Goal: Task Accomplishment & Management: Use online tool/utility

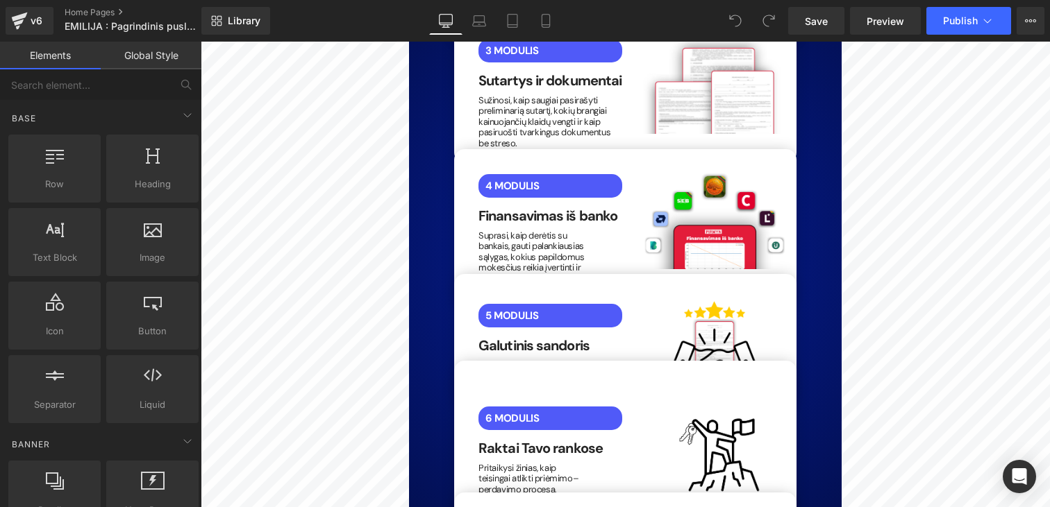
scroll to position [3493, 0]
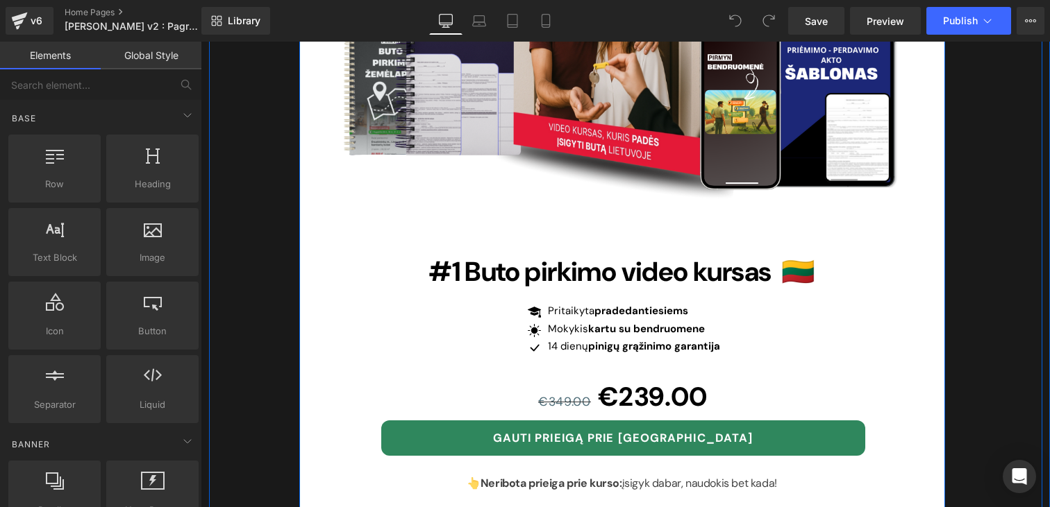
scroll to position [4587, 0]
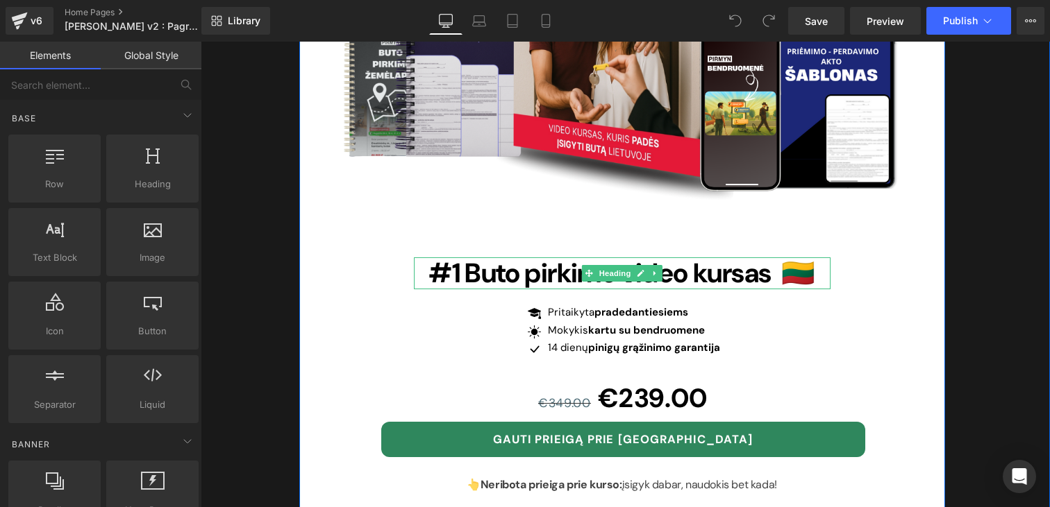
click at [523, 255] on span "#1 Buto pirkimo video kursas 🇱🇹" at bounding box center [621, 272] width 386 height 35
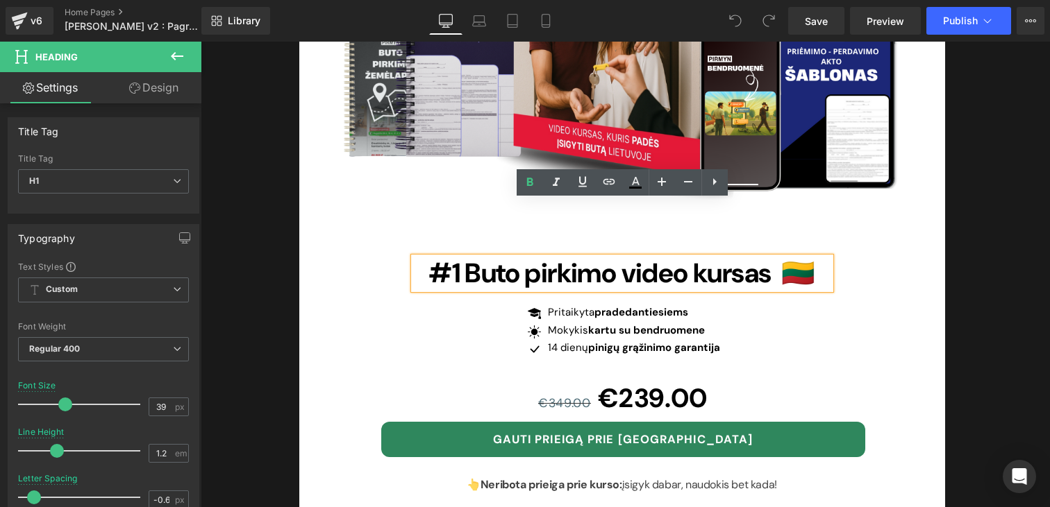
click at [628, 255] on span "#1 Buto pirkimo video kursas 🇱🇹" at bounding box center [621, 272] width 386 height 35
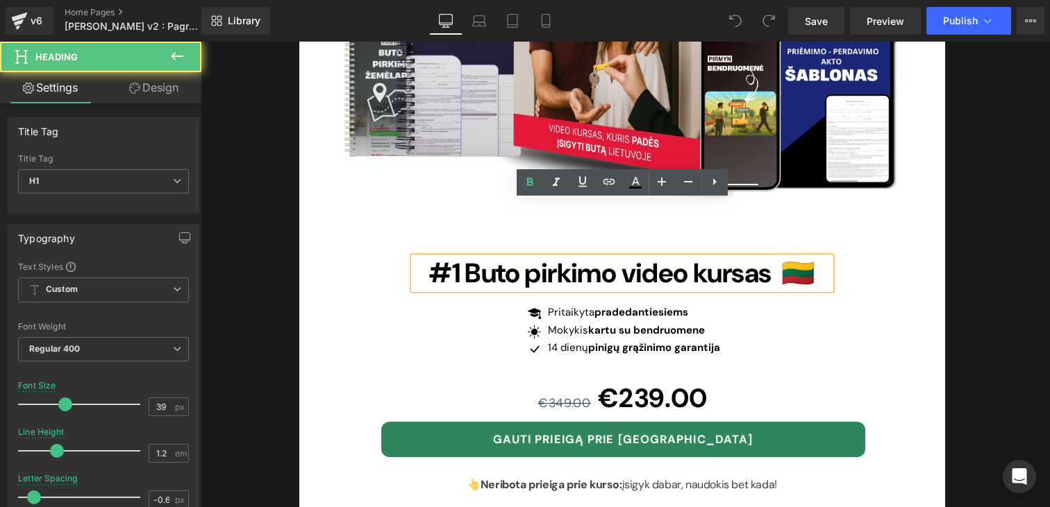
click at [757, 255] on span "#1 Buto pirkimo video kursas 🇱🇹" at bounding box center [621, 272] width 386 height 35
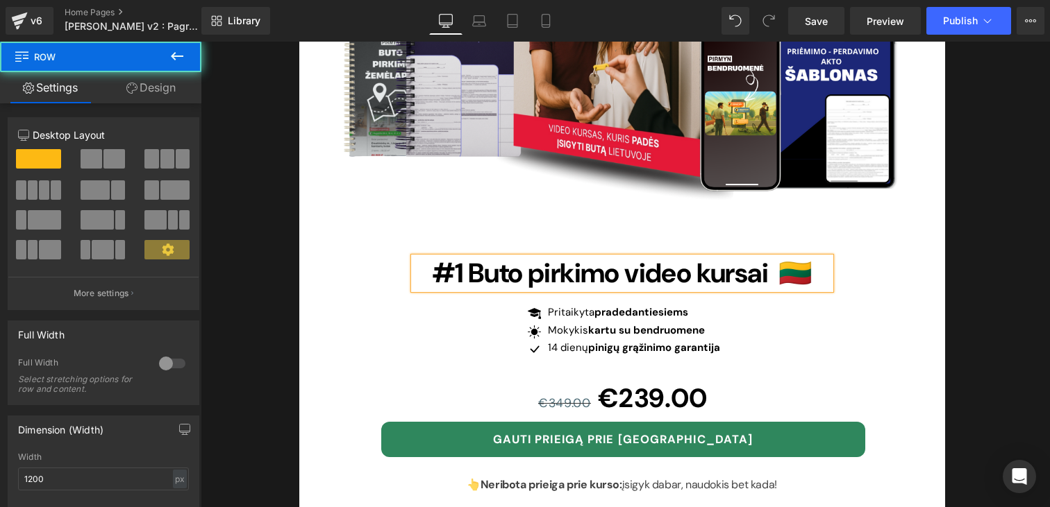
click at [925, 262] on div "Image #1 Buto pirkimo video kursai 🇱🇹 Heading Icon Pritaikyta pradedantiesiems …" at bounding box center [622, 310] width 646 height 707
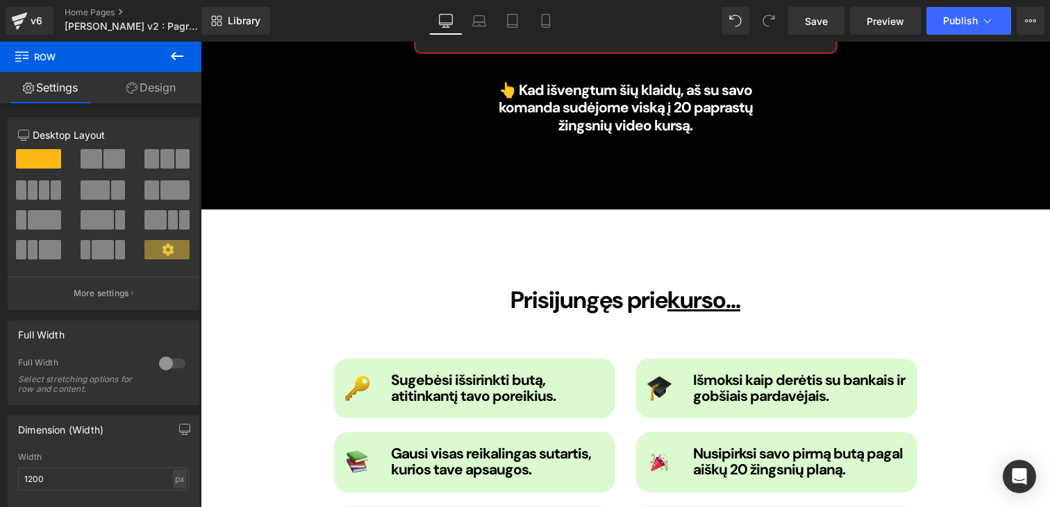
scroll to position [1664, 0]
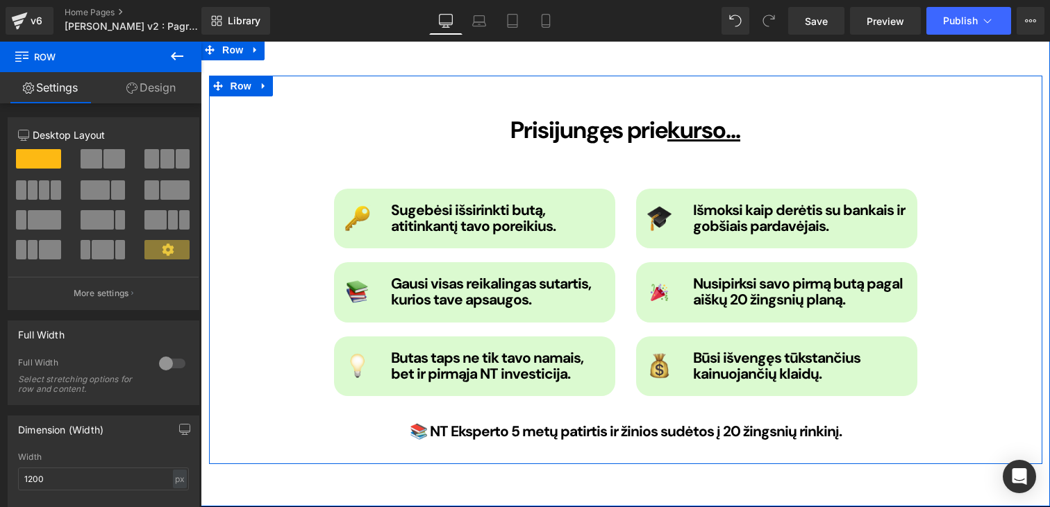
click at [973, 290] on div "Prisijungęs prie kurso... Heading Image Sugebėsi išsirinkti butą, atitinkantį t…" at bounding box center [625, 270] width 833 height 389
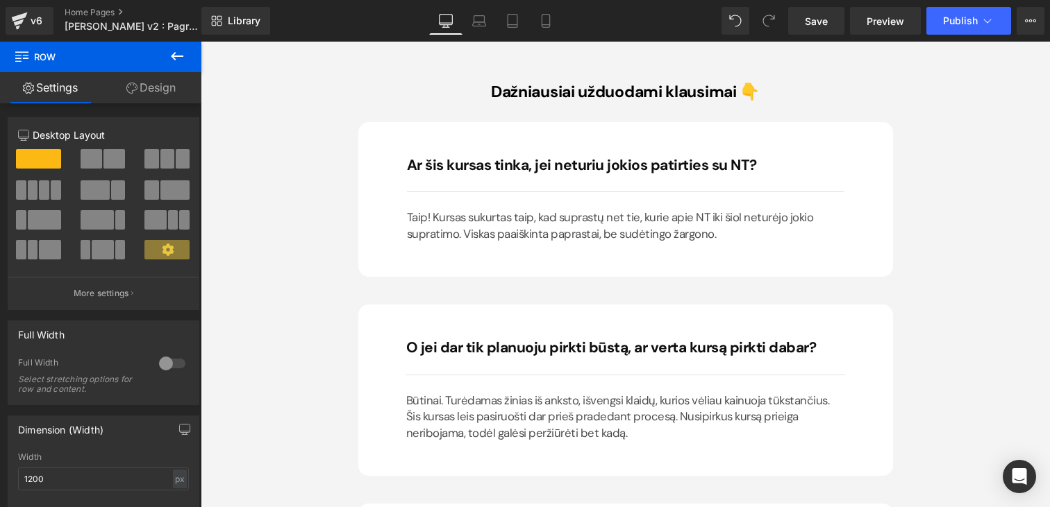
scroll to position [7996, 0]
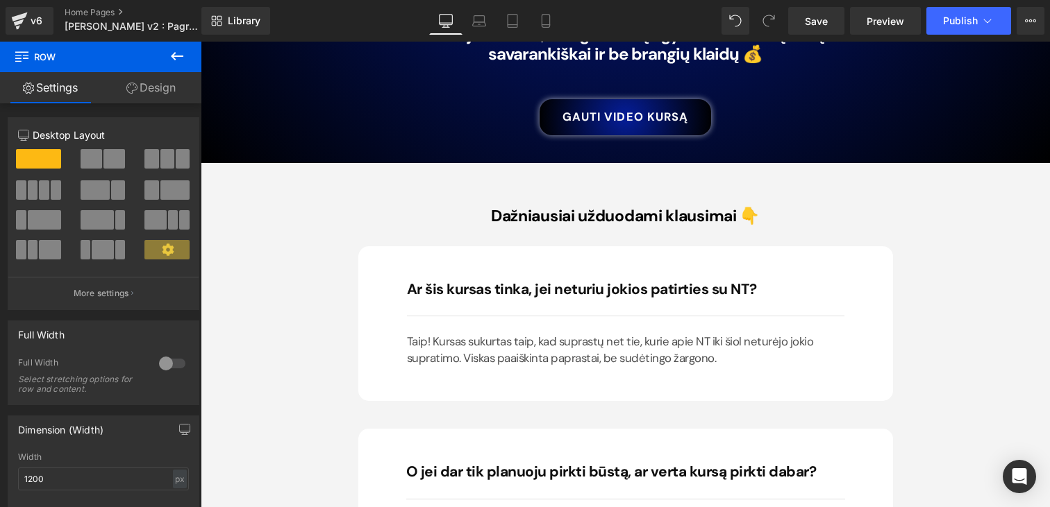
click at [623, 334] on div "Taip! Kursas sukurtas taip, kad suprastų net tie, kurie apie NT iki šiol neturė…" at bounding box center [625, 350] width 437 height 33
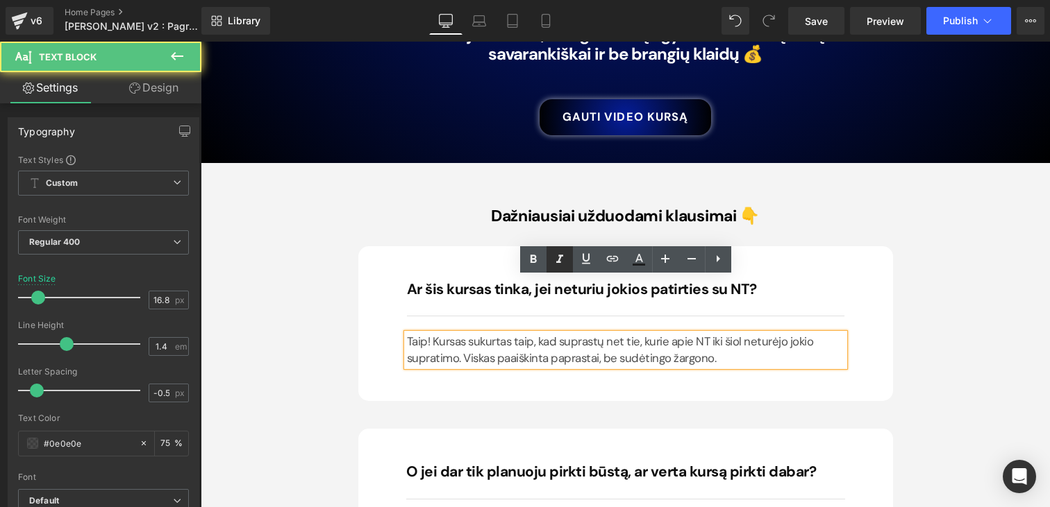
click at [527, 246] on div "Ar šis kursas tinka, jei neturiu jokios patirties su NT? Heading Separator Taip…" at bounding box center [625, 323] width 535 height 155
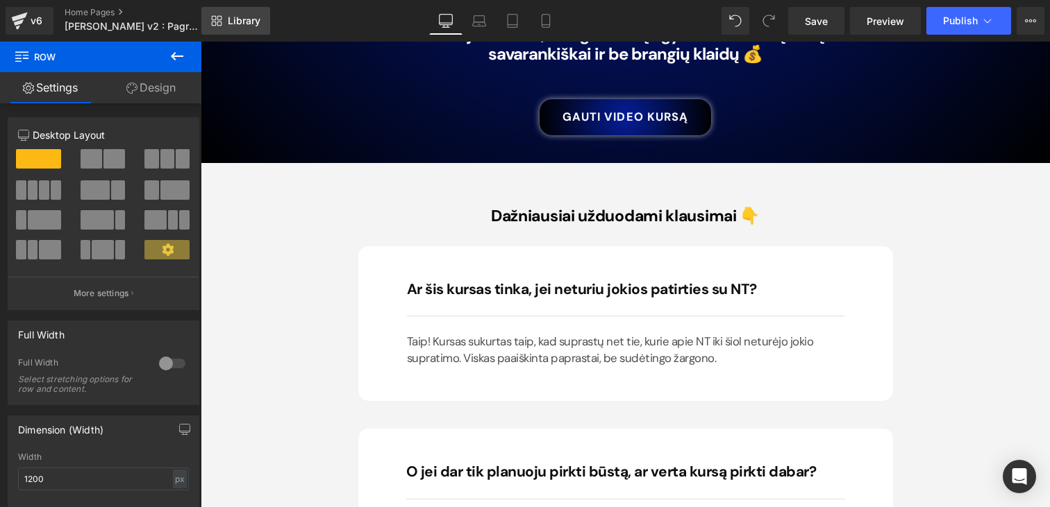
click at [258, 31] on link "Library" at bounding box center [235, 21] width 69 height 28
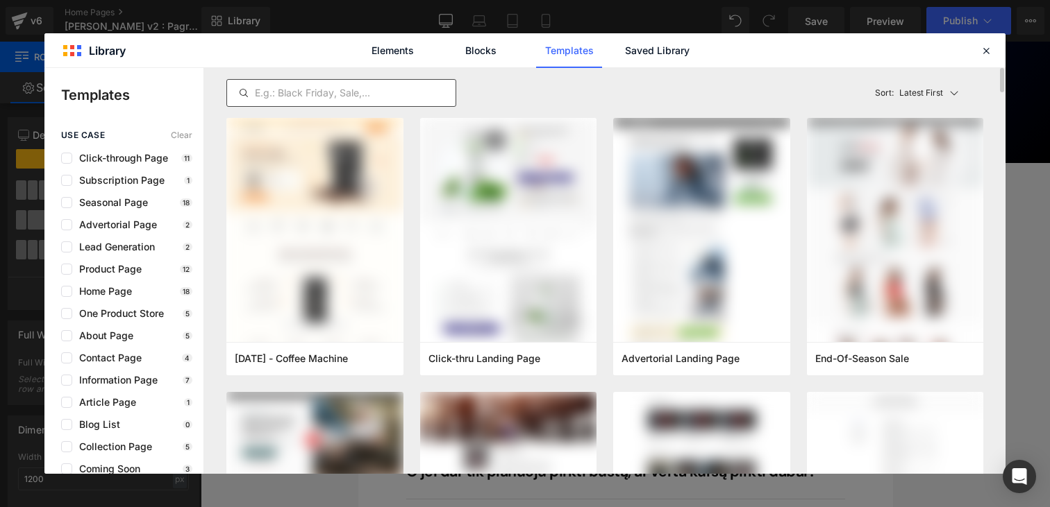
click at [342, 86] on input "text" at bounding box center [341, 93] width 228 height 17
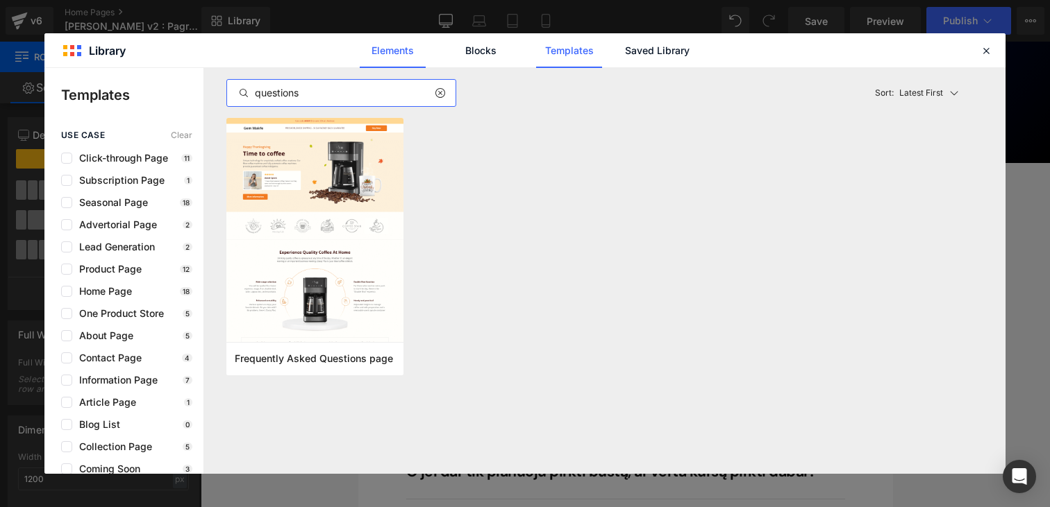
type input "questions"
click at [398, 40] on link "Elements" at bounding box center [393, 50] width 66 height 35
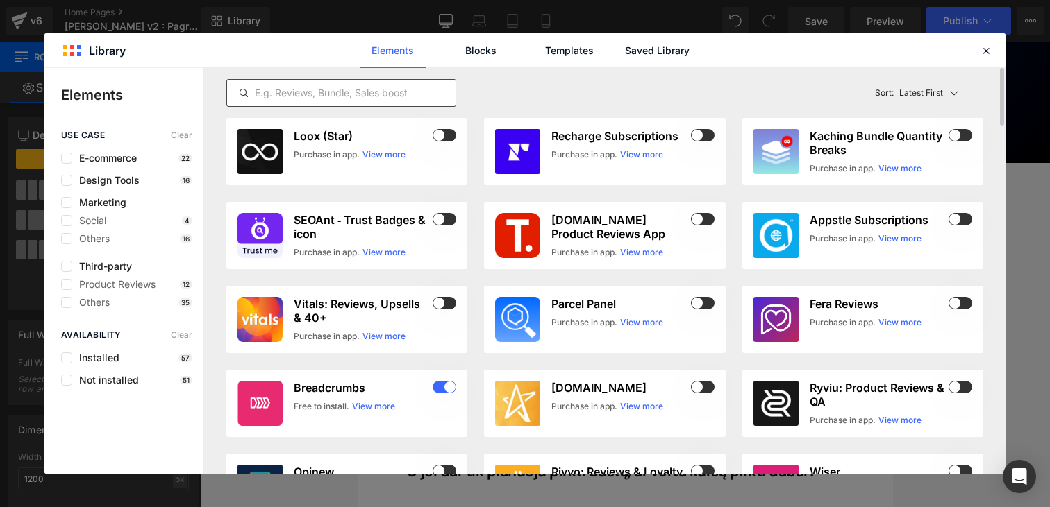
click at [360, 101] on input "text" at bounding box center [341, 93] width 228 height 17
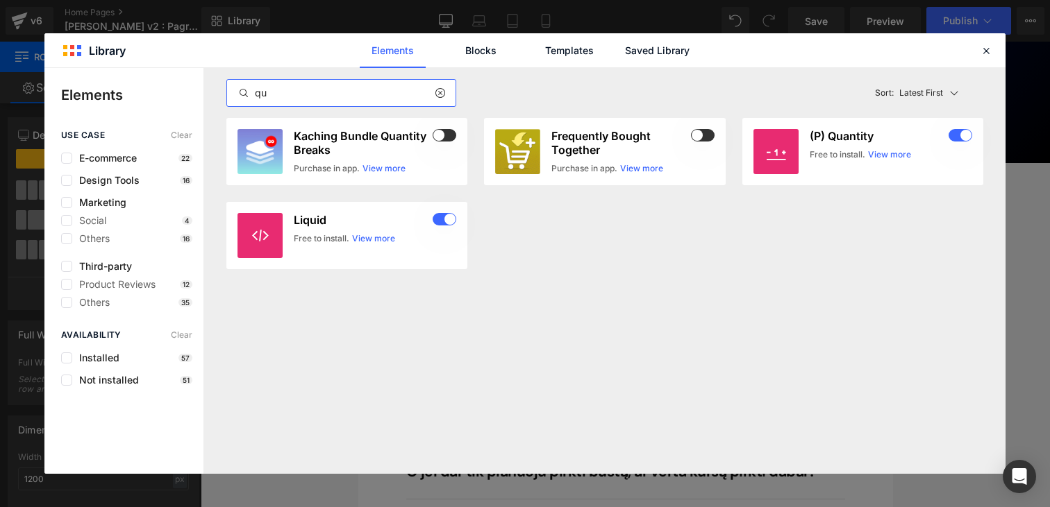
type input "q"
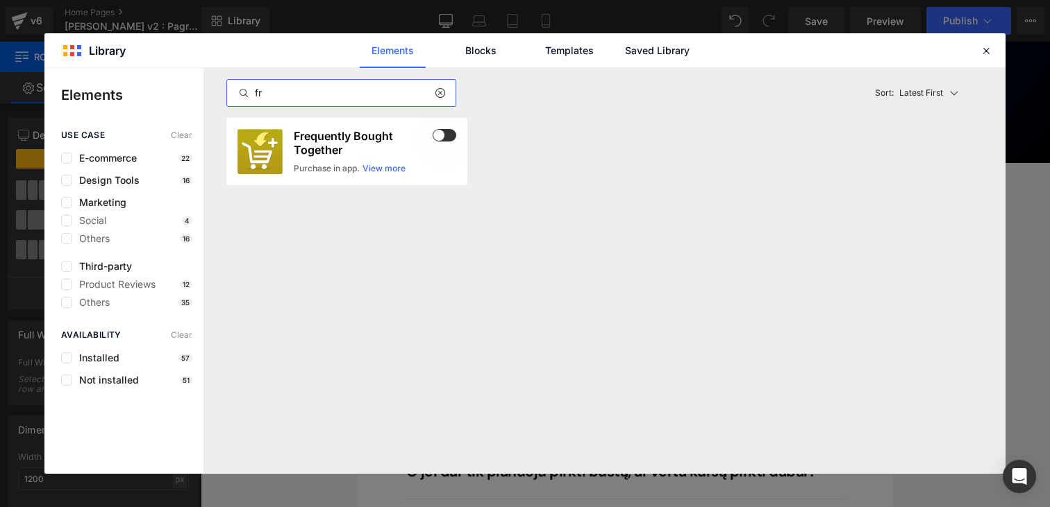
type input "f"
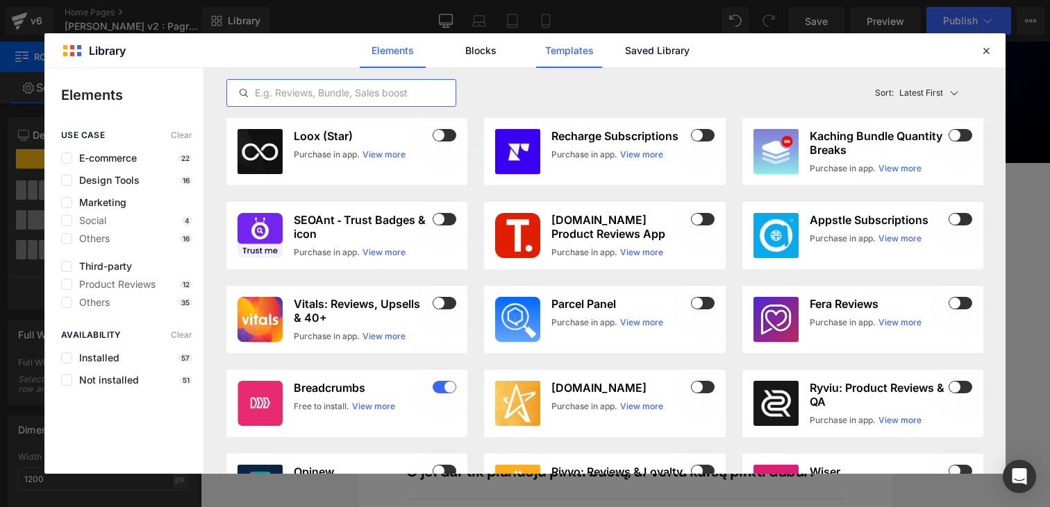
click at [594, 55] on link "Templates" at bounding box center [569, 50] width 66 height 35
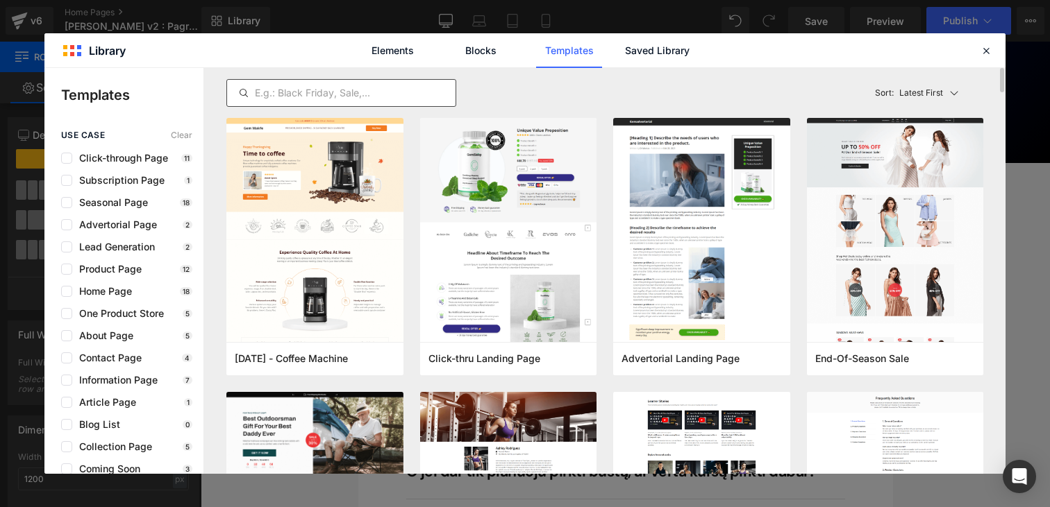
click at [340, 94] on input "text" at bounding box center [341, 93] width 228 height 17
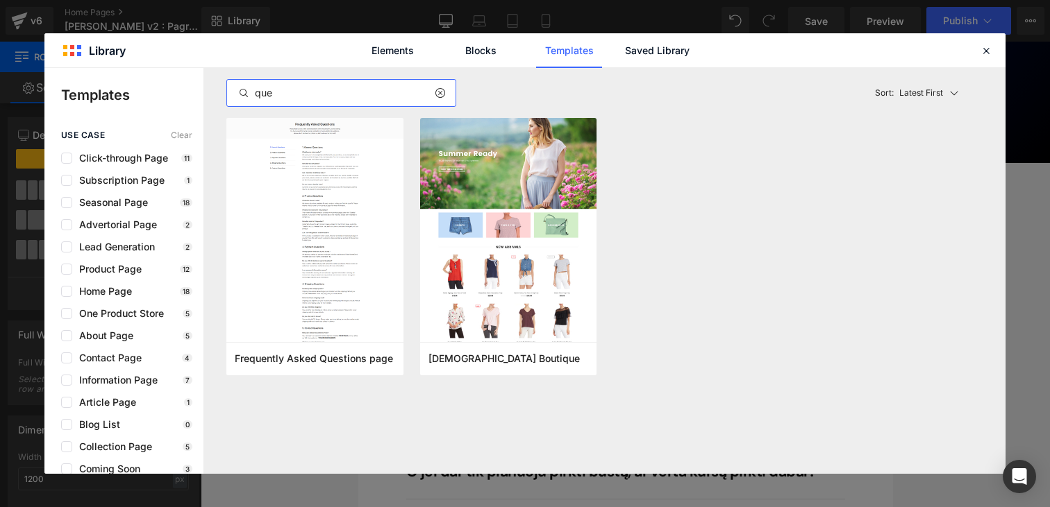
type input "ques"
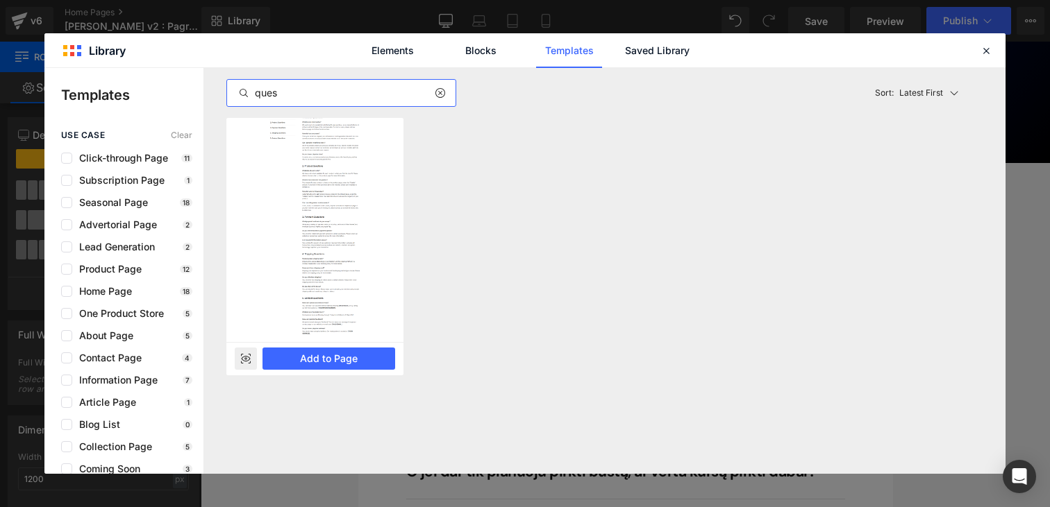
click at [296, 203] on img at bounding box center [314, 215] width 177 height 254
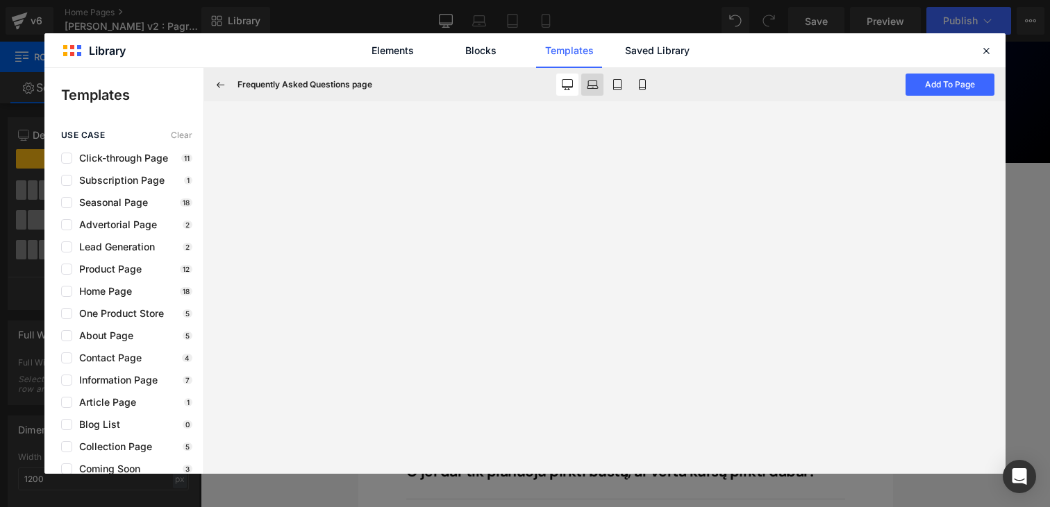
click at [588, 87] on icon at bounding box center [592, 84] width 11 height 11
click at [641, 81] on icon at bounding box center [642, 84] width 11 height 11
click at [459, 43] on link "Blocks" at bounding box center [481, 50] width 66 height 35
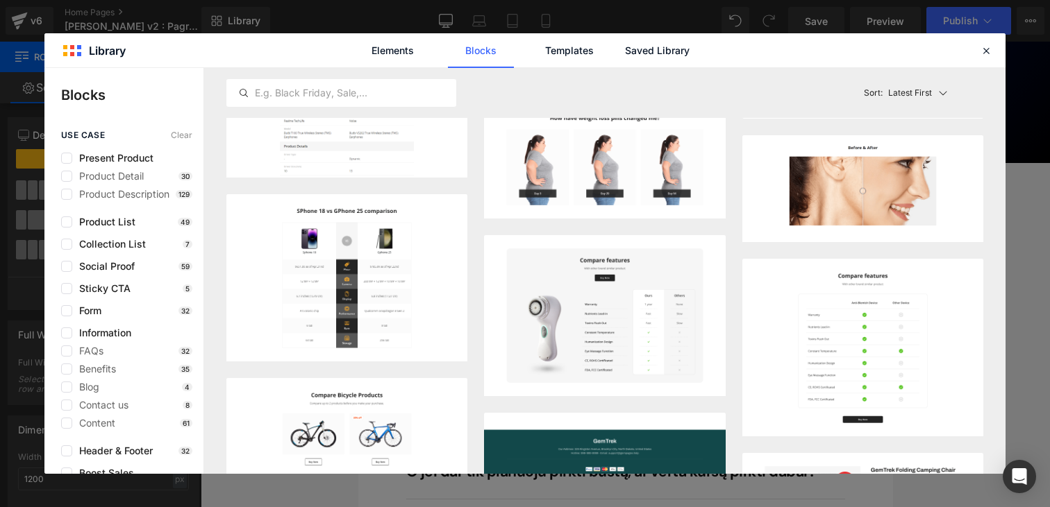
scroll to position [0, 0]
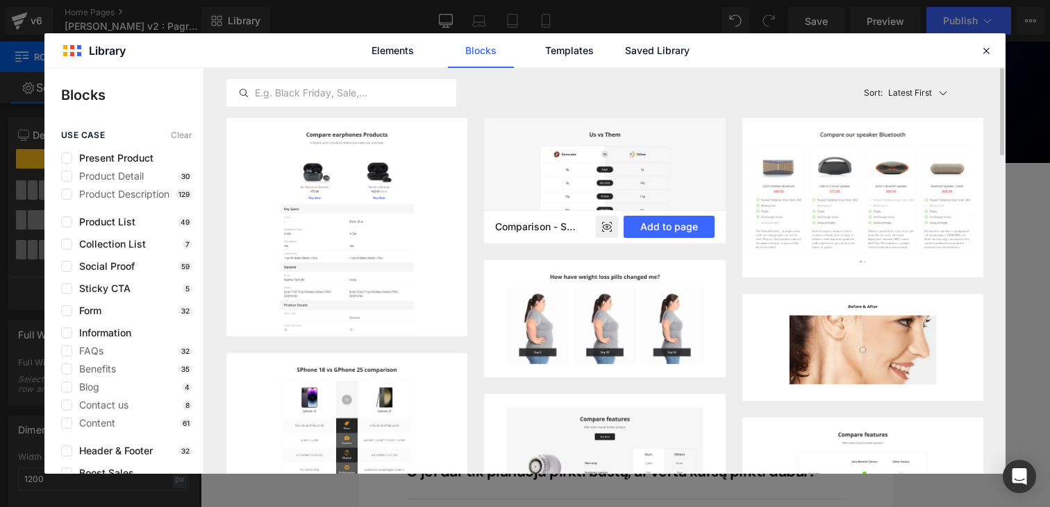
click at [600, 226] on rect at bounding box center [607, 227] width 22 height 22
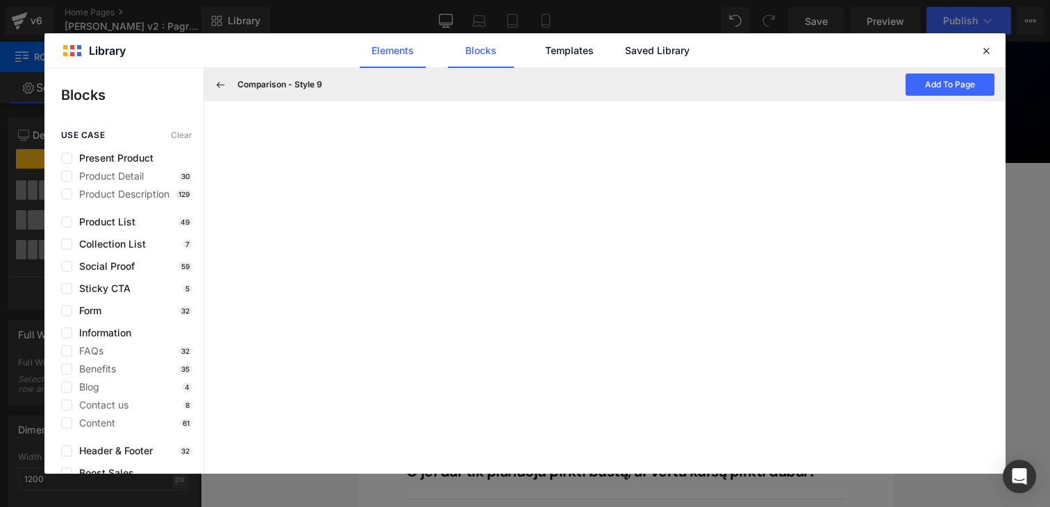
click at [385, 37] on link "Elements" at bounding box center [393, 50] width 66 height 35
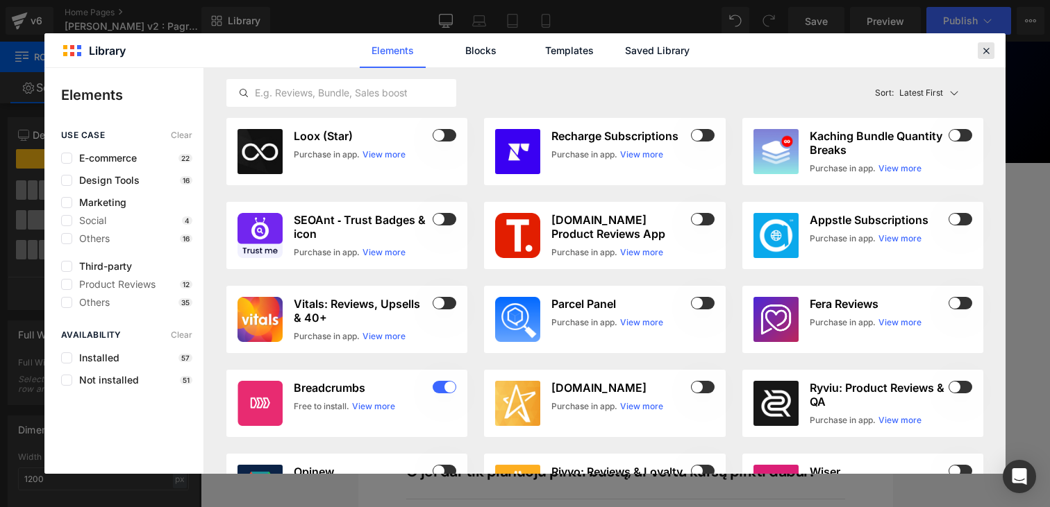
click at [980, 53] on icon at bounding box center [986, 50] width 12 height 12
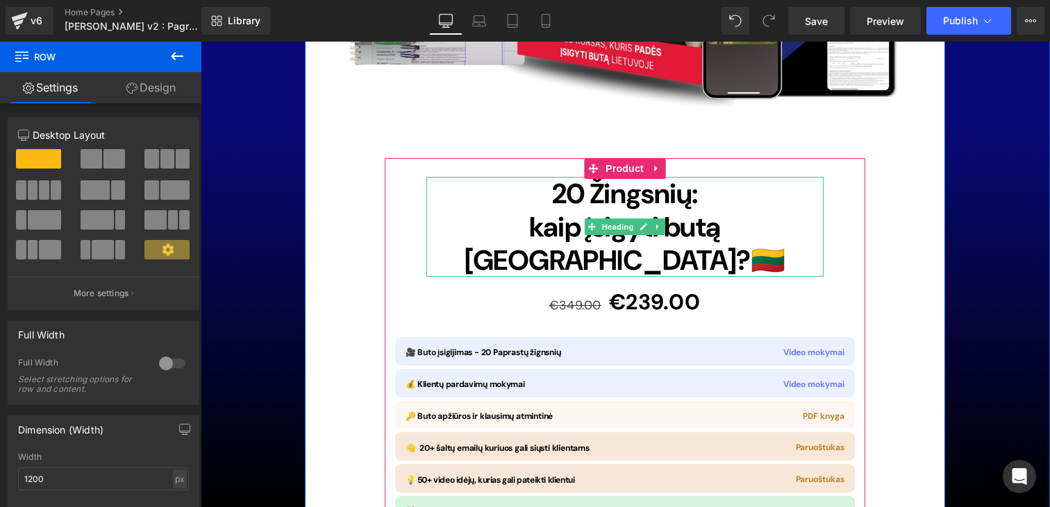
scroll to position [10045, 0]
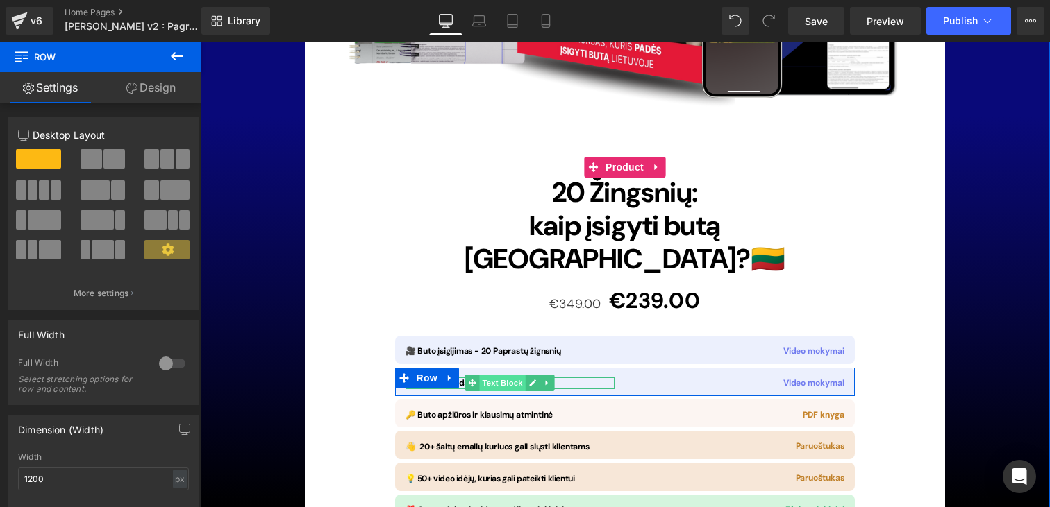
click at [516, 375] on span "Text Block" at bounding box center [502, 383] width 46 height 17
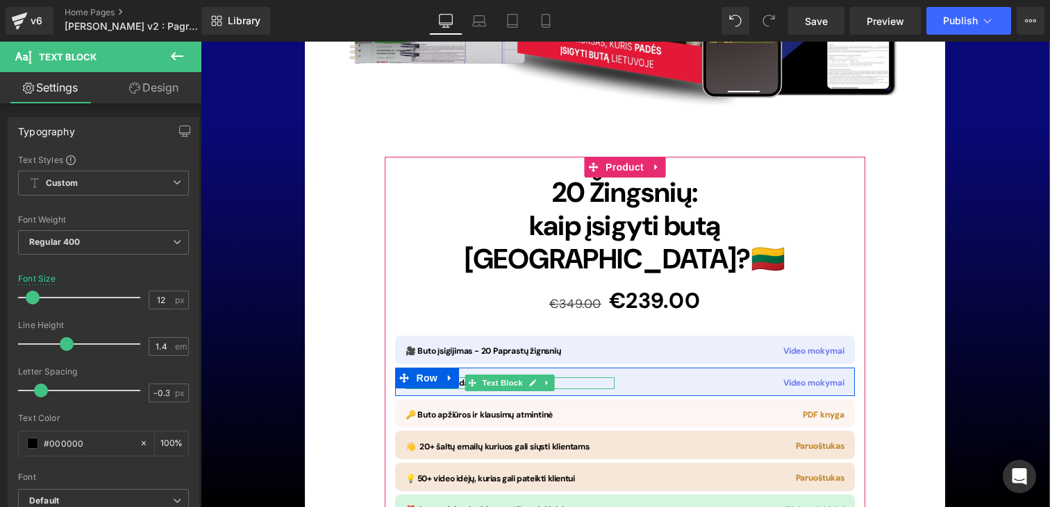
click at [587, 378] on p "💰 Klientų pardavimų mokymai" at bounding box center [509, 384] width 209 height 12
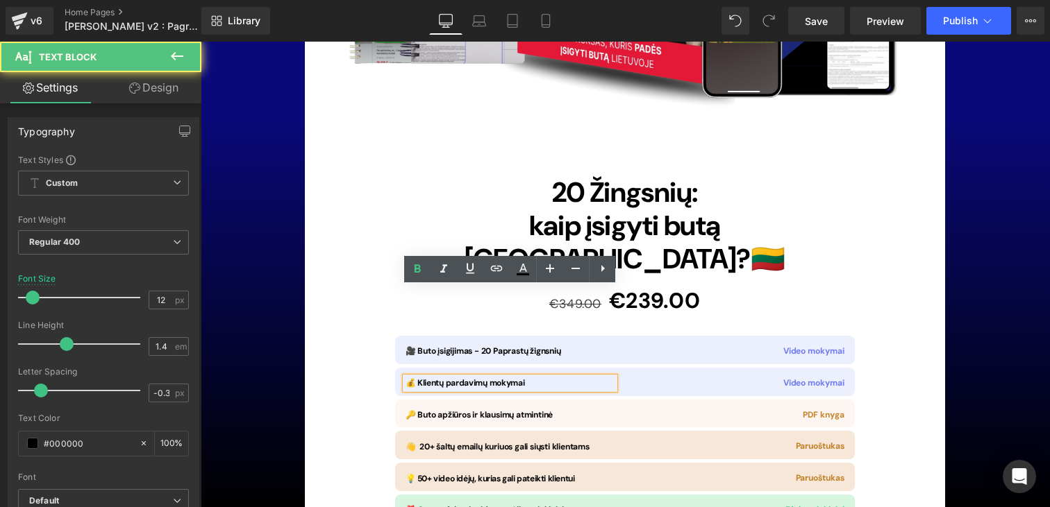
click at [548, 378] on p "💰 Klientų pardavimų mokymai" at bounding box center [509, 384] width 209 height 12
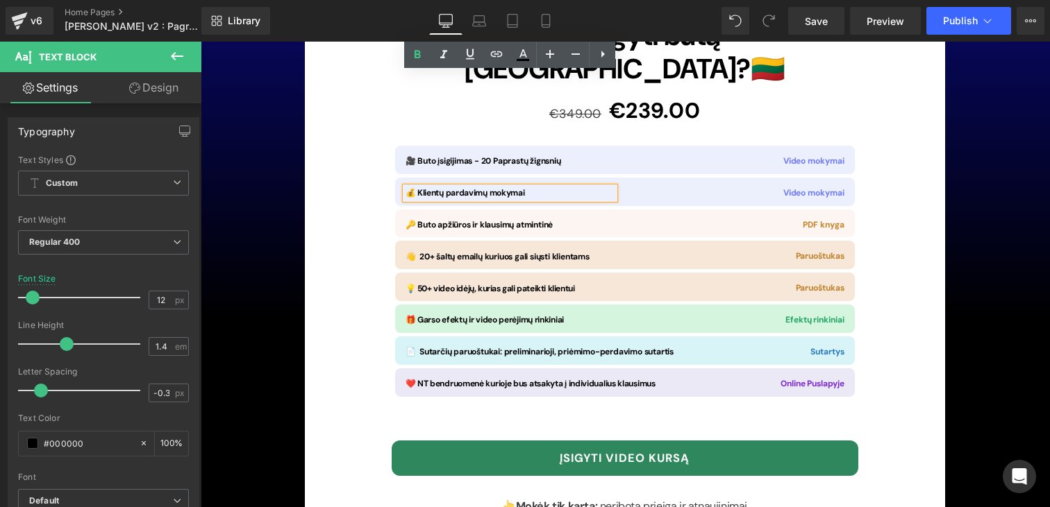
scroll to position [10083, 0]
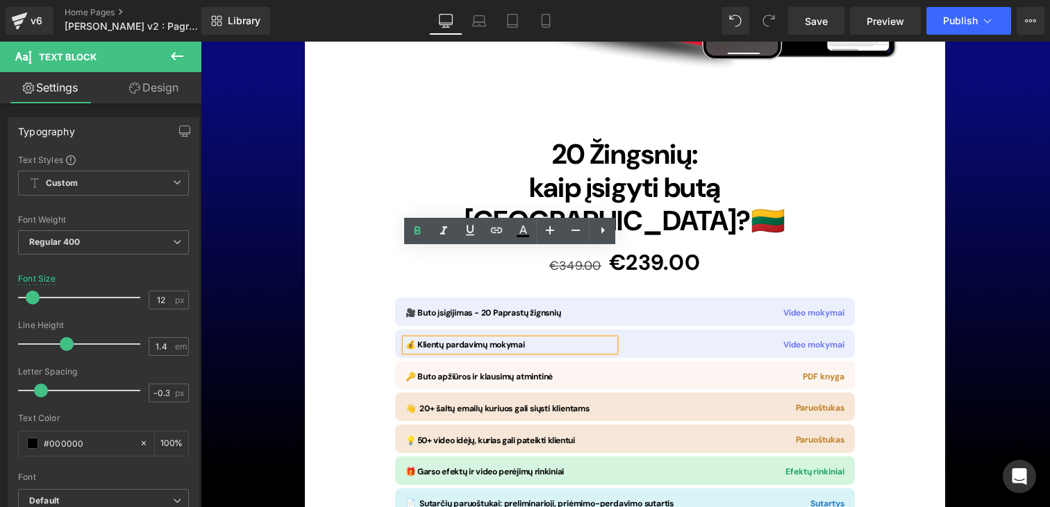
click at [510, 453] on div "Rendering Content" at bounding box center [524, 452] width 85 height 15
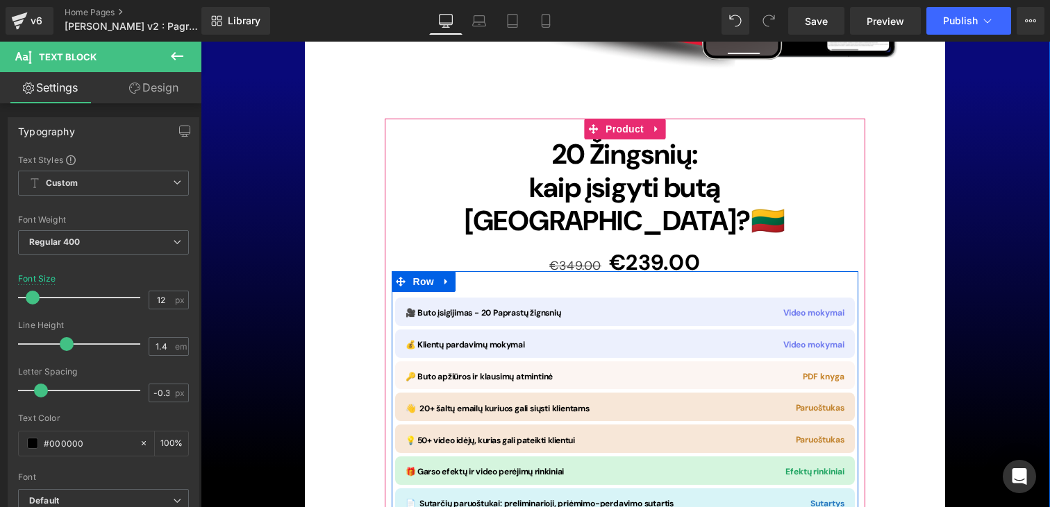
click at [201, 42] on div at bounding box center [201, 42] width 0 height 0
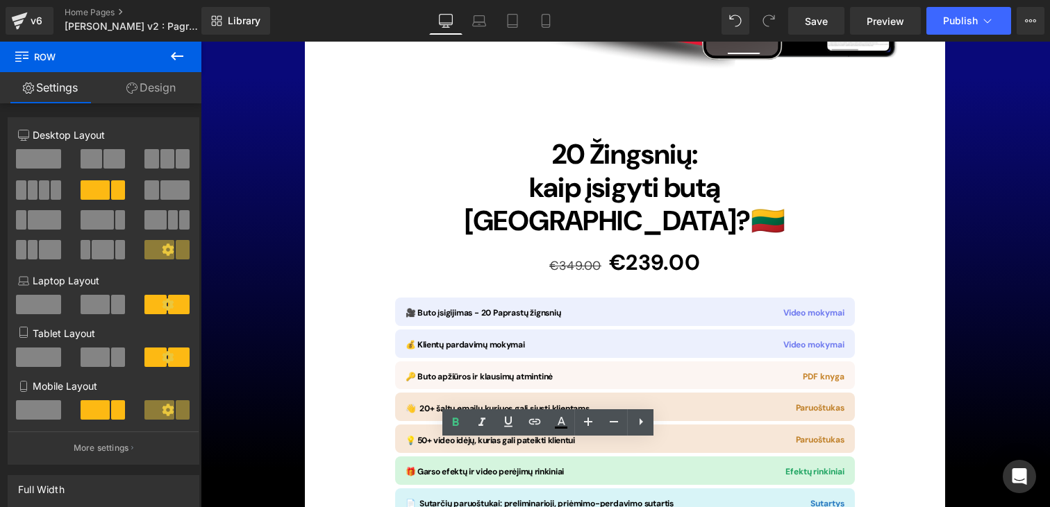
click at [505, 451] on div "Rendering Content" at bounding box center [524, 452] width 85 height 15
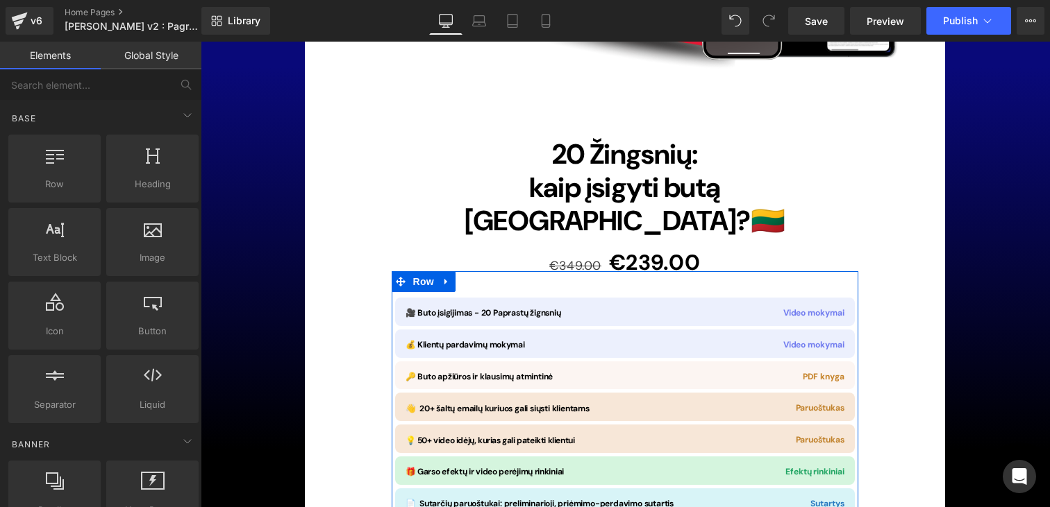
scroll to position [10083, 0]
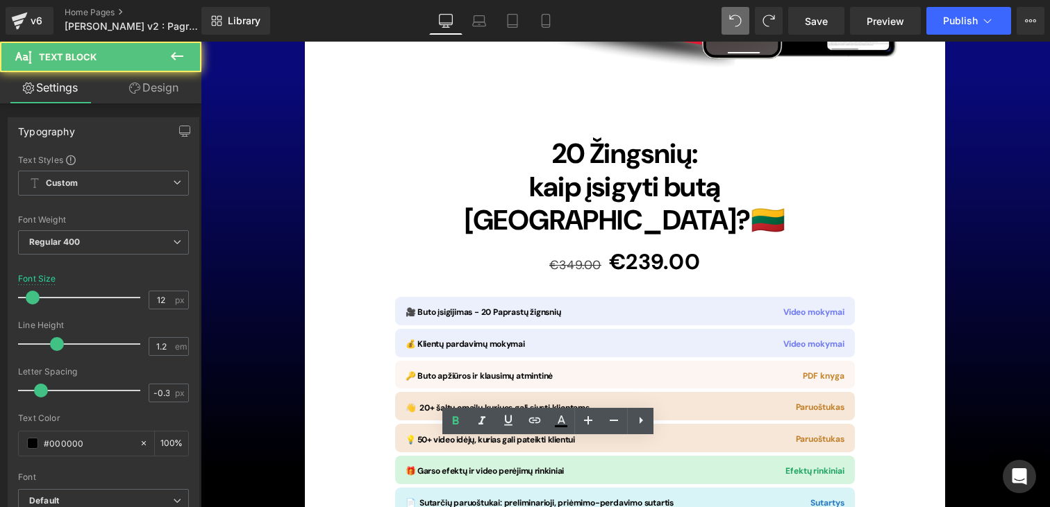
click at [879, 437] on div "Image 20 Žingsnių: kaip įsigyti butą Lietuvoje? 🇱🇹 Heading €349.00 €239.00 (P) …" at bounding box center [625, 406] width 640 height 1086
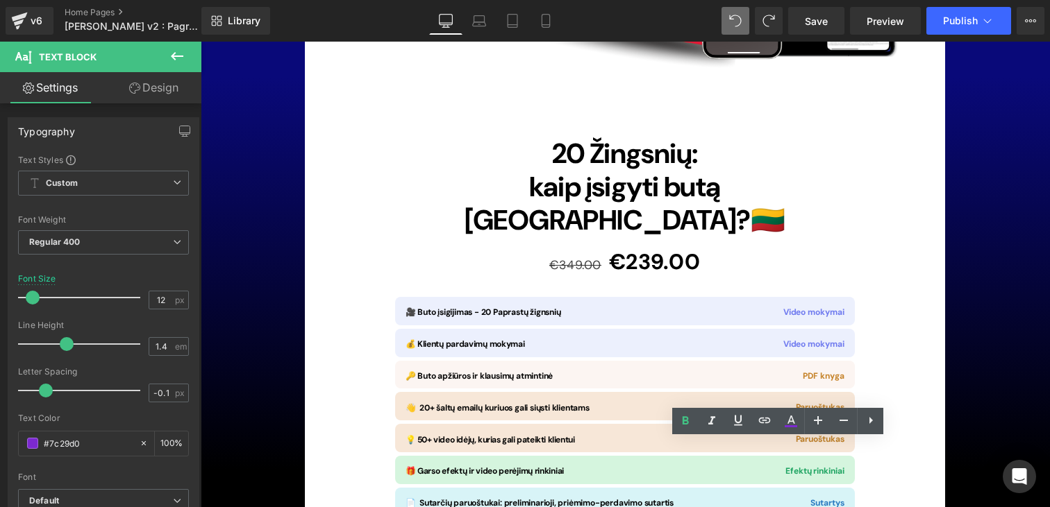
click at [939, 359] on div "Image 20 Žingsnių: kaip įsigyti butą Lietuvoje? 🇱🇹 Heading €349.00 €239.00 (P) …" at bounding box center [625, 406] width 640 height 1086
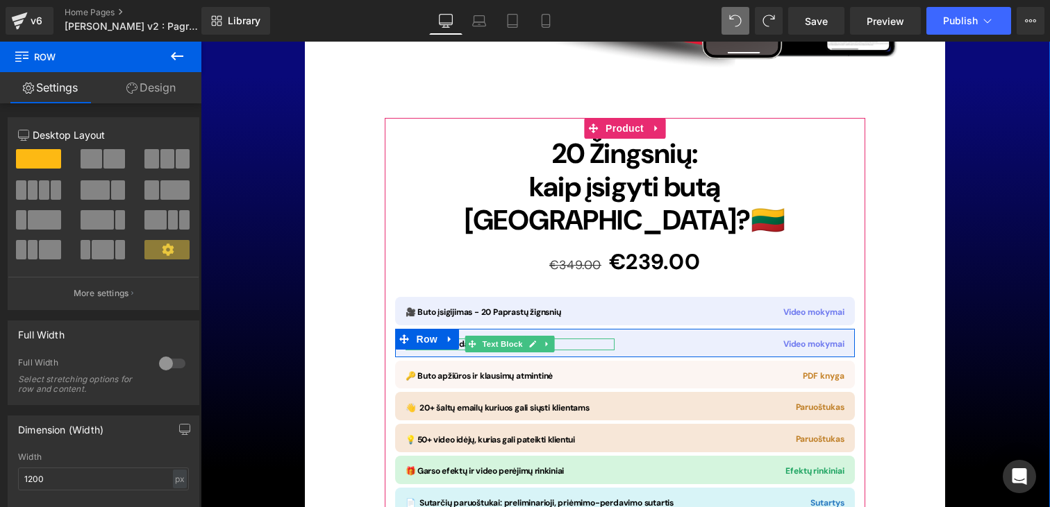
click at [573, 339] on p "💰 Klientų pardavimų mokymai" at bounding box center [509, 345] width 209 height 12
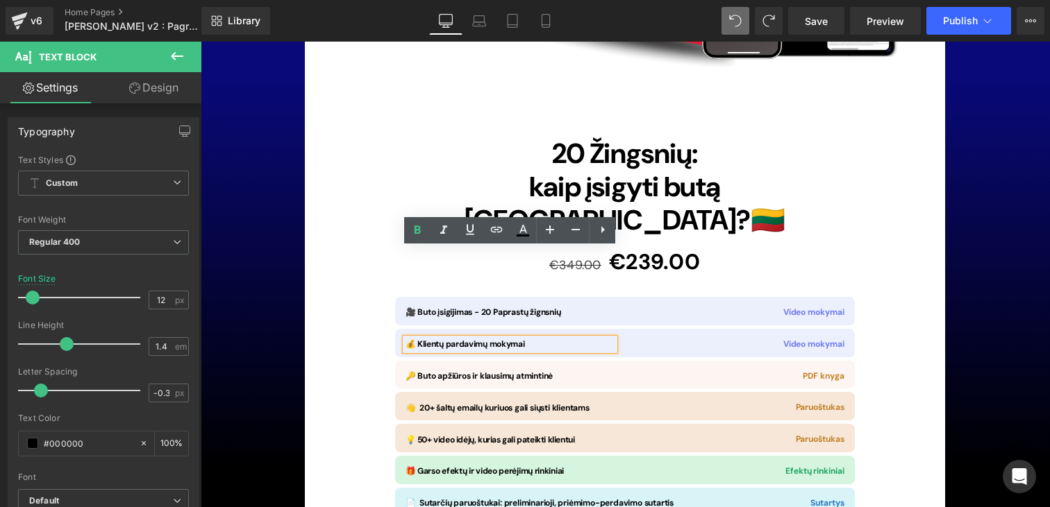
click at [416, 331] on span "Row" at bounding box center [427, 339] width 22 height 17
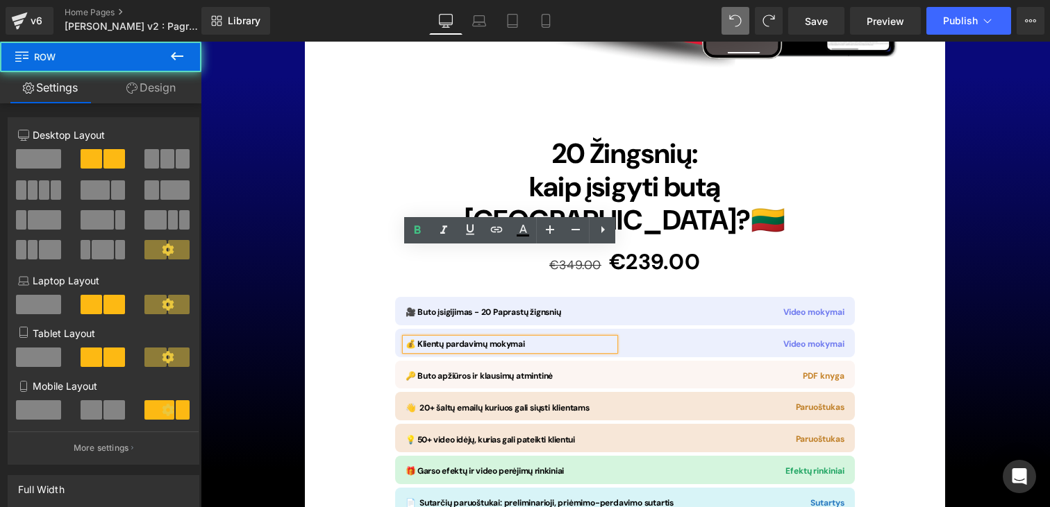
click at [464, 339] on span "💰 Klientų pardavimų mokymai" at bounding box center [464, 344] width 119 height 11
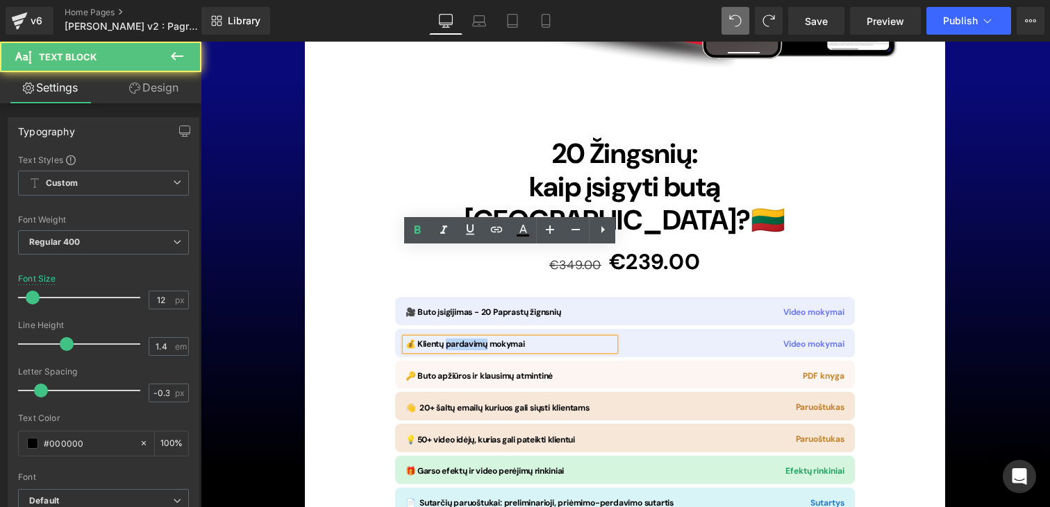
click at [464, 339] on span "💰 Klientų pardavimų mokymai" at bounding box center [464, 344] width 119 height 11
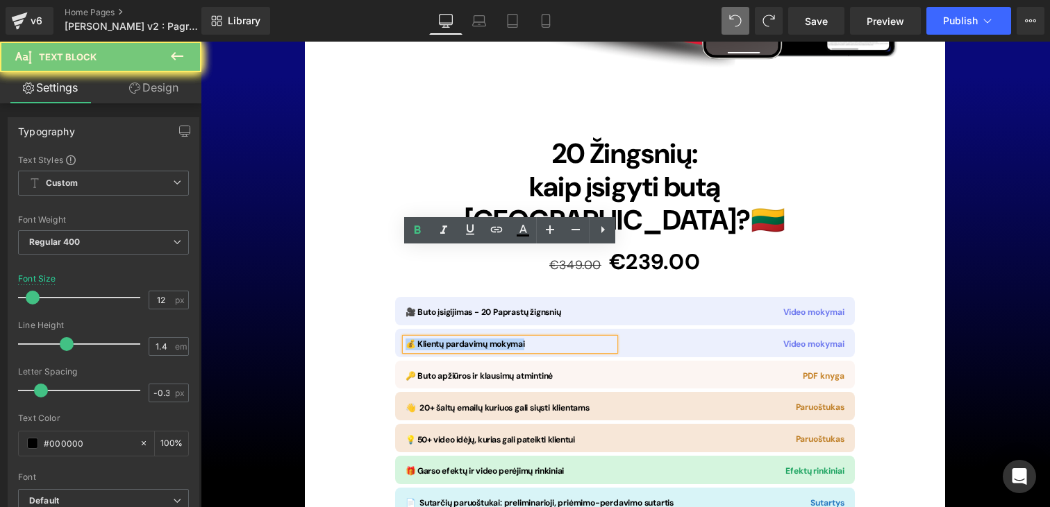
click at [464, 339] on span "💰 Klientų pardavimų mokymai" at bounding box center [464, 344] width 119 height 11
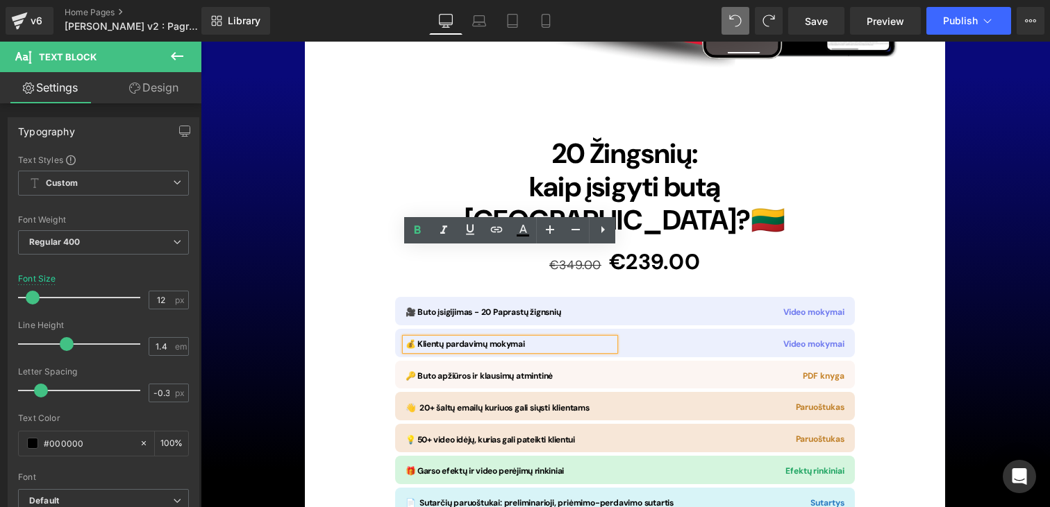
click at [523, 339] on p "💰 Klientų pardavimų mokymai" at bounding box center [509, 345] width 209 height 12
drag, startPoint x: 532, startPoint y: 257, endPoint x: 417, endPoint y: 252, distance: 115.3
click at [417, 329] on div "💰 Klientų pardavimų mokymai Text Block Video mokymai Text Block Row" at bounding box center [625, 343] width 460 height 28
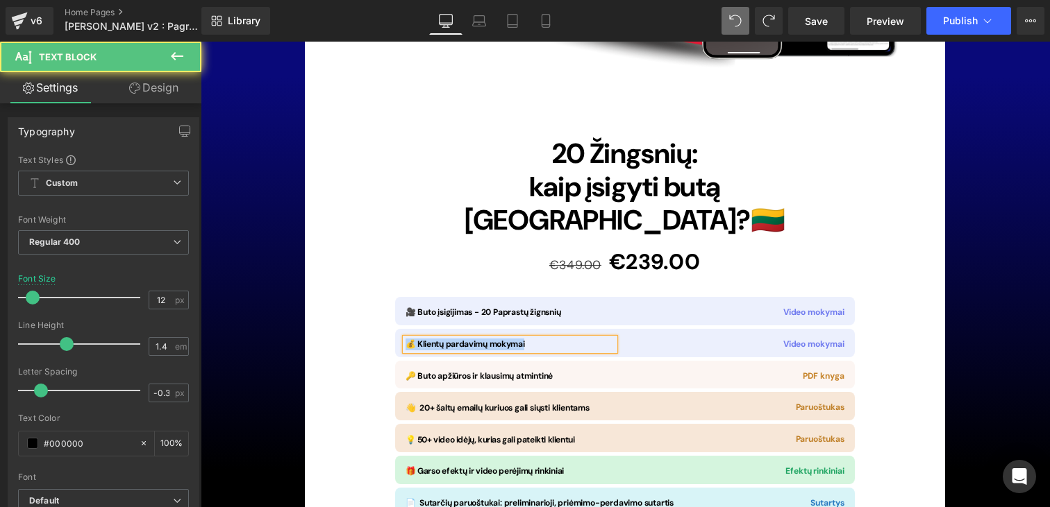
click at [522, 339] on p "💰 Klientų pardavimų mokymai" at bounding box center [509, 345] width 209 height 12
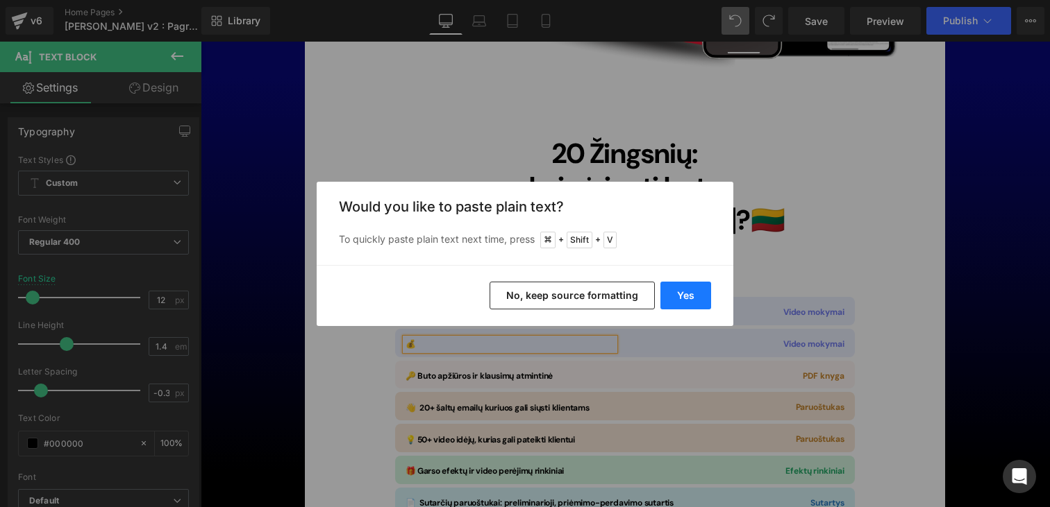
click at [679, 292] on button "Yes" at bounding box center [685, 296] width 51 height 28
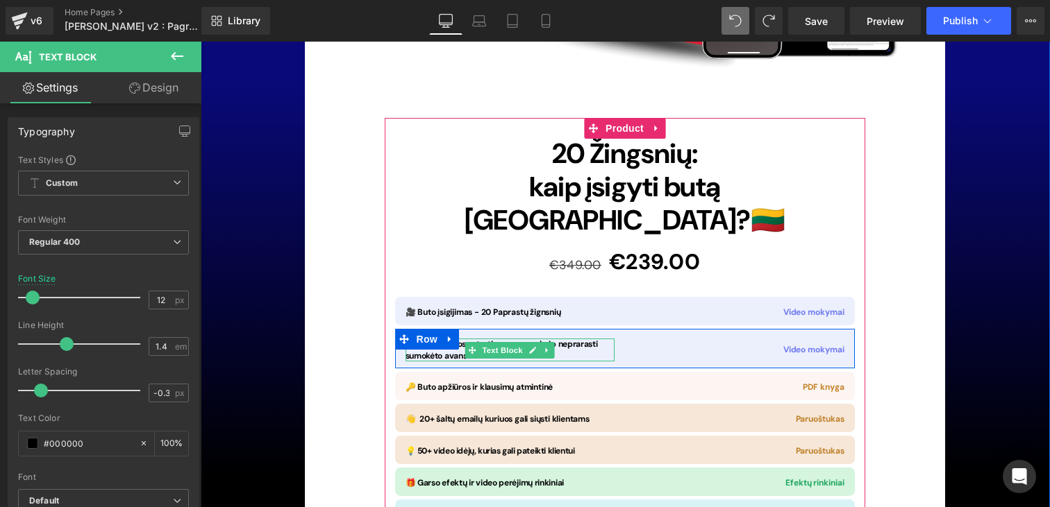
click at [590, 339] on span "💰 Preliminarios sutarties apsauga: kaip neprarasti sumokėto avanso" at bounding box center [501, 350] width 192 height 23
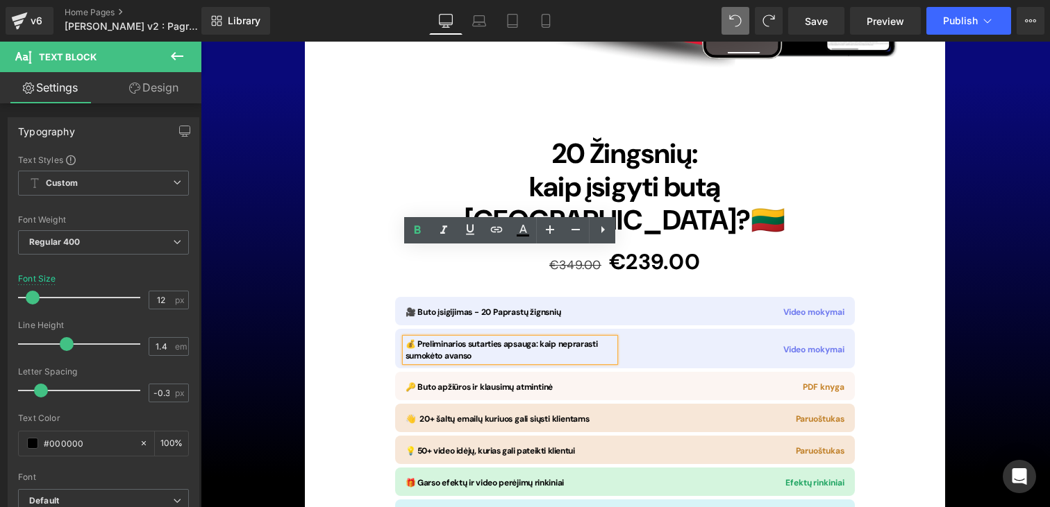
click at [535, 339] on span "💰 Preliminarios sutarties apsauga: kaip neprarasti sumokėto avanso" at bounding box center [501, 350] width 192 height 23
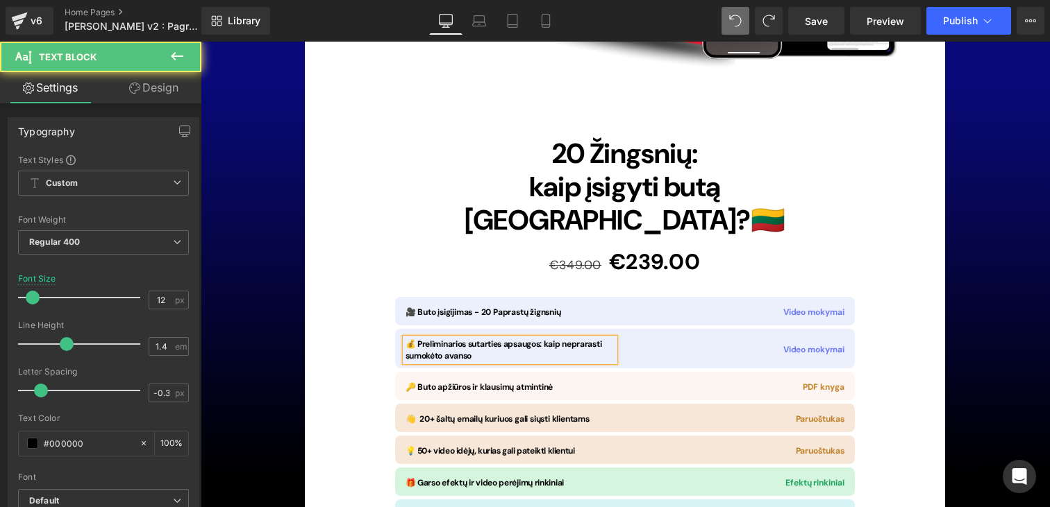
click at [481, 339] on p "💰 Preliminarios sutarties apsaugos: kaip neprarasti sumokėto avanso" at bounding box center [509, 351] width 209 height 24
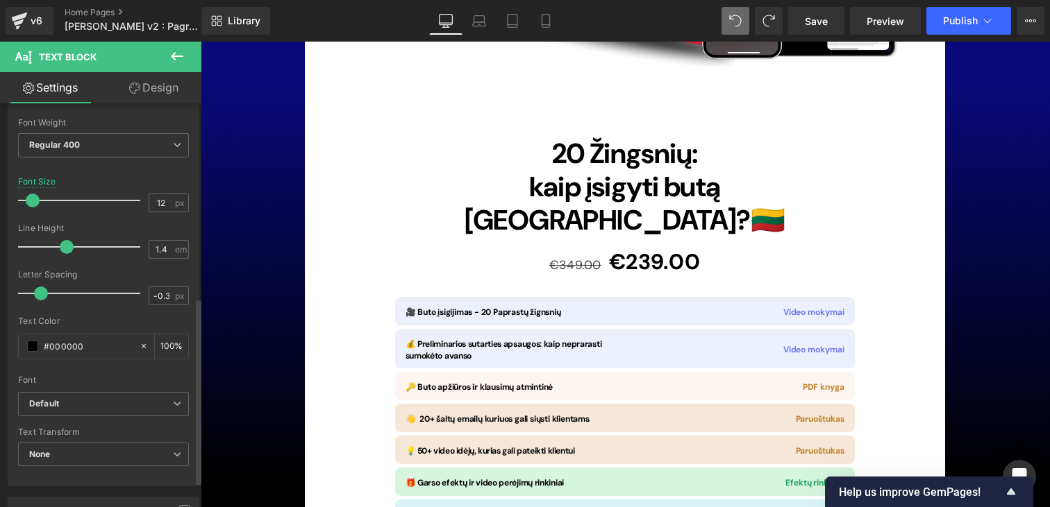
scroll to position [0, 0]
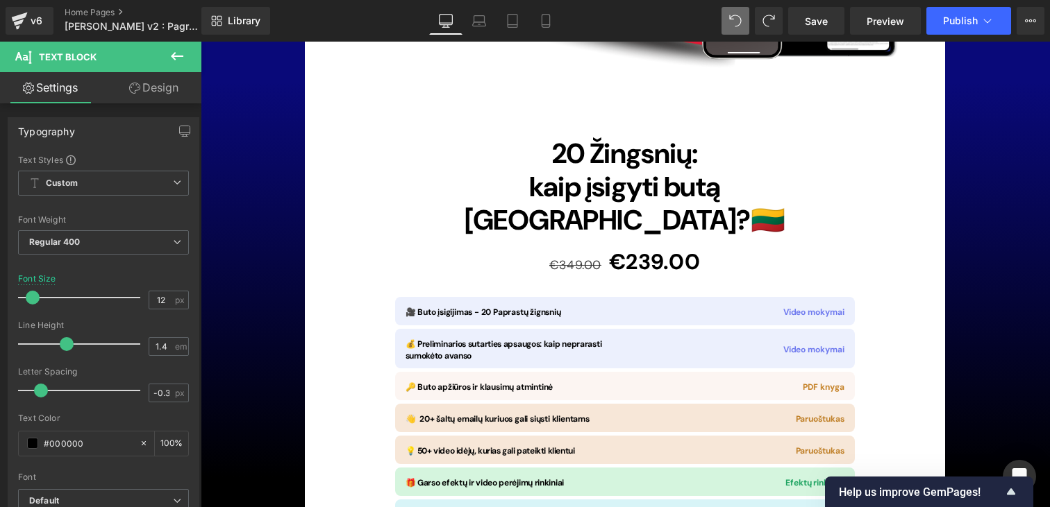
click at [142, 99] on link "Design" at bounding box center [153, 87] width 101 height 31
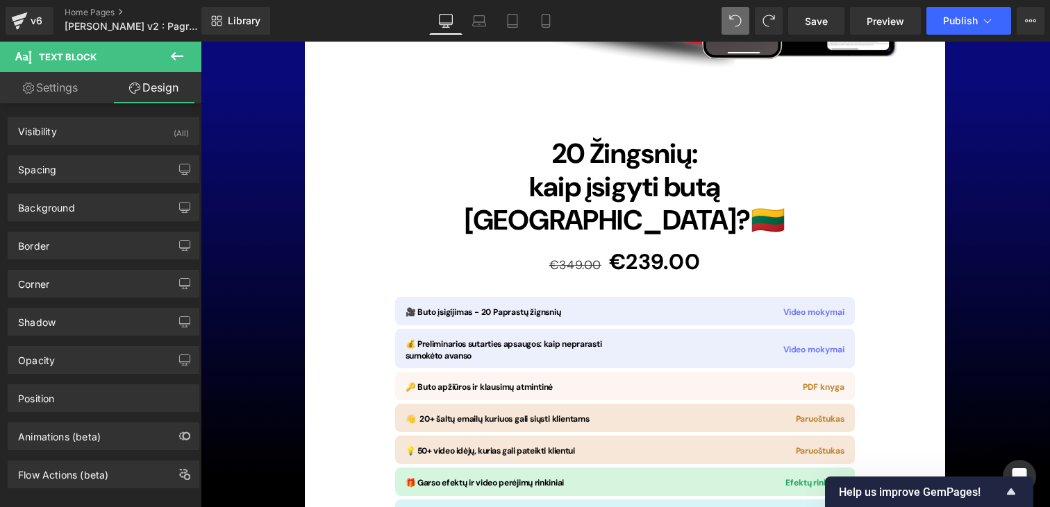
click at [47, 83] on link "Settings" at bounding box center [50, 87] width 101 height 31
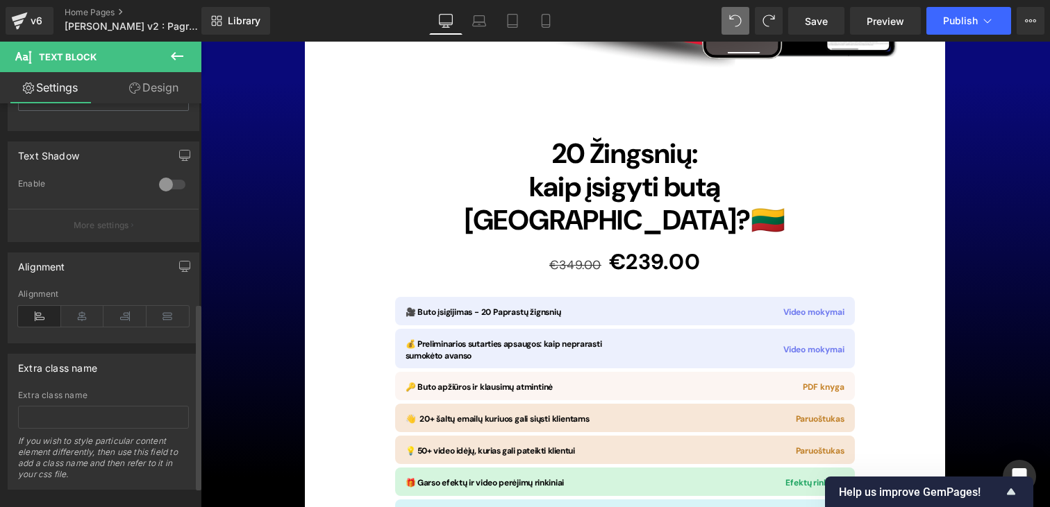
scroll to position [475, 0]
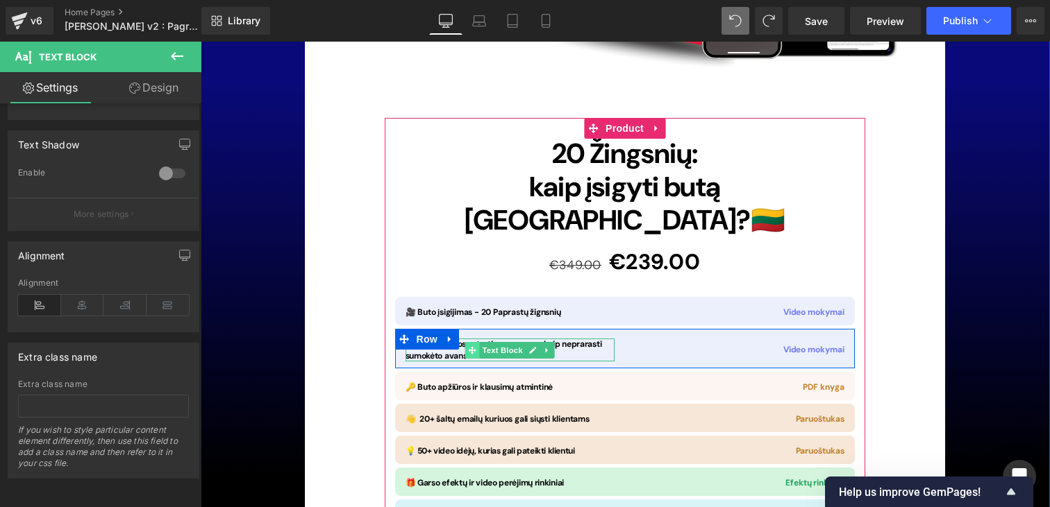
click at [474, 346] on icon at bounding box center [472, 350] width 8 height 8
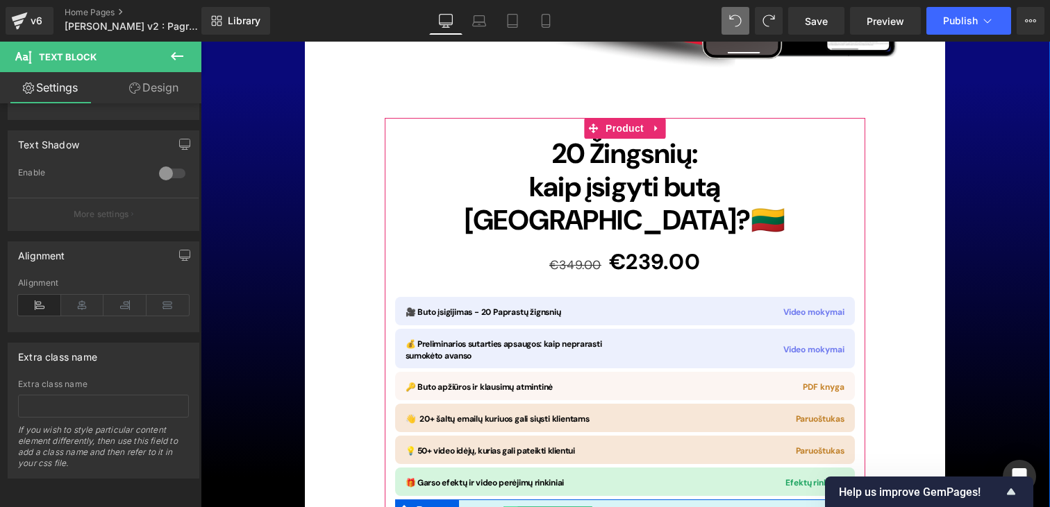
click at [513, 507] on icon at bounding box center [511, 515] width 8 height 8
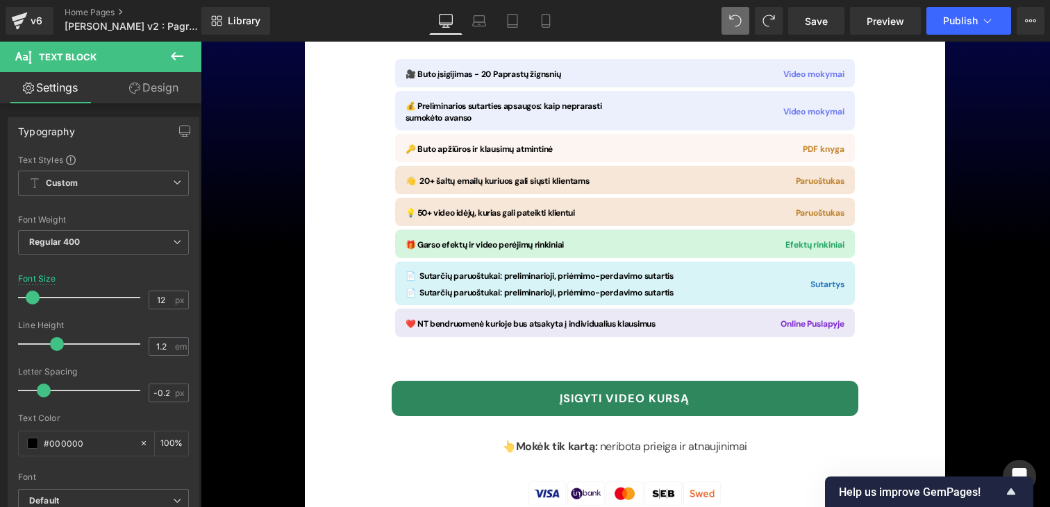
scroll to position [10223, 0]
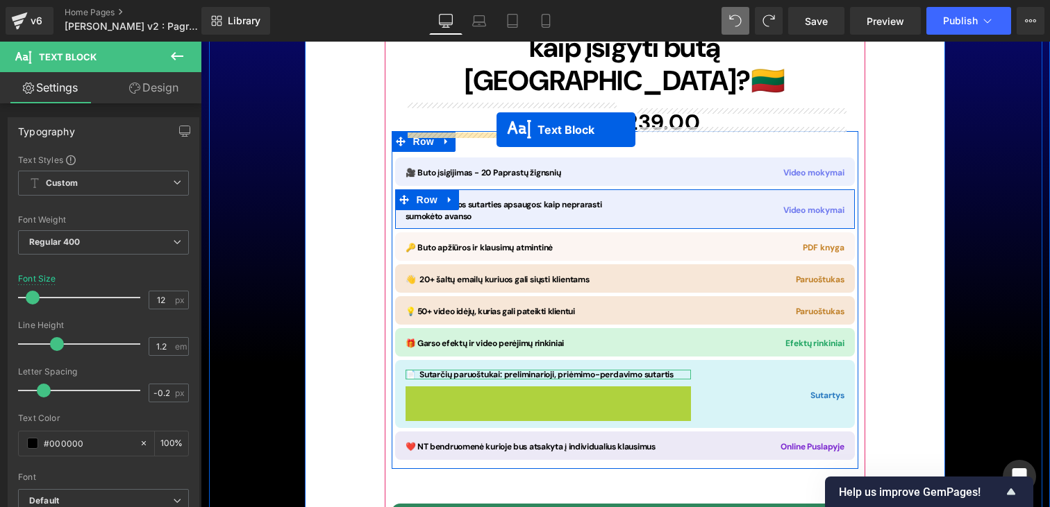
drag, startPoint x: 510, startPoint y: 301, endPoint x: 496, endPoint y: 130, distance: 171.3
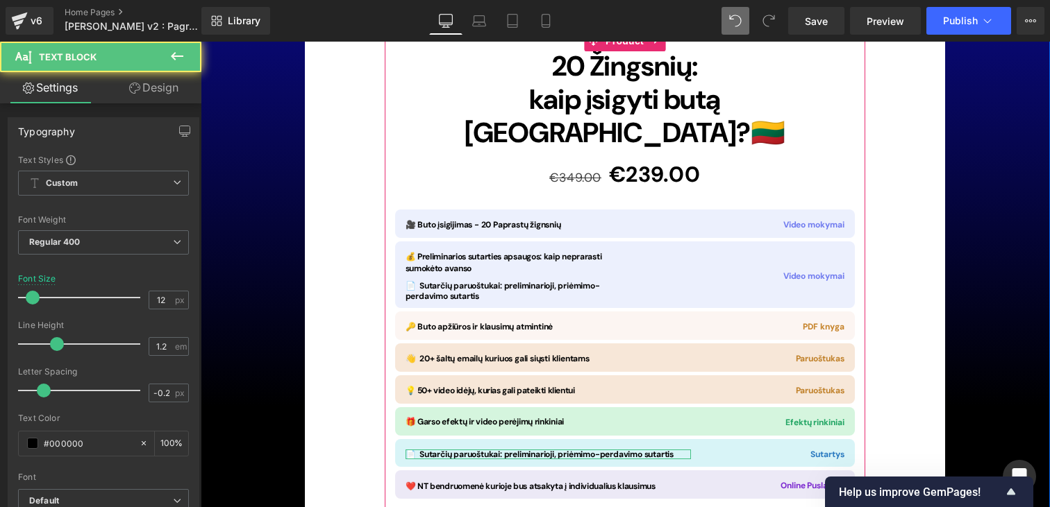
scroll to position [10168, 0]
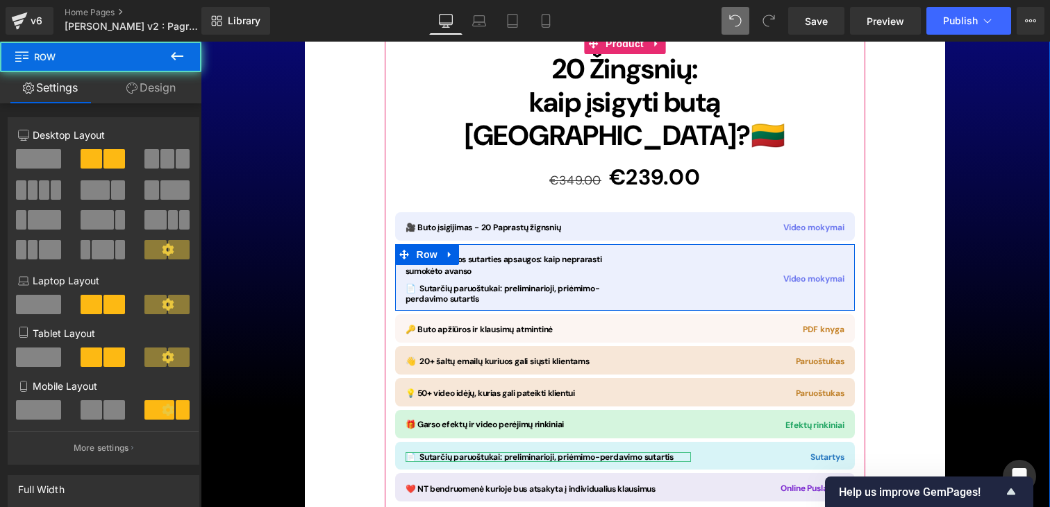
click at [628, 247] on div "Video mokymai Text Block" at bounding box center [740, 275] width 230 height 57
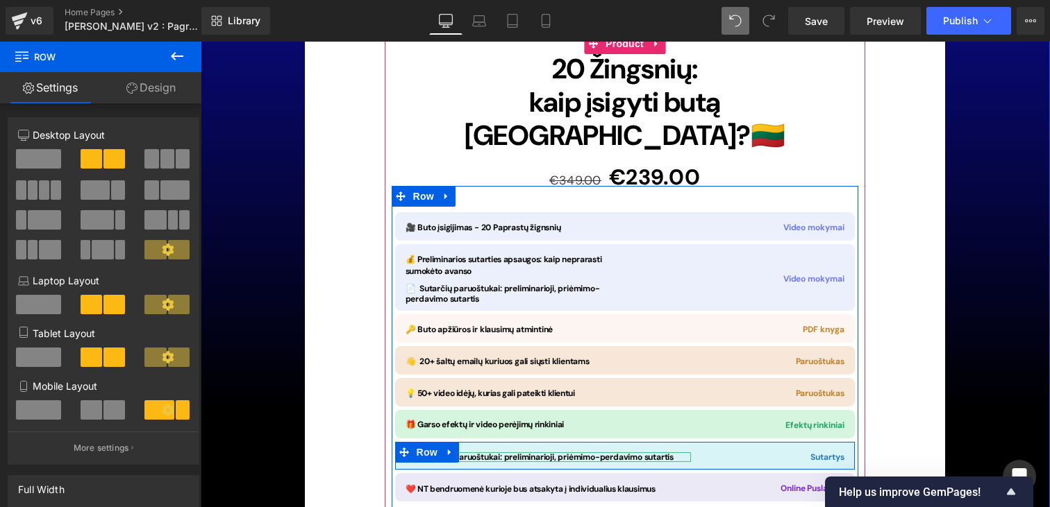
click at [691, 445] on div "📄 Sutarčių paruoštukai: preliminarioji, priėmimo-perdavimo sutartis Text Block" at bounding box center [548, 454] width 306 height 19
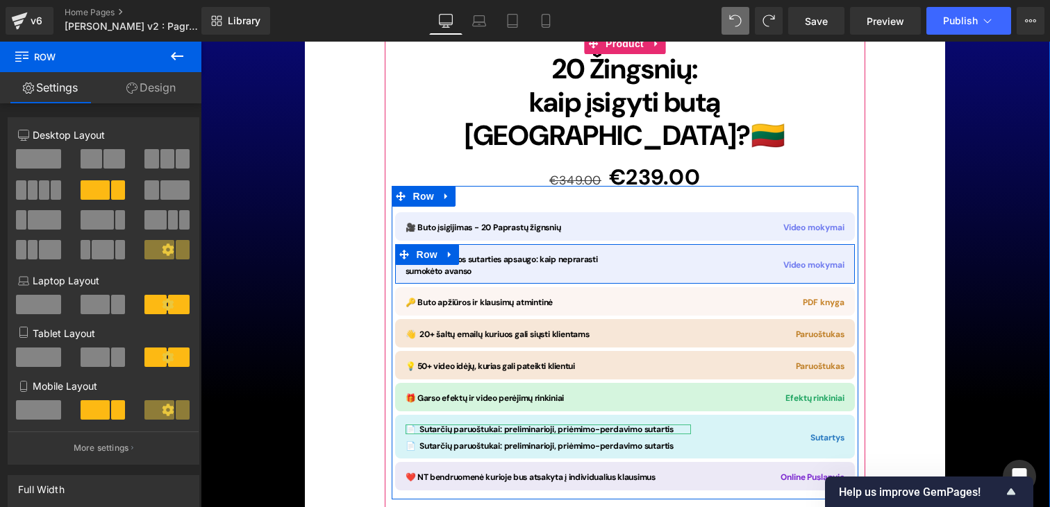
click at [635, 247] on div "Video mokymai Text Block" at bounding box center [740, 262] width 230 height 31
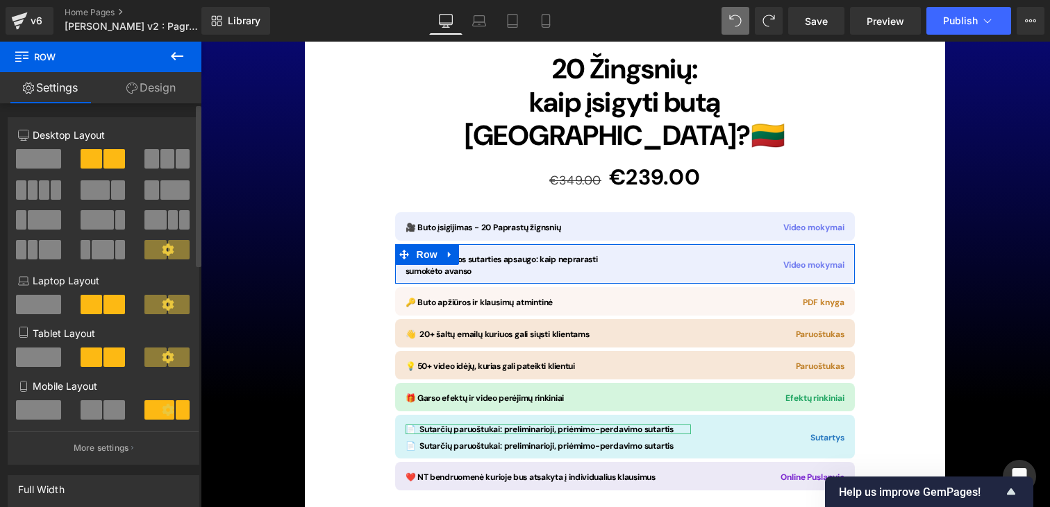
click at [107, 188] on button at bounding box center [104, 189] width 47 height 19
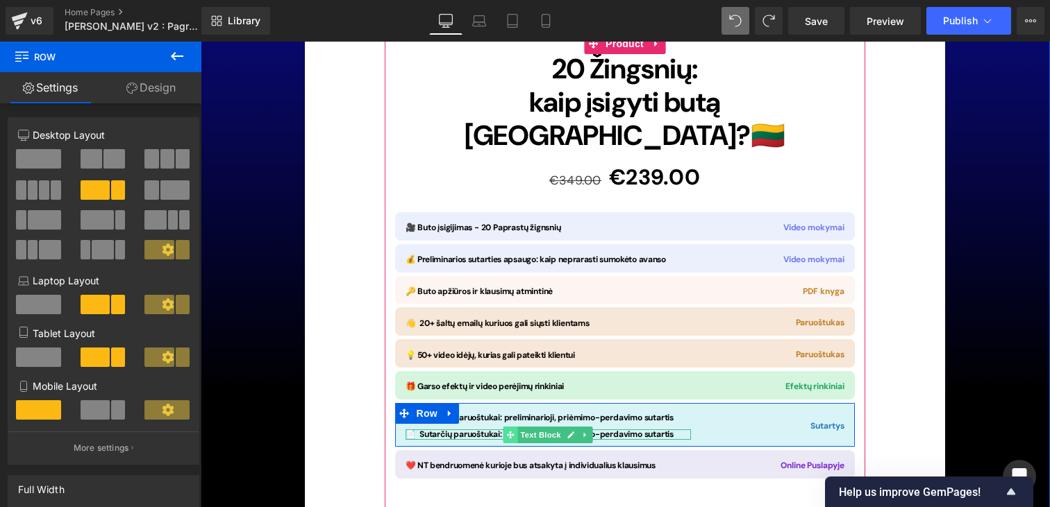
click at [507, 431] on icon at bounding box center [511, 435] width 8 height 8
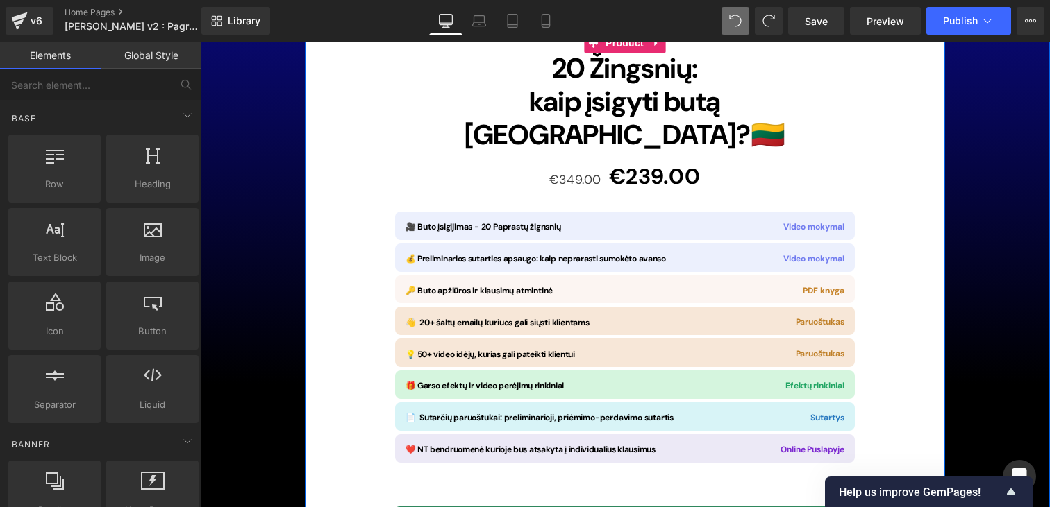
scroll to position [10072, 0]
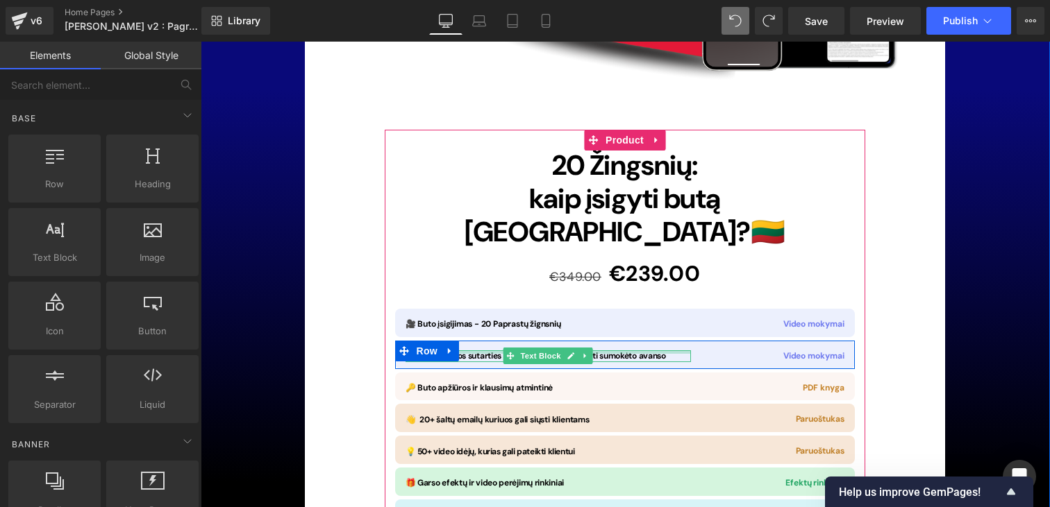
click at [483, 351] on div "💰 Preliminarios sutarties apsaugo: kaip neprarasti sumokėto avanso Text Block" at bounding box center [547, 357] width 285 height 12
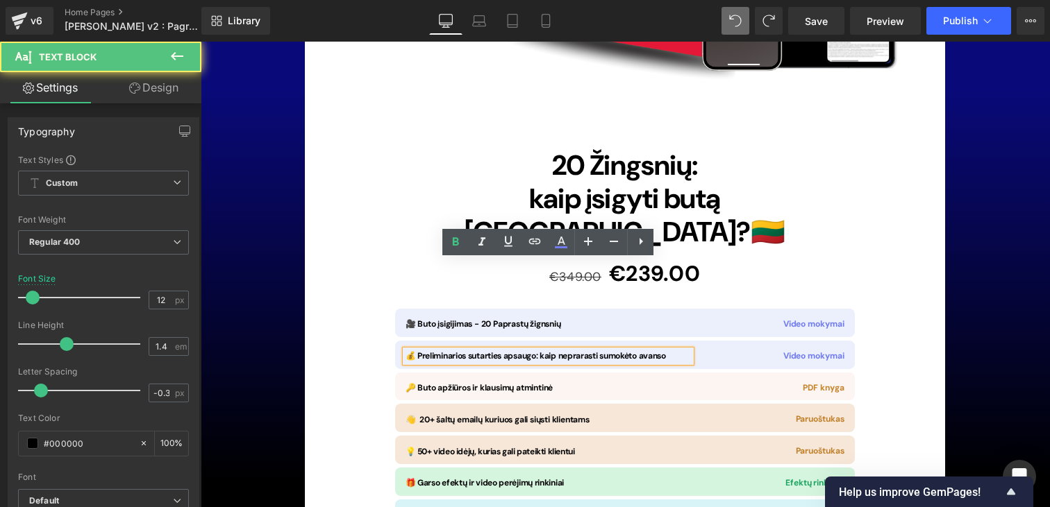
click at [533, 351] on span "💰 Preliminarios sutarties apsaugo: kaip neprarasti sumokėto avanso" at bounding box center [535, 356] width 260 height 11
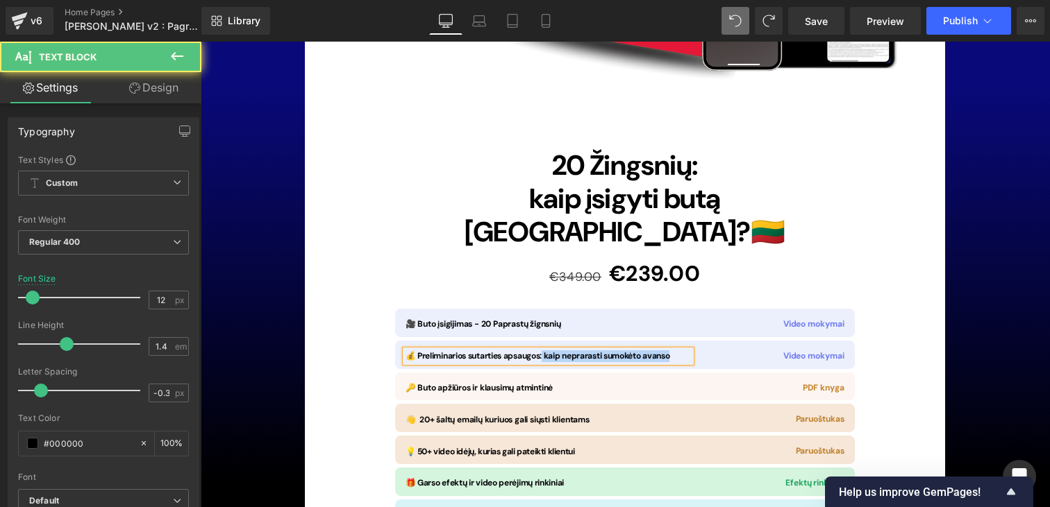
drag, startPoint x: 542, startPoint y: 265, endPoint x: 655, endPoint y: 277, distance: 113.1
click at [655, 341] on div "💰 Preliminarios sutarties apsaugos: kaip neprarasti sumokėto avanso Text Block …" at bounding box center [625, 355] width 460 height 28
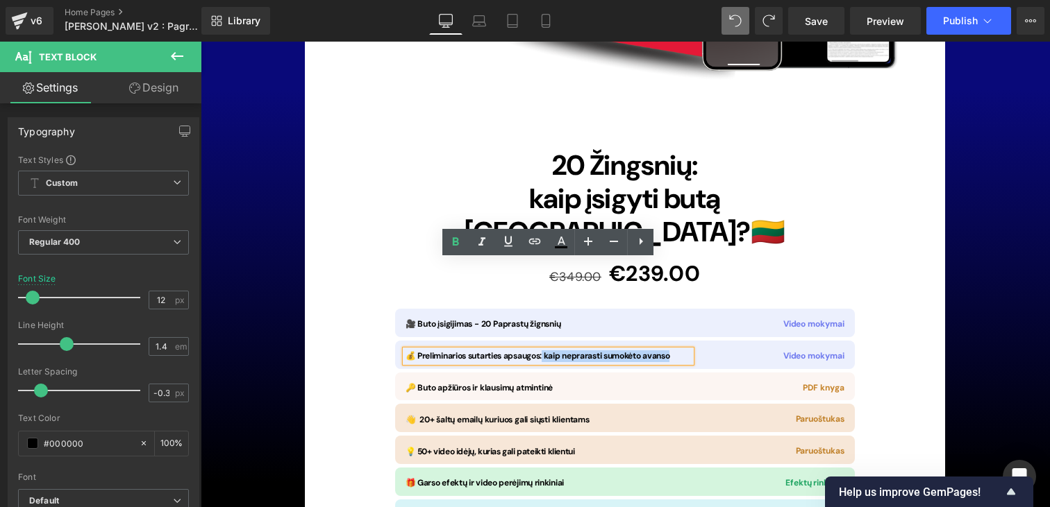
click at [537, 351] on span "💰 Preliminarios sutarties apsaugos: kaip neprarasti sumokėto avanso" at bounding box center [537, 356] width 264 height 11
click at [898, 255] on div "Image 20 Žingsnių: kaip įsigyti butą Lietuvoje? 🇱🇹 Heading €349.00 €239.00 (P) …" at bounding box center [625, 418] width 640 height 1086
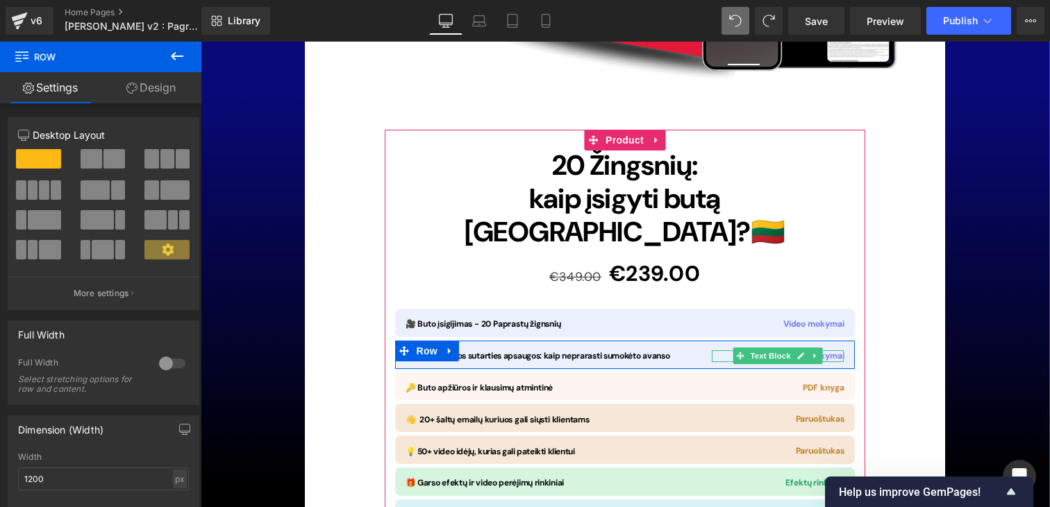
click at [837, 351] on span "Video mokymai" at bounding box center [813, 356] width 61 height 11
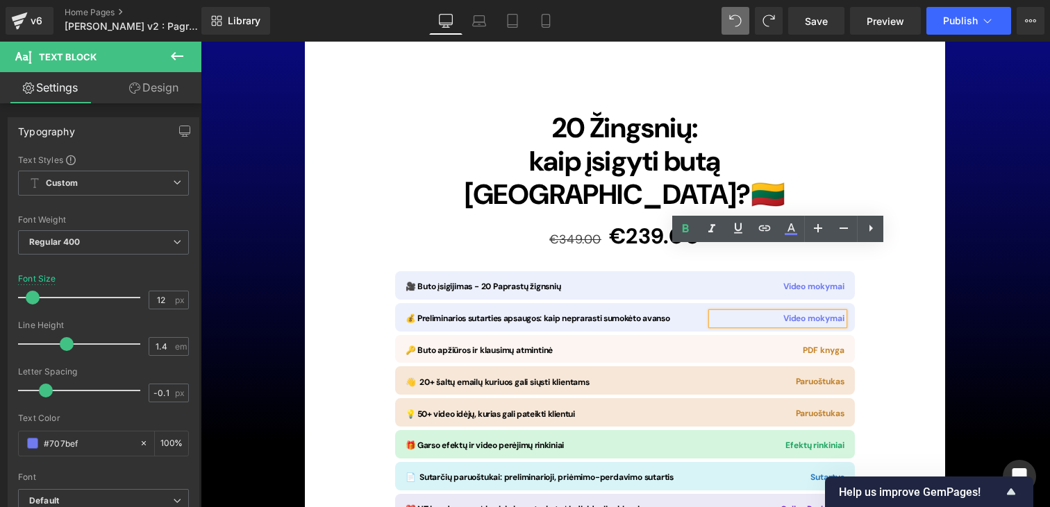
scroll to position [10118, 0]
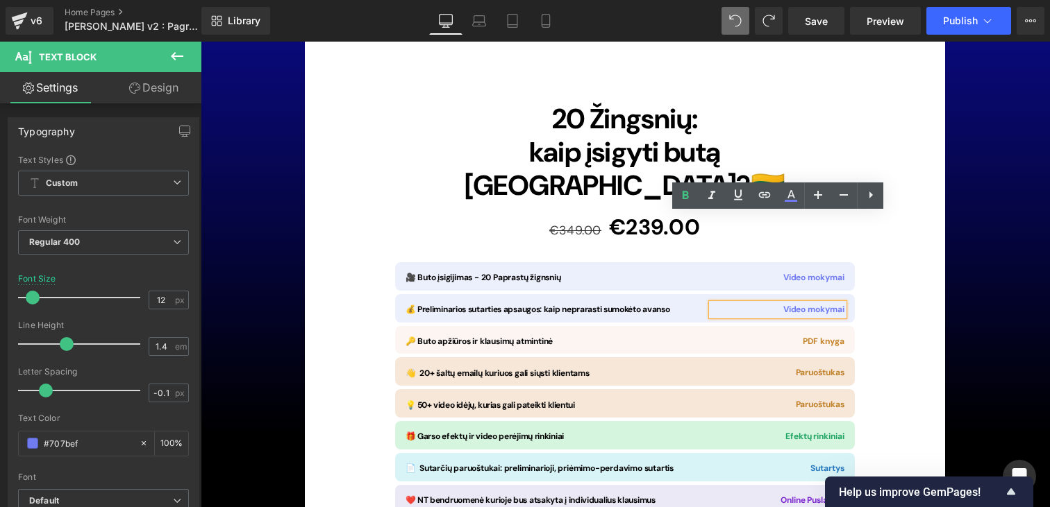
click at [797, 304] on span "Video mokymai" at bounding box center [813, 309] width 61 height 11
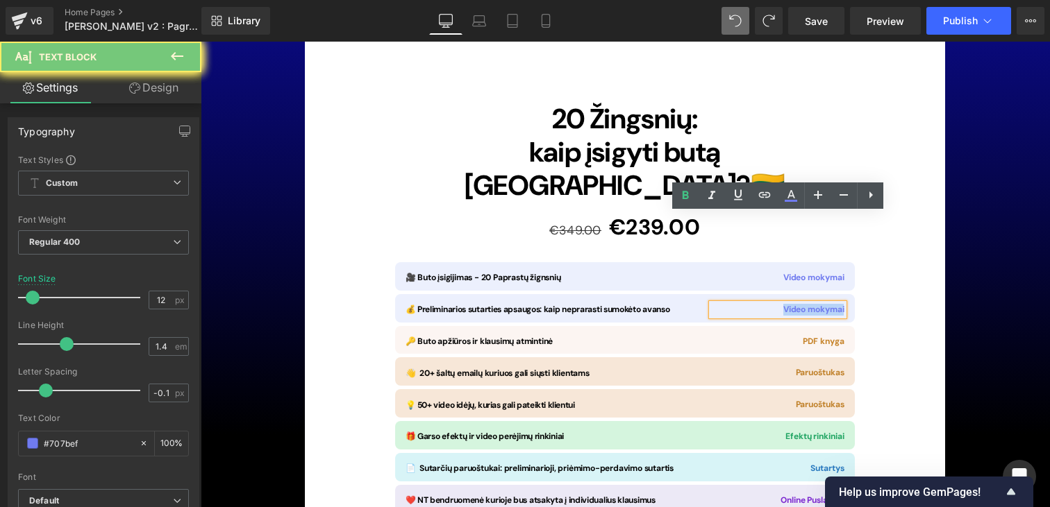
click at [797, 304] on span "Video mokymai" at bounding box center [813, 309] width 61 height 11
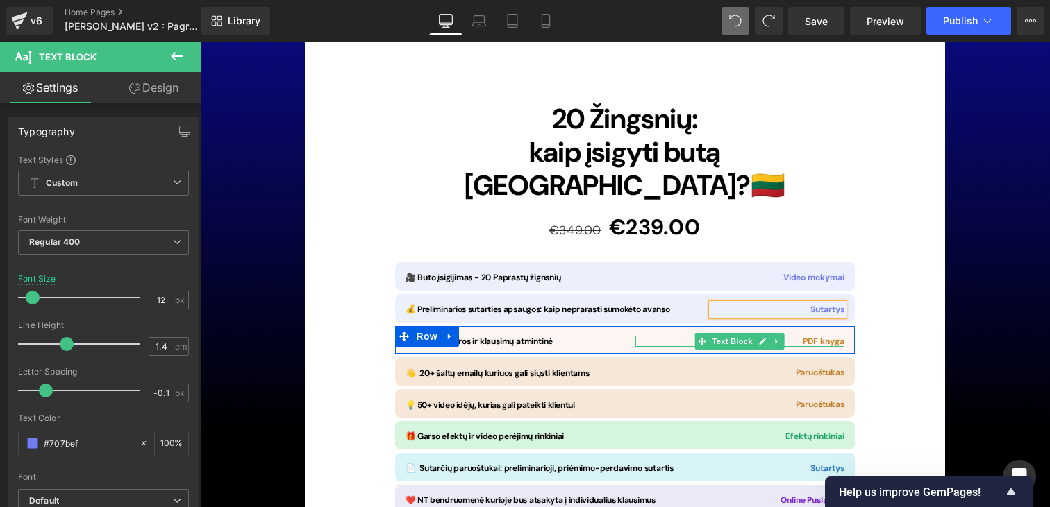
click at [813, 336] on span "PDF knyga" at bounding box center [823, 341] width 41 height 11
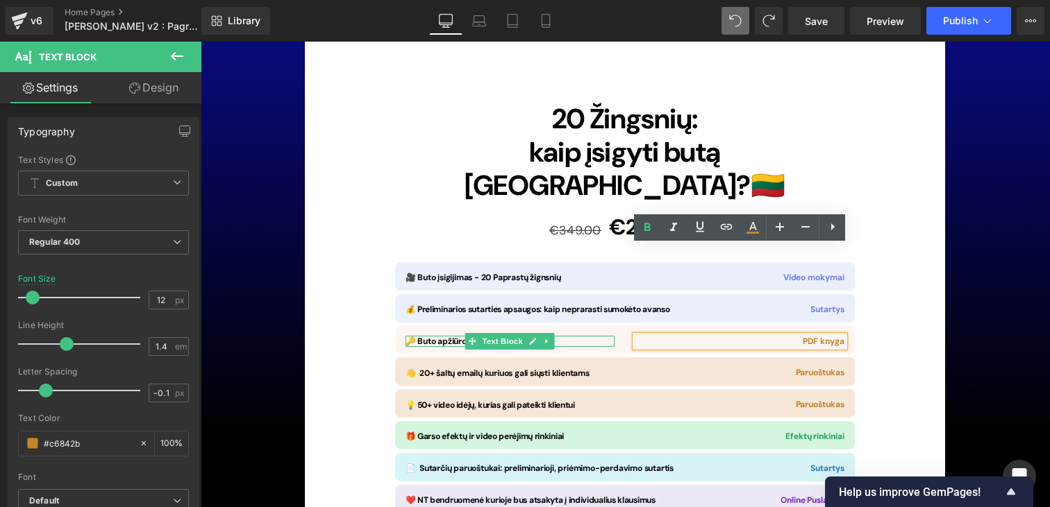
click at [456, 336] on span "🔑 Buto apžiūros ir klausimų atmintinė" at bounding box center [479, 341] width 148 height 11
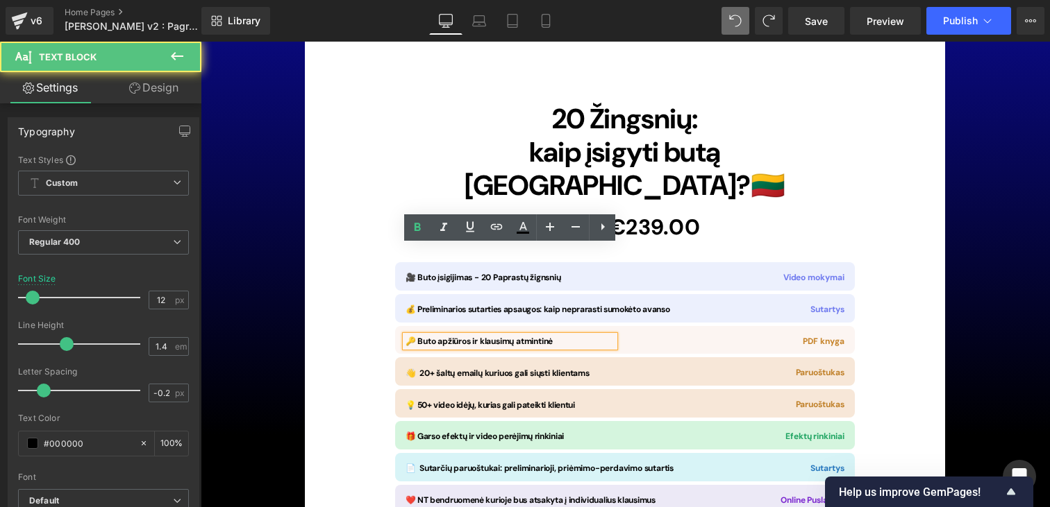
click at [473, 336] on span "🔑 Buto apžiūros ir klausimų atmintinė" at bounding box center [479, 341] width 148 height 11
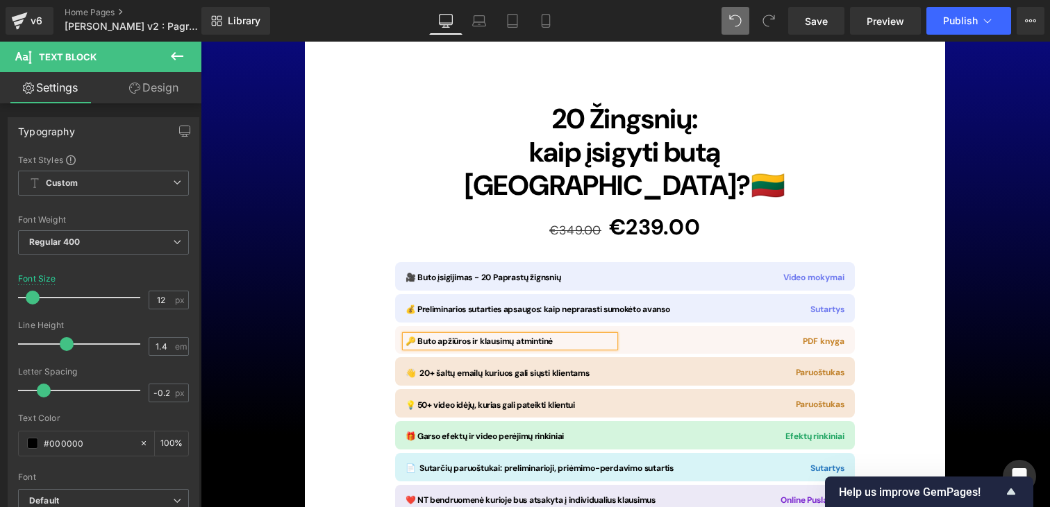
click at [480, 336] on span "🔑 Buto apžiūros ir klausimų atmintinė" at bounding box center [479, 341] width 148 height 11
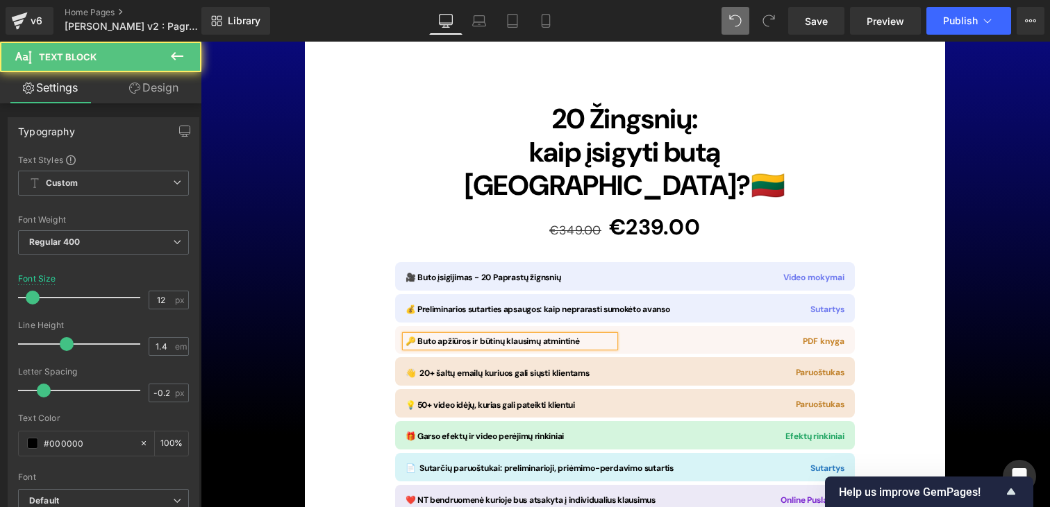
click at [470, 336] on span "🔑 Buto apžiūros ir būtinų klausimų atmintinė" at bounding box center [492, 341] width 174 height 11
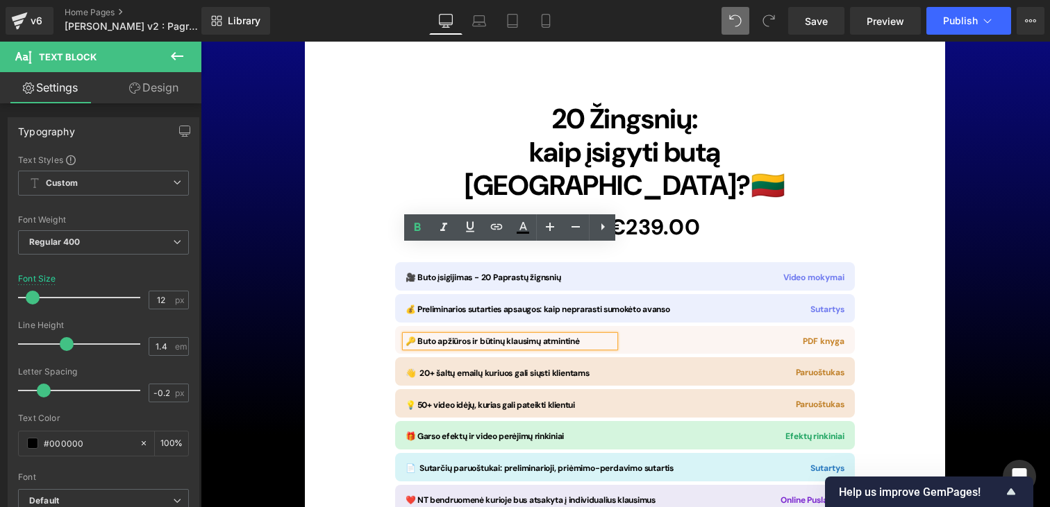
click at [882, 230] on div "Image 20 Žingsnių: kaip įsigyti butą Lietuvoje? 🇱🇹 Heading €349.00 €239.00 (P) …" at bounding box center [625, 372] width 640 height 1086
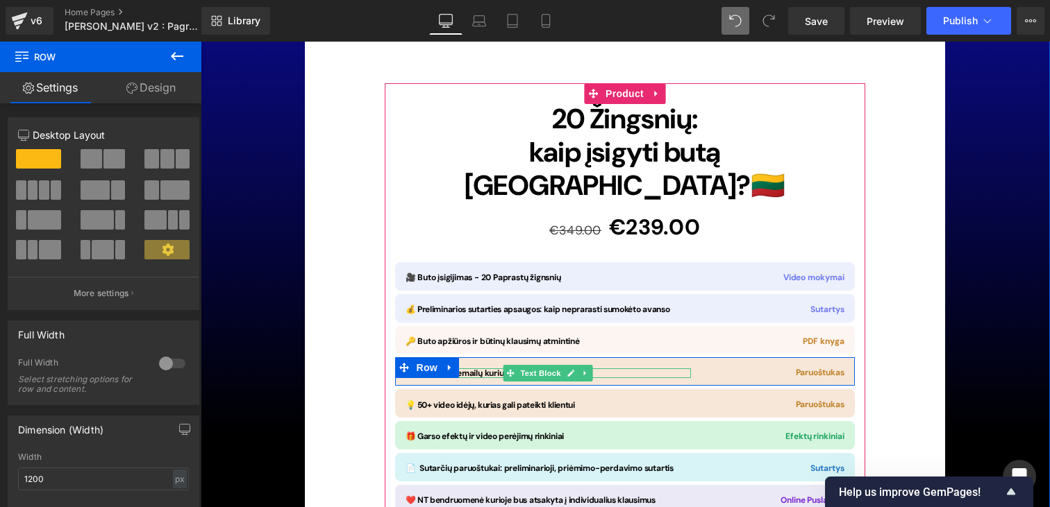
click at [477, 368] on span "👋 20+ šaltų emailų kuriuos gali siųsti klientams" at bounding box center [497, 373] width 184 height 11
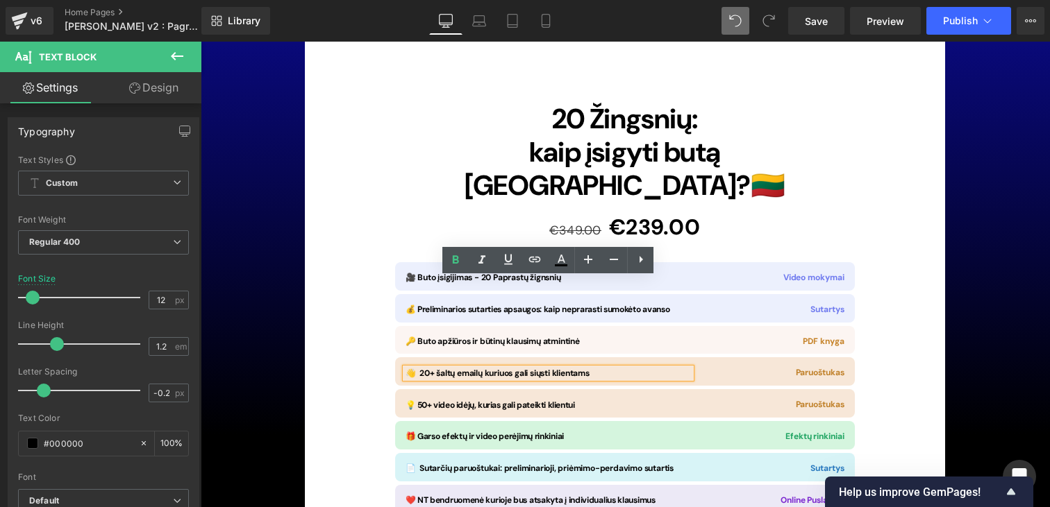
click at [477, 368] on span "👋 20+ šaltų emailų kuriuos gali siųsti klientams" at bounding box center [497, 373] width 184 height 11
drag, startPoint x: 606, startPoint y: 283, endPoint x: 420, endPoint y: 285, distance: 186.1
click at [420, 358] on div "👋 20+ šaltų emailų kuriuos gali siųsti klientams Text Block Paruoštukas Text Bl…" at bounding box center [625, 372] width 460 height 28
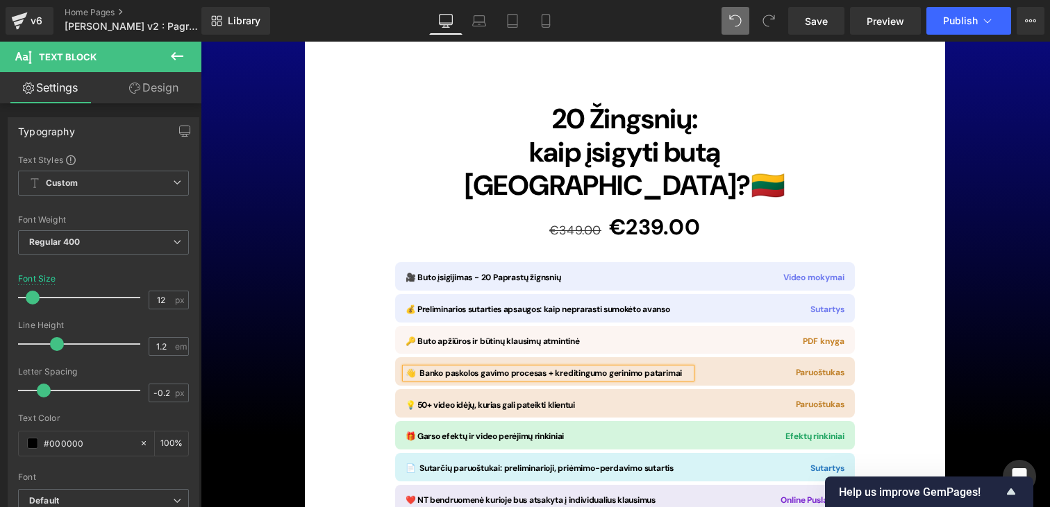
click at [898, 171] on div "Image 20 Žingsnių: kaip įsigyti butą Lietuvoje? 🇱🇹 Heading €349.00 €239.00 (P) …" at bounding box center [625, 372] width 640 height 1086
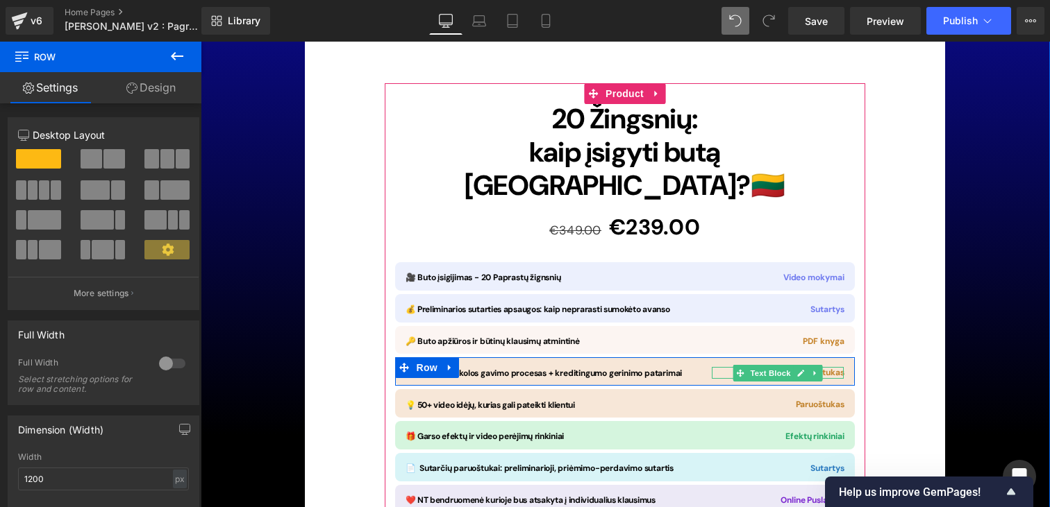
click at [832, 367] on span "Paruoštukas" at bounding box center [820, 372] width 49 height 11
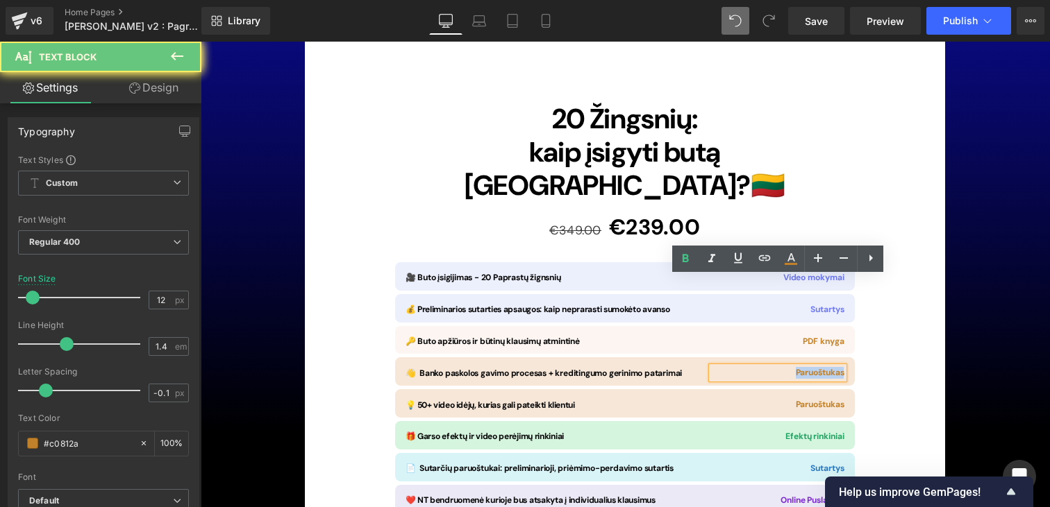
click at [832, 367] on span "Paruoštukas" at bounding box center [820, 372] width 49 height 11
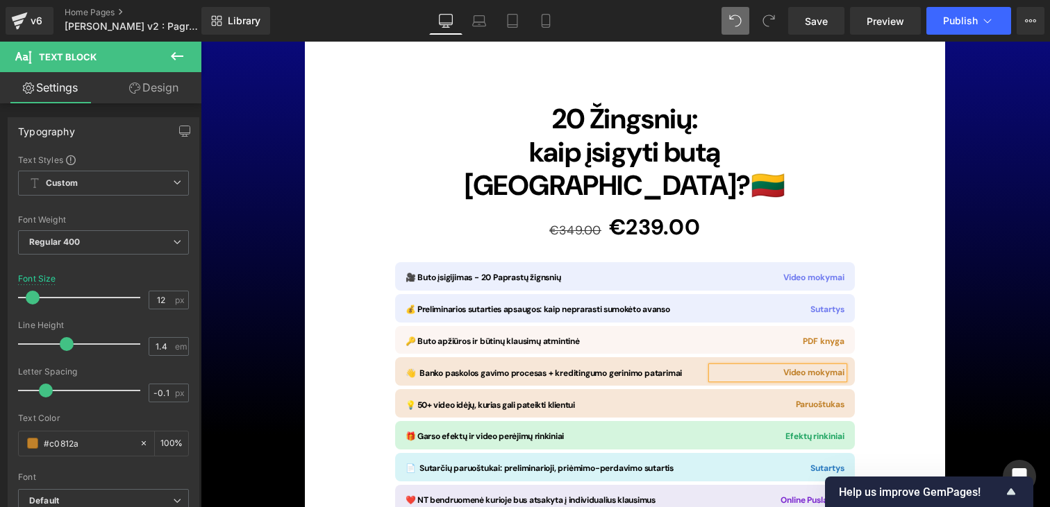
click at [889, 285] on div "Image 20 Žingsnių: kaip įsigyti butą Lietuvoje? 🇱🇹 Heading €349.00 €239.00 (P) …" at bounding box center [625, 372] width 640 height 1086
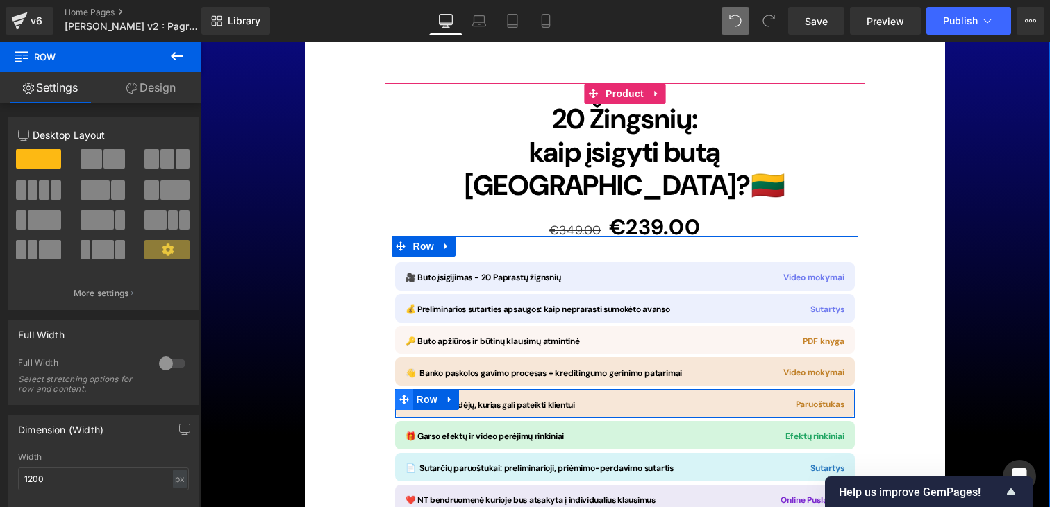
click at [401, 395] on icon at bounding box center [404, 400] width 10 height 10
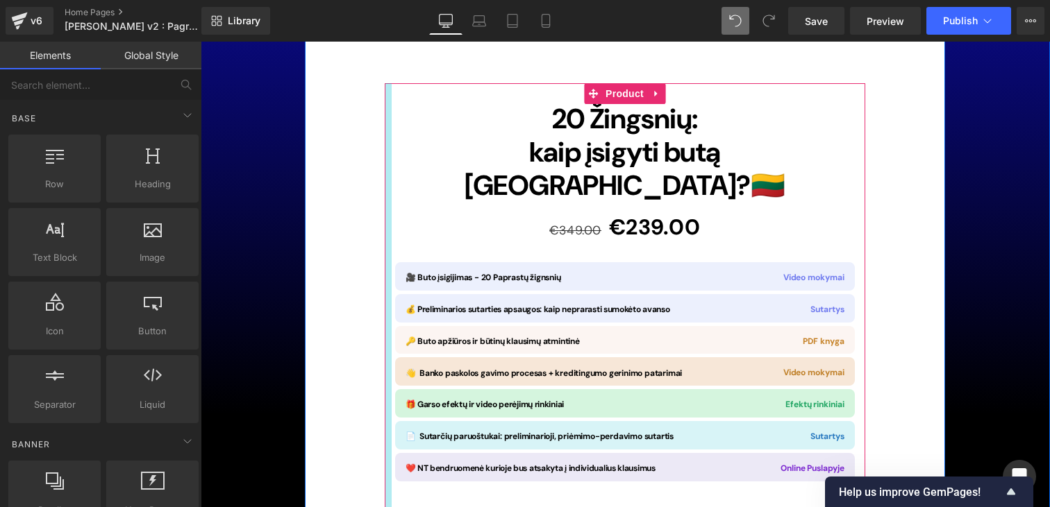
scroll to position [10119, 0]
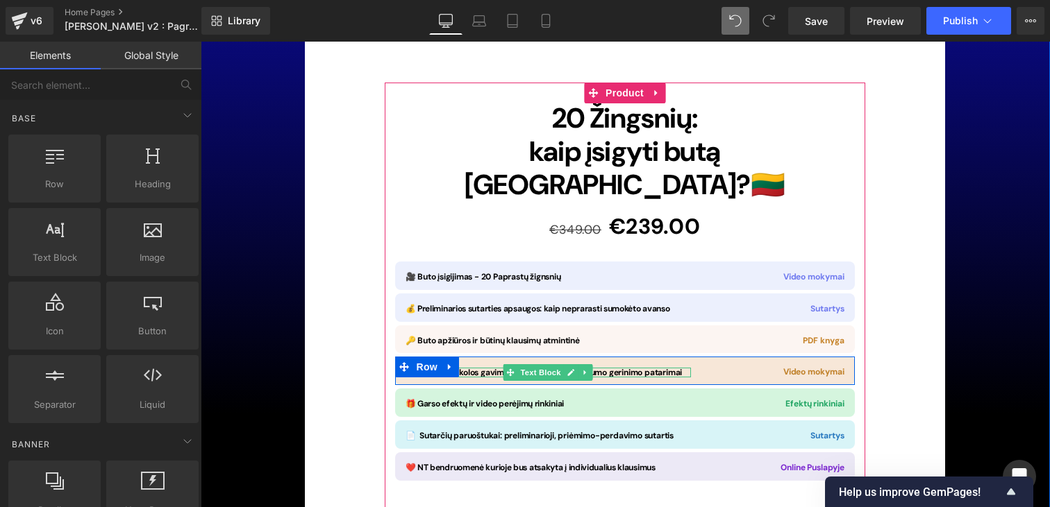
click at [638, 367] on span "👋 Banko paskolos gavimo procesas + kreditingumo gerinimo patarimai" at bounding box center [543, 372] width 277 height 11
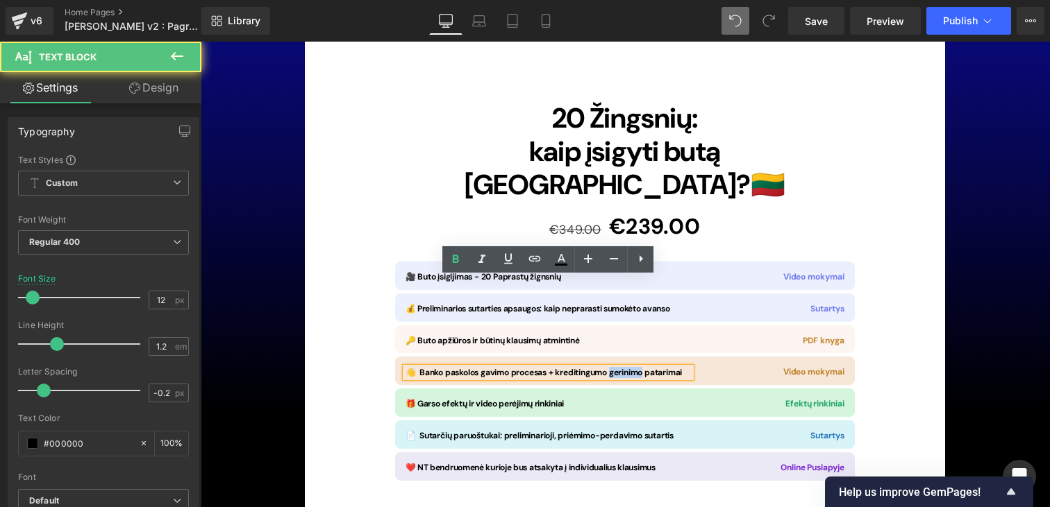
click at [638, 367] on span "👋 Banko paskolos gavimo procesas + kreditingumo gerinimo patarimai" at bounding box center [543, 372] width 277 height 11
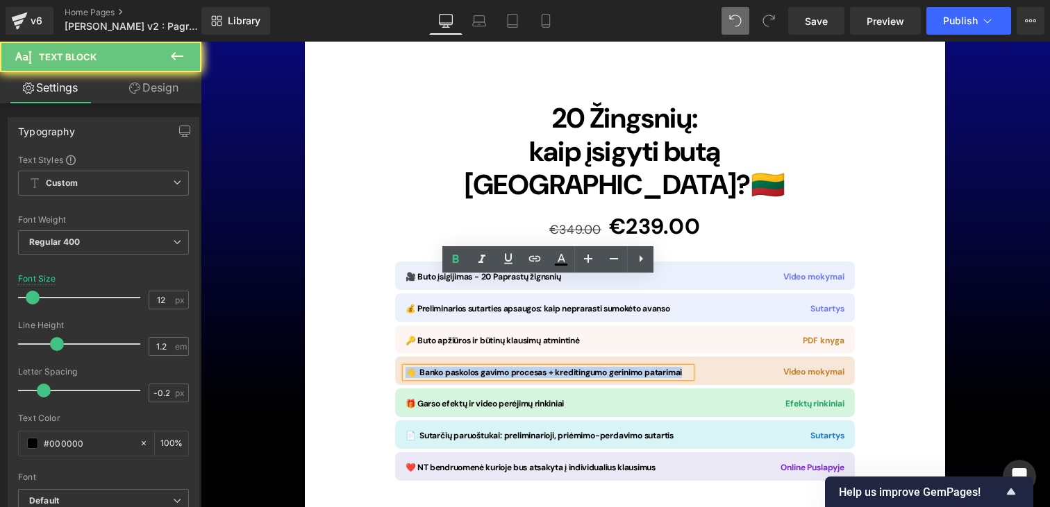
click at [638, 367] on span "👋 Banko paskolos gavimo procesas + kreditingumo gerinimo patarimai" at bounding box center [543, 372] width 277 height 11
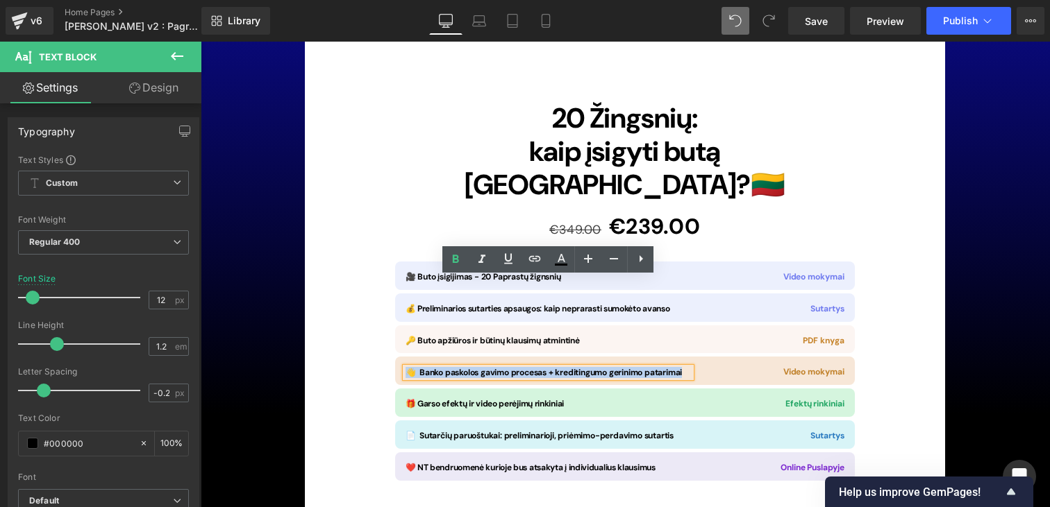
copy span "👋 Banko paskolos gavimo procesas + kreditingumo gerinimo patarimai"
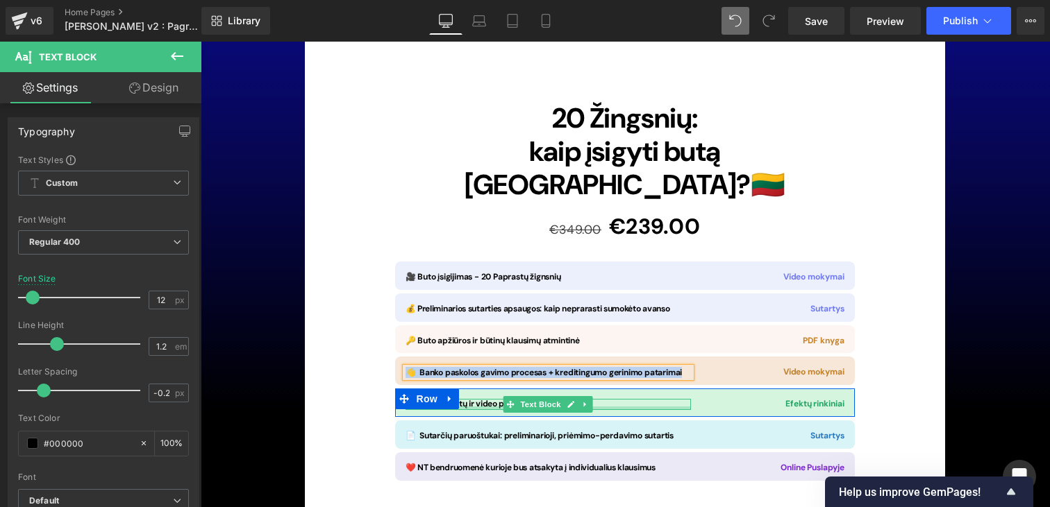
click at [485, 407] on div at bounding box center [547, 408] width 285 height 3
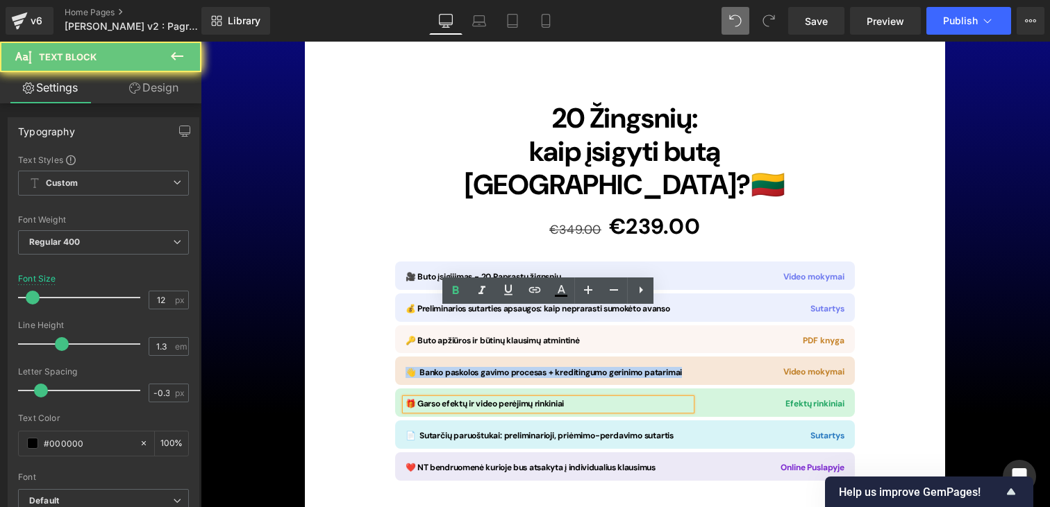
click at [485, 398] on span "🎁 Garso efektų ir video perėjimų rinkiniai" at bounding box center [484, 403] width 158 height 11
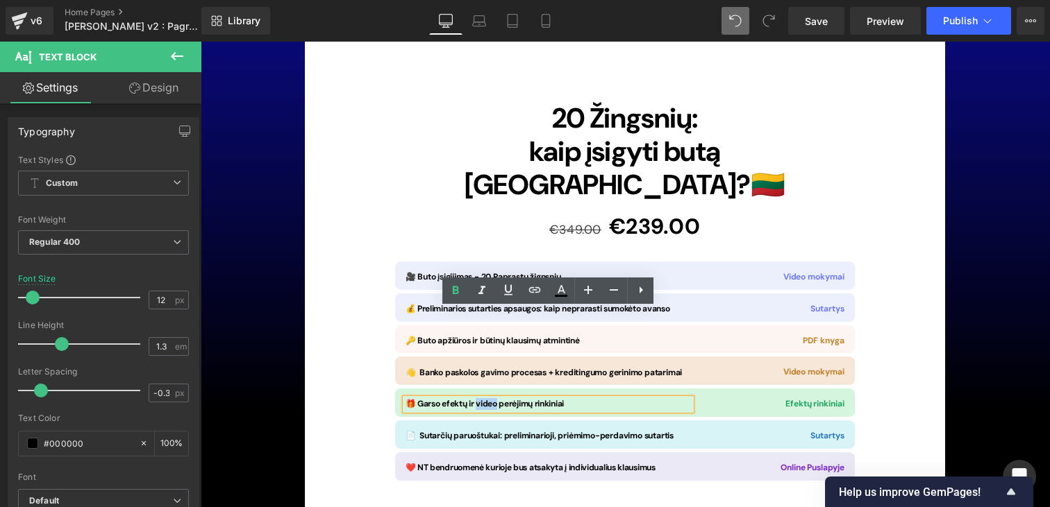
click at [485, 398] on span "🎁 Garso efektų ir video perėjimų rinkiniai" at bounding box center [484, 403] width 158 height 11
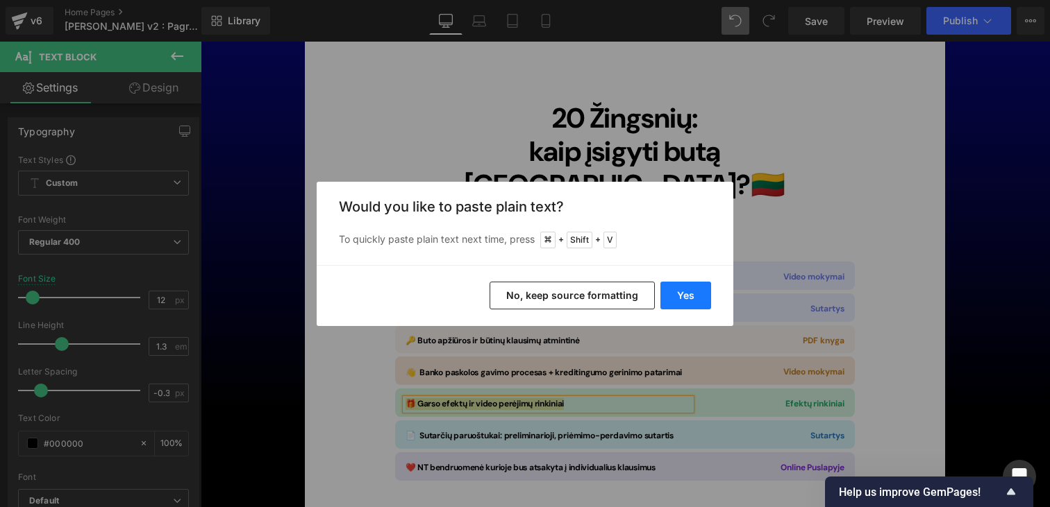
click at [682, 294] on button "Yes" at bounding box center [685, 296] width 51 height 28
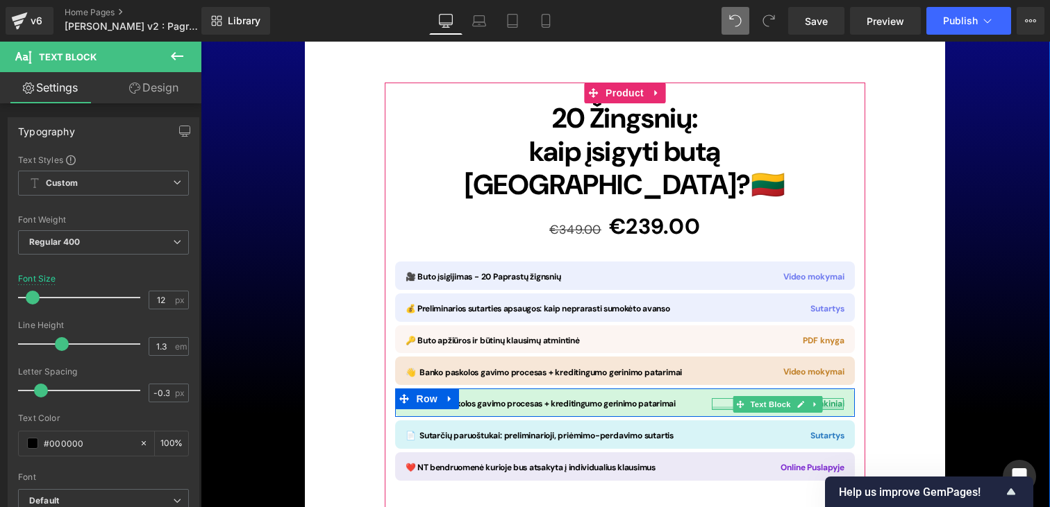
click at [834, 407] on div at bounding box center [778, 408] width 133 height 3
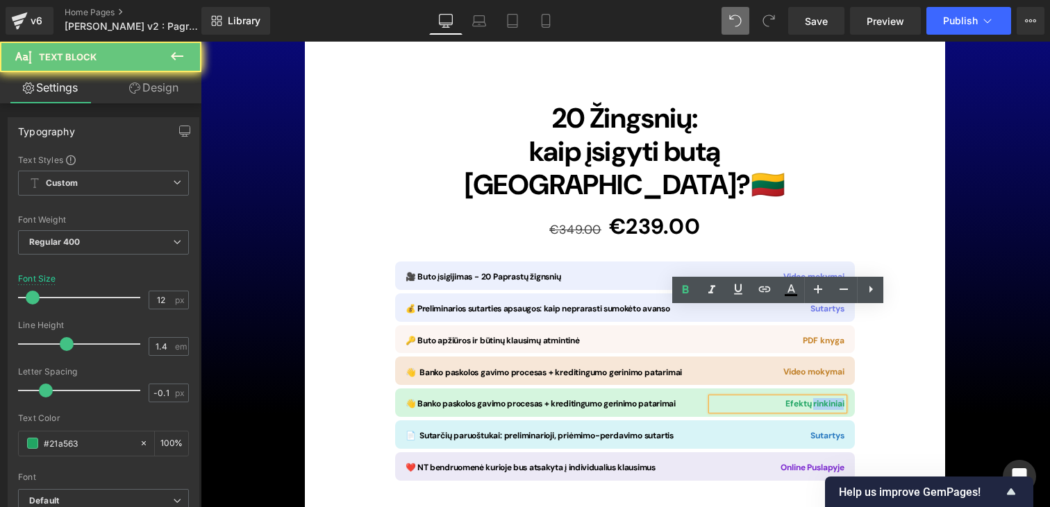
click at [834, 398] on span "Efektų rinkiniai" at bounding box center [814, 403] width 58 height 11
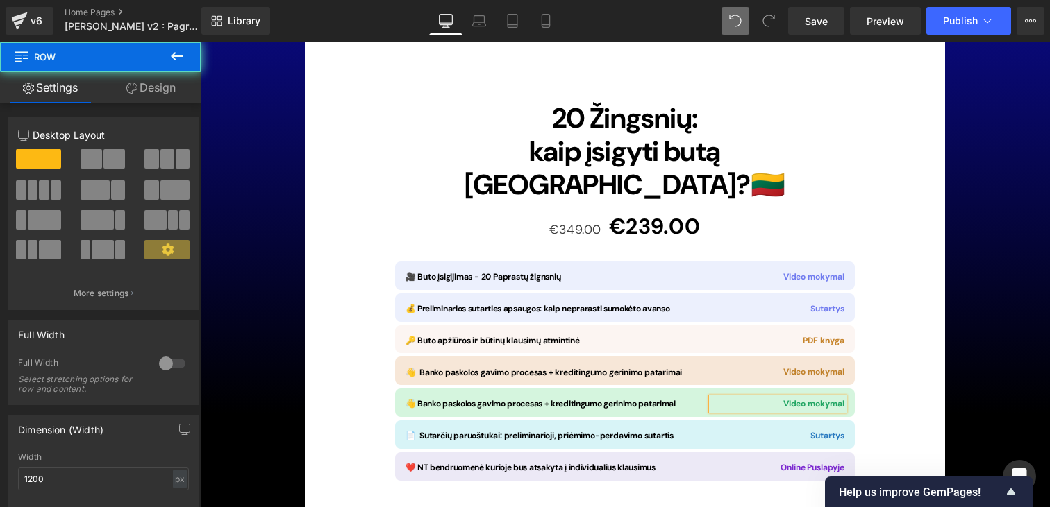
click at [891, 291] on div "Image 20 Žingsnių: kaip įsigyti butą Lietuvoje? 🇱🇹 Heading €349.00 €239.00 (P) …" at bounding box center [625, 355] width 640 height 1055
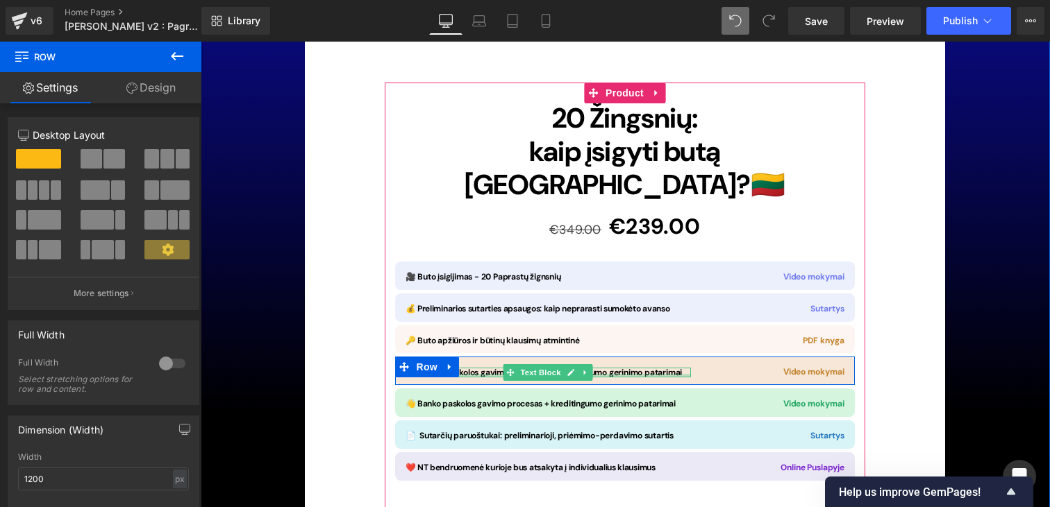
click at [620, 374] on div at bounding box center [547, 375] width 285 height 3
click at [620, 367] on span "👋 Banko paskolos gavimo procesas + kreditingumo gerinimo patarimai" at bounding box center [543, 372] width 277 height 11
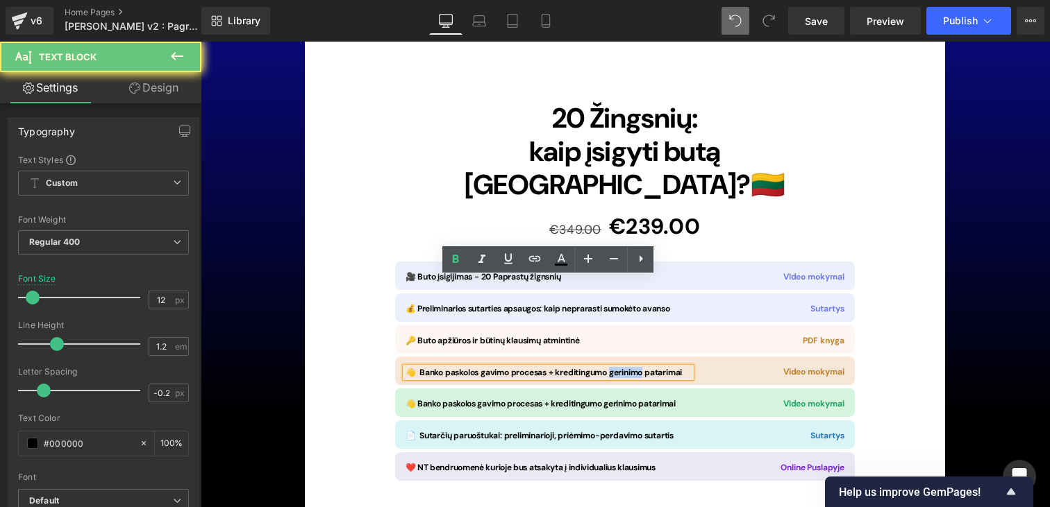
click at [620, 367] on span "👋 Banko paskolos gavimo procesas + kreditingumo gerinimo patarimai" at bounding box center [543, 372] width 277 height 11
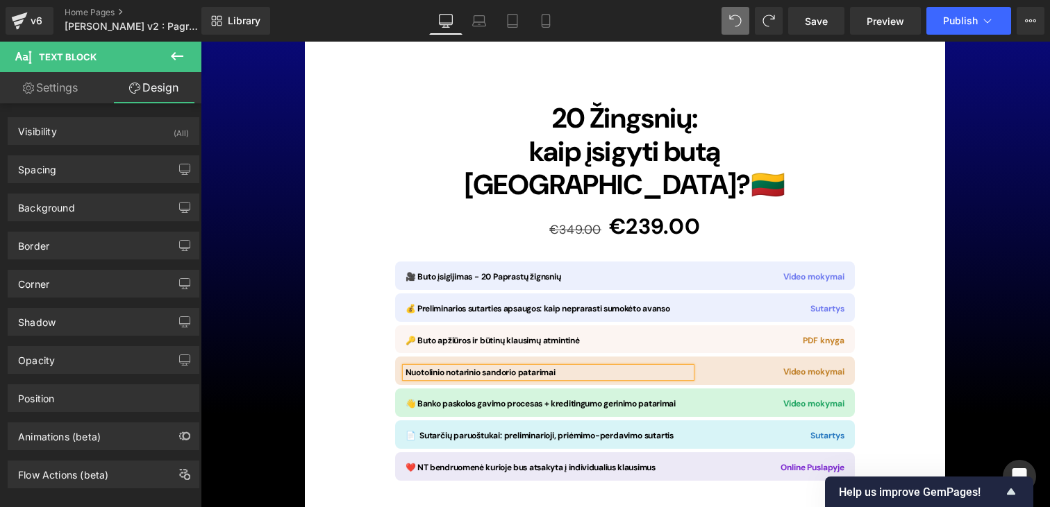
click at [407, 363] on icon at bounding box center [409, 367] width 8 height 8
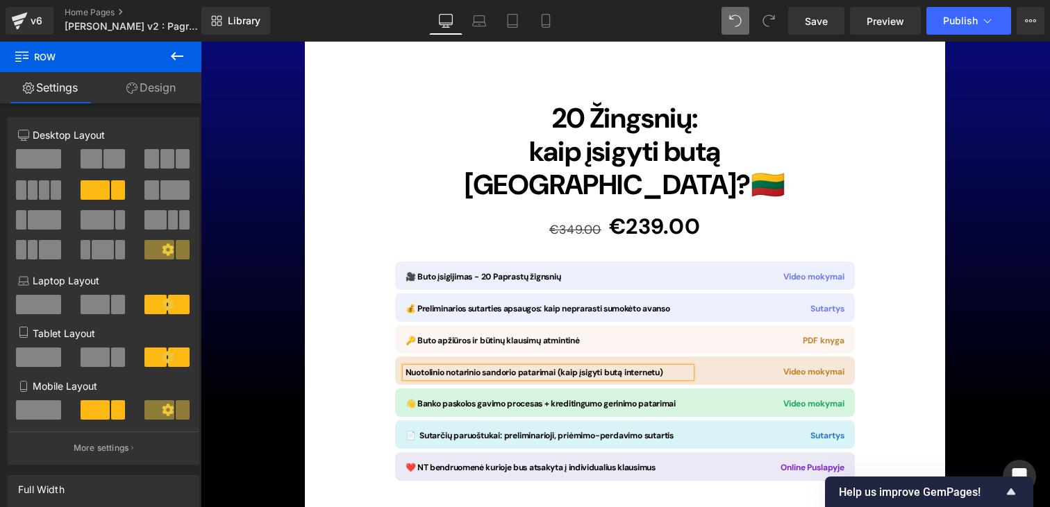
click at [409, 364] on icon at bounding box center [409, 368] width 8 height 8
click at [496, 367] on span "Nuotolinio notarinio sandorio patarimai (kaip įsigyti butą internetu)" at bounding box center [534, 372] width 258 height 11
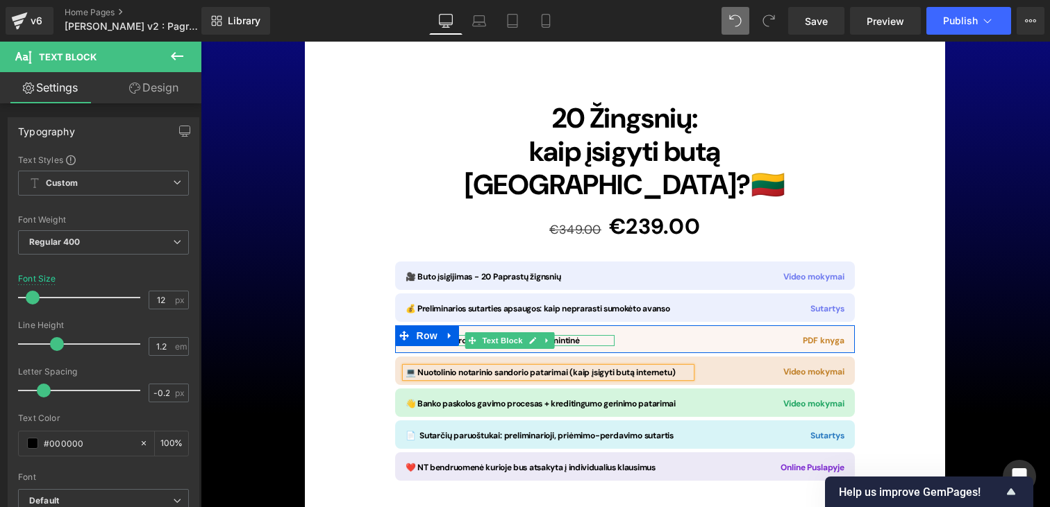
click at [581, 335] on p "🔑 Buto apžiūros ir būtinų klausimų atmintinė" at bounding box center [509, 341] width 209 height 12
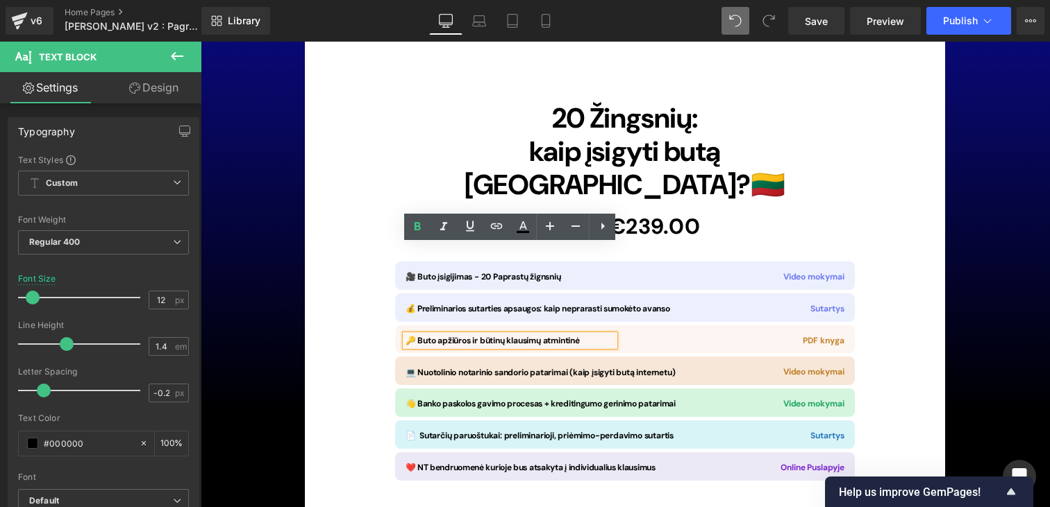
click at [425, 328] on span "Row" at bounding box center [427, 336] width 22 height 17
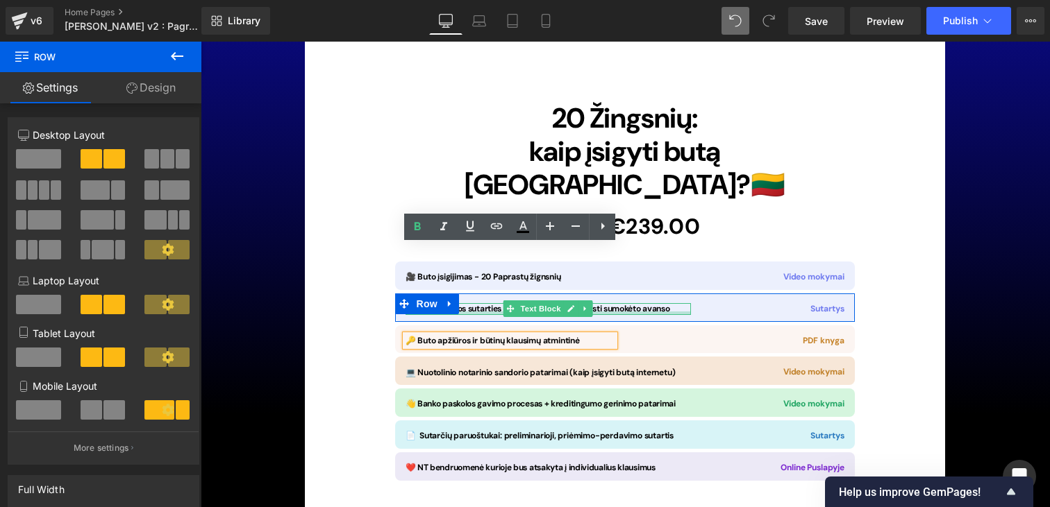
click at [680, 312] on div at bounding box center [547, 313] width 285 height 3
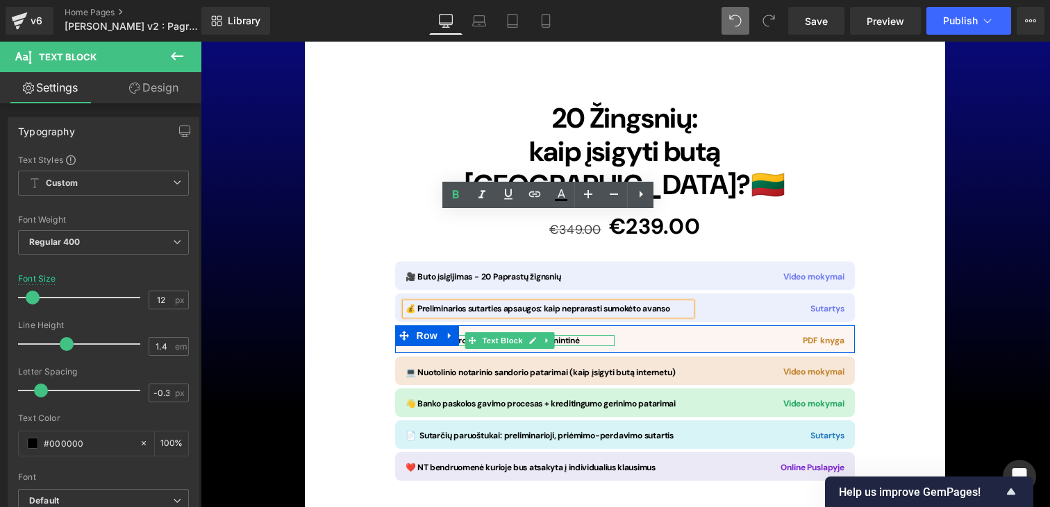
click at [583, 335] on p "🔑 Buto apžiūros ir būtinų klausimų atmintinė" at bounding box center [509, 341] width 209 height 12
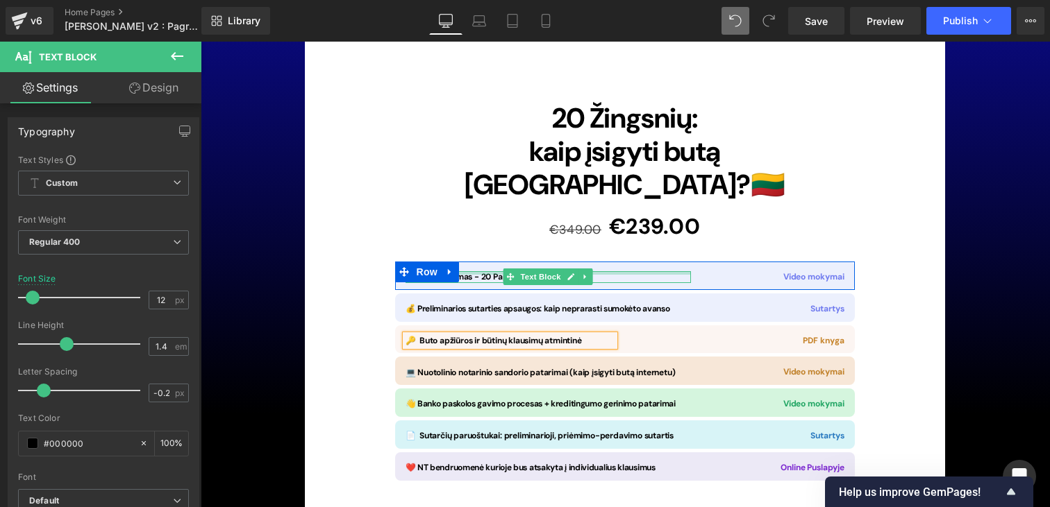
click at [497, 271] on div at bounding box center [547, 272] width 285 height 3
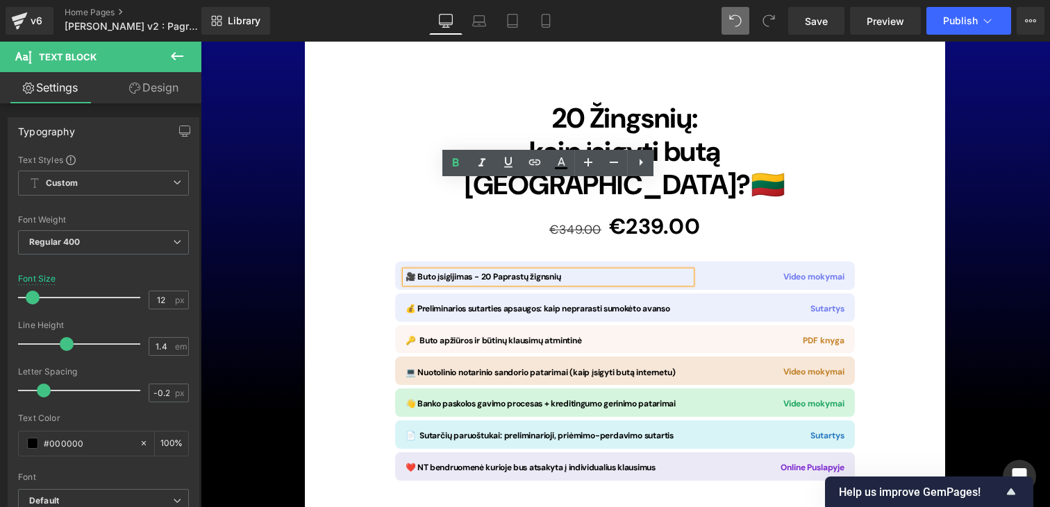
click at [455, 271] on span "🎥 Buto įsigijimas - 20 Paprastų žignsnių" at bounding box center [483, 276] width 156 height 11
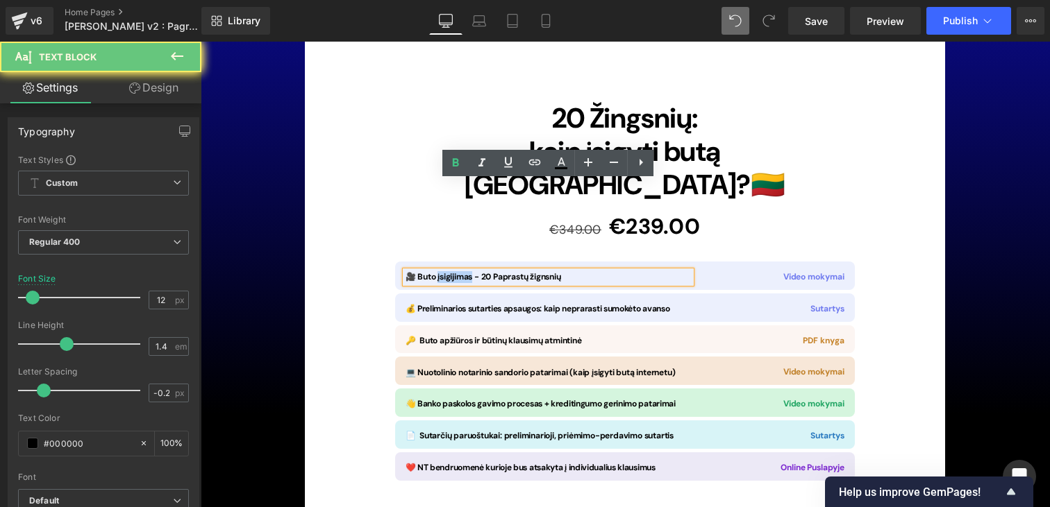
click at [455, 271] on span "🎥 Buto įsigijimas - 20 Paprastų žignsnių" at bounding box center [483, 276] width 156 height 11
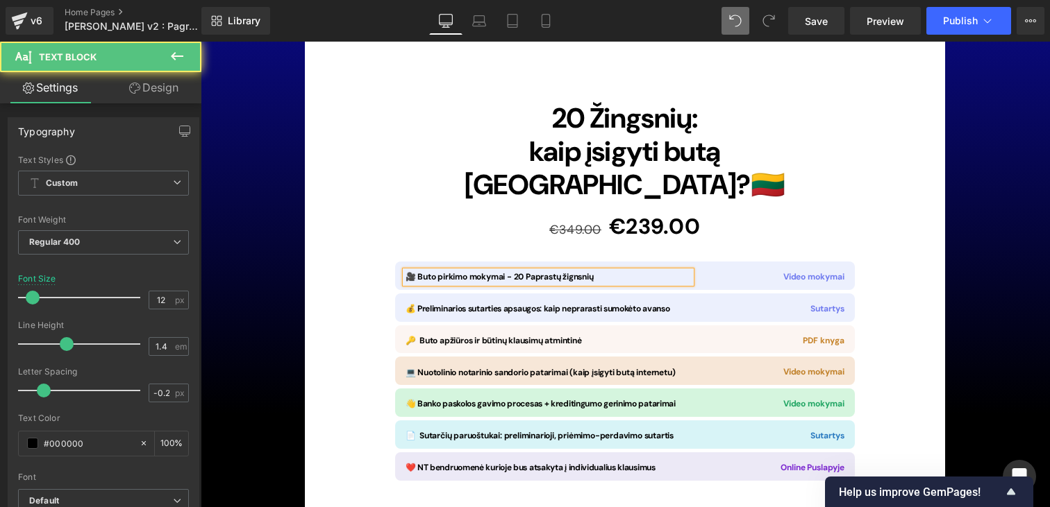
click at [603, 271] on p "🎥 Buto pirkimo mokymai - 20 Paprastų žignsnių" at bounding box center [547, 277] width 285 height 12
click at [587, 271] on span "🎥 Buto pirkimo mokymai - 20 Paprastų žignsnių kuriuos galite sekti" at bounding box center [536, 276] width 262 height 11
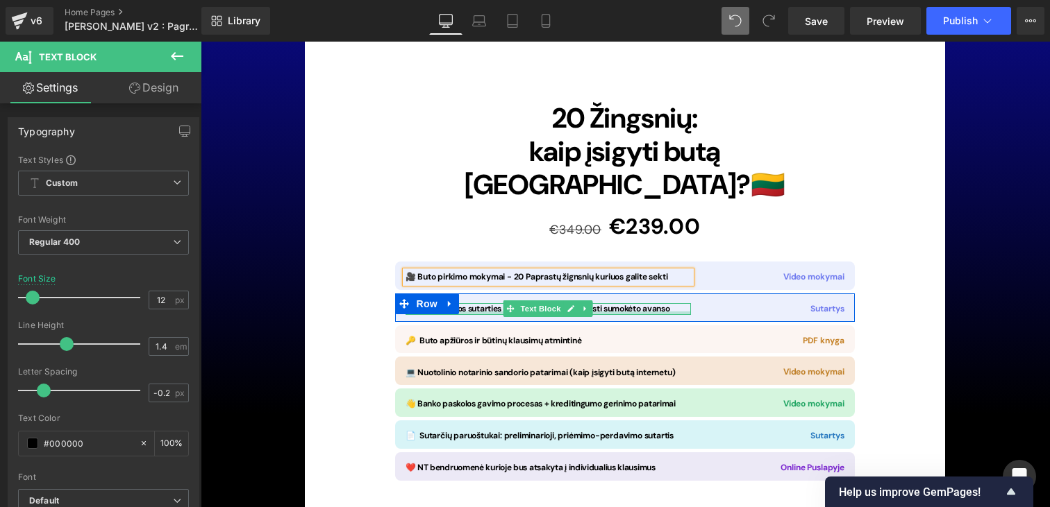
click at [614, 312] on div at bounding box center [547, 313] width 285 height 3
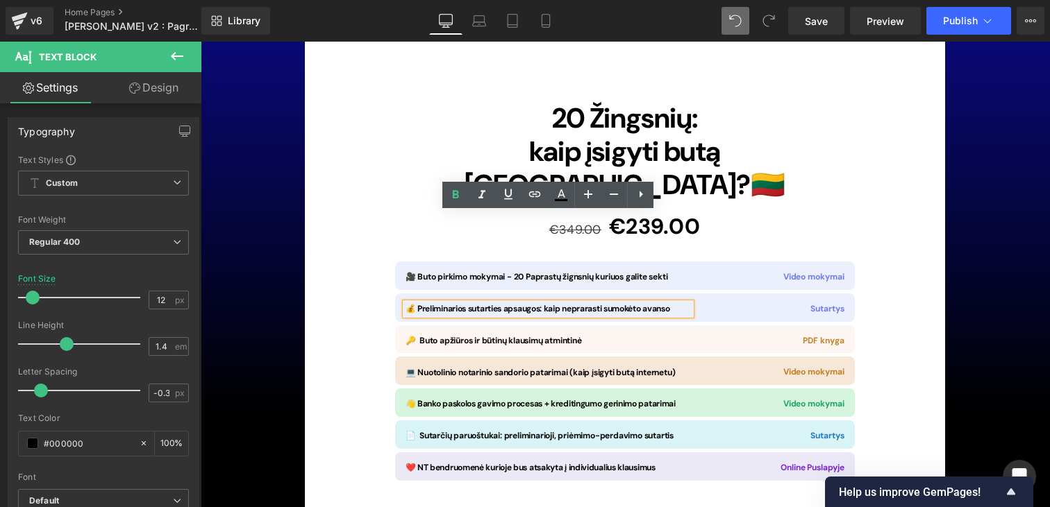
click at [419, 296] on span "Row" at bounding box center [427, 304] width 22 height 17
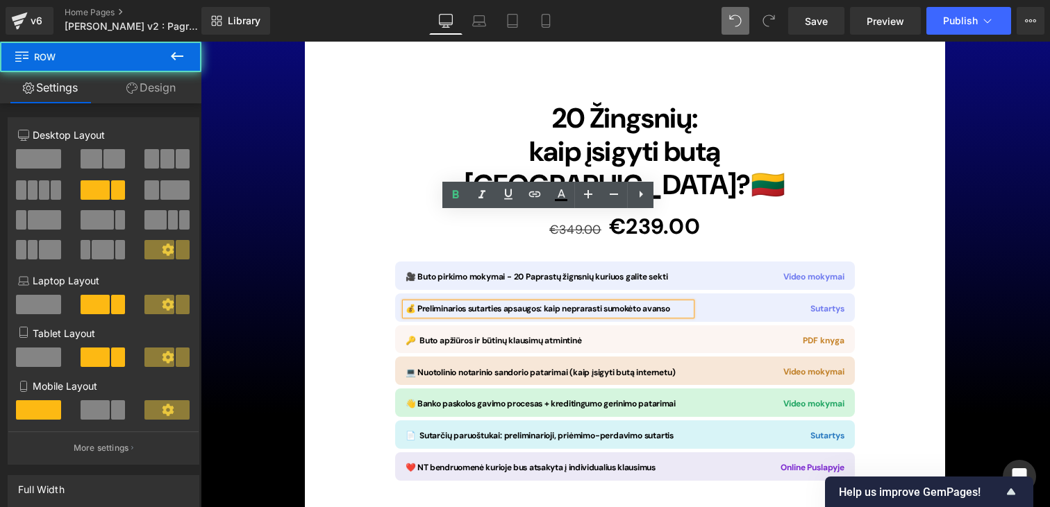
click at [420, 296] on span "Row" at bounding box center [427, 304] width 22 height 17
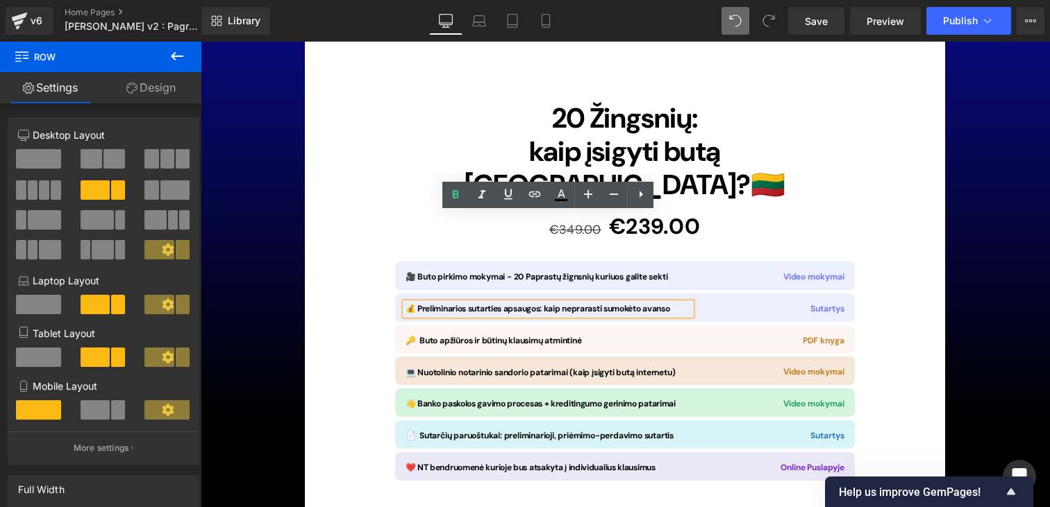
click at [444, 301] on icon at bounding box center [445, 303] width 2 height 5
click at [478, 296] on link at bounding box center [479, 304] width 15 height 17
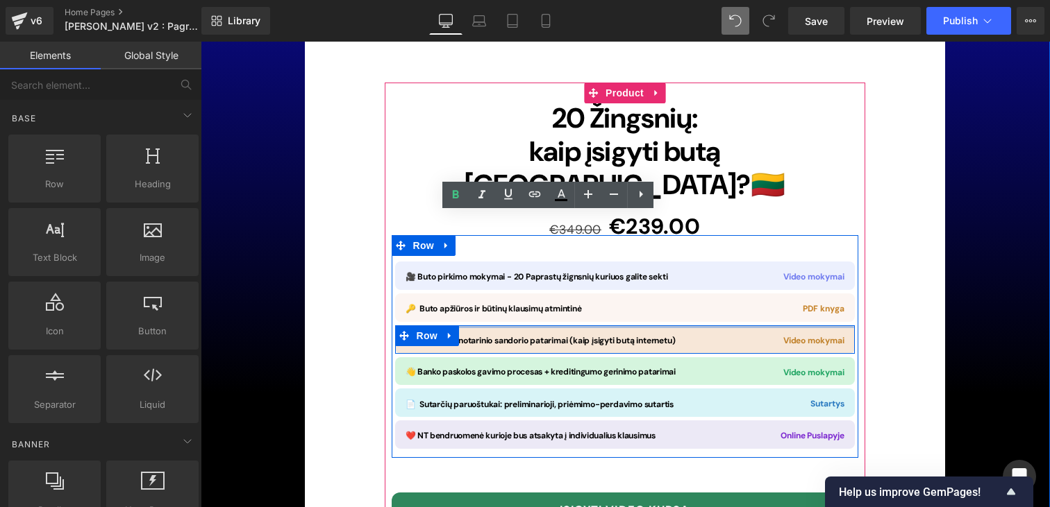
click at [578, 326] on div at bounding box center [625, 327] width 460 height 3
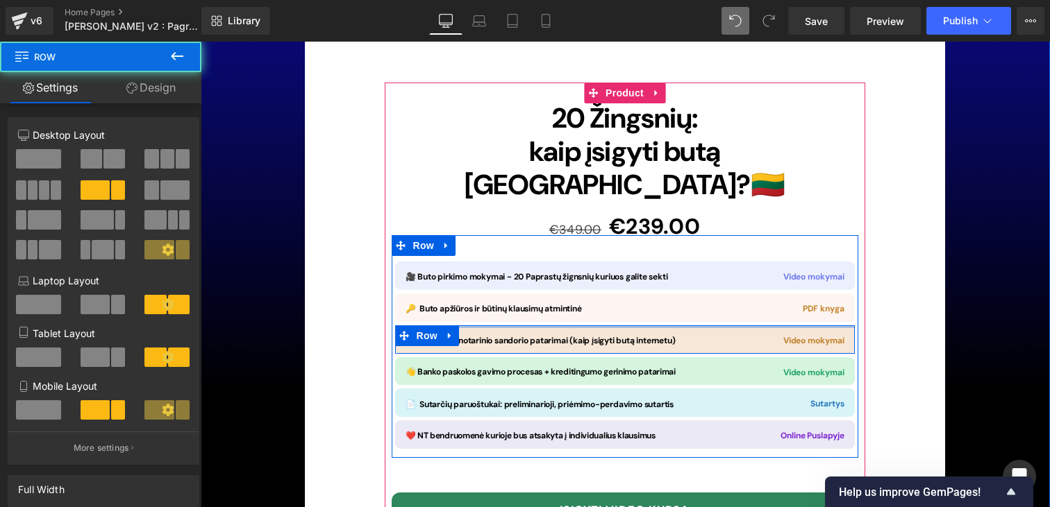
scroll to position [10120, 0]
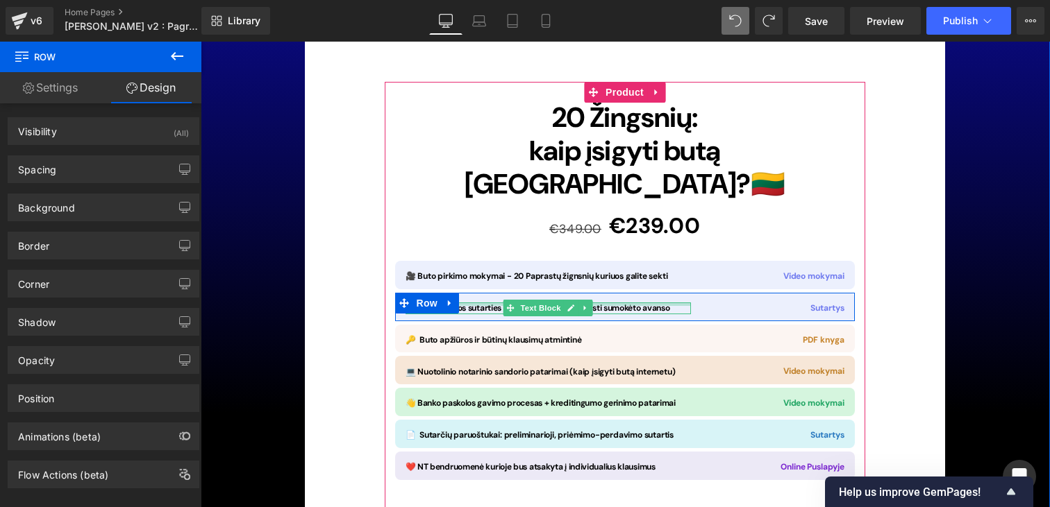
click at [667, 303] on div at bounding box center [547, 304] width 285 height 3
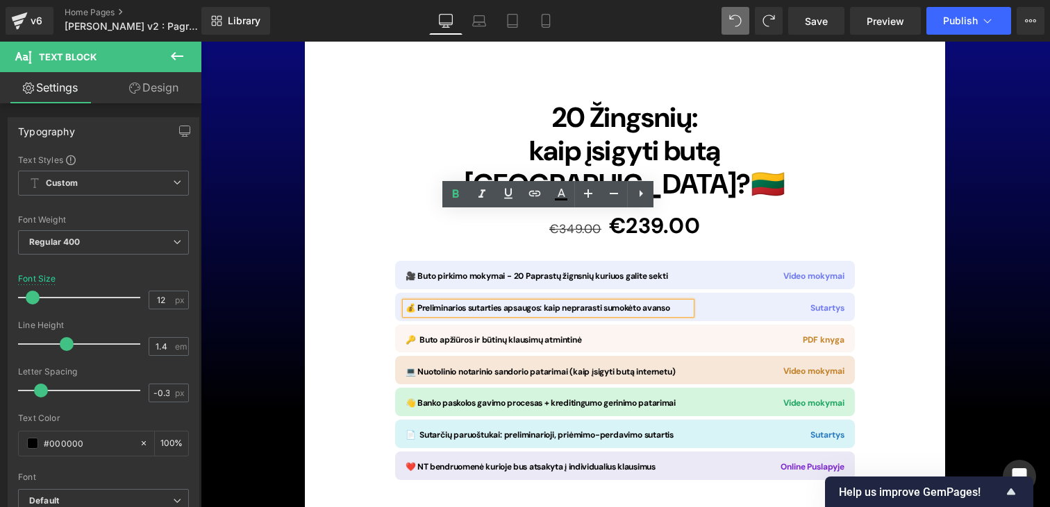
click at [650, 303] on span "💰 Preliminarios sutarties apsaugos: kaip neprarasti sumokėto avanso" at bounding box center [537, 308] width 264 height 11
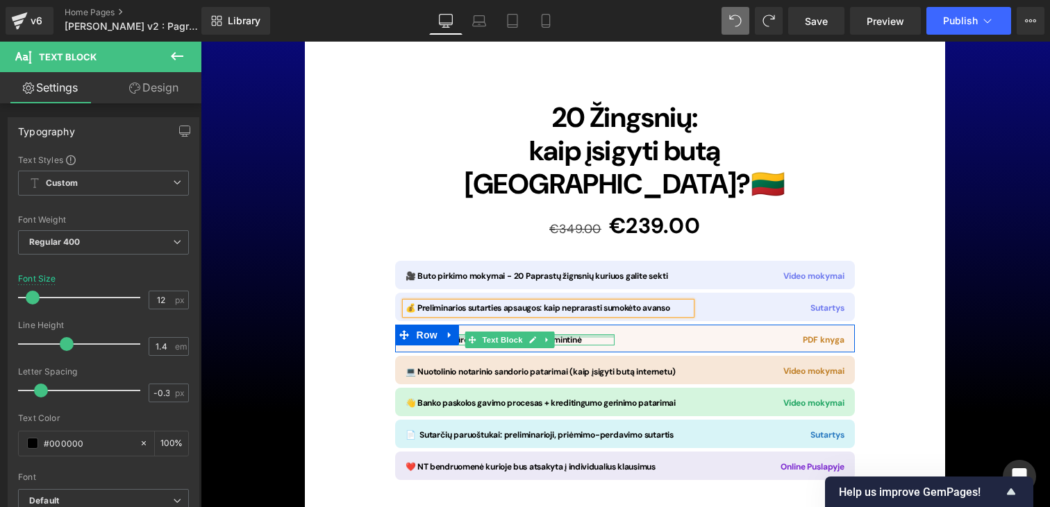
click at [602, 335] on div at bounding box center [509, 336] width 209 height 3
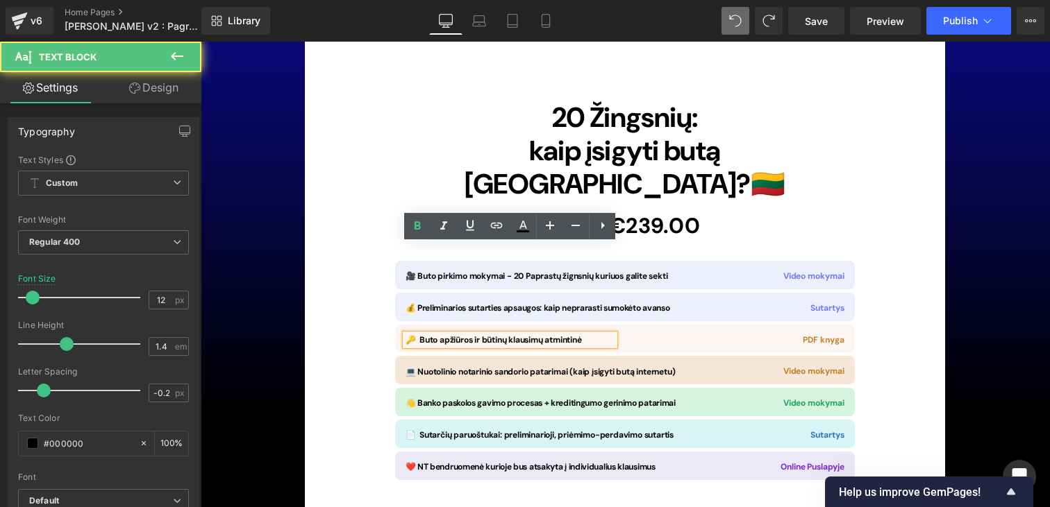
click at [602, 335] on p "🔑 Buto apžiūros ir būtinų klausimų atmintinė" at bounding box center [509, 341] width 209 height 12
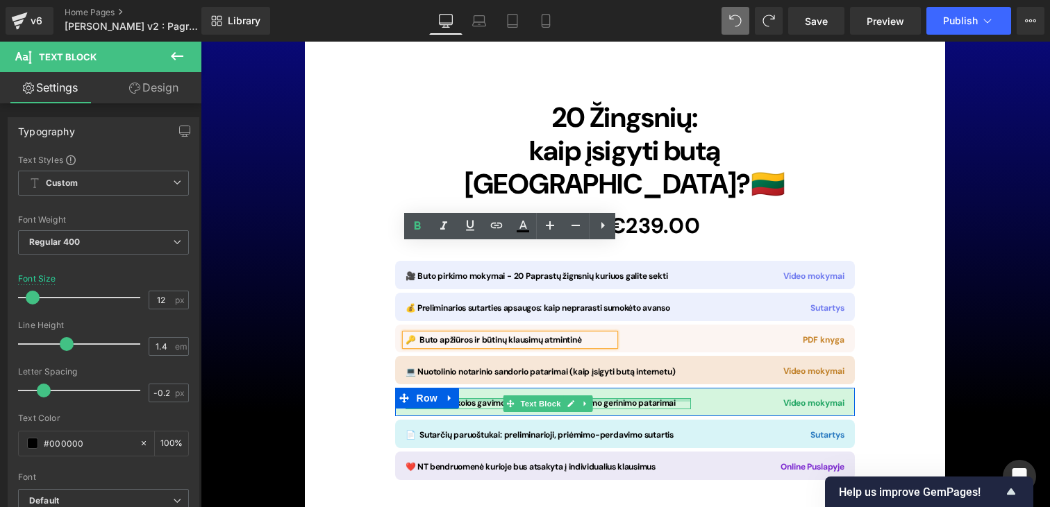
click at [623, 398] on div at bounding box center [547, 399] width 285 height 3
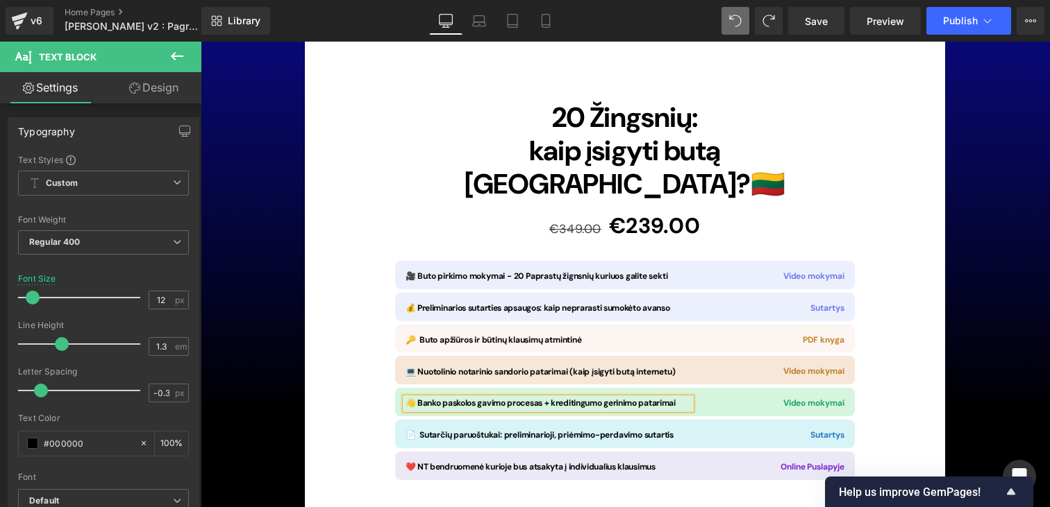
click at [623, 398] on b "👋 Banko paskolos gavimo procesas + kreditingumo gerinimo patarimai" at bounding box center [540, 403] width 270 height 11
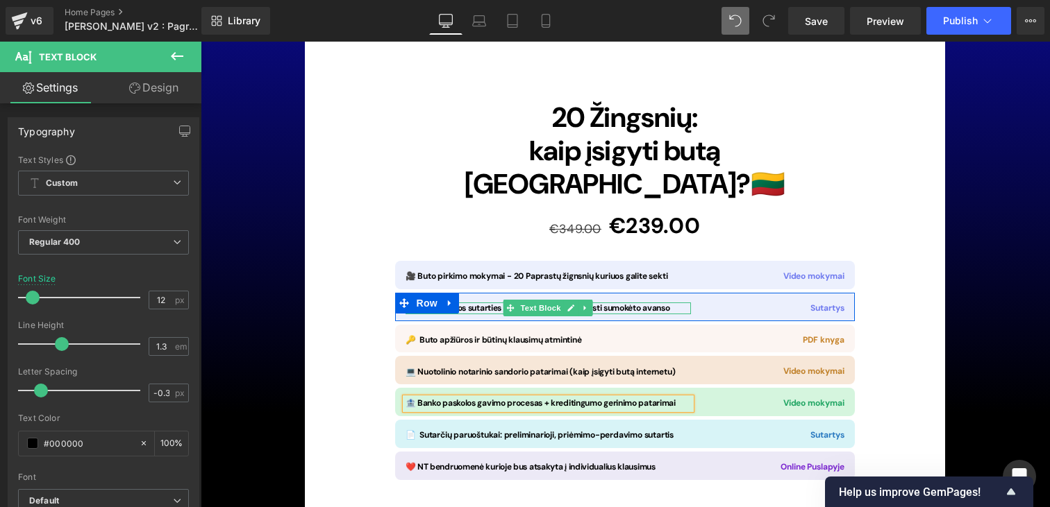
click at [635, 303] on span "💰 Preliminarios sutarties apsaugos: kaip neprarasti sumokėto avanso" at bounding box center [537, 308] width 264 height 11
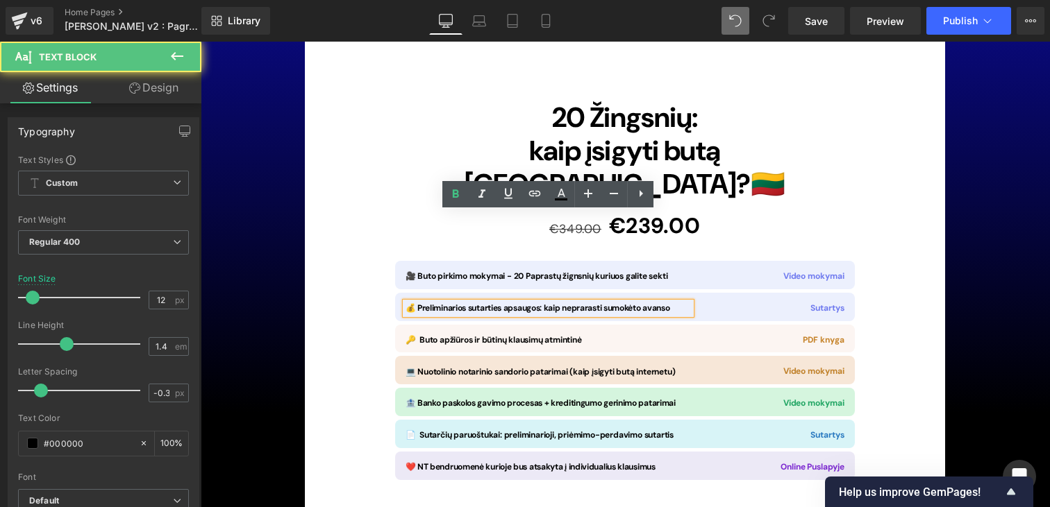
click at [635, 303] on span "💰 Preliminarios sutarties apsaugos: kaip neprarasti sumokėto avanso" at bounding box center [537, 308] width 264 height 11
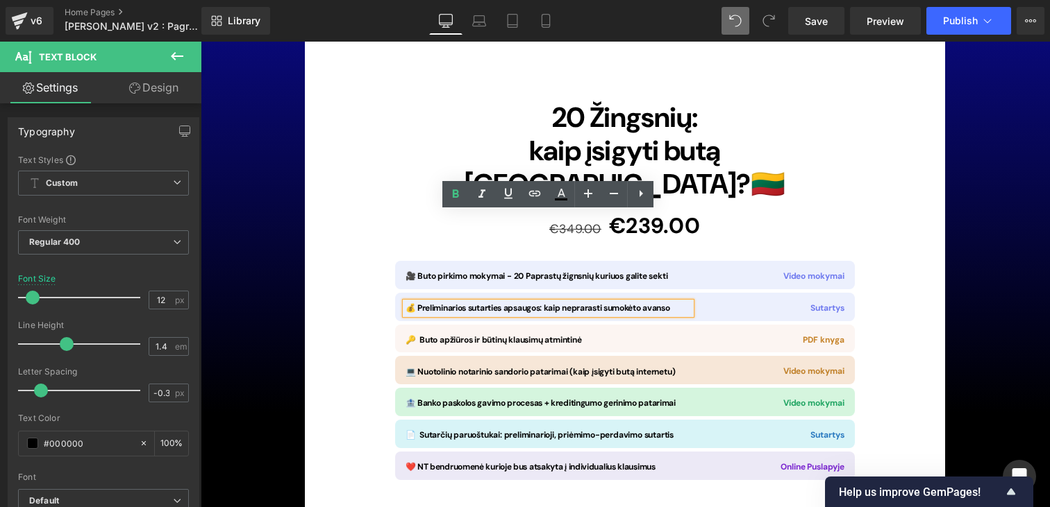
click at [635, 303] on span "💰 Preliminarios sutarties apsaugos: kaip neprarasti sumokėto avanso" at bounding box center [537, 308] width 264 height 11
click at [623, 303] on span "💰 Preliminarios sutarties apsaugos: kaip neprarasti sumokėto avanso" at bounding box center [537, 308] width 264 height 11
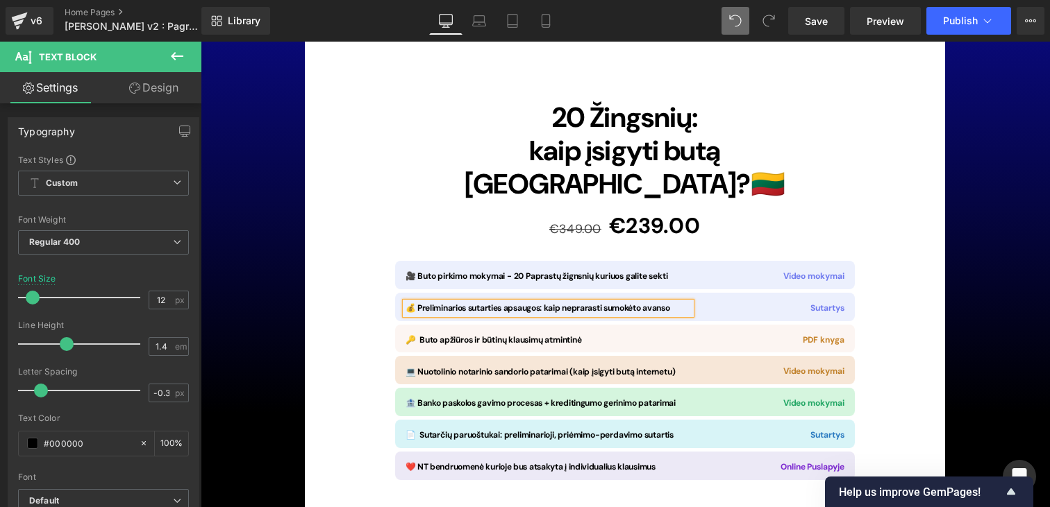
click at [457, 303] on span "💰 Preliminarios sutarties apsaugos: kaip neprarasti sumokėto avanso" at bounding box center [537, 308] width 264 height 11
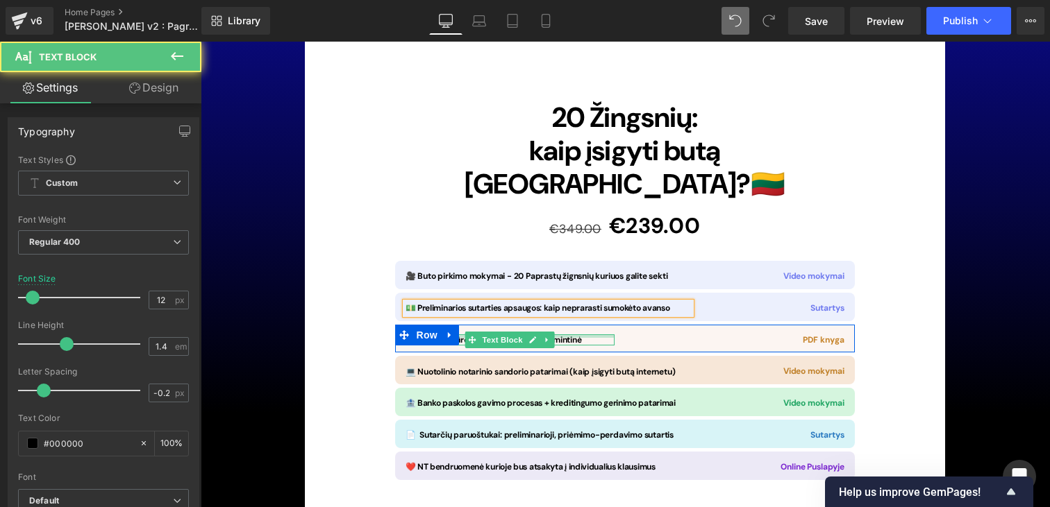
click at [591, 335] on p "🔑 Buto apžiūros ir būtinų klausimų atmintinė" at bounding box center [509, 341] width 209 height 12
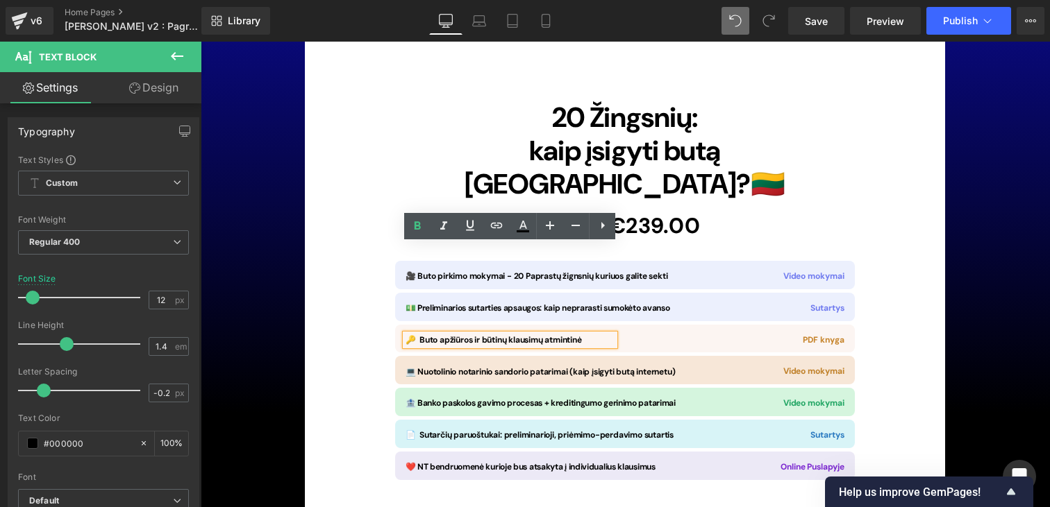
click at [453, 335] on span "🔑 Buto apžiūros ir būtinų klausimų atmintinė" at bounding box center [493, 340] width 176 height 11
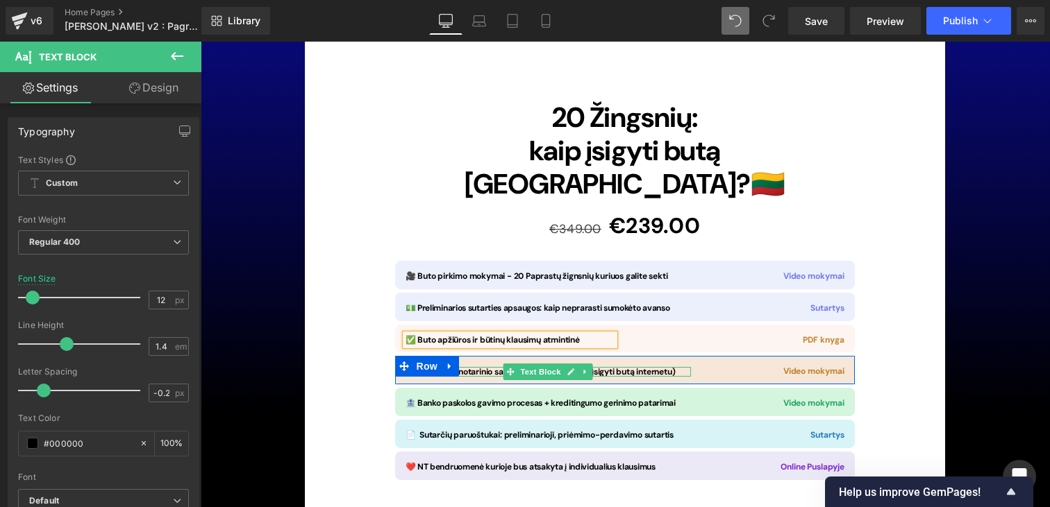
click at [660, 367] on span "💻 Nuotolinio notarinio sandorio patarimai (kaip įsigyti butą internetu)" at bounding box center [540, 372] width 270 height 11
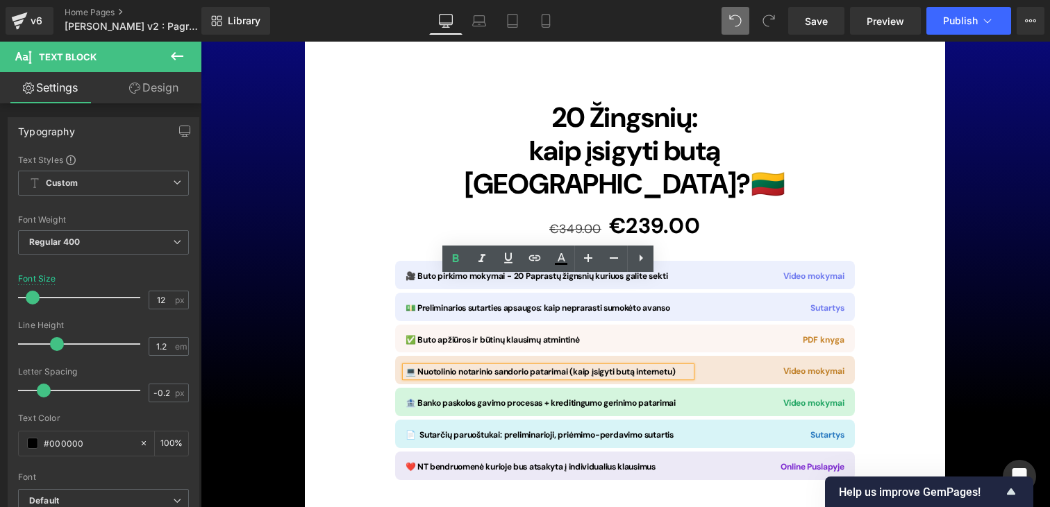
click at [476, 367] on span "💻 Nuotolinio notarinio sandorio patarimai (kaip įsigyti butą internetu)" at bounding box center [540, 372] width 270 height 11
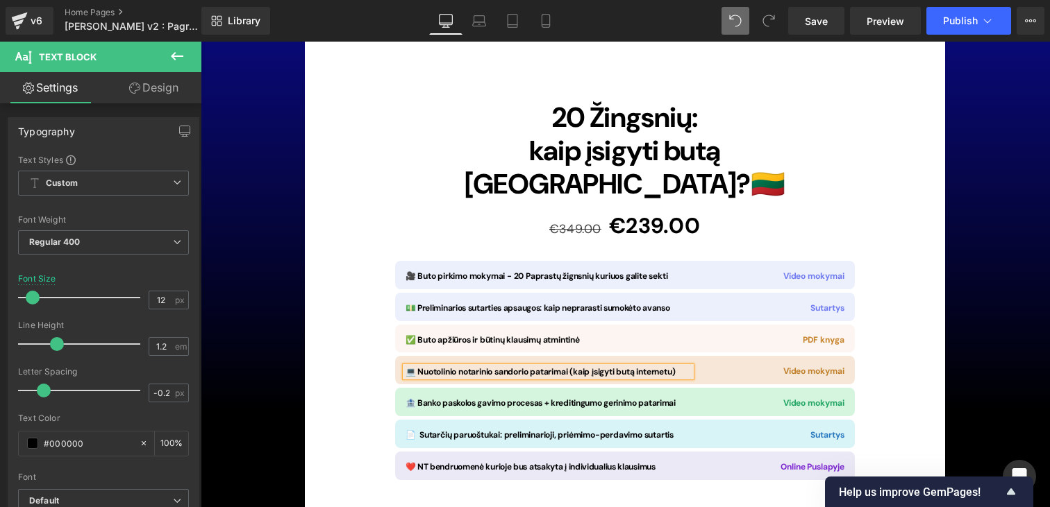
click at [549, 367] on span "💻 Nuotolinio notarinio sandorio patarimai (kaip įsigyti butą internetu)" at bounding box center [540, 372] width 270 height 11
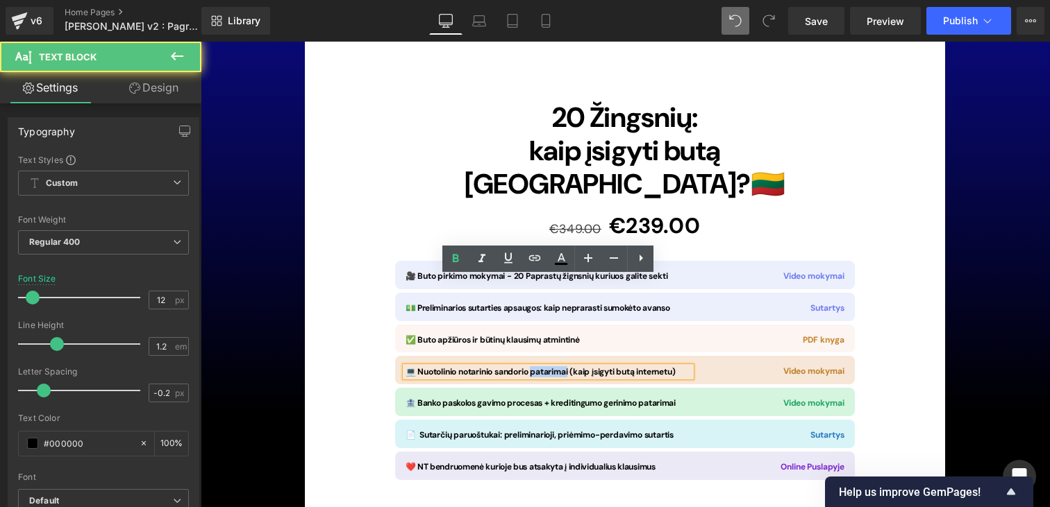
click at [549, 367] on span "💻 Nuotolinio notarinio sandorio patarimai (kaip įsigyti butą internetu)" at bounding box center [540, 372] width 270 height 11
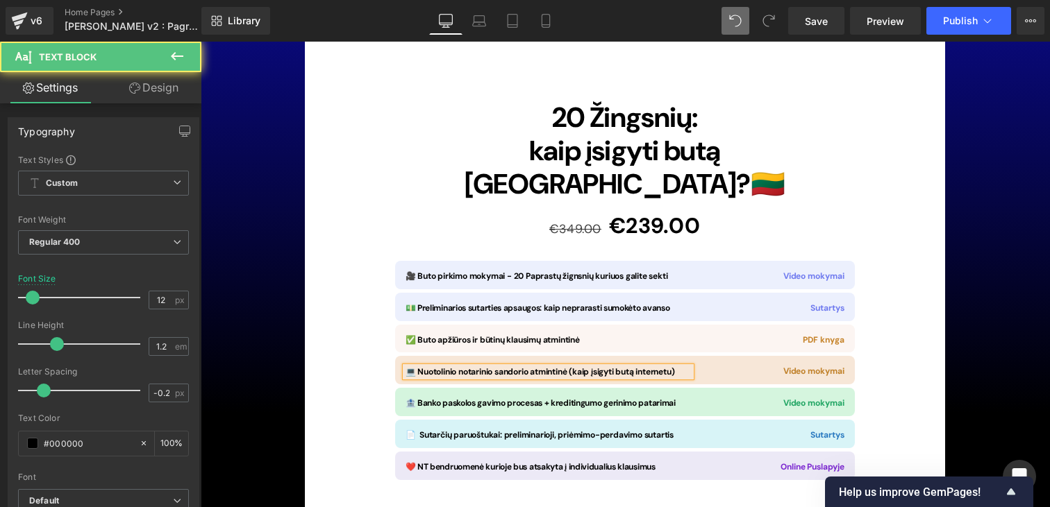
click at [502, 367] on span "💻 Nuotolinio notarinio sandorio atmintinė (kaip įsigyti butą internetu)" at bounding box center [539, 372] width 269 height 11
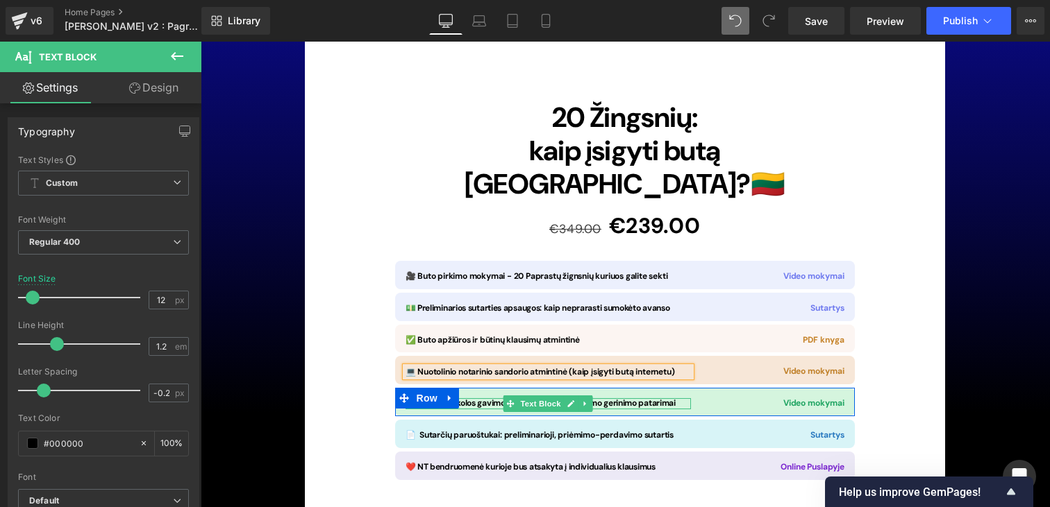
click at [658, 398] on b "🏦 Banko paskolos gavimo procesas + kreditingumo gerinimo patarimai" at bounding box center [540, 403] width 270 height 11
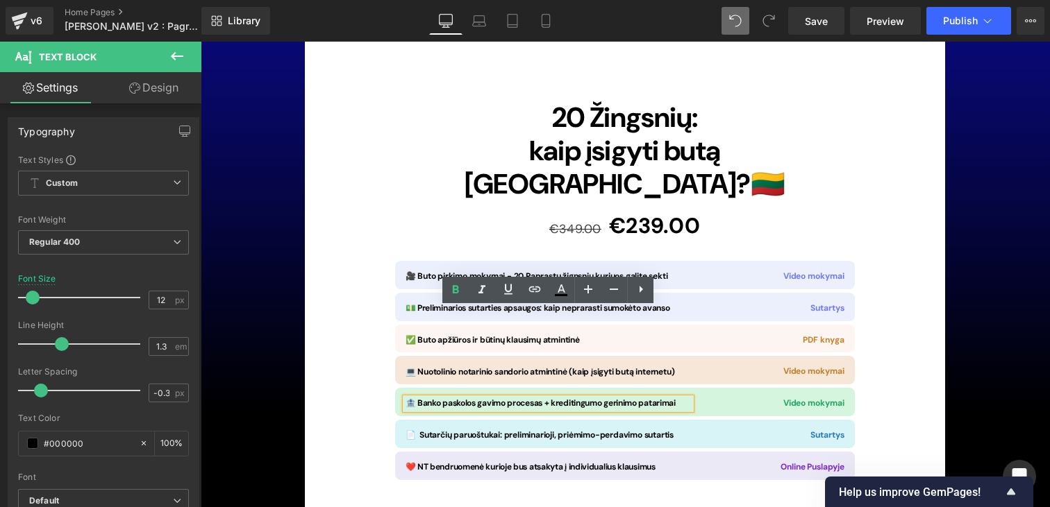
click at [565, 398] on b "🏦 Banko paskolos gavimo procesas + kreditingumo gerinimo patarimai" at bounding box center [540, 403] width 270 height 11
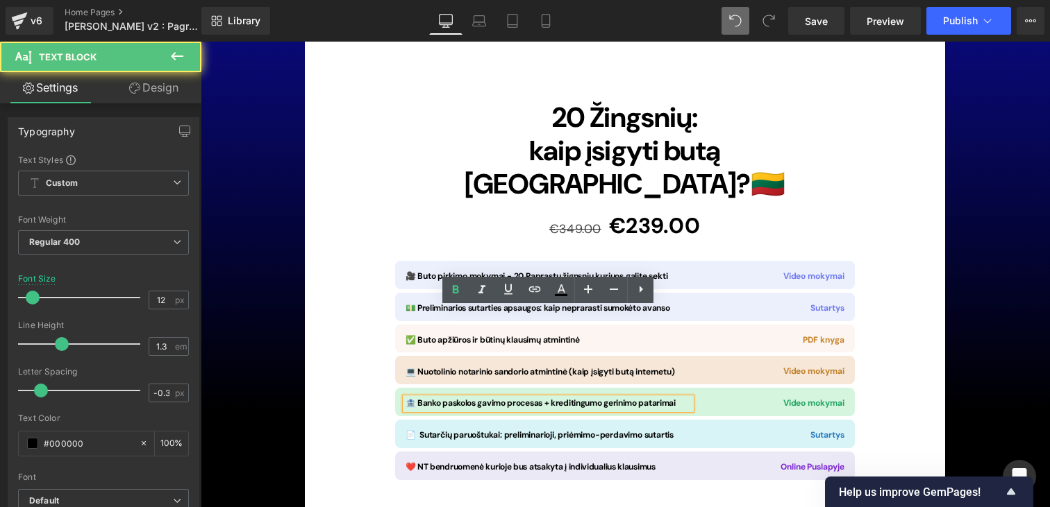
click at [565, 398] on b "🏦 Banko paskolos gavimo procesas + kreditingumo gerinimo patarimai" at bounding box center [540, 403] width 270 height 11
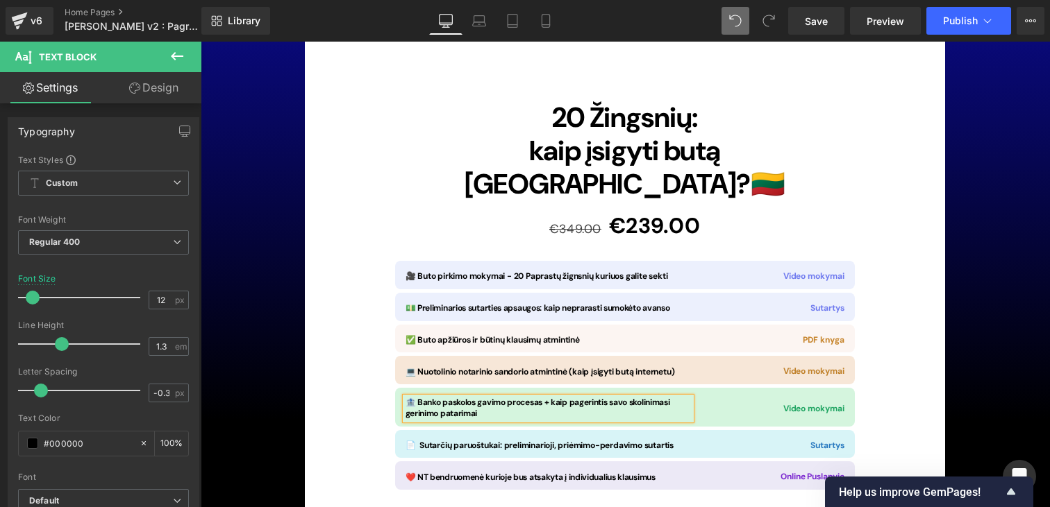
click at [479, 398] on p "🏦 Banko paskolos gavimo procesas + kaip pagerintis savo skolinimasi gerinimo pa…" at bounding box center [547, 409] width 285 height 22
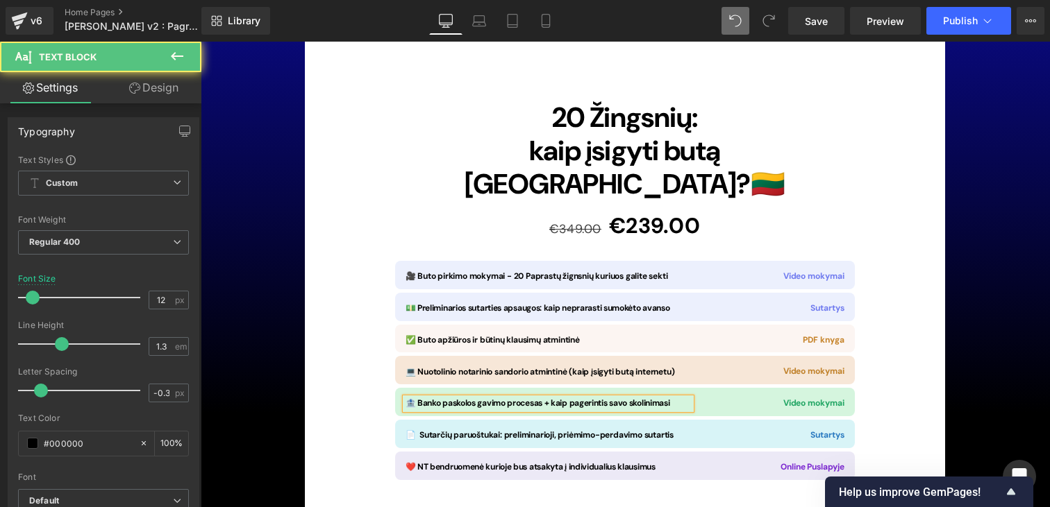
click at [610, 398] on b "🏦 Banko paskolos gavimo procesas + kaip pagerintis savo skolinimasi" at bounding box center [537, 403] width 264 height 11
click at [644, 398] on b "🏦 Banko paskolos gavimo procesas + kaip pagerinti savo skolinimasi" at bounding box center [535, 403] width 260 height 11
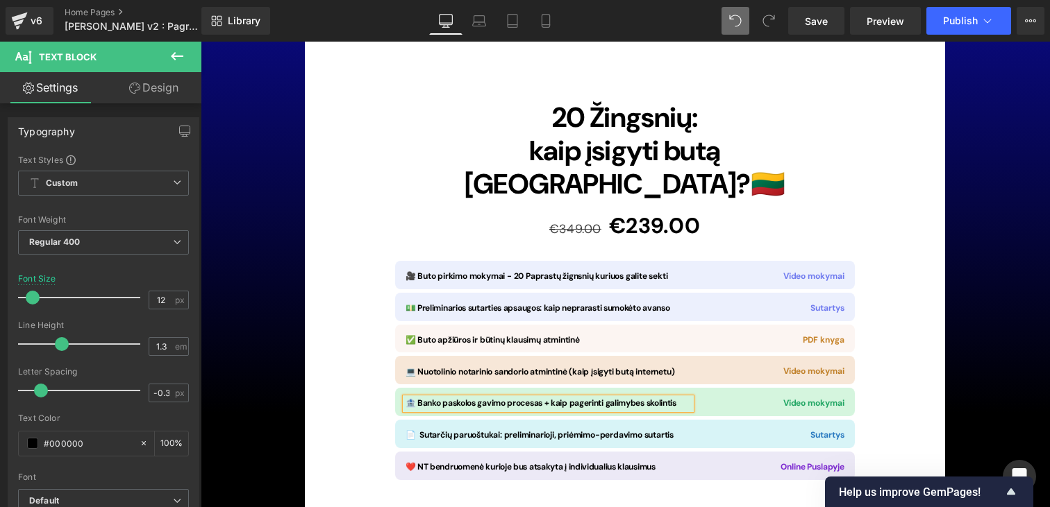
click at [883, 321] on div "Image 20 Žingsnių: kaip įsigyti butą Lietuvoje? 🇱🇹 Heading €349.00 €239.00 (P) …" at bounding box center [625, 354] width 640 height 1055
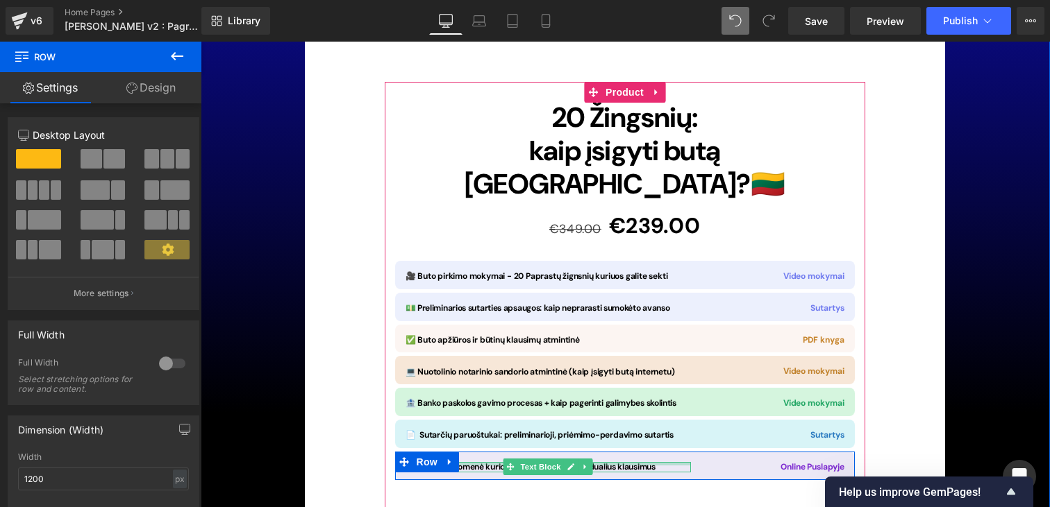
click at [463, 462] on div at bounding box center [547, 463] width 285 height 3
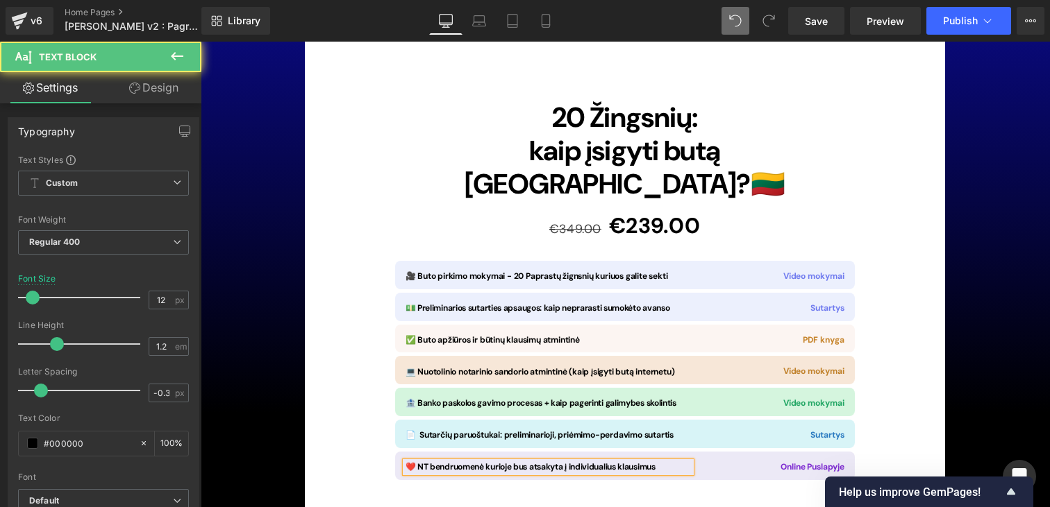
click at [477, 462] on span "❤️ NT bendruomenė kurioje bus atsakyta į individualius klausimus" at bounding box center [530, 467] width 250 height 11
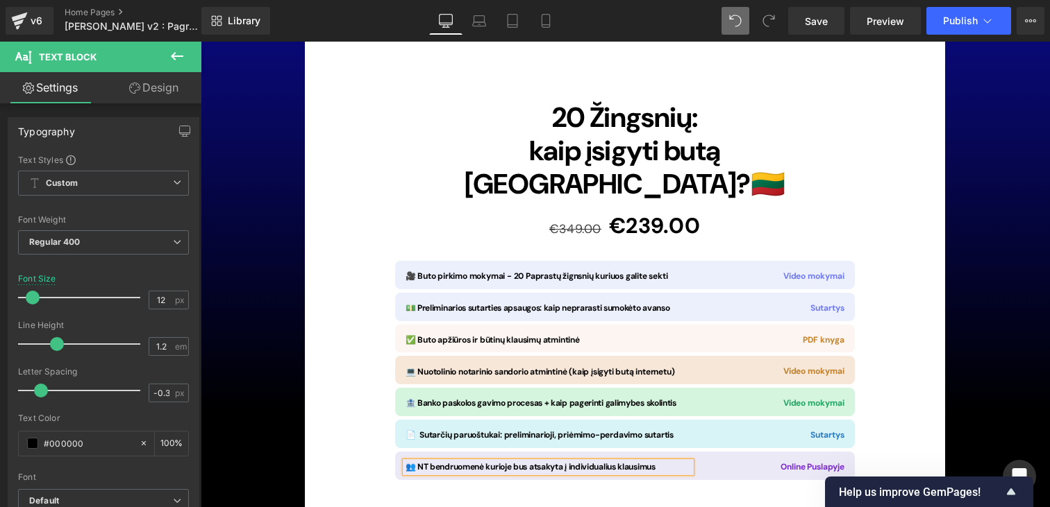
click at [917, 360] on div "Image 20 Žingsnių: kaip įsigyti butą Lietuvoje? 🇱🇹 Heading €349.00 €239.00 (P) …" at bounding box center [625, 354] width 640 height 1055
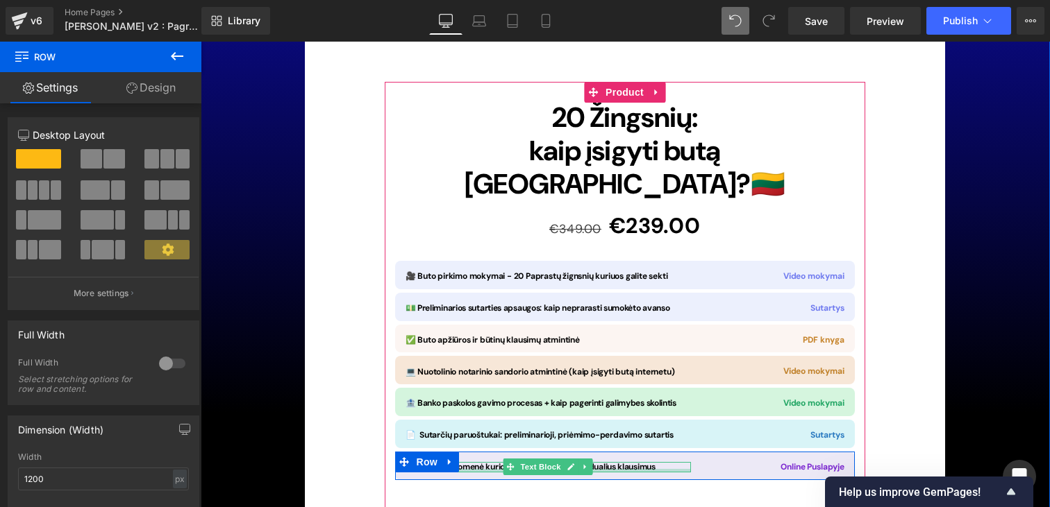
click at [471, 469] on div at bounding box center [547, 470] width 285 height 3
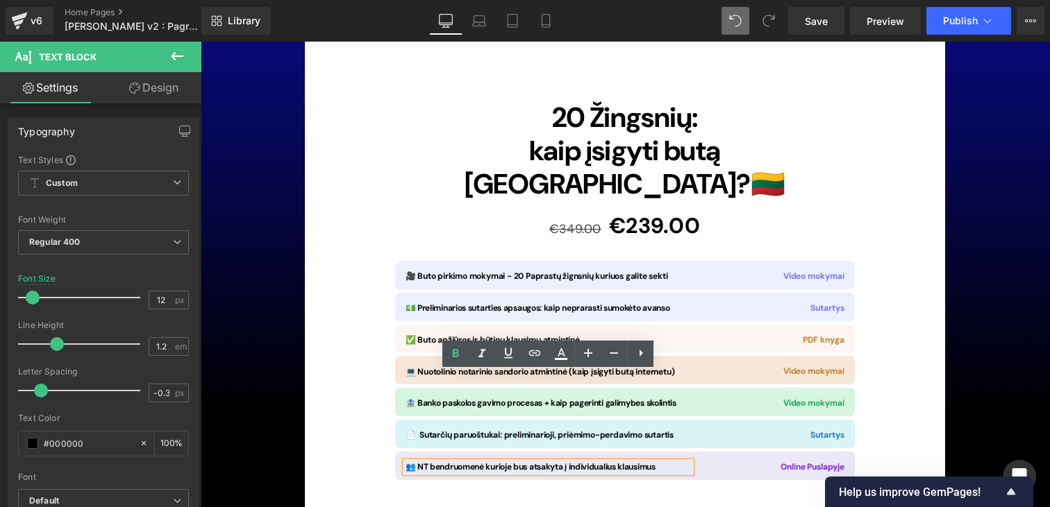
click at [462, 462] on span "👥 NT bendruomenė kurioje bus atsakyta į individualius klausimus" at bounding box center [530, 467] width 250 height 11
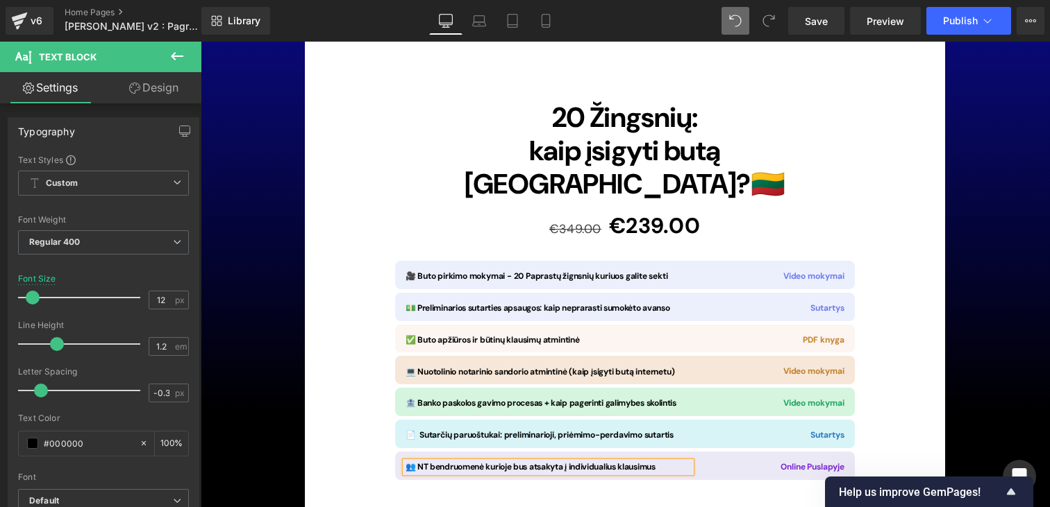
click at [893, 389] on div "Image 20 Žingsnių: kaip įsigyti butą Lietuvoje? 🇱🇹 Heading €349.00 €239.00 (P) …" at bounding box center [625, 354] width 640 height 1055
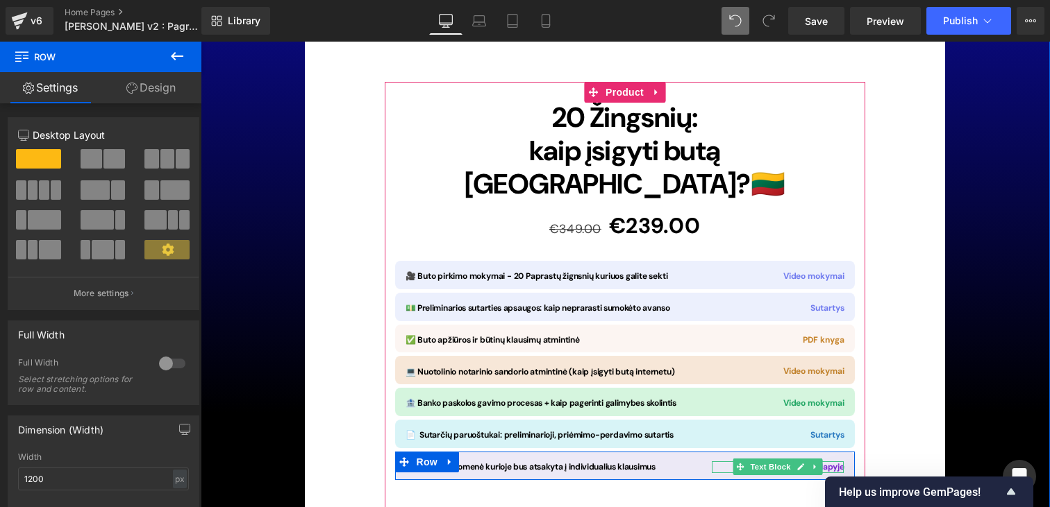
click at [825, 462] on span "Online Puslapyje" at bounding box center [811, 467] width 63 height 11
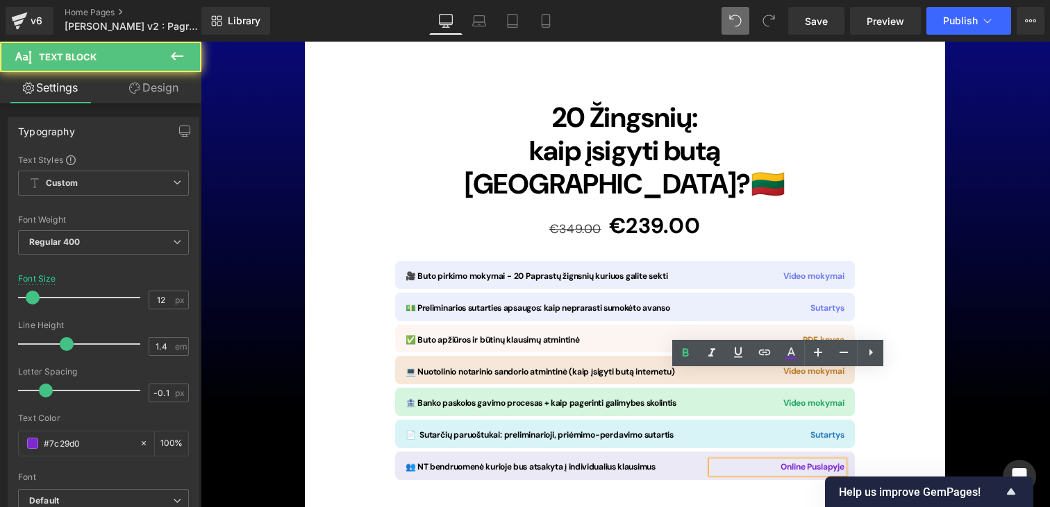
click at [825, 462] on span "Online Puslapyje" at bounding box center [811, 467] width 63 height 11
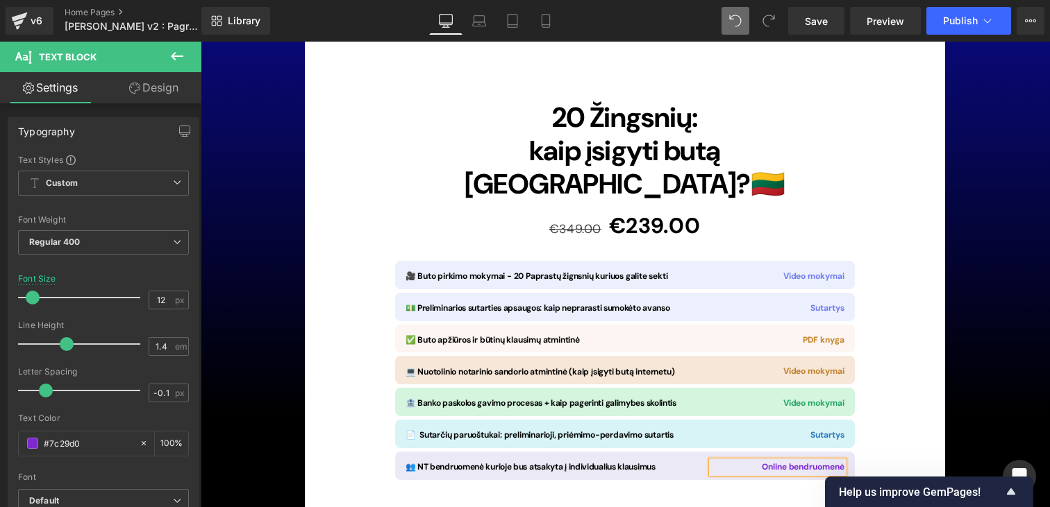
click at [875, 341] on div "Image 20 Žingsnių: kaip įsigyti butą Lietuvoje? 🇱🇹 Heading €349.00 €239.00 (P) …" at bounding box center [625, 354] width 640 height 1055
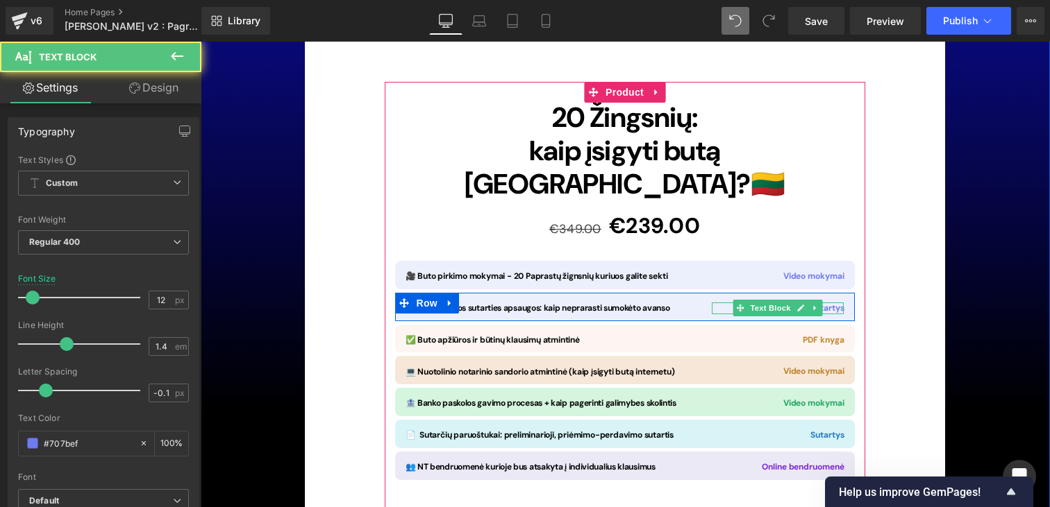
click at [832, 303] on b "Sutartys" at bounding box center [826, 308] width 33 height 11
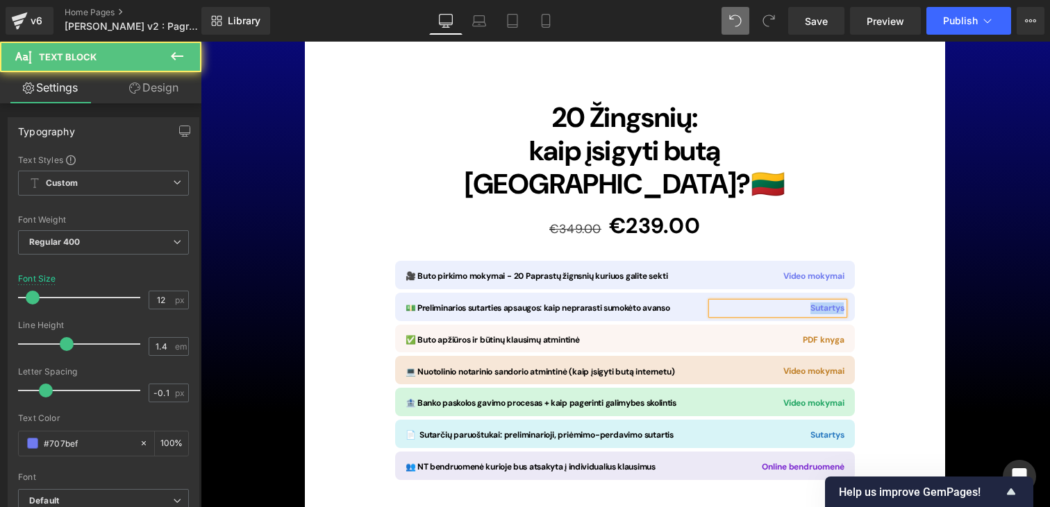
click at [832, 303] on b "Sutartys" at bounding box center [826, 308] width 33 height 11
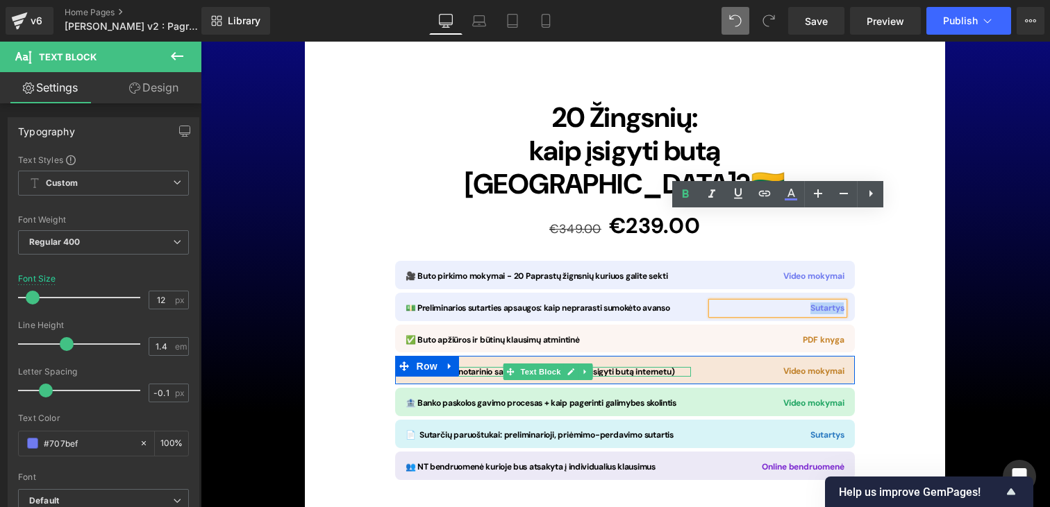
click at [662, 367] on span "💻 Nuotolinio notarinio sandorio atmintinė (kaip įsigyti butą internetu)" at bounding box center [539, 372] width 269 height 11
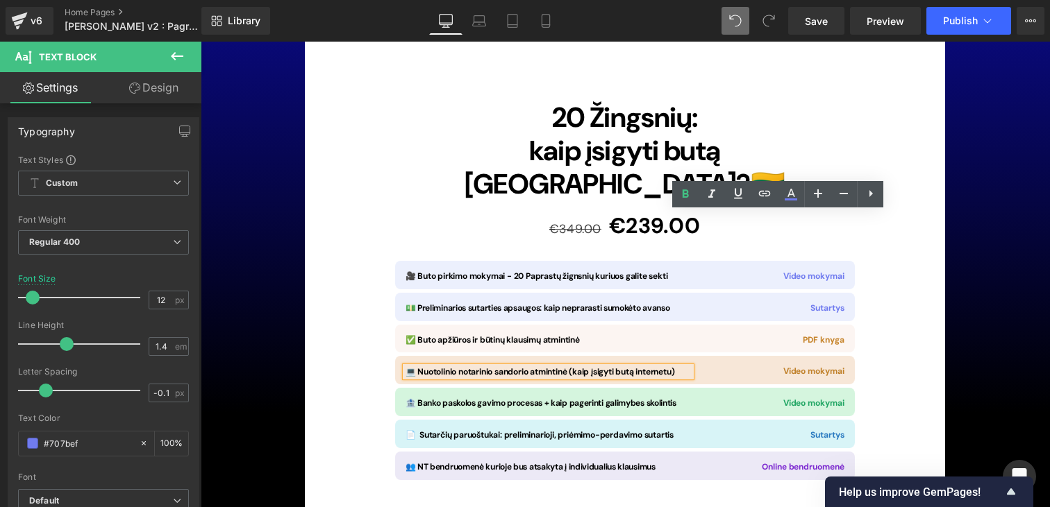
click at [662, 367] on span "💻 Nuotolinio notarinio sandorio atmintinė (kaip įsigyti butą internetu)" at bounding box center [539, 372] width 269 height 11
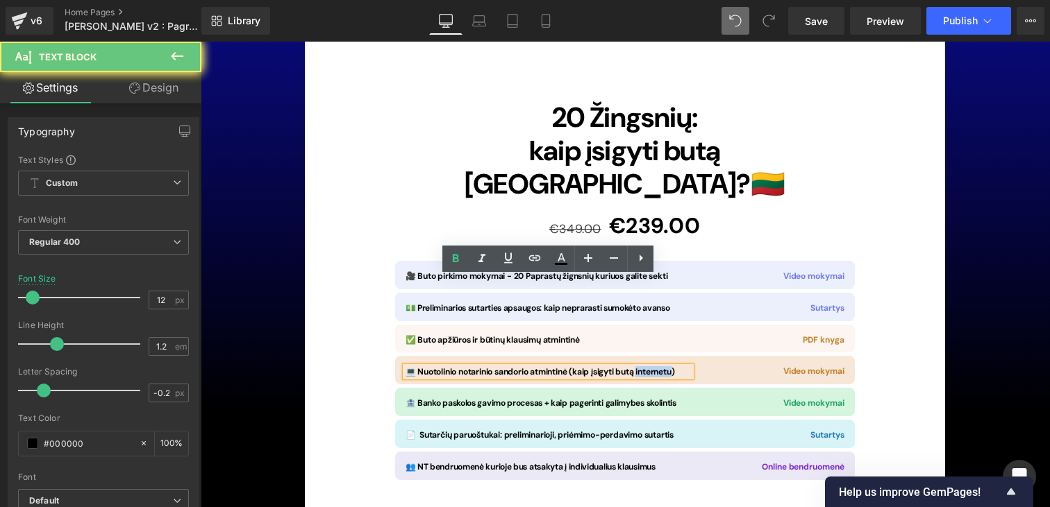
click at [662, 367] on span "💻 Nuotolinio notarinio sandorio atmintinė (kaip įsigyti butą internetu)" at bounding box center [539, 372] width 269 height 11
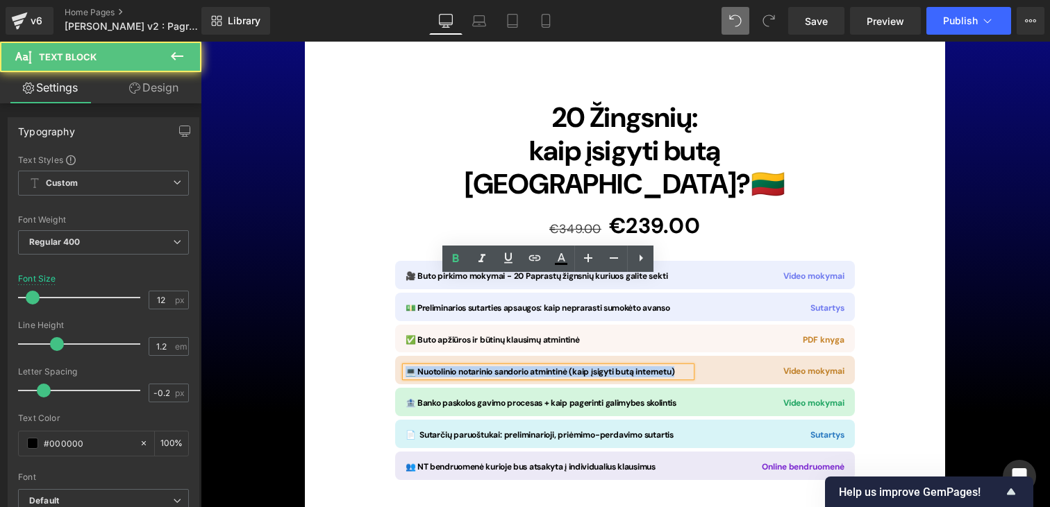
click at [669, 367] on span "💻 Nuotolinio notarinio sandorio atmintinė (kaip įsigyti butą internetu)" at bounding box center [539, 372] width 269 height 11
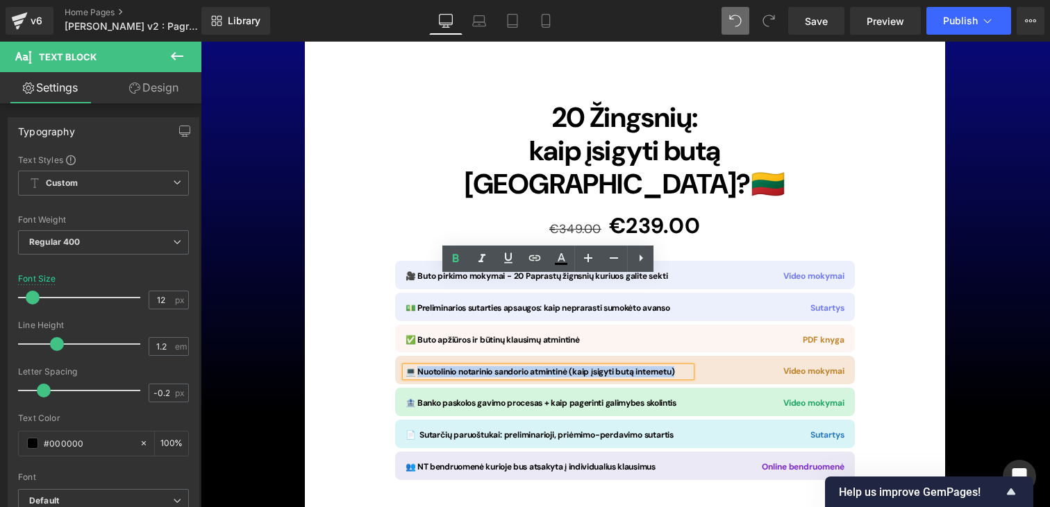
drag, startPoint x: 673, startPoint y: 281, endPoint x: 419, endPoint y: 287, distance: 253.5
click at [419, 367] on div "💻 Nuotolinio notarinio sandorio atmintinė (kaip įsigyti butą internetu)" at bounding box center [547, 372] width 285 height 10
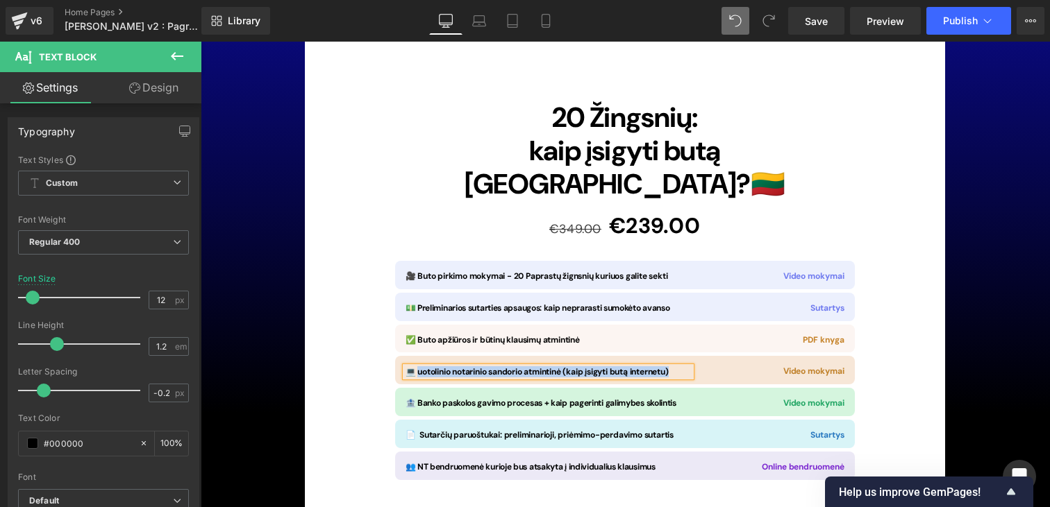
drag, startPoint x: 668, startPoint y: 281, endPoint x: 418, endPoint y: 281, distance: 249.9
click at [418, 356] on div "💻 uotolinio notarinio sandorio atmintinė (kaip įsigyti butą internetu) Text Blo…" at bounding box center [625, 370] width 460 height 28
click at [891, 265] on div "Image 20 Žingsnių: kaip įsigyti butą Lietuvoje? 🇱🇹 Heading €349.00 €239.00 (P) …" at bounding box center [625, 354] width 640 height 1055
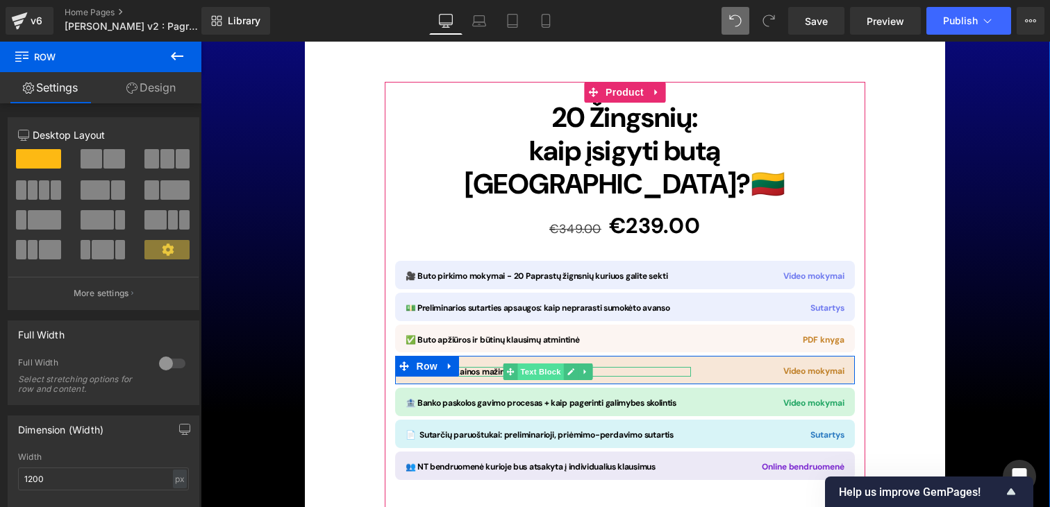
click at [546, 364] on span "Text Block" at bounding box center [541, 372] width 46 height 17
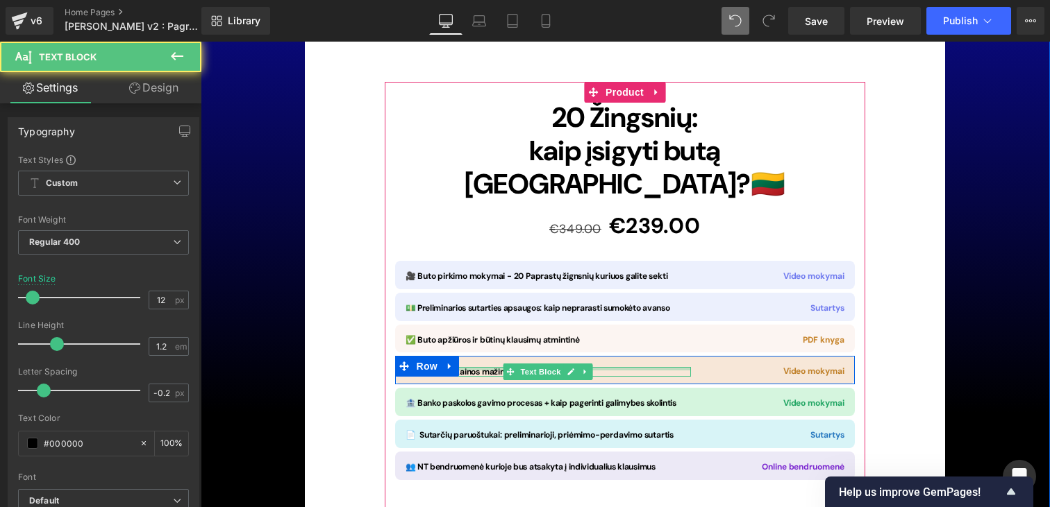
click at [488, 367] on div at bounding box center [547, 368] width 285 height 3
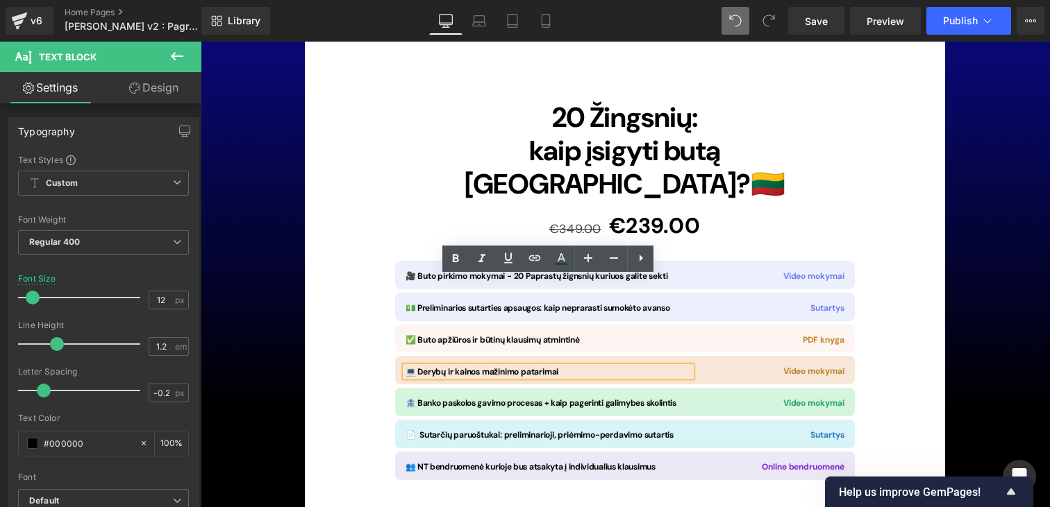
click at [487, 367] on span "💻 Derybų ir kainos mažinimo patarimai" at bounding box center [481, 372] width 153 height 11
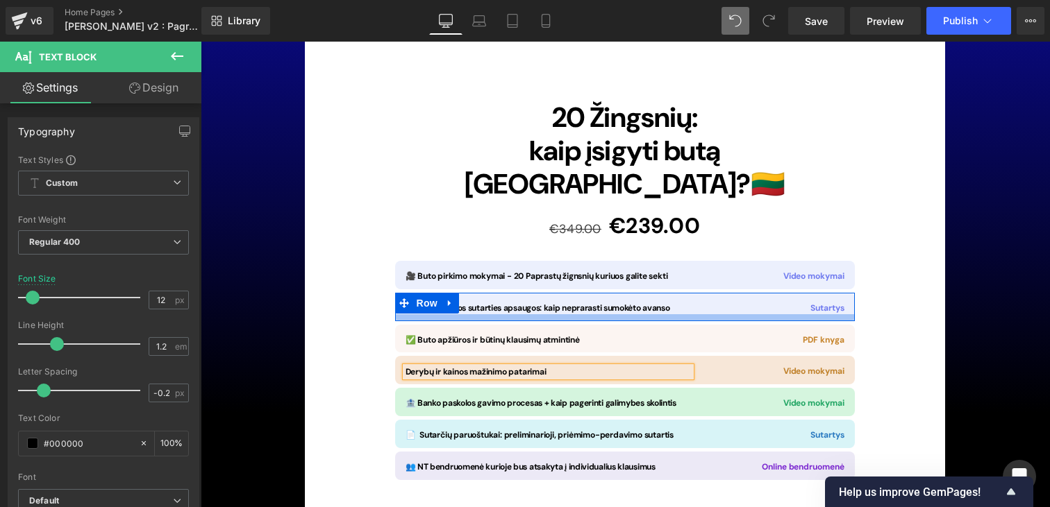
click at [615, 314] on div at bounding box center [625, 317] width 460 height 7
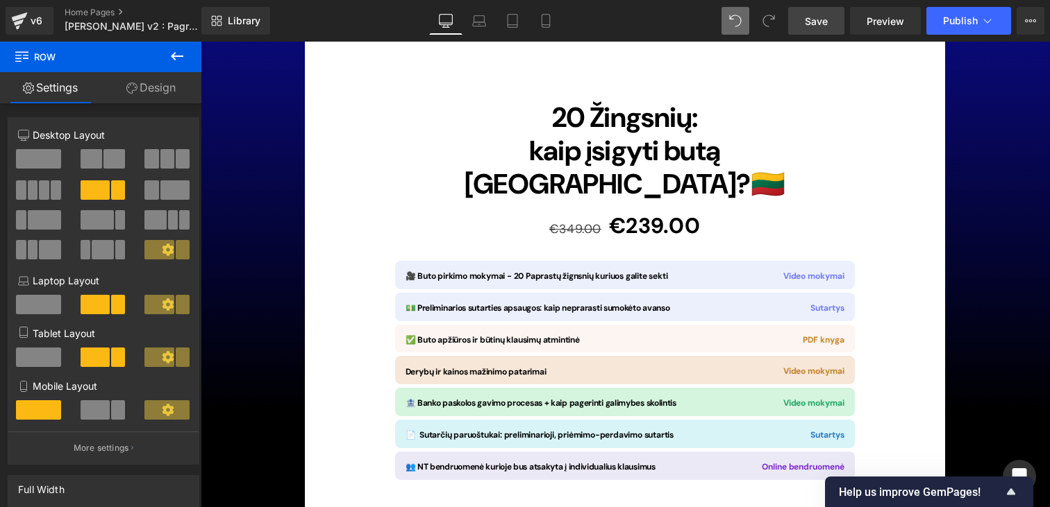
click at [818, 18] on span "Save" at bounding box center [816, 21] width 23 height 15
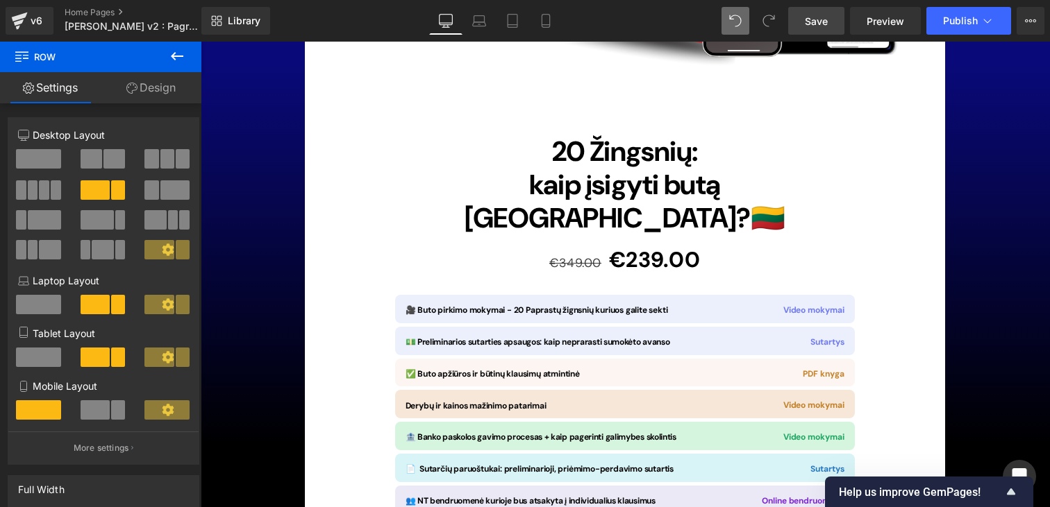
scroll to position [10052, 0]
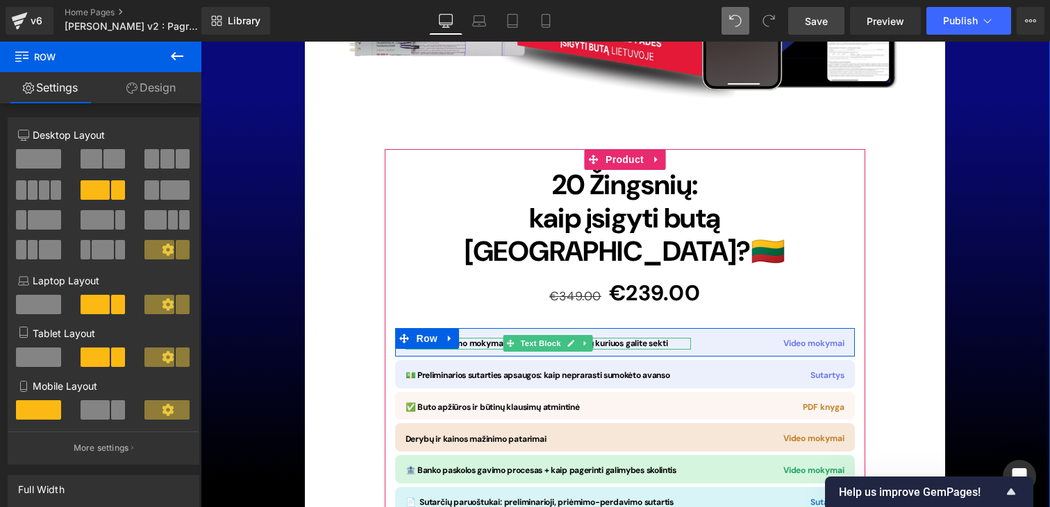
click at [462, 338] on span "🎥 Buto pirkimo mokymai - 20 Paprastų žignsnių kuriuos galite sekti" at bounding box center [536, 343] width 262 height 11
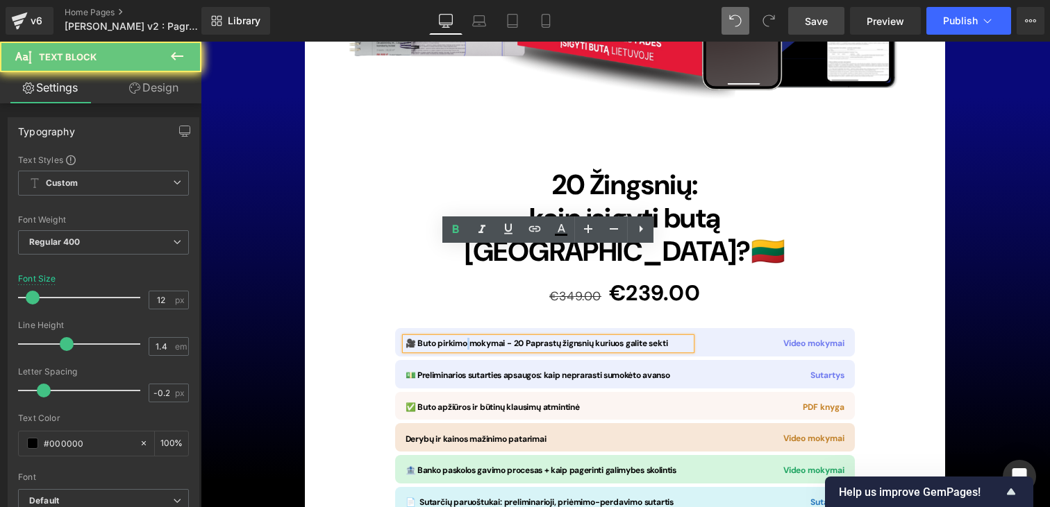
click at [462, 338] on span "🎥 Buto pirkimo mokymai - 20 Paprastų žignsnių kuriuos galite sekti" at bounding box center [536, 343] width 262 height 11
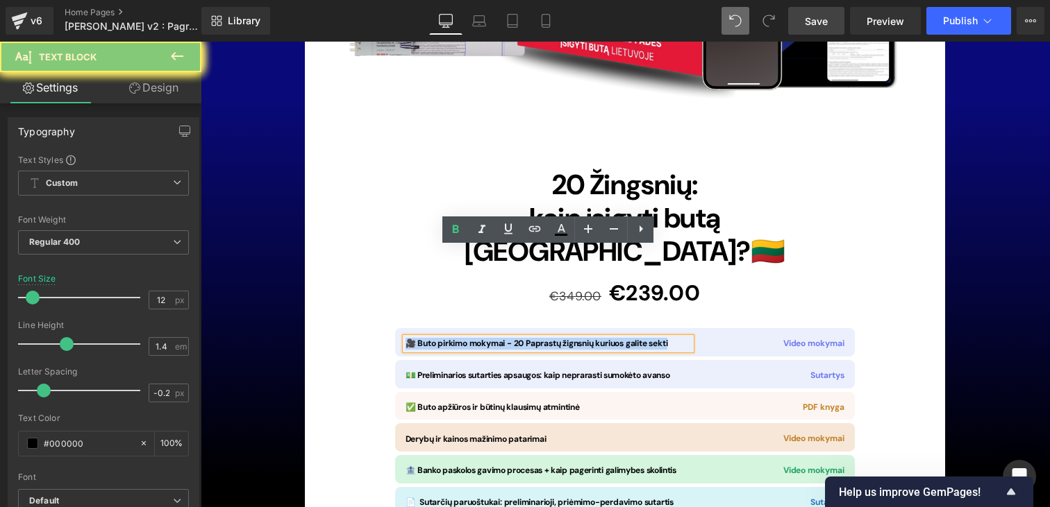
click at [462, 338] on span "🎥 Buto pirkimo mokymai - 20 Paprastų žignsnių kuriuos galite sekti" at bounding box center [536, 343] width 262 height 11
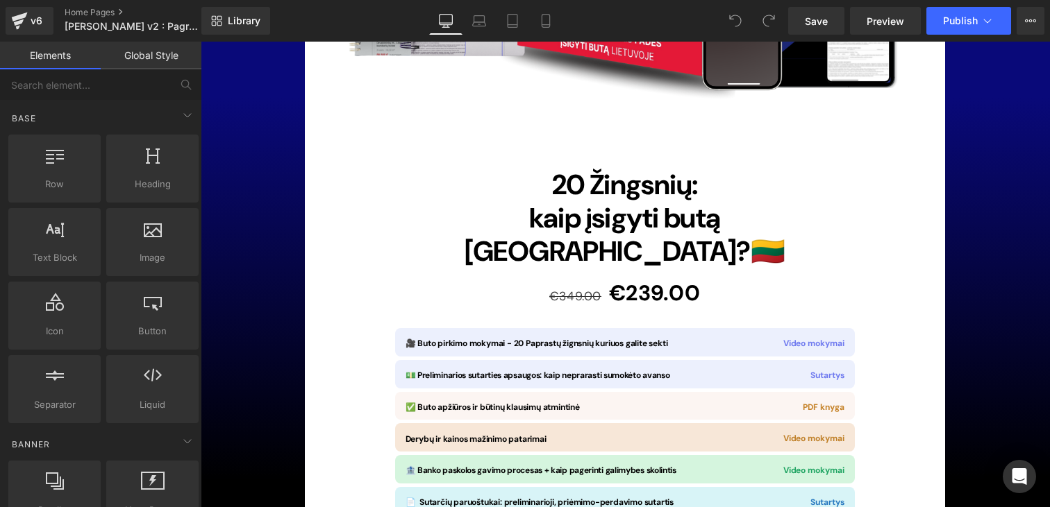
scroll to position [10072, 0]
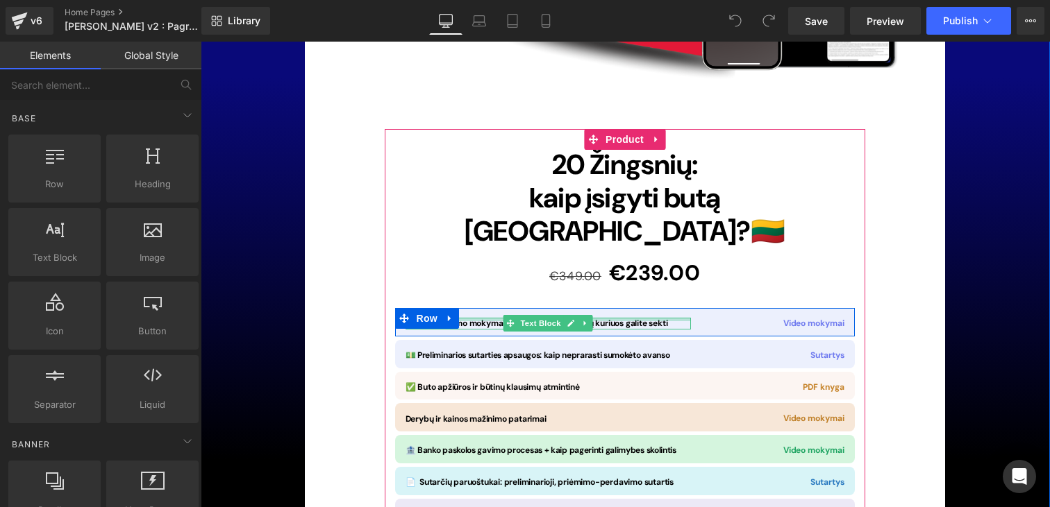
click at [644, 318] on div at bounding box center [547, 319] width 285 height 3
click at [644, 318] on span "🎥 Buto pirkimo mokymai - 20 Paprastų žignsnių kuriuos galite sekti" at bounding box center [536, 323] width 262 height 11
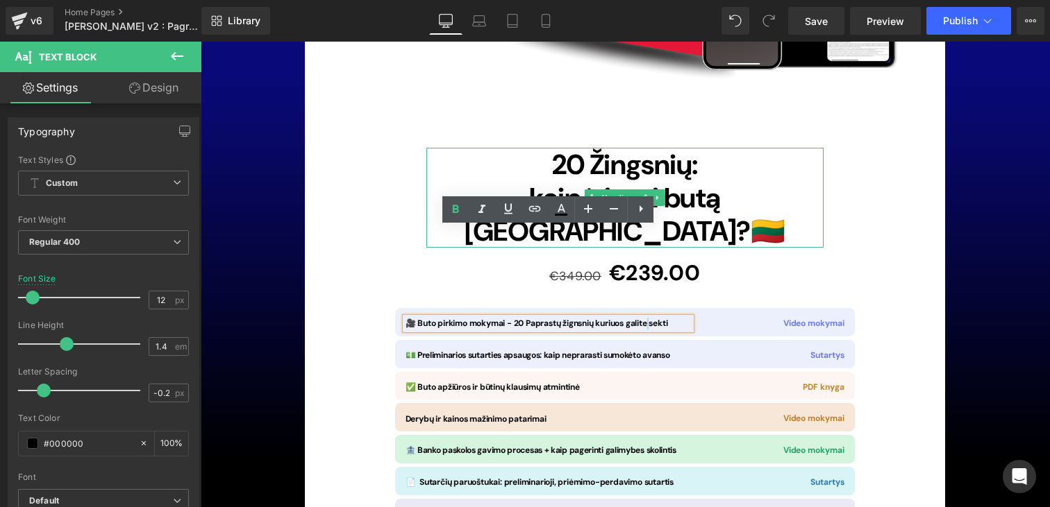
click at [664, 180] on span "kaip įsigyti butą [GEOGRAPHIC_DATA]?" at bounding box center [607, 214] width 286 height 69
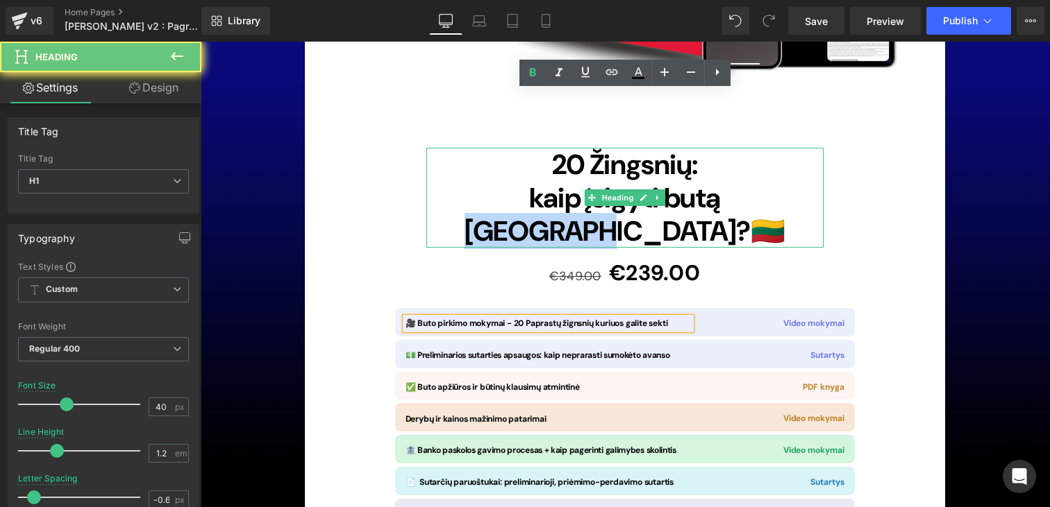
click at [664, 180] on span "kaip įsigyti butą [GEOGRAPHIC_DATA]?" at bounding box center [607, 214] width 286 height 69
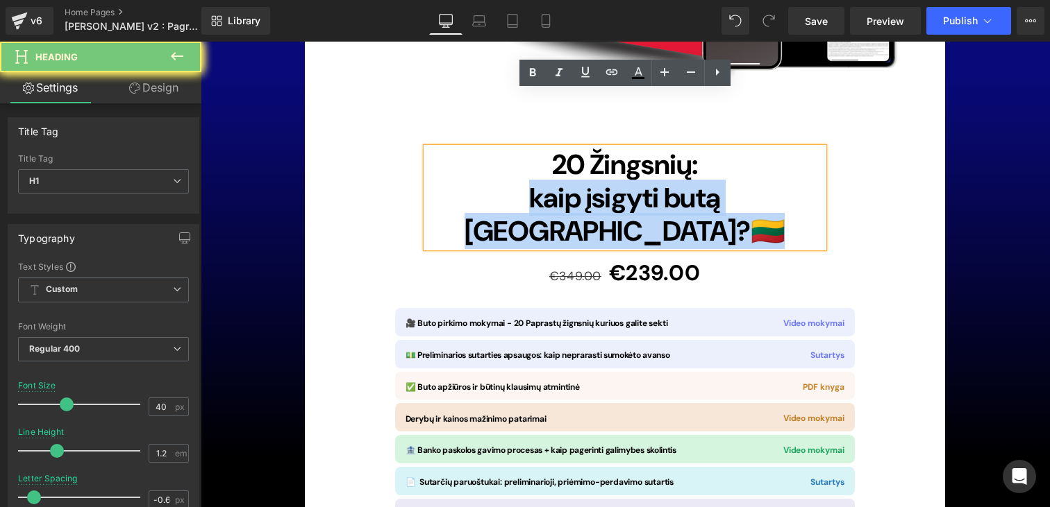
click at [664, 180] on span "kaip įsigyti butą [GEOGRAPHIC_DATA]?" at bounding box center [607, 214] width 286 height 69
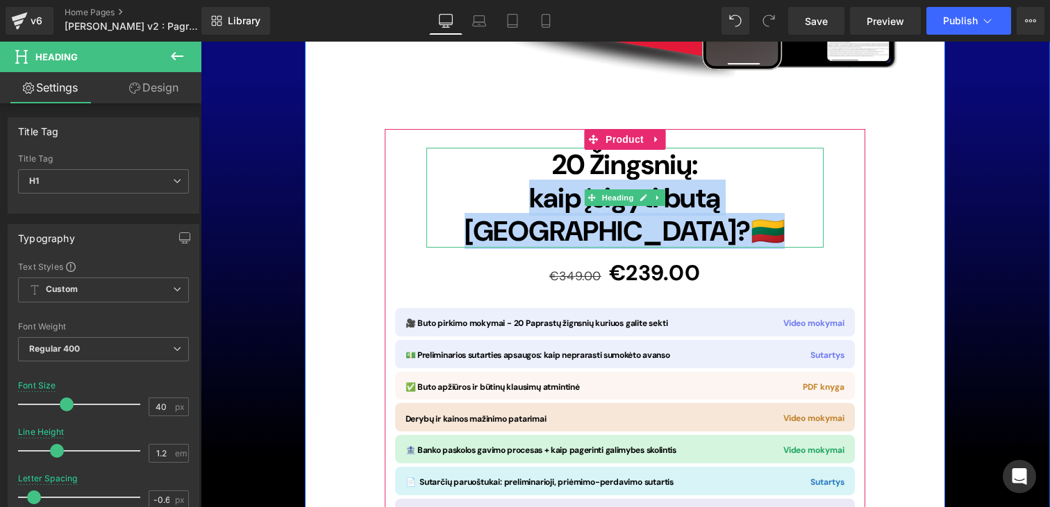
click at [711, 180] on span "kaip įsigyti butą [GEOGRAPHIC_DATA]?" at bounding box center [607, 214] width 286 height 69
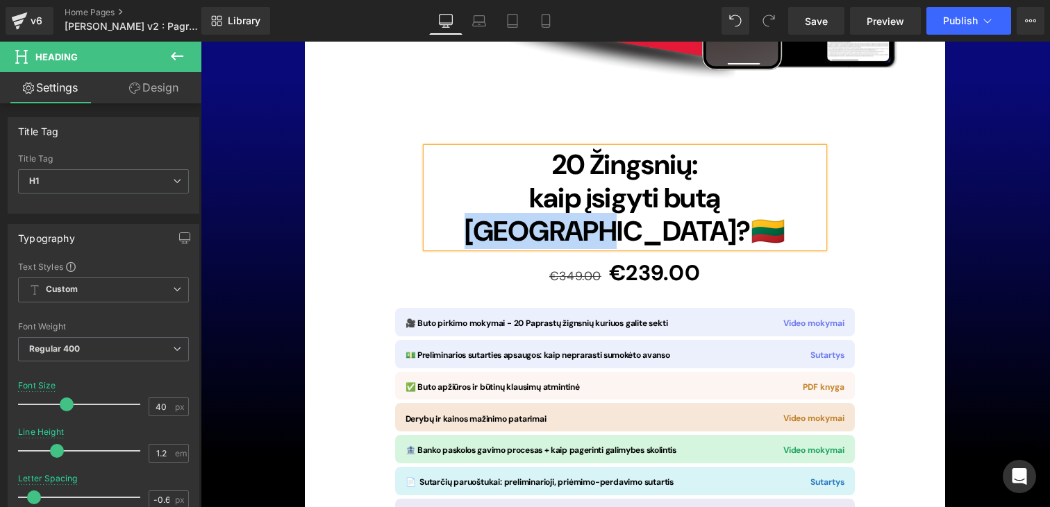
click at [711, 180] on span "kaip įsigyti butą [GEOGRAPHIC_DATA]?" at bounding box center [607, 214] width 286 height 69
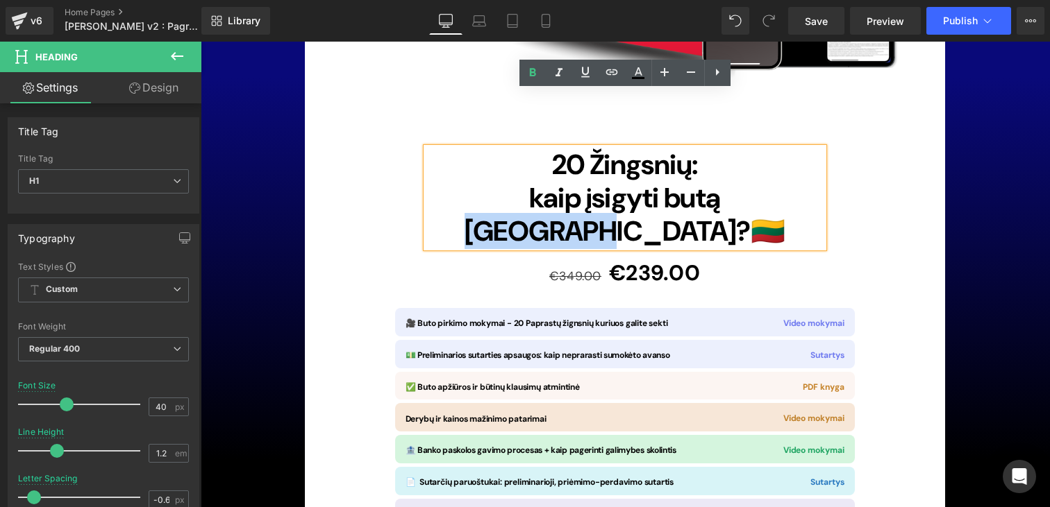
click at [827, 152] on div "20 Žingsnių: kaip įsigyti butą Lietuvoje? 🇱🇹 Heading €349.00 €239.00 (P) Price …" at bounding box center [625, 374] width 467 height 466
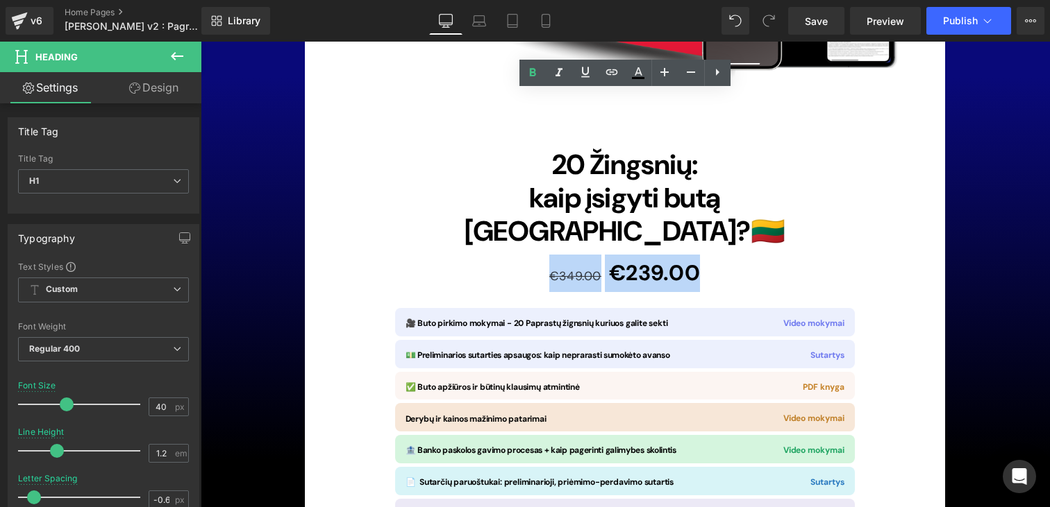
click at [827, 152] on div "20 Žingsnių: kaip įsigyti butą Lietuvoje? 🇱🇹 Heading €349.00 €239.00 (P) Price …" at bounding box center [625, 374] width 467 height 466
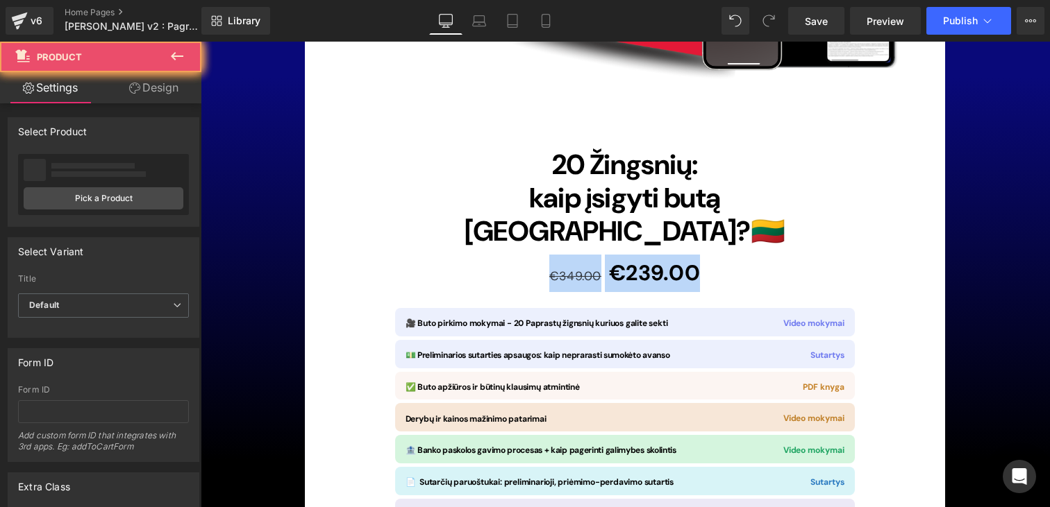
click at [827, 152] on div "20 Žingsnių: kaip įsigyti butą Lietuvoje? 🇱🇹 Heading €349.00 €239.00 (P) Price …" at bounding box center [625, 374] width 467 height 466
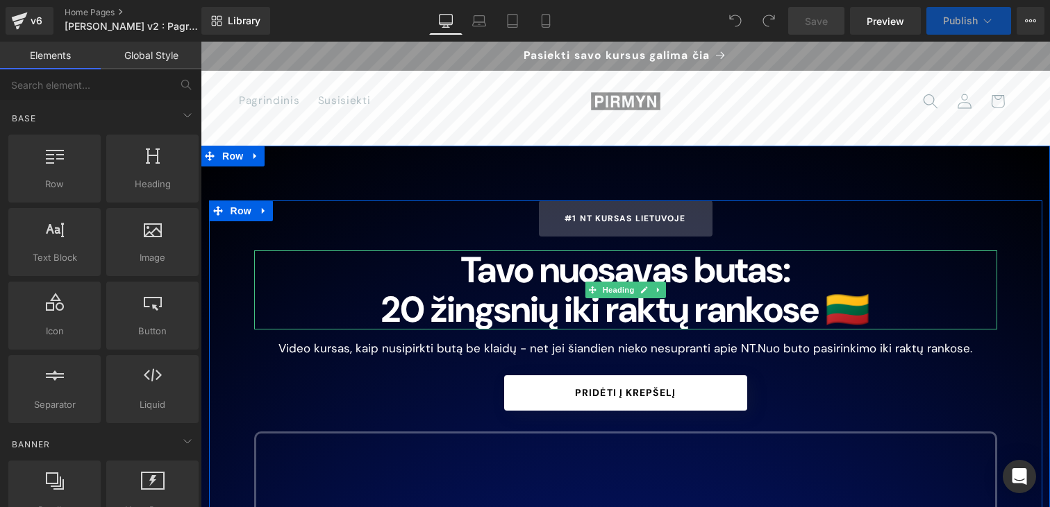
click at [555, 318] on span "0 žingsnių iki raktų rankose 🇱🇹" at bounding box center [634, 309] width 469 height 47
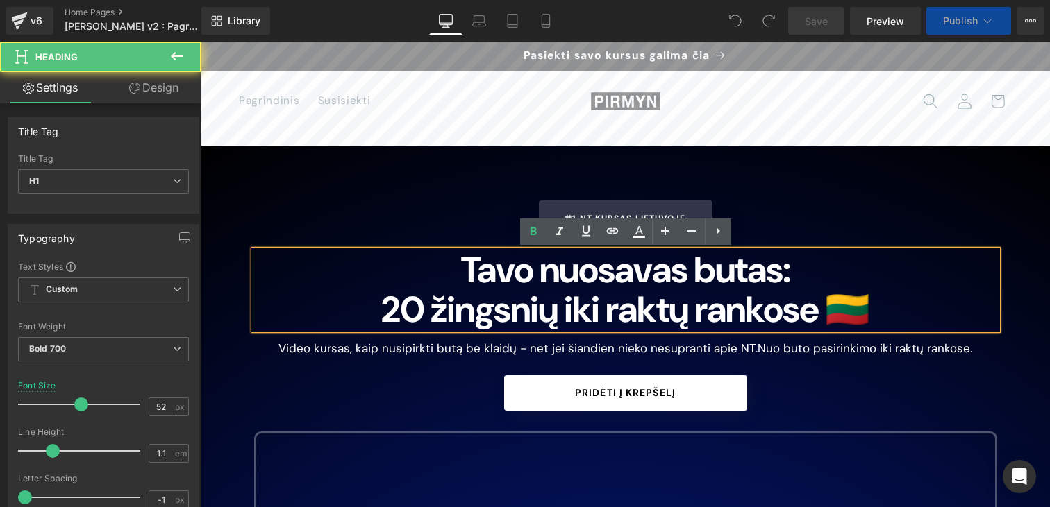
click at [555, 318] on span "0 žingsnių iki raktų rankose 🇱🇹" at bounding box center [634, 309] width 469 height 47
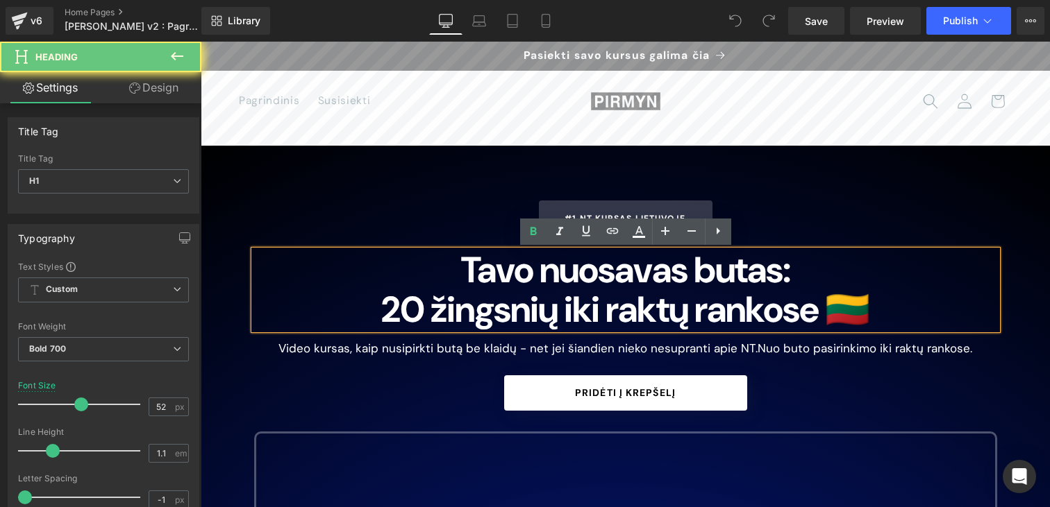
click at [529, 317] on span "0 žingsnių iki raktų rankose 🇱🇹" at bounding box center [634, 309] width 469 height 47
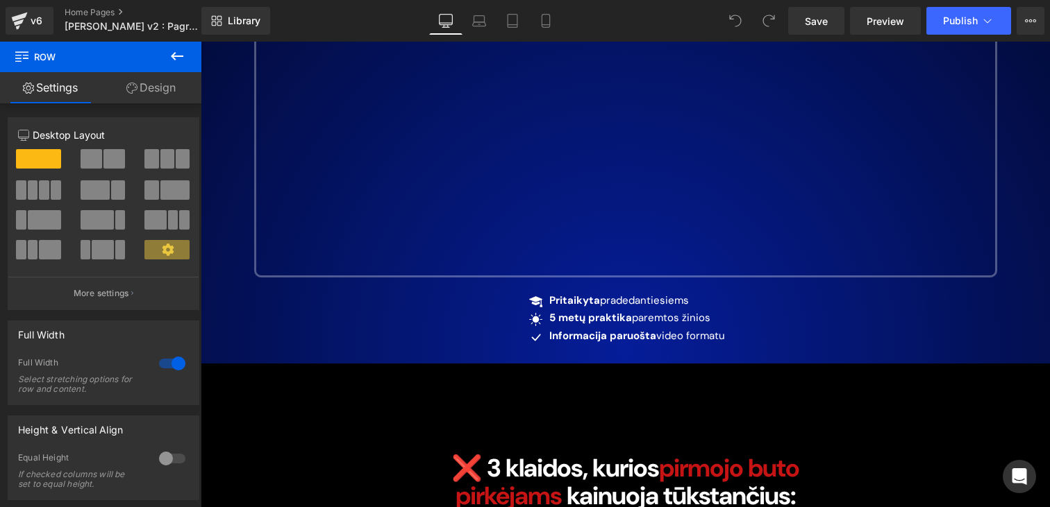
scroll to position [605, 0]
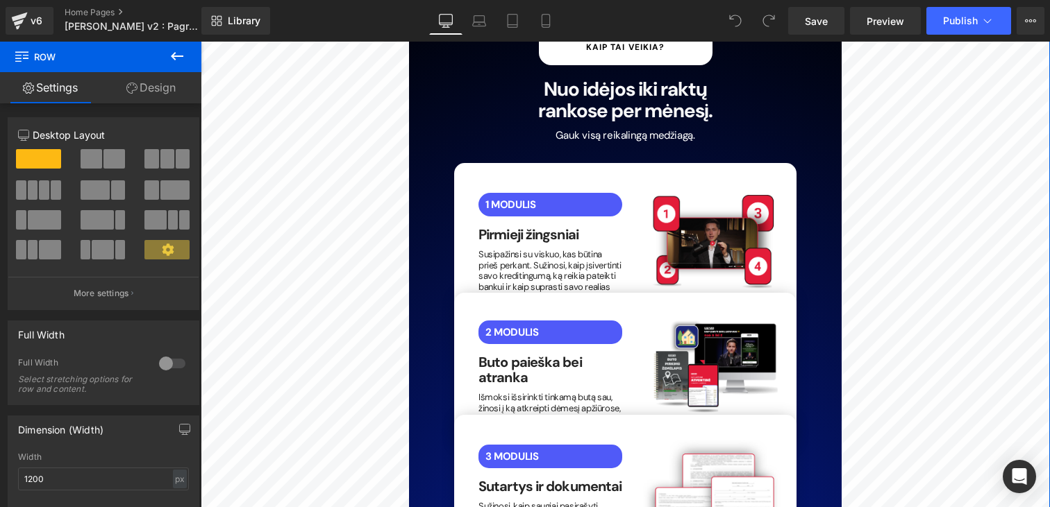
scroll to position [2800, 0]
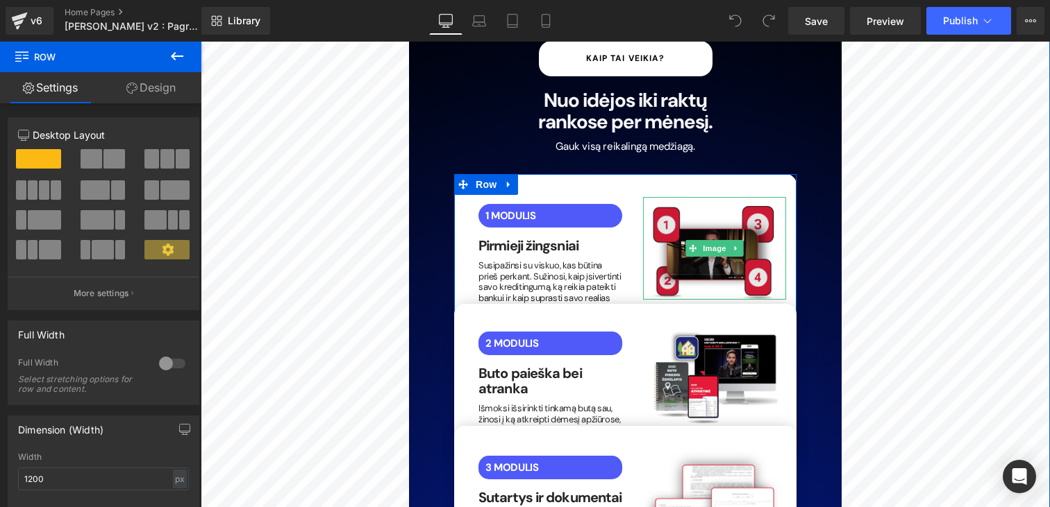
click at [666, 197] on img at bounding box center [715, 248] width 144 height 103
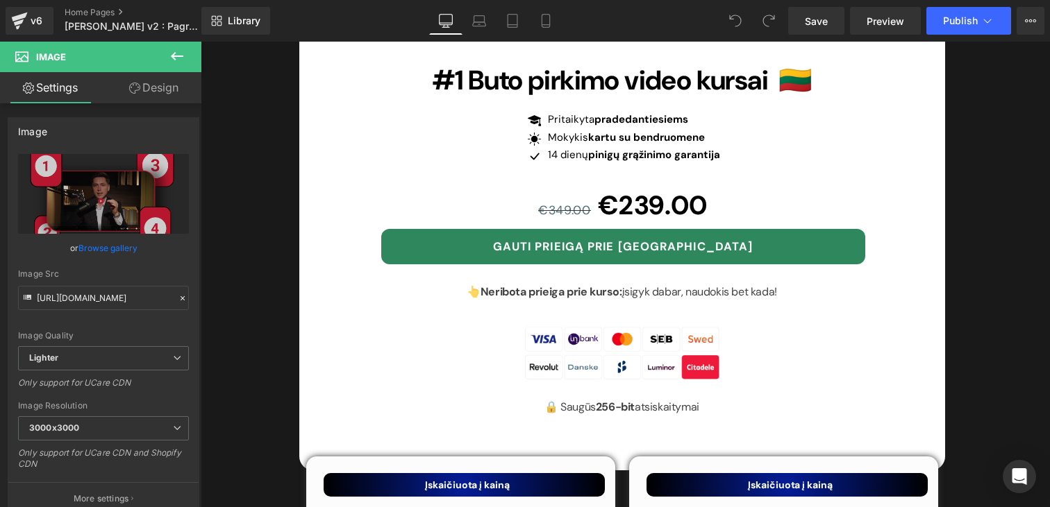
scroll to position [4820, 0]
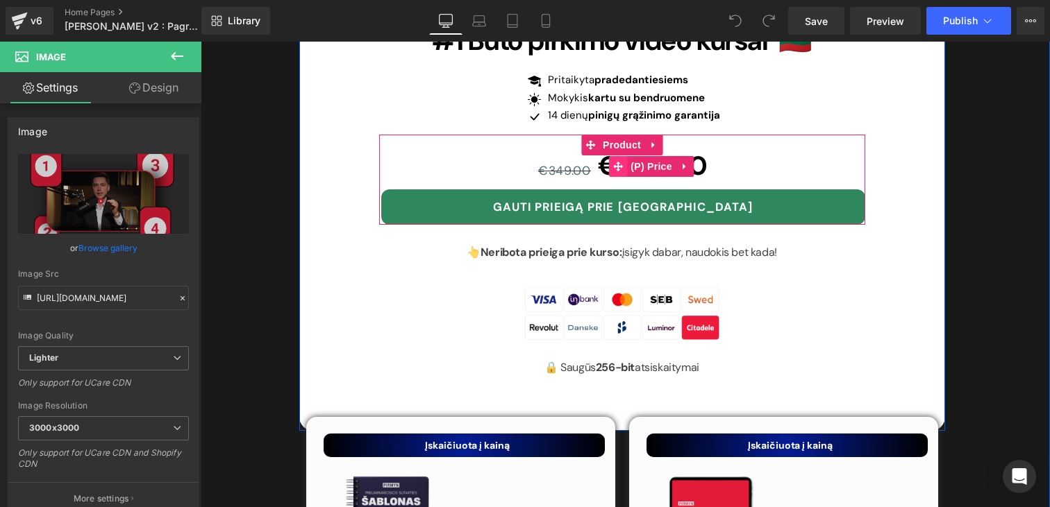
click at [613, 162] on icon at bounding box center [618, 167] width 10 height 10
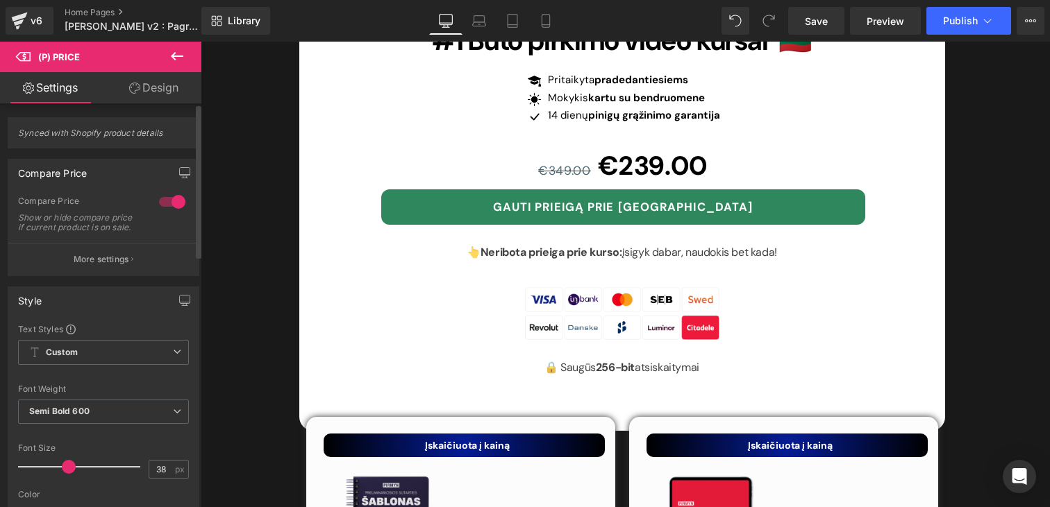
click at [162, 205] on div at bounding box center [172, 202] width 33 height 22
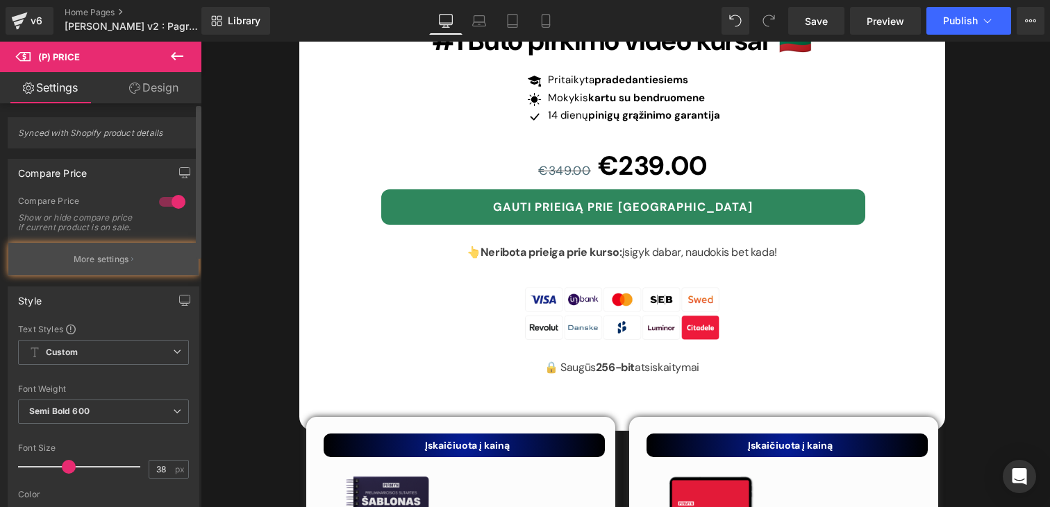
click at [69, 258] on button "More settings" at bounding box center [103, 259] width 190 height 33
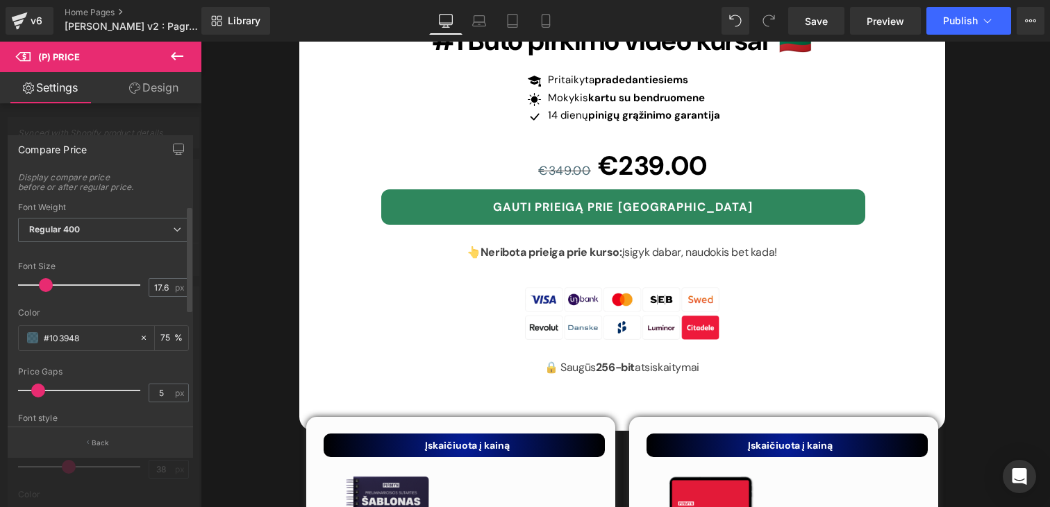
scroll to position [90, 0]
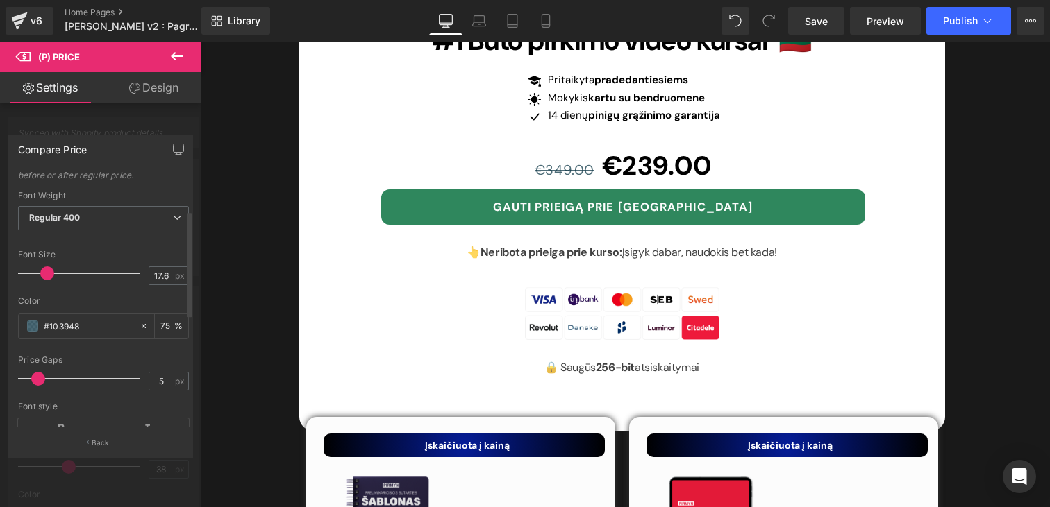
click at [44, 280] on span at bounding box center [47, 274] width 14 height 14
click at [48, 280] on span at bounding box center [48, 274] width 14 height 14
click at [34, 332] on span at bounding box center [32, 326] width 11 height 11
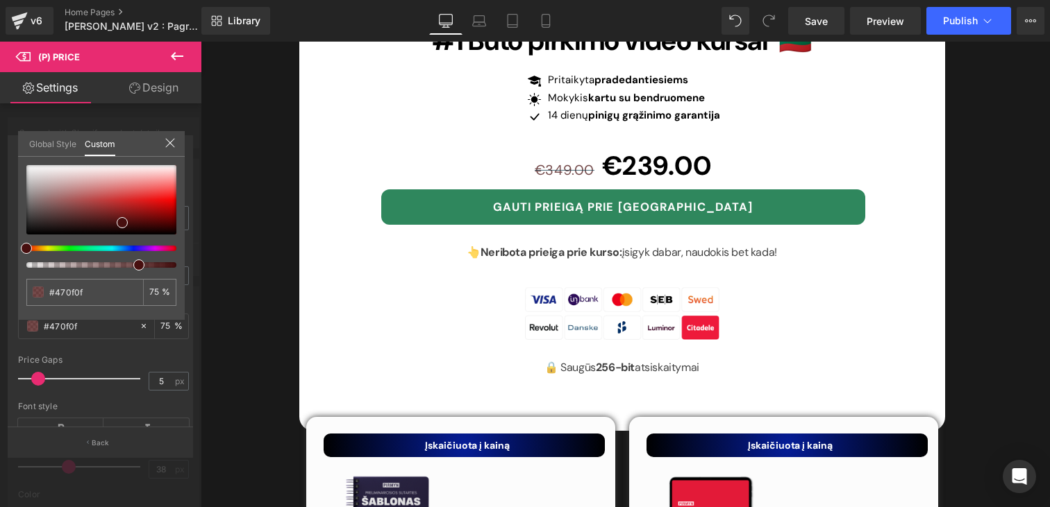
drag, startPoint x: 42, startPoint y: 251, endPoint x: 20, endPoint y: 248, distance: 22.4
click at [20, 248] on div "#103948 75 %" at bounding box center [101, 242] width 167 height 155
drag, startPoint x: 130, startPoint y: 199, endPoint x: 159, endPoint y: 201, distance: 29.2
click at [159, 201] on div at bounding box center [101, 199] width 150 height 69
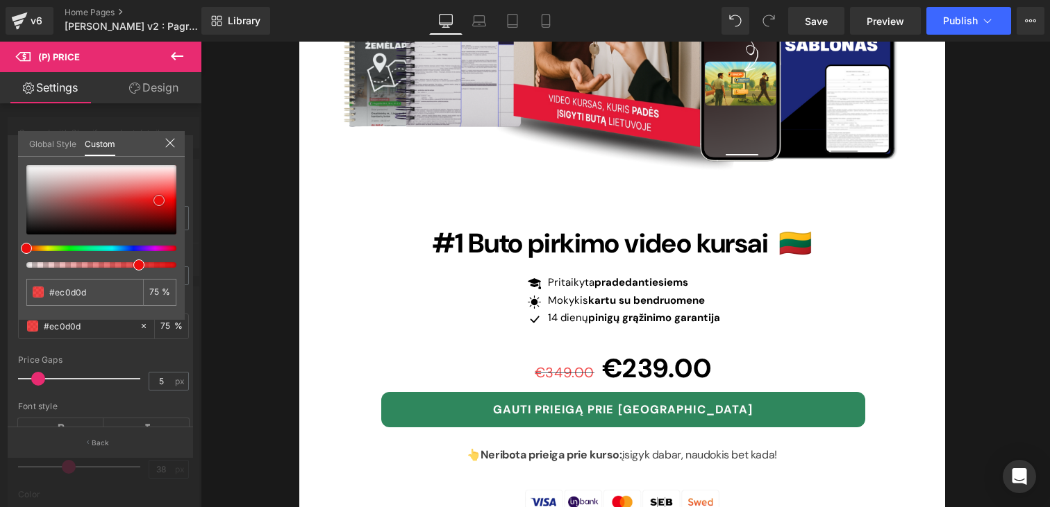
scroll to position [4647, 0]
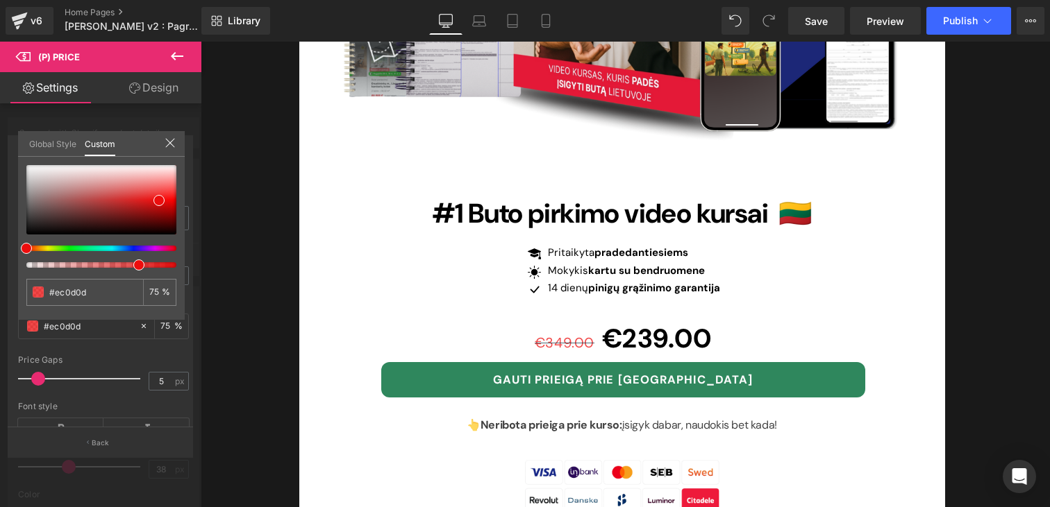
click at [165, 140] on icon at bounding box center [170, 142] width 11 height 11
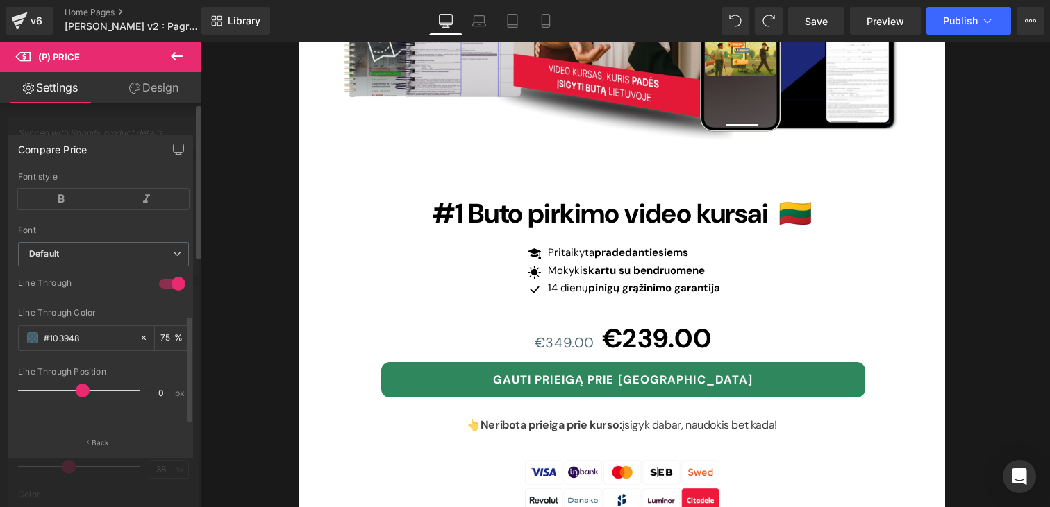
scroll to position [339, 0]
click at [28, 333] on span at bounding box center [32, 338] width 11 height 11
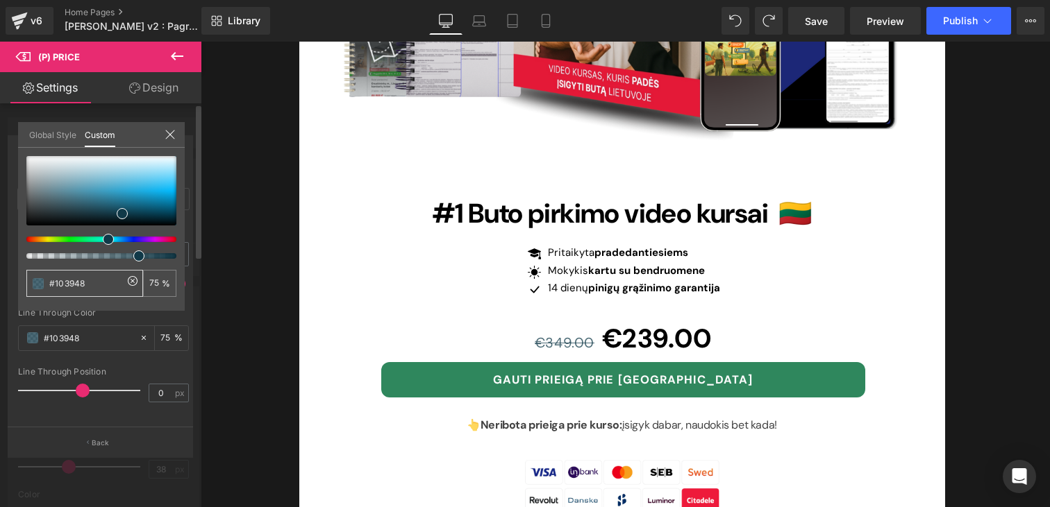
click at [91, 280] on input "#103948" at bounding box center [86, 283] width 74 height 15
paste input "E31937"
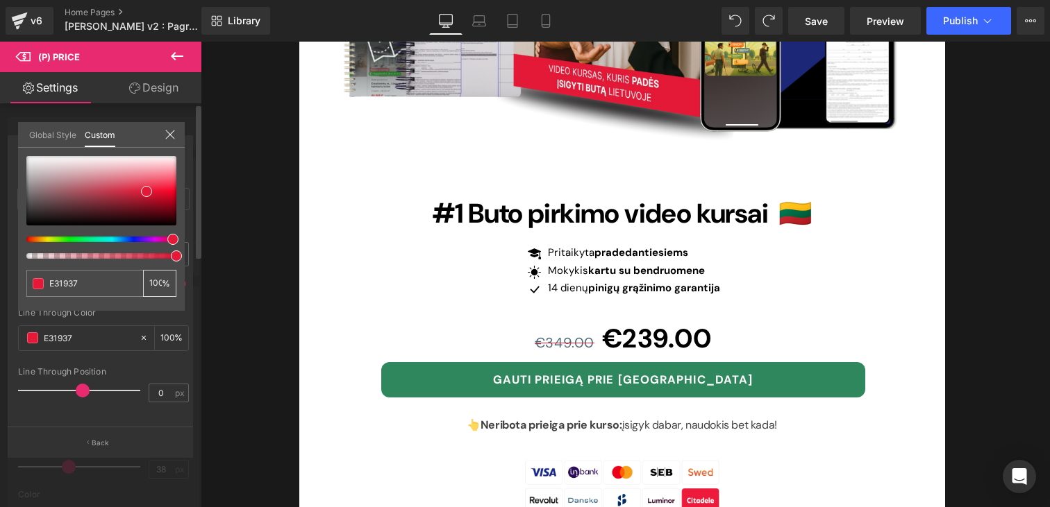
type input "#103948"
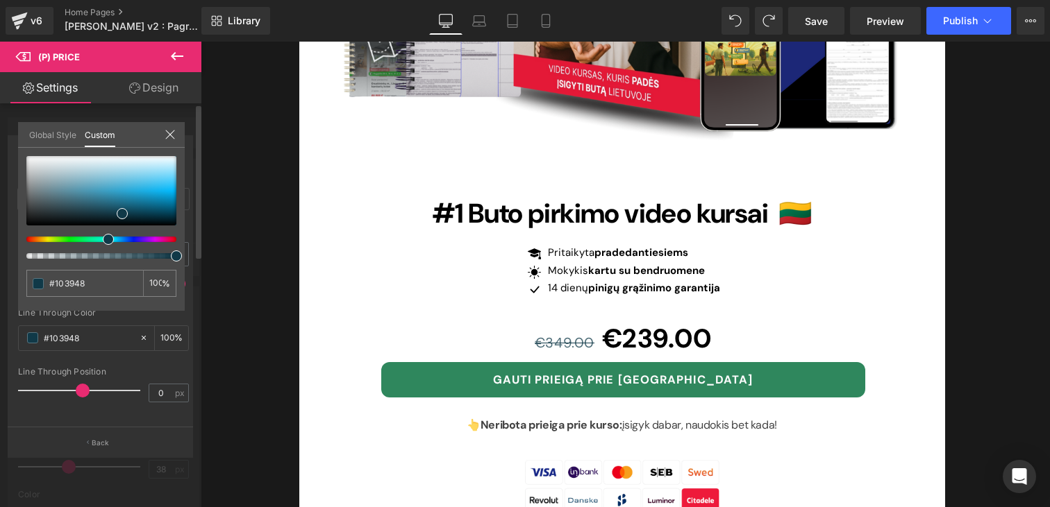
click at [171, 129] on icon at bounding box center [170, 134] width 11 height 11
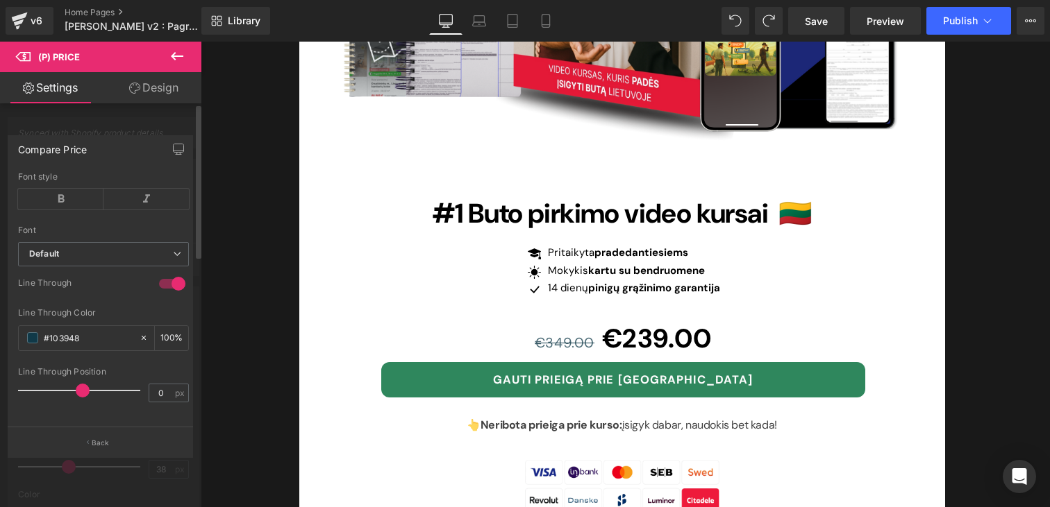
click at [146, 122] on div at bounding box center [100, 278] width 201 height 473
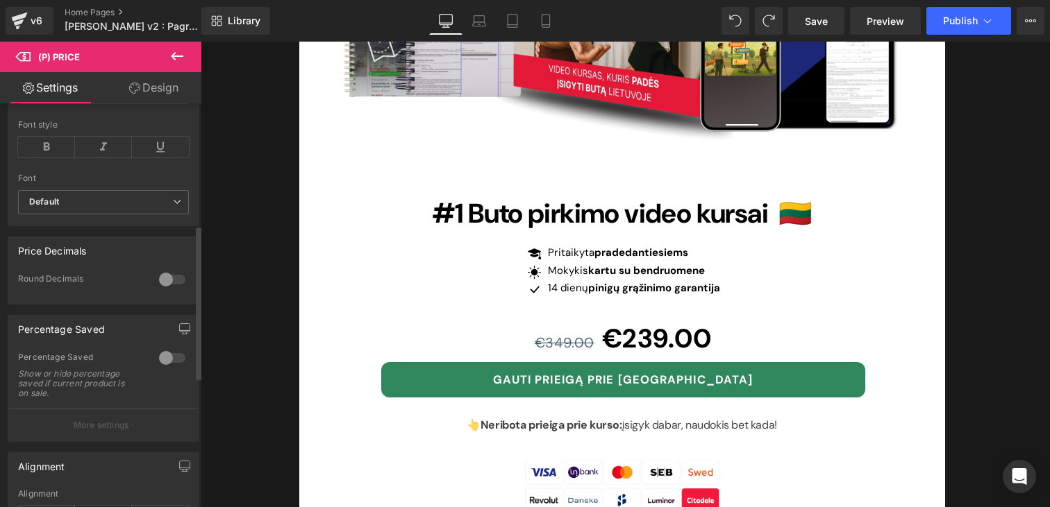
scroll to position [217, 0]
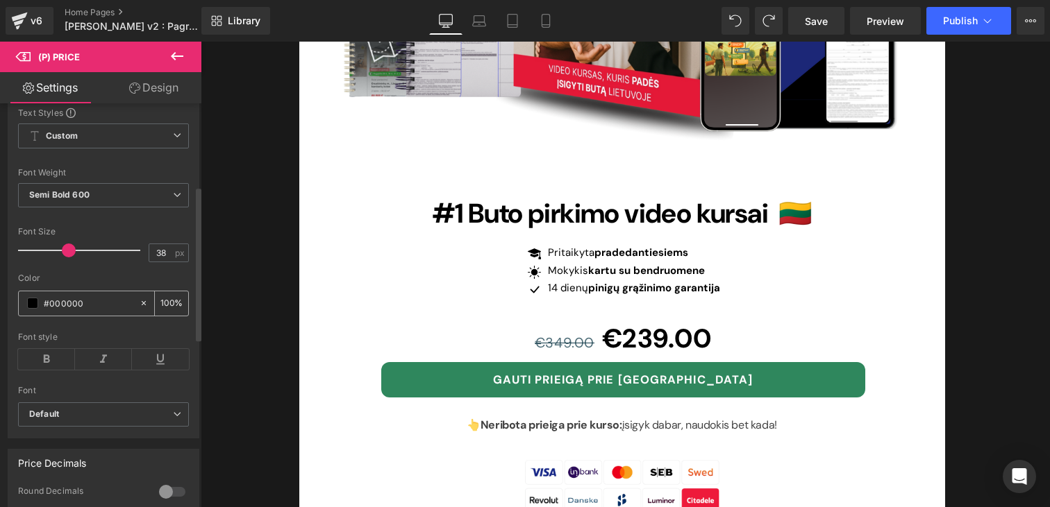
click at [103, 311] on input "#000000" at bounding box center [88, 303] width 89 height 15
paste input "E31937"
type input "E31937"
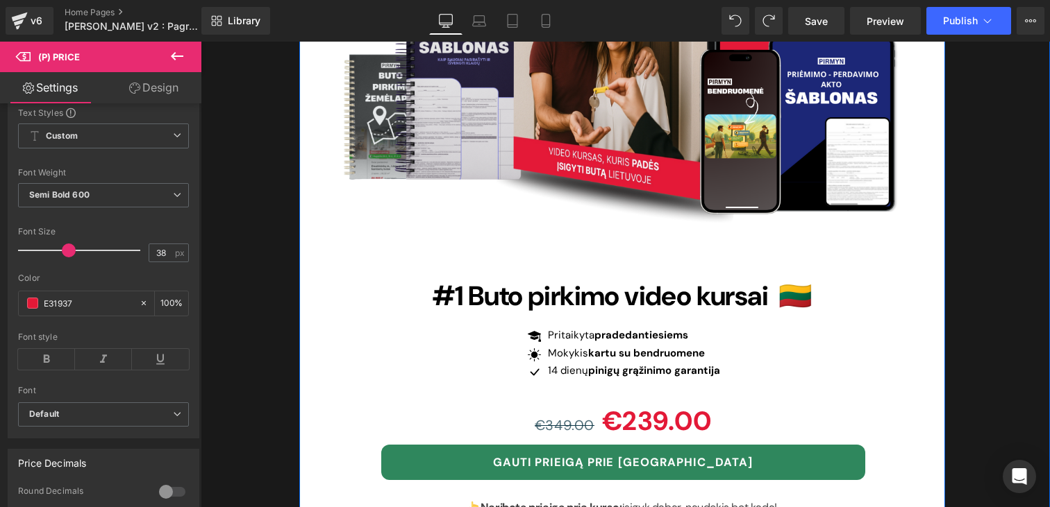
scroll to position [4612, 0]
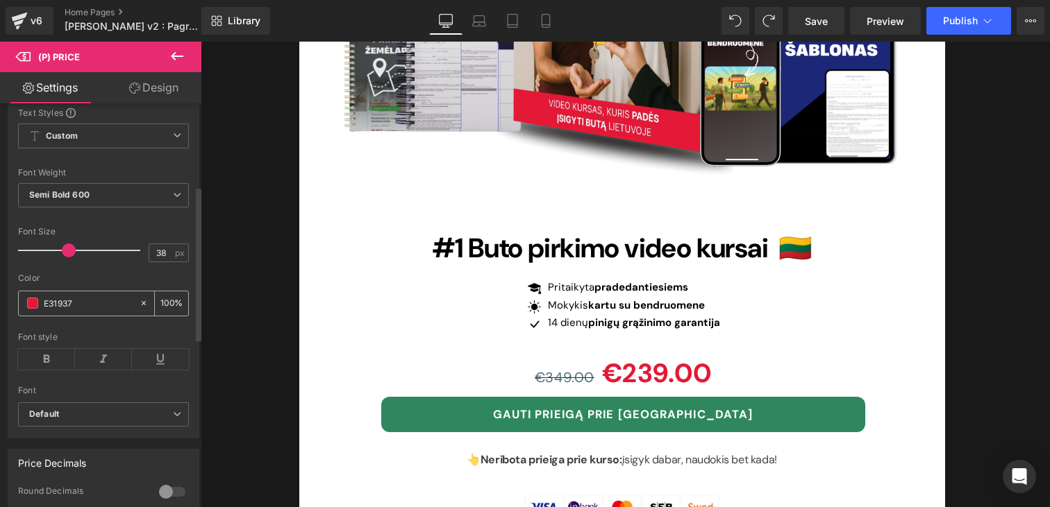
drag, startPoint x: 110, startPoint y: 317, endPoint x: 36, endPoint y: 317, distance: 73.6
click at [36, 316] on div "E31937" at bounding box center [79, 304] width 120 height 24
click at [93, 283] on div "Color" at bounding box center [103, 279] width 171 height 10
click at [139, 308] on icon at bounding box center [144, 304] width 10 height 10
click at [122, 283] on div "Color" at bounding box center [103, 279] width 171 height 10
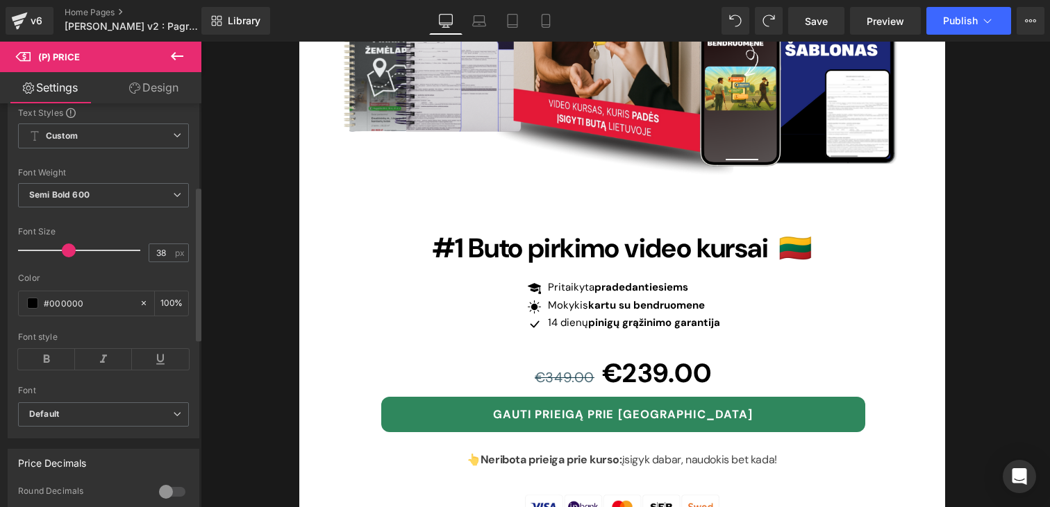
type input "#000000"
click at [123, 283] on div "Color" at bounding box center [103, 279] width 171 height 10
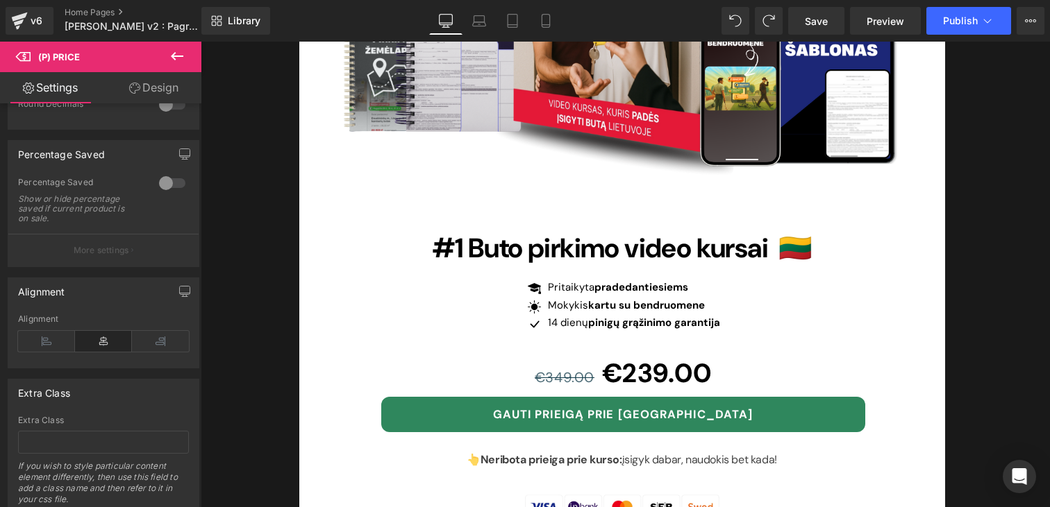
scroll to position [621, 0]
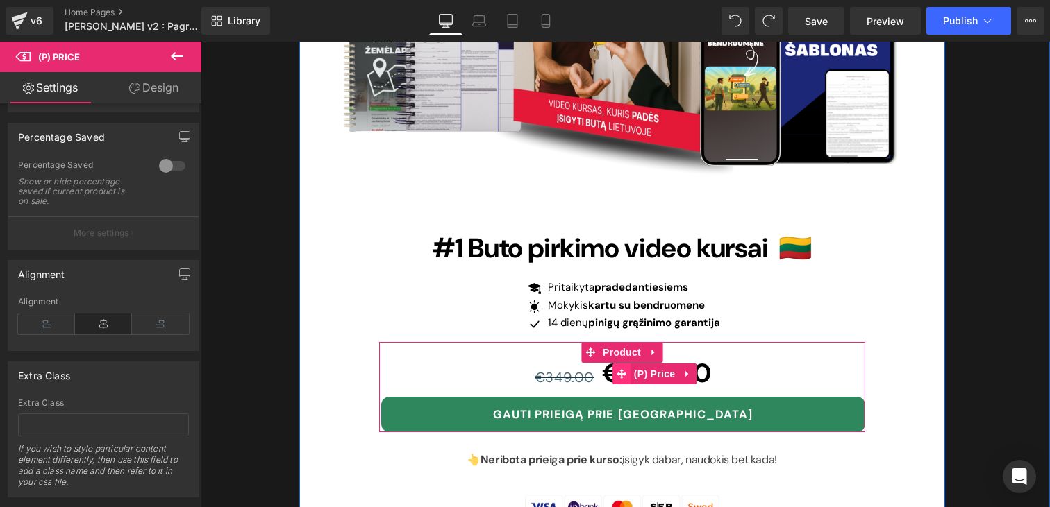
click at [616, 369] on icon at bounding box center [621, 374] width 10 height 10
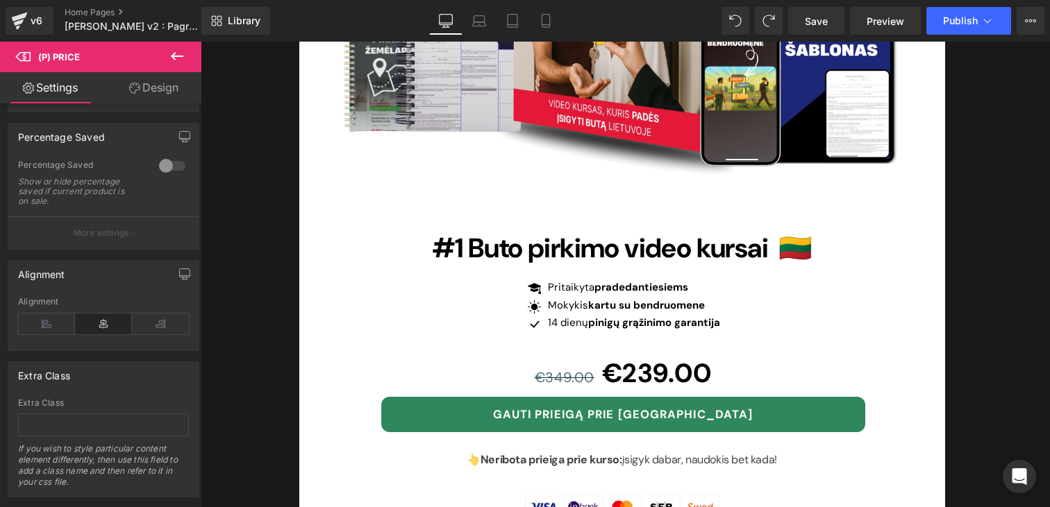
click at [173, 57] on icon at bounding box center [177, 56] width 12 height 8
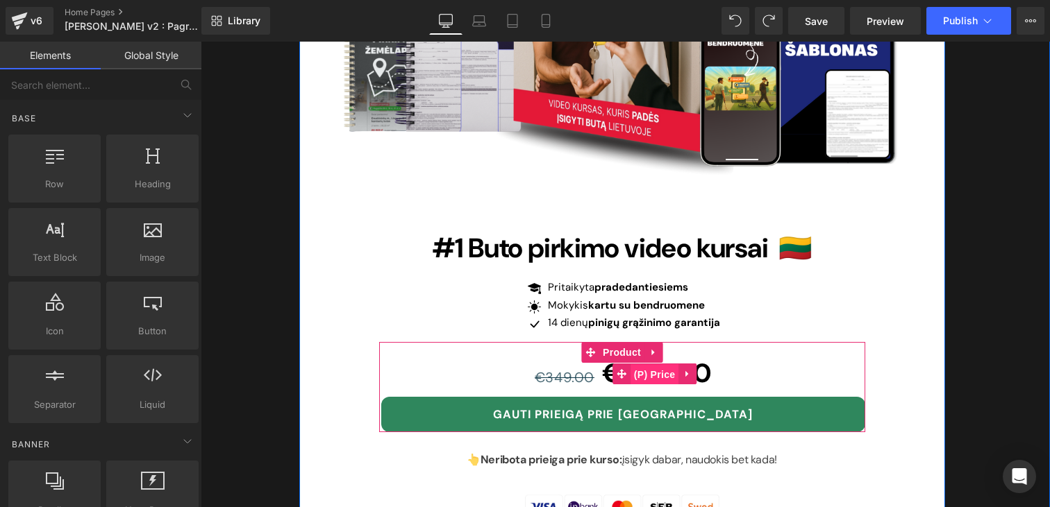
click at [640, 364] on span "(P) Price" at bounding box center [654, 374] width 49 height 21
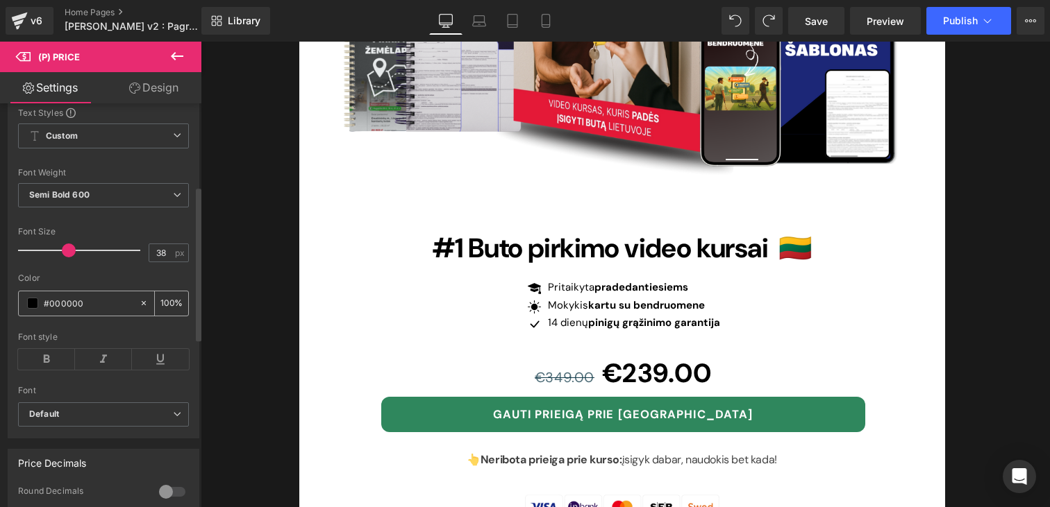
scroll to position [0, 0]
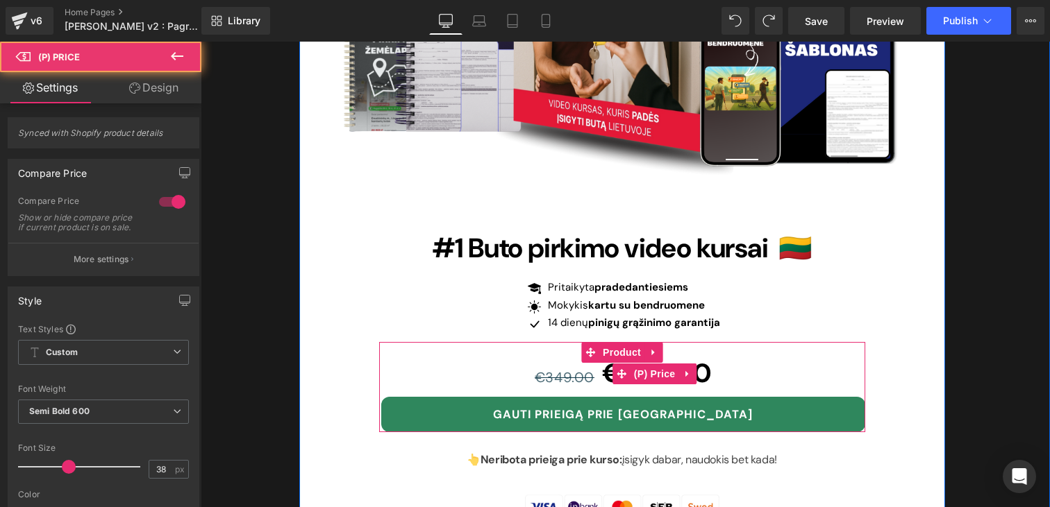
click at [585, 369] on span "€349.00" at bounding box center [565, 378] width 60 height 18
click at [581, 369] on span "€349.00" at bounding box center [565, 378] width 60 height 18
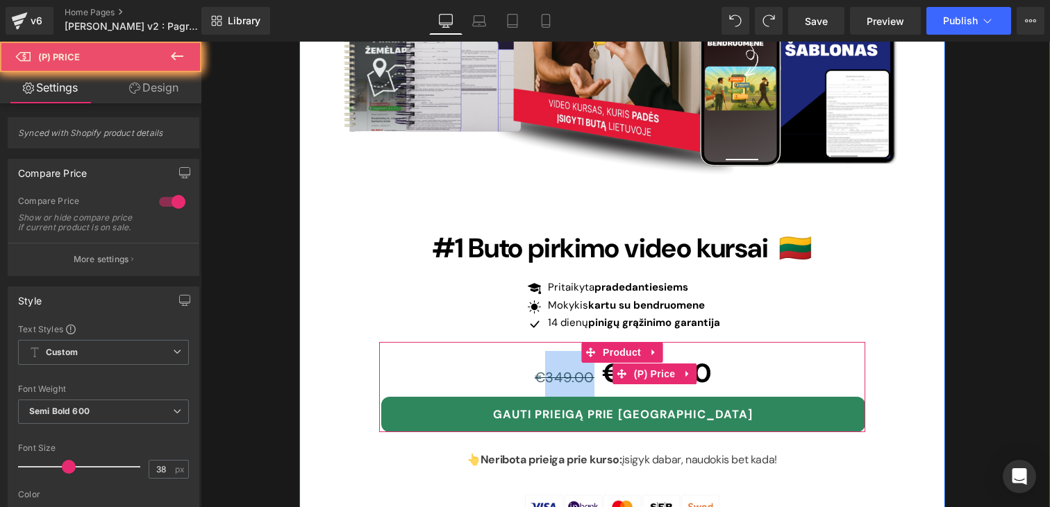
click at [581, 369] on span "€349.00" at bounding box center [565, 378] width 60 height 18
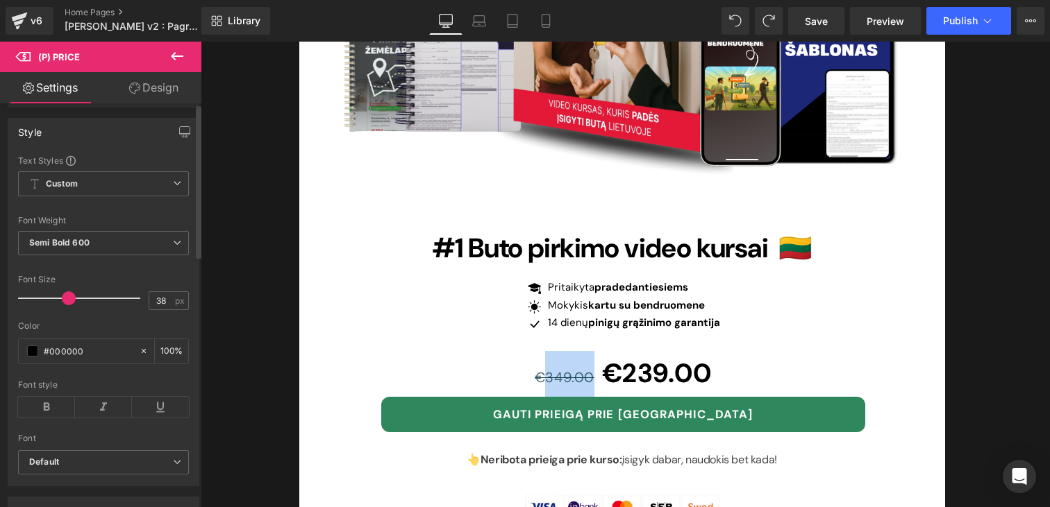
scroll to position [209, 0]
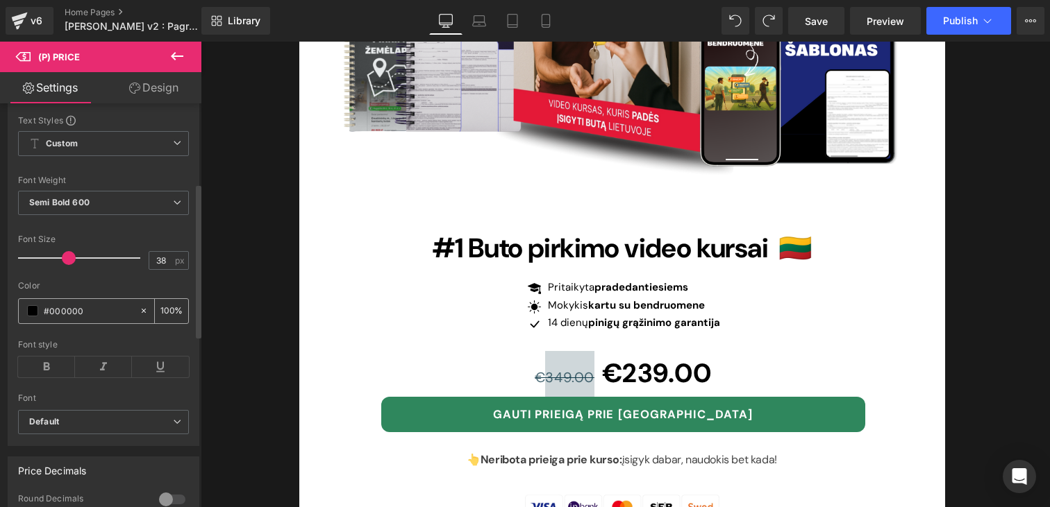
click at [107, 319] on input "#000000" at bounding box center [88, 310] width 89 height 15
click at [29, 317] on span at bounding box center [32, 310] width 11 height 11
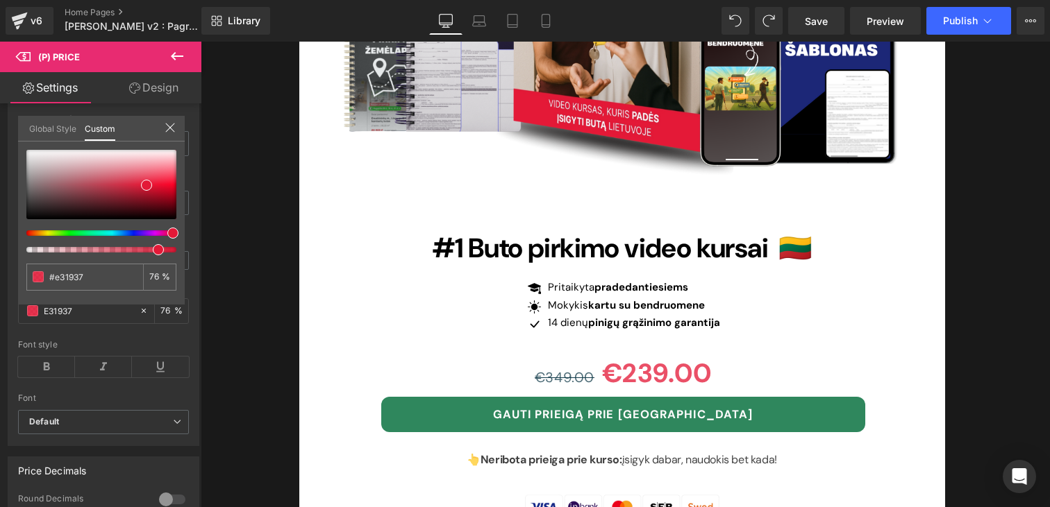
drag, startPoint x: 375, startPoint y: 292, endPoint x: 265, endPoint y: 252, distance: 116.8
drag, startPoint x: 146, startPoint y: 184, endPoint x: 165, endPoint y: 184, distance: 18.7
click at [165, 184] on span at bounding box center [165, 185] width 11 height 11
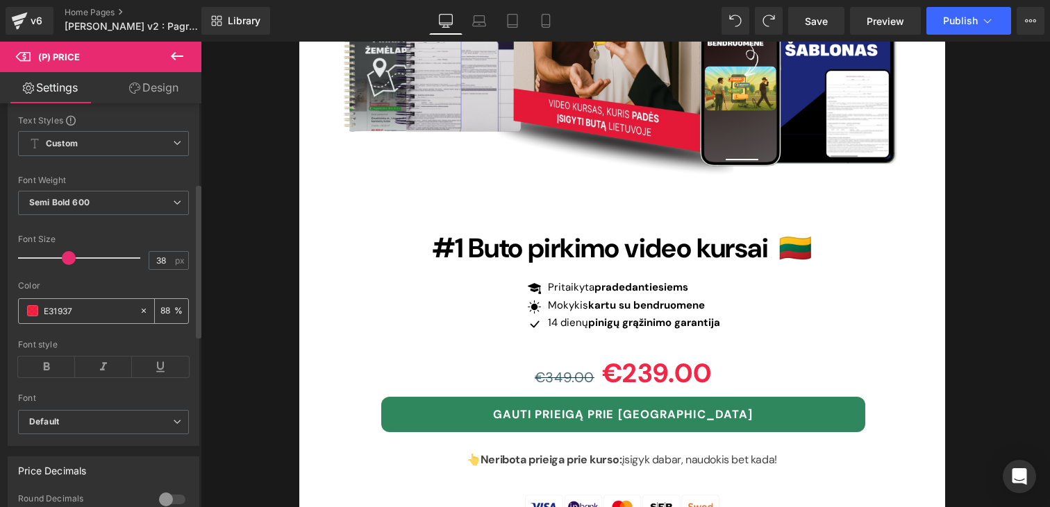
click at [57, 319] on input "E31937" at bounding box center [88, 310] width 89 height 15
paste input "E31937"
type input "#E31937"
click at [116, 281] on div at bounding box center [103, 276] width 171 height 9
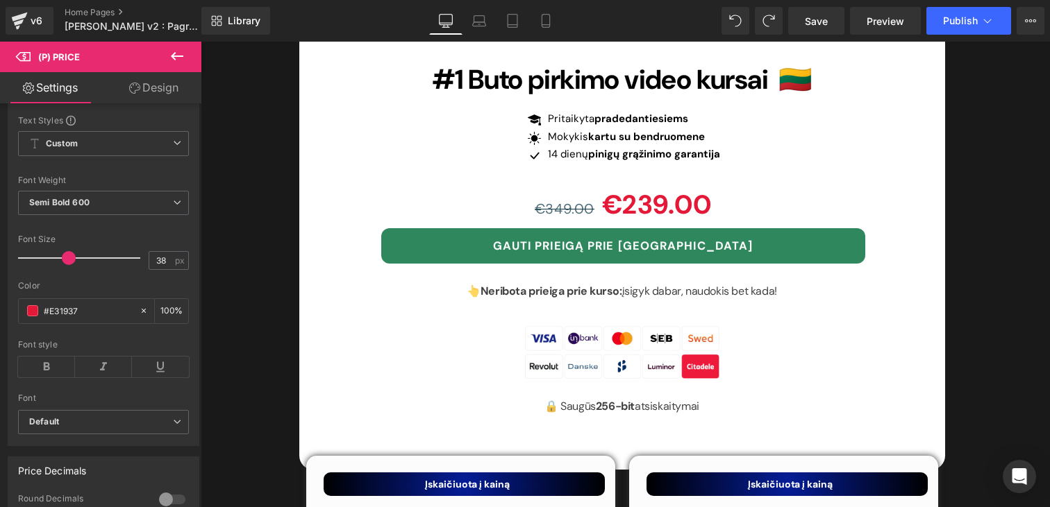
scroll to position [4707, 0]
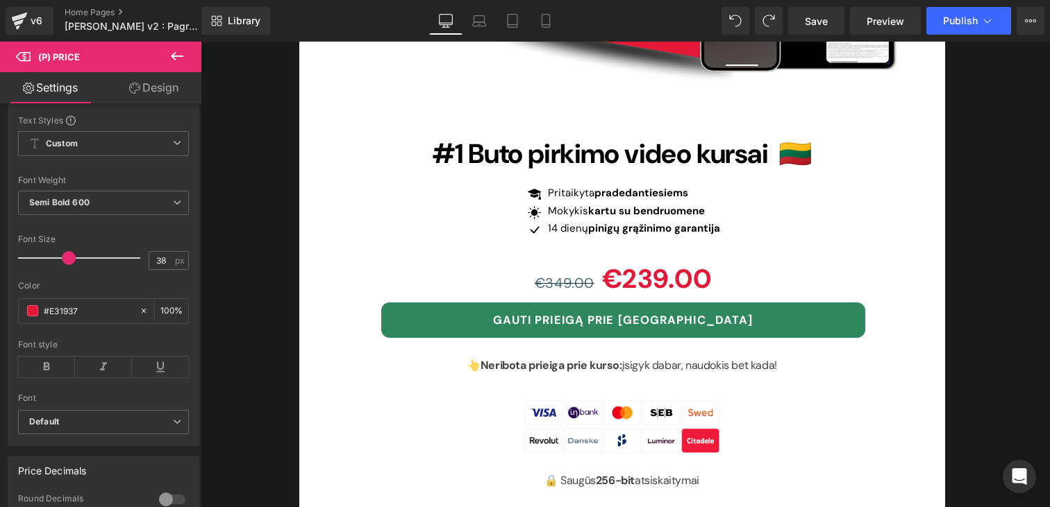
click at [563, 226] on div at bounding box center [625, 275] width 849 height 466
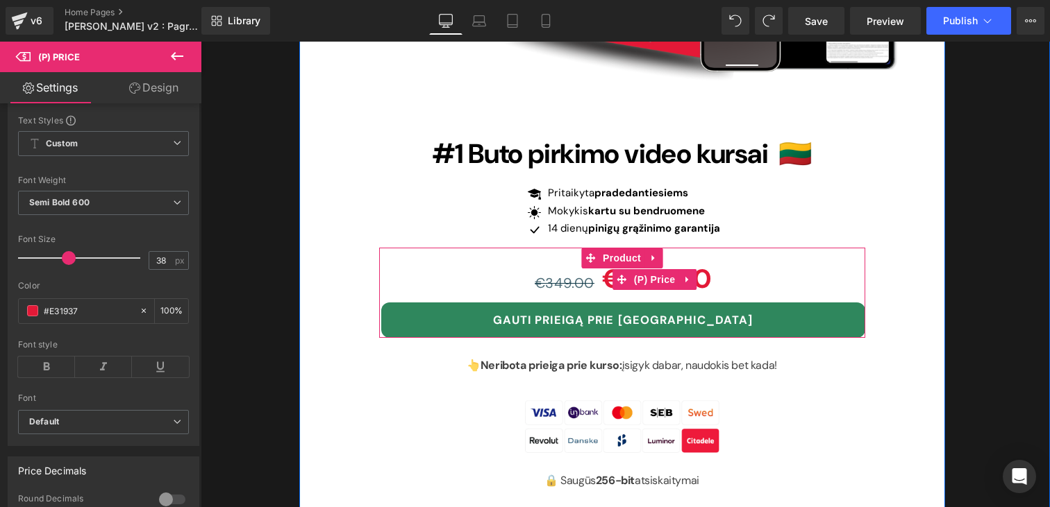
click at [565, 274] on span "€349.00" at bounding box center [565, 283] width 60 height 18
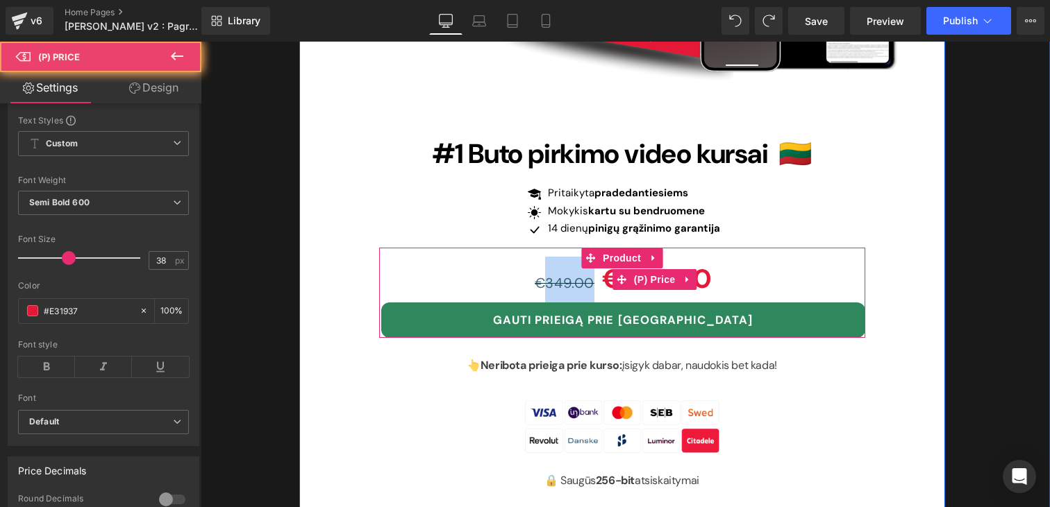
click at [565, 274] on span "€349.00" at bounding box center [565, 283] width 60 height 18
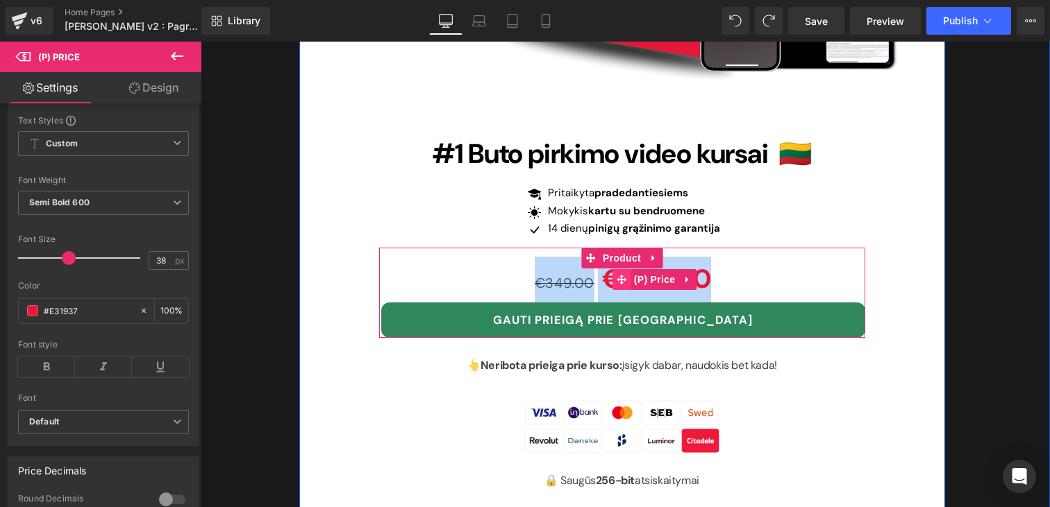
click at [621, 275] on icon at bounding box center [621, 280] width 10 height 10
click at [591, 253] on icon at bounding box center [590, 258] width 10 height 10
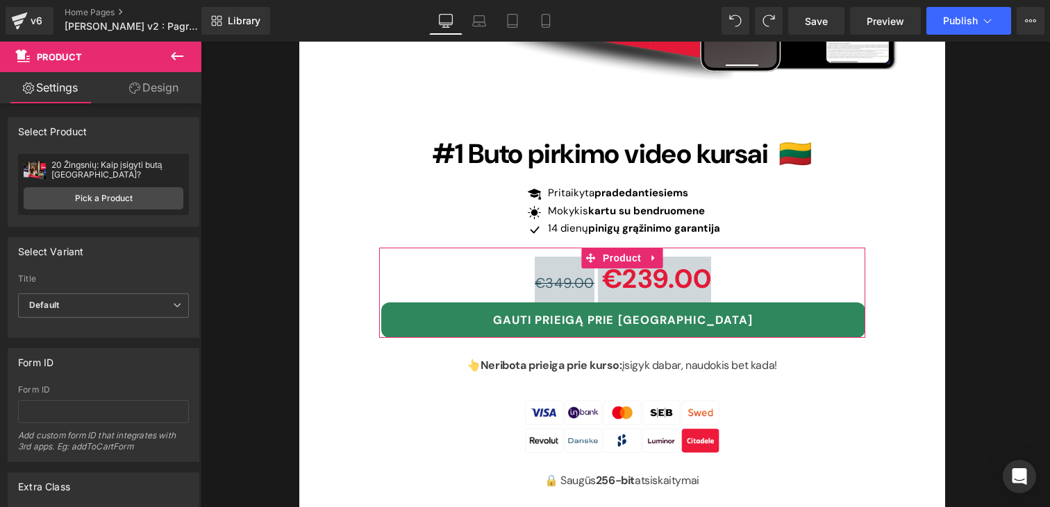
click at [137, 89] on icon at bounding box center [134, 88] width 11 height 11
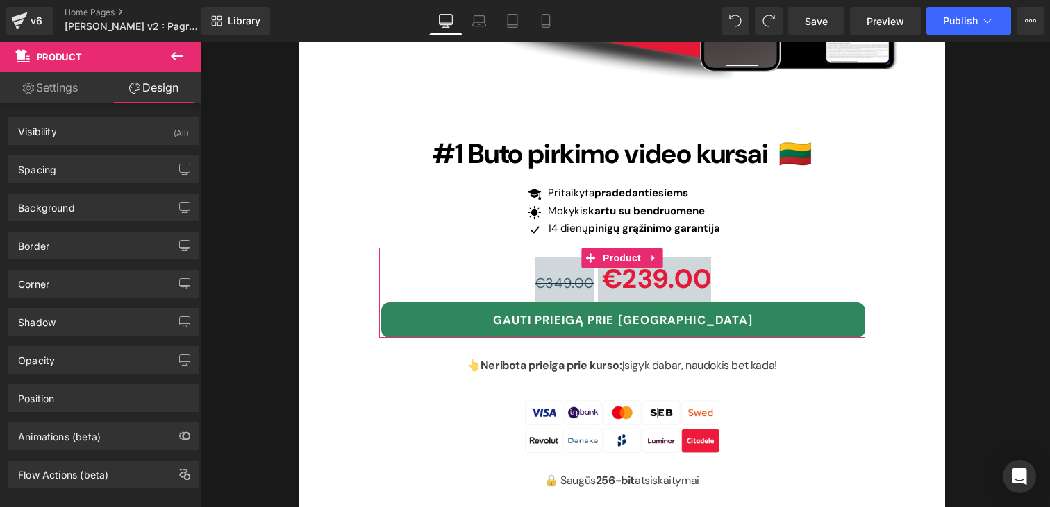
click at [49, 87] on link "Settings" at bounding box center [50, 87] width 101 height 31
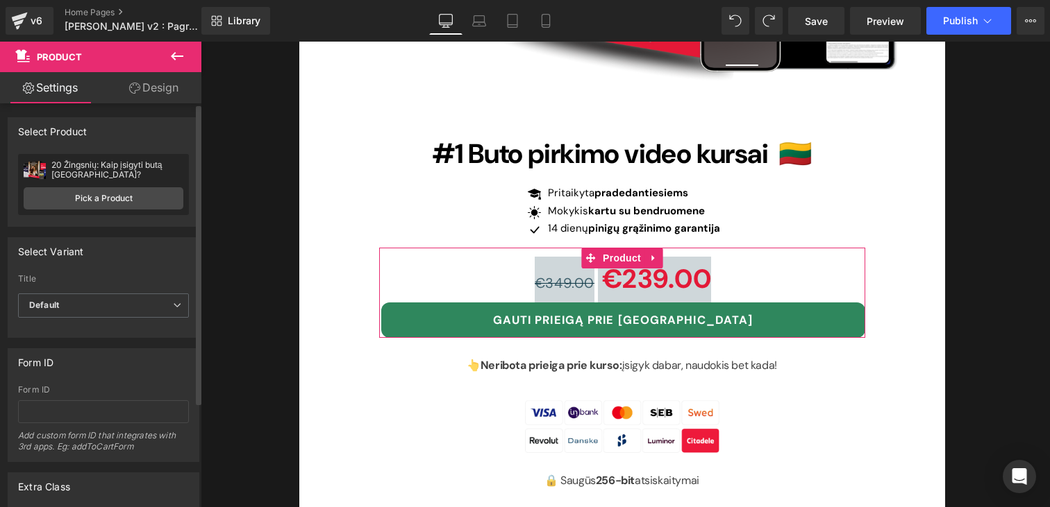
scroll to position [140, 0]
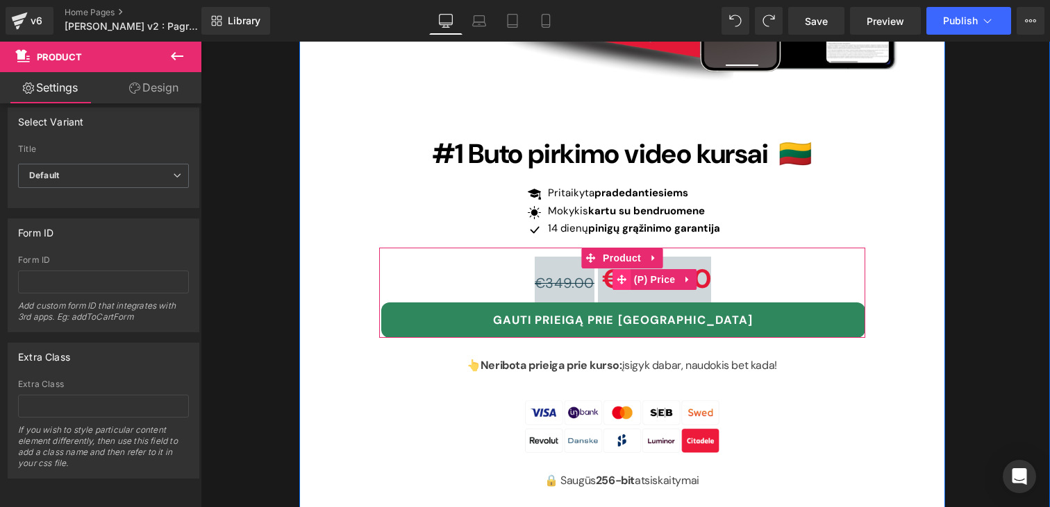
click at [620, 275] on icon at bounding box center [621, 280] width 10 height 10
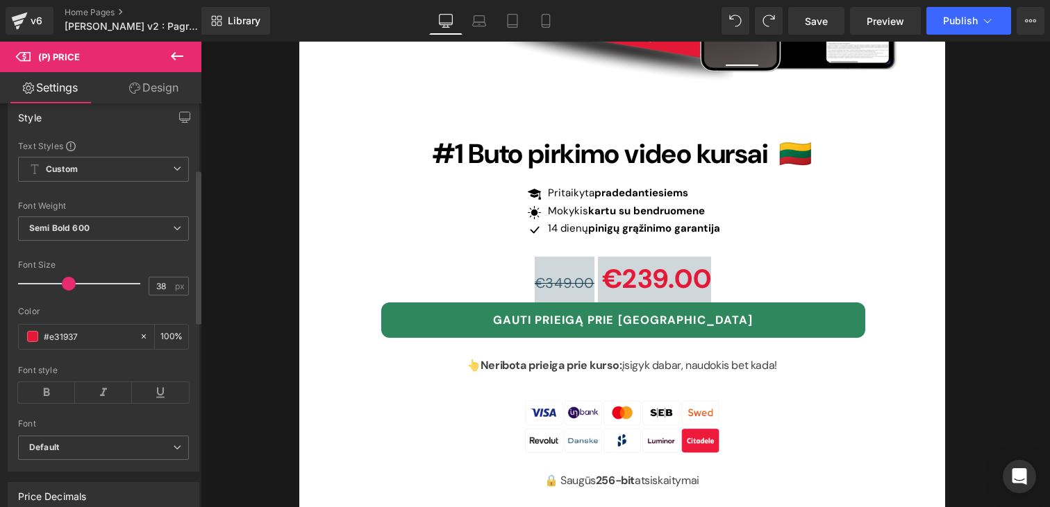
scroll to position [187, 0]
click at [87, 341] on input "#e31937" at bounding box center [88, 333] width 89 height 15
click at [95, 313] on div "Color" at bounding box center [103, 308] width 171 height 10
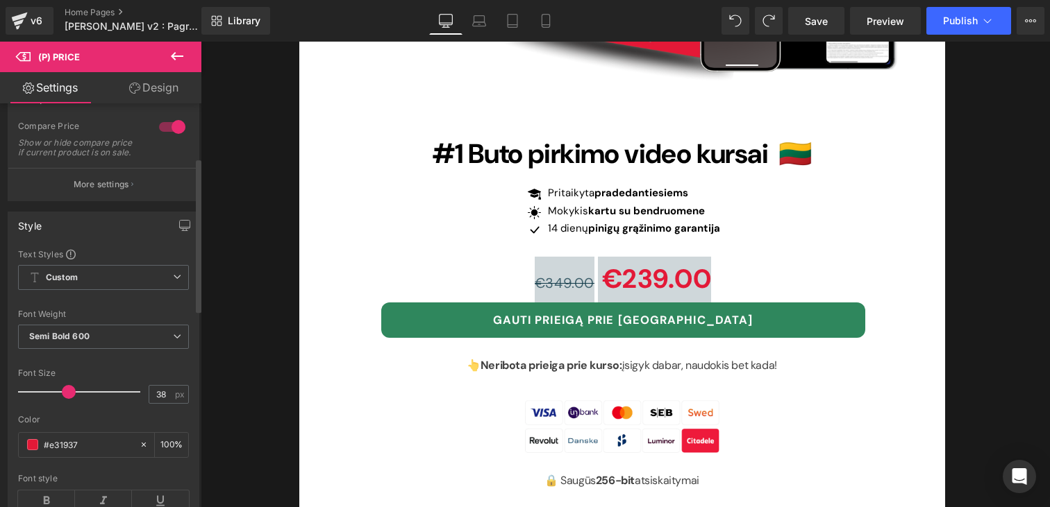
scroll to position [0, 0]
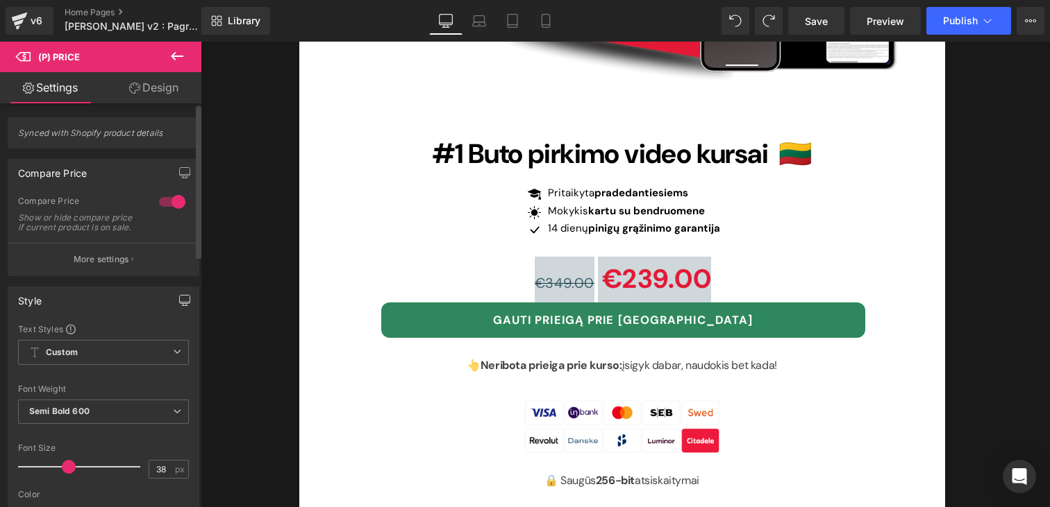
click at [181, 306] on icon "button" at bounding box center [184, 300] width 11 height 11
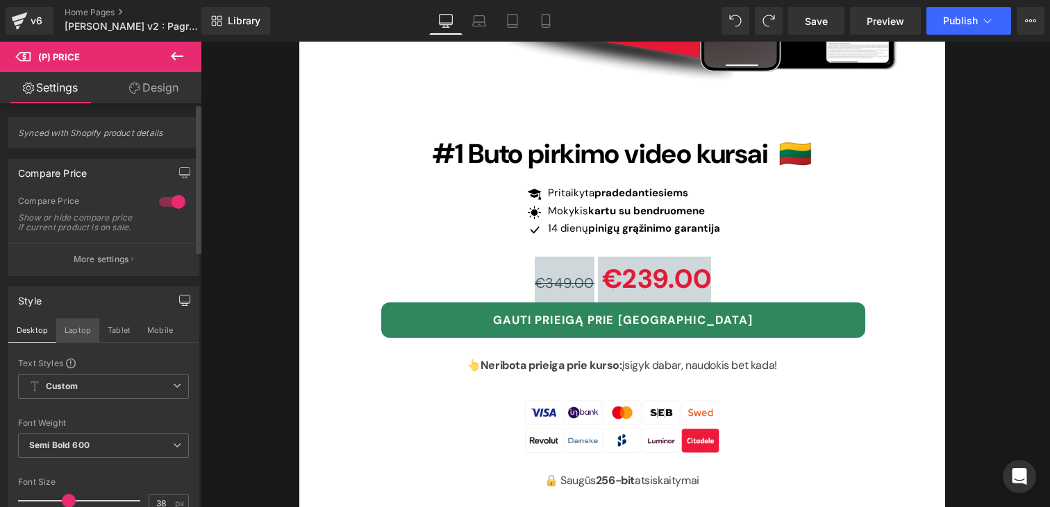
click at [87, 337] on button "Laptop" at bounding box center [77, 331] width 43 height 24
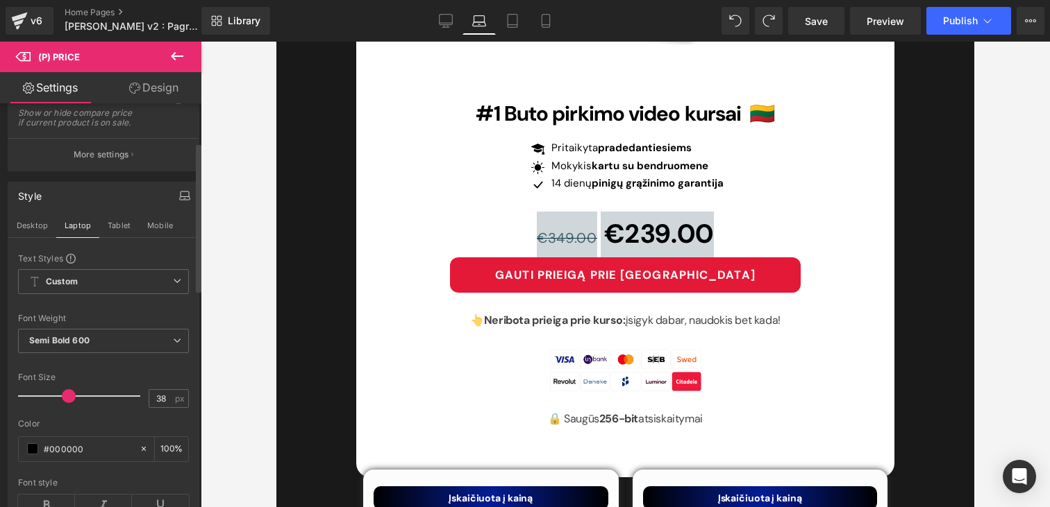
scroll to position [117, 0]
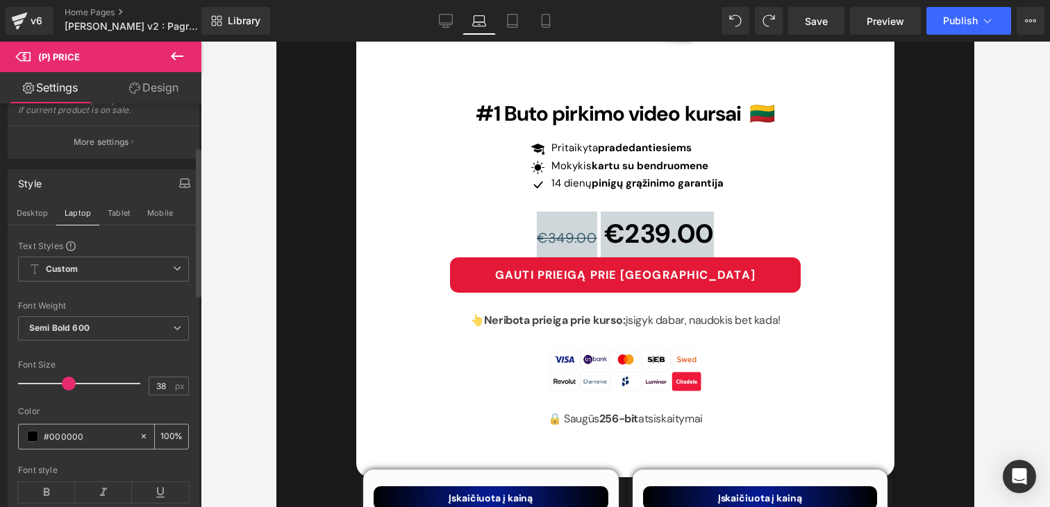
click at [96, 443] on input "#e31937" at bounding box center [88, 436] width 89 height 15
paste input "E31937"
type input "E31937"
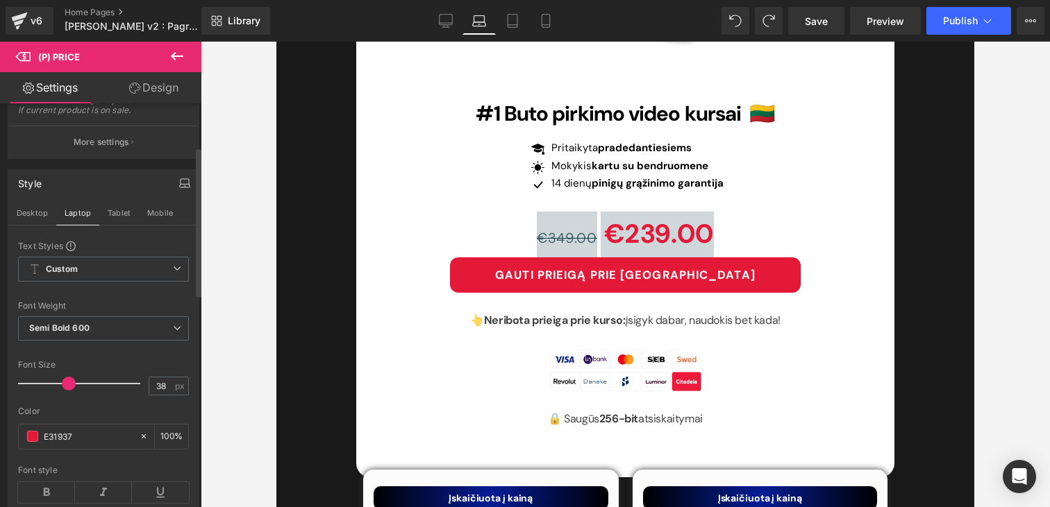
click at [133, 357] on div at bounding box center [103, 352] width 171 height 9
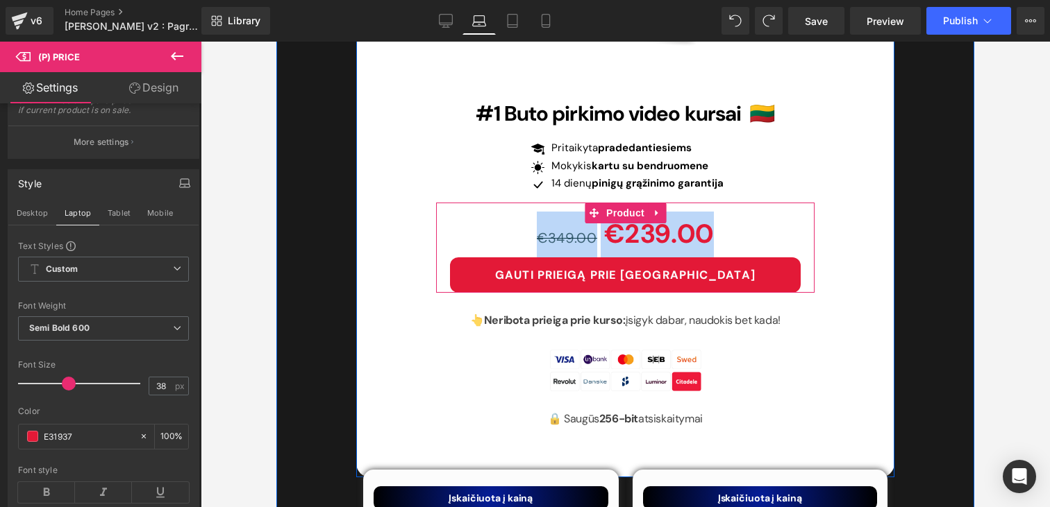
click at [665, 222] on link at bounding box center [657, 213] width 18 height 21
click at [635, 230] on span "(P) Price" at bounding box center [656, 234] width 49 height 21
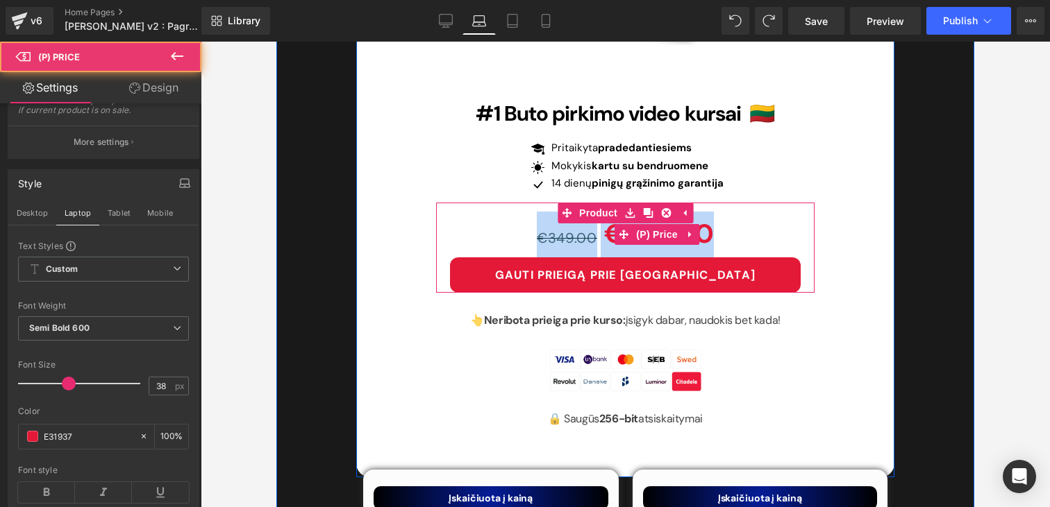
click at [526, 228] on div "€349.00 €239.00" at bounding box center [625, 235] width 351 height 46
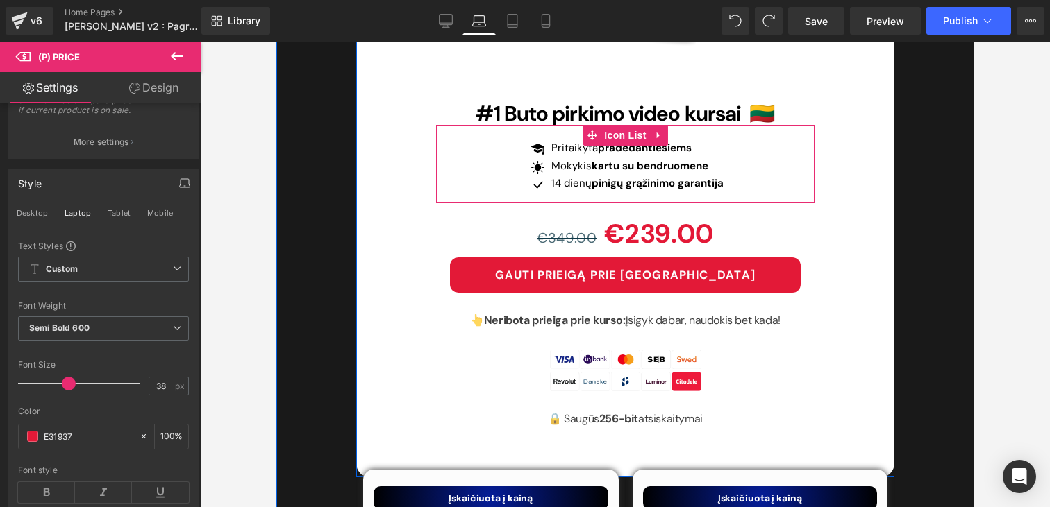
click at [473, 165] on div "Icon Pritaikyta pradedantiesiems Text Block Icon Mokykis kartu su bendruomene T…" at bounding box center [625, 169] width 378 height 58
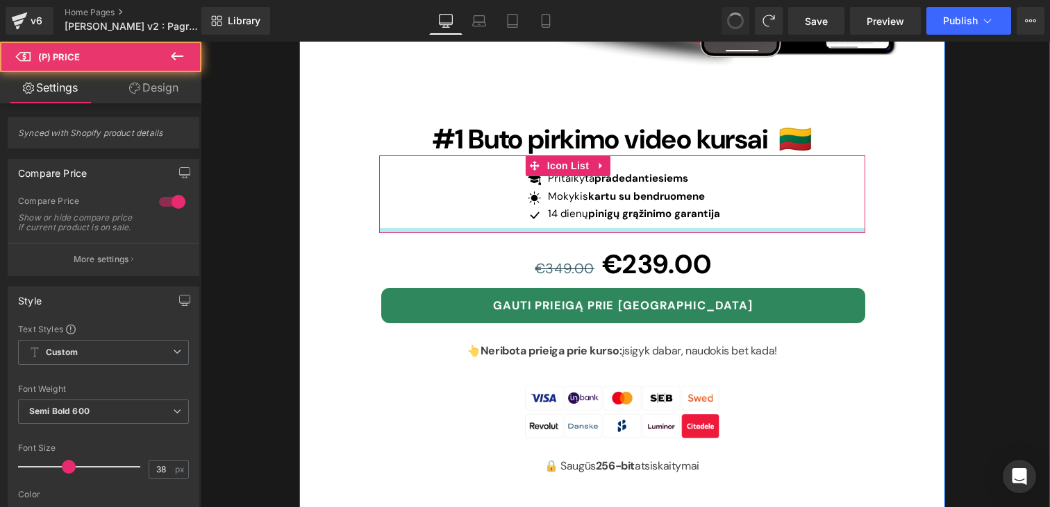
scroll to position [4696, 0]
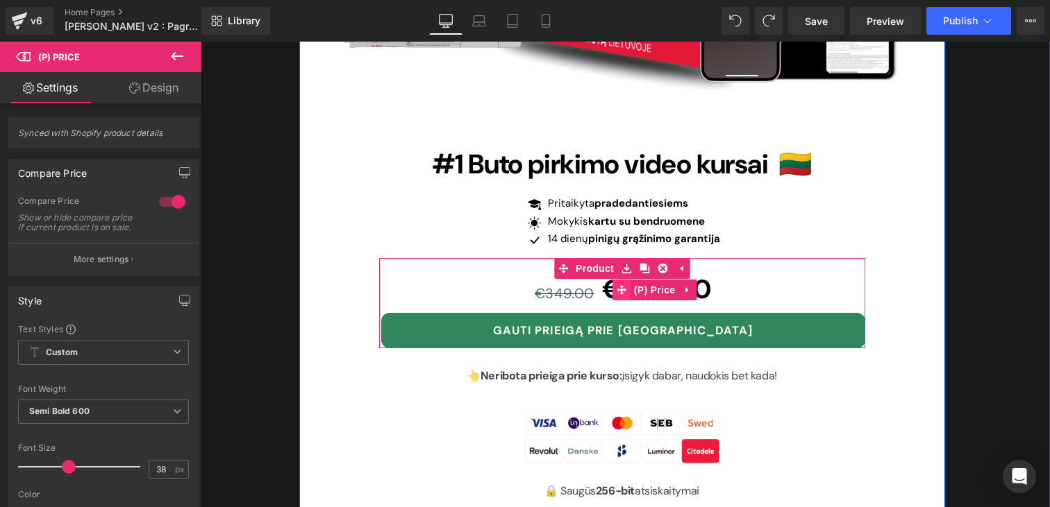
click at [622, 285] on icon at bounding box center [621, 290] width 10 height 10
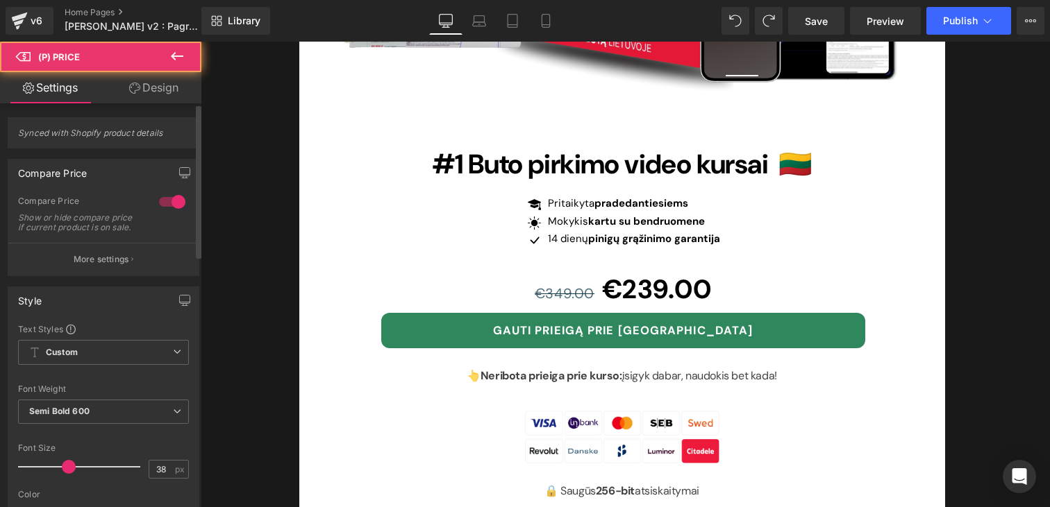
scroll to position [157, 0]
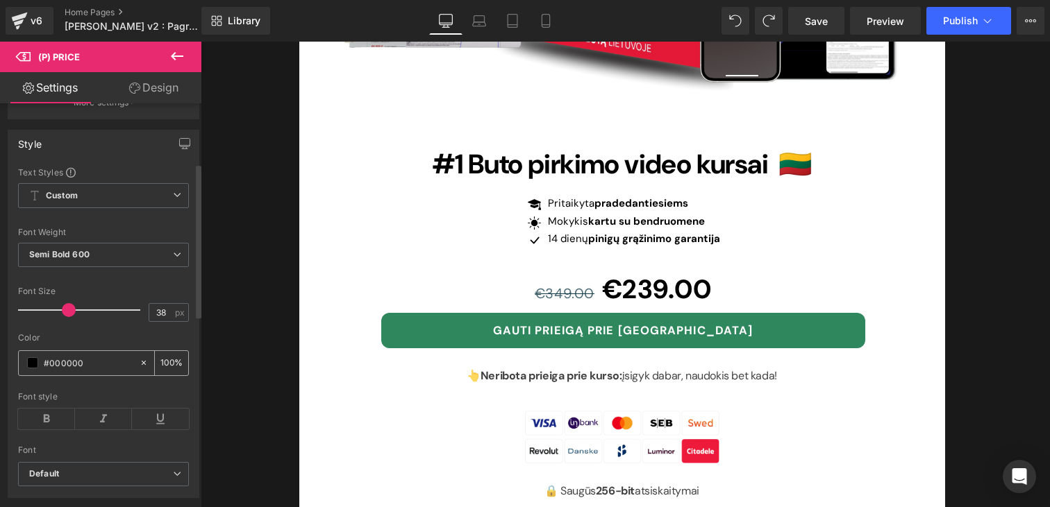
click at [80, 371] on input "#e31937" at bounding box center [88, 362] width 89 height 15
click at [179, 149] on icon "button" at bounding box center [184, 143] width 11 height 11
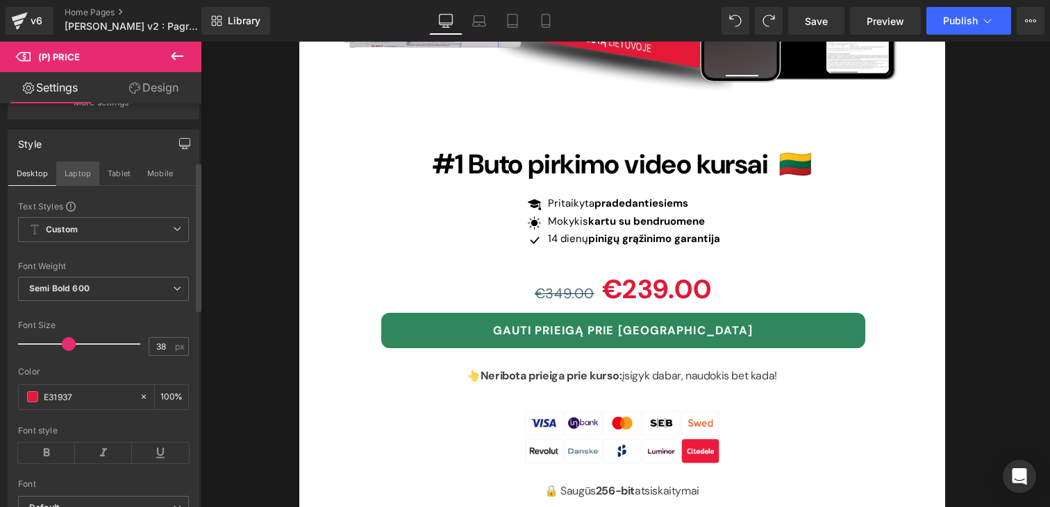
click at [87, 184] on button "Laptop" at bounding box center [77, 174] width 43 height 24
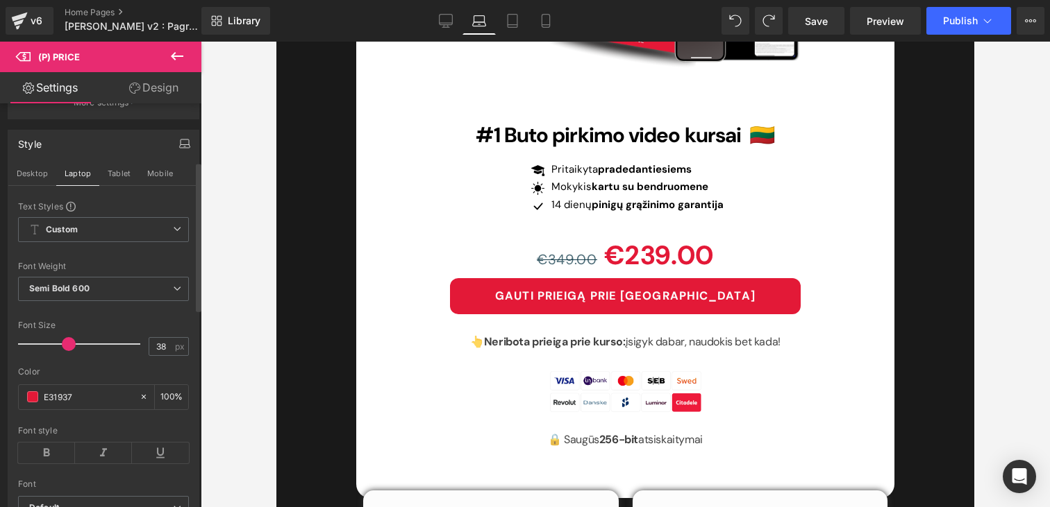
scroll to position [4859, 0]
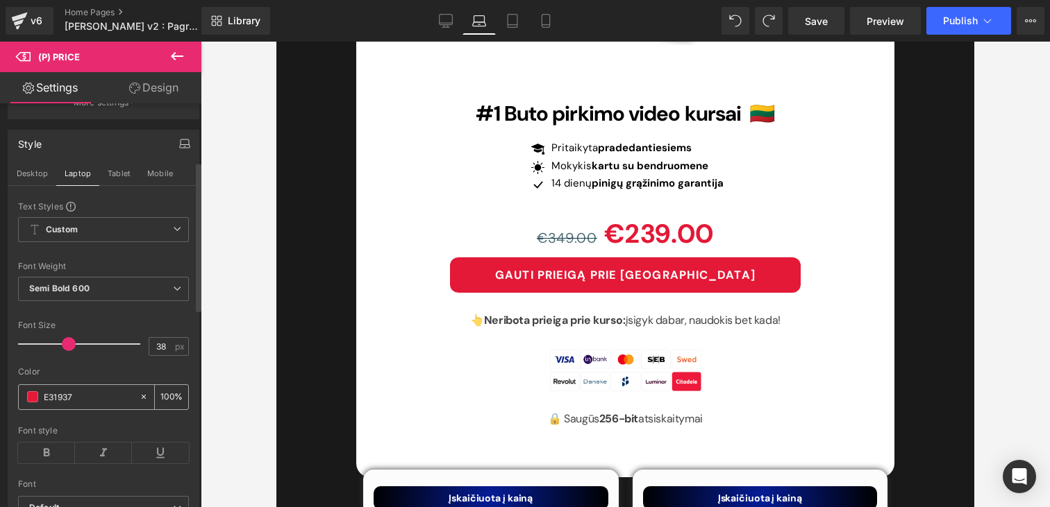
click at [83, 405] on input "E31937" at bounding box center [88, 396] width 89 height 15
paste input "E"
click at [110, 377] on div "Color" at bounding box center [103, 372] width 171 height 10
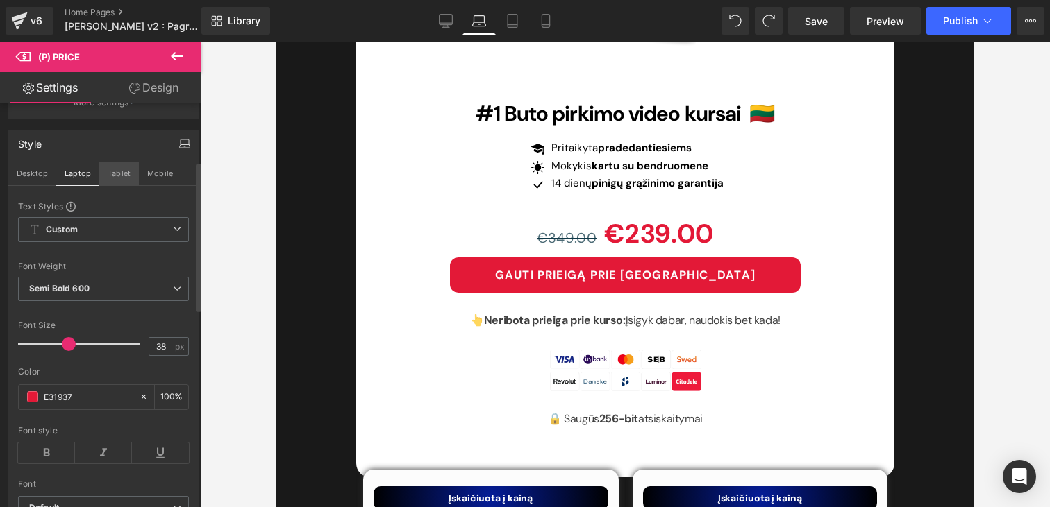
click at [110, 180] on button "Tablet" at bounding box center [119, 174] width 40 height 24
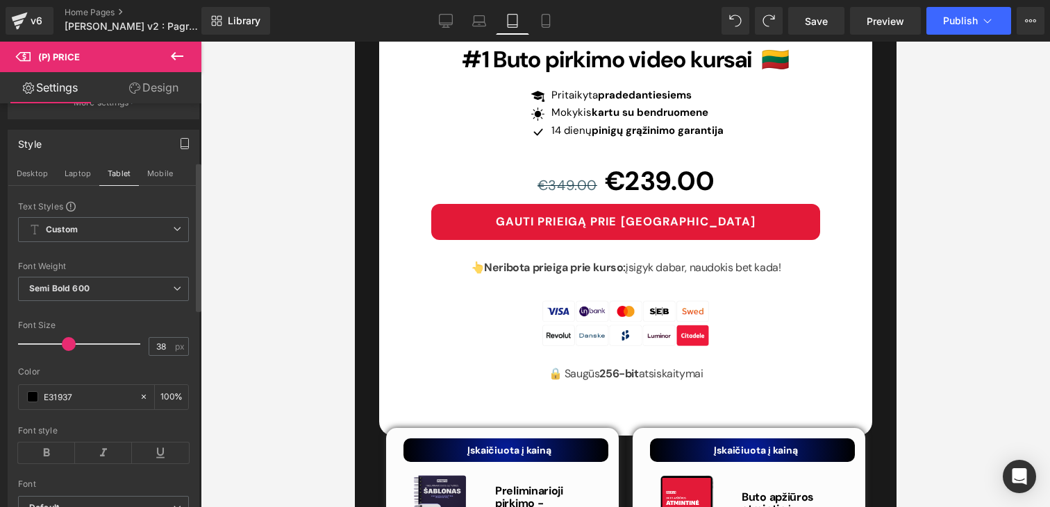
scroll to position [4772, 0]
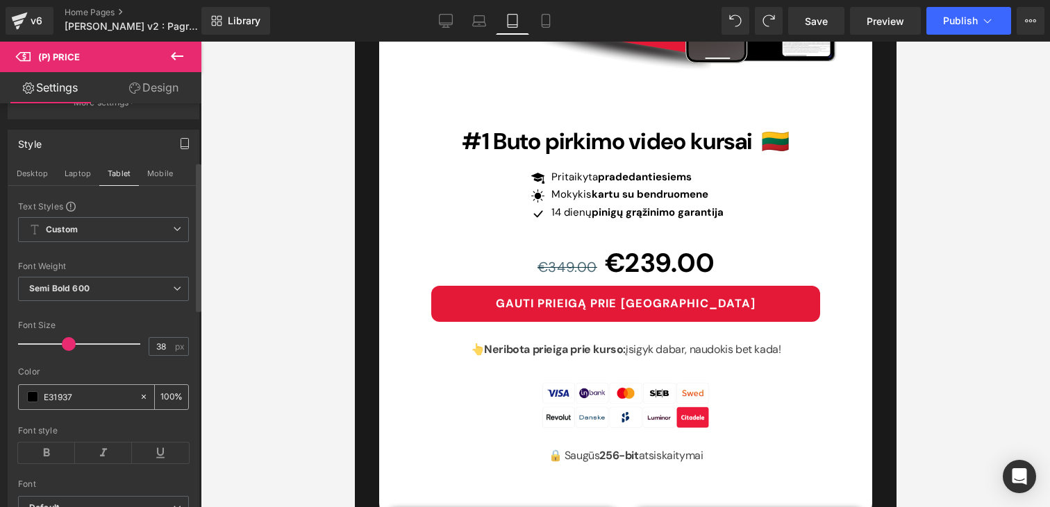
click at [96, 398] on div "E31937" at bounding box center [79, 397] width 120 height 24
click at [99, 401] on input "E31937" at bounding box center [88, 396] width 89 height 15
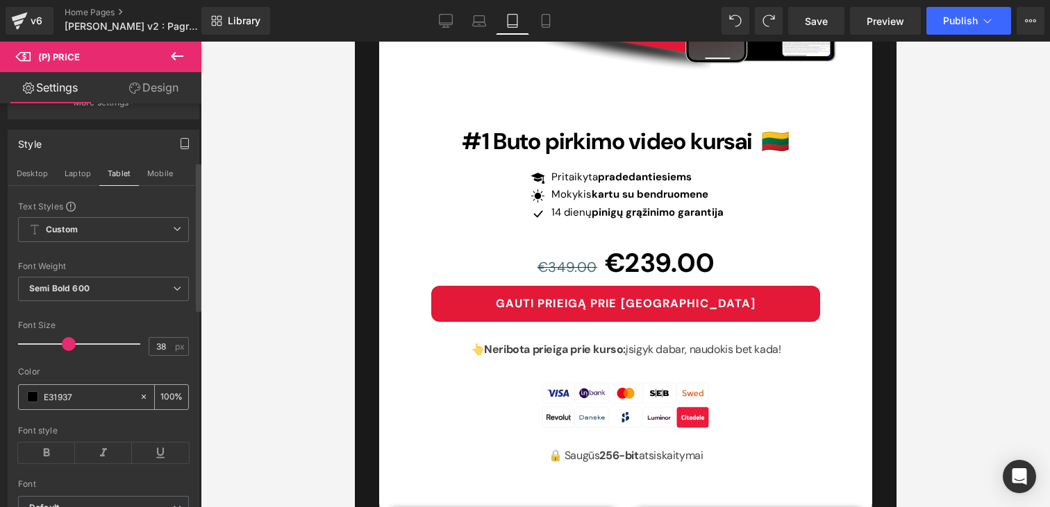
click at [99, 401] on input "E31937" at bounding box center [88, 396] width 89 height 15
paste input "E31937"
click at [106, 377] on div "Color" at bounding box center [103, 372] width 171 height 10
click at [47, 405] on input "E31937" at bounding box center [88, 396] width 89 height 15
click at [105, 426] on div at bounding box center [103, 421] width 171 height 9
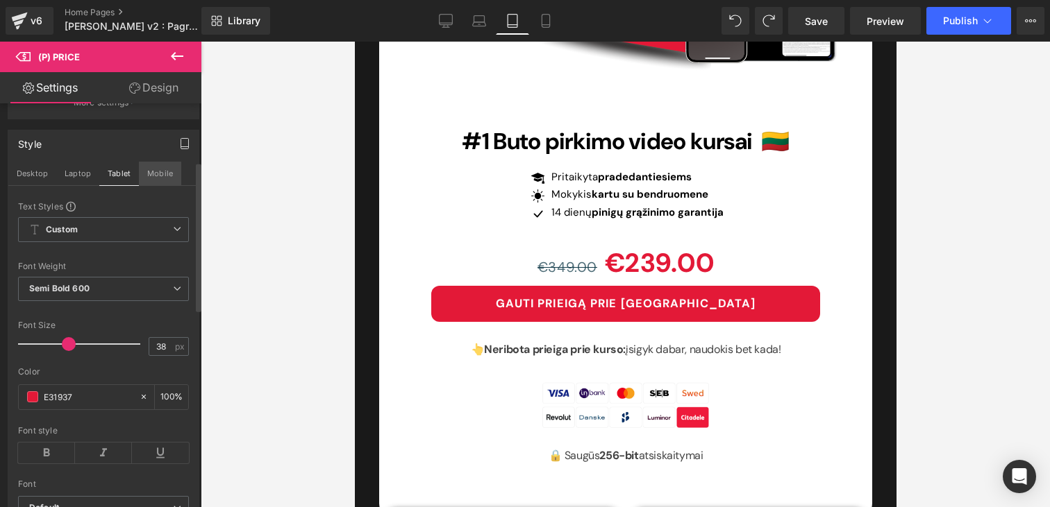
click at [156, 183] on button "Mobile" at bounding box center [160, 174] width 42 height 24
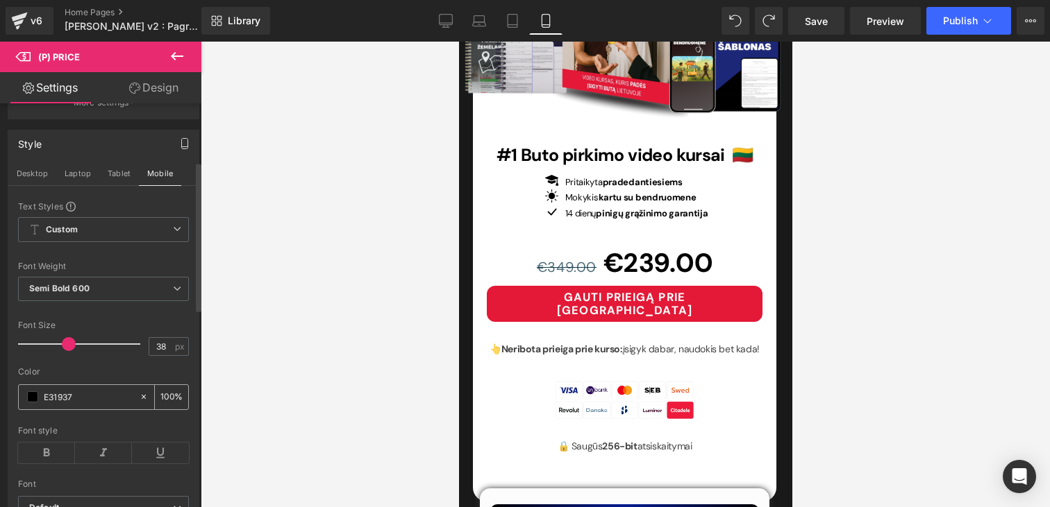
scroll to position [5251, 0]
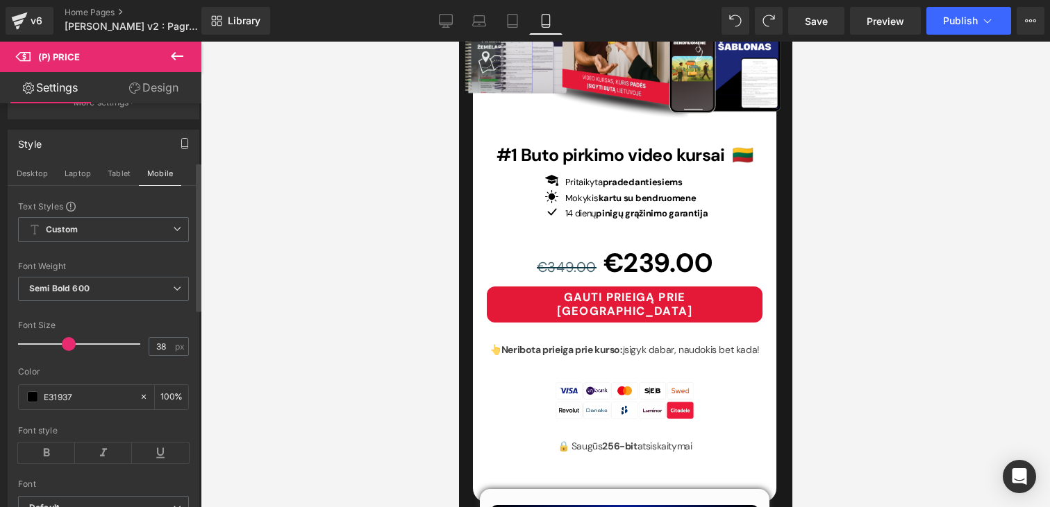
drag, startPoint x: 49, startPoint y: 408, endPoint x: 185, endPoint y: 391, distance: 136.4
click at [176, 395] on div "E31937 100 %" at bounding box center [103, 398] width 171 height 26
click at [64, 405] on input "E31937" at bounding box center [88, 396] width 89 height 15
paste input "E31937"
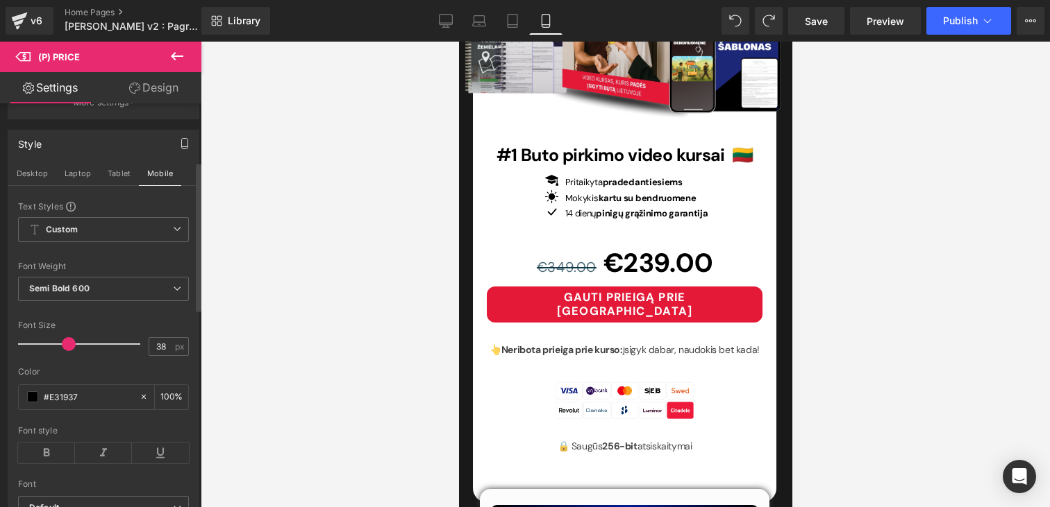
click at [92, 377] on div "Color" at bounding box center [103, 372] width 171 height 10
click at [90, 405] on input "#E31937" at bounding box center [88, 396] width 89 height 15
click at [91, 377] on div "Color" at bounding box center [103, 372] width 171 height 10
click at [49, 404] on input "#E31937" at bounding box center [88, 396] width 89 height 15
type input "#E31937"
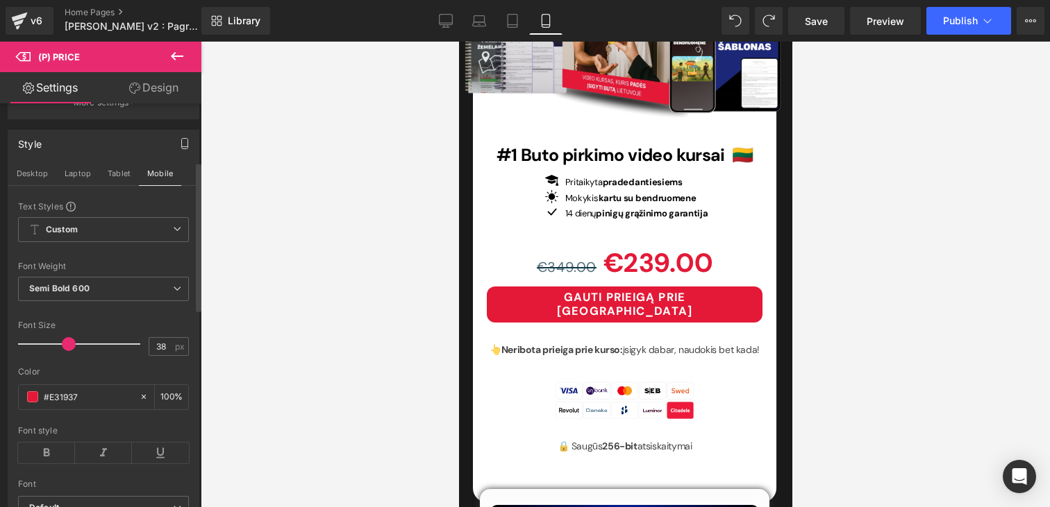
click at [106, 377] on div "Color" at bounding box center [103, 372] width 171 height 10
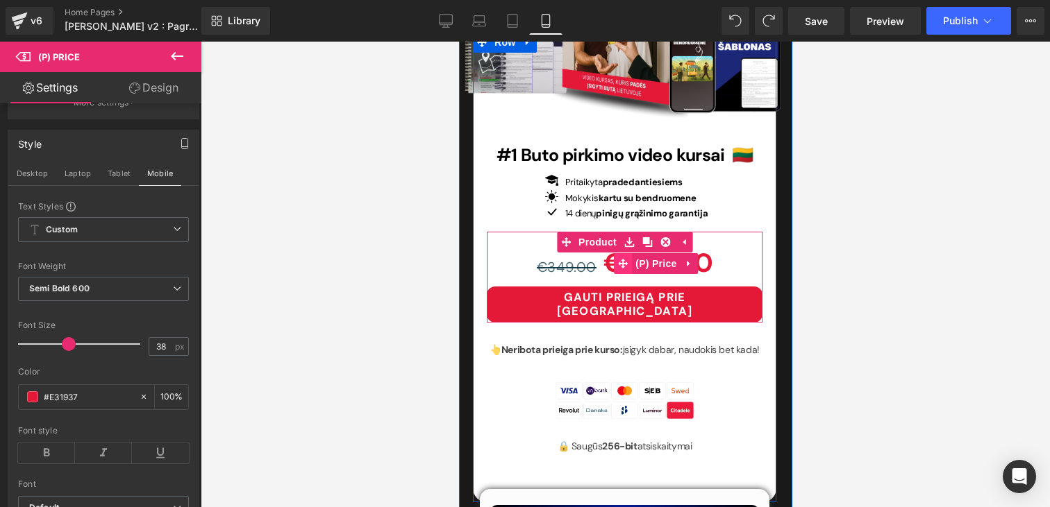
click at [623, 259] on icon at bounding box center [622, 264] width 10 height 10
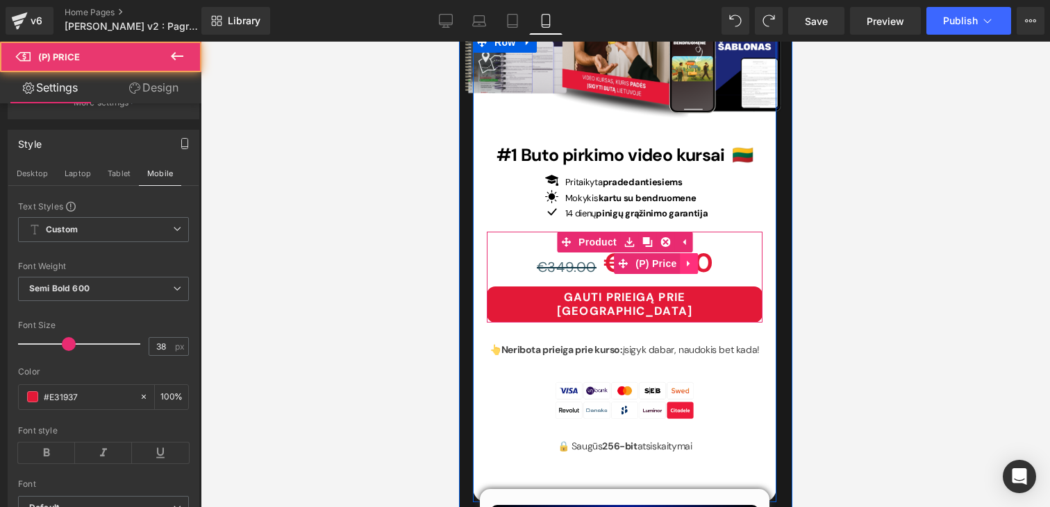
click at [689, 253] on link at bounding box center [689, 263] width 18 height 21
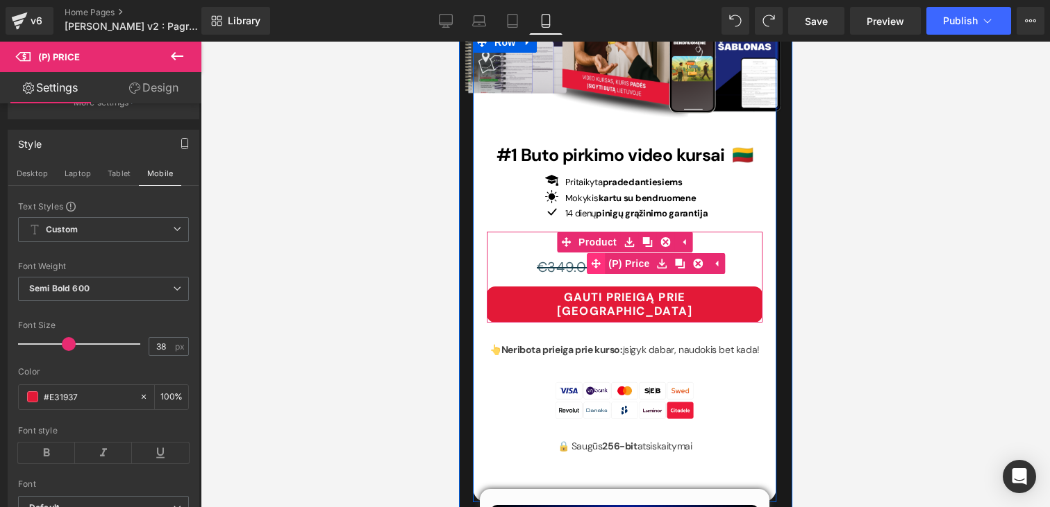
click at [595, 241] on div "€349.00 €239.00 (P) Price" at bounding box center [624, 264] width 276 height 46
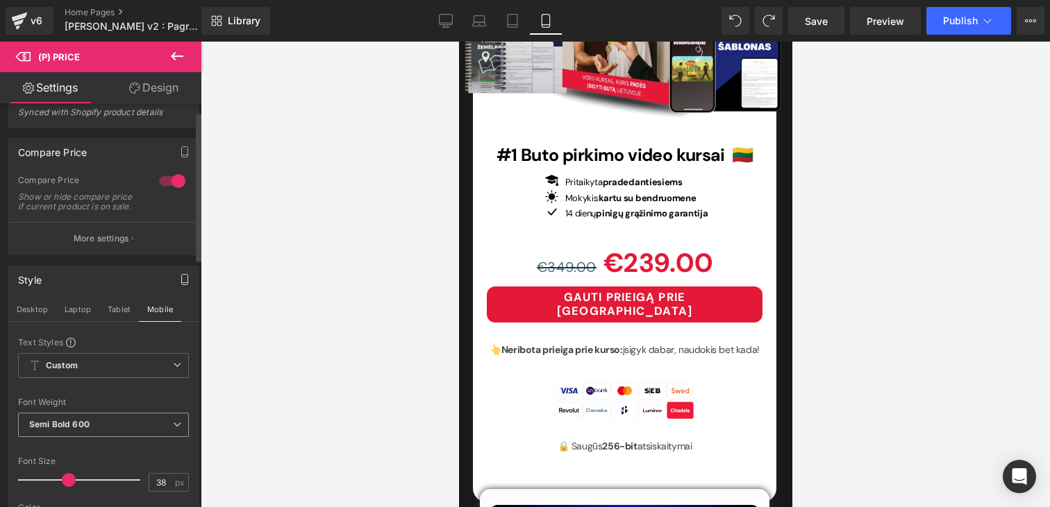
scroll to position [22, 0]
click at [96, 253] on button "More settings" at bounding box center [103, 237] width 190 height 33
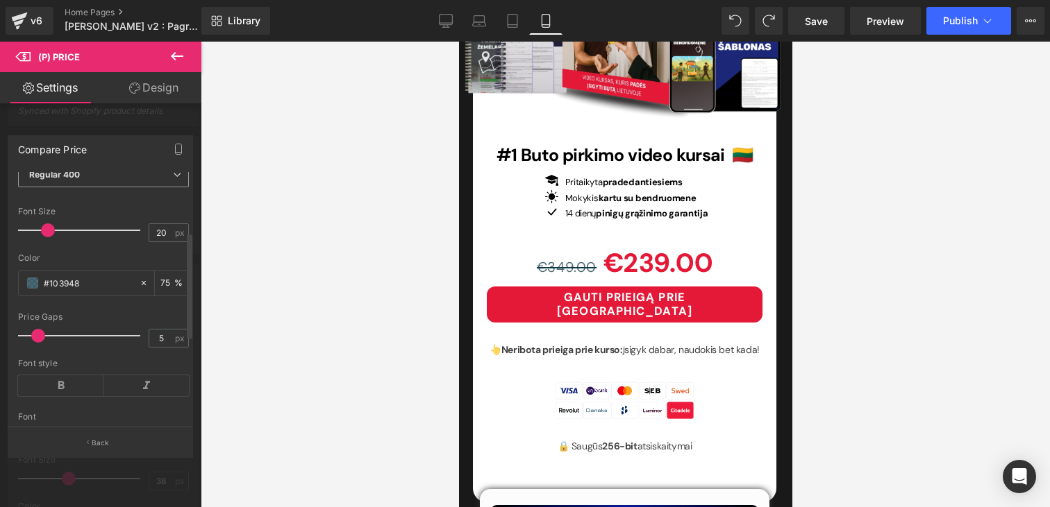
scroll to position [148, 0]
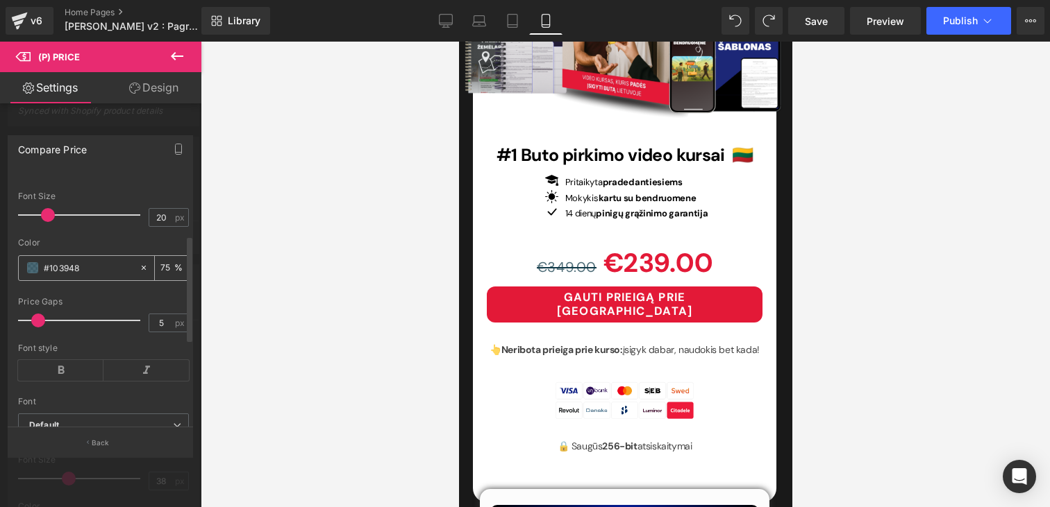
click at [57, 276] on input "#103948" at bounding box center [88, 267] width 89 height 15
type input "#00000"
click at [270, 253] on div at bounding box center [625, 275] width 849 height 466
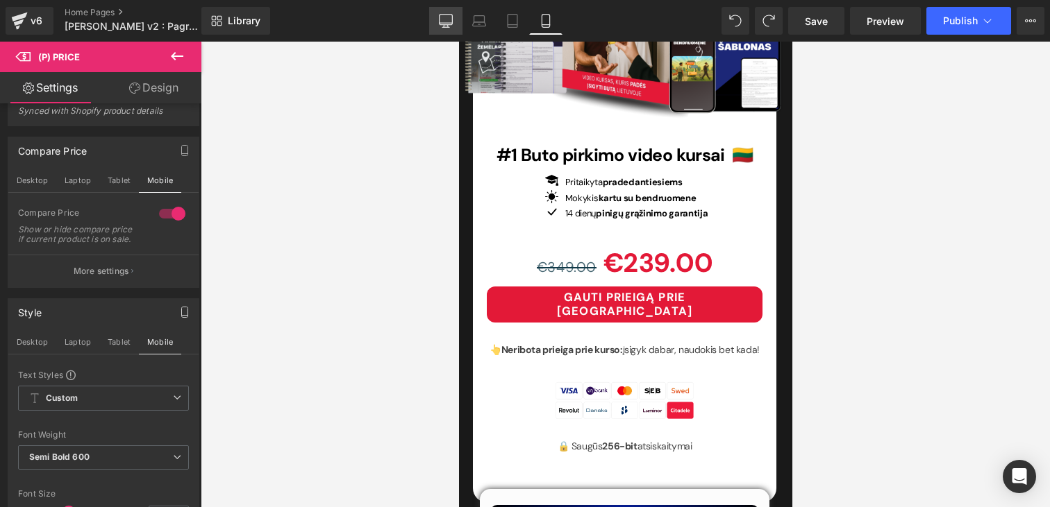
click at [462, 31] on link "Desktop" at bounding box center [445, 21] width 33 height 28
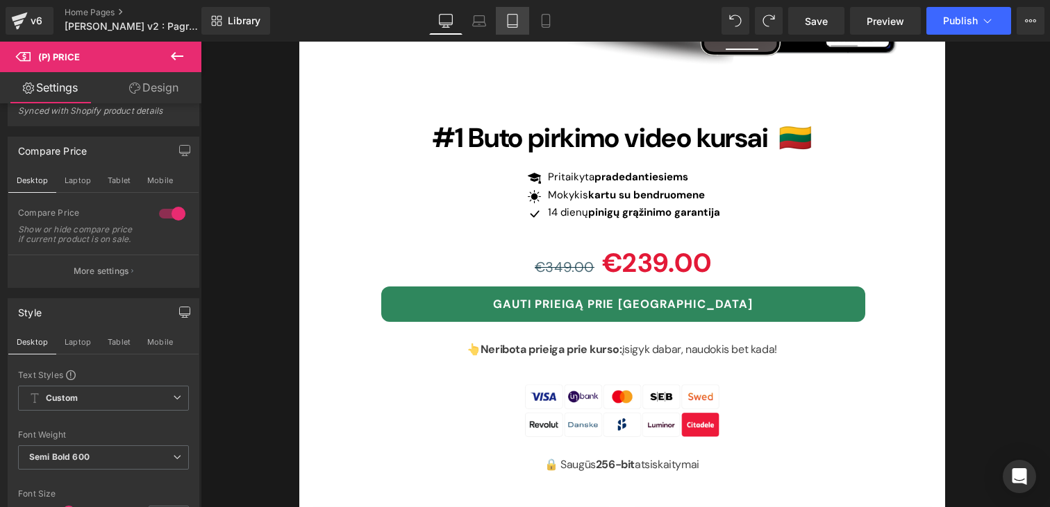
click at [512, 23] on icon at bounding box center [512, 21] width 14 height 14
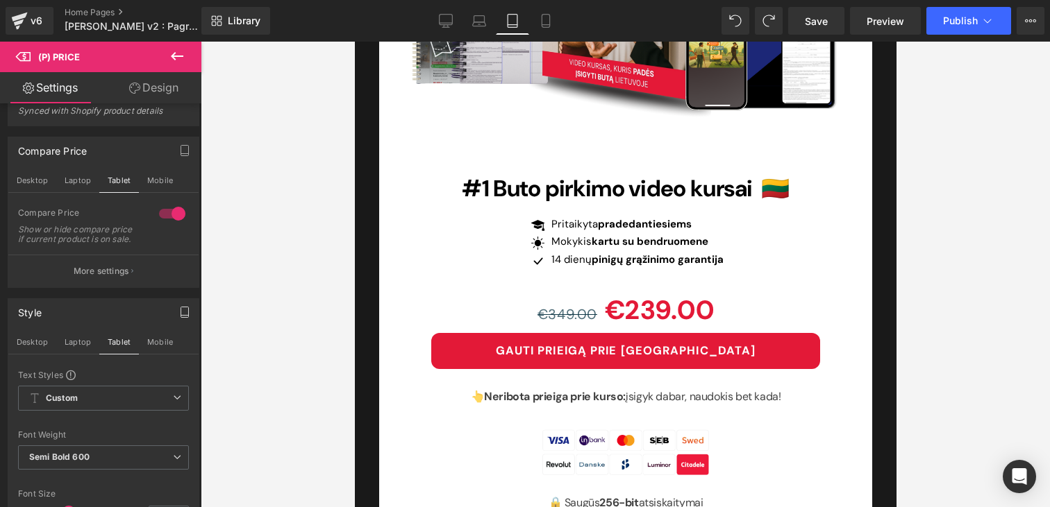
scroll to position [4721, 0]
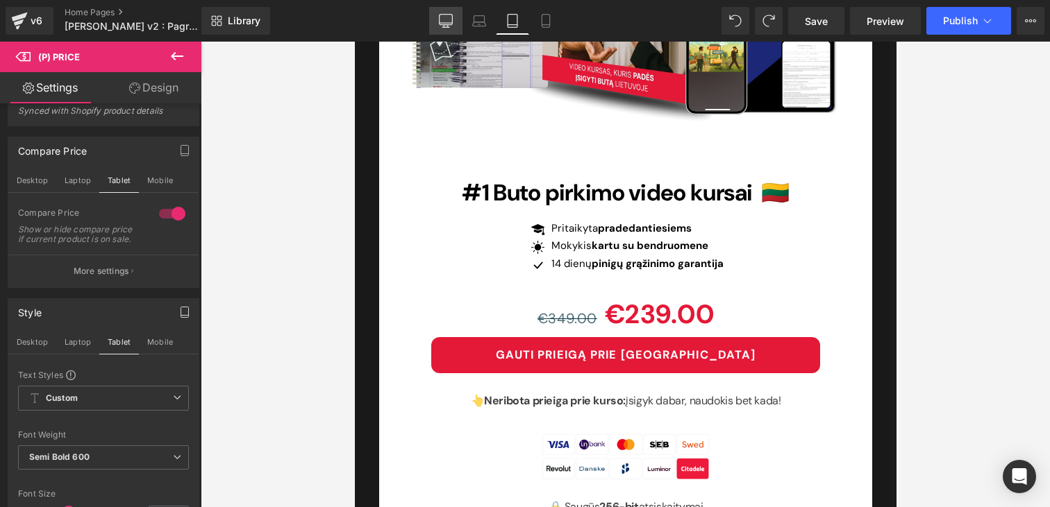
click at [455, 19] on link "Desktop" at bounding box center [445, 21] width 33 height 28
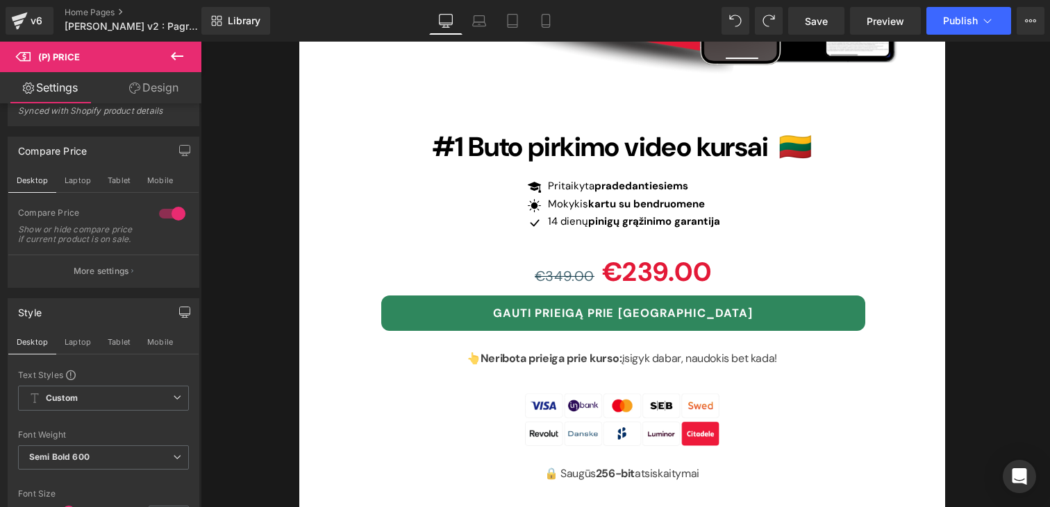
scroll to position [4707, 0]
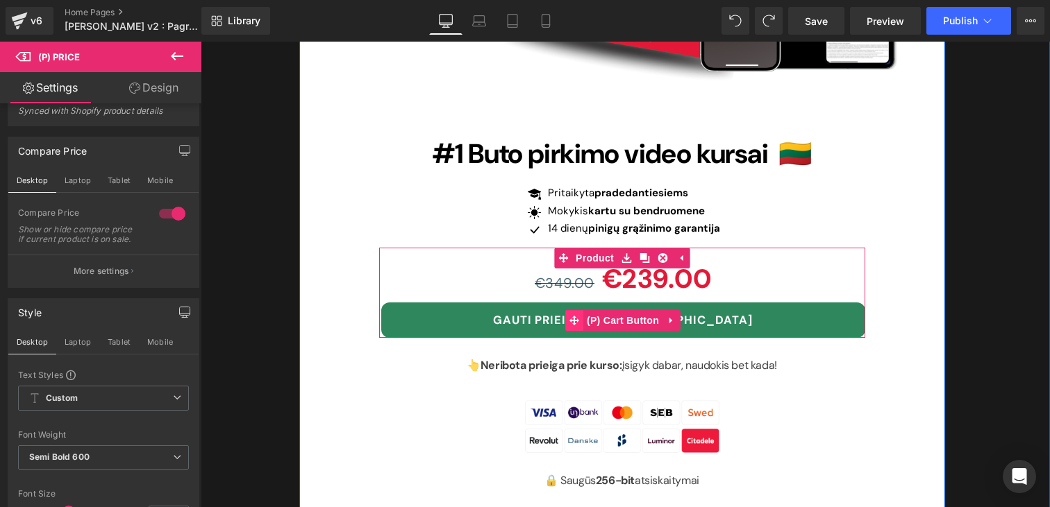
click at [573, 316] on icon at bounding box center [574, 321] width 10 height 10
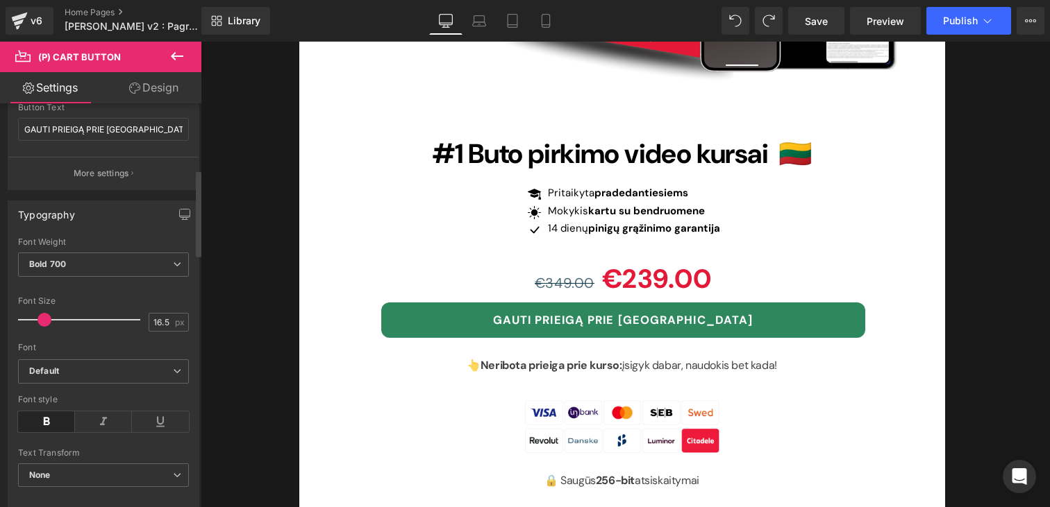
scroll to position [494, 0]
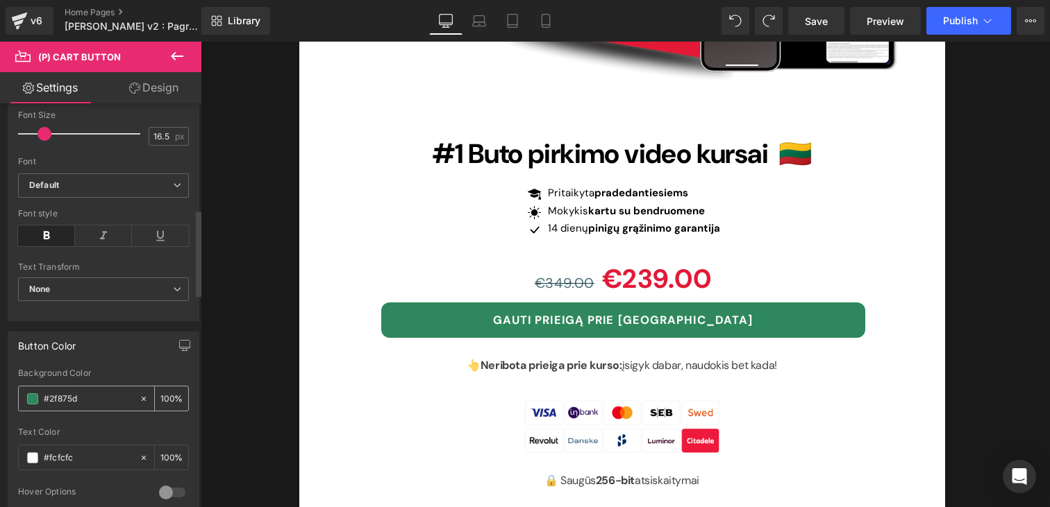
click at [65, 401] on input "#2f875d" at bounding box center [88, 399] width 89 height 15
click at [179, 349] on icon "button" at bounding box center [184, 345] width 11 height 11
click at [84, 377] on button "Laptop" at bounding box center [77, 376] width 43 height 24
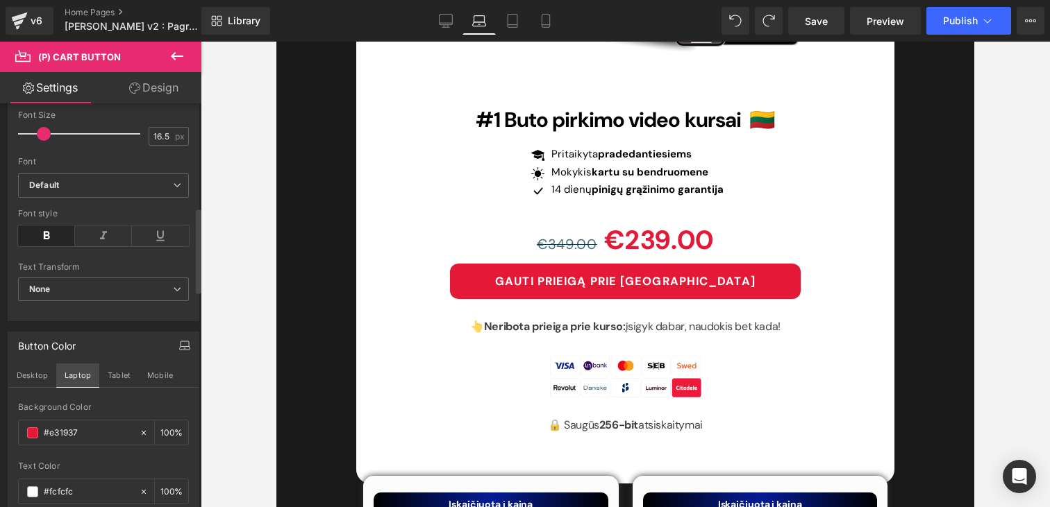
scroll to position [4869, 0]
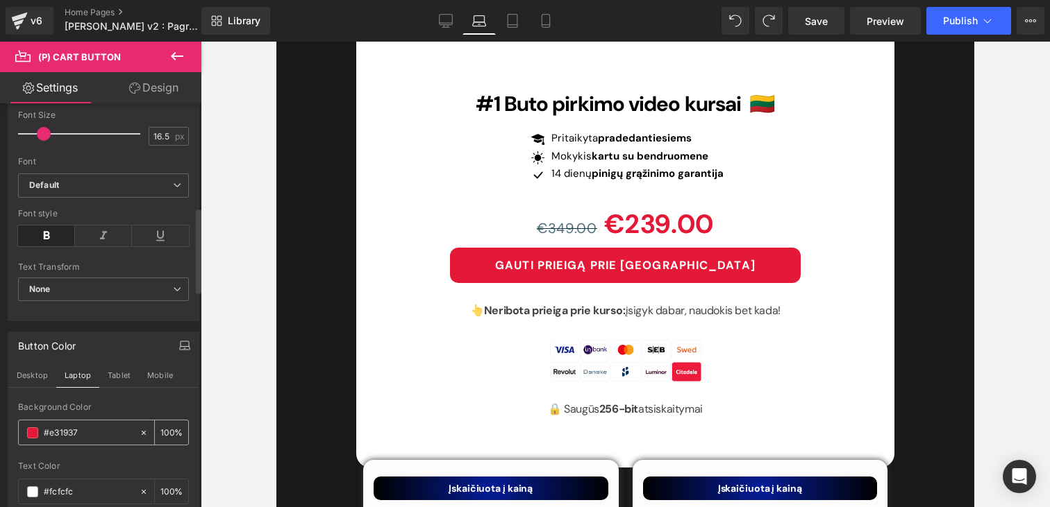
click at [68, 432] on input "#2f875d" at bounding box center [88, 433] width 89 height 15
paste input "2f875d"
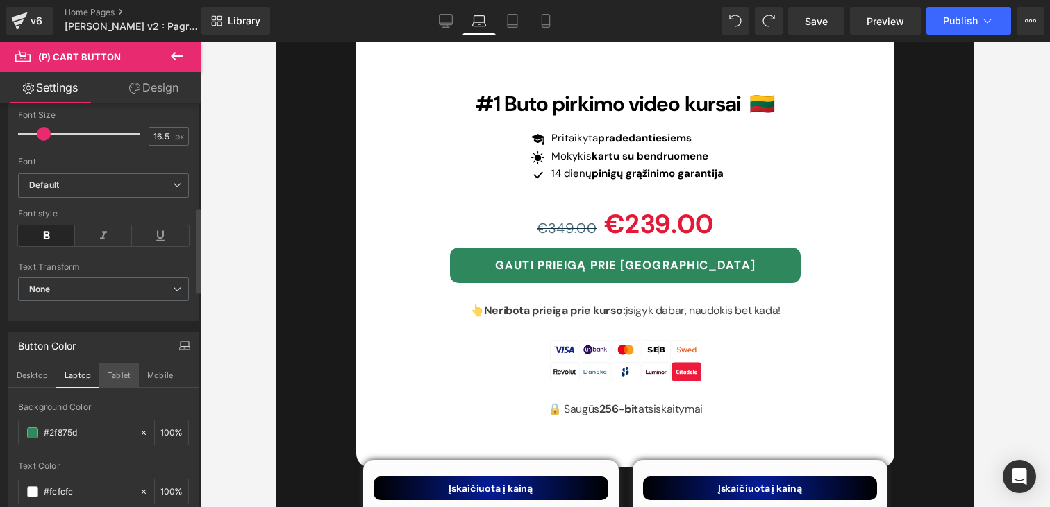
click at [126, 371] on button "Tablet" at bounding box center [119, 376] width 40 height 24
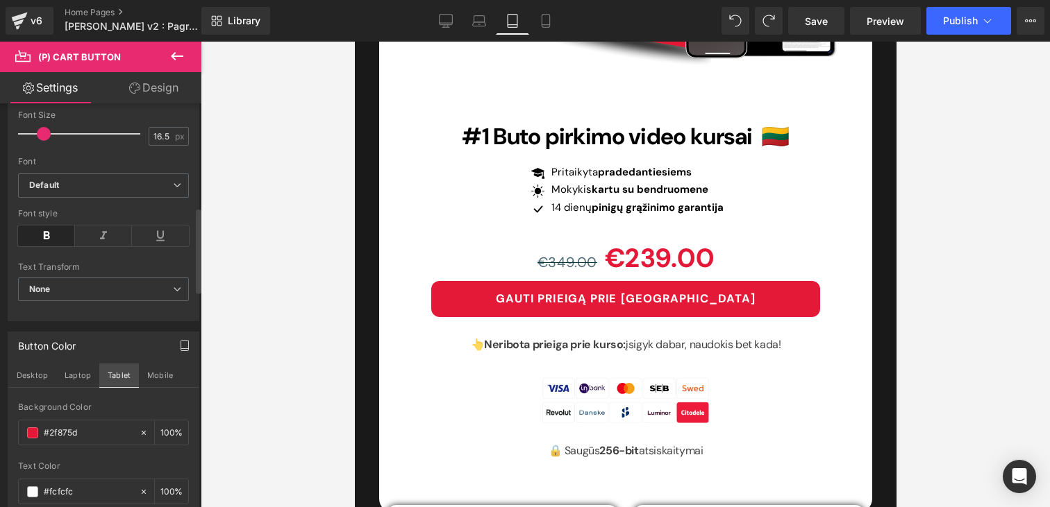
scroll to position [4777, 0]
click at [90, 432] on input "#2f875d" at bounding box center [88, 433] width 89 height 15
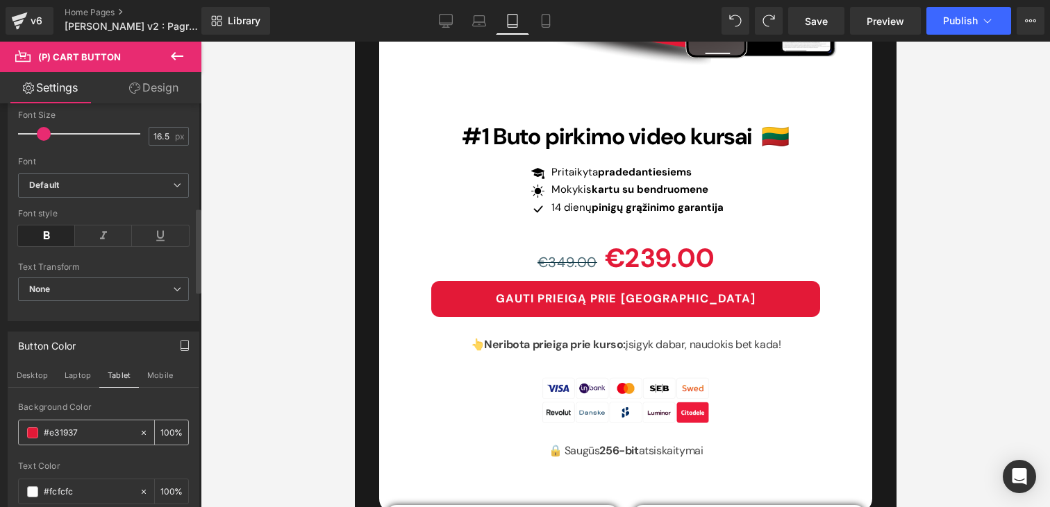
paste input "2f875d"
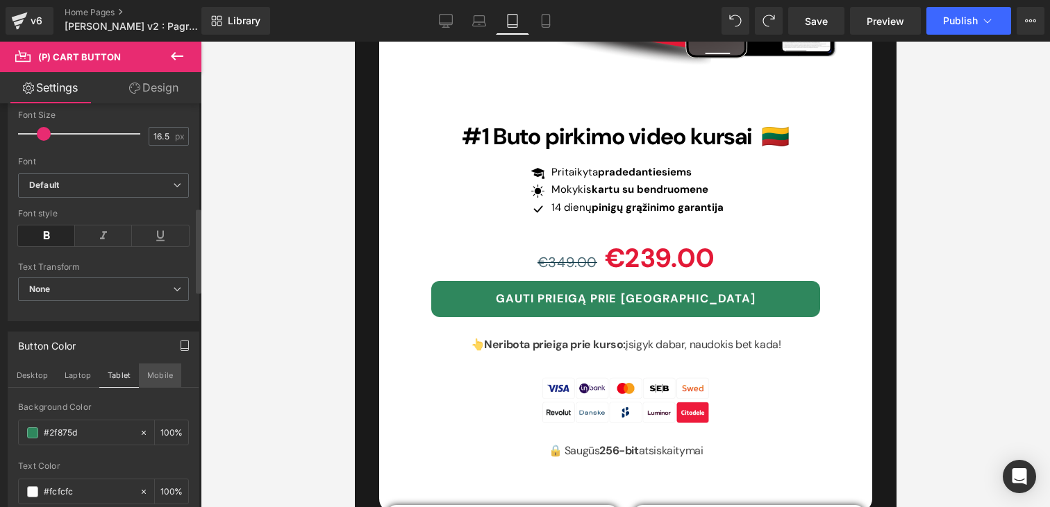
click at [158, 373] on button "Mobile" at bounding box center [160, 376] width 42 height 24
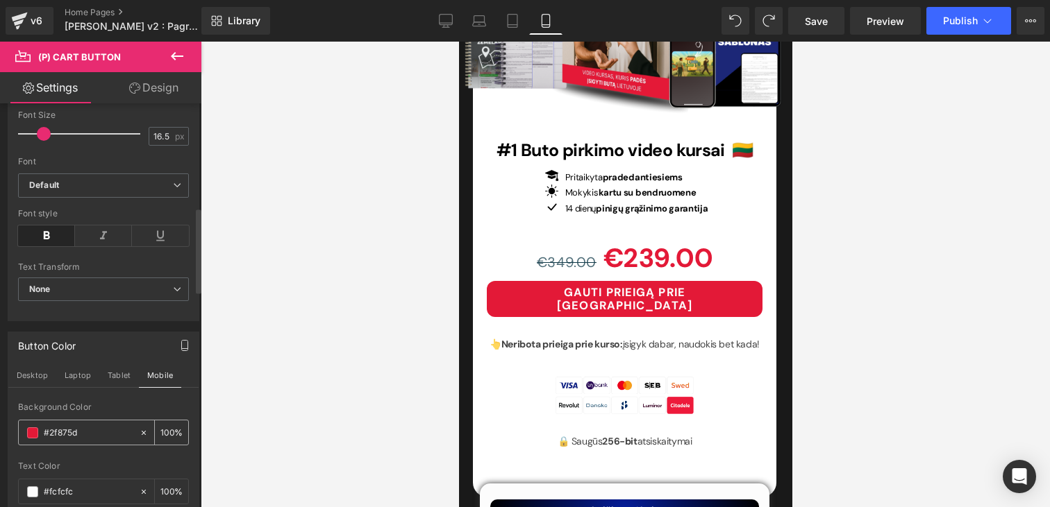
scroll to position [5256, 0]
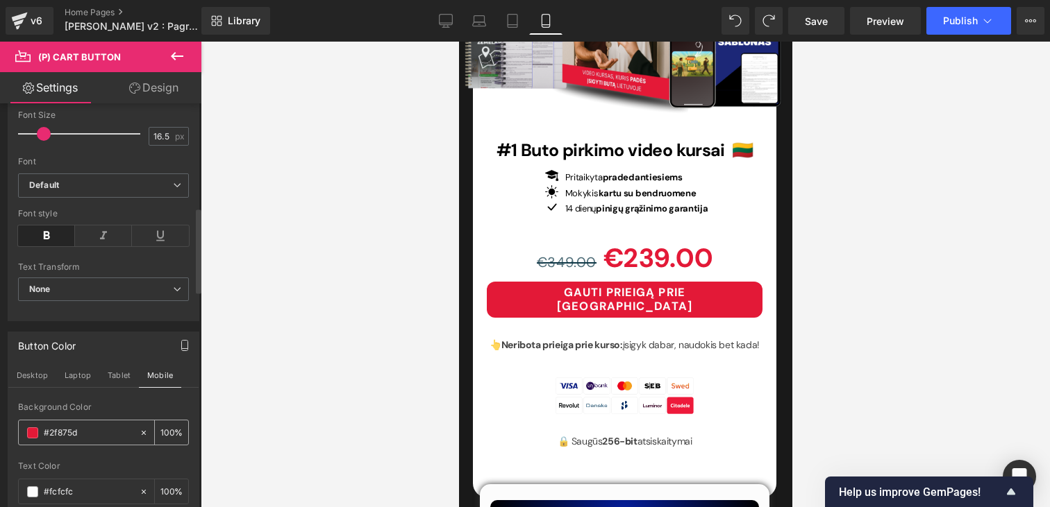
click at [90, 434] on input "#2f875d" at bounding box center [88, 433] width 89 height 15
paste input "2f875d"
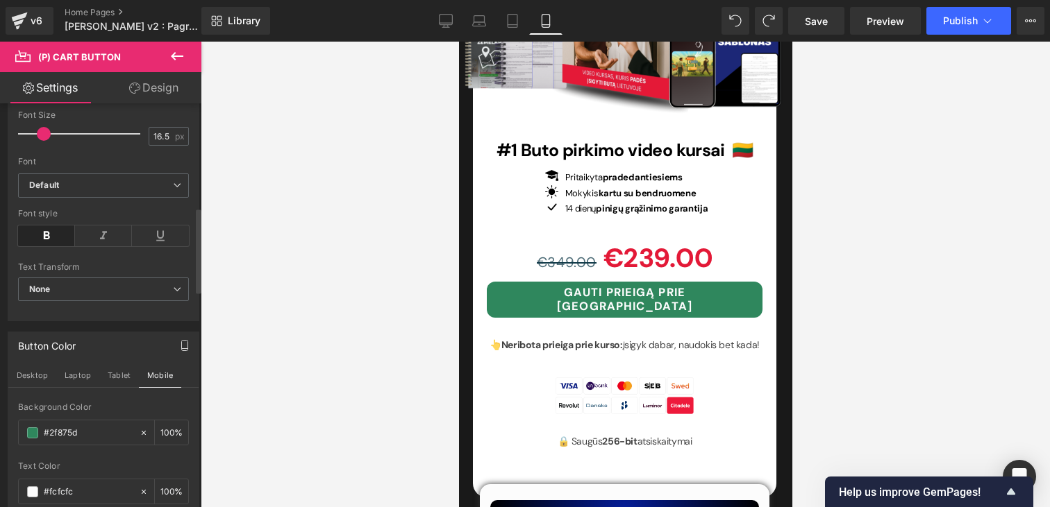
type input "#2f875d"
click at [135, 401] on div "Button Color Desktop Laptop Tablet Mobile rgb(47, 135, 93) Background Color #2f…" at bounding box center [104, 442] width 192 height 220
click at [24, 376] on button "Desktop" at bounding box center [32, 376] width 48 height 24
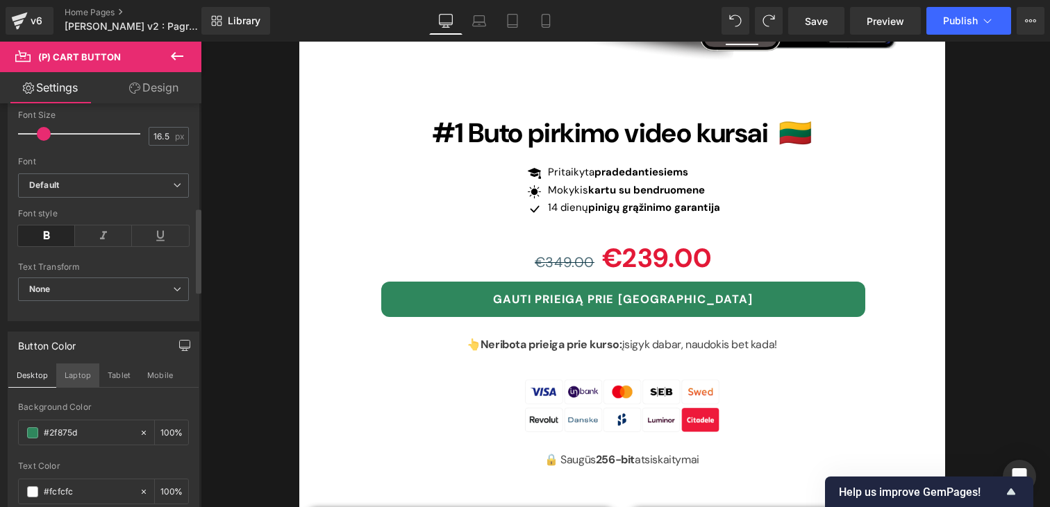
click at [65, 376] on button "Laptop" at bounding box center [77, 376] width 43 height 24
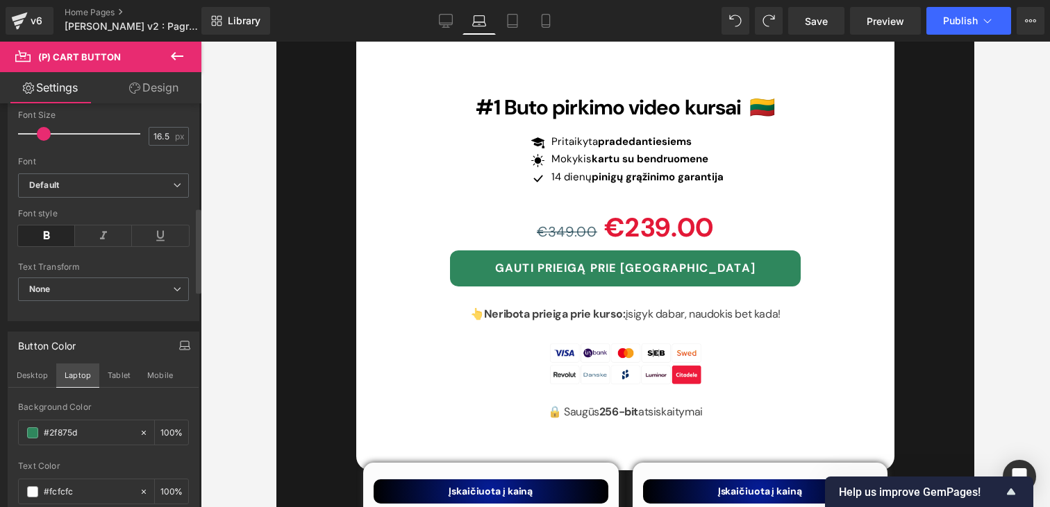
scroll to position [4890, 0]
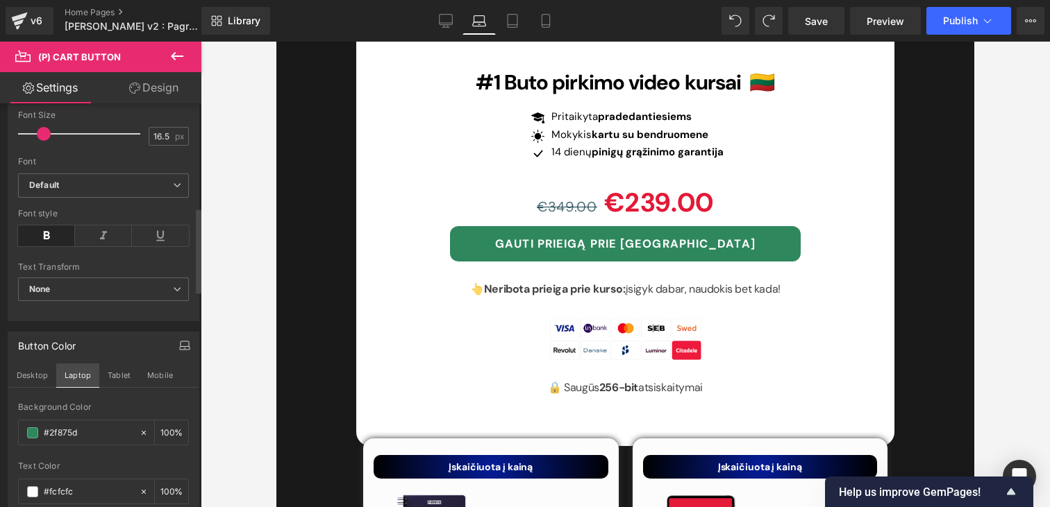
click at [97, 376] on button "Laptop" at bounding box center [77, 376] width 43 height 24
click at [160, 375] on button "Mobile" at bounding box center [160, 376] width 42 height 24
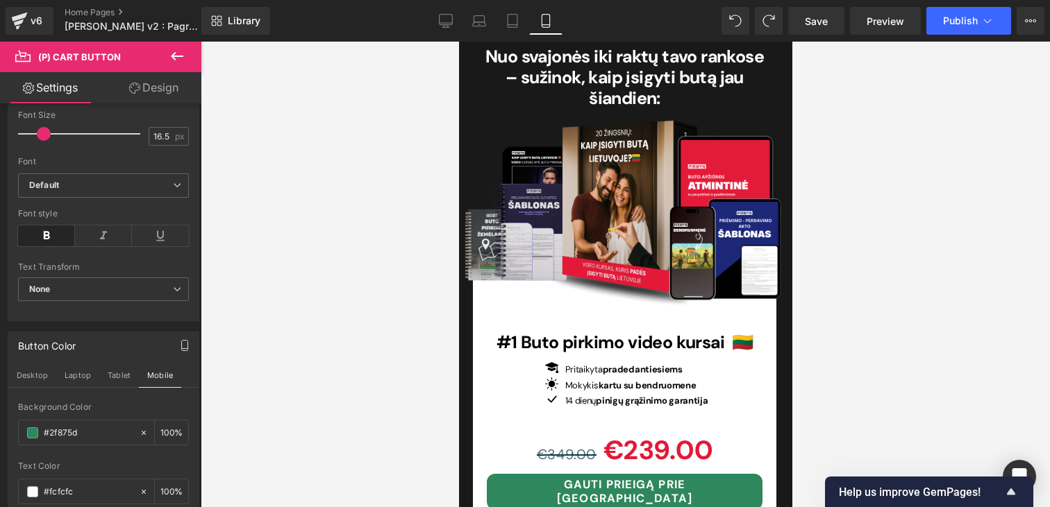
scroll to position [5130, 0]
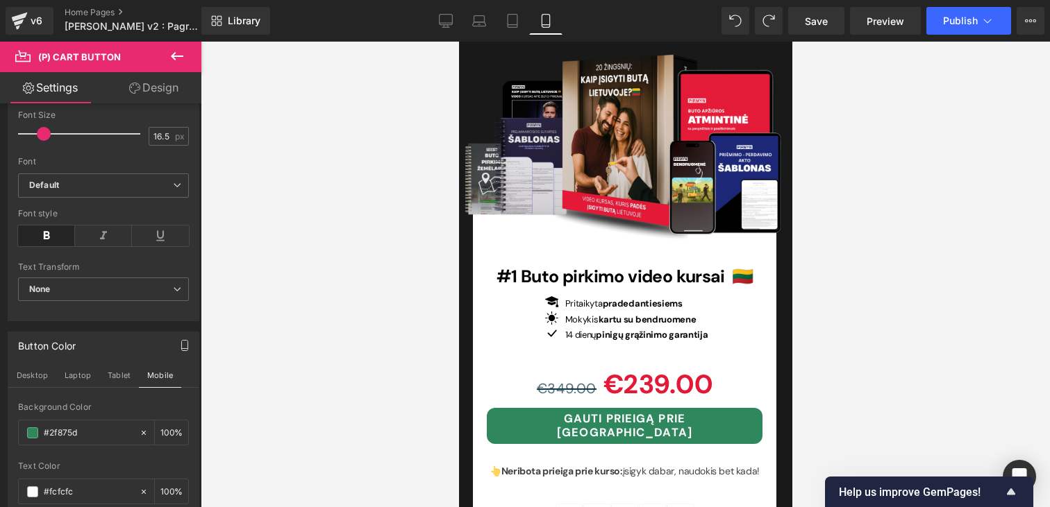
click at [670, 362] on div "€349.00 €239.00 (P) Price" at bounding box center [624, 385] width 276 height 46
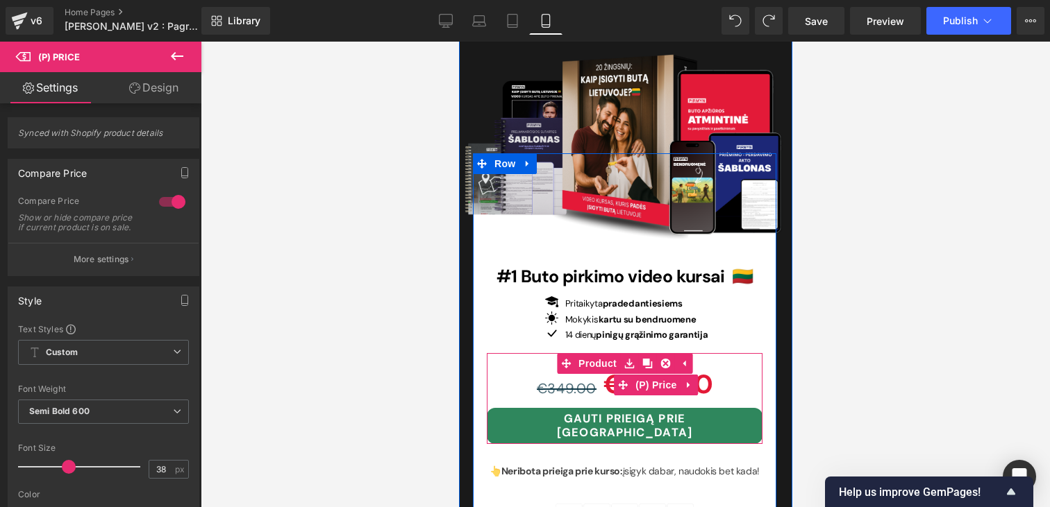
click at [587, 380] on span "€349.00" at bounding box center [566, 389] width 60 height 18
click at [616, 375] on span at bounding box center [622, 385] width 18 height 21
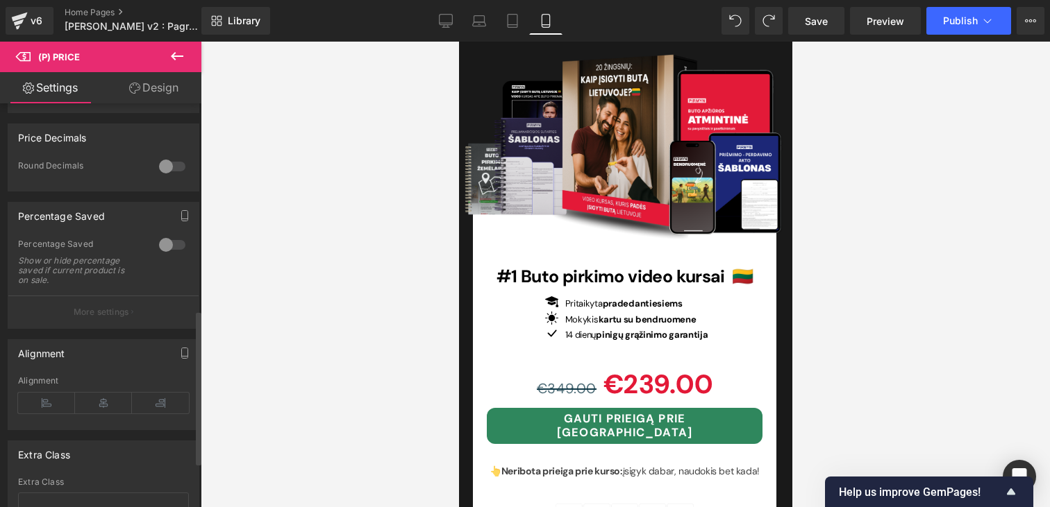
scroll to position [546, 0]
click at [161, 167] on div at bounding box center [172, 163] width 33 height 22
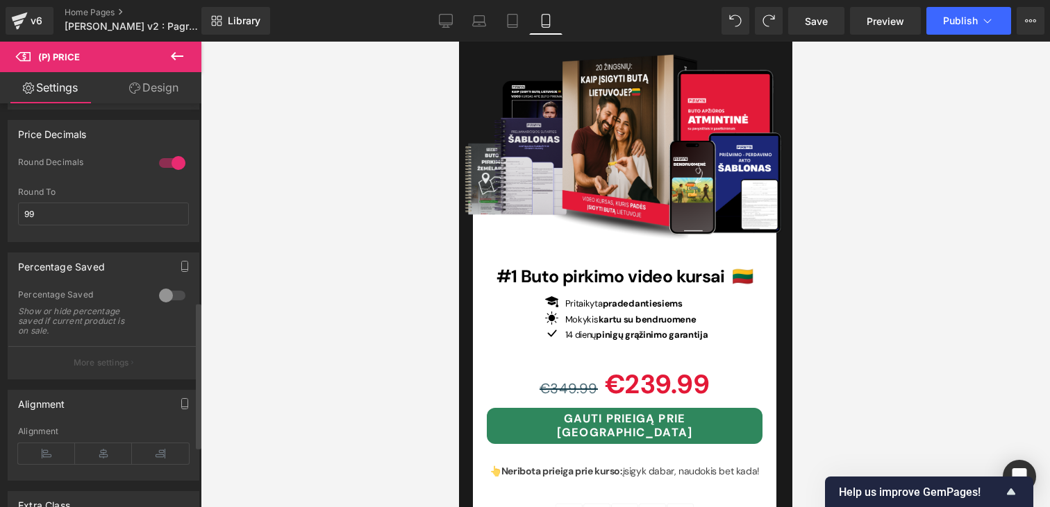
click at [169, 174] on div at bounding box center [172, 163] width 33 height 22
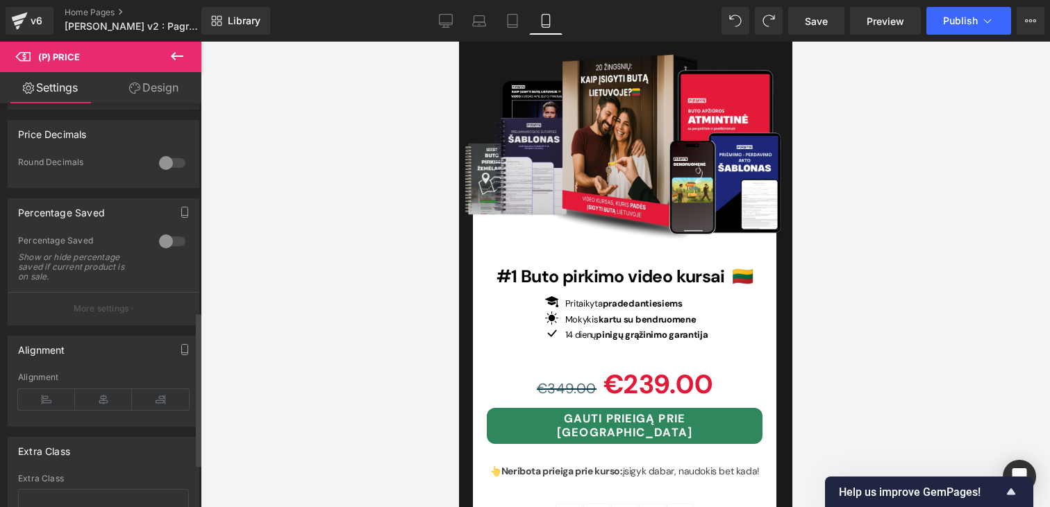
click at [169, 174] on div at bounding box center [172, 163] width 33 height 22
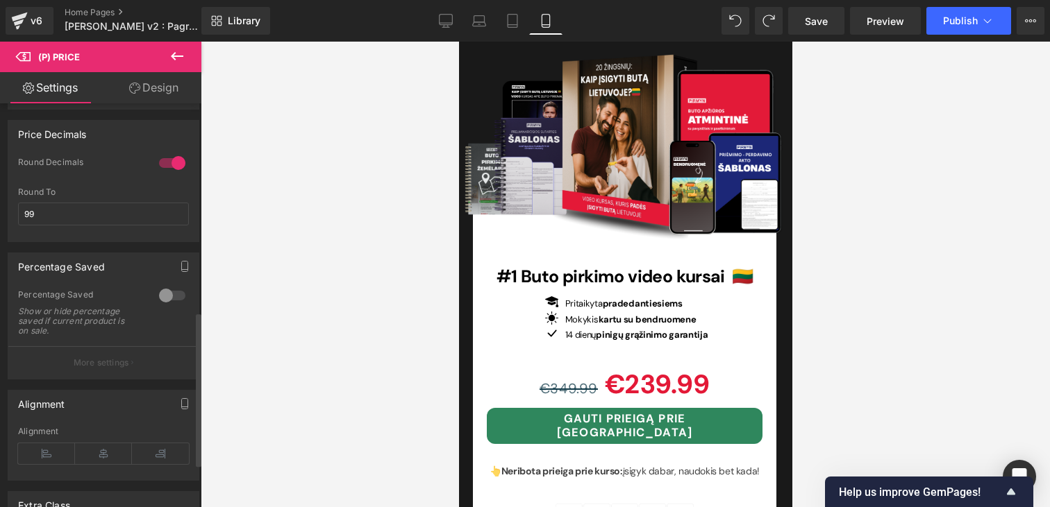
click at [169, 174] on div at bounding box center [172, 163] width 33 height 22
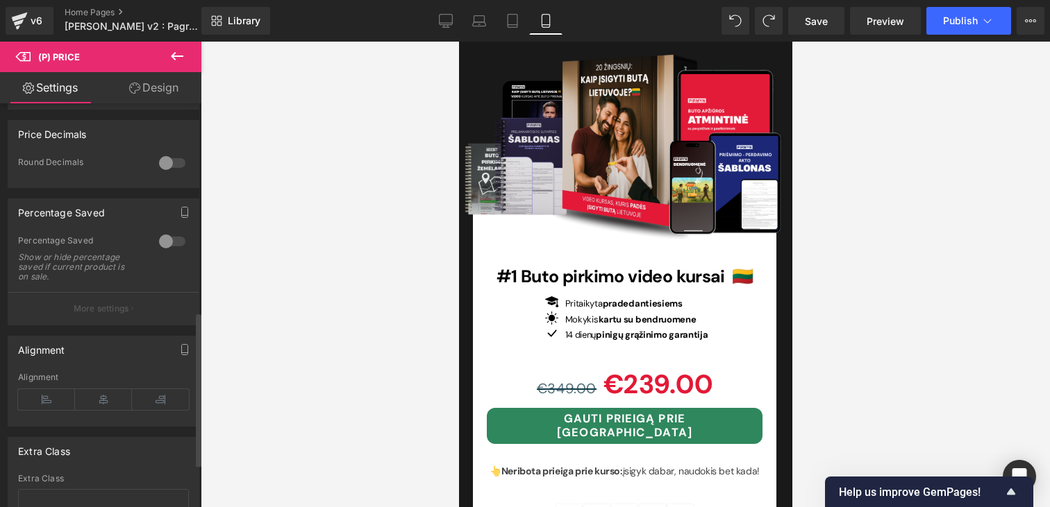
click at [161, 247] on div at bounding box center [172, 241] width 33 height 22
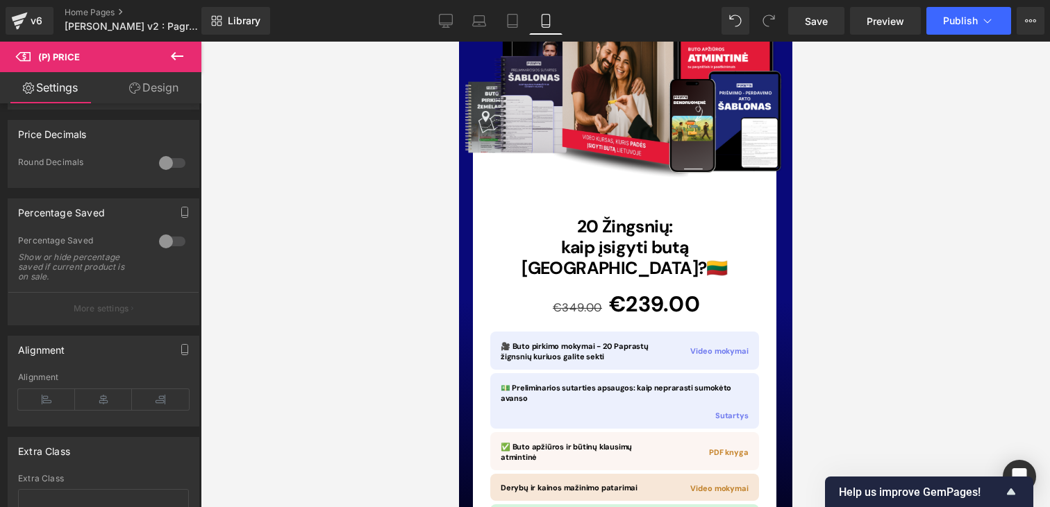
scroll to position [9971, 0]
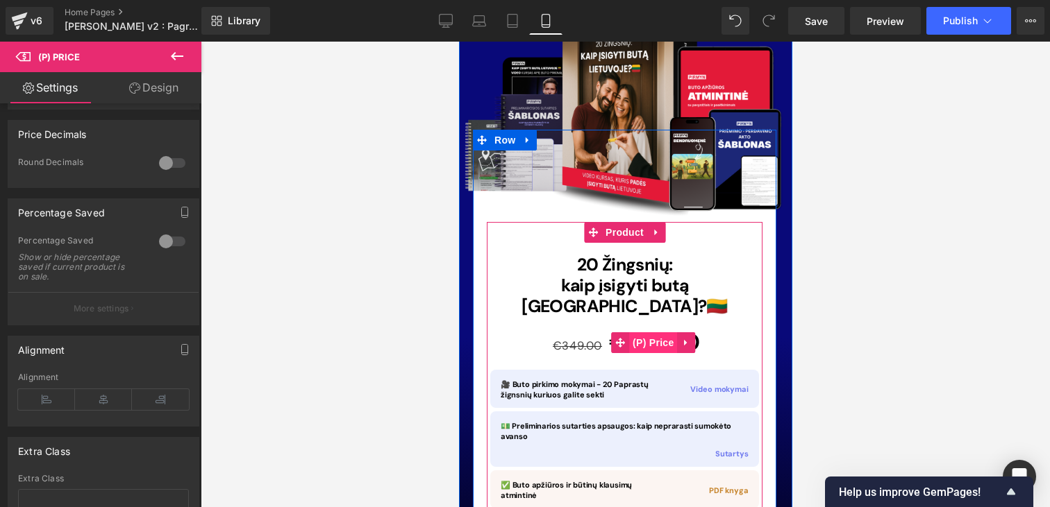
click at [636, 333] on span "(P) Price" at bounding box center [652, 343] width 49 height 21
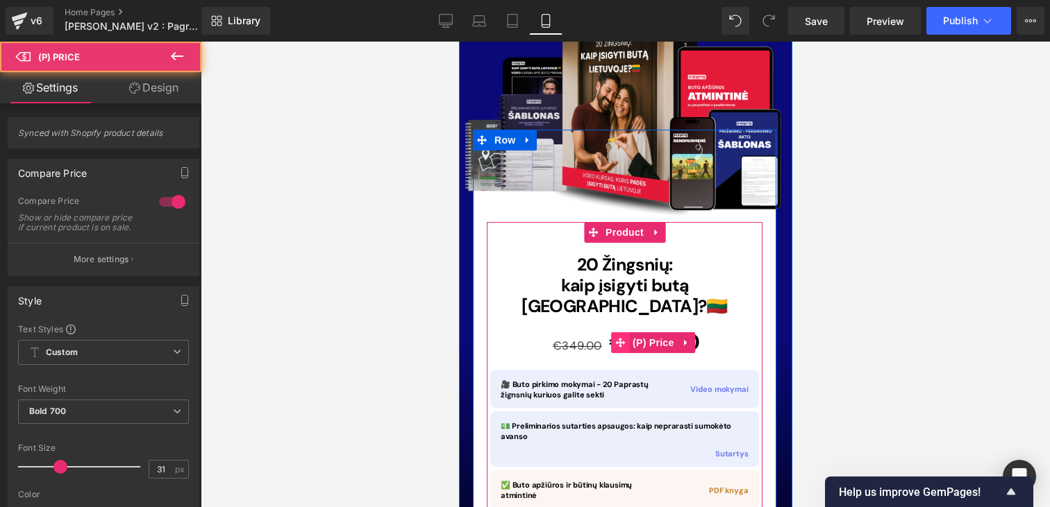
click at [623, 338] on icon at bounding box center [619, 343] width 10 height 10
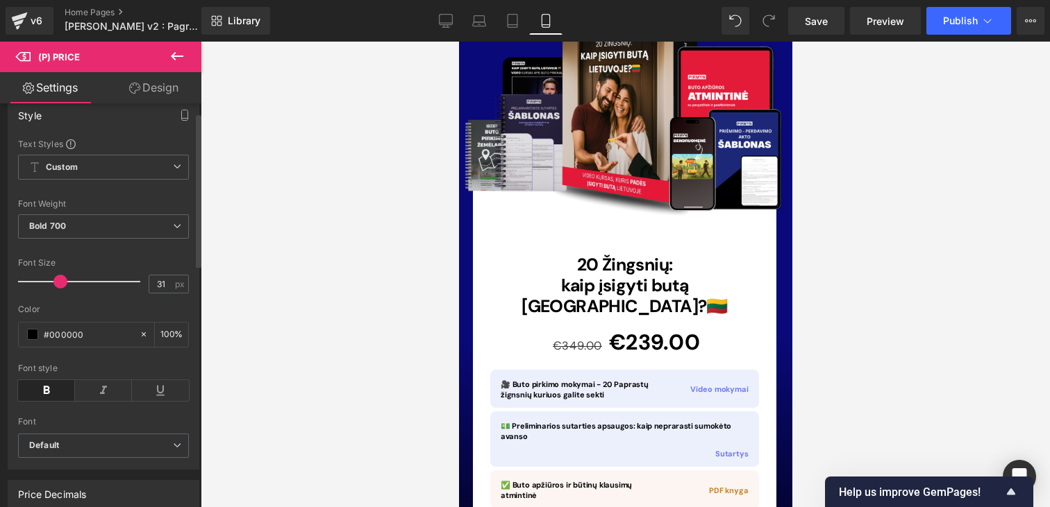
scroll to position [265, 0]
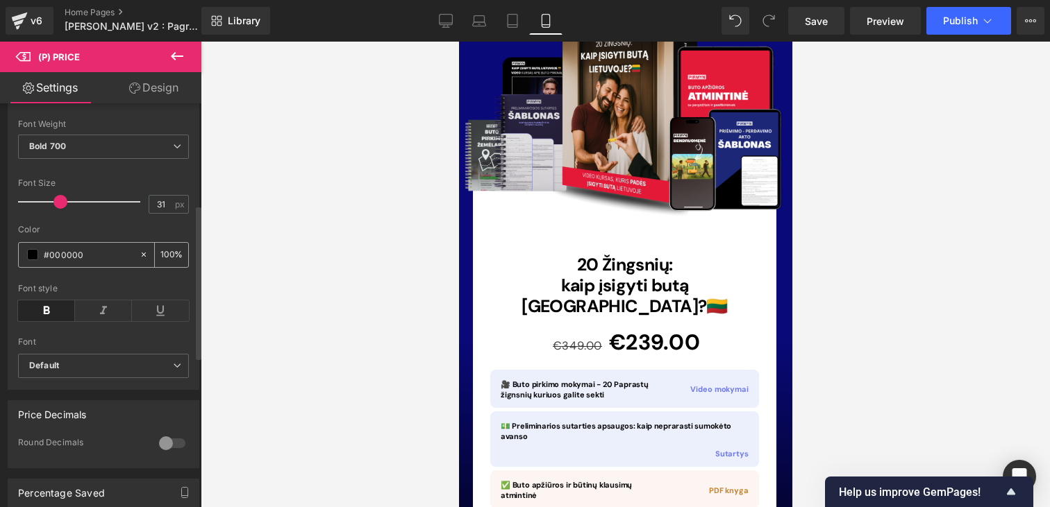
click at [99, 261] on input "#000000" at bounding box center [88, 254] width 89 height 15
paste input "#2f875d"
type input "#"
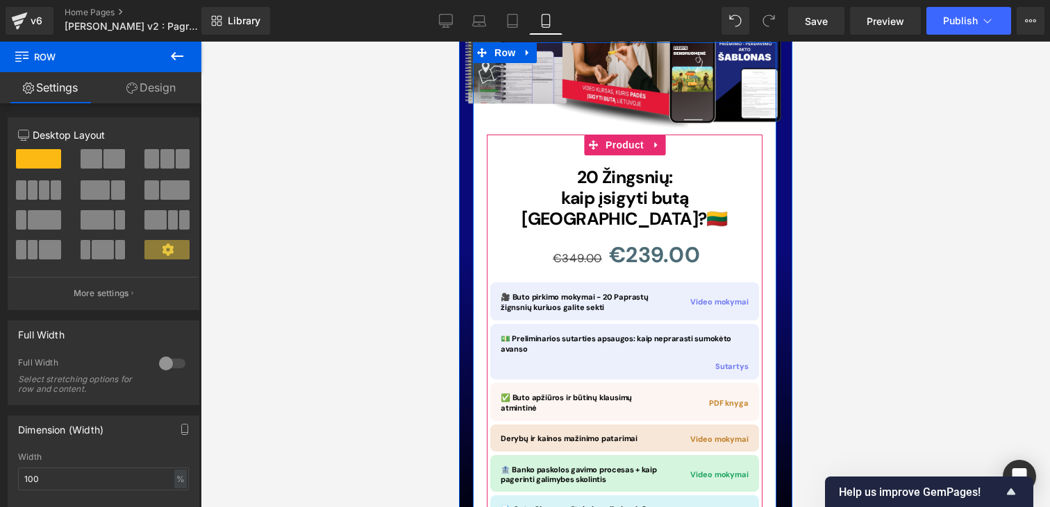
scroll to position [9975, 0]
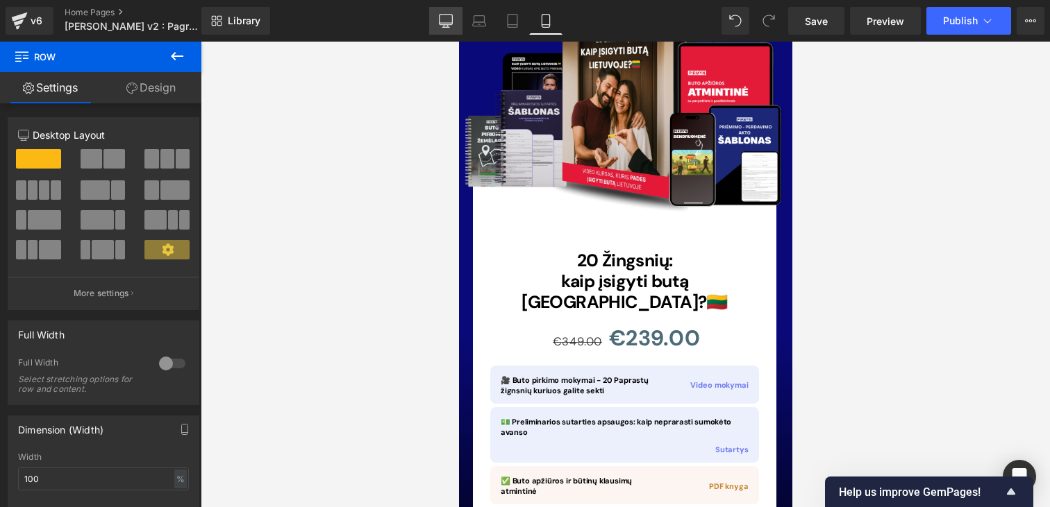
click at [460, 32] on link "Desktop" at bounding box center [445, 21] width 33 height 28
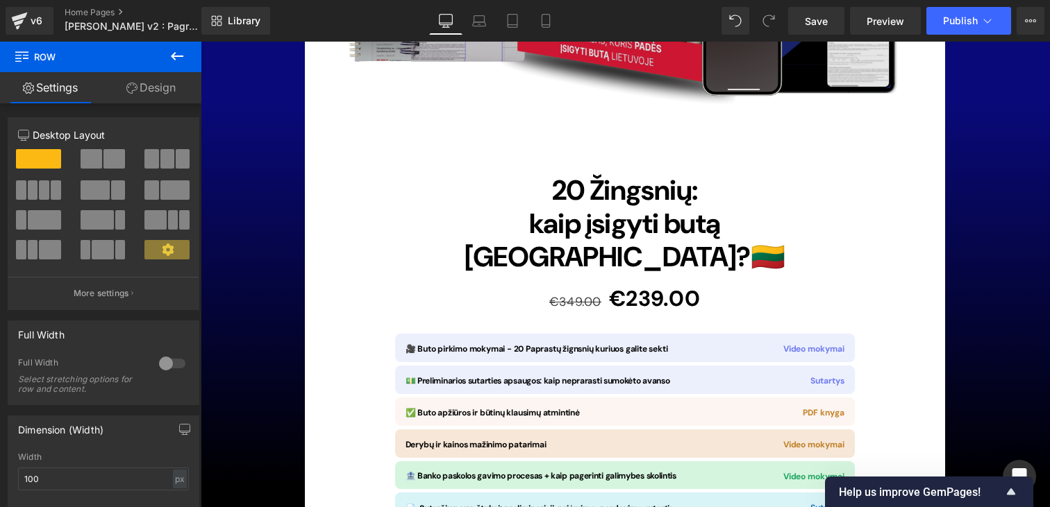
scroll to position [10027, 0]
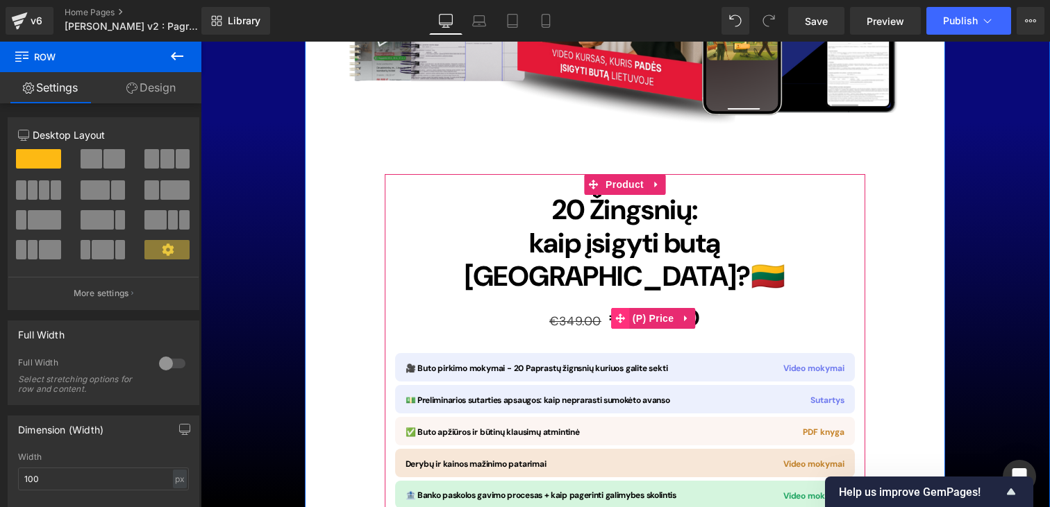
click at [625, 308] on span at bounding box center [620, 318] width 18 height 21
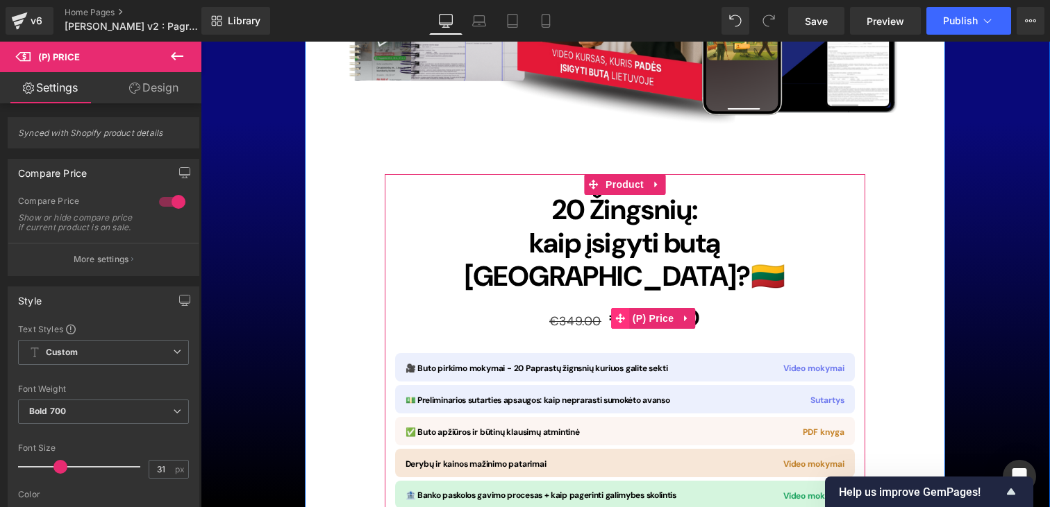
click at [621, 314] on icon at bounding box center [620, 319] width 10 height 10
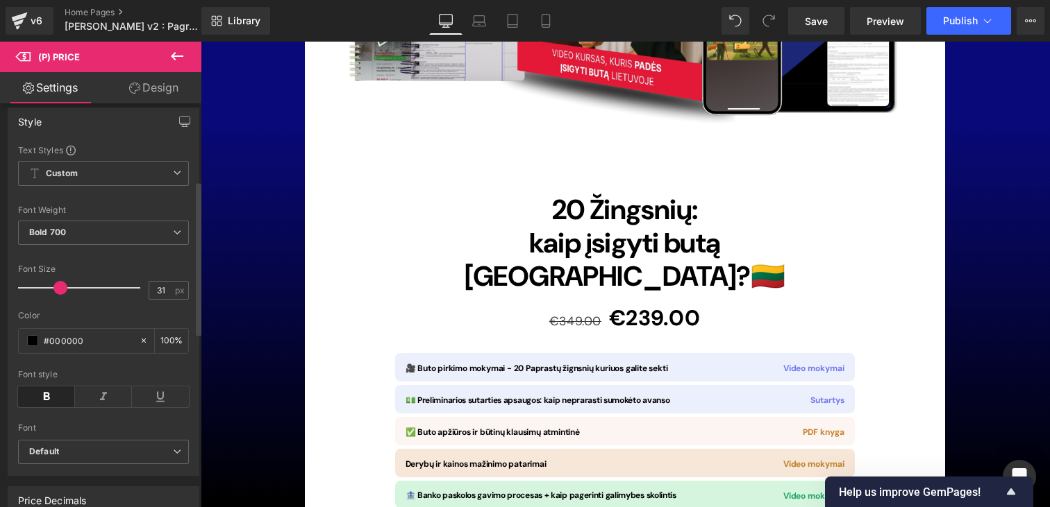
scroll to position [214, 0]
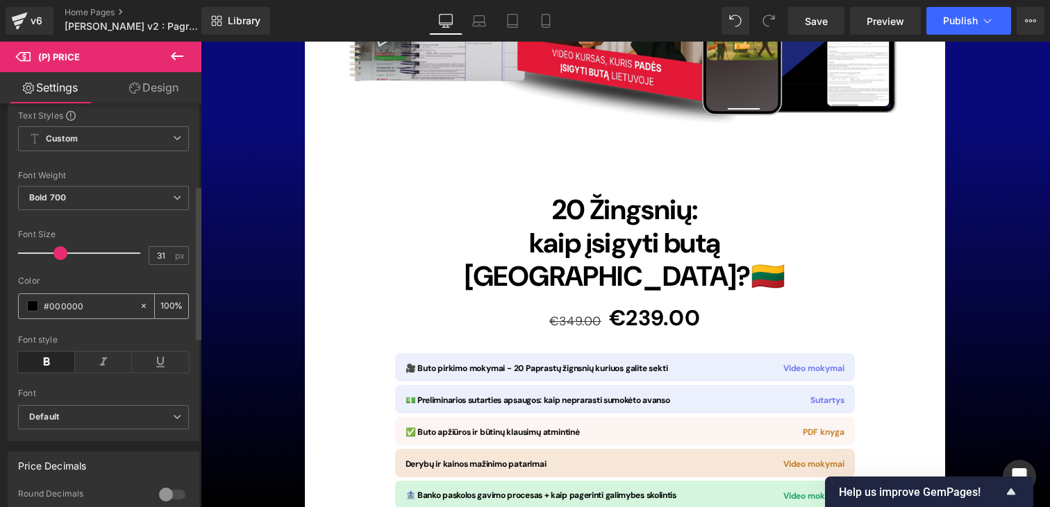
click at [66, 314] on input "#000000" at bounding box center [88, 306] width 89 height 15
paste input "E31937"
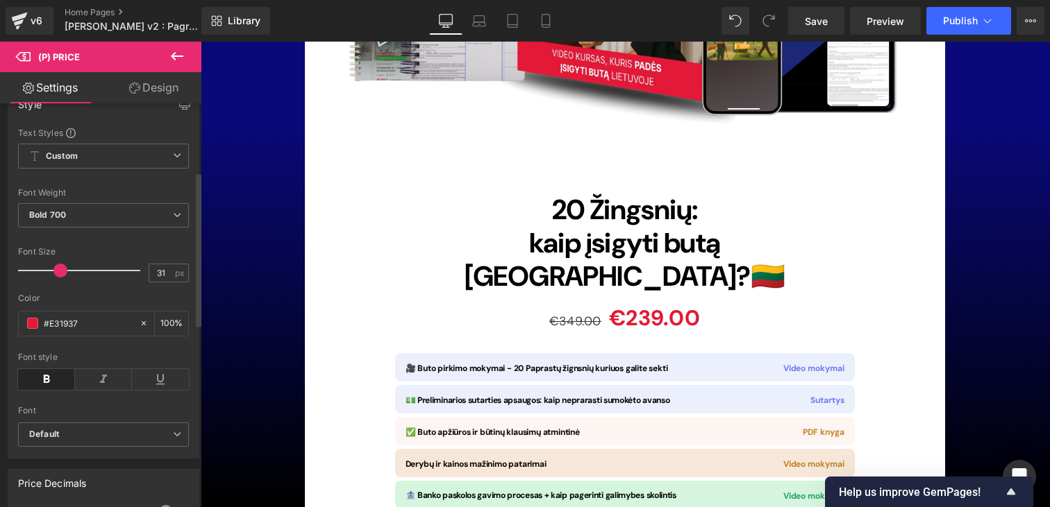
scroll to position [122, 0]
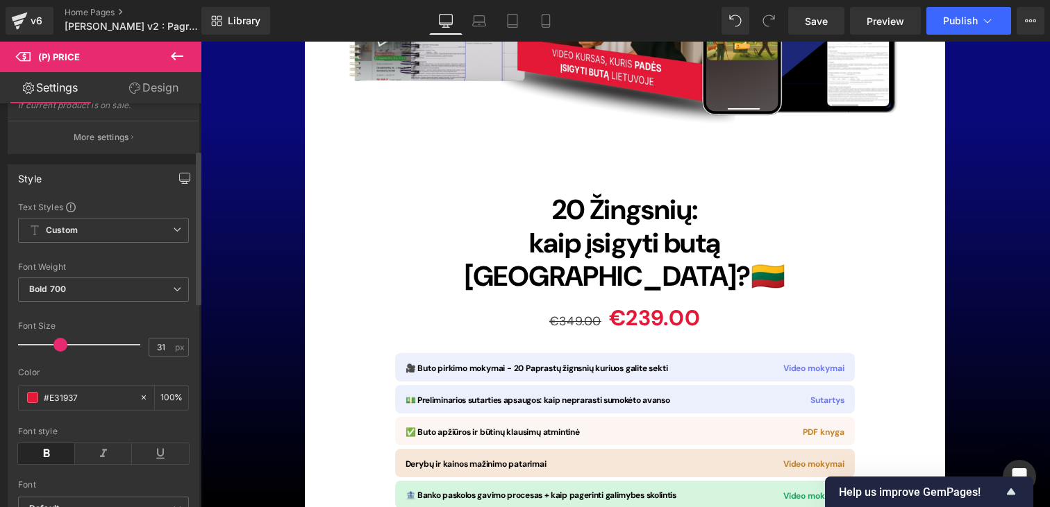
click at [182, 184] on icon "button" at bounding box center [184, 178] width 11 height 11
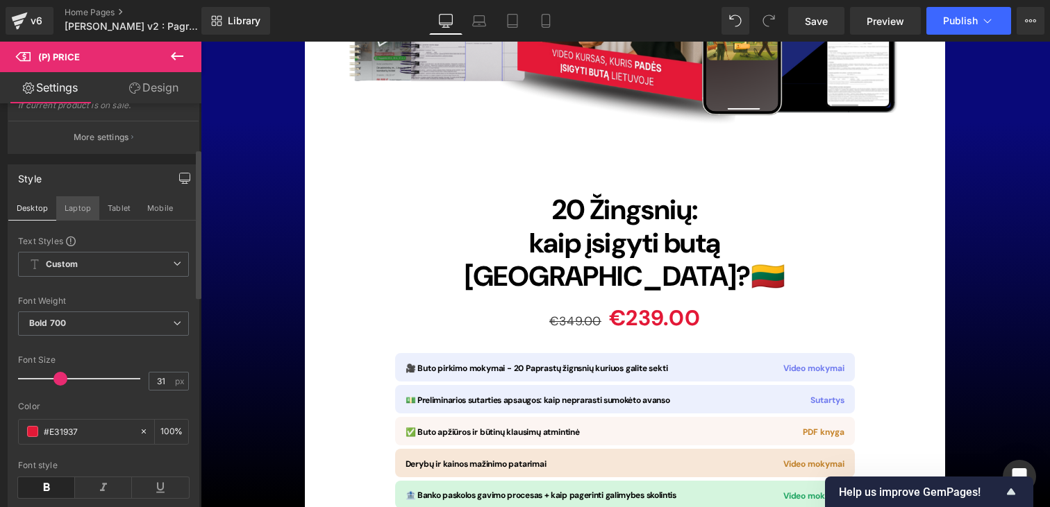
click at [74, 218] on button "Laptop" at bounding box center [77, 208] width 43 height 24
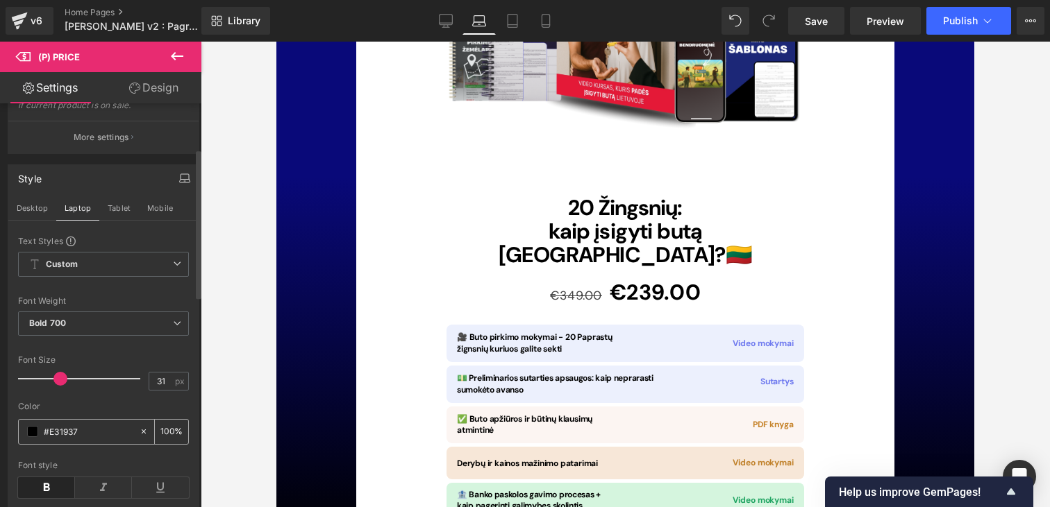
scroll to position [10094, 0]
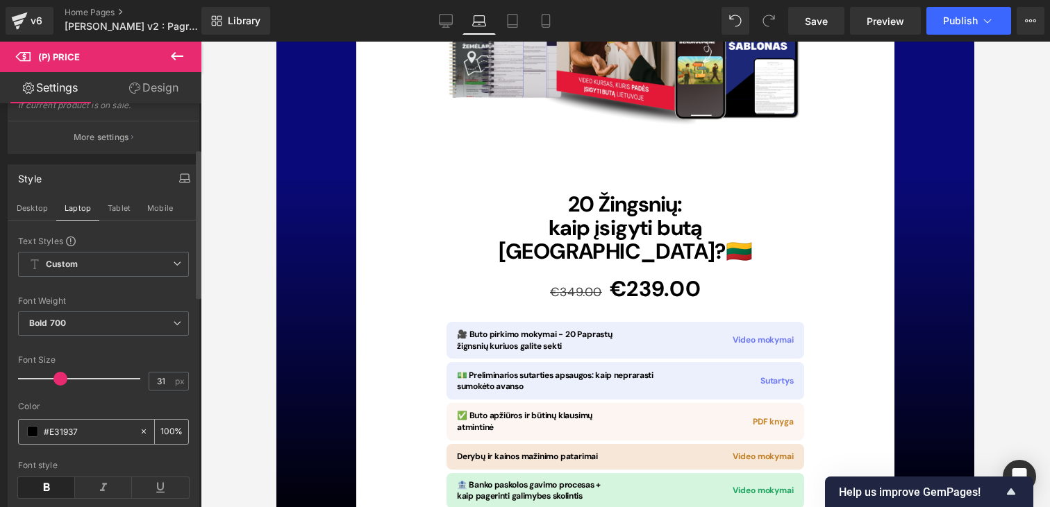
click at [66, 437] on input "#E31937" at bounding box center [88, 431] width 89 height 15
paste input "E31937"
click at [106, 393] on div at bounding box center [82, 379] width 115 height 28
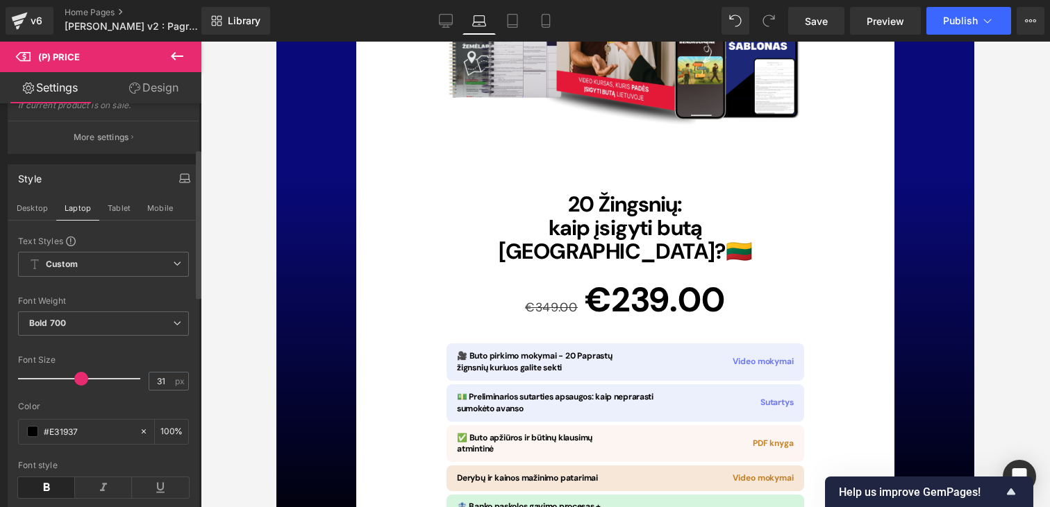
drag, startPoint x: 103, startPoint y: 389, endPoint x: 76, endPoint y: 388, distance: 26.4
click at [76, 386] on span at bounding box center [81, 379] width 14 height 14
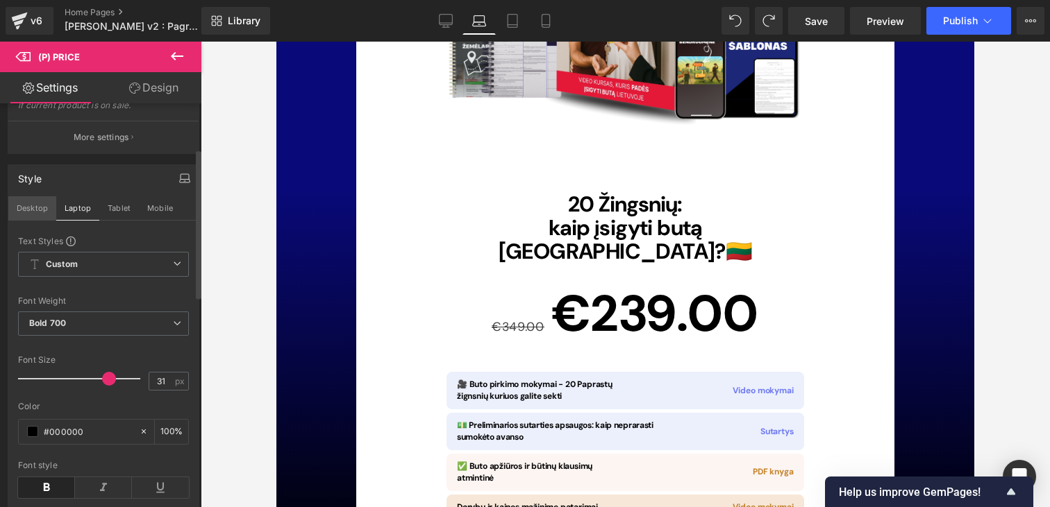
click at [37, 220] on button "Desktop" at bounding box center [32, 208] width 48 height 24
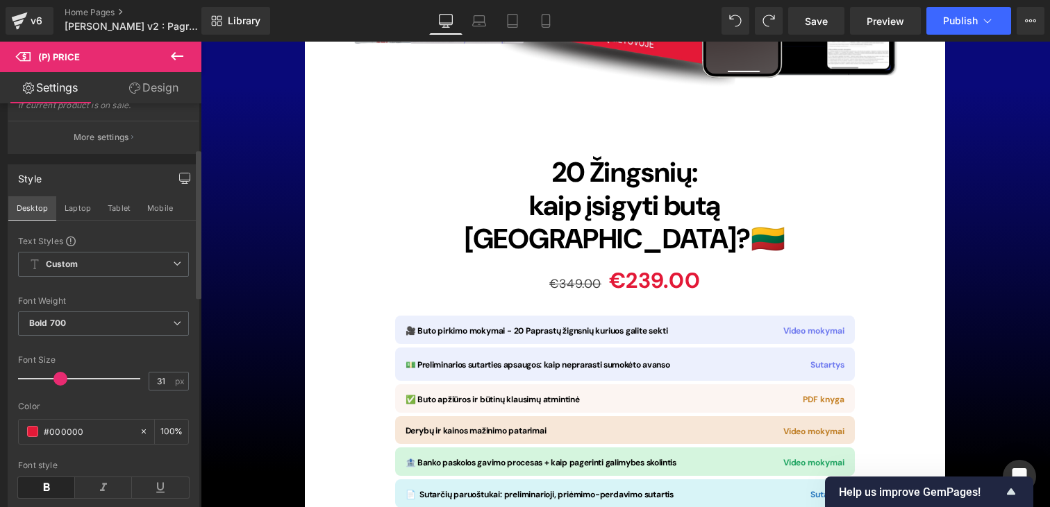
scroll to position [10027, 0]
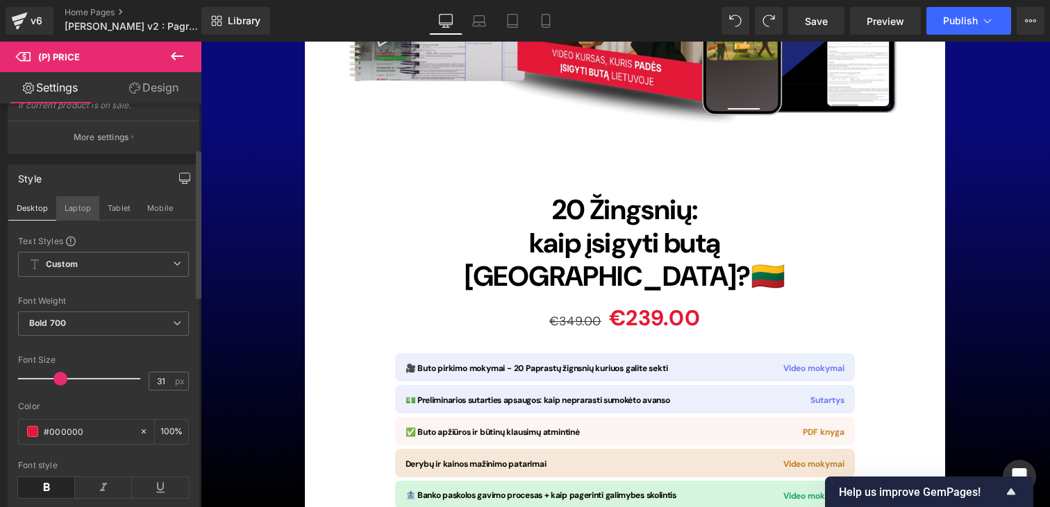
click at [80, 220] on button "Laptop" at bounding box center [77, 208] width 43 height 24
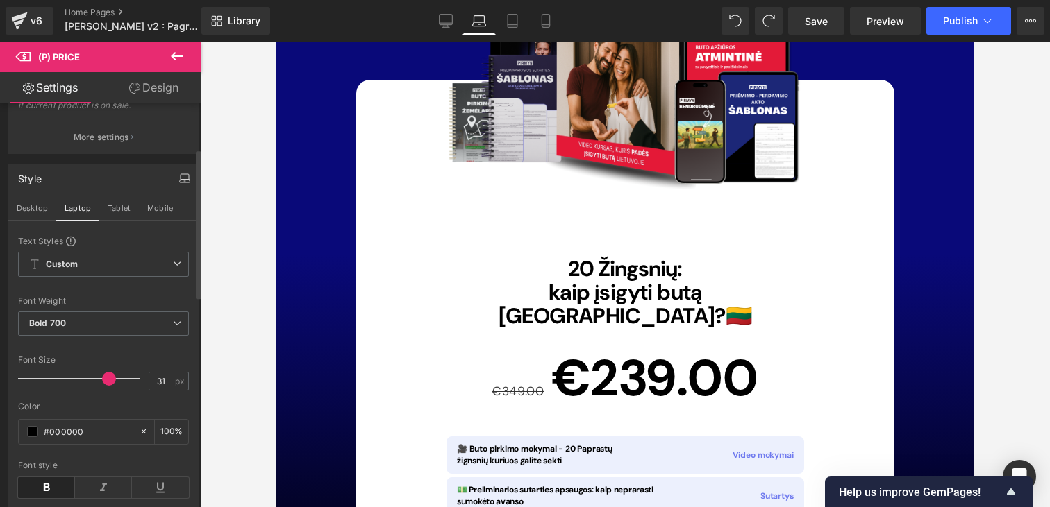
scroll to position [10094, 0]
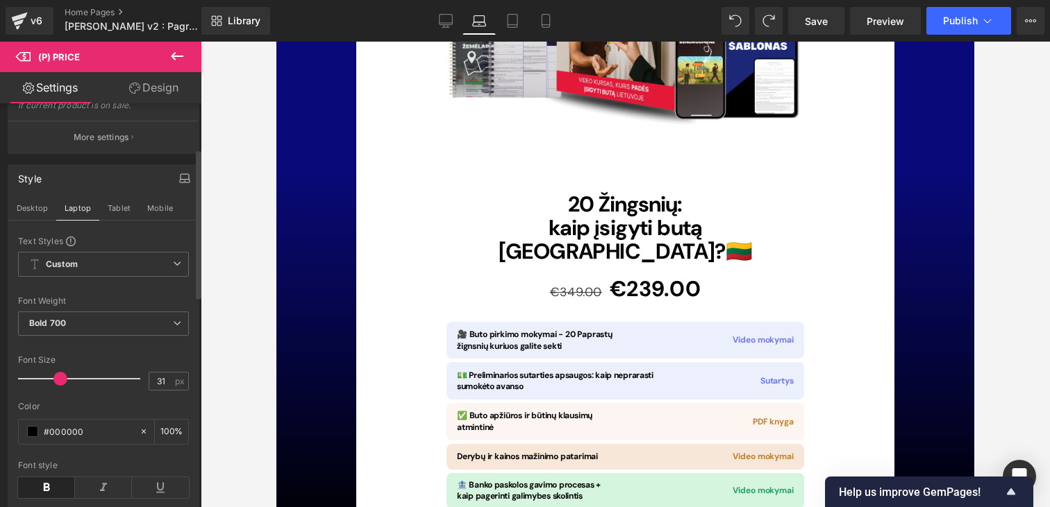
drag, startPoint x: 101, startPoint y: 389, endPoint x: 54, endPoint y: 389, distance: 46.5
click at [54, 386] on span at bounding box center [60, 379] width 14 height 14
click at [69, 439] on input "#000000" at bounding box center [88, 431] width 89 height 15
paste input "E31937"
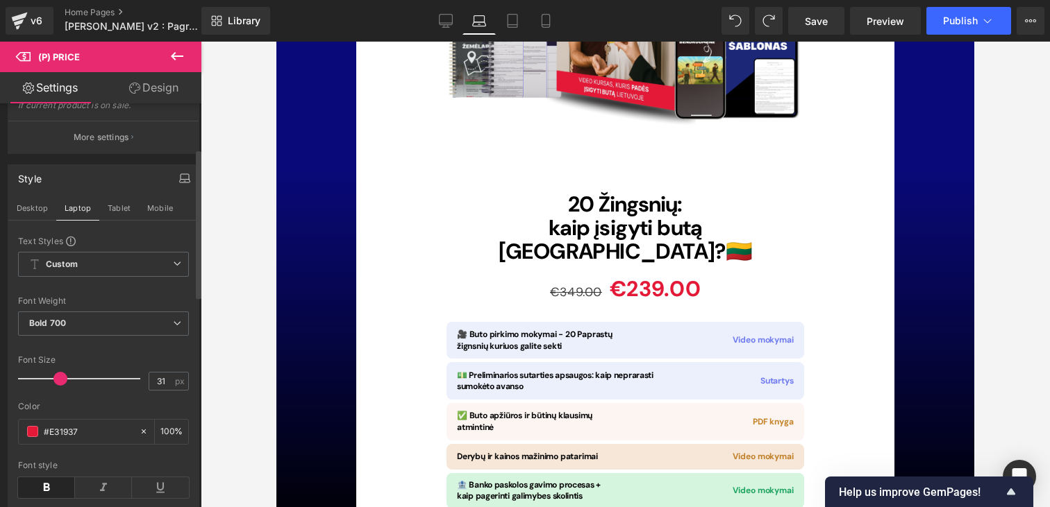
click at [109, 412] on div "Color" at bounding box center [103, 407] width 171 height 10
click at [112, 220] on button "Tablet" at bounding box center [119, 208] width 40 height 24
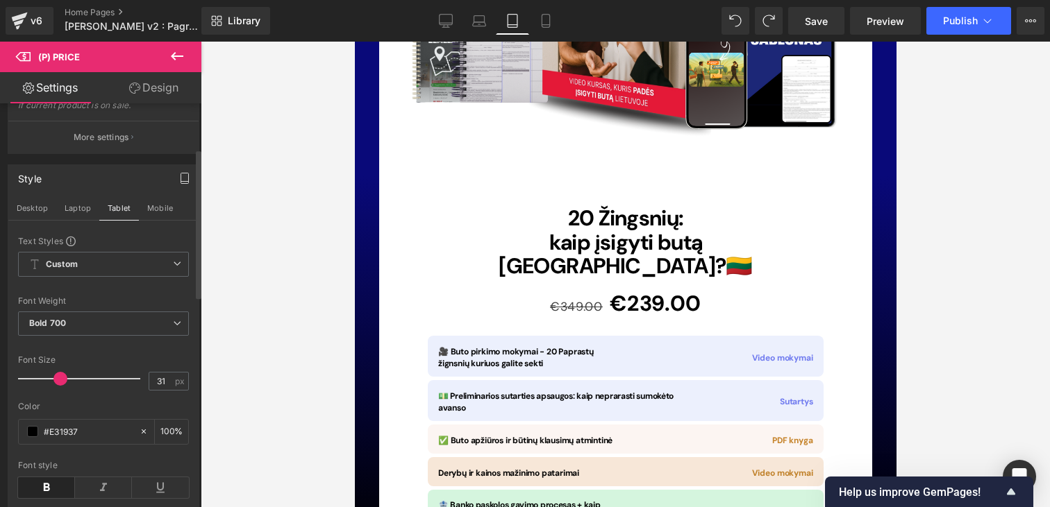
scroll to position [10455, 0]
click at [67, 439] on input "#E31937" at bounding box center [88, 431] width 89 height 15
paste input "E31937"
click at [116, 362] on div "Font Default Poppins Default Default Poppins Open Font Manager" at bounding box center [103, 383] width 171 height 296
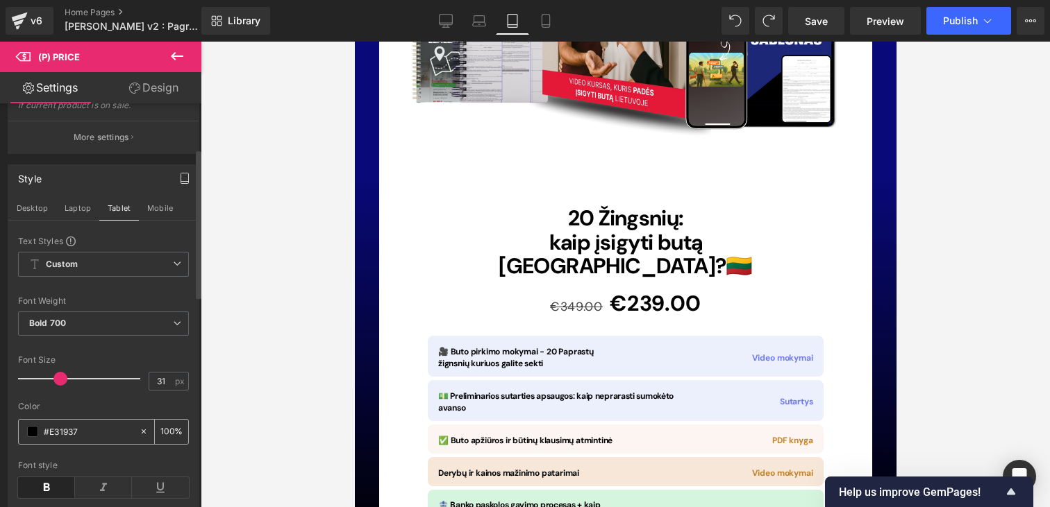
click at [87, 439] on input "#E31937" at bounding box center [88, 431] width 89 height 15
click at [128, 412] on div "Color" at bounding box center [103, 407] width 171 height 10
click at [160, 220] on button "Mobile" at bounding box center [160, 208] width 42 height 24
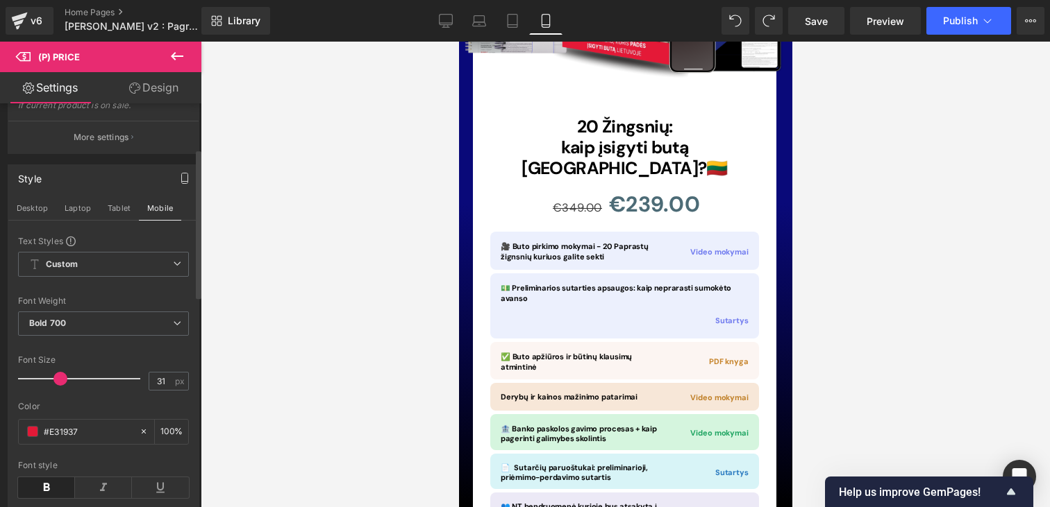
scroll to position [10109, 0]
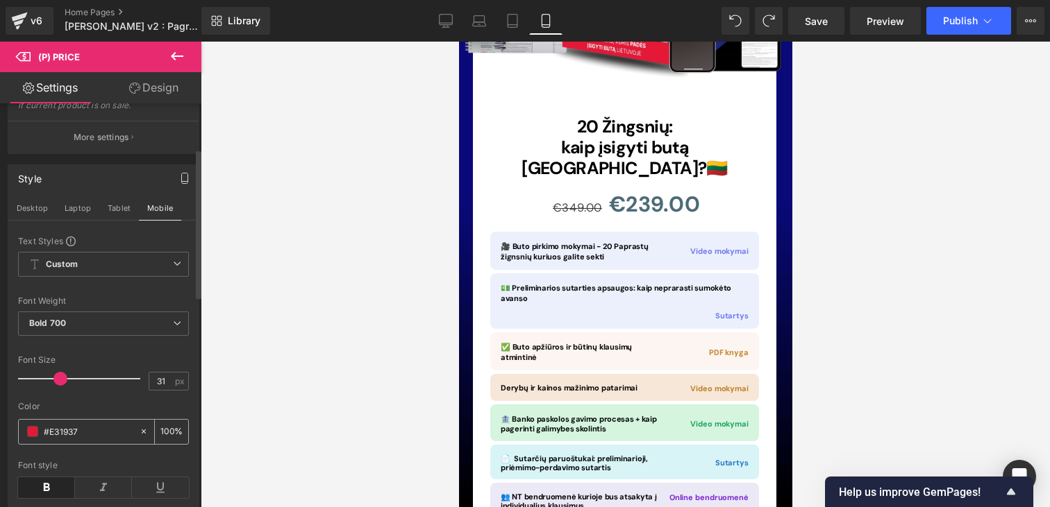
click at [59, 439] on input "#E31937" at bounding box center [88, 431] width 89 height 15
paste input "E31937"
type input "#E31937"
click at [95, 402] on div at bounding box center [103, 397] width 171 height 9
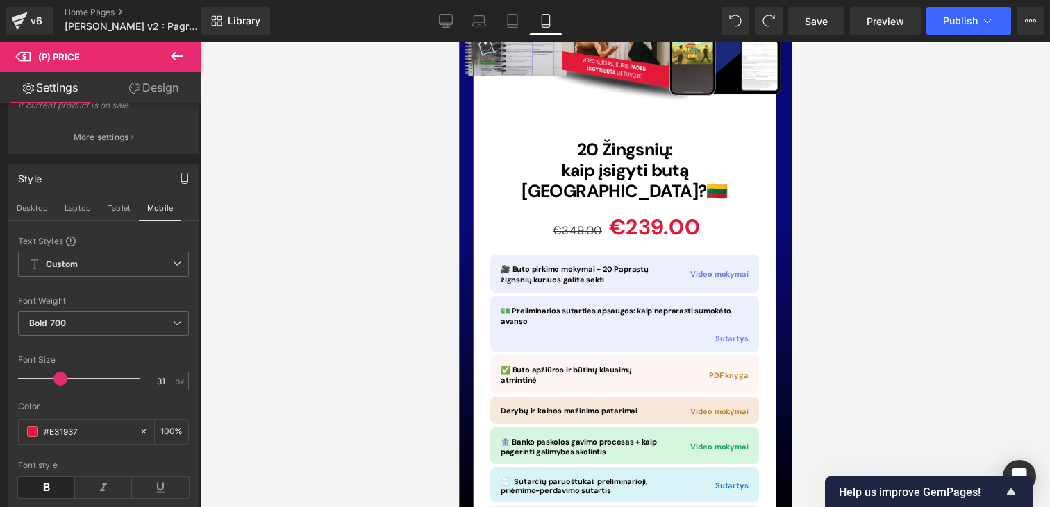
scroll to position [10085, 0]
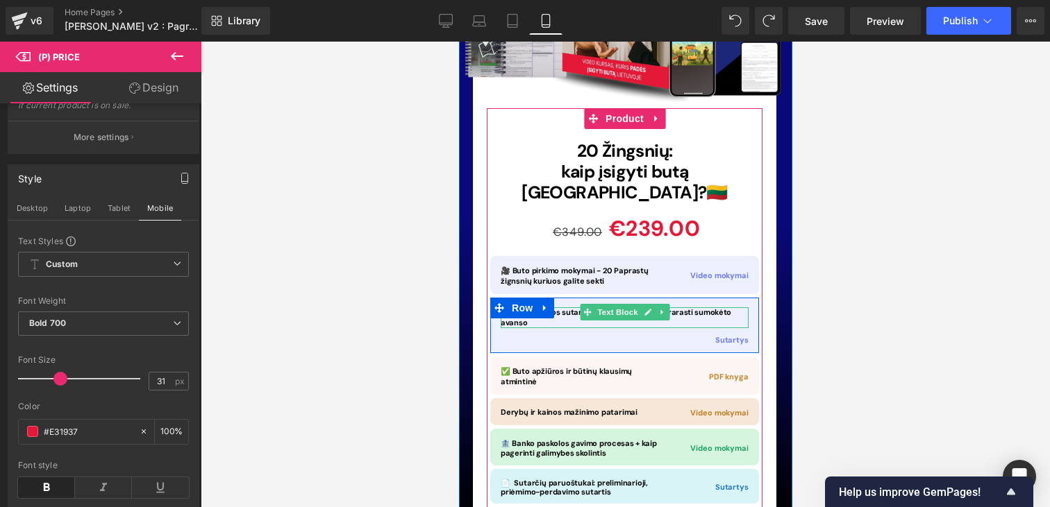
click at [704, 308] on span "💵 Preliminarios sutarties apsaugos: kaip neprarasti sumokėto avanso" at bounding box center [615, 318] width 230 height 20
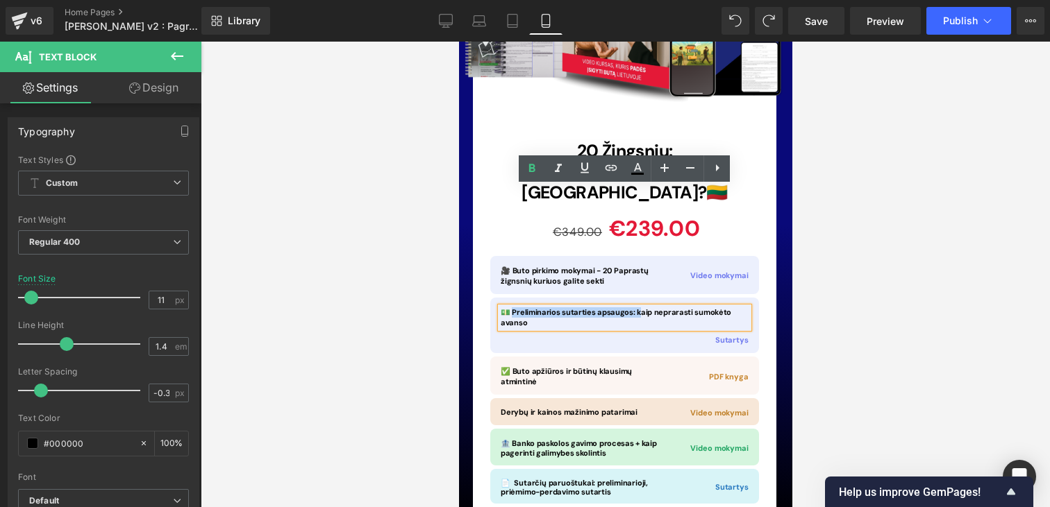
drag, startPoint x: 630, startPoint y: 192, endPoint x: 512, endPoint y: 193, distance: 118.7
click at [512, 298] on div "💵 Preliminarios sutarties apsaugos: kaip neprarasti sumokėto avanso Text Block …" at bounding box center [623, 326] width 269 height 56
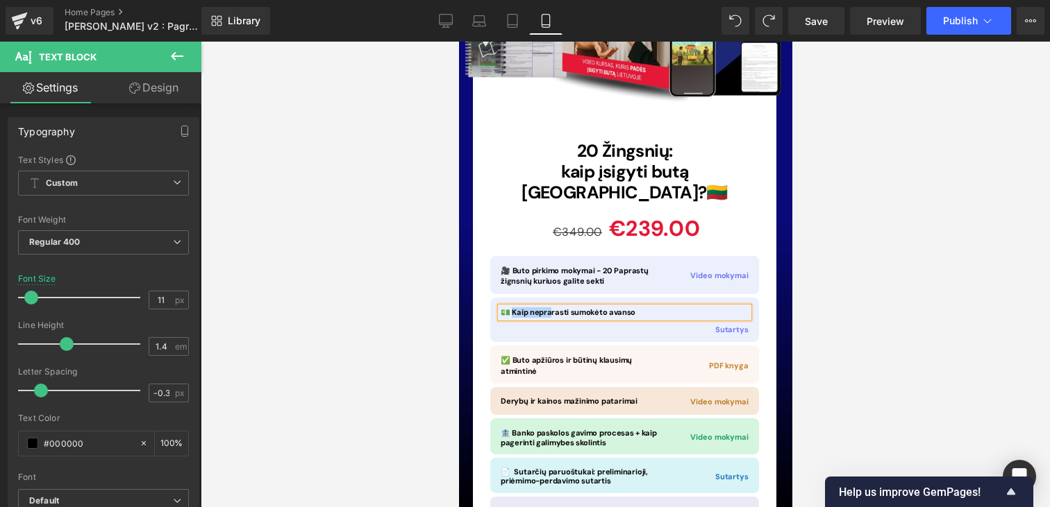
drag, startPoint x: 629, startPoint y: 191, endPoint x: 512, endPoint y: 194, distance: 116.7
click at [512, 298] on div "💵 Kaip neprarasti sumokėto avanso Text Block Sutartys Text Block Row" at bounding box center [623, 320] width 269 height 45
drag, startPoint x: 589, startPoint y: 191, endPoint x: 512, endPoint y: 192, distance: 77.1
click at [512, 298] on div "💵 rasti sumokėto avanso Text Block Sutartys Text Block Row" at bounding box center [623, 320] width 269 height 45
click at [871, 240] on div at bounding box center [625, 275] width 849 height 466
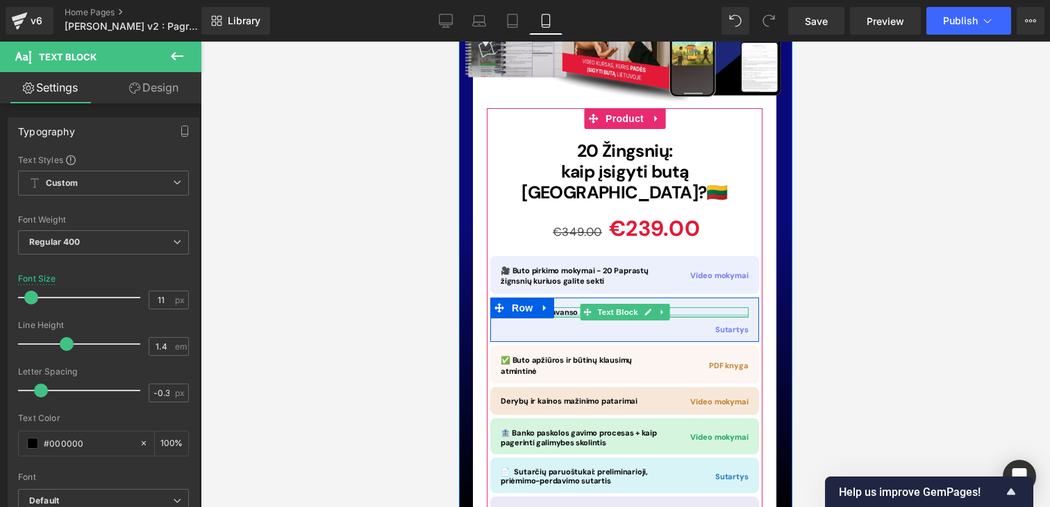
click at [710, 314] on div at bounding box center [624, 315] width 248 height 3
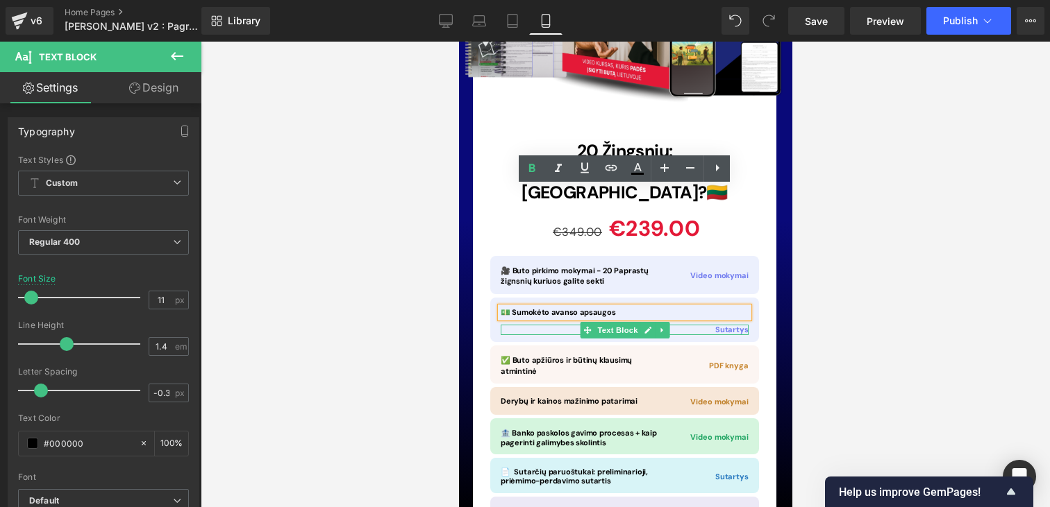
click at [549, 325] on p "Sutartys" at bounding box center [624, 330] width 248 height 10
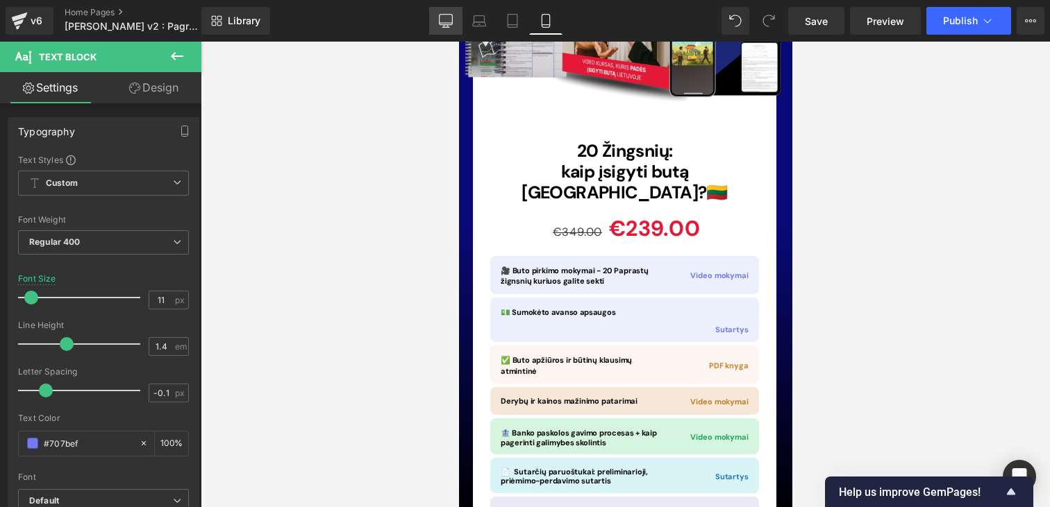
click at [447, 32] on link "Desktop" at bounding box center [445, 21] width 33 height 28
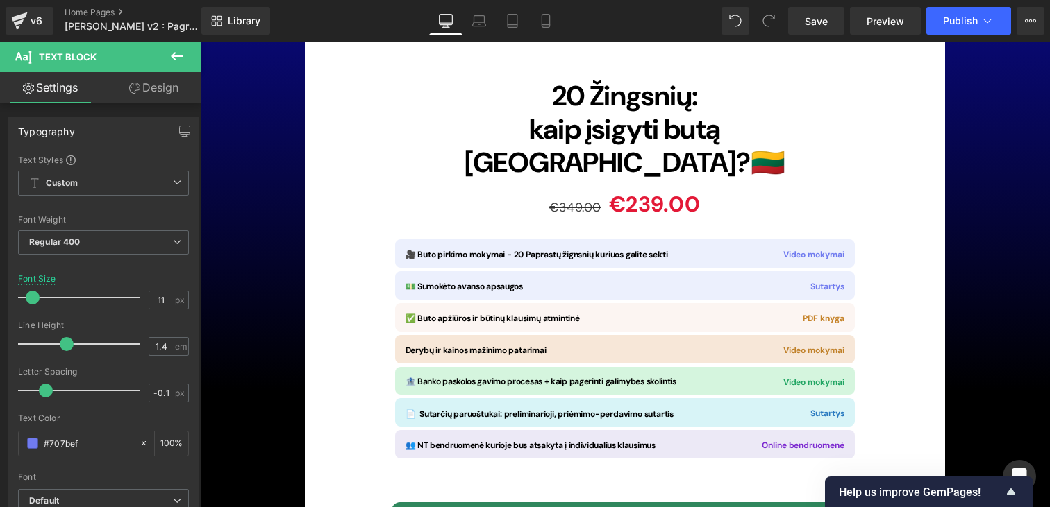
scroll to position [10128, 0]
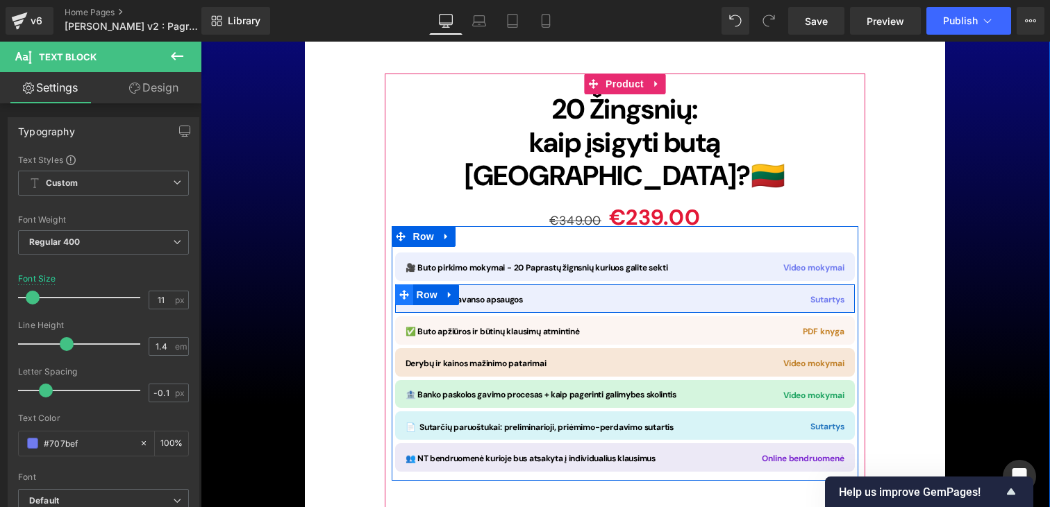
click at [404, 290] on icon at bounding box center [404, 295] width 10 height 10
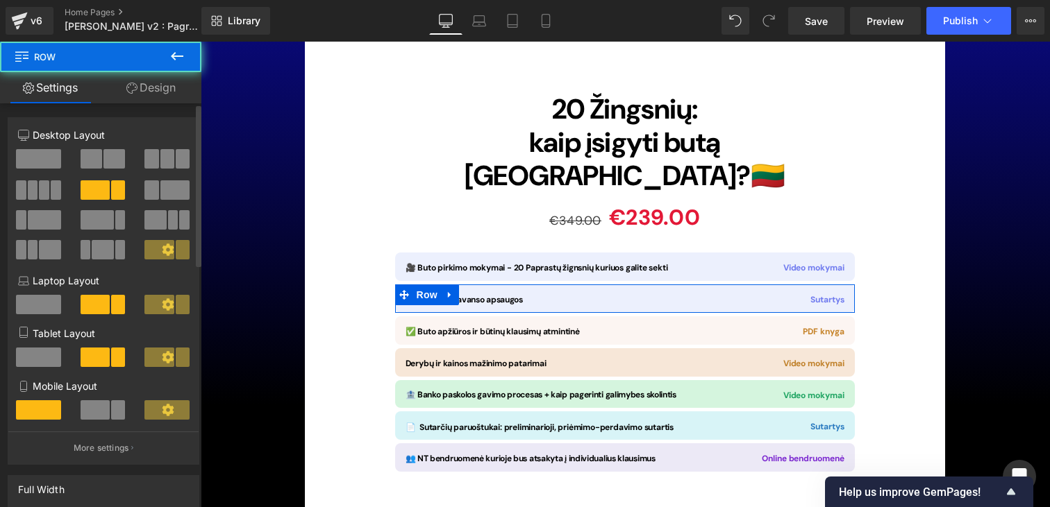
click at [82, 153] on span at bounding box center [92, 158] width 22 height 19
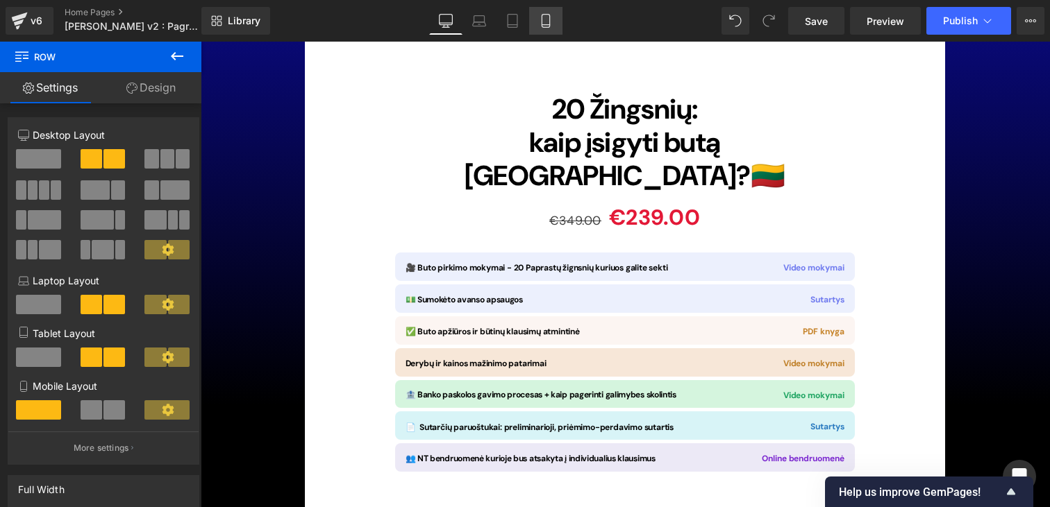
click at [551, 27] on icon at bounding box center [546, 21] width 14 height 14
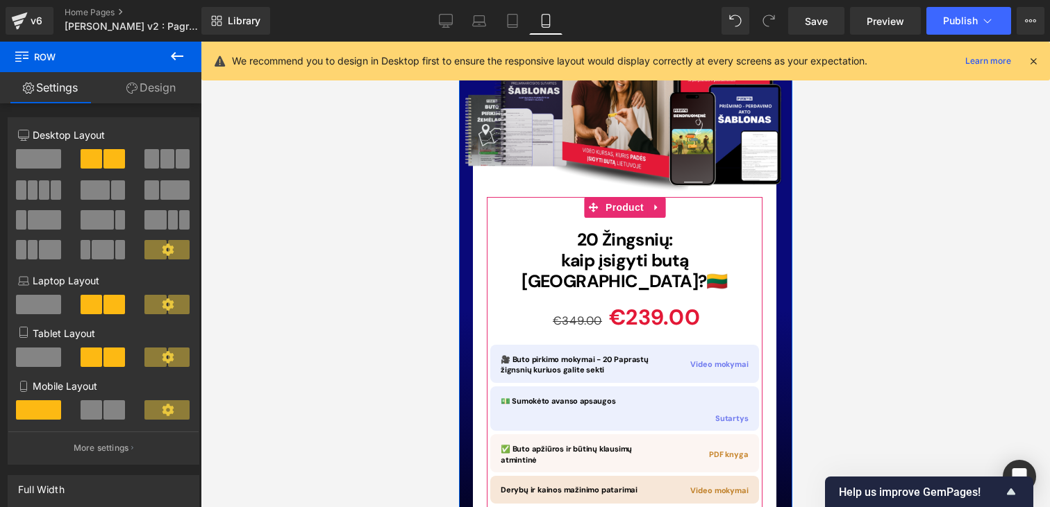
scroll to position [10008, 0]
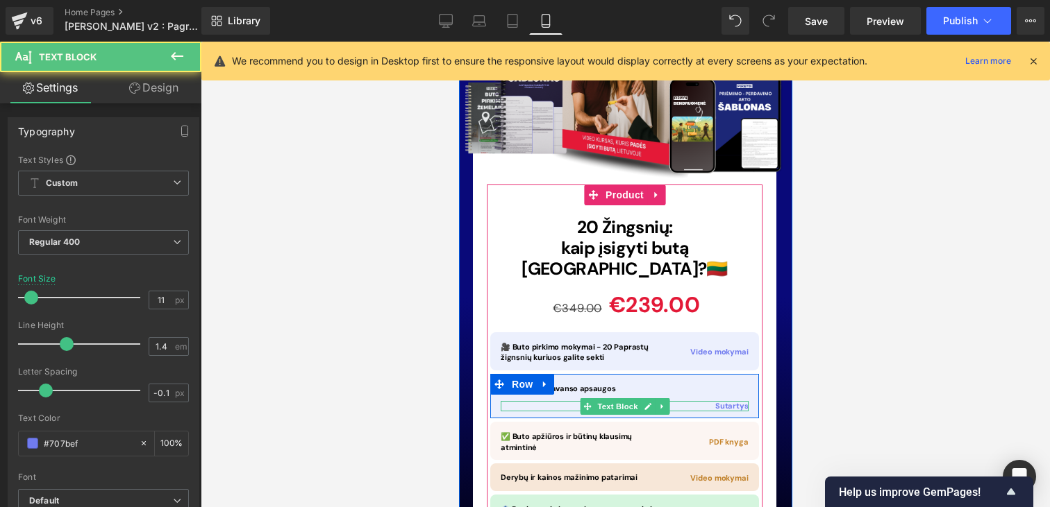
click at [576, 401] on p "Sutartys" at bounding box center [624, 406] width 248 height 10
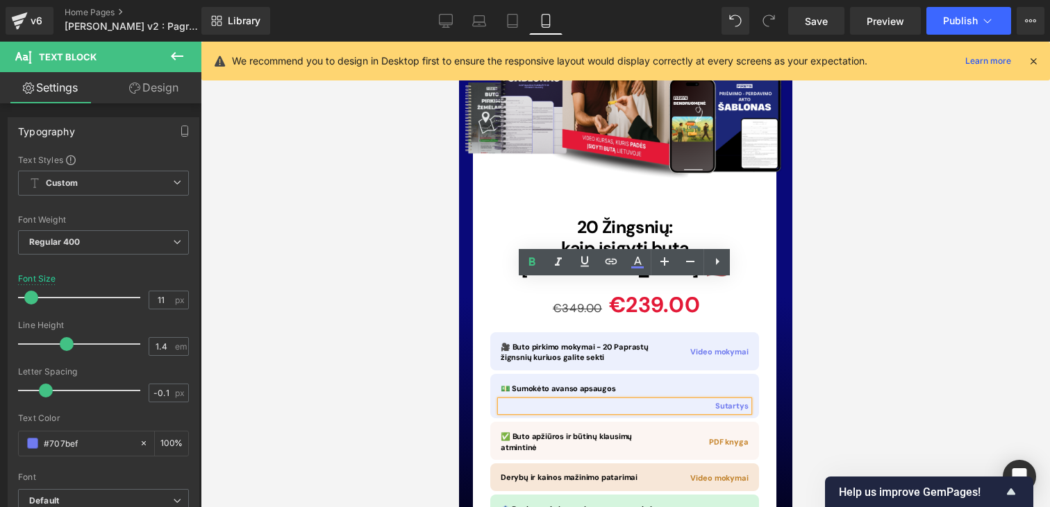
click at [803, 308] on div at bounding box center [625, 275] width 849 height 466
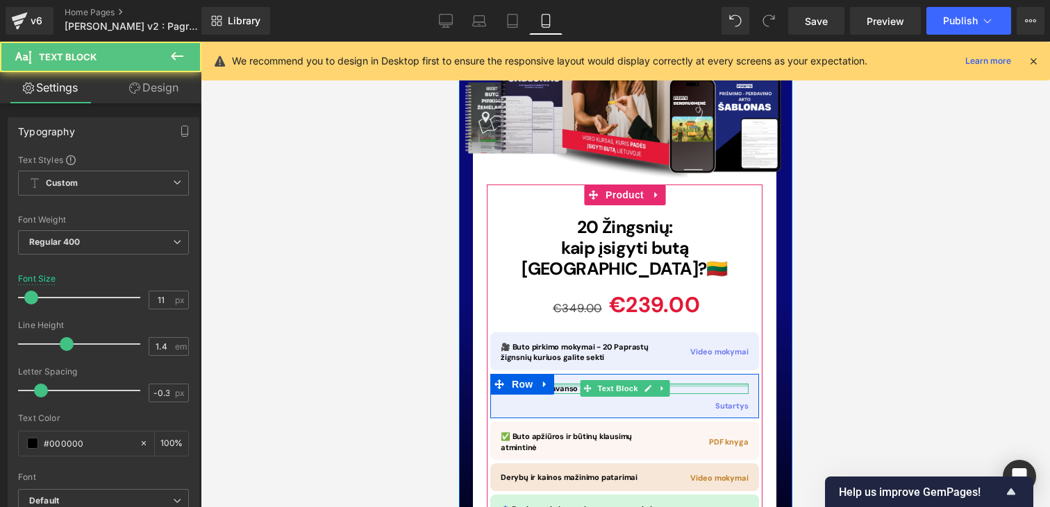
click at [569, 384] on div at bounding box center [624, 385] width 248 height 3
click at [569, 384] on span "💵 Sumokėto avanso apsaugos" at bounding box center [557, 389] width 115 height 10
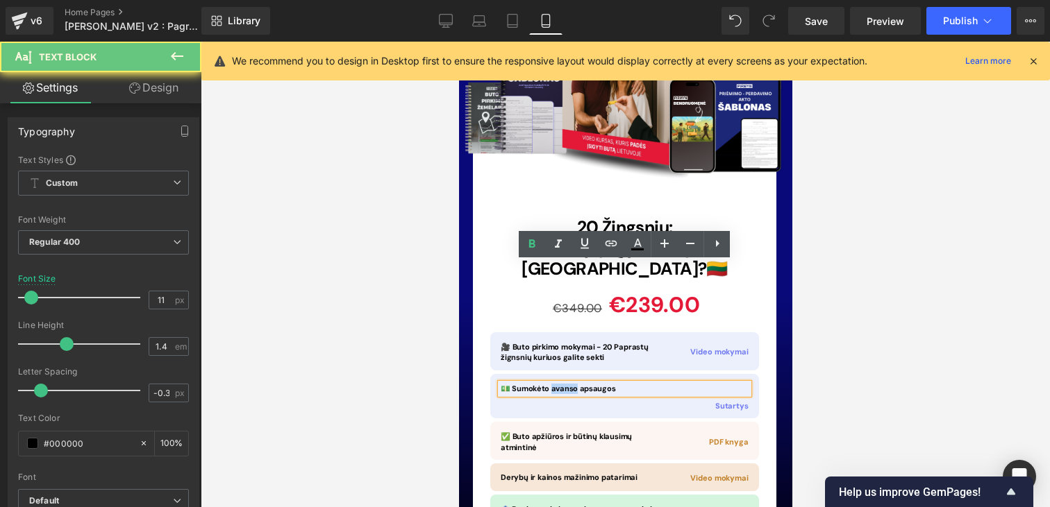
click at [570, 384] on span "💵 Sumokėto avanso apsaugos" at bounding box center [557, 389] width 115 height 10
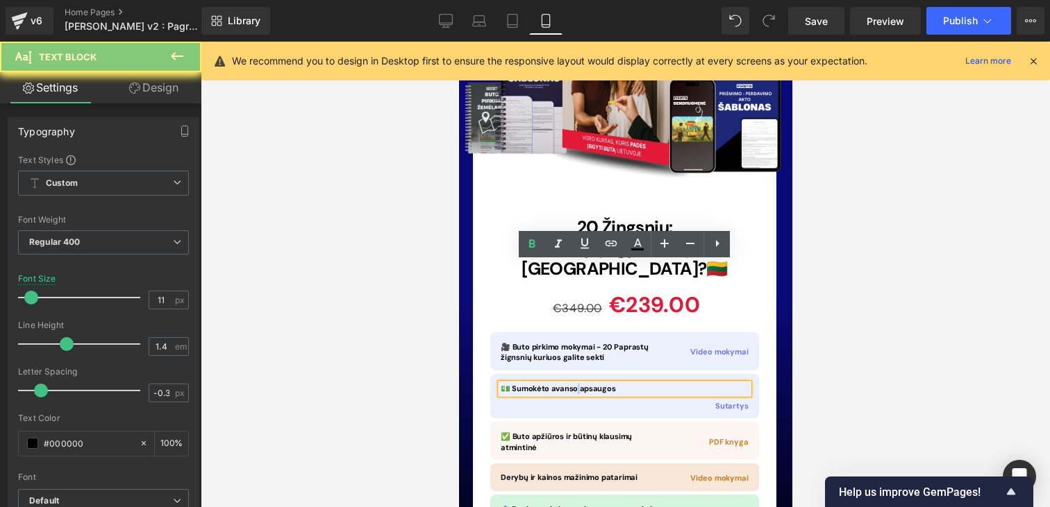
click at [570, 384] on span "💵 Sumokėto avanso apsaugos" at bounding box center [557, 389] width 115 height 10
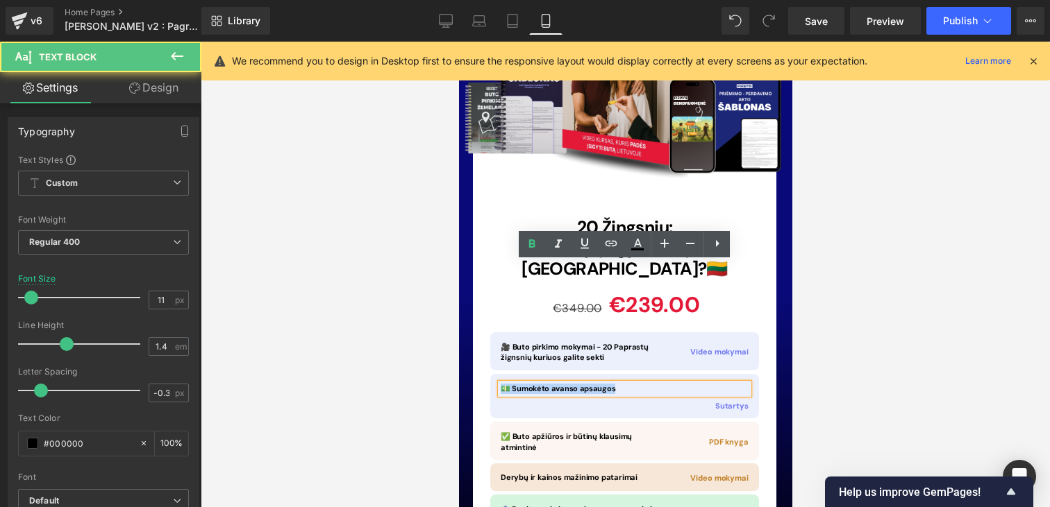
click at [570, 384] on span "💵 Sumokėto avanso apsaugos" at bounding box center [557, 389] width 115 height 10
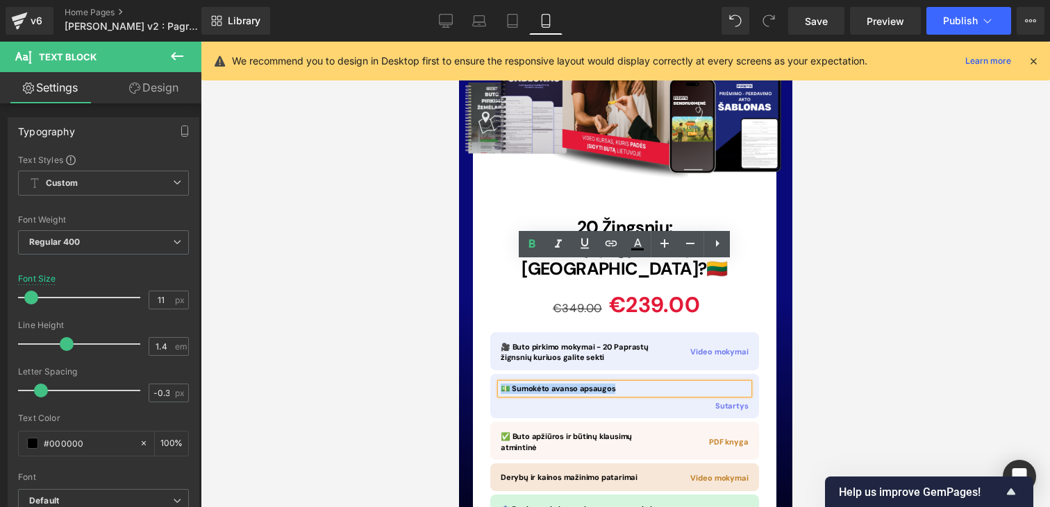
copy span "💵 Sumokėto avanso apsaugos"
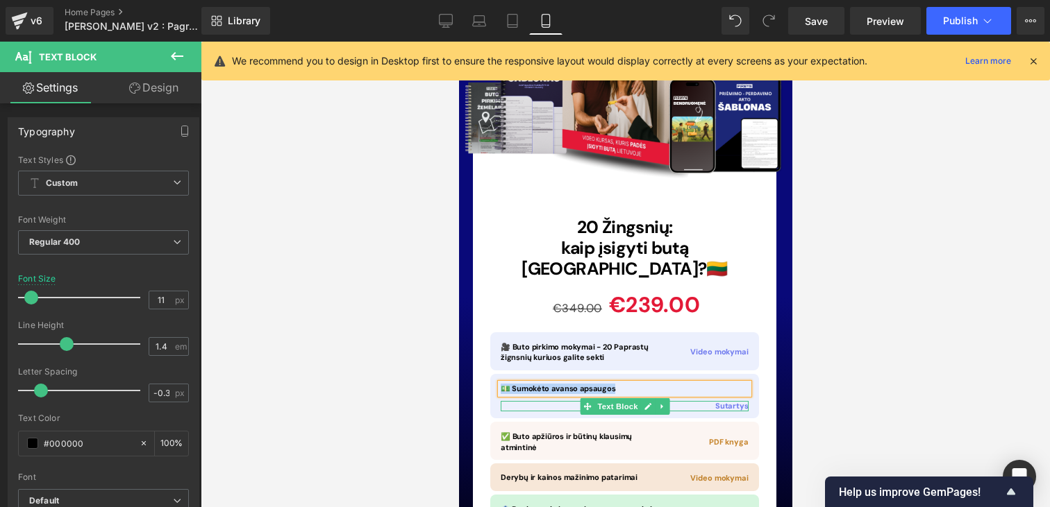
click at [566, 401] on p "Sutartys" at bounding box center [624, 406] width 248 height 10
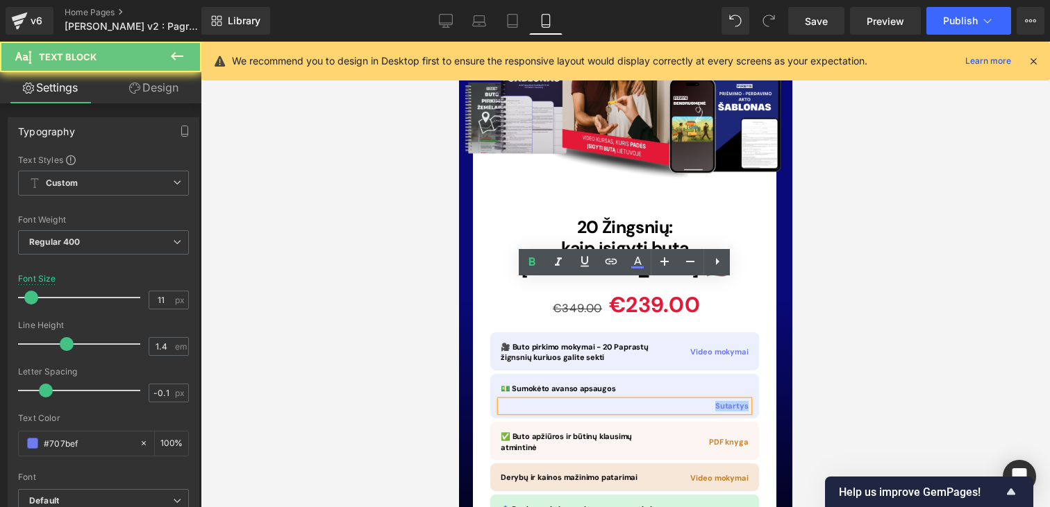
click at [566, 401] on p "Sutartys" at bounding box center [624, 406] width 248 height 10
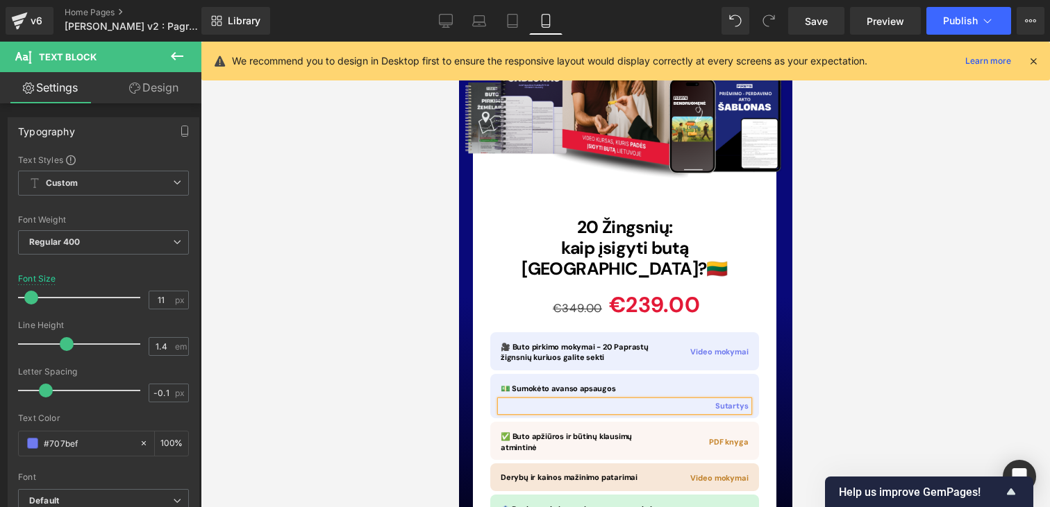
click at [801, 326] on div at bounding box center [625, 275] width 849 height 466
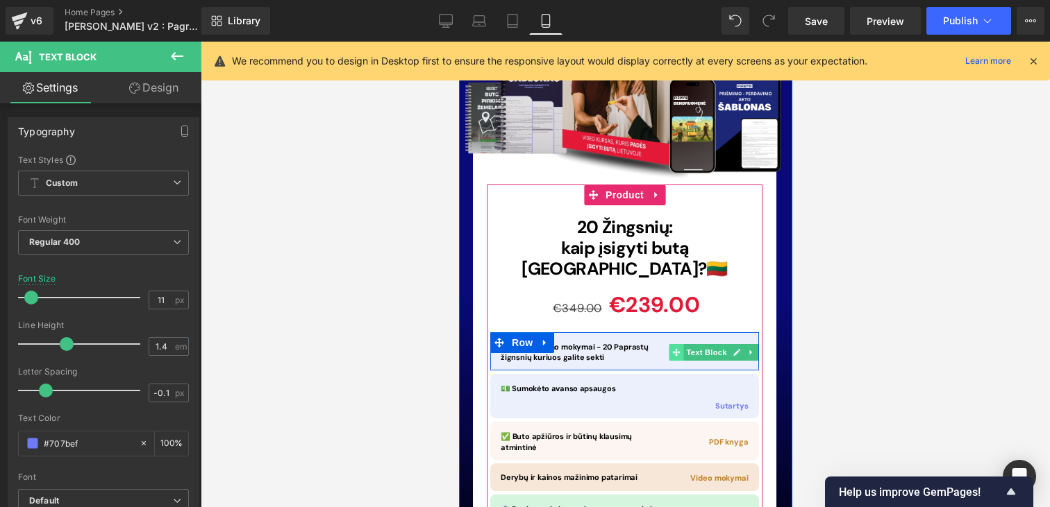
click at [677, 348] on icon at bounding box center [676, 352] width 8 height 8
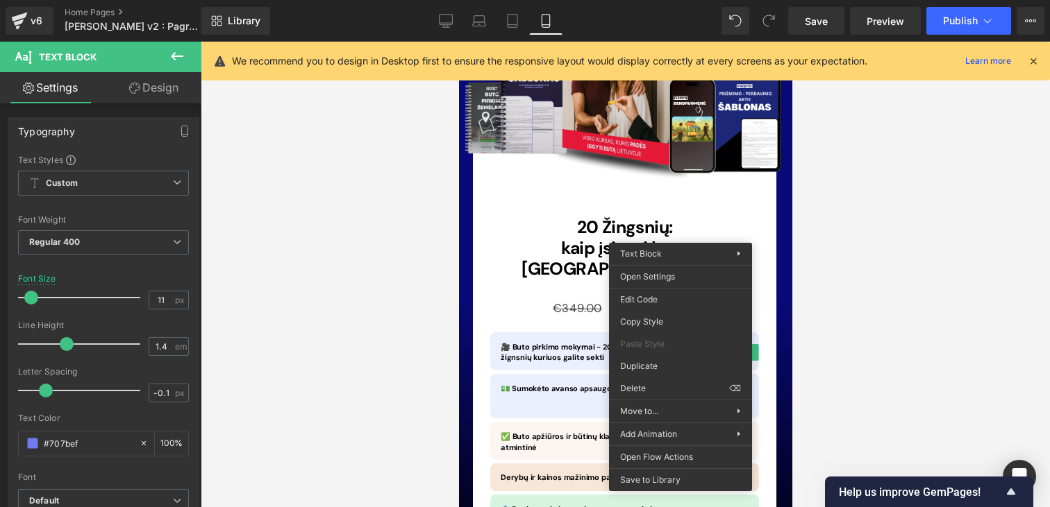
drag, startPoint x: 1116, startPoint y: 410, endPoint x: 657, endPoint y: 368, distance: 460.1
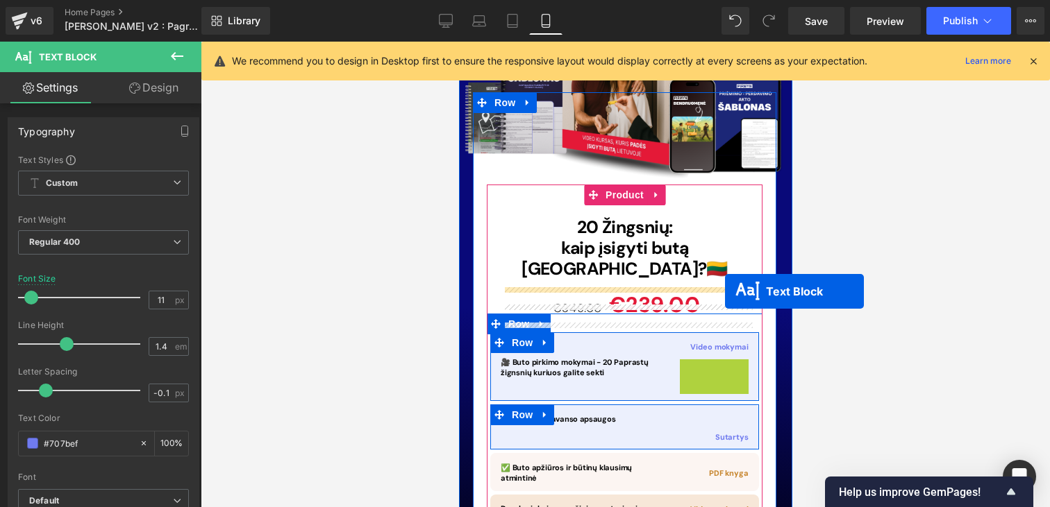
drag, startPoint x: 678, startPoint y: 242, endPoint x: 724, endPoint y: 291, distance: 67.3
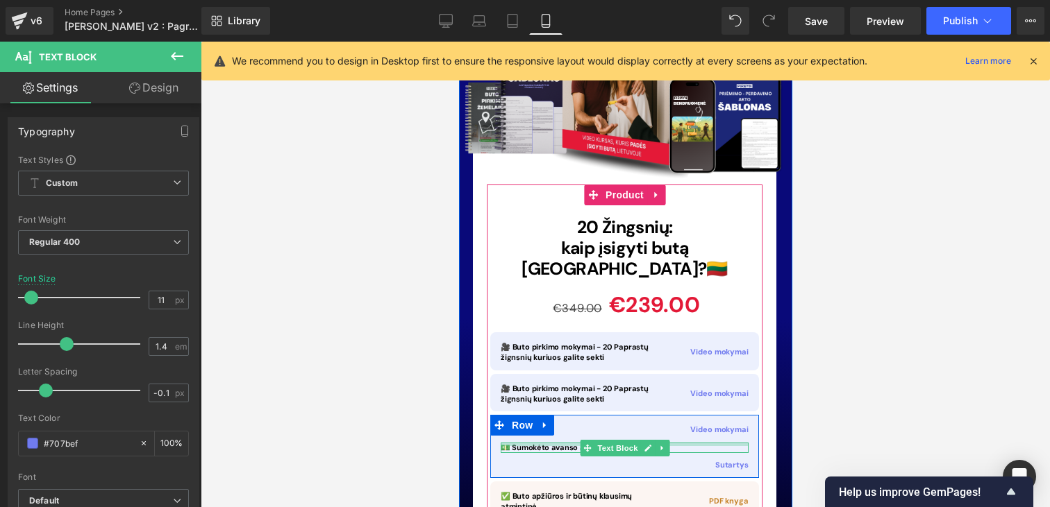
click at [553, 443] on span "💵 Sumokėto avanso apsaugos" at bounding box center [557, 448] width 115 height 10
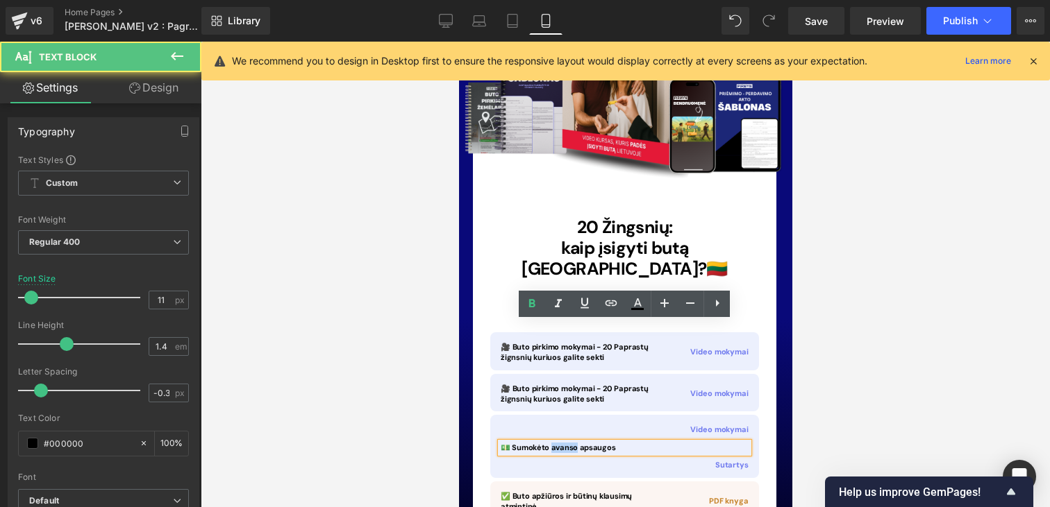
click at [553, 443] on span "💵 Sumokėto avanso apsaugos" at bounding box center [557, 448] width 115 height 10
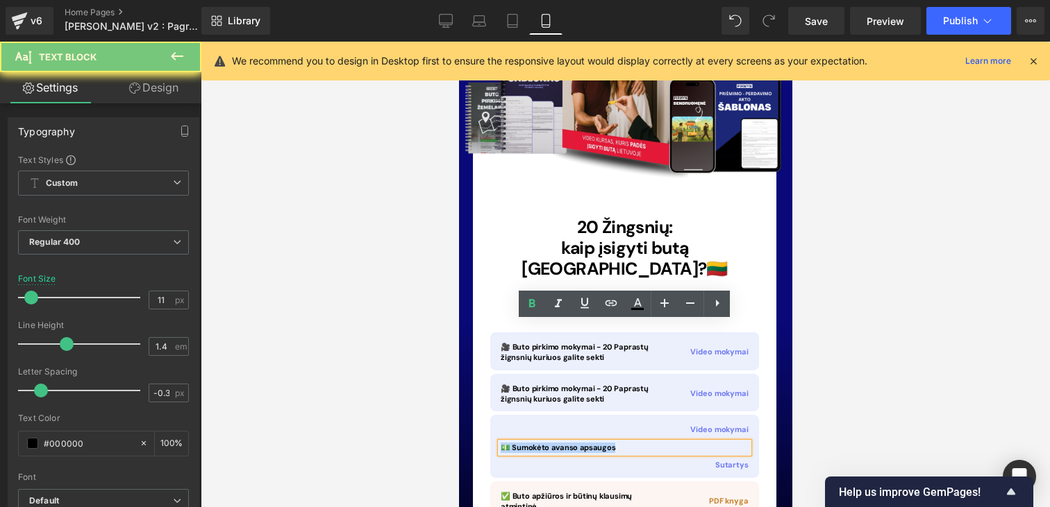
click at [553, 443] on span "💵 Sumokėto avanso apsaugos" at bounding box center [557, 448] width 115 height 10
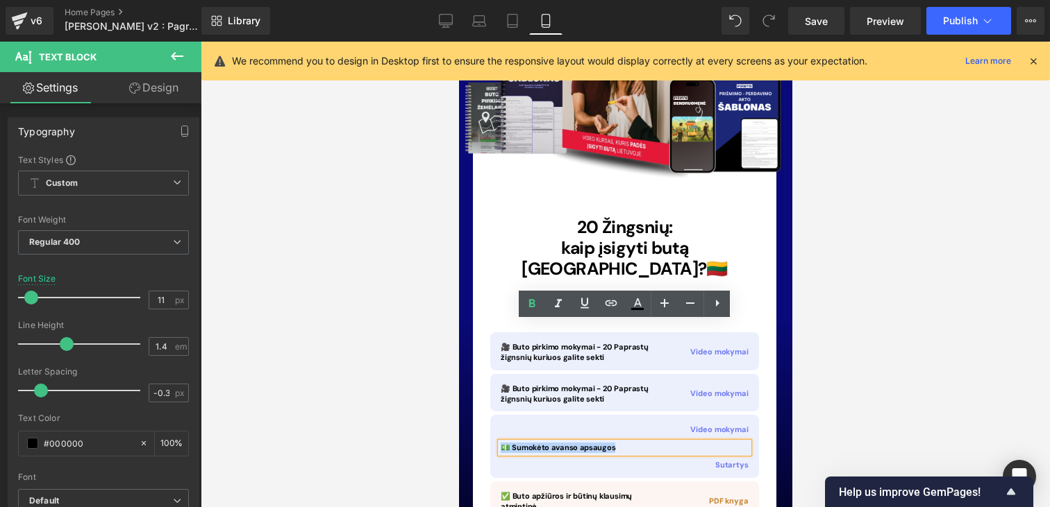
copy span "💵 Sumokėto avanso apsaugos"
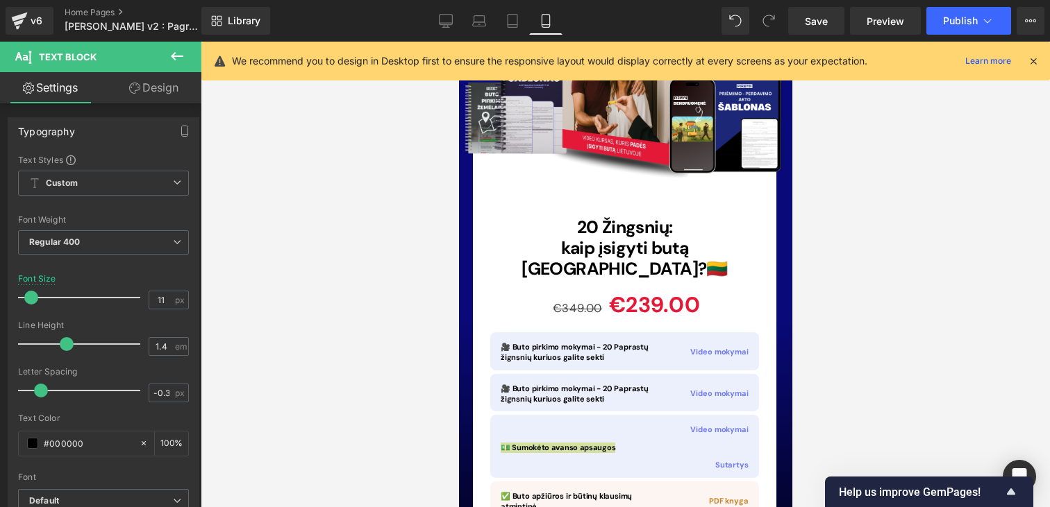
click at [832, 311] on div at bounding box center [625, 275] width 849 height 466
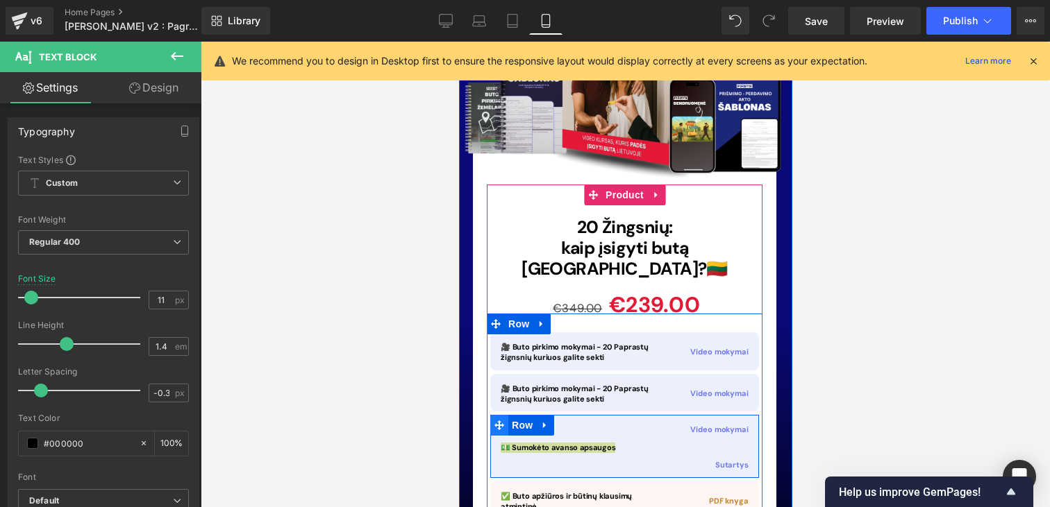
click at [494, 421] on icon at bounding box center [499, 426] width 10 height 10
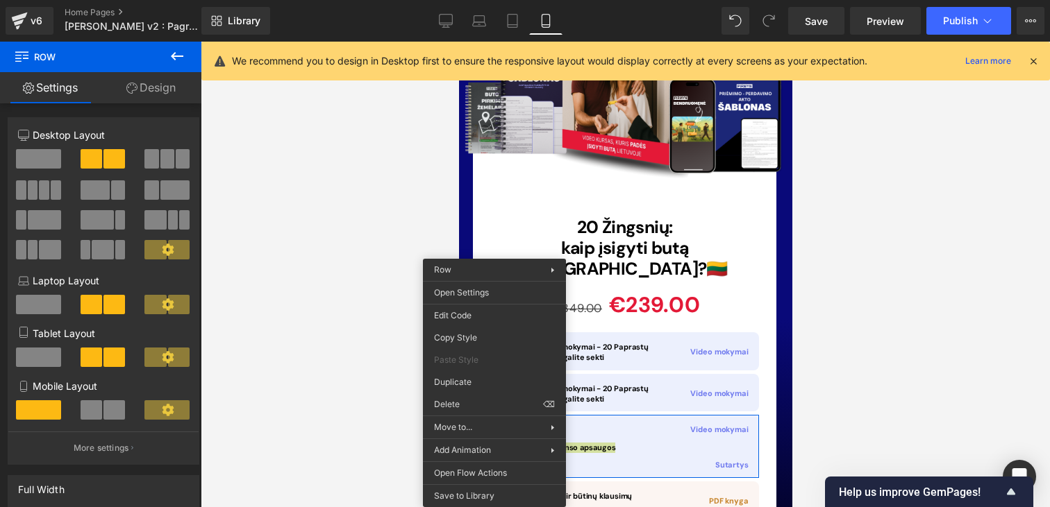
click at [455, 403] on div "Row You are previewing how the will restyle your page. You can not edit Element…" at bounding box center [525, 265] width 1050 height 531
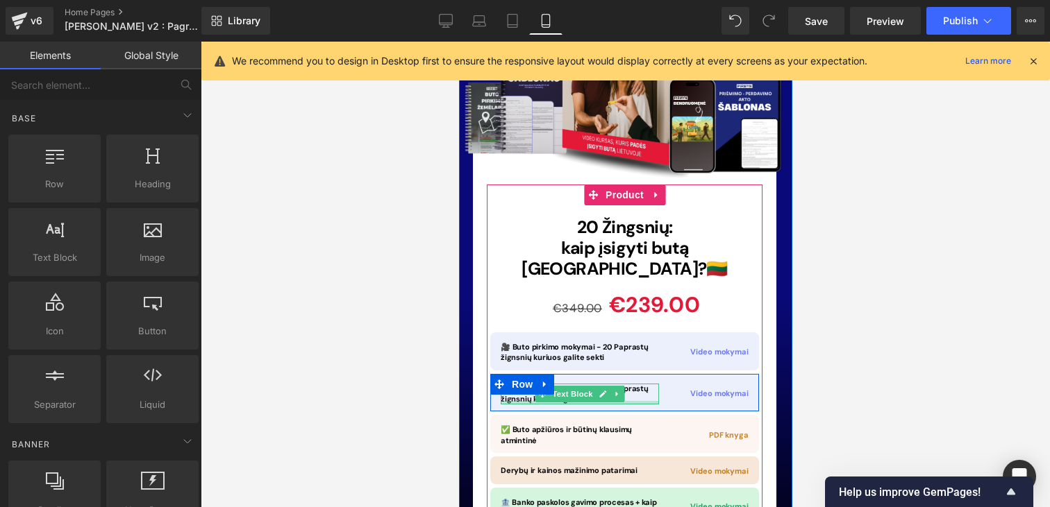
click at [551, 401] on div at bounding box center [579, 402] width 158 height 3
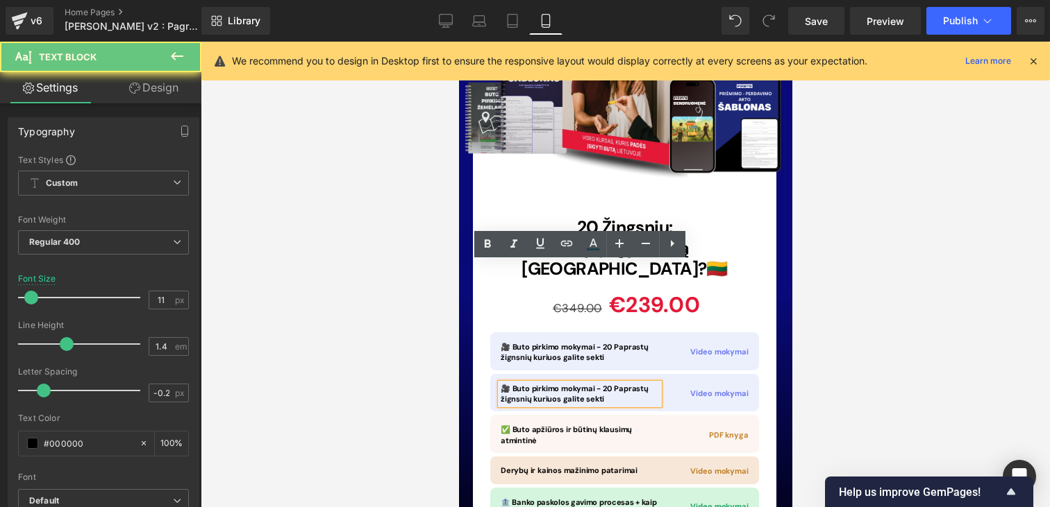
click at [551, 384] on p "🎥 Buto pirkimo mokymai - 20 Paprastų žignsnių kuriuos galite sekti" at bounding box center [579, 395] width 158 height 22
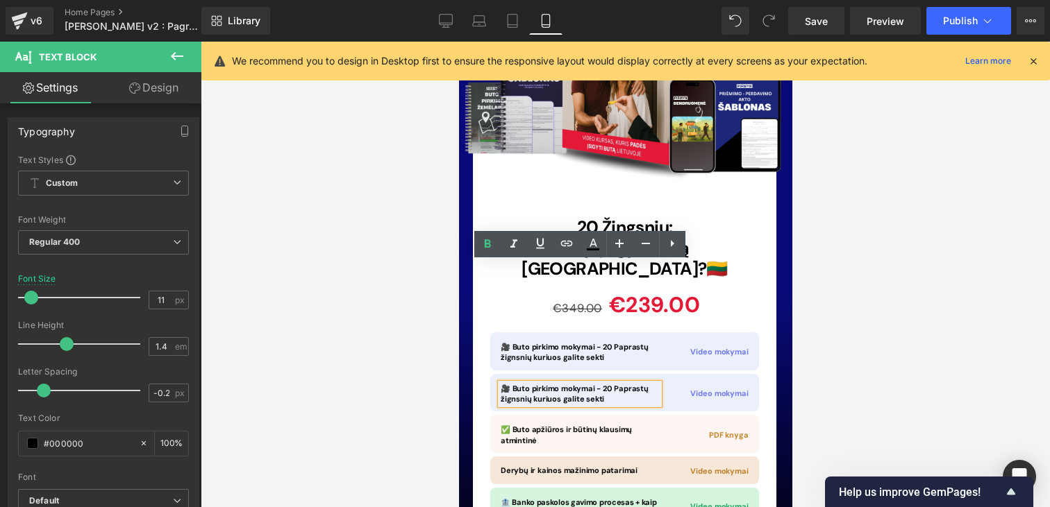
click at [611, 384] on p "🎥 Buto pirkimo mokymai - 20 Paprastų žignsnių kuriuos galite sekti" at bounding box center [579, 395] width 158 height 22
drag, startPoint x: 612, startPoint y: 278, endPoint x: 501, endPoint y: 269, distance: 111.4
click at [501, 374] on div "🎥 Buto pirkimo mokymai - 20 Paprastų žignsnių kuriuos galite sekti Text Block V…" at bounding box center [623, 393] width 269 height 38
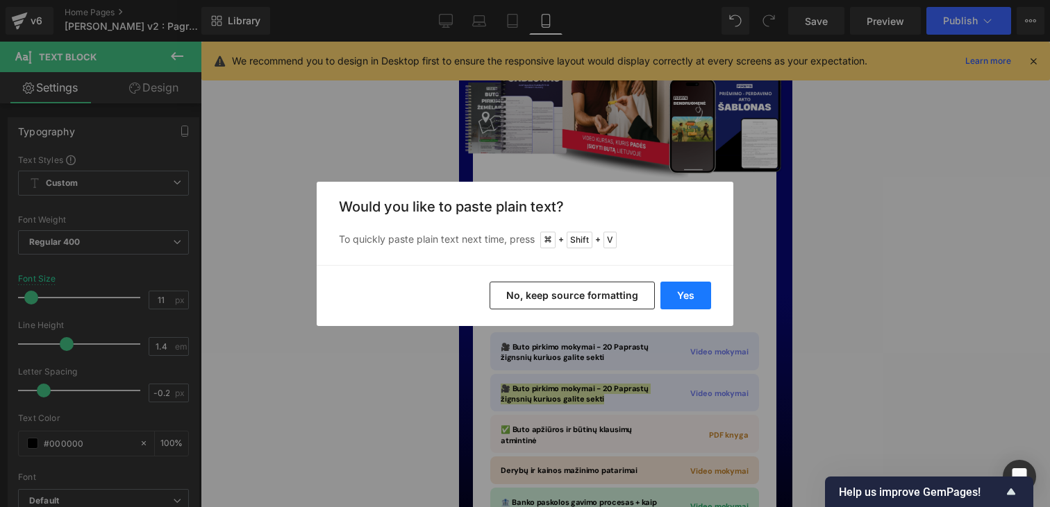
click at [696, 286] on button "Yes" at bounding box center [685, 296] width 51 height 28
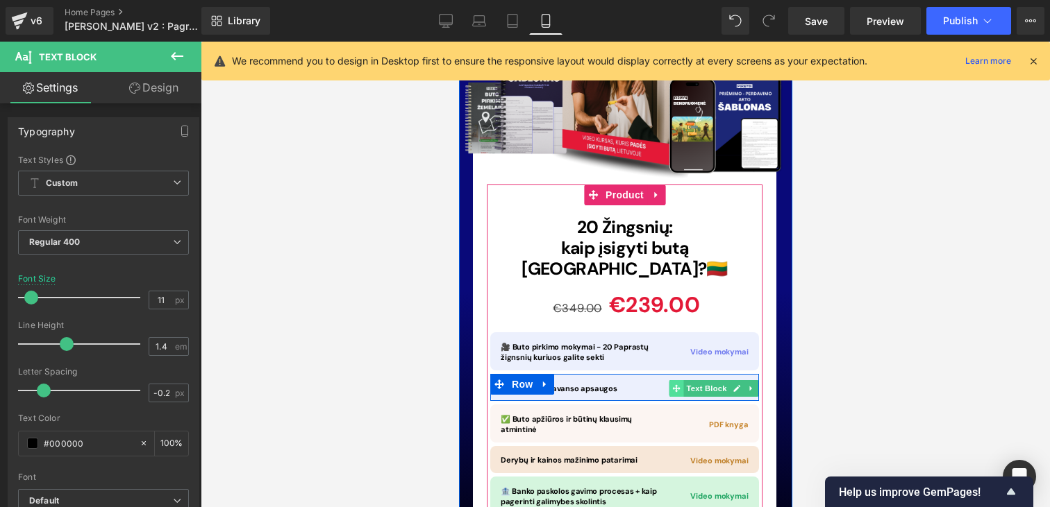
click at [681, 380] on span at bounding box center [676, 388] width 15 height 17
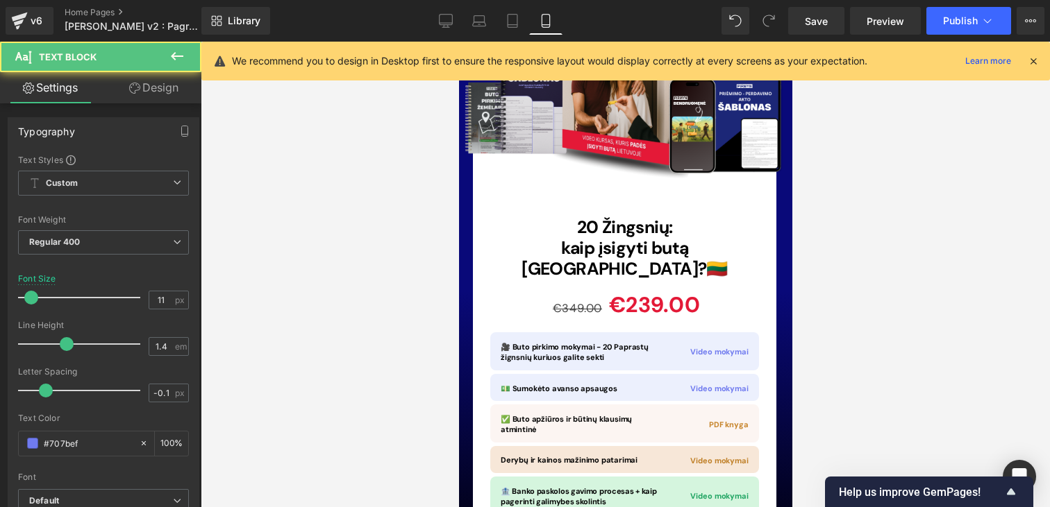
drag, startPoint x: 818, startPoint y: 257, endPoint x: 305, endPoint y: 215, distance: 514.0
click at [818, 257] on div at bounding box center [625, 275] width 849 height 466
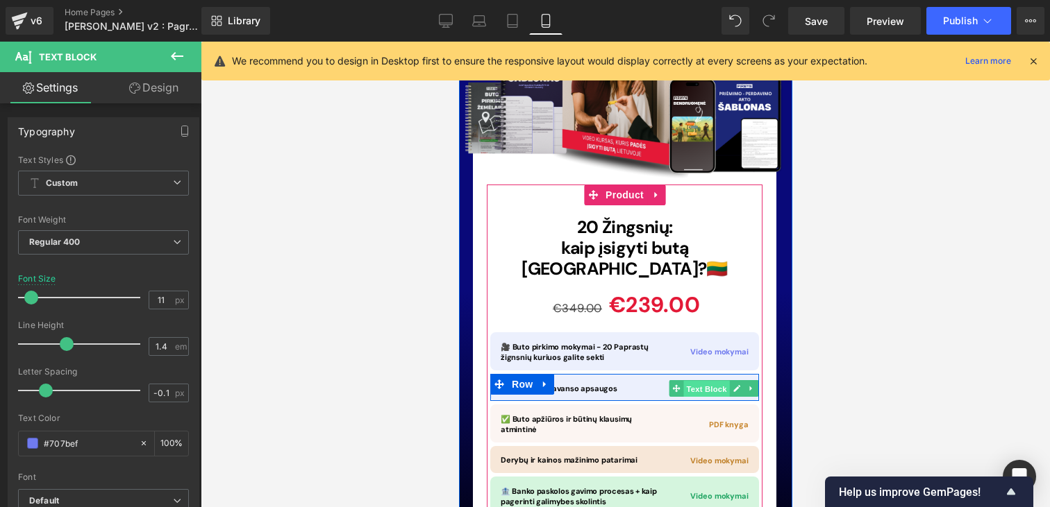
click at [716, 381] on span "Text Block" at bounding box center [706, 389] width 46 height 17
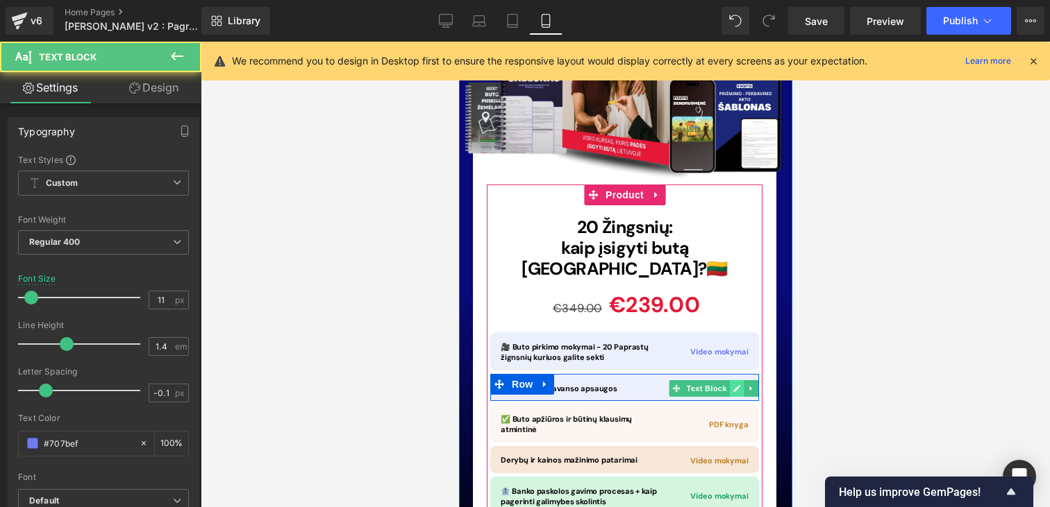
click at [735, 380] on link at bounding box center [736, 388] width 15 height 17
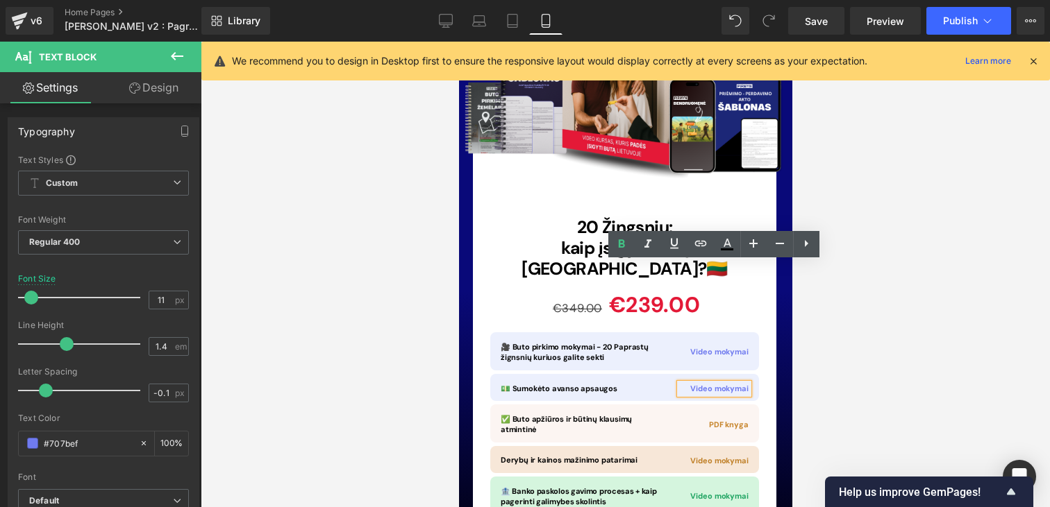
click at [719, 384] on span "Video mokymai" at bounding box center [718, 389] width 58 height 10
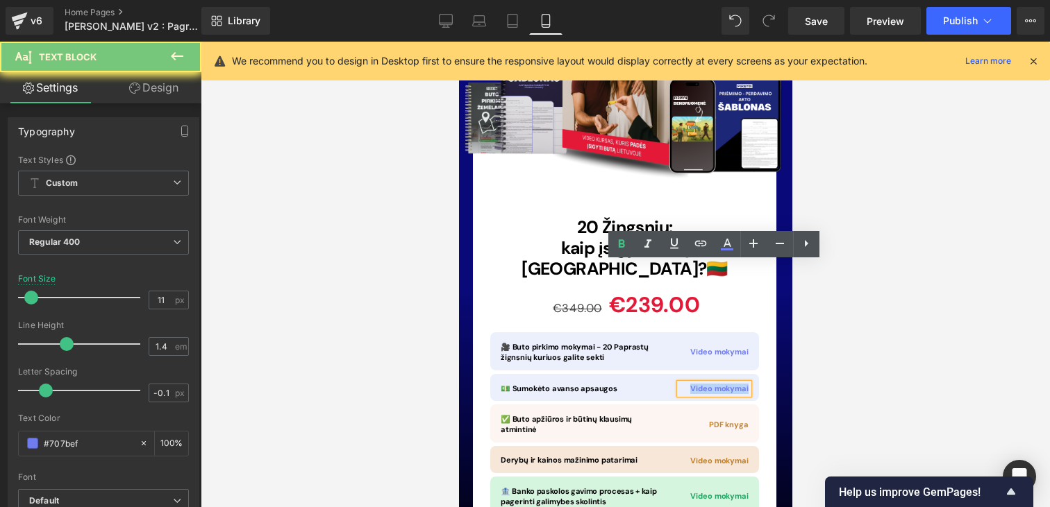
click at [719, 384] on span "Video mokymai" at bounding box center [718, 389] width 58 height 10
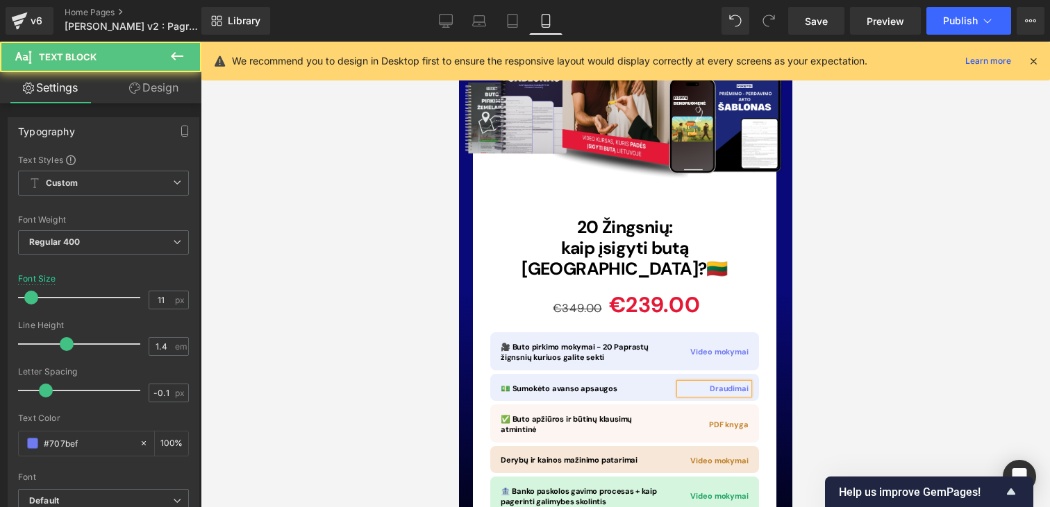
click at [714, 384] on p "Draudimai" at bounding box center [713, 389] width 69 height 10
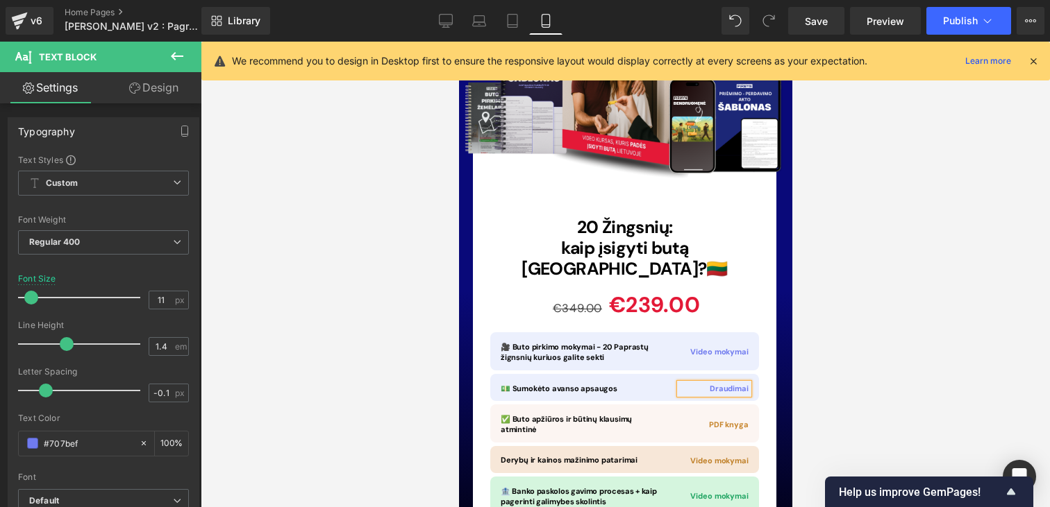
click at [859, 270] on div at bounding box center [625, 275] width 849 height 466
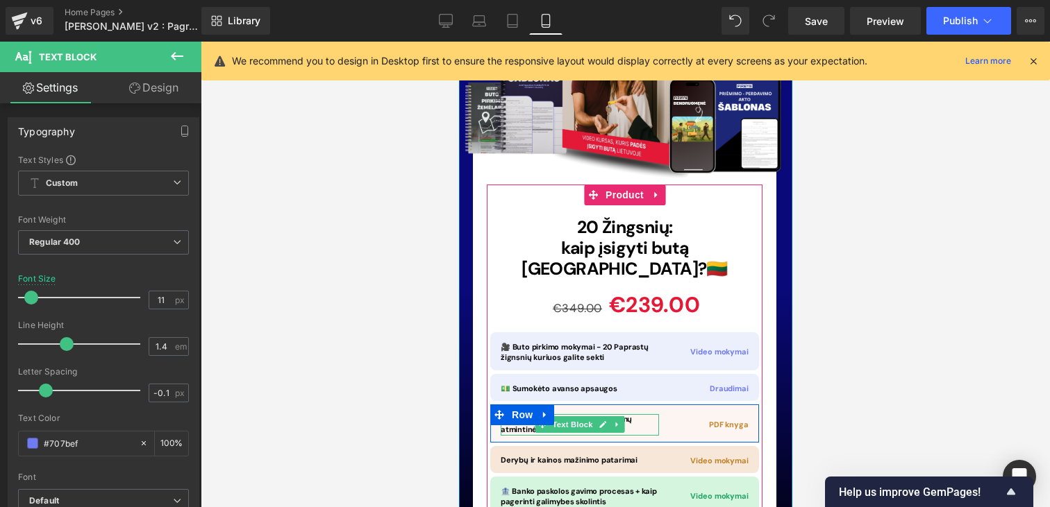
click at [638, 414] on p "✅ Buto apžiūros ir būtinų klausimų atmintinė" at bounding box center [579, 425] width 158 height 22
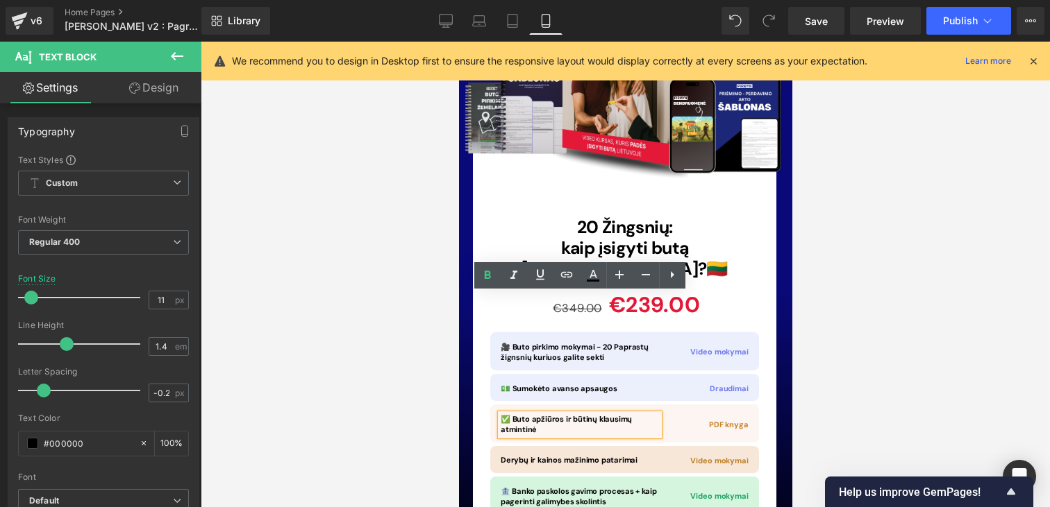
click at [579, 414] on span "✅ Buto apžiūros ir būtinų klausimų atmintinė" at bounding box center [565, 424] width 131 height 20
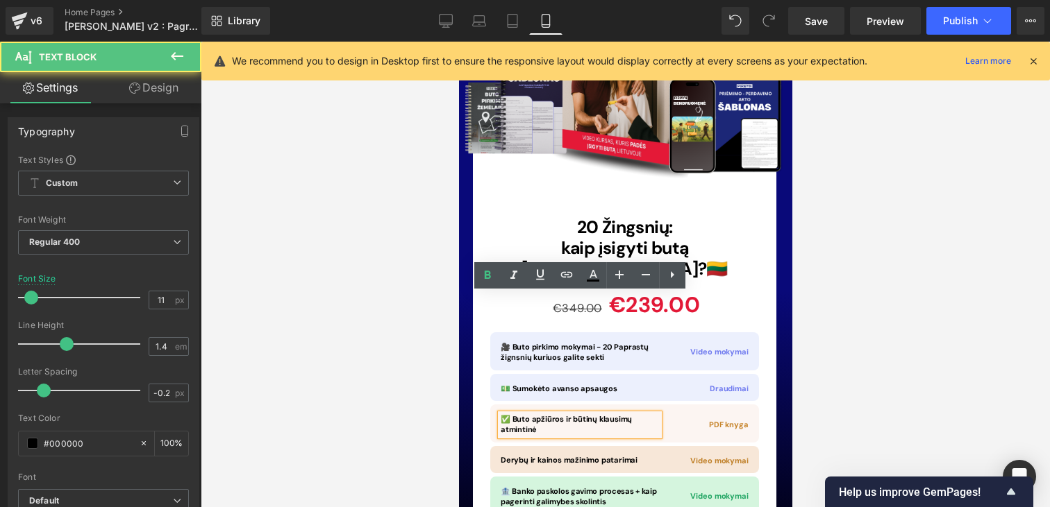
click at [579, 414] on span "✅ Buto apžiūros ir būtinų klausimų atmintinė" at bounding box center [565, 424] width 131 height 20
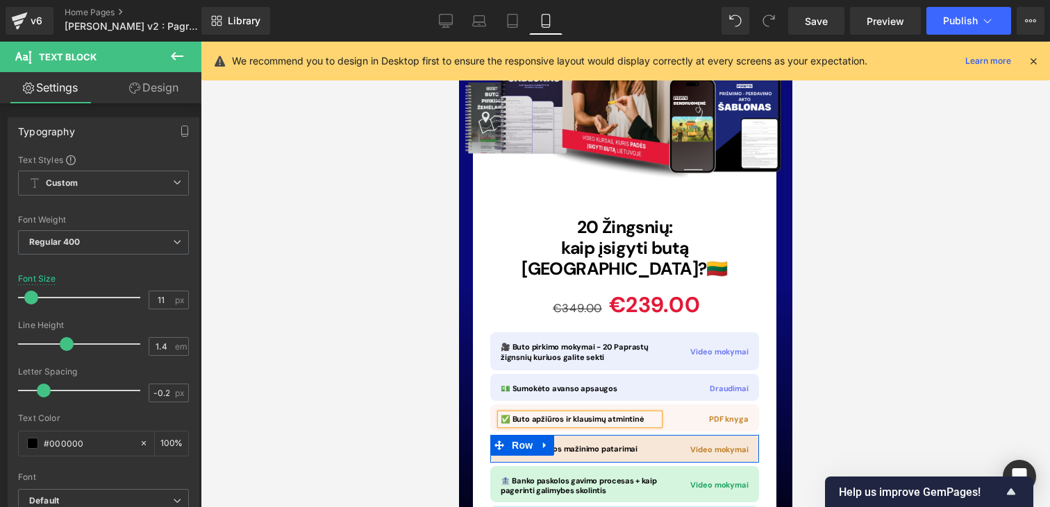
click at [563, 442] on span "Text Block" at bounding box center [571, 450] width 46 height 17
click at [631, 445] on div at bounding box center [579, 446] width 158 height 3
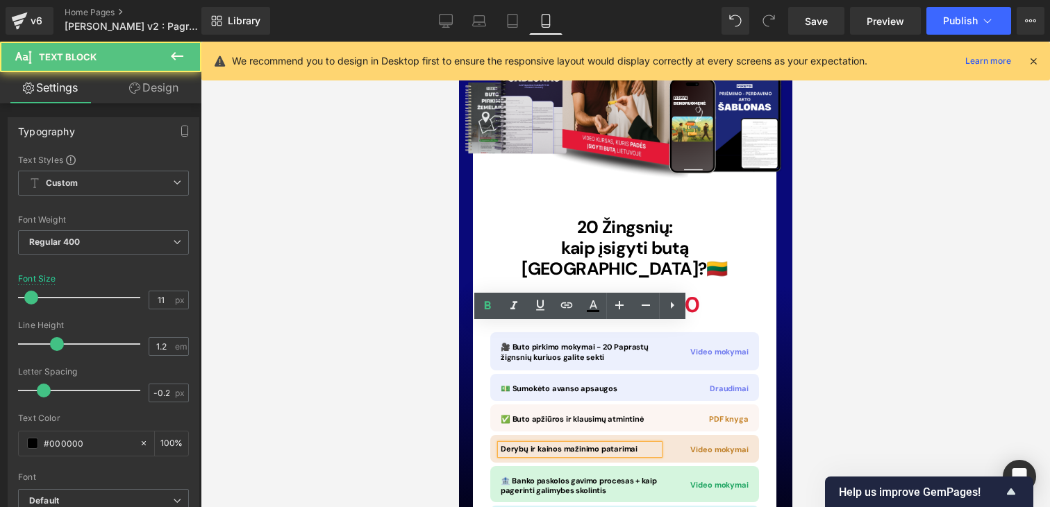
click at [630, 445] on p "Derybų ir kainos mažinimo patarimai" at bounding box center [579, 449] width 158 height 9
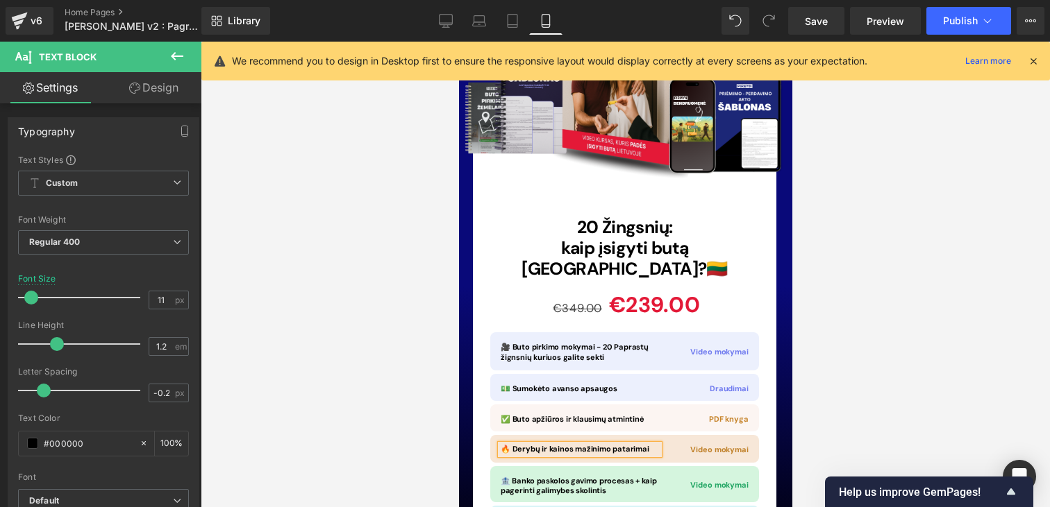
click at [639, 445] on p "🔥 Derybų ir kainos mažinimo patarimai" at bounding box center [579, 449] width 158 height 9
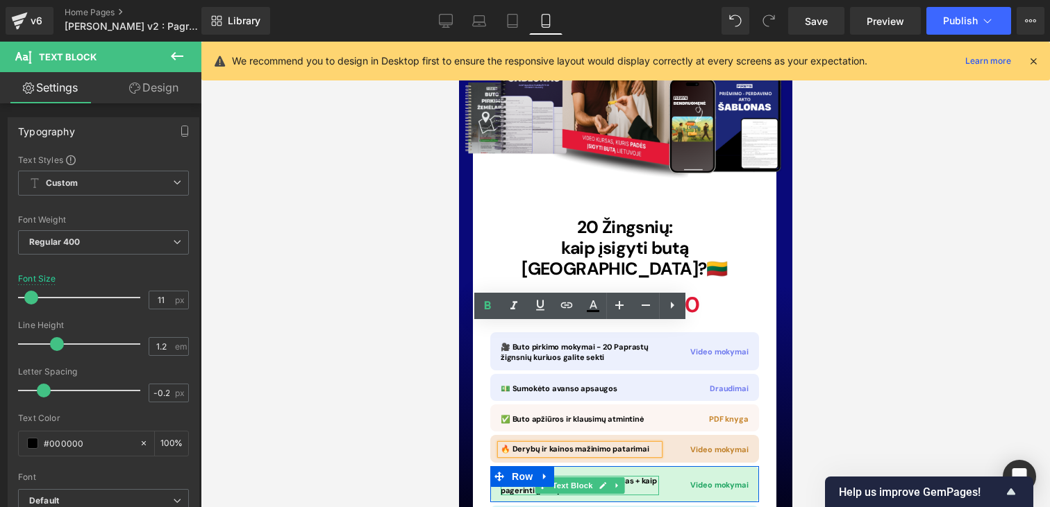
click at [639, 476] on b "🏦 Banko paskolos gavimo procesas + kaip pagerinti galimybes skolintis" at bounding box center [578, 485] width 156 height 19
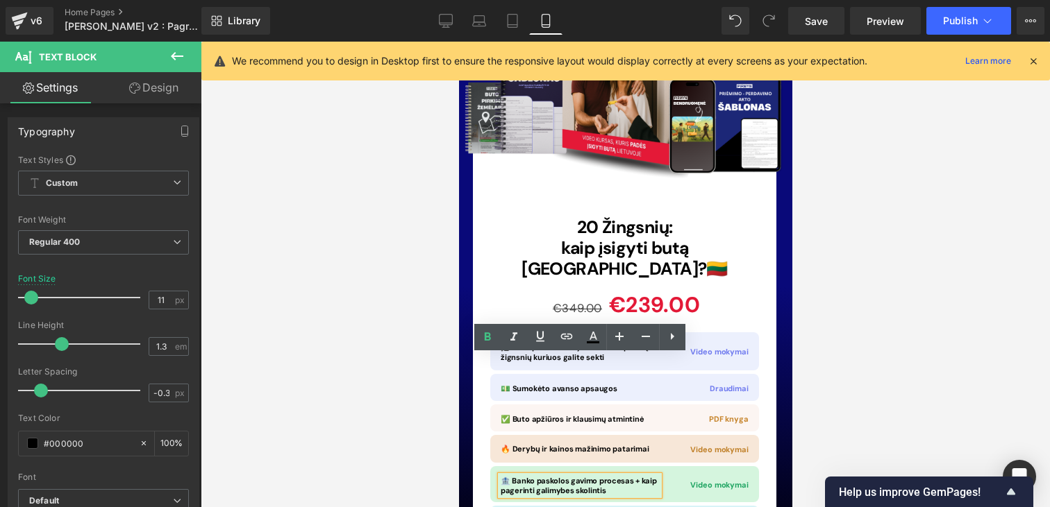
click at [556, 476] on b "🏦 Banko paskolos gavimo procesas + kaip pagerinti galimybes skolintis" at bounding box center [578, 485] width 156 height 19
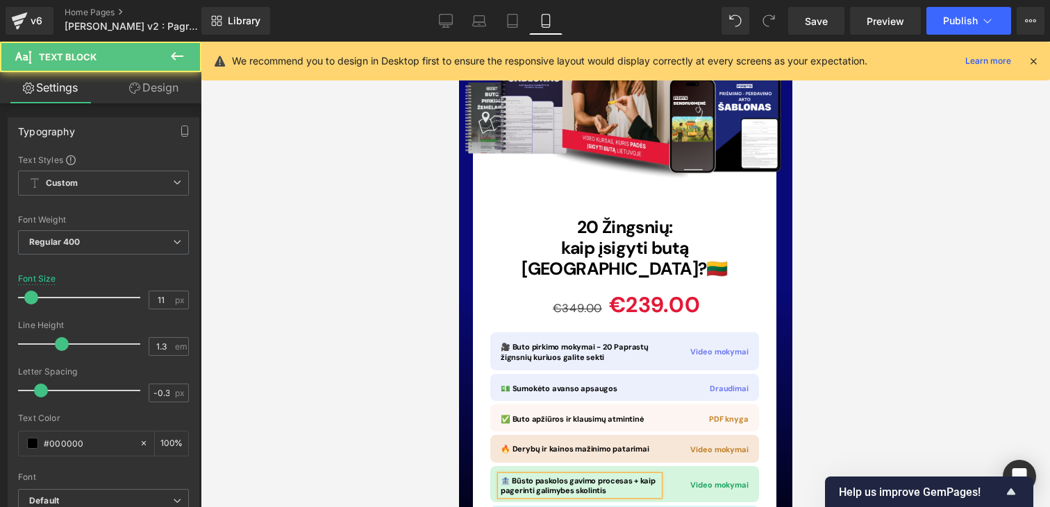
click at [638, 476] on b "🏦 Būsto paskolos gavimo procesas + kaip pagerinti galimybes skolintis" at bounding box center [577, 485] width 154 height 19
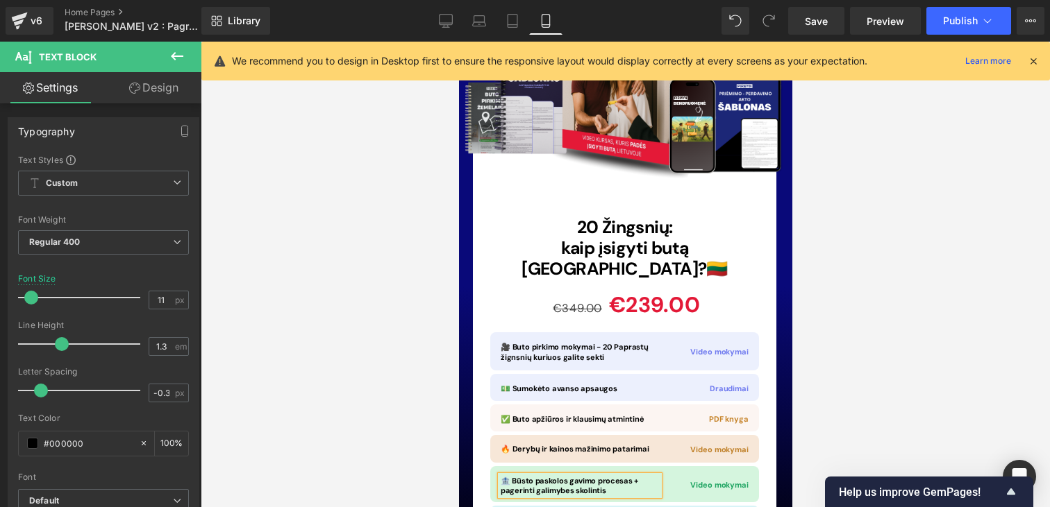
click at [511, 476] on b "🏦 Būsto paskolos gavimo procesas + pagerinti galimybes skolintis" at bounding box center [568, 485] width 137 height 19
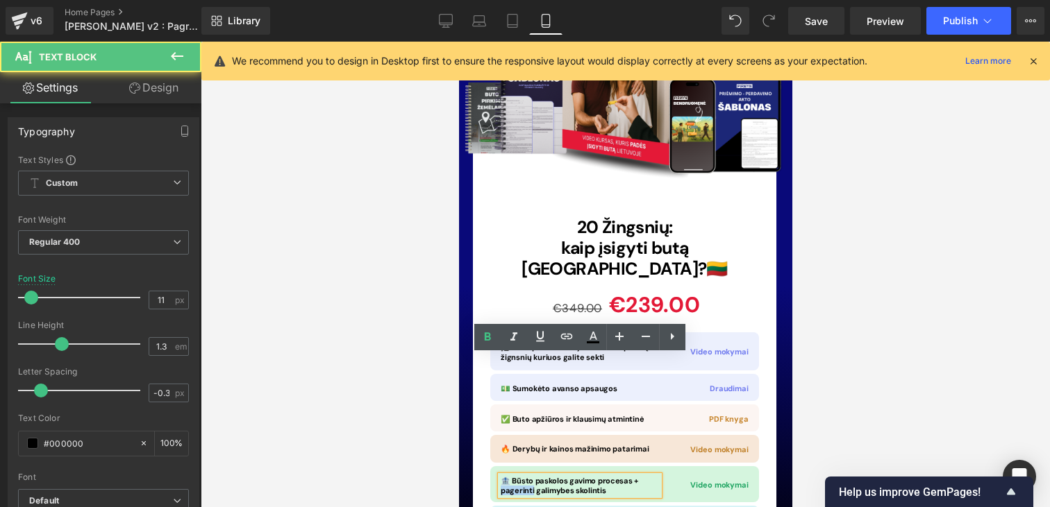
click at [511, 476] on b "🏦 Būsto paskolos gavimo procesas + pagerinti galimybes skolintis" at bounding box center [568, 485] width 137 height 19
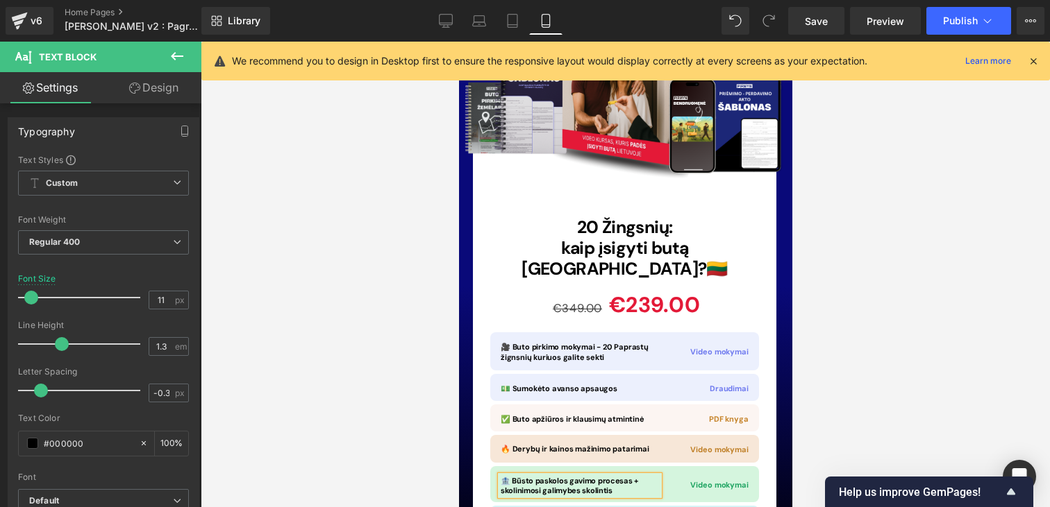
click at [581, 476] on b "🏦 Būsto paskolos gavimo procesas + skolinimosi galimybes skolintis" at bounding box center [568, 485] width 137 height 19
click at [628, 476] on b "🏦 Būsto paskolos gavimo procesas + skolinimosi galimybių gerinimas kolintis" at bounding box center [572, 485] width 144 height 19
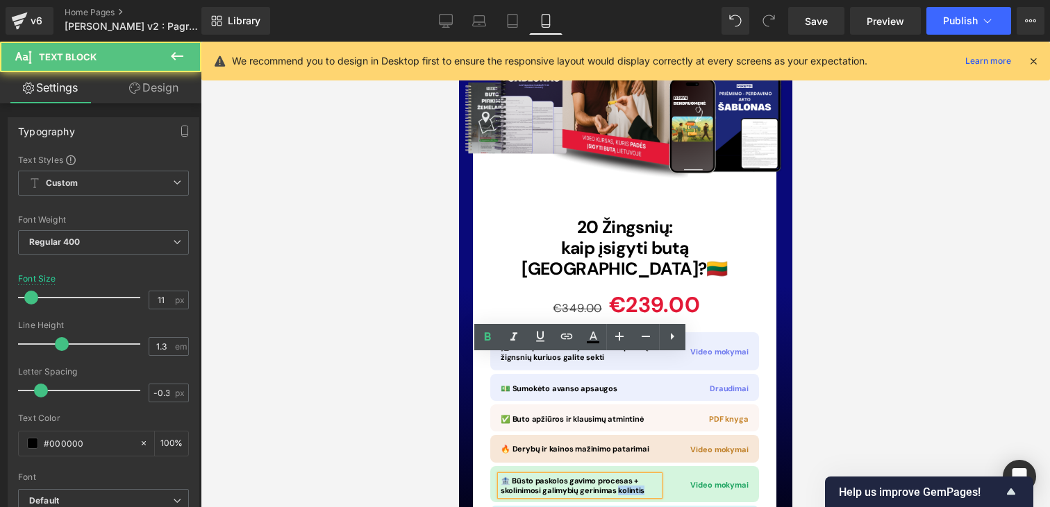
click at [628, 476] on b "🏦 Būsto paskolos gavimo procesas + skolinimosi galimybių gerinimas kolintis" at bounding box center [572, 485] width 144 height 19
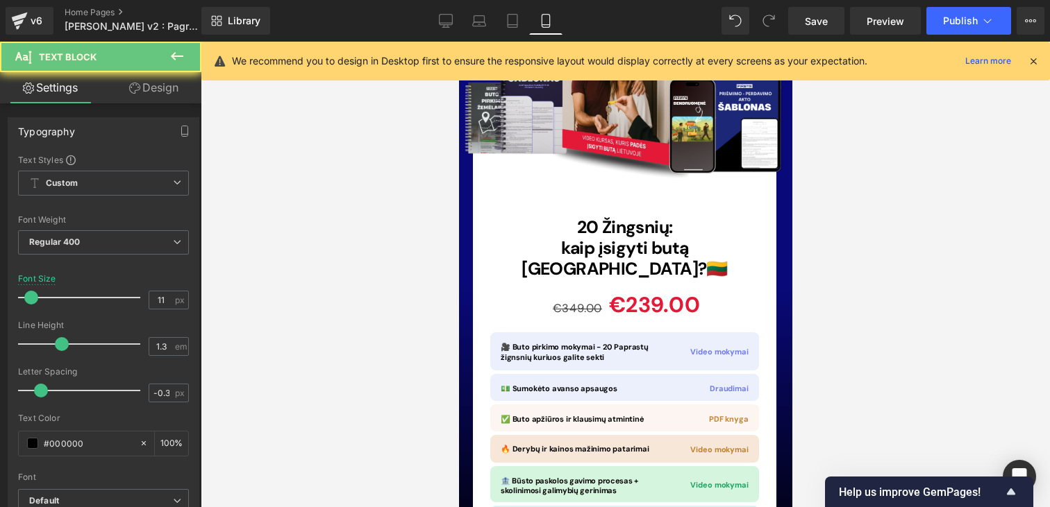
click at [827, 365] on div at bounding box center [625, 275] width 849 height 466
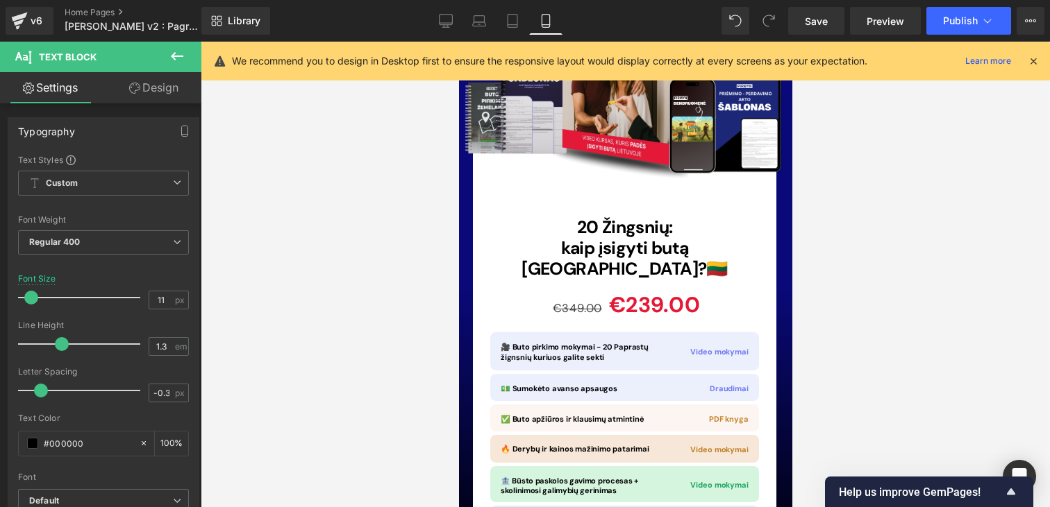
click at [850, 380] on div at bounding box center [625, 275] width 849 height 466
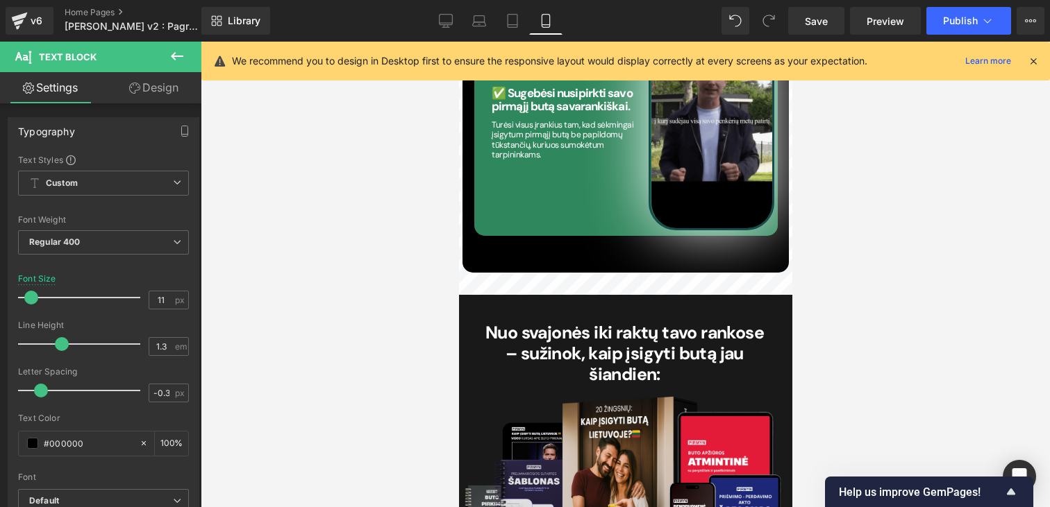
scroll to position [4316, 0]
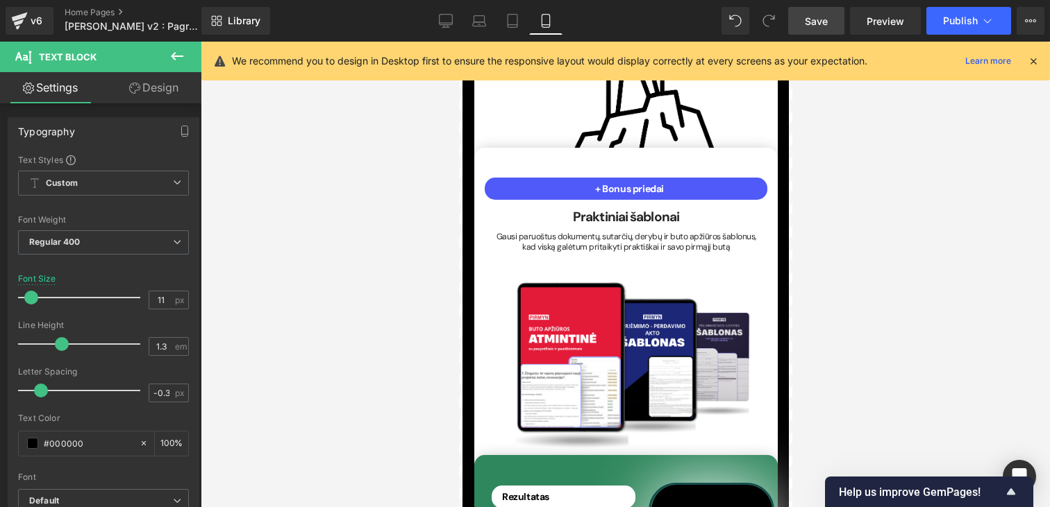
click at [812, 24] on span "Save" at bounding box center [816, 21] width 23 height 15
click at [431, 25] on link "Desktop" at bounding box center [445, 21] width 33 height 28
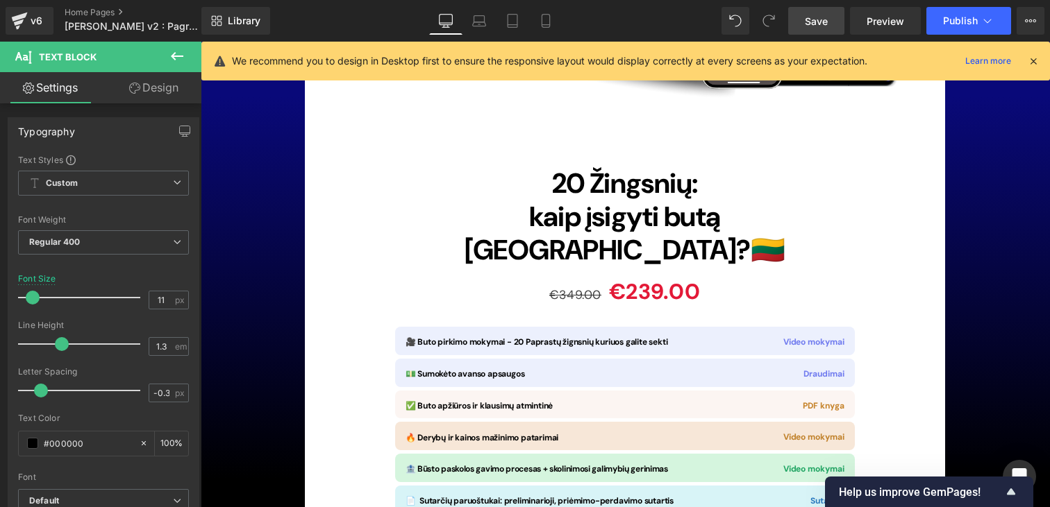
scroll to position [10056, 0]
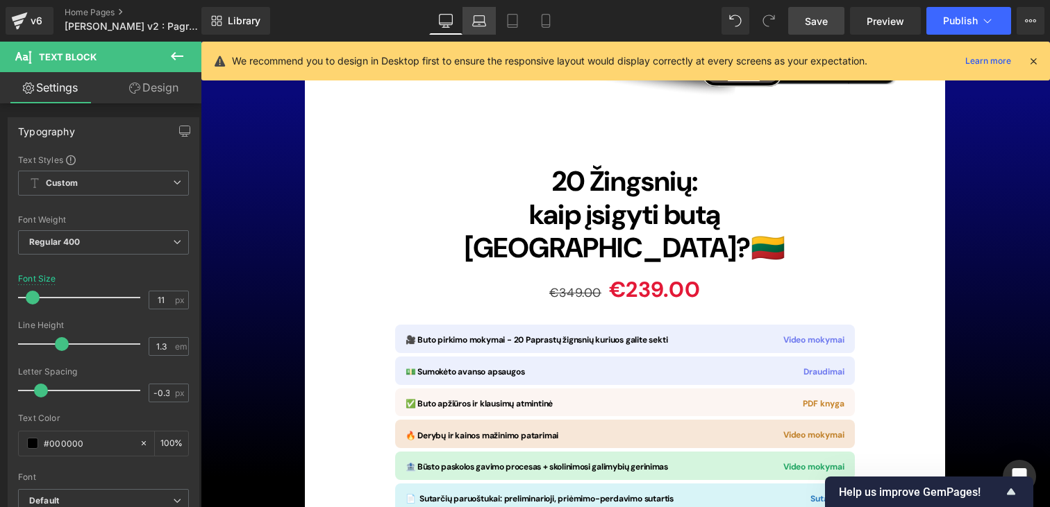
click at [471, 8] on link "Laptop" at bounding box center [478, 21] width 33 height 28
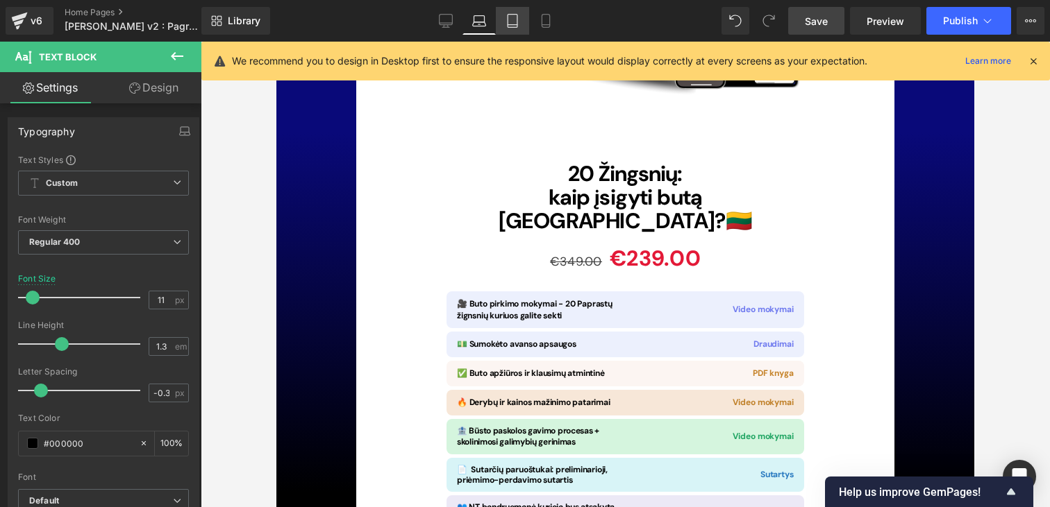
click at [510, 19] on icon at bounding box center [512, 21] width 14 height 14
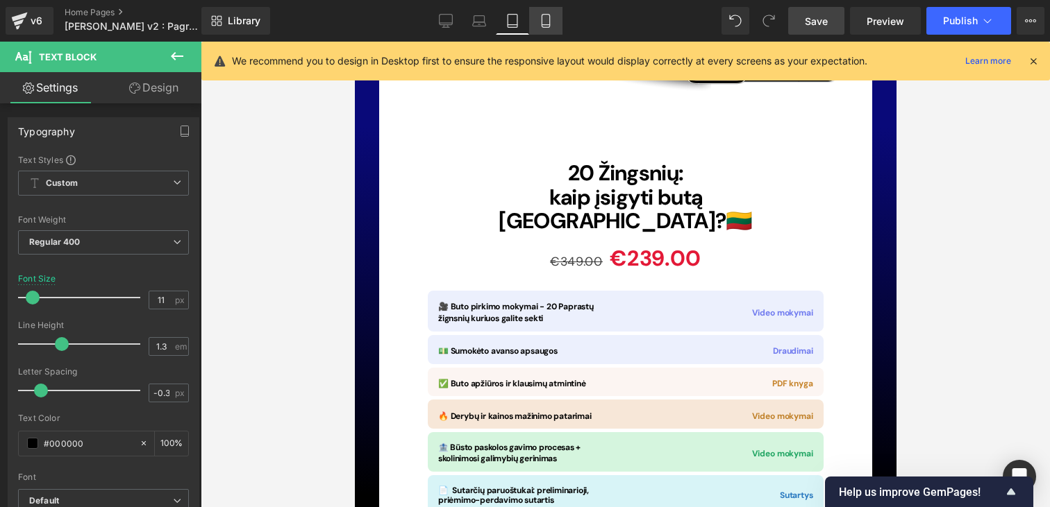
click at [539, 20] on link "Mobile" at bounding box center [545, 21] width 33 height 28
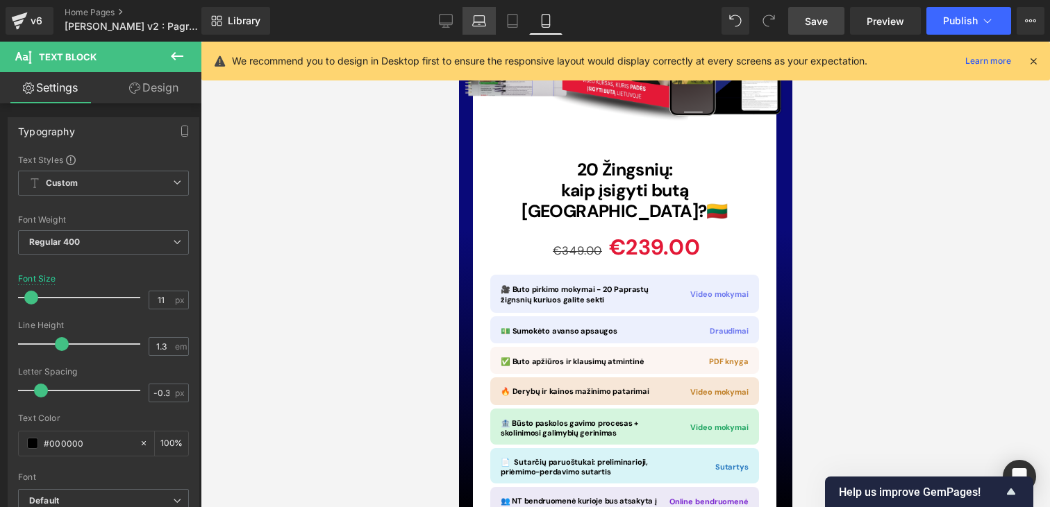
click at [494, 24] on link "Laptop" at bounding box center [478, 21] width 33 height 28
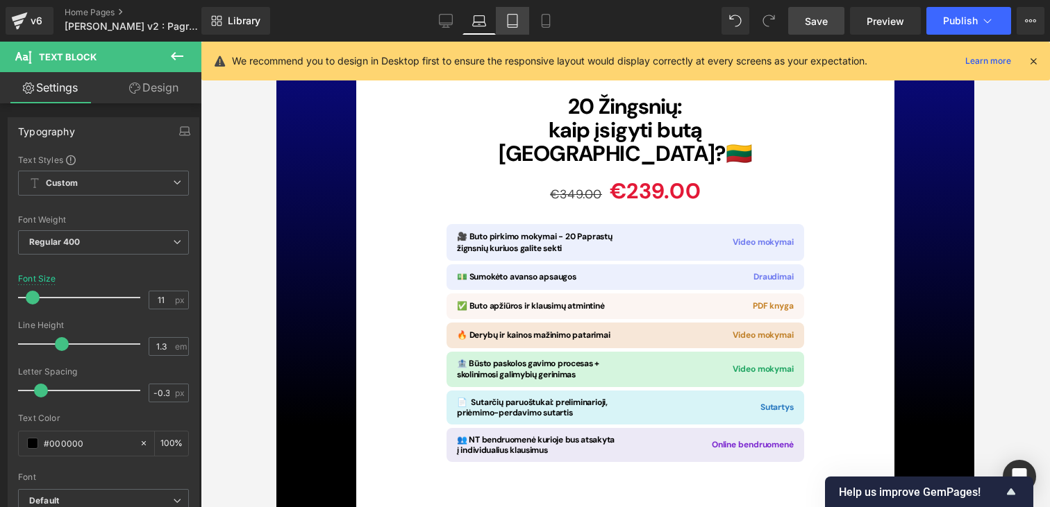
click at [514, 24] on icon at bounding box center [512, 21] width 14 height 14
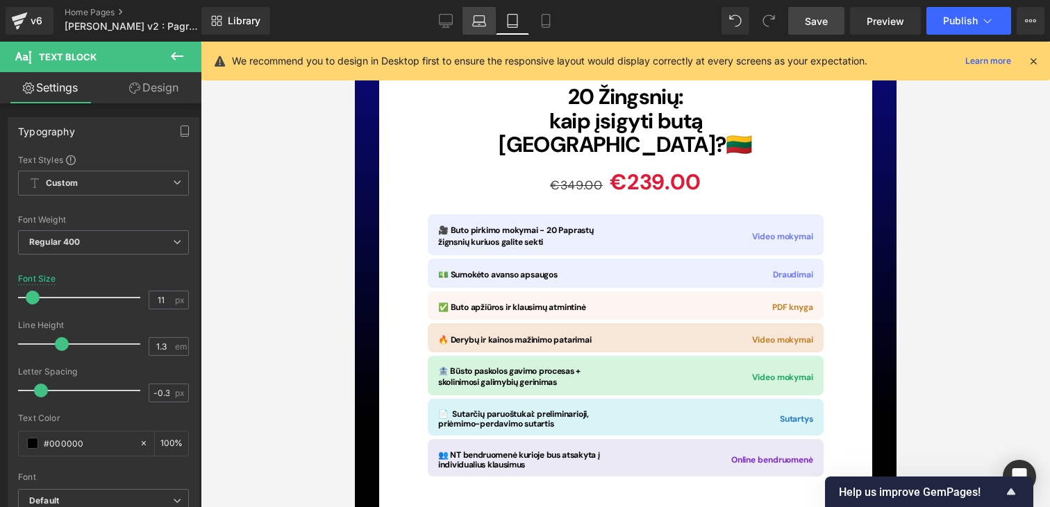
scroll to position [10571, 0]
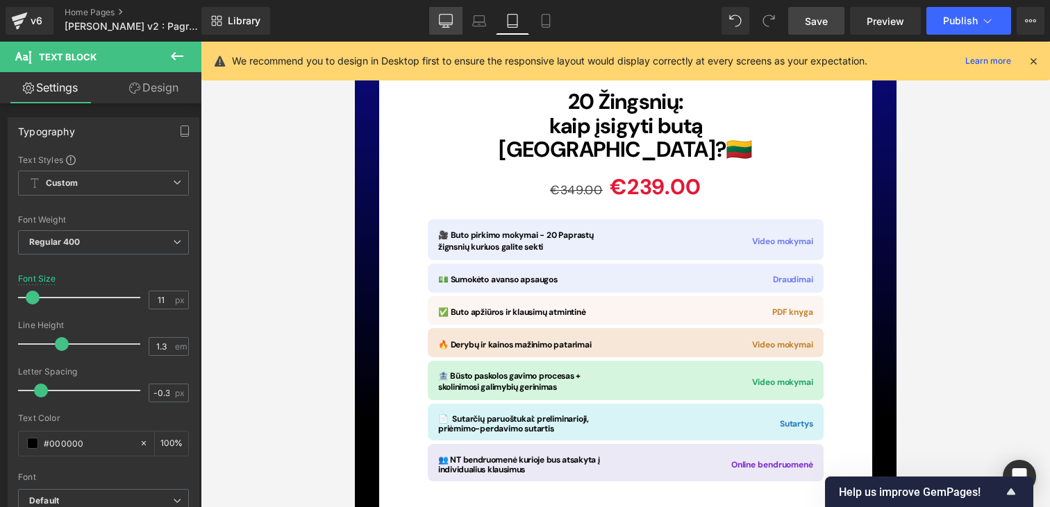
click at [448, 29] on link "Desktop" at bounding box center [445, 21] width 33 height 28
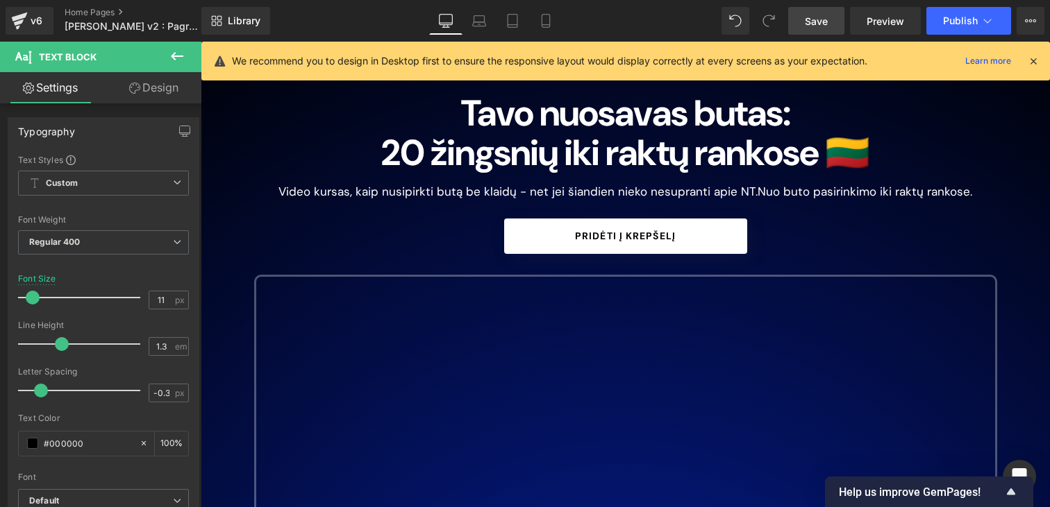
scroll to position [0, 0]
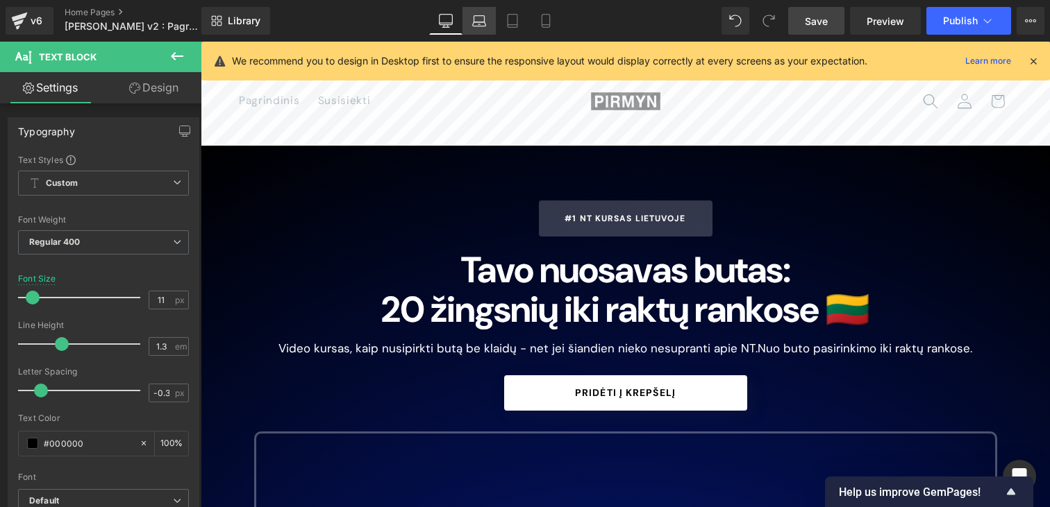
click at [479, 31] on link "Laptop" at bounding box center [478, 21] width 33 height 28
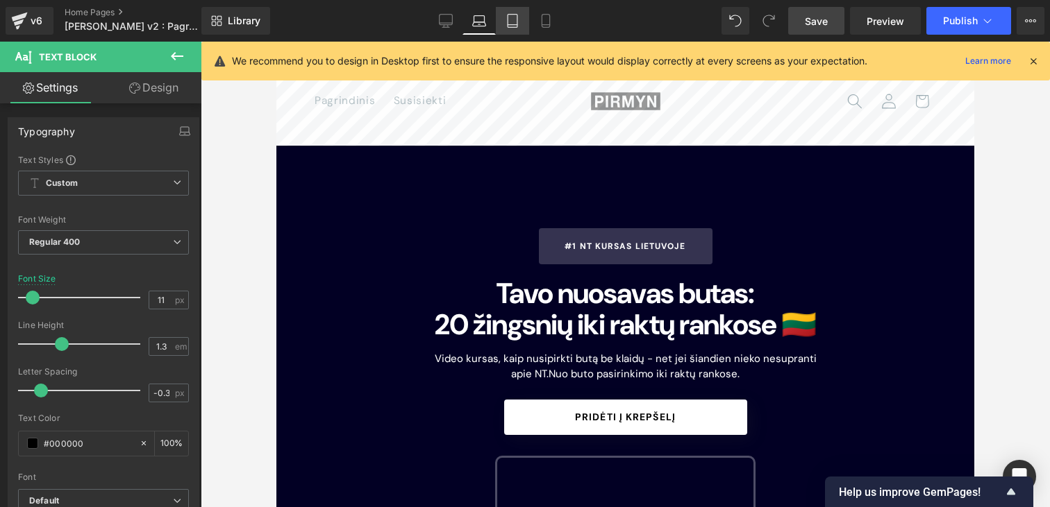
click at [516, 21] on icon at bounding box center [512, 21] width 14 height 14
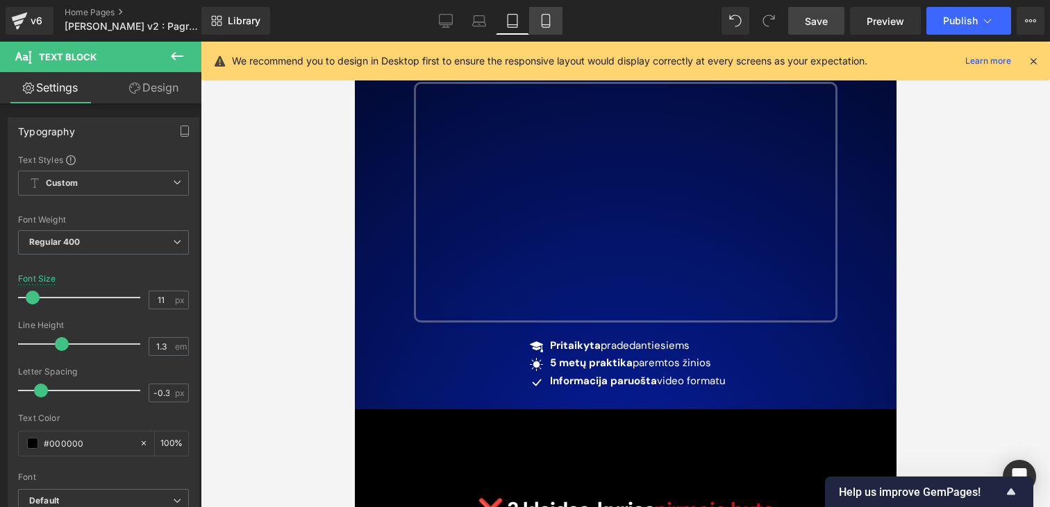
click at [537, 21] on link "Mobile" at bounding box center [545, 21] width 33 height 28
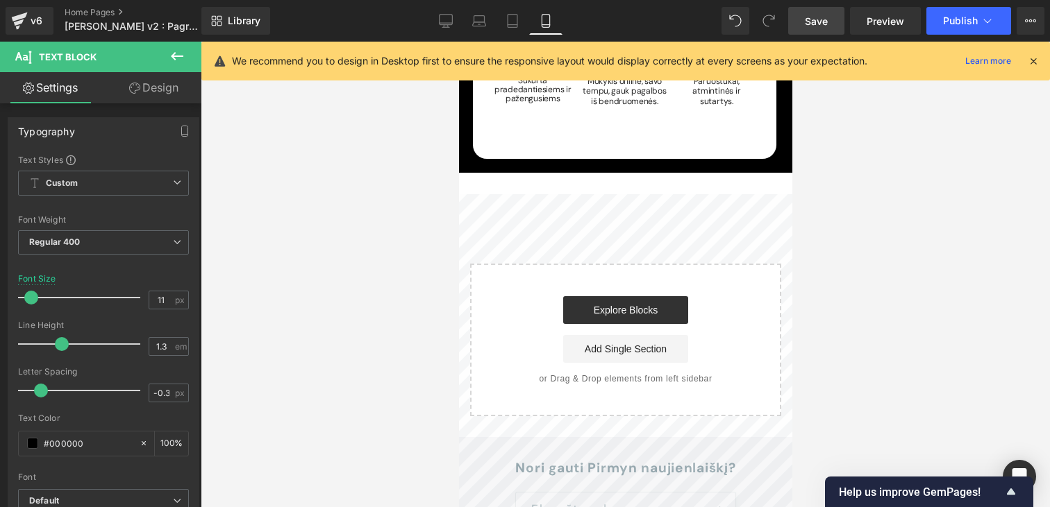
scroll to position [10842, 0]
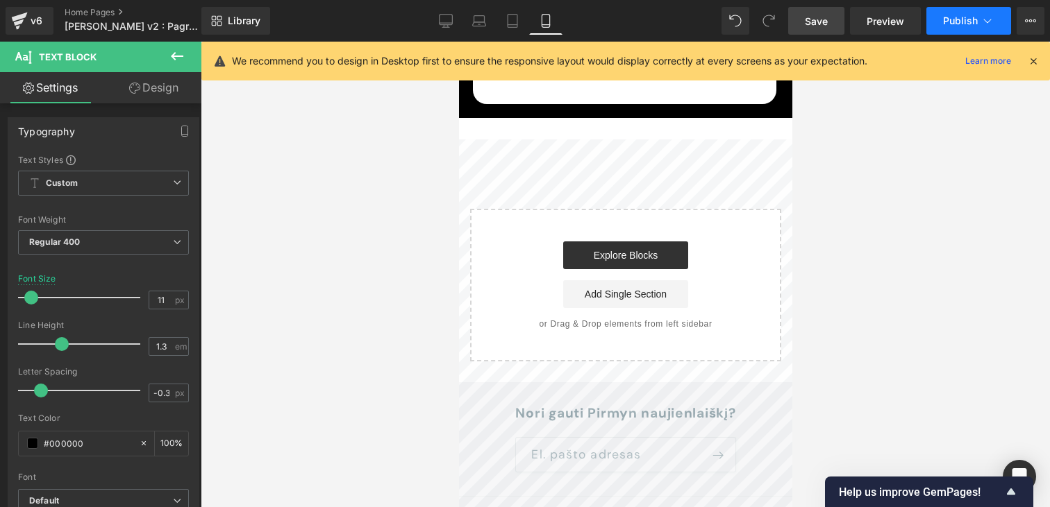
click at [944, 26] on span "Publish" at bounding box center [960, 20] width 35 height 11
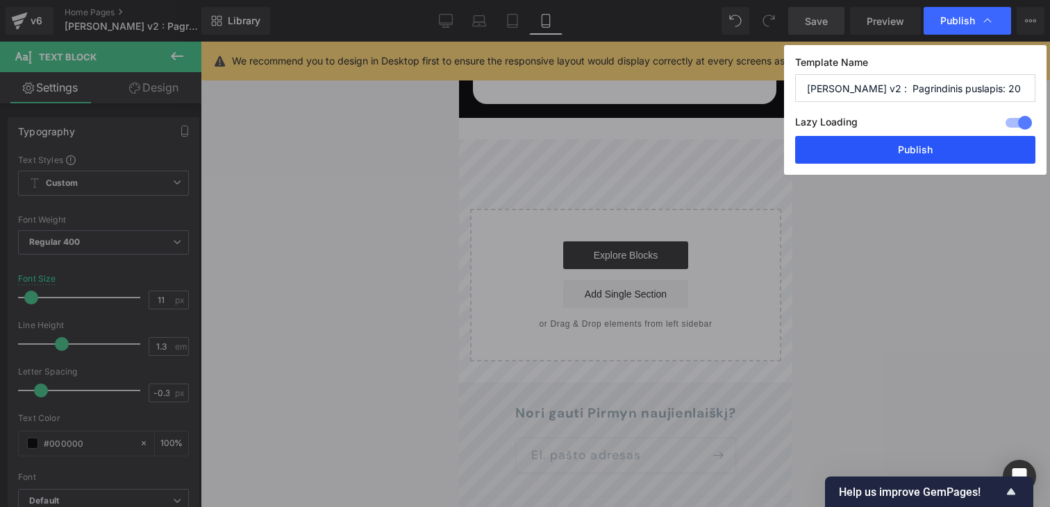
click at [933, 145] on button "Publish" at bounding box center [915, 150] width 240 height 28
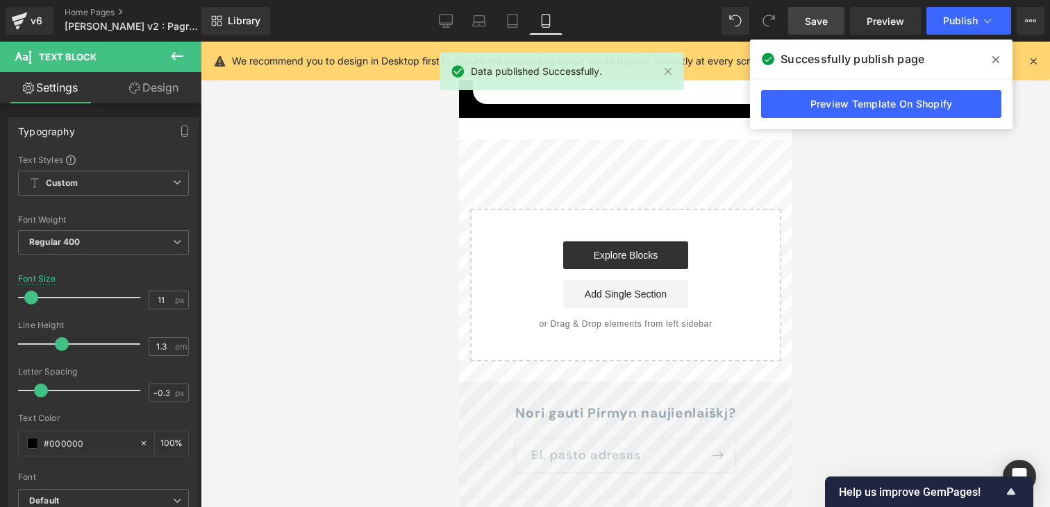
click at [997, 59] on icon at bounding box center [995, 59] width 7 height 11
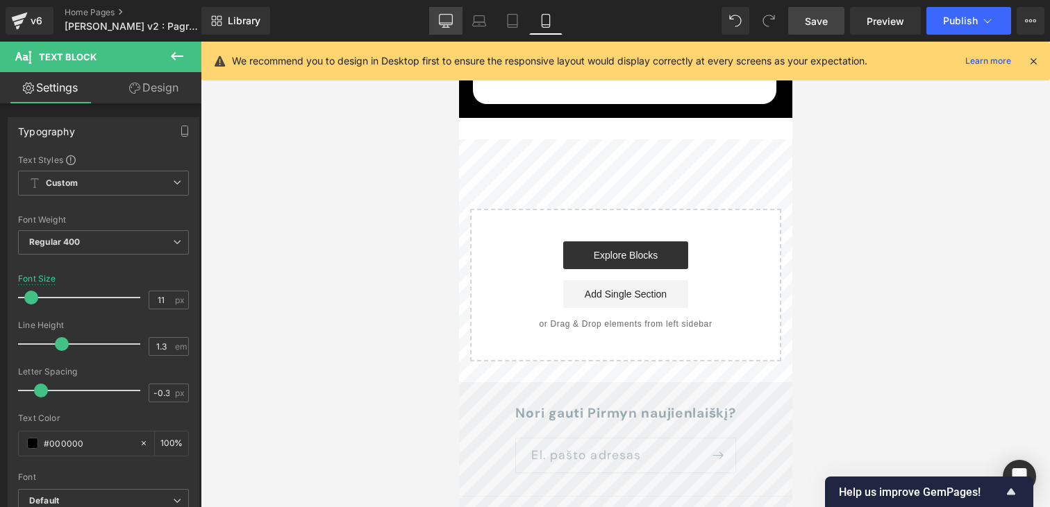
click at [440, 17] on icon at bounding box center [445, 20] width 13 height 10
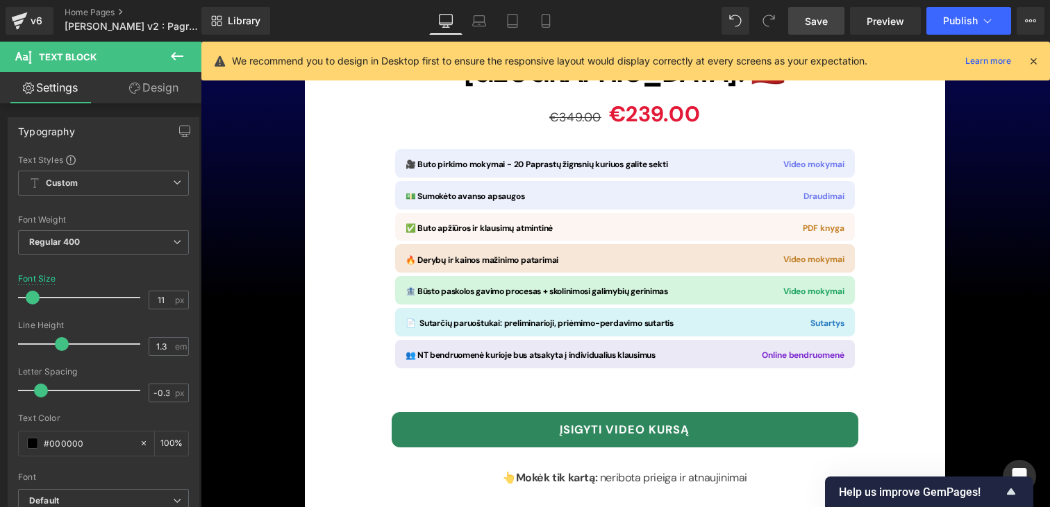
scroll to position [10229, 0]
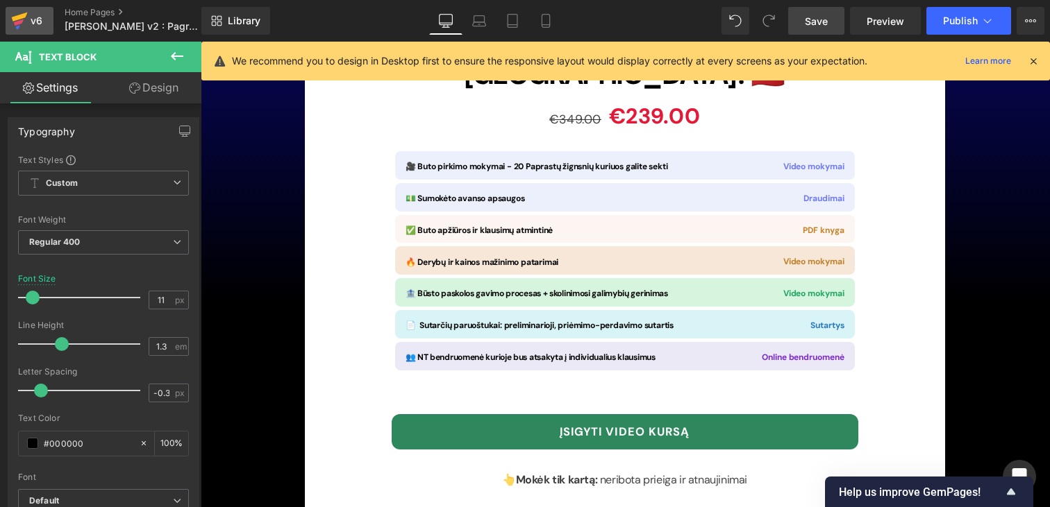
click at [37, 15] on div "v6" at bounding box center [36, 21] width 17 height 18
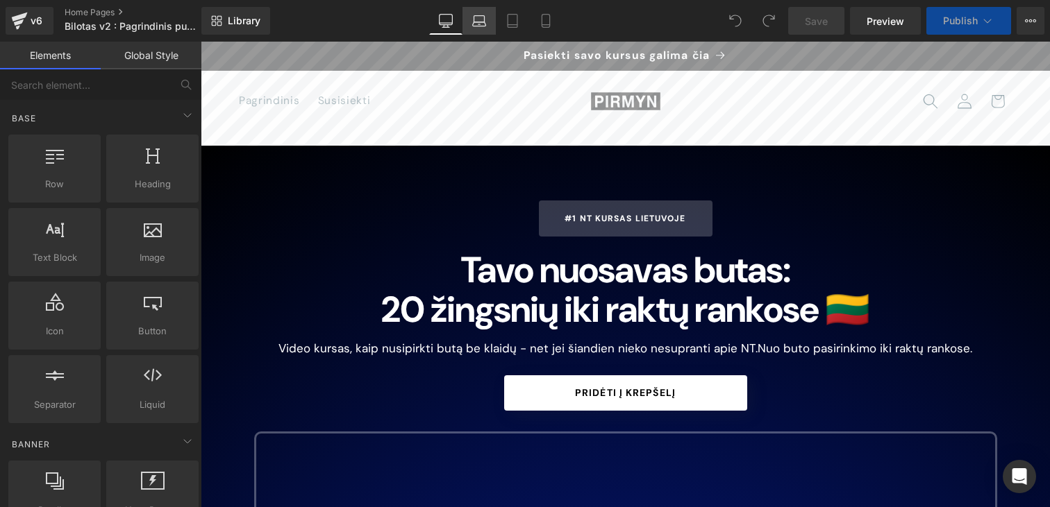
click at [485, 25] on icon at bounding box center [479, 21] width 14 height 14
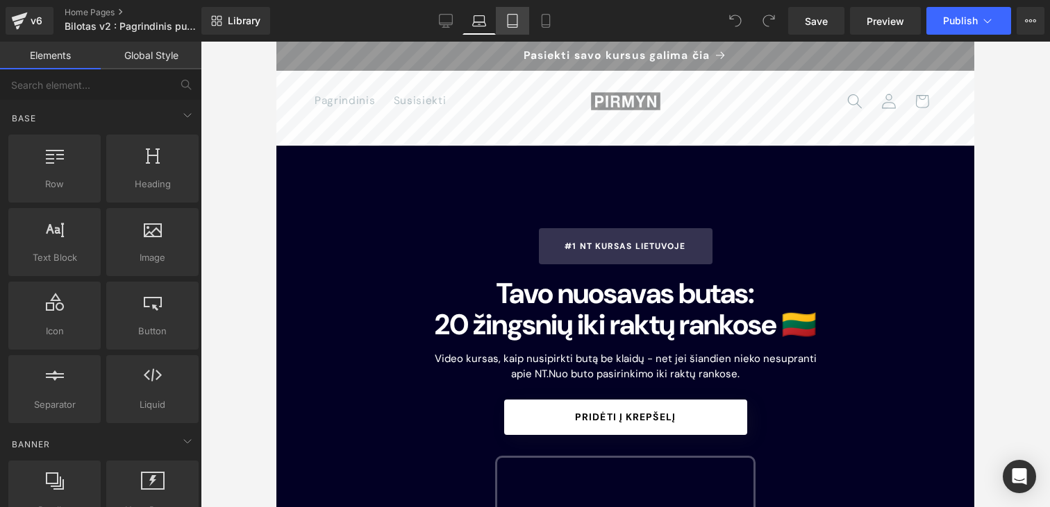
click at [516, 25] on icon at bounding box center [512, 25] width 10 height 0
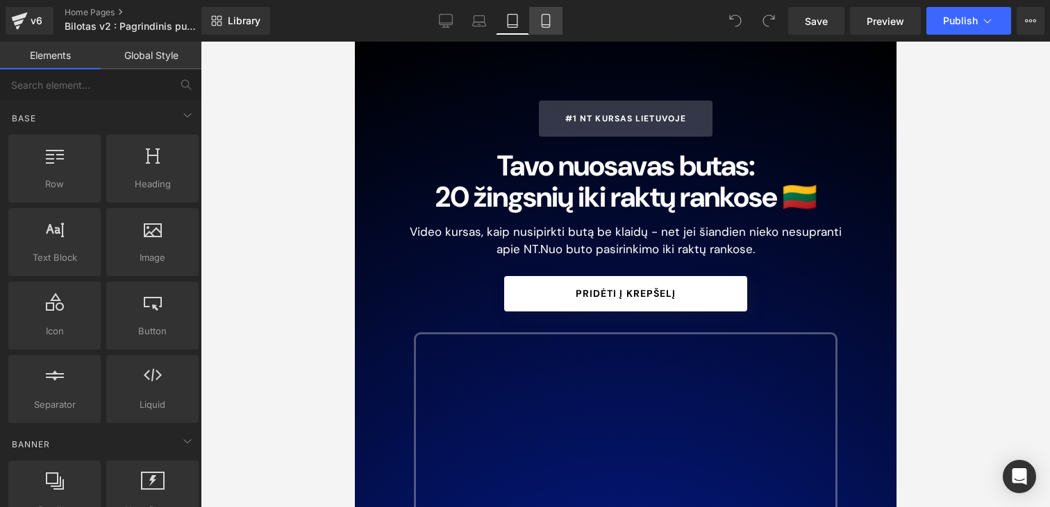
click at [546, 23] on icon at bounding box center [546, 21] width 14 height 14
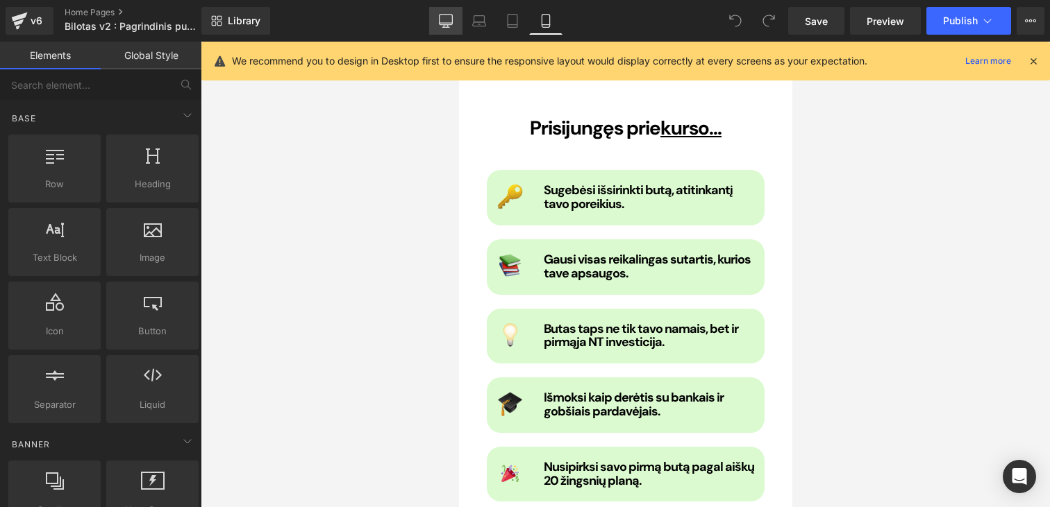
click at [447, 21] on icon at bounding box center [446, 21] width 14 height 14
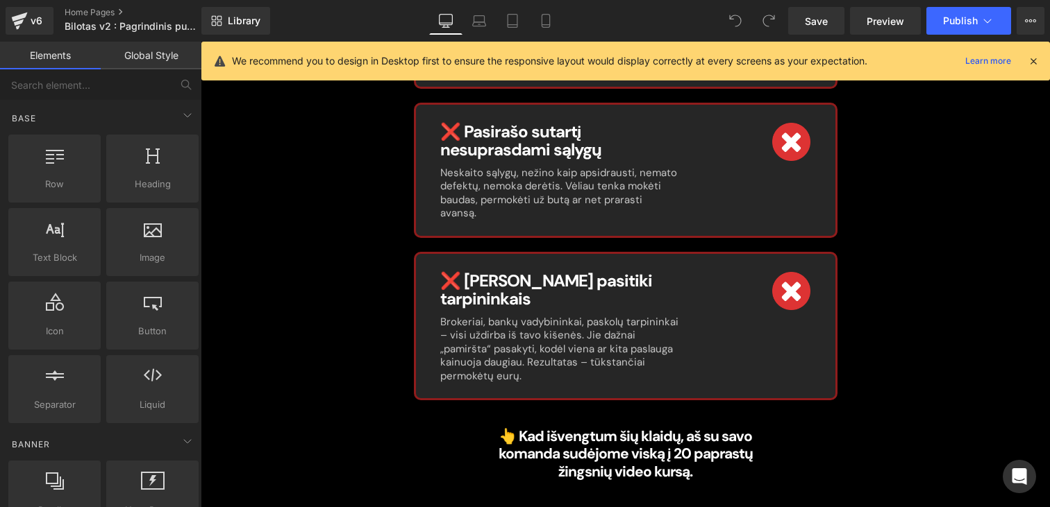
scroll to position [1616, 0]
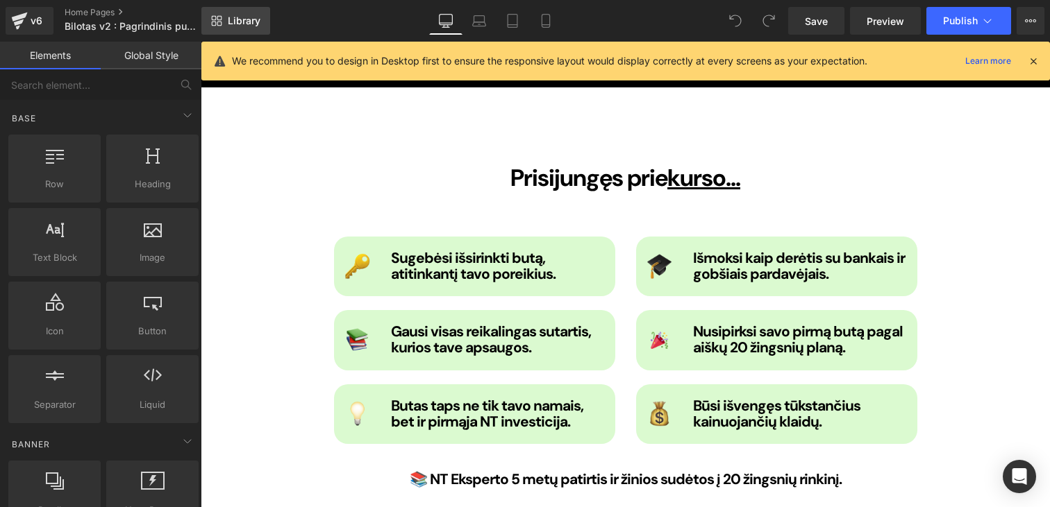
click at [255, 21] on span "Library" at bounding box center [244, 21] width 33 height 12
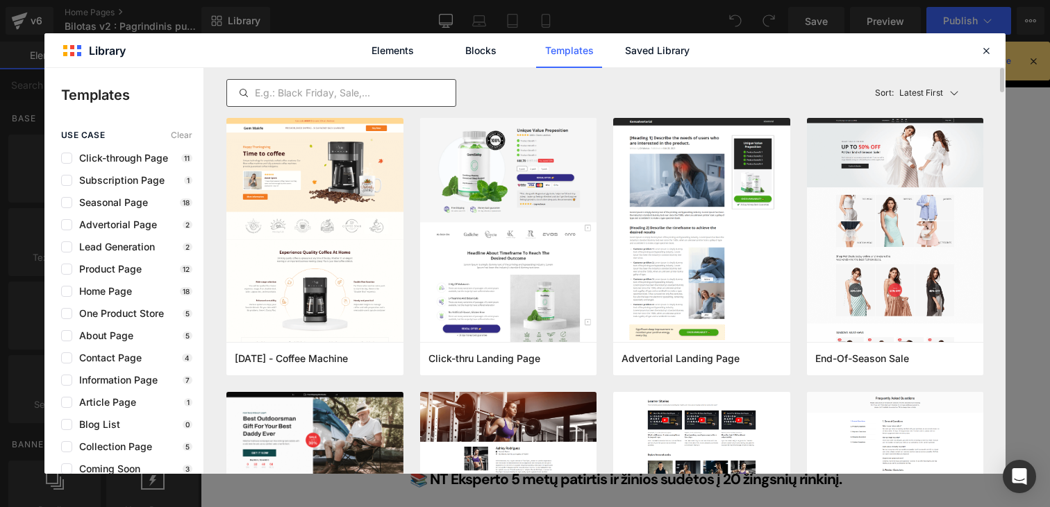
click at [411, 88] on input "text" at bounding box center [341, 93] width 228 height 17
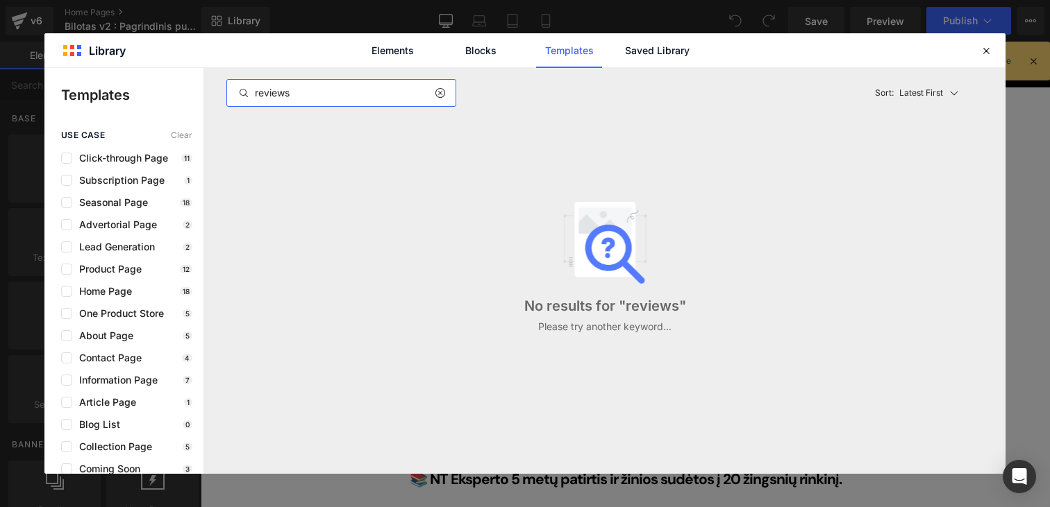
type input "reviews"
click at [412, 58] on link "Elements" at bounding box center [393, 50] width 66 height 35
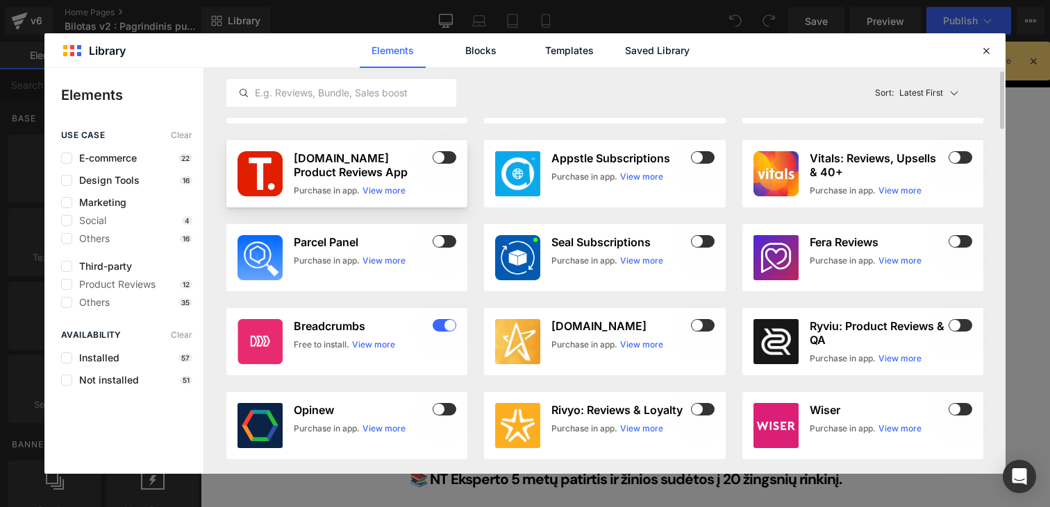
scroll to position [0, 0]
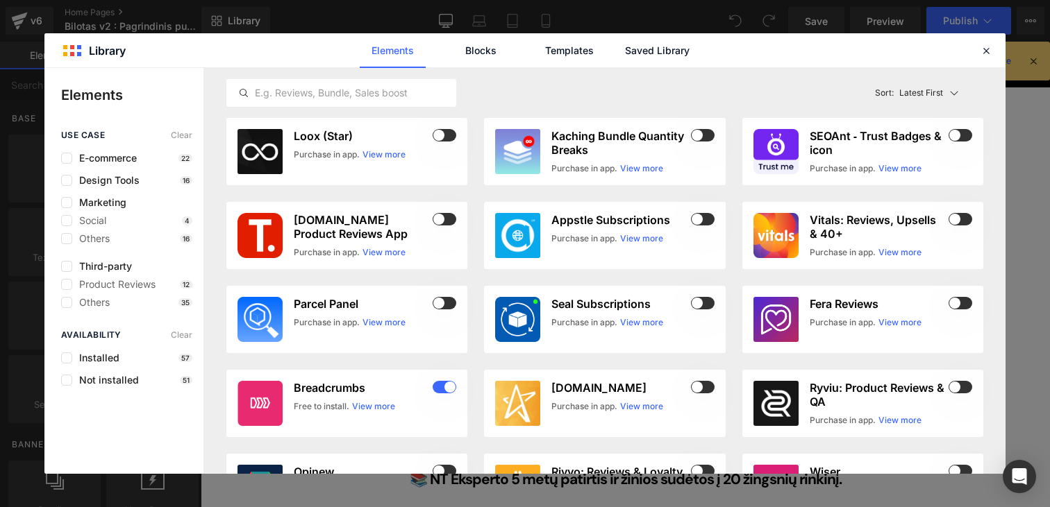
drag, startPoint x: 403, startPoint y: 94, endPoint x: 385, endPoint y: 53, distance: 45.1
click at [402, 94] on input "text" at bounding box center [341, 93] width 228 height 17
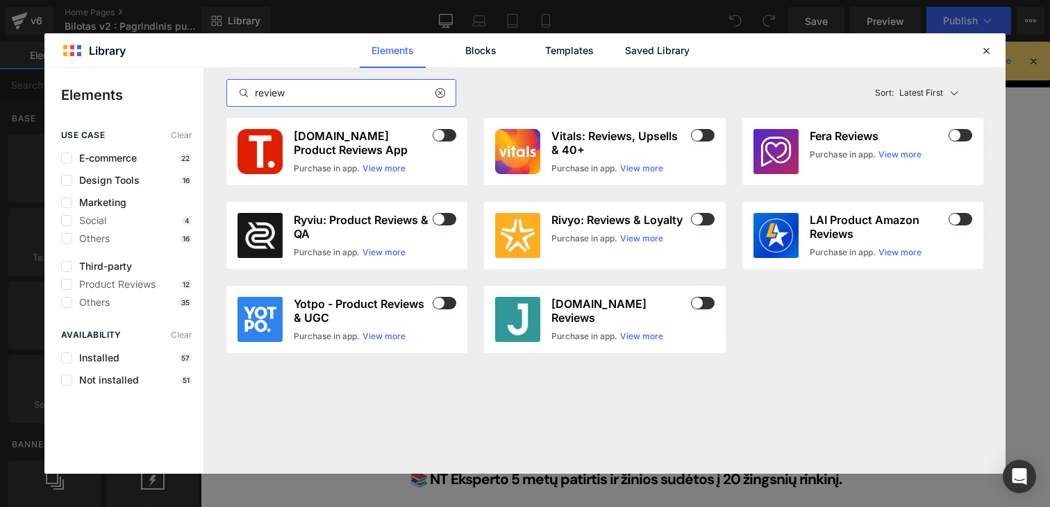
type input "review"
click at [521, 51] on div "Elements Blocks Templates Saved Library" at bounding box center [524, 50] width 353 height 35
click at [483, 53] on link "Blocks" at bounding box center [481, 50] width 66 height 35
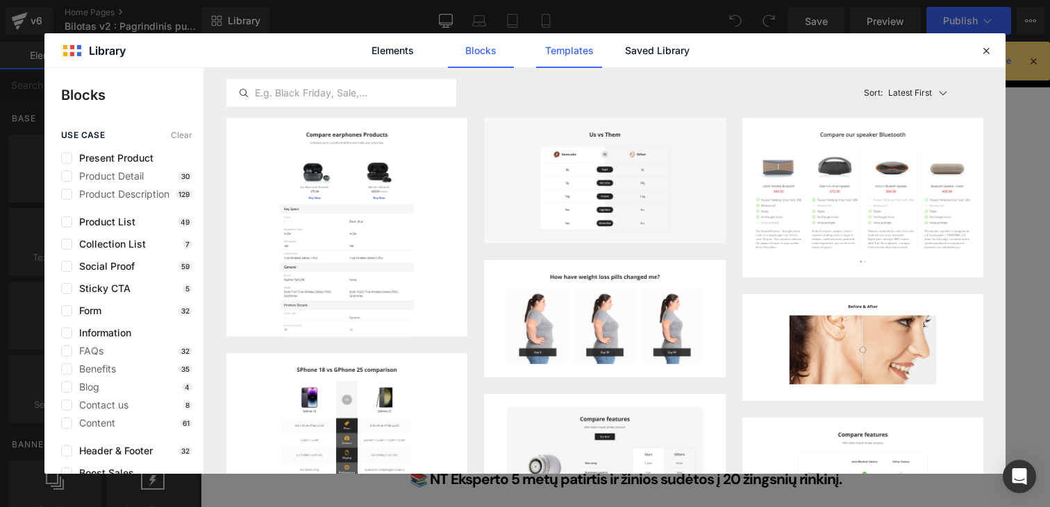
click at [547, 53] on link "Templates" at bounding box center [569, 50] width 66 height 35
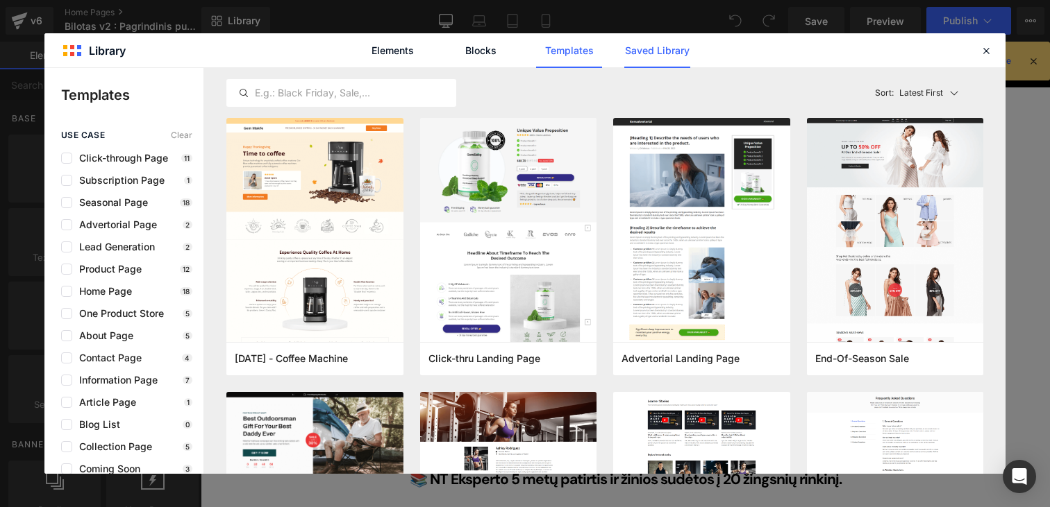
click at [637, 50] on link "Saved Library" at bounding box center [657, 50] width 66 height 35
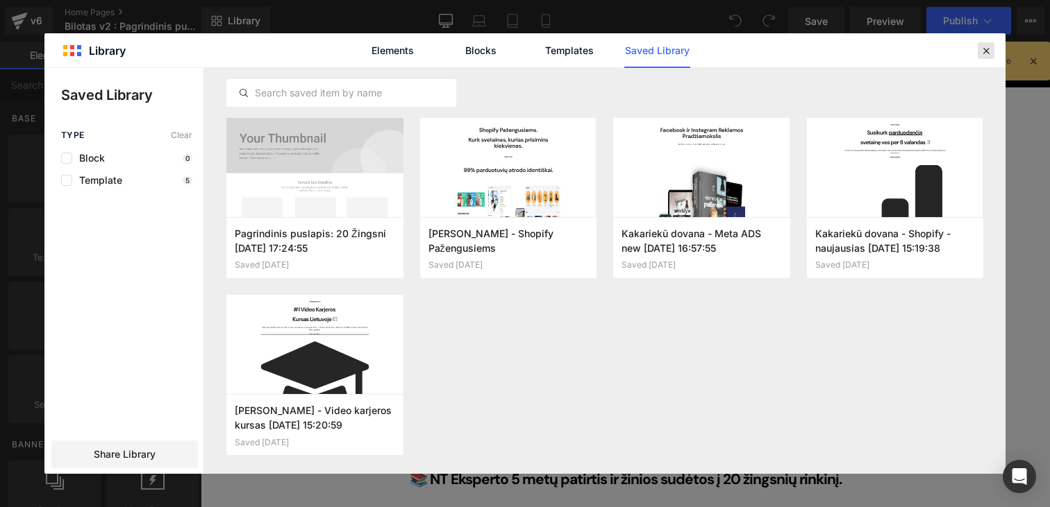
click at [984, 49] on icon at bounding box center [986, 50] width 12 height 12
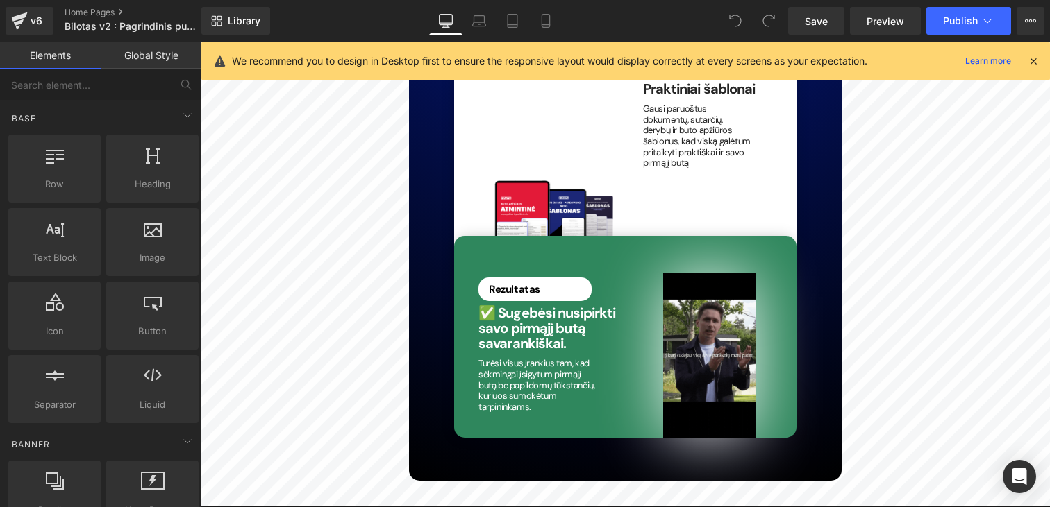
scroll to position [3756, 0]
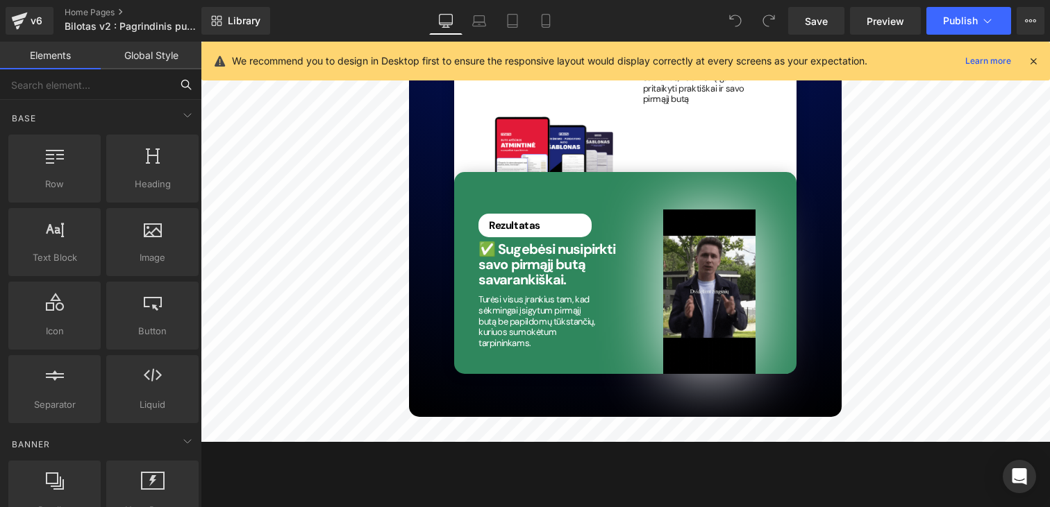
click at [52, 85] on input "text" at bounding box center [85, 84] width 171 height 31
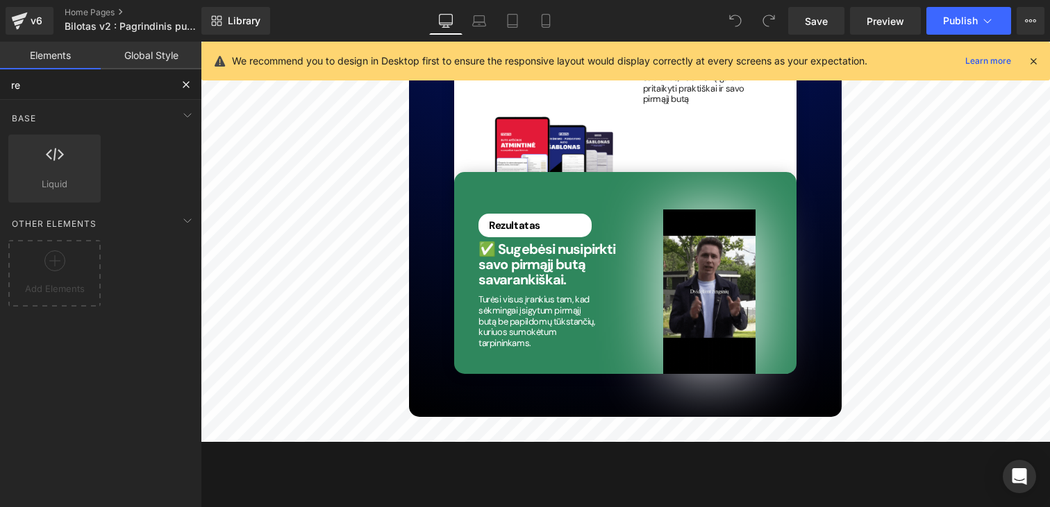
type input "r"
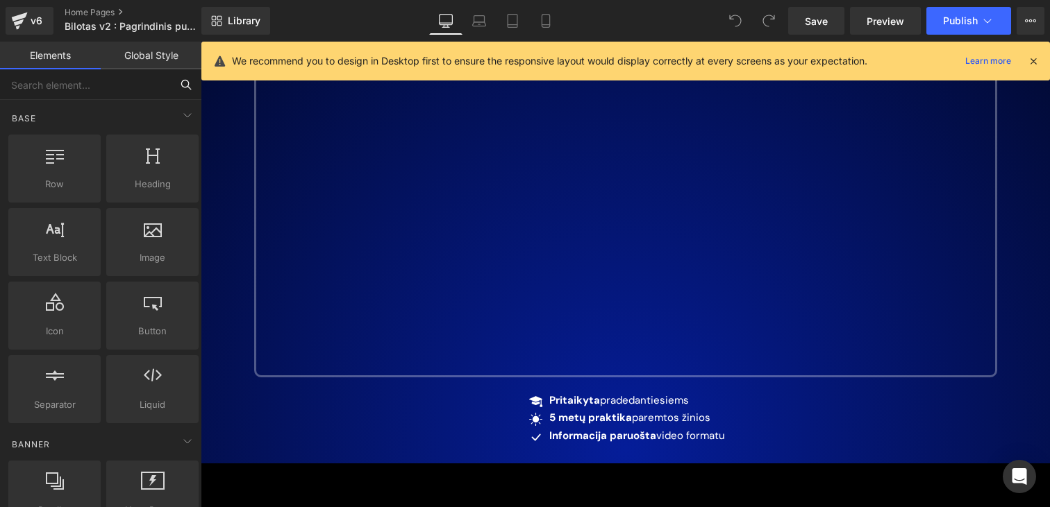
scroll to position [483, 0]
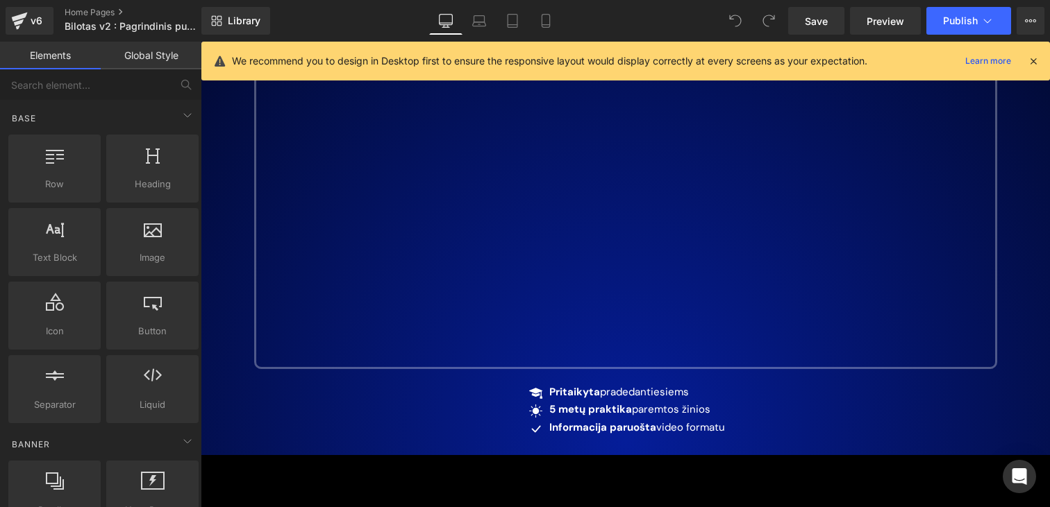
click at [1031, 62] on icon at bounding box center [1033, 61] width 12 height 12
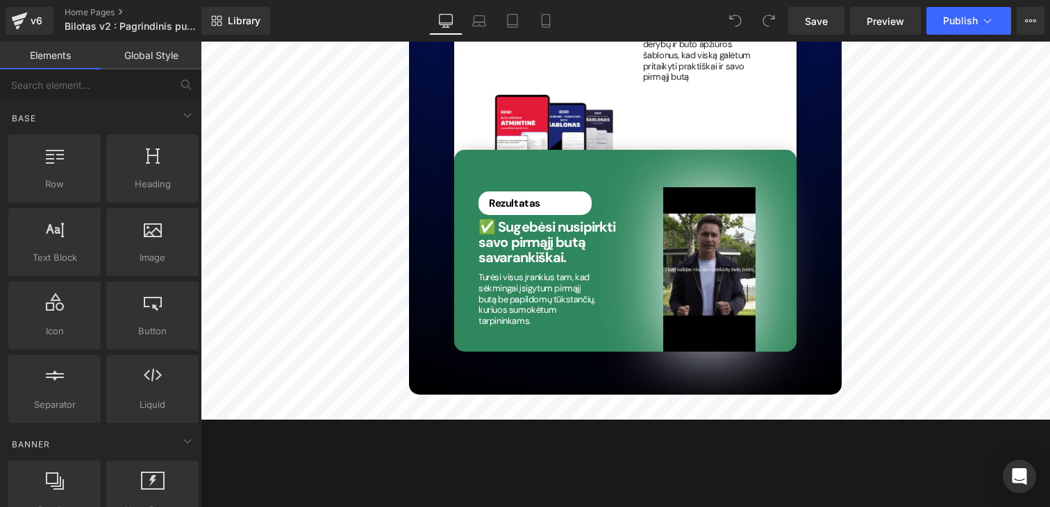
scroll to position [3787, 0]
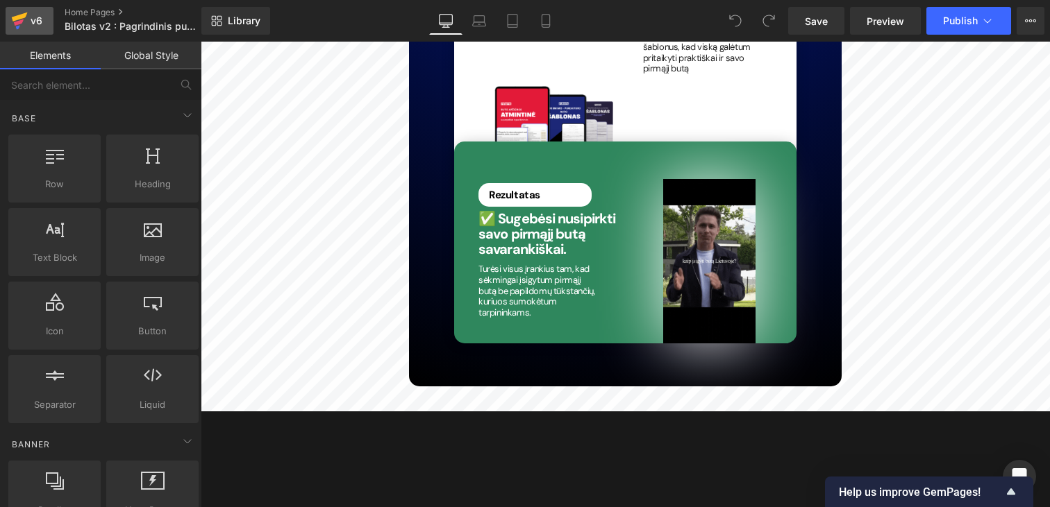
click at [20, 21] on icon at bounding box center [19, 22] width 10 height 6
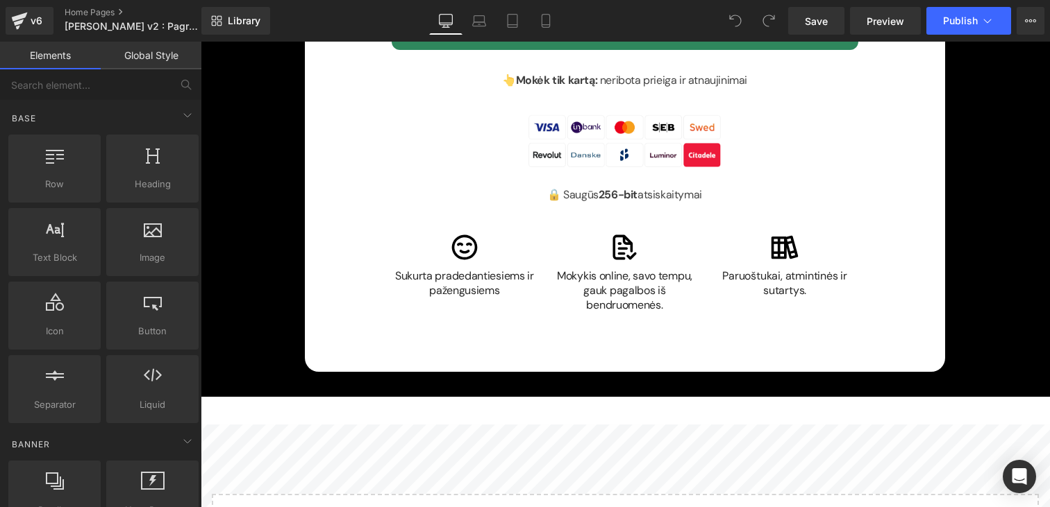
scroll to position [10615, 0]
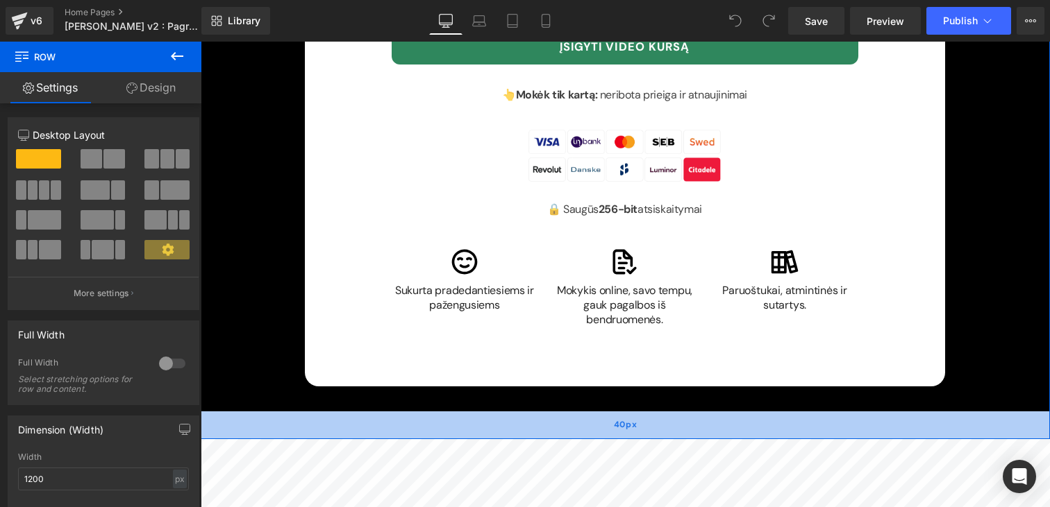
click at [241, 412] on div "40px" at bounding box center [625, 426] width 849 height 28
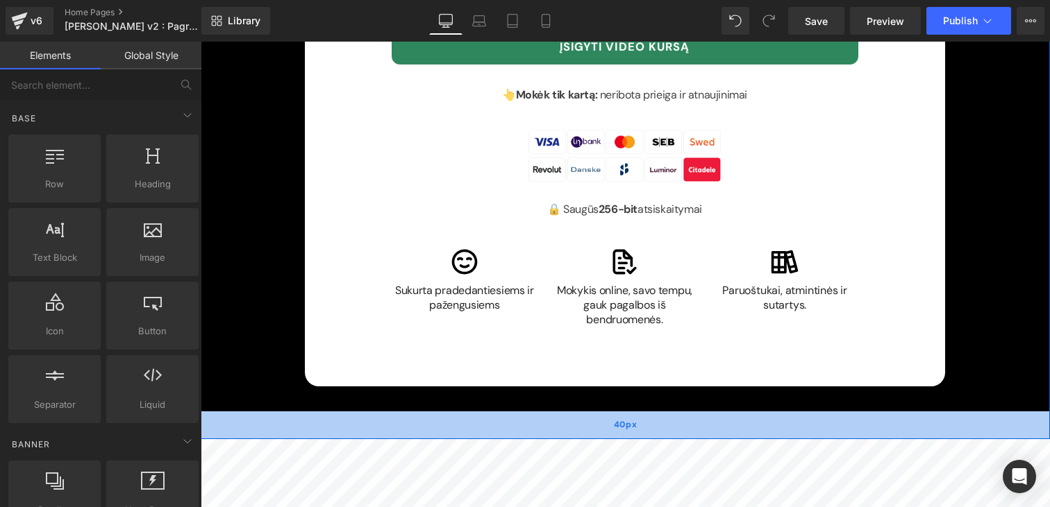
click at [249, 412] on div "40px" at bounding box center [625, 426] width 849 height 28
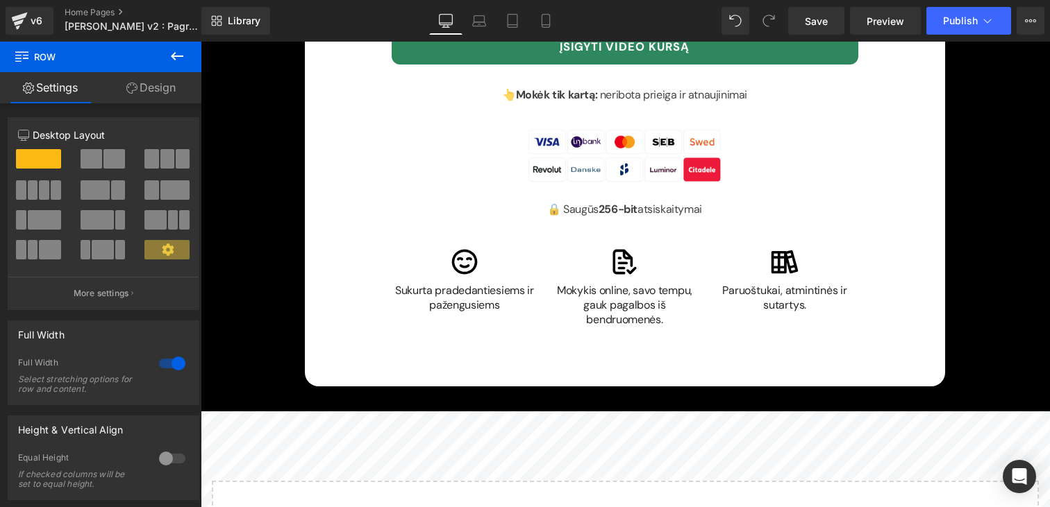
drag, startPoint x: 305, startPoint y: 348, endPoint x: 301, endPoint y: 335, distance: 13.4
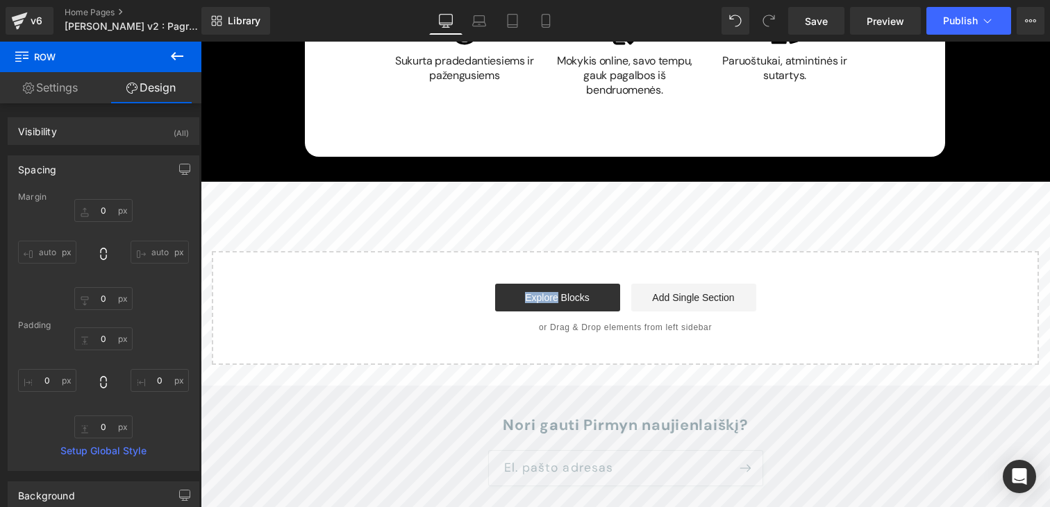
scroll to position [10833, 0]
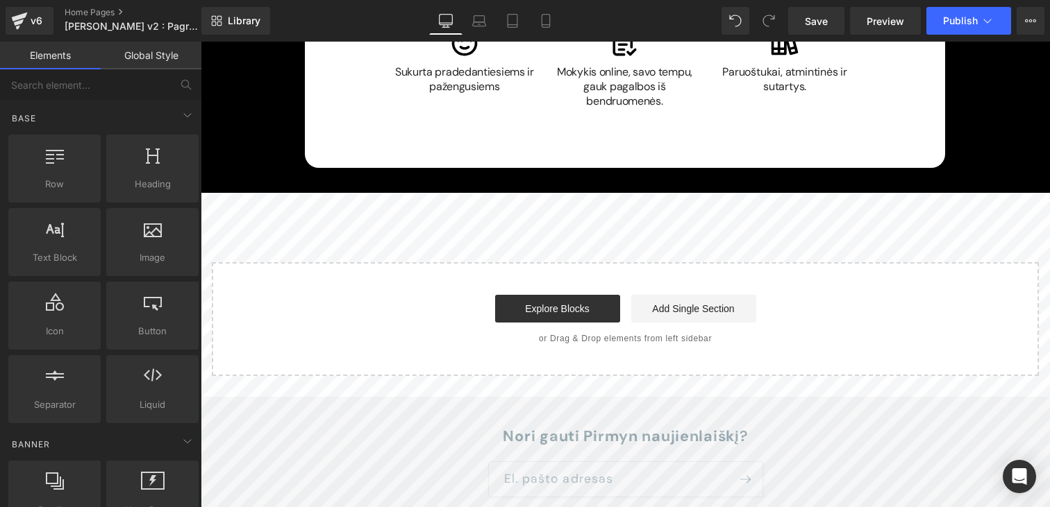
click at [367, 397] on footer "Nori gauti Pirmyn naujienlaiškį? El. pašto adresas Mokėjimo būdai American Expr…" at bounding box center [625, 517] width 849 height 240
click at [557, 28] on link "Mobile" at bounding box center [545, 21] width 33 height 28
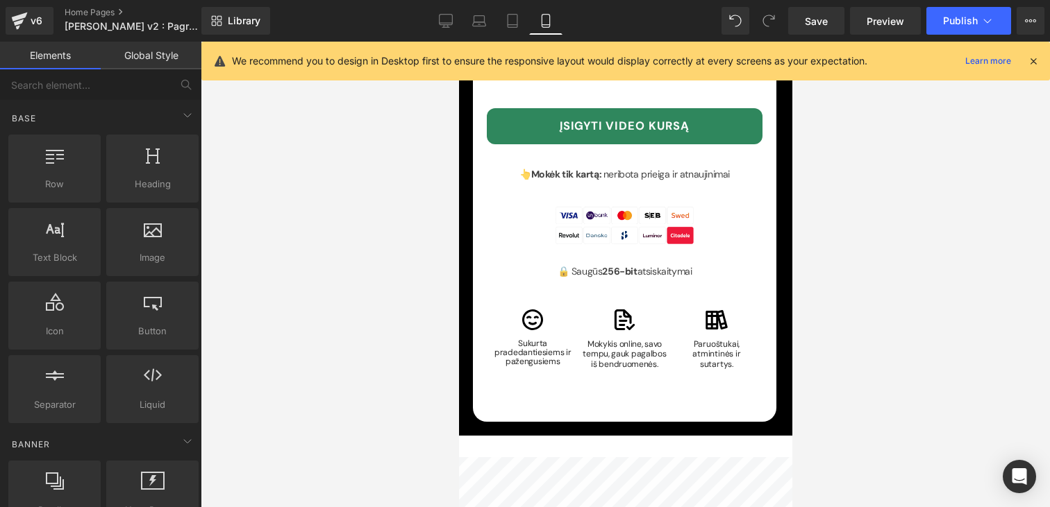
scroll to position [10471, 0]
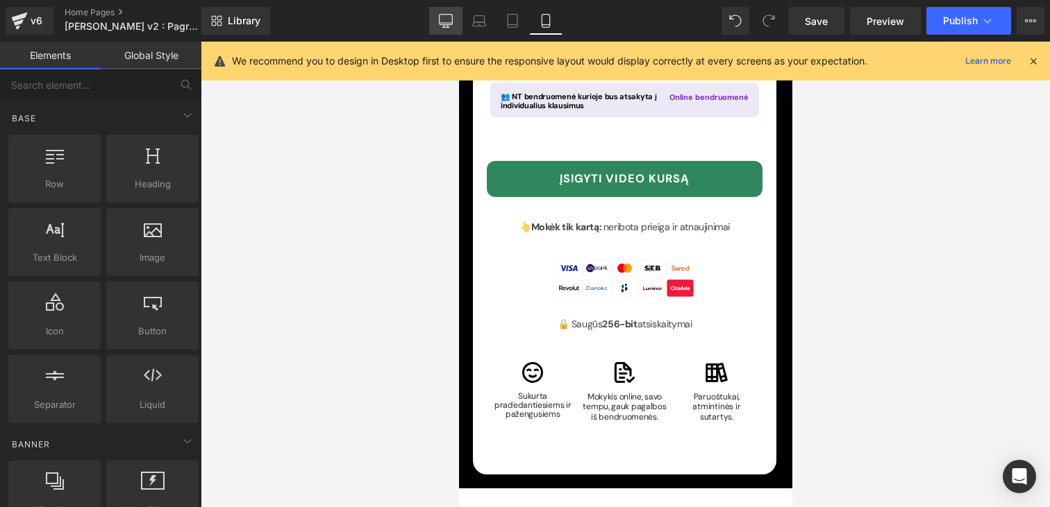
click at [437, 8] on link "Desktop" at bounding box center [445, 21] width 33 height 28
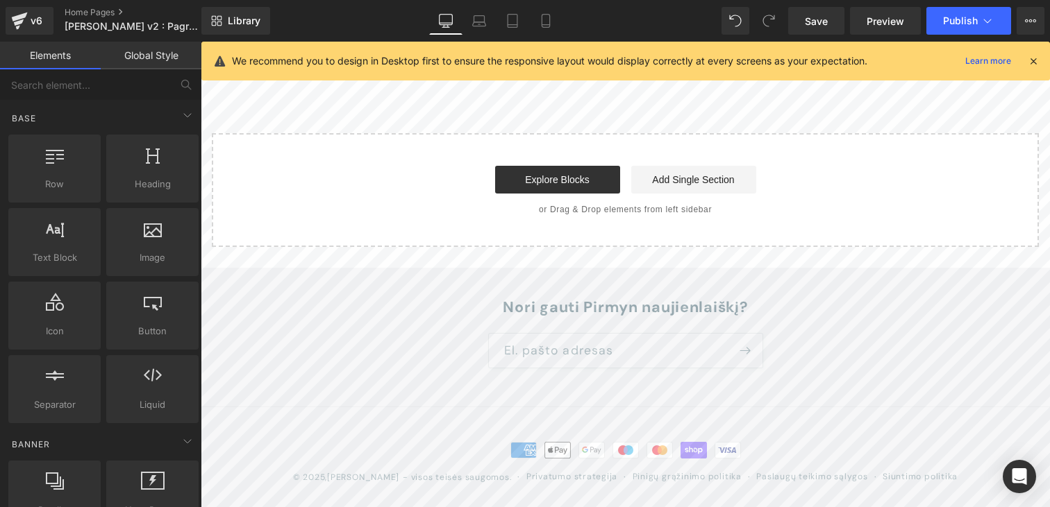
scroll to position [10873, 0]
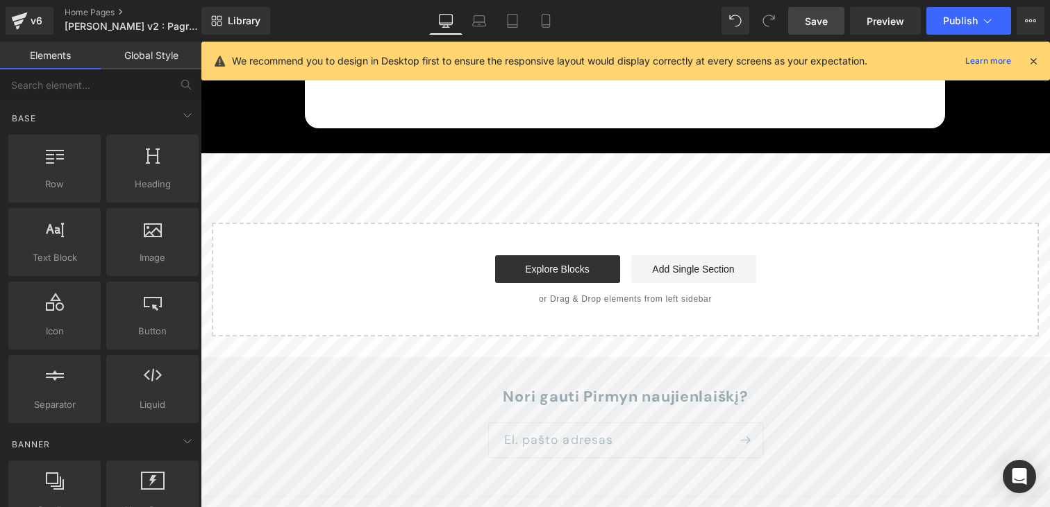
drag, startPoint x: 834, startPoint y: 27, endPoint x: 661, endPoint y: 84, distance: 182.0
click at [834, 27] on link "Save" at bounding box center [816, 21] width 56 height 28
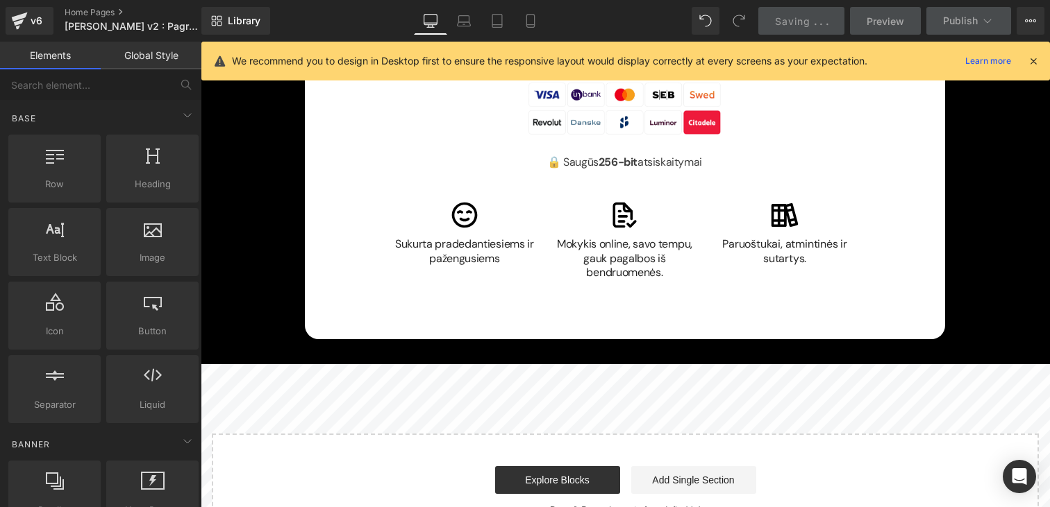
scroll to position [10612, 0]
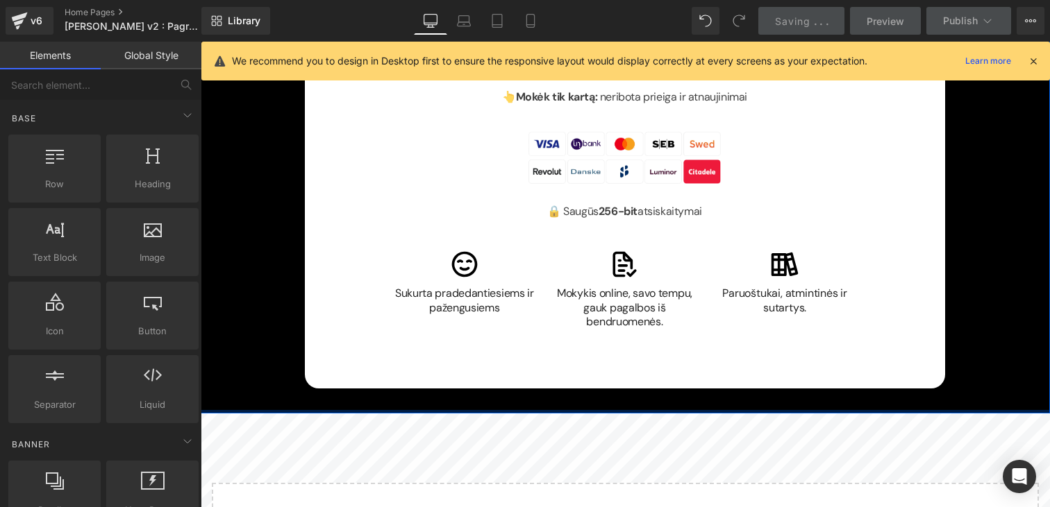
click at [494, 410] on div at bounding box center [625, 411] width 849 height 3
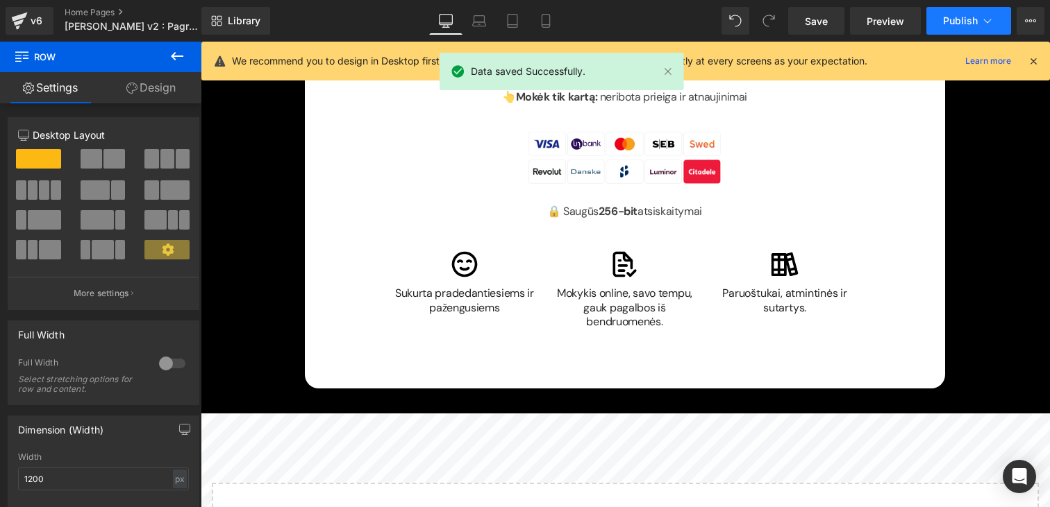
click at [939, 19] on button "Publish" at bounding box center [968, 21] width 85 height 28
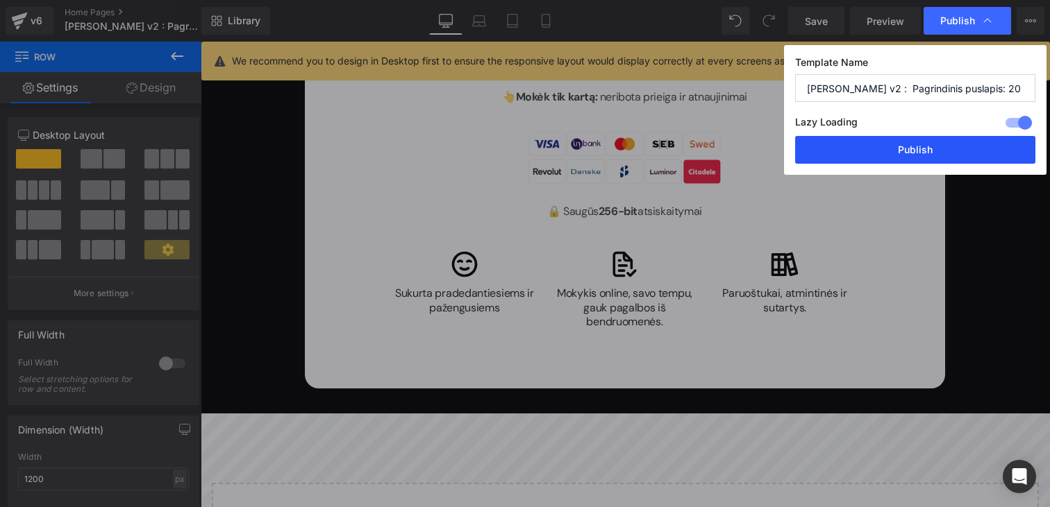
click at [904, 140] on button "Publish" at bounding box center [915, 150] width 240 height 28
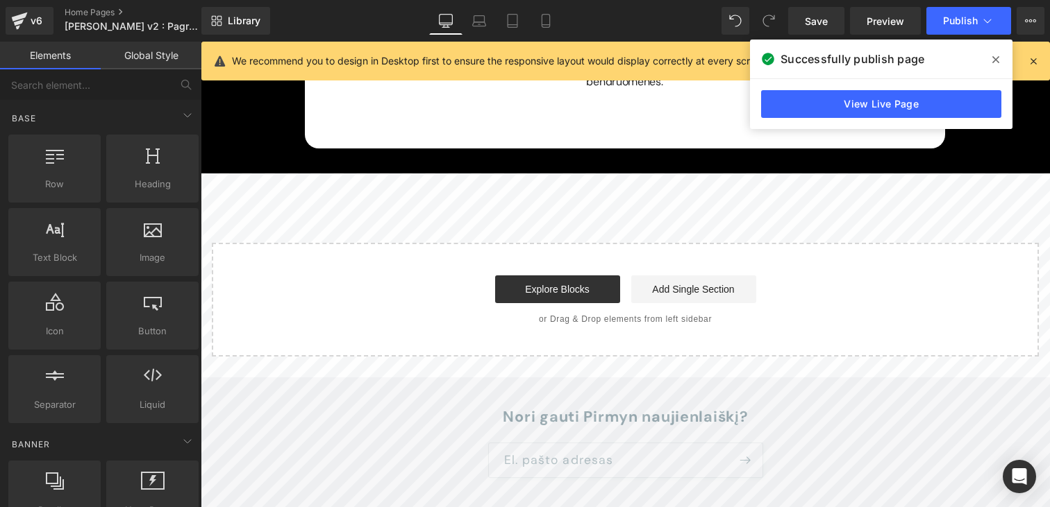
click at [274, 408] on h2 "Nori gauti Pirmyn naujienlaiškį?" at bounding box center [625, 417] width 773 height 19
click at [993, 54] on icon at bounding box center [995, 59] width 7 height 11
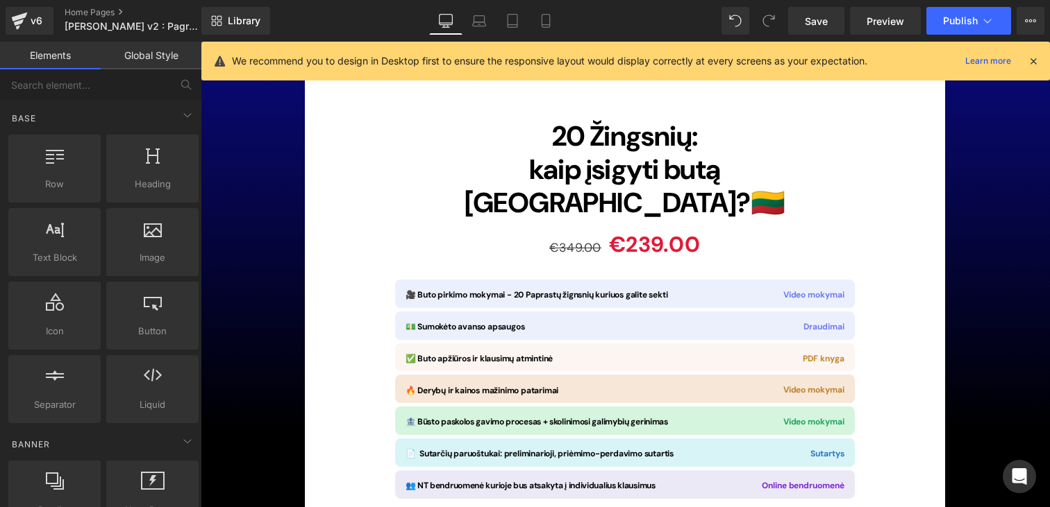
scroll to position [10124, 0]
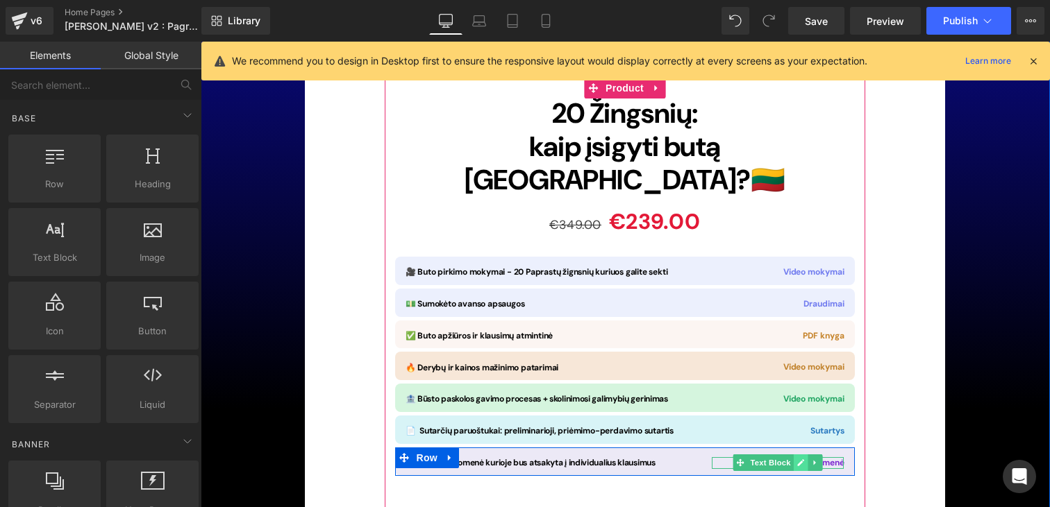
click at [799, 459] on icon at bounding box center [801, 463] width 8 height 8
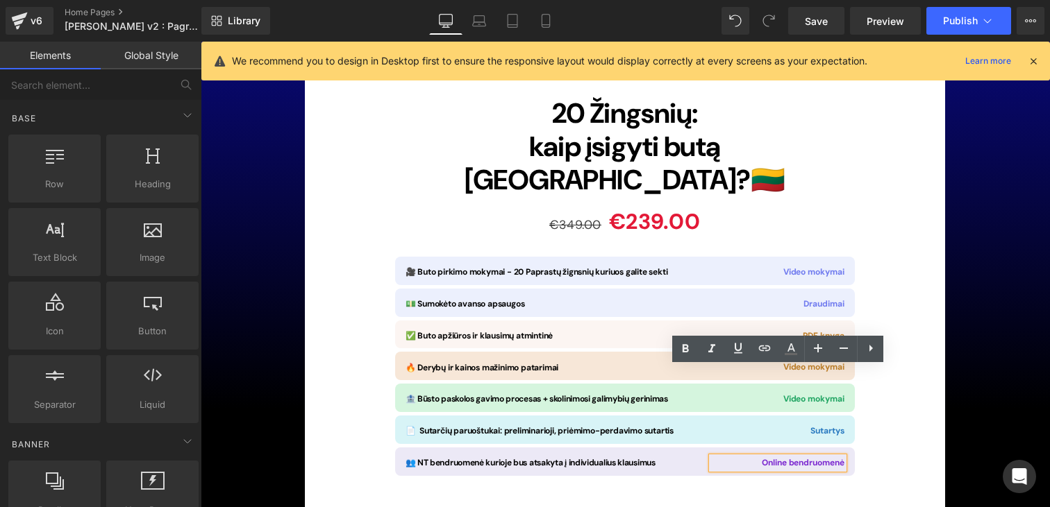
click at [789, 457] on span "Online bendruomenė" at bounding box center [803, 462] width 82 height 11
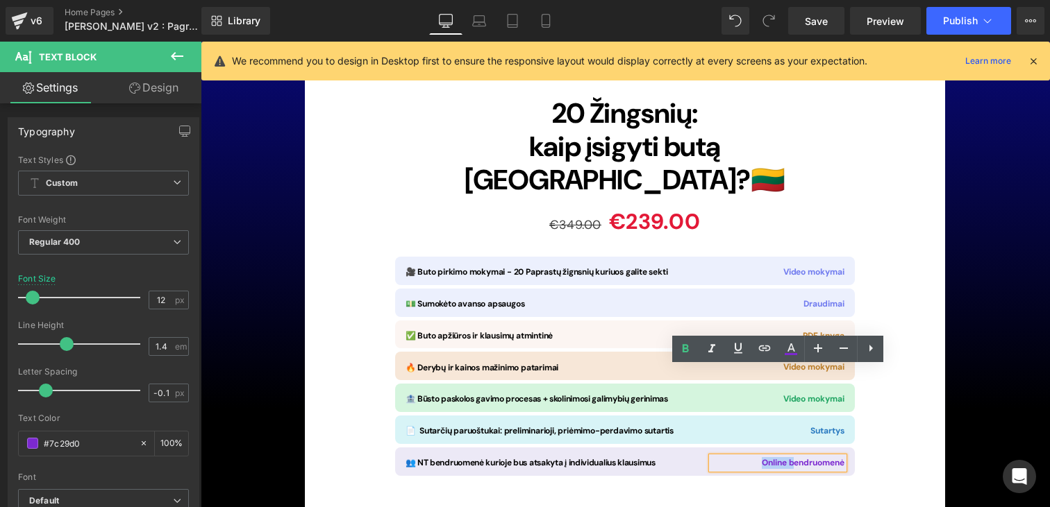
drag, startPoint x: 795, startPoint y: 373, endPoint x: 755, endPoint y: 369, distance: 40.4
click at [755, 457] on p "Online bendruomenė" at bounding box center [778, 463] width 133 height 12
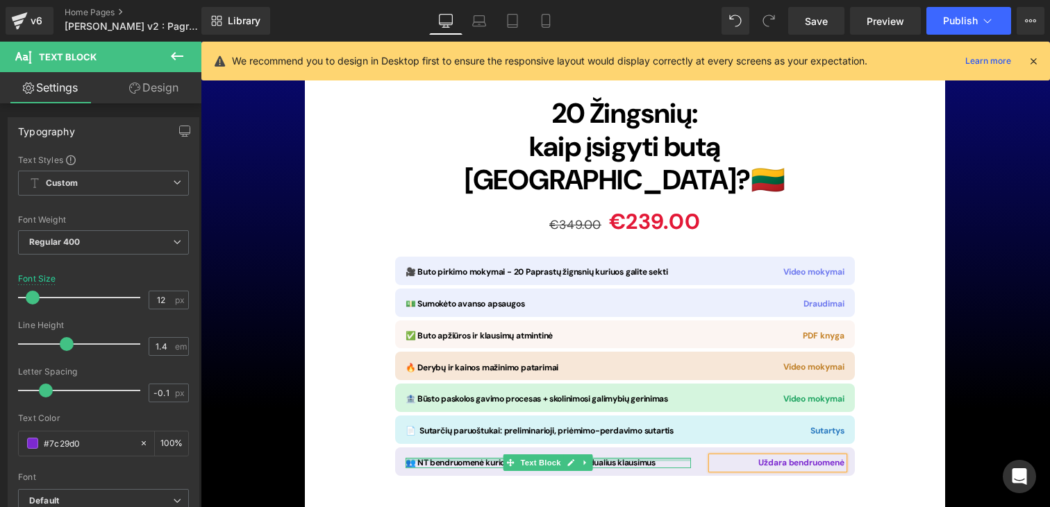
click at [473, 458] on div at bounding box center [547, 459] width 285 height 3
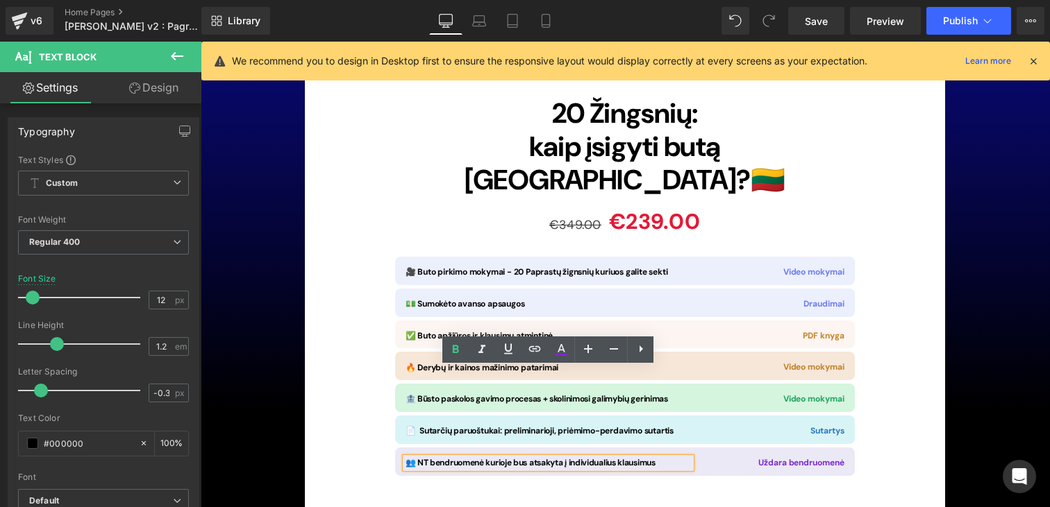
click at [490, 457] on span "👥 NT bendruomenė kurioje bus atsakyta į individualius klausimus" at bounding box center [530, 462] width 250 height 11
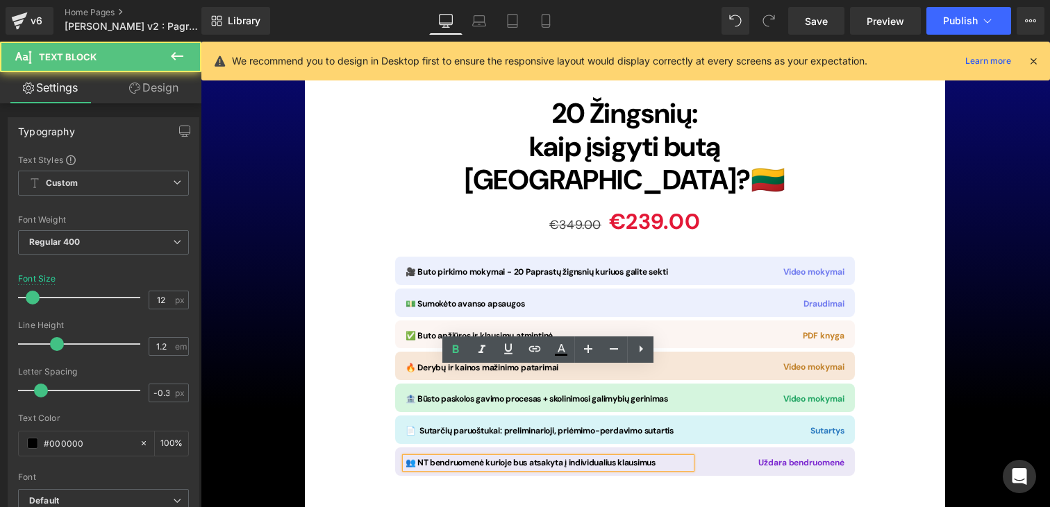
click at [484, 457] on span "👥 NT bendruomenė kurioje bus atsakyta į individualius klausimus" at bounding box center [530, 462] width 250 height 11
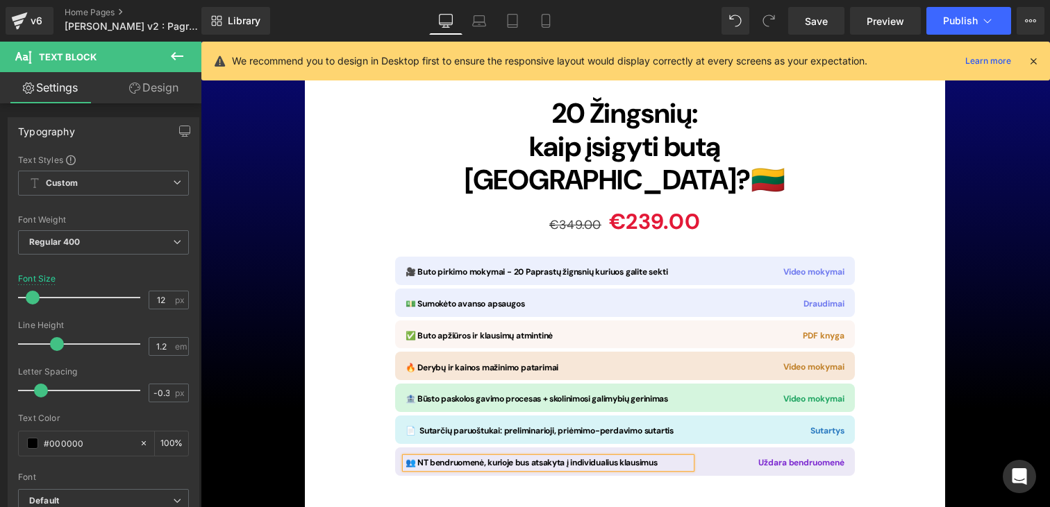
click at [581, 457] on span "👥 NT bendruomenė, kurioje bus atsakyta į individualius klausimus" at bounding box center [531, 462] width 252 height 11
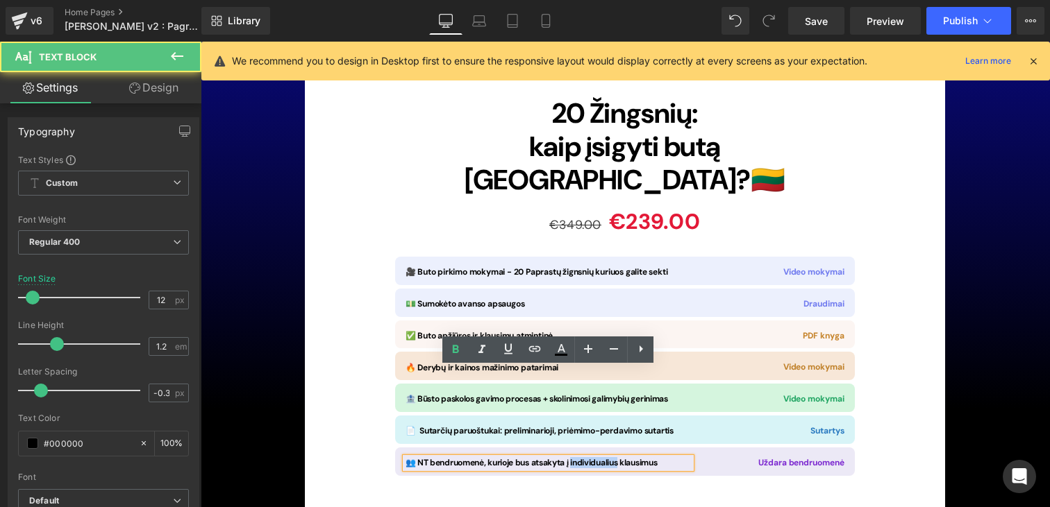
click at [581, 457] on span "👥 NT bendruomenė, kurioje bus atsakyta į individualius klausimus" at bounding box center [531, 462] width 252 height 11
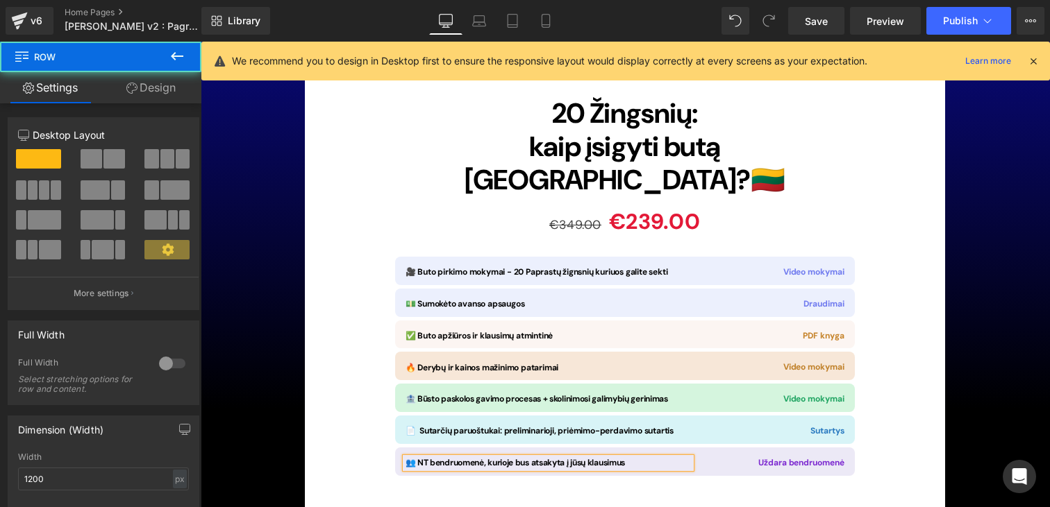
click at [894, 400] on div "Image 20 Žingsnių: kaip įsigyti butą Lietuvoje? 🇱🇹 Heading €349.00 €239.00 (P) …" at bounding box center [625, 350] width 640 height 1055
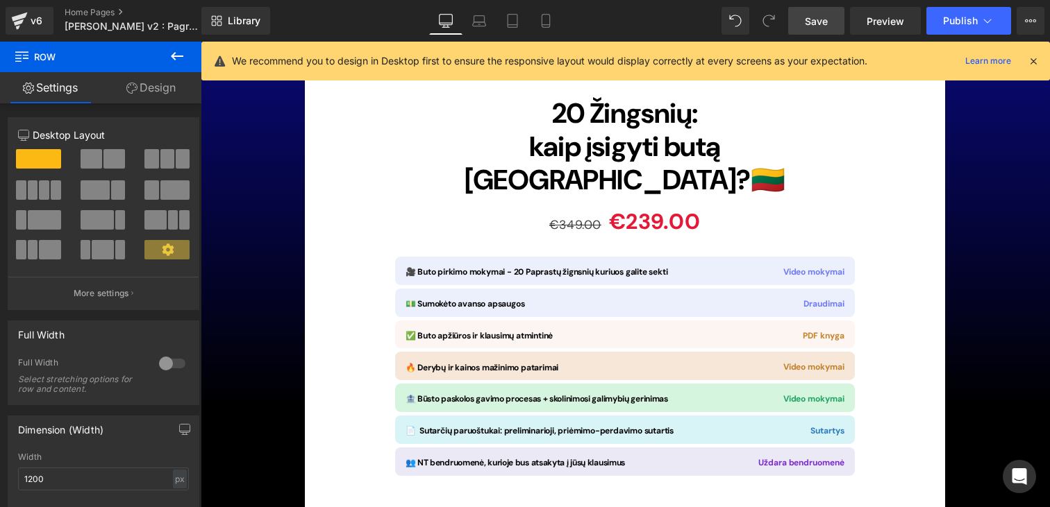
click at [821, 17] on span "Save" at bounding box center [816, 21] width 23 height 15
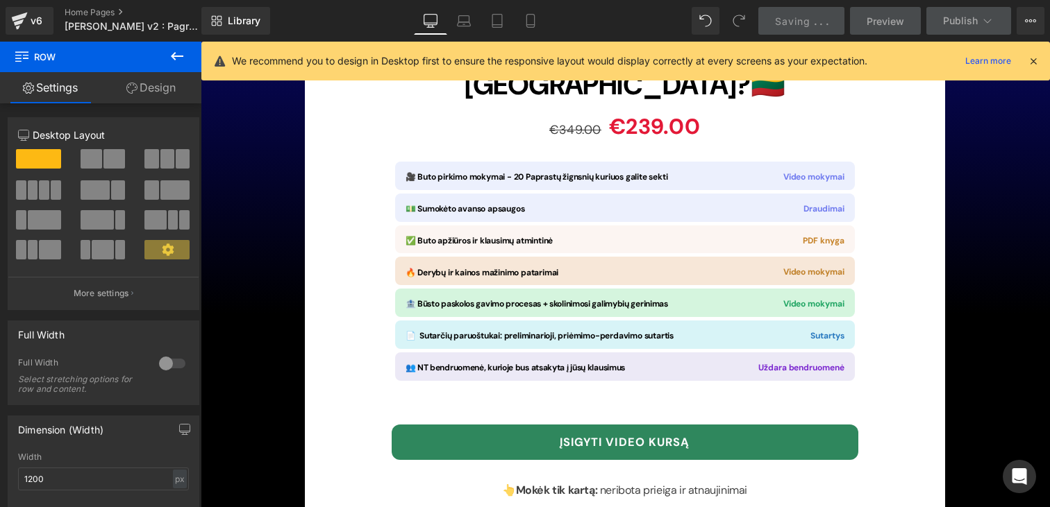
scroll to position [10151, 0]
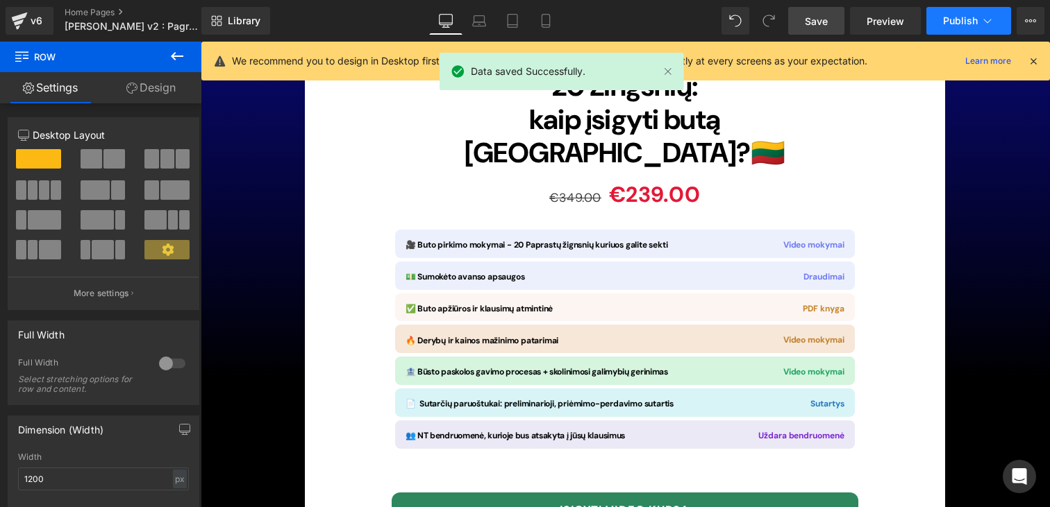
click at [952, 24] on span "Publish" at bounding box center [960, 20] width 35 height 11
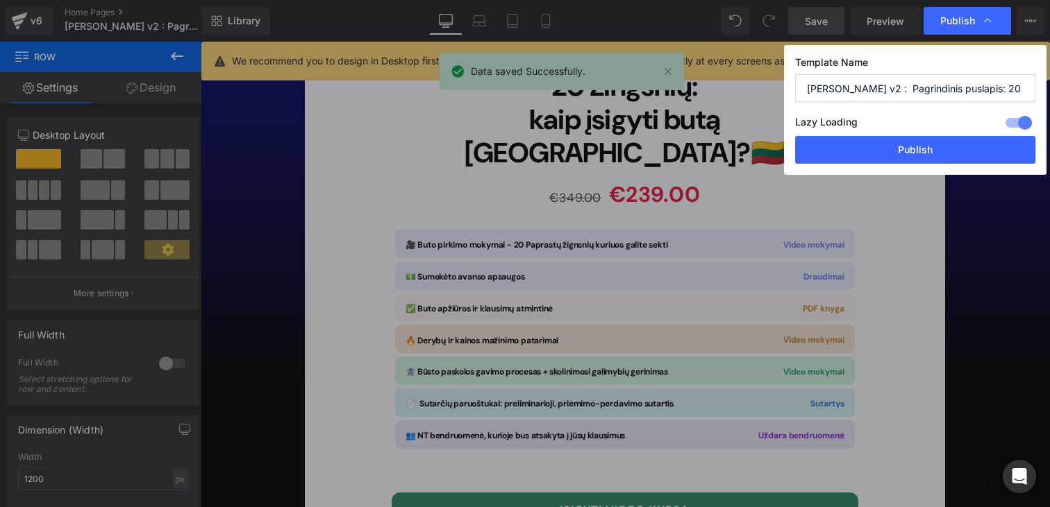
click at [930, 134] on div "Lazy Loading Build Upgrade plan to unlock" at bounding box center [915, 124] width 240 height 23
click at [930, 144] on button "Publish" at bounding box center [915, 150] width 240 height 28
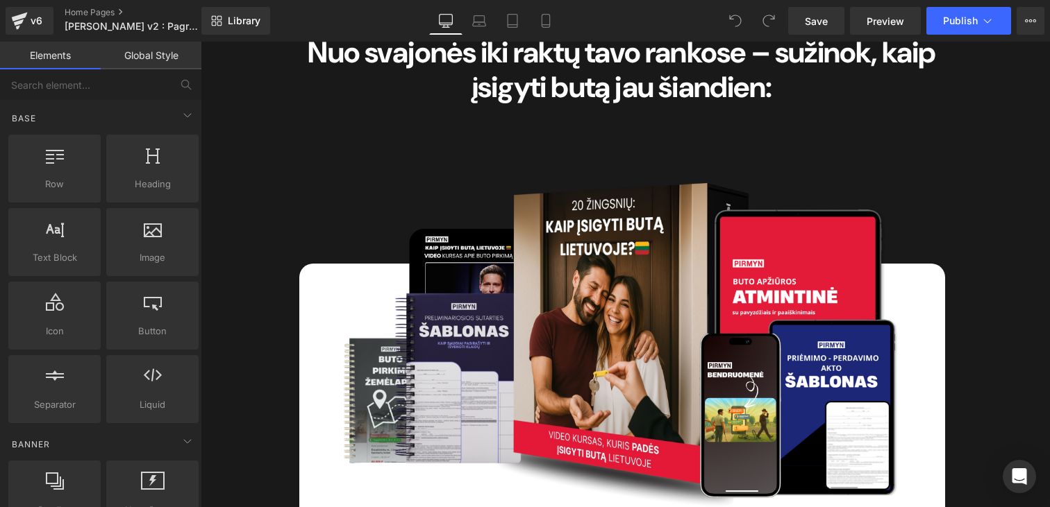
scroll to position [4124, 0]
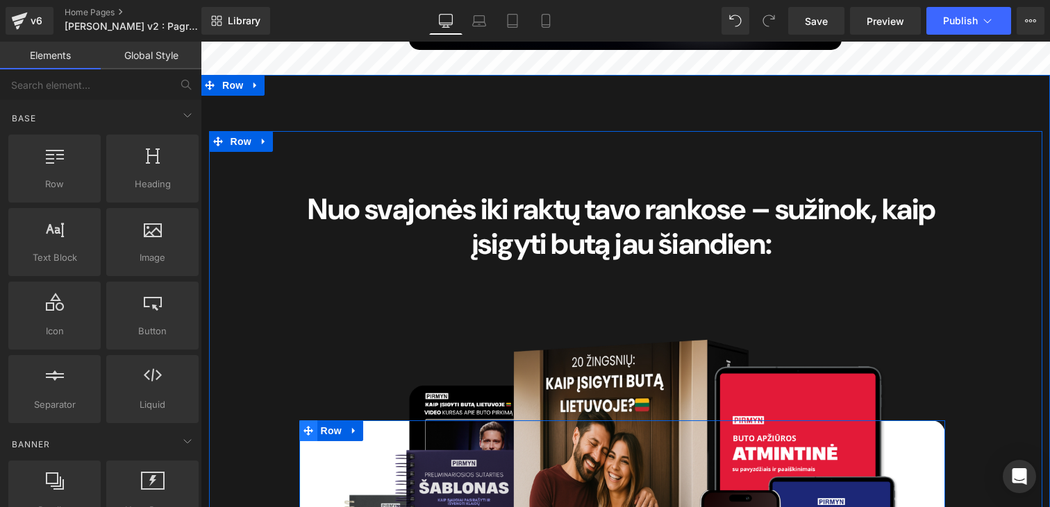
click at [308, 426] on icon at bounding box center [308, 431] width 10 height 10
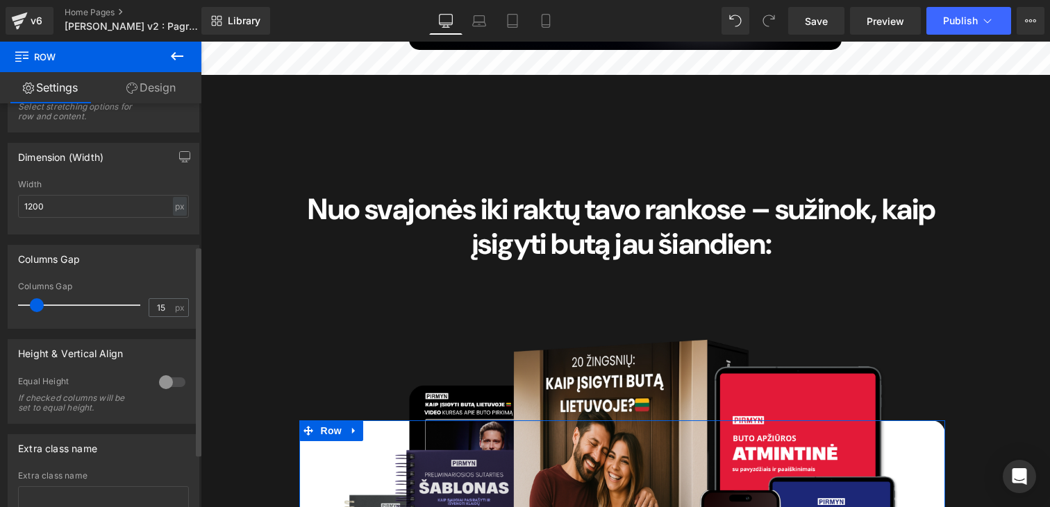
scroll to position [376, 0]
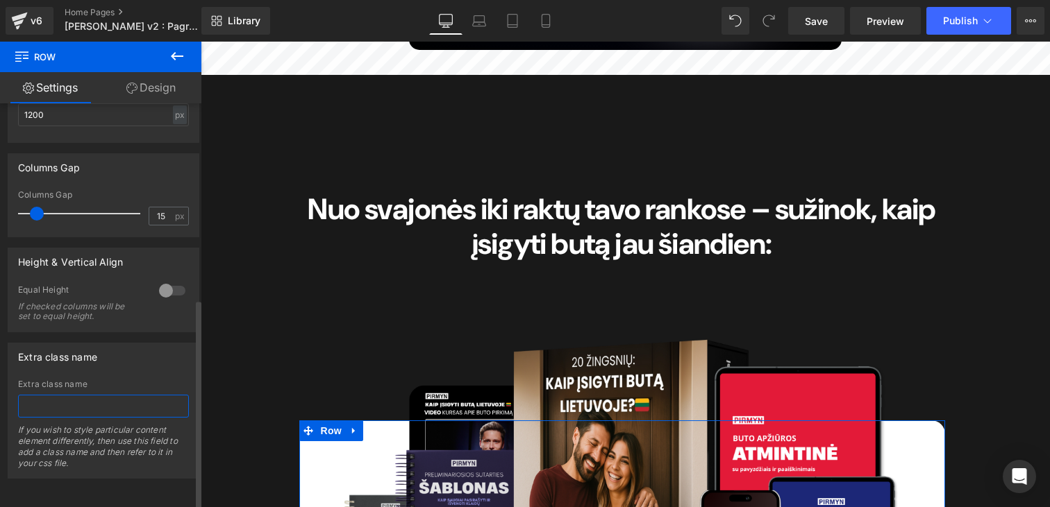
click at [64, 395] on input "text" at bounding box center [103, 406] width 171 height 23
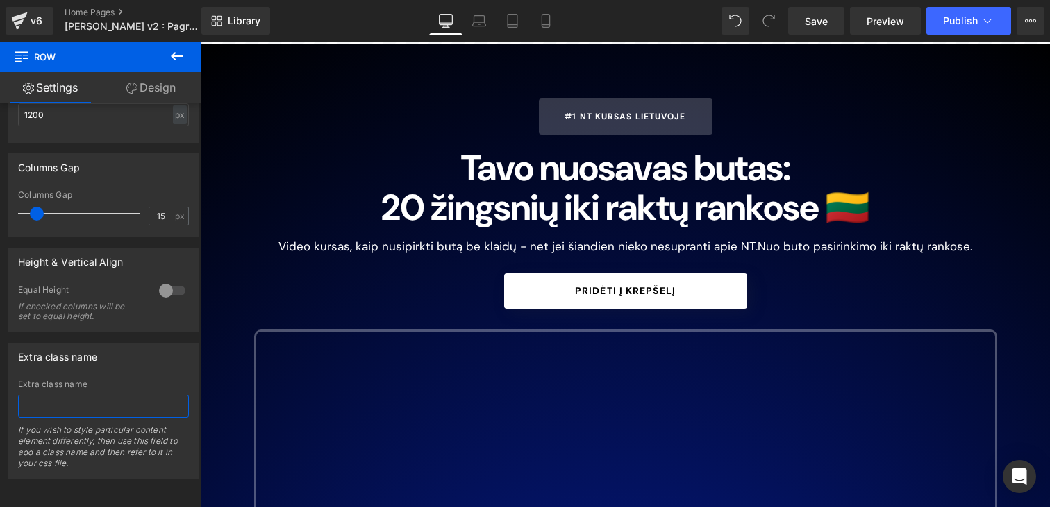
scroll to position [0, 0]
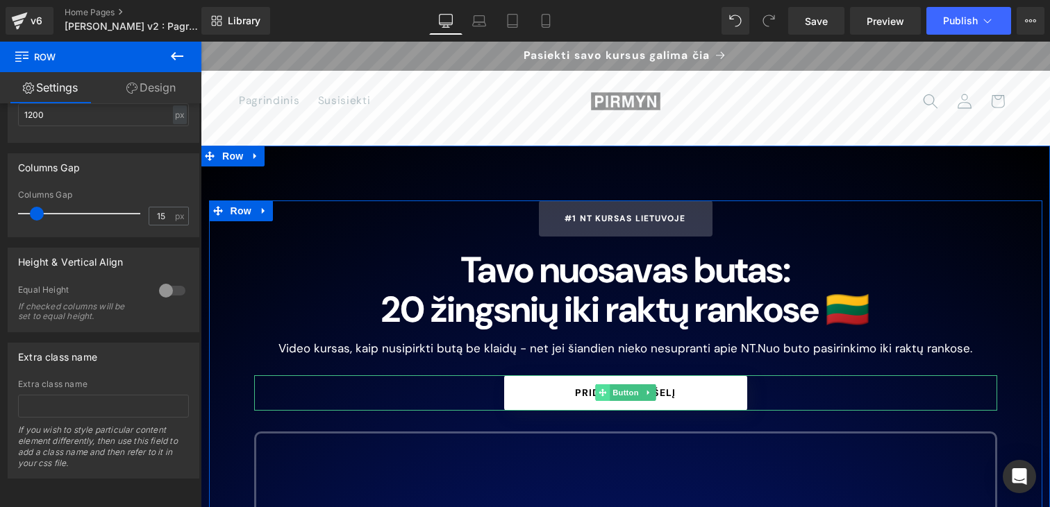
click at [603, 396] on icon at bounding box center [602, 393] width 8 height 8
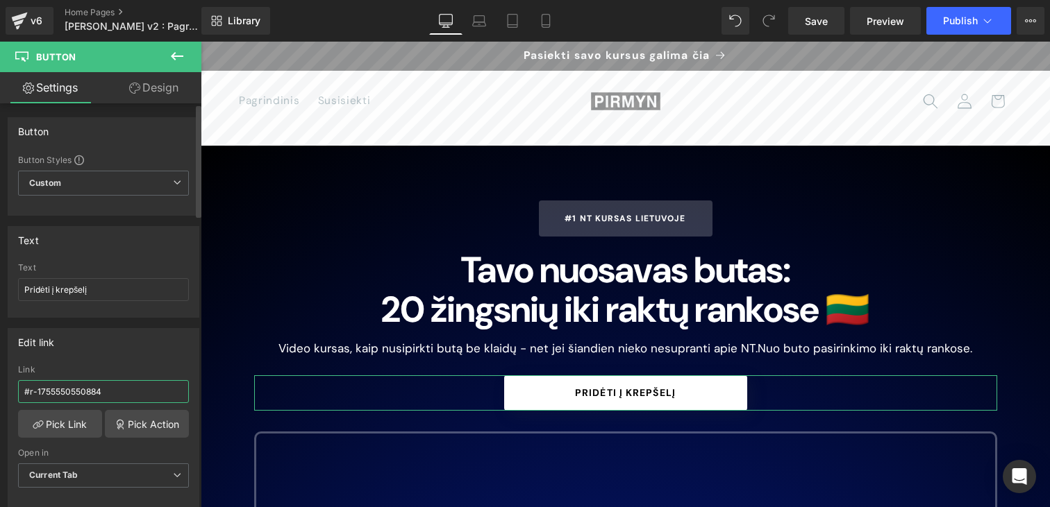
drag, startPoint x: 131, startPoint y: 390, endPoint x: 4, endPoint y: 390, distance: 126.3
click at [6, 390] on div "Edit link #r-1755550550884 Link #r-1755550550884 Pick Link Pick Action Current …" at bounding box center [104, 413] width 208 height 190
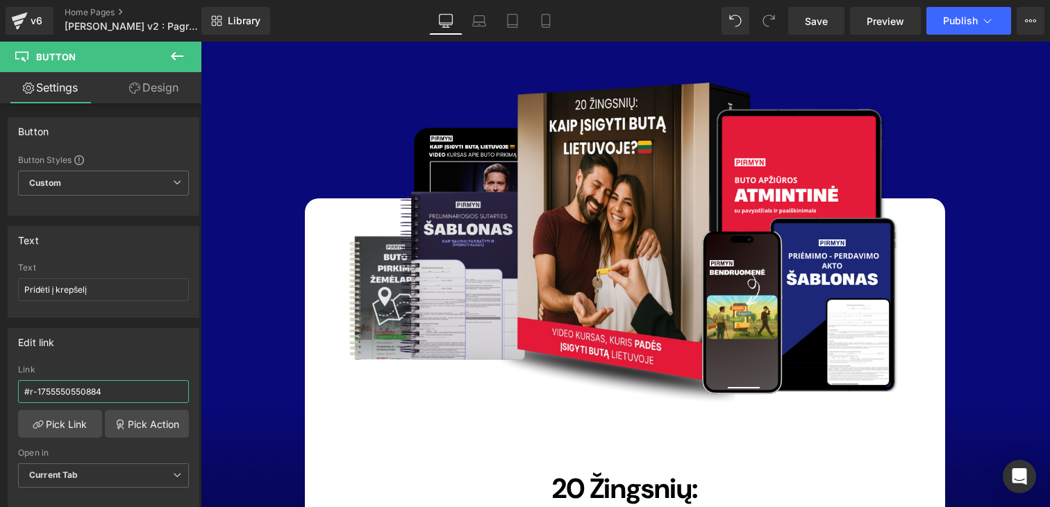
scroll to position [9350, 0]
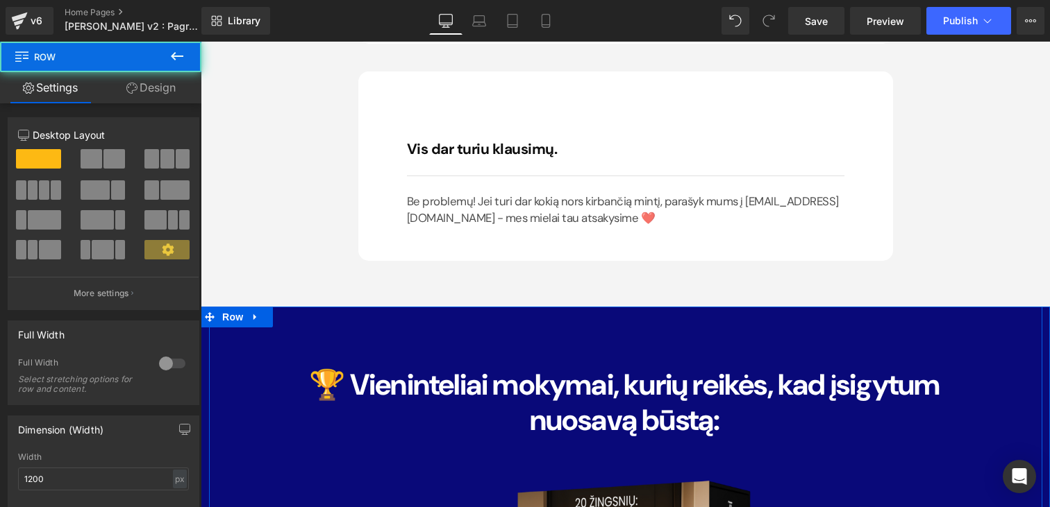
click at [208, 312] on icon at bounding box center [210, 317] width 10 height 10
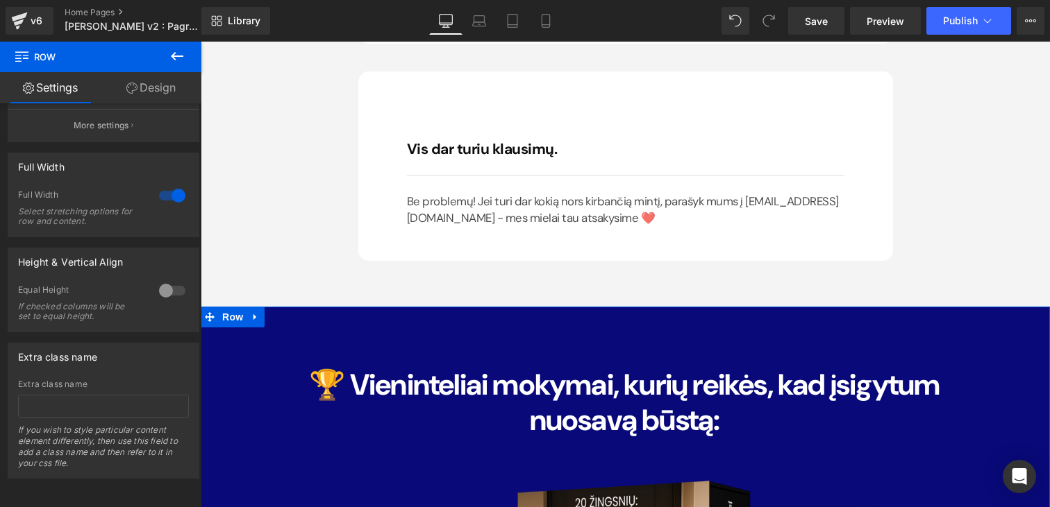
scroll to position [0, 0]
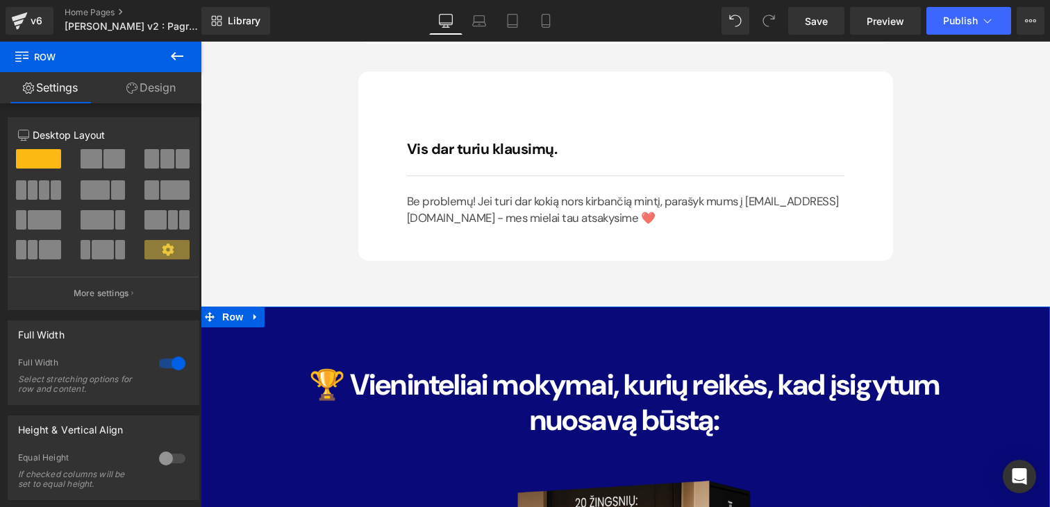
click at [135, 98] on link "Design" at bounding box center [151, 87] width 101 height 31
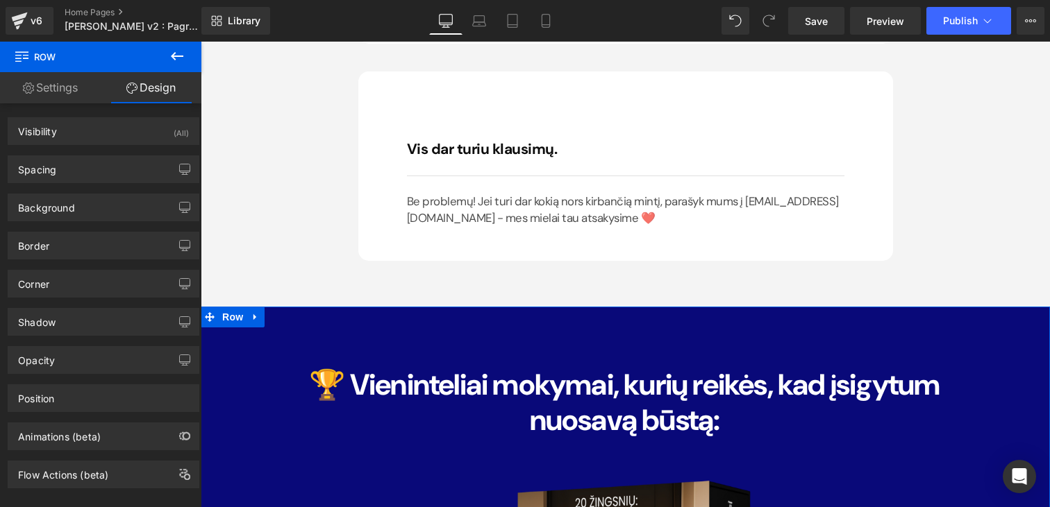
click at [51, 97] on link "Settings" at bounding box center [50, 87] width 101 height 31
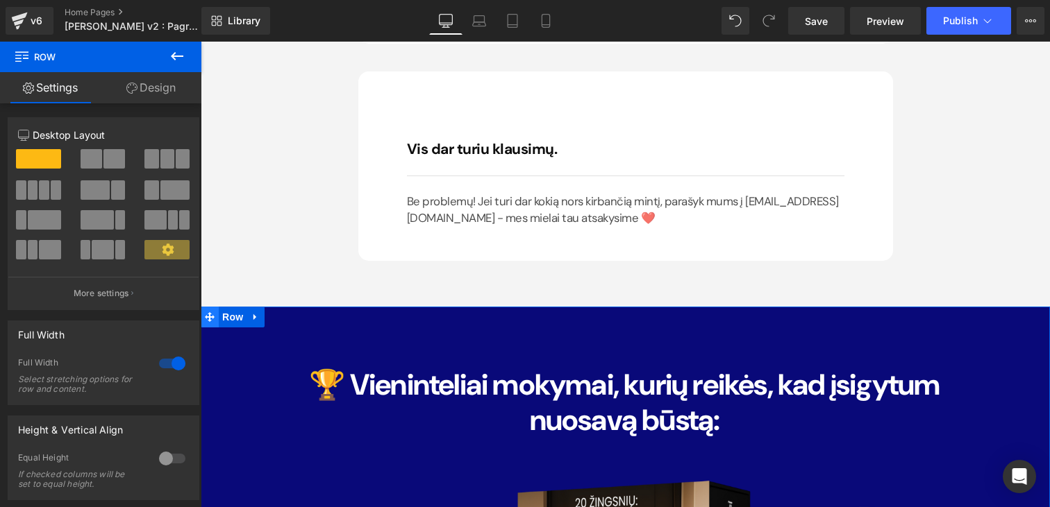
click at [213, 307] on span at bounding box center [210, 317] width 18 height 21
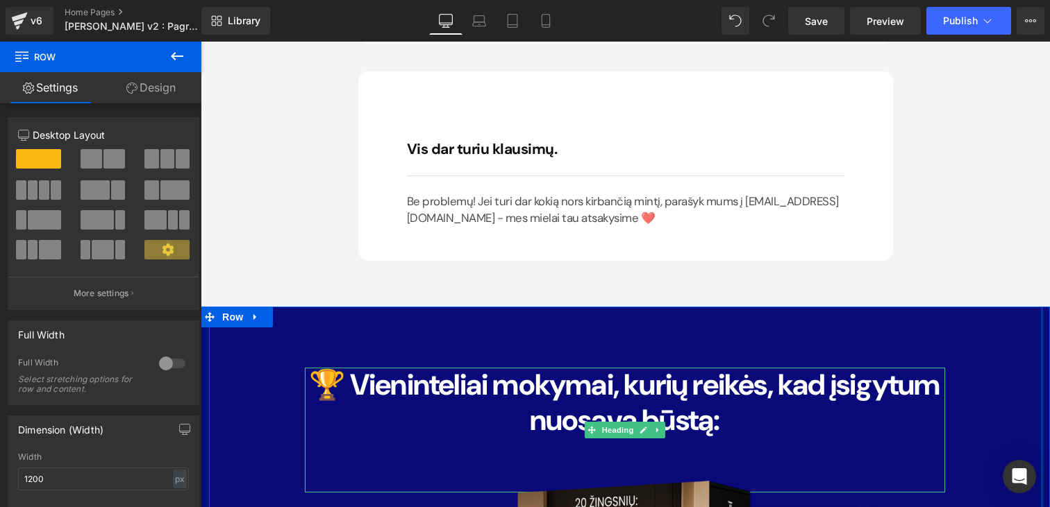
click at [333, 368] on h1 "🏆 Vieninteliai mokymai, kurių reikės, kad įsigytum nuosavą būstą:" at bounding box center [625, 403] width 640 height 70
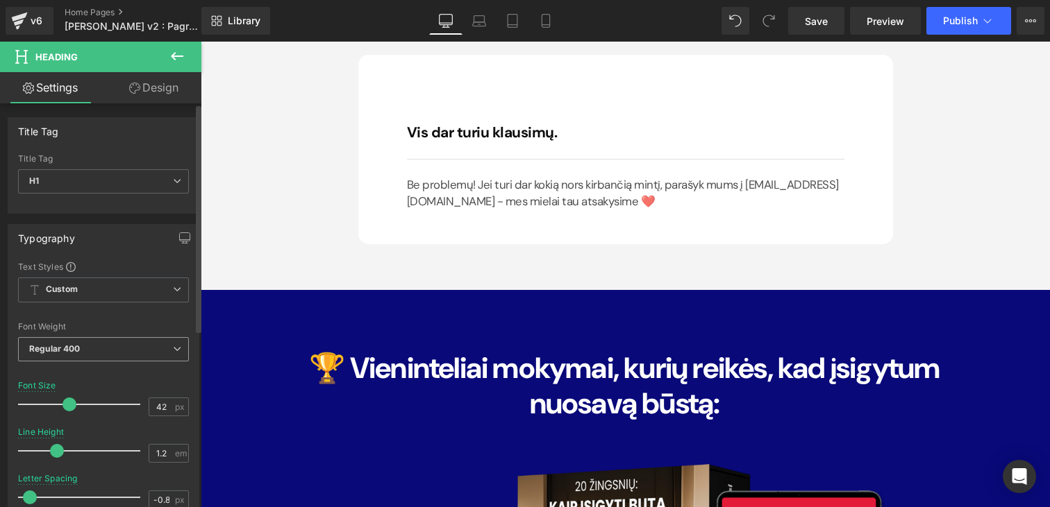
scroll to position [581, 0]
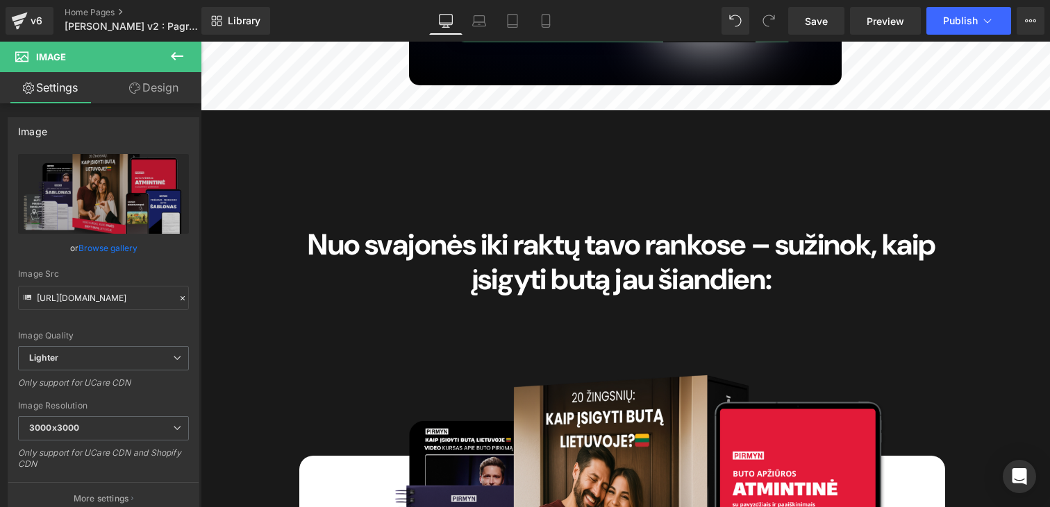
scroll to position [4095, 0]
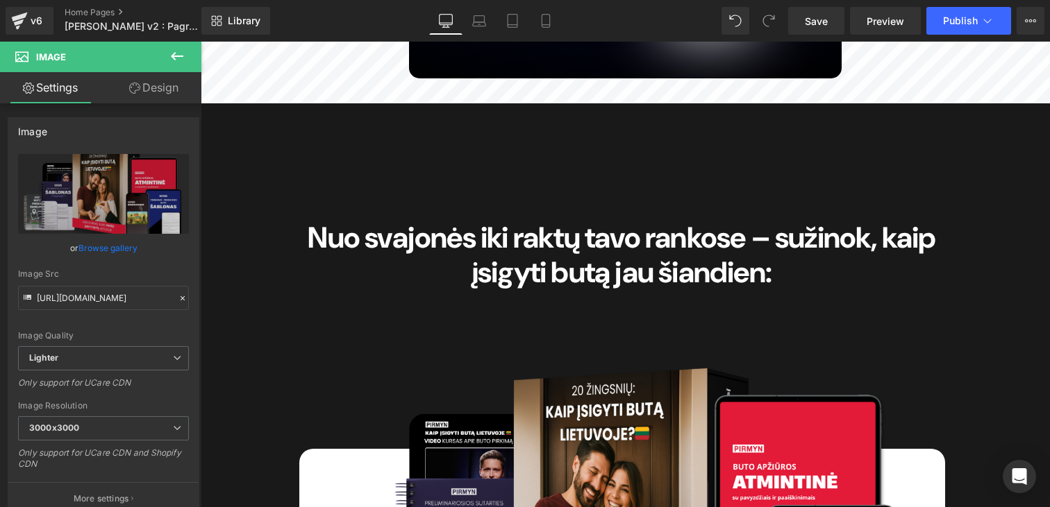
click at [320, 225] on h1 "Nuo svajonės iki raktų tavo rankose – sužinok, kaip įsigyti butą jau šiandien:" at bounding box center [622, 256] width 646 height 70
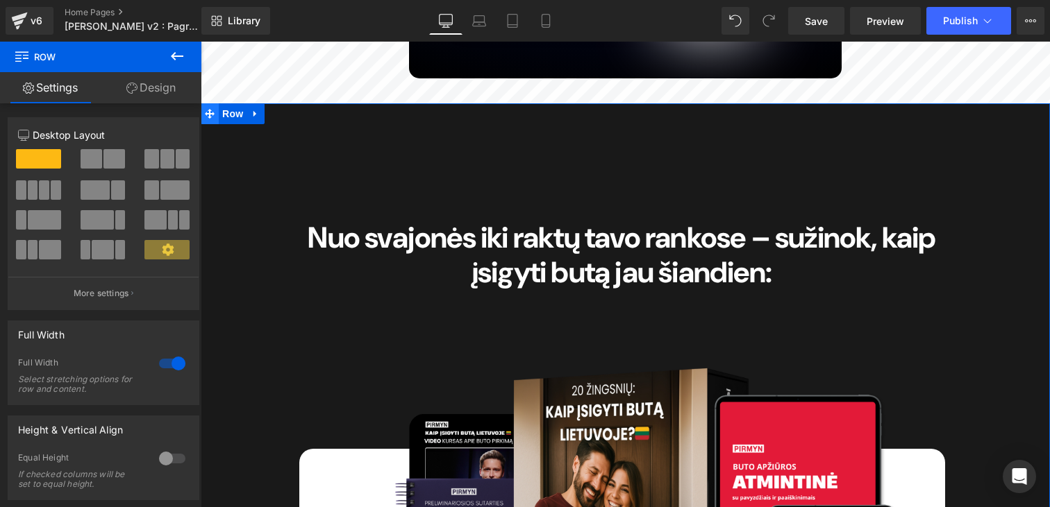
click at [215, 103] on span at bounding box center [210, 113] width 18 height 21
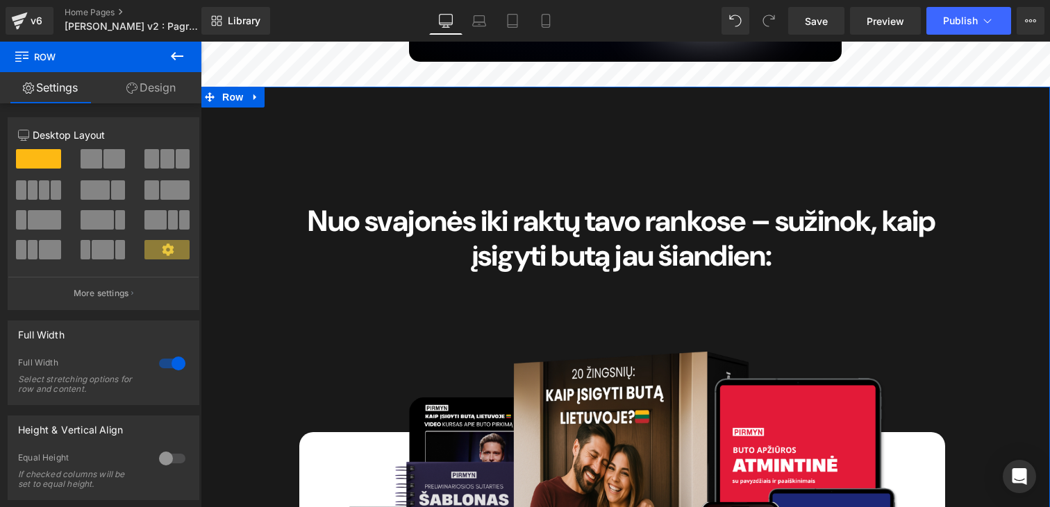
scroll to position [4110, 0]
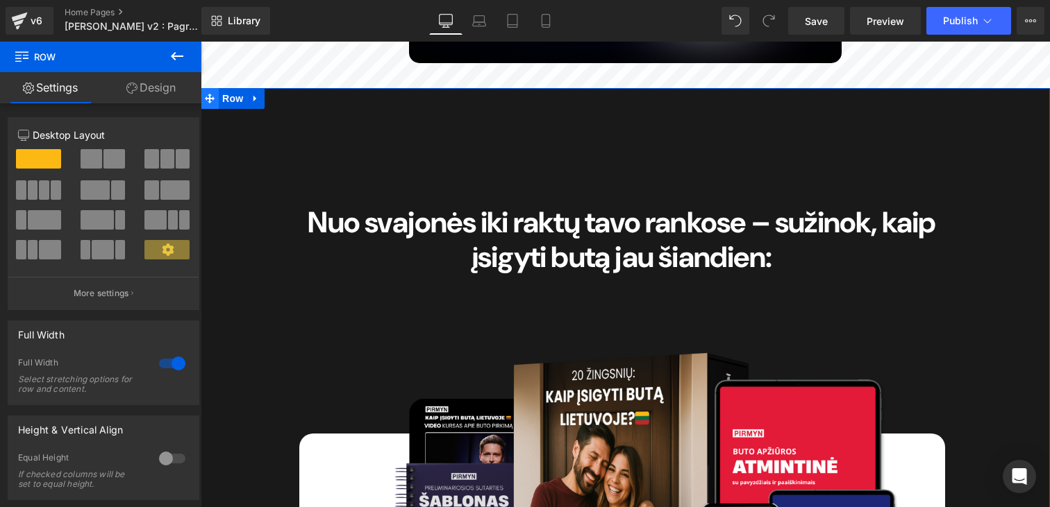
click at [208, 93] on icon at bounding box center [210, 98] width 10 height 10
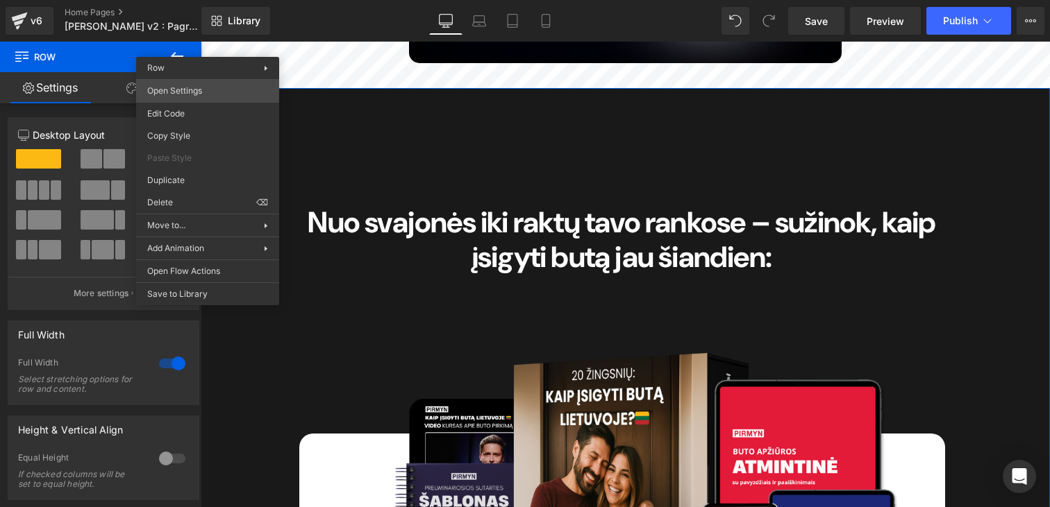
click at [190, 89] on div "Row You are previewing how the will restyle your page. You can not edit Element…" at bounding box center [525, 265] width 1050 height 531
click at [81, 319] on div "Full Width 1 Full Width Select stretching options for row and content." at bounding box center [104, 357] width 208 height 95
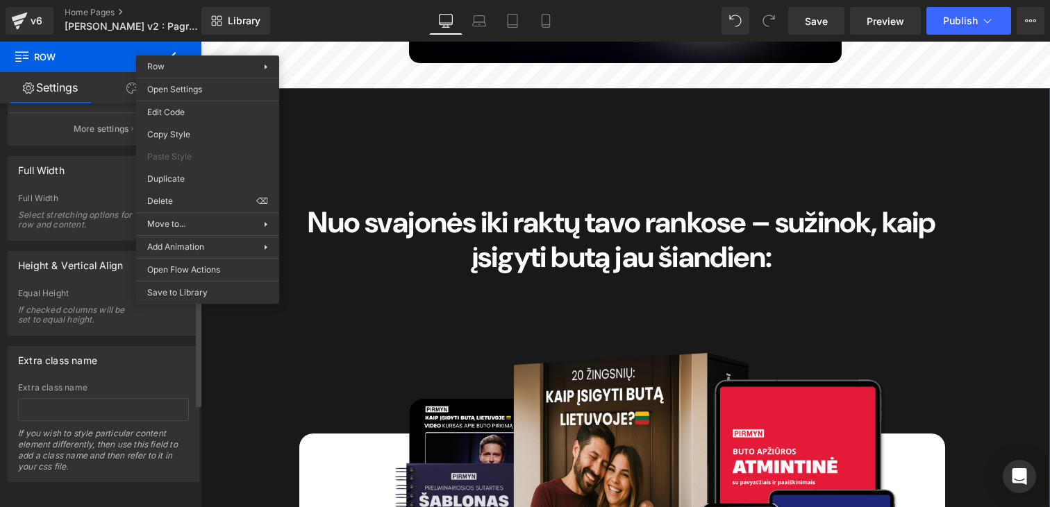
scroll to position [179, 0]
click at [86, 395] on input "text" at bounding box center [103, 406] width 171 height 23
type input "CTA1"
click at [100, 478] on div "12 12 12 Column Size Customizer 12 Desktop Layout Laptop Layout Tablet Layout M…" at bounding box center [104, 308] width 208 height 410
click at [86, 395] on input "CTA1" at bounding box center [103, 406] width 171 height 23
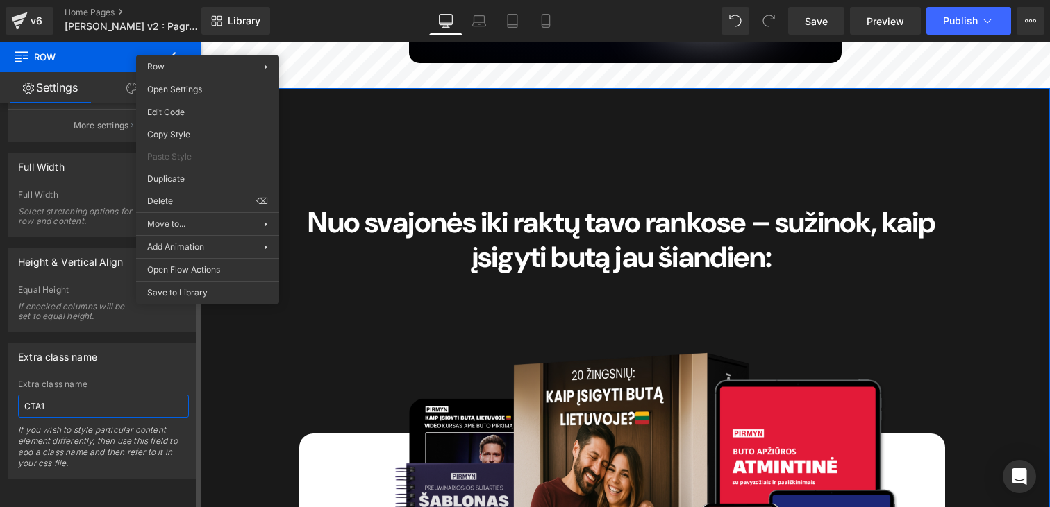
click at [86, 395] on input "CTA1" at bounding box center [103, 406] width 171 height 23
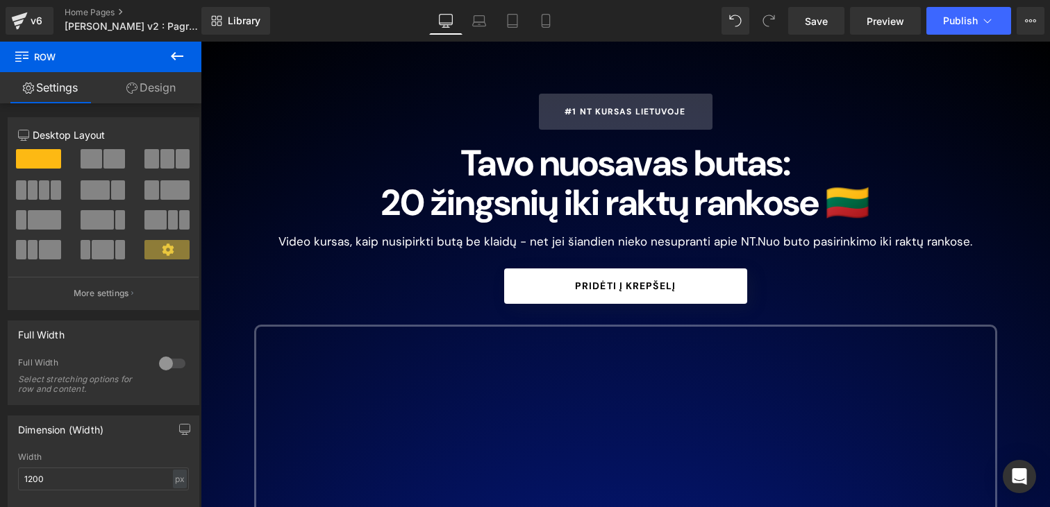
scroll to position [0, 0]
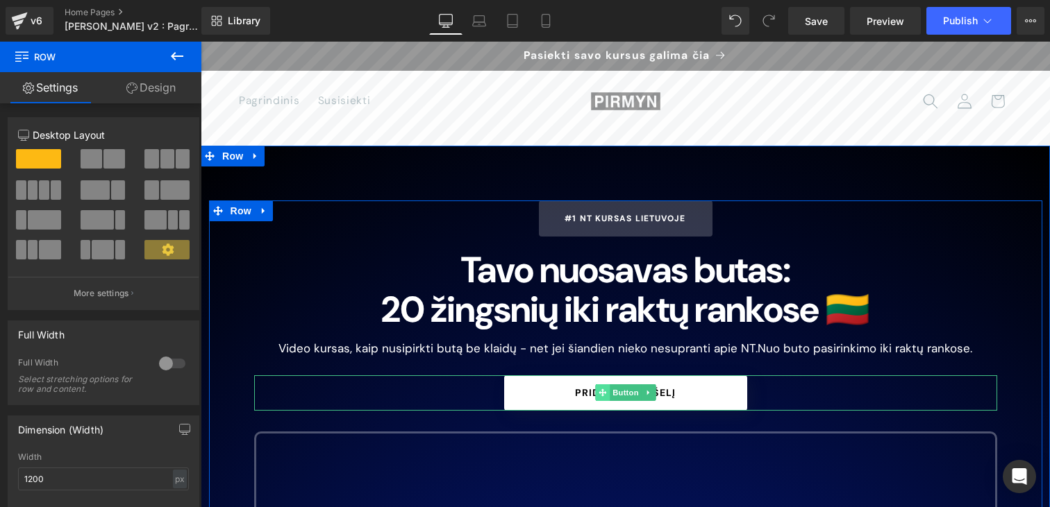
click at [598, 391] on icon at bounding box center [602, 393] width 8 height 8
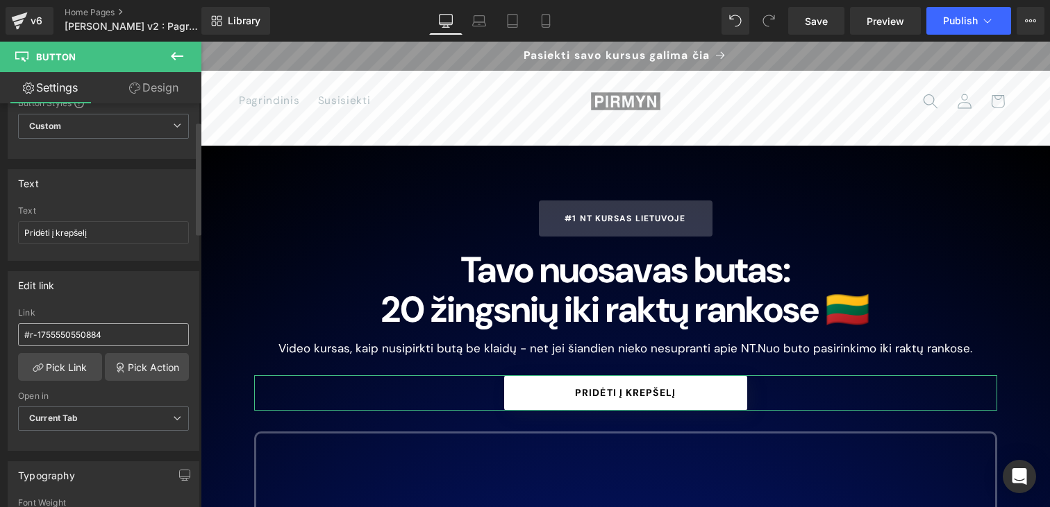
scroll to position [106, 0]
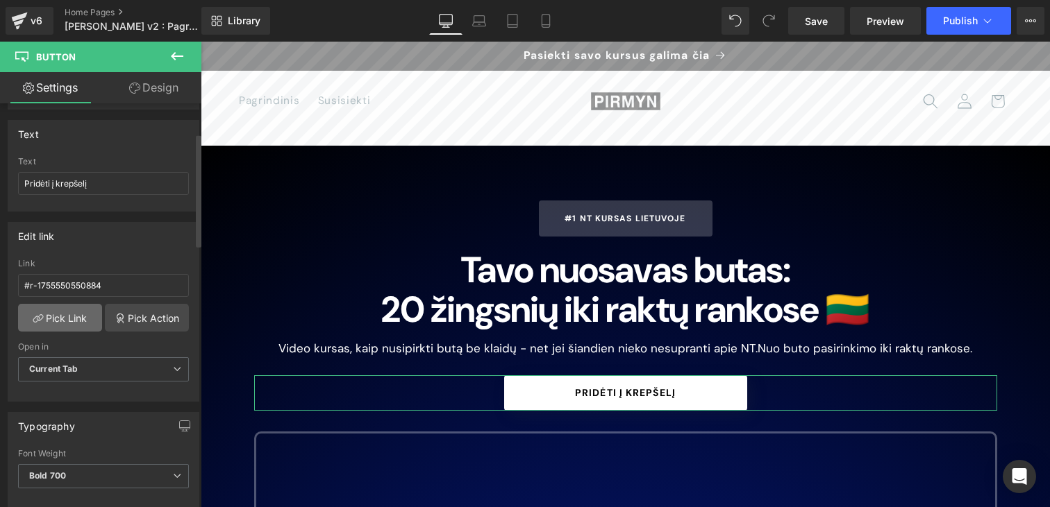
click at [53, 313] on link "Pick Link" at bounding box center [60, 318] width 84 height 28
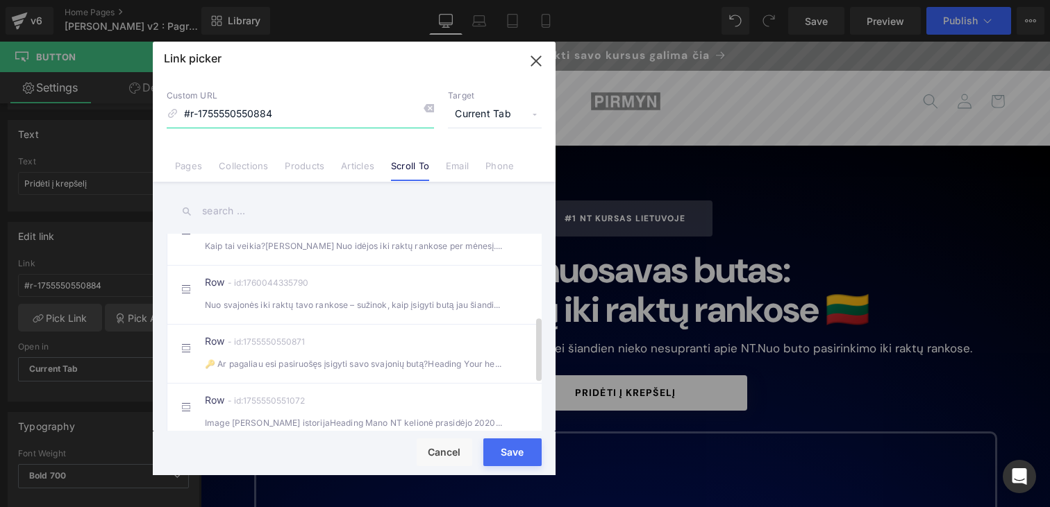
scroll to position [258, 0]
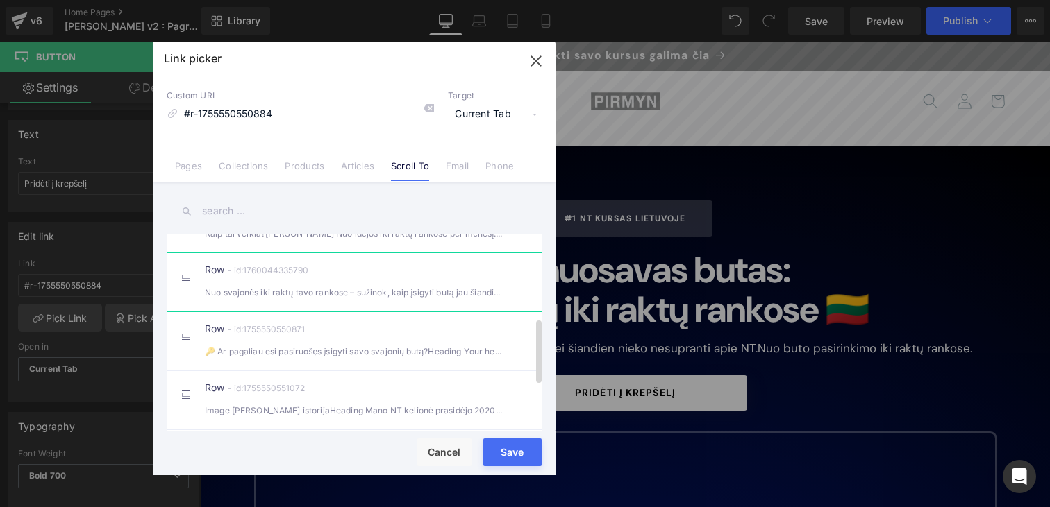
click at [321, 296] on div "Row - id:1760044335790 Nuo svajonės iki raktų tavo rankose – sužinok, kaip įsig…" at bounding box center [375, 282] width 341 height 35
click at [519, 447] on div "Rendering Content" at bounding box center [524, 452] width 85 height 15
click at [513, 458] on div "Rendering Content" at bounding box center [524, 452] width 85 height 15
click at [514, 451] on div "Rendering Content" at bounding box center [524, 452] width 85 height 15
drag, startPoint x: 317, startPoint y: 115, endPoint x: 159, endPoint y: 115, distance: 158.3
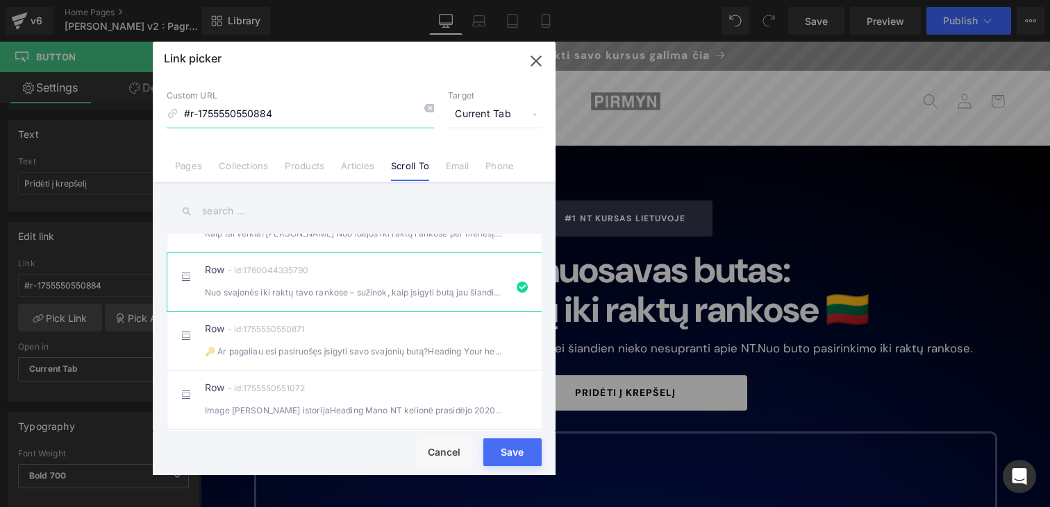
click at [171, 115] on div "Custom URL #r-1755550550884" at bounding box center [300, 108] width 267 height 37
type input "#r-1760044335790"
click at [539, 65] on icon "button" at bounding box center [535, 60] width 9 height 9
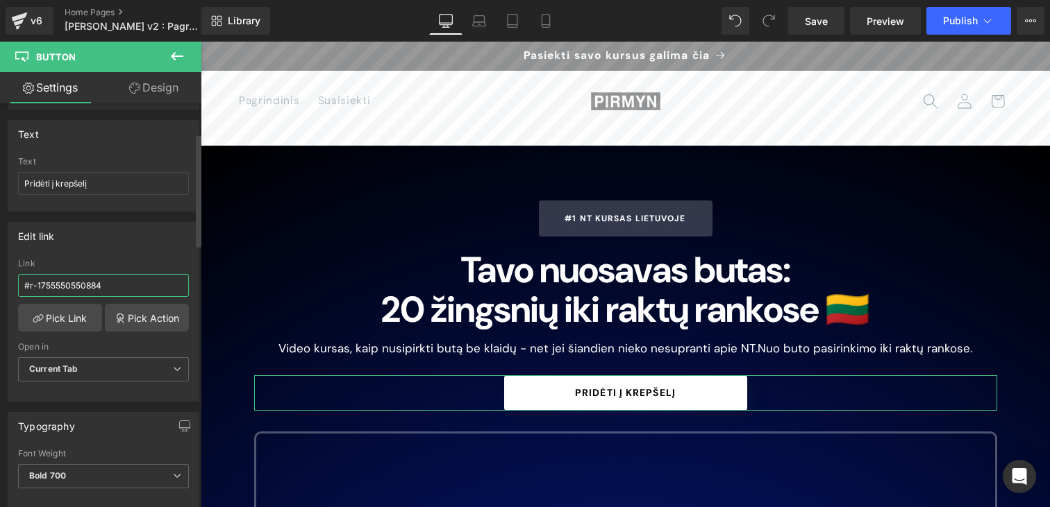
click at [90, 285] on input "#r-1755550550884" at bounding box center [103, 285] width 171 height 23
type input "#r-1760044335790"
click at [841, 23] on link "Save" at bounding box center [816, 21] width 56 height 28
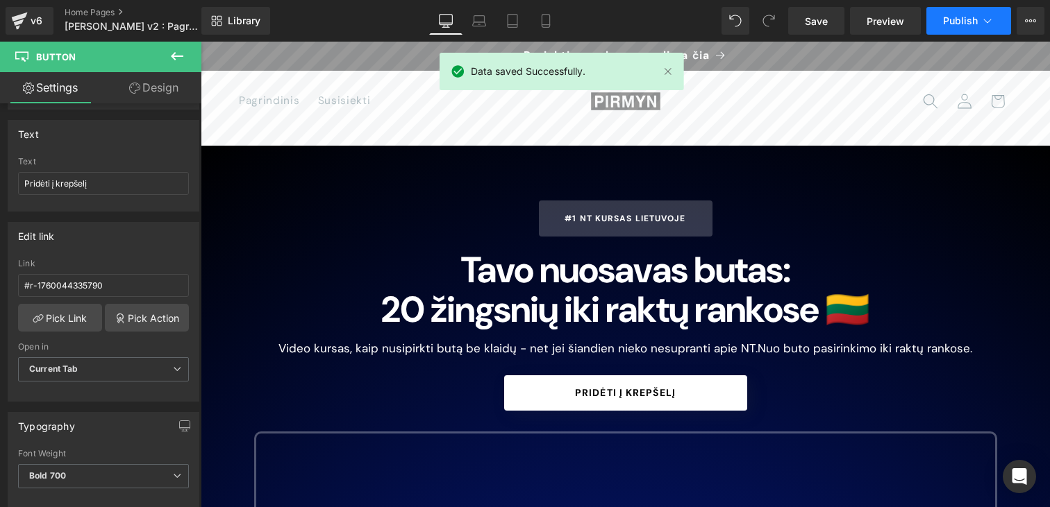
click at [929, 17] on button "Publish" at bounding box center [968, 21] width 85 height 28
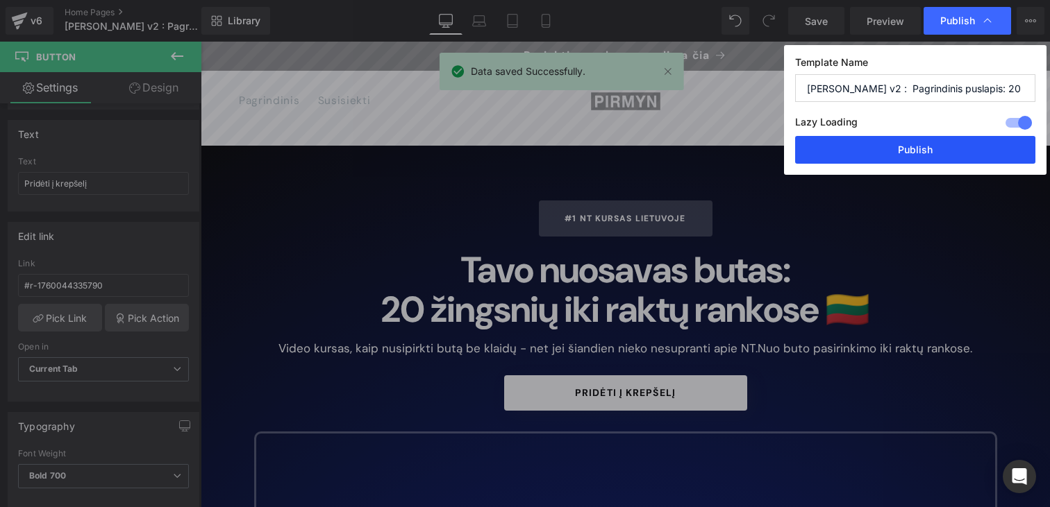
drag, startPoint x: 919, startPoint y: 140, endPoint x: 348, endPoint y: 187, distance: 572.5
click at [919, 140] on button "Publish" at bounding box center [915, 150] width 240 height 28
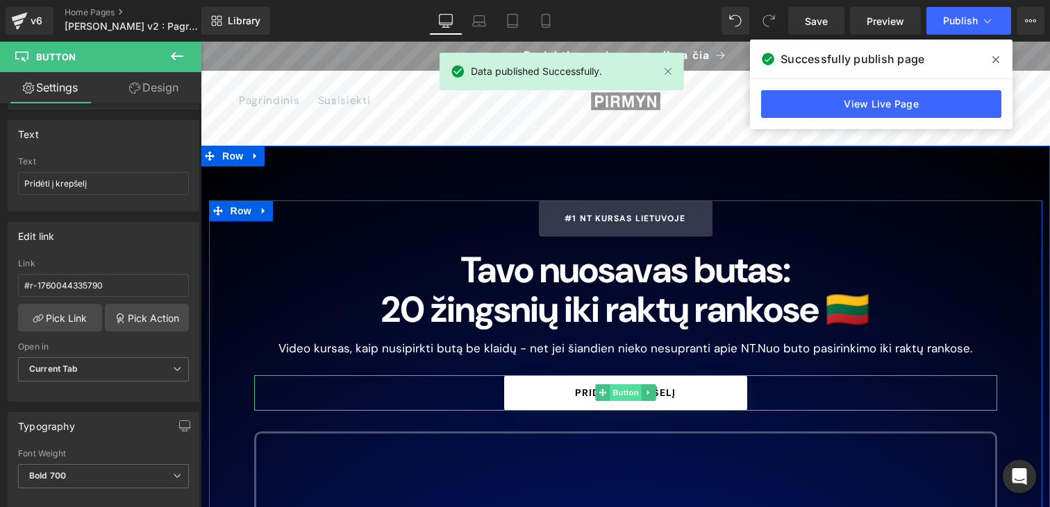
click at [616, 395] on span "Button" at bounding box center [626, 393] width 32 height 17
click at [595, 392] on span at bounding box center [602, 393] width 15 height 17
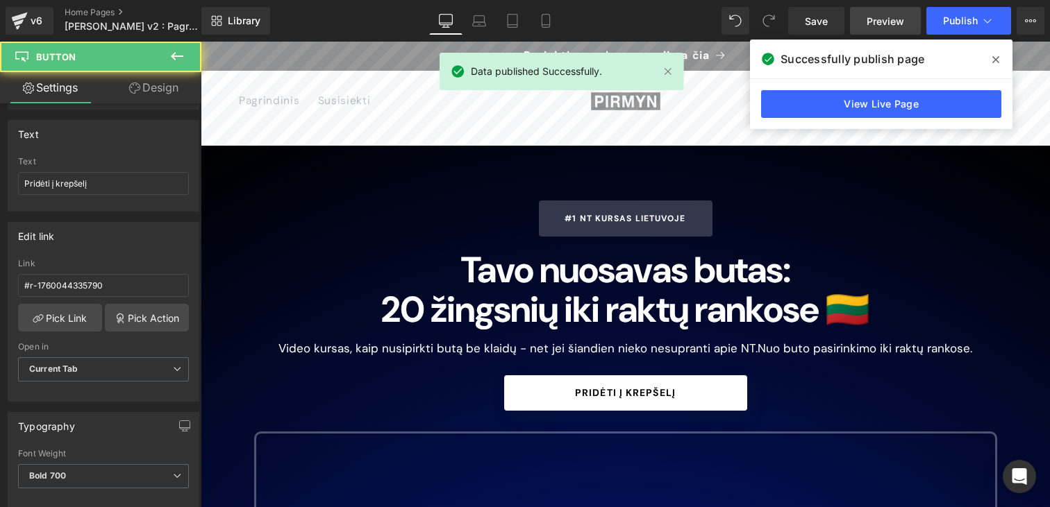
click at [871, 7] on link "Preview" at bounding box center [885, 21] width 71 height 28
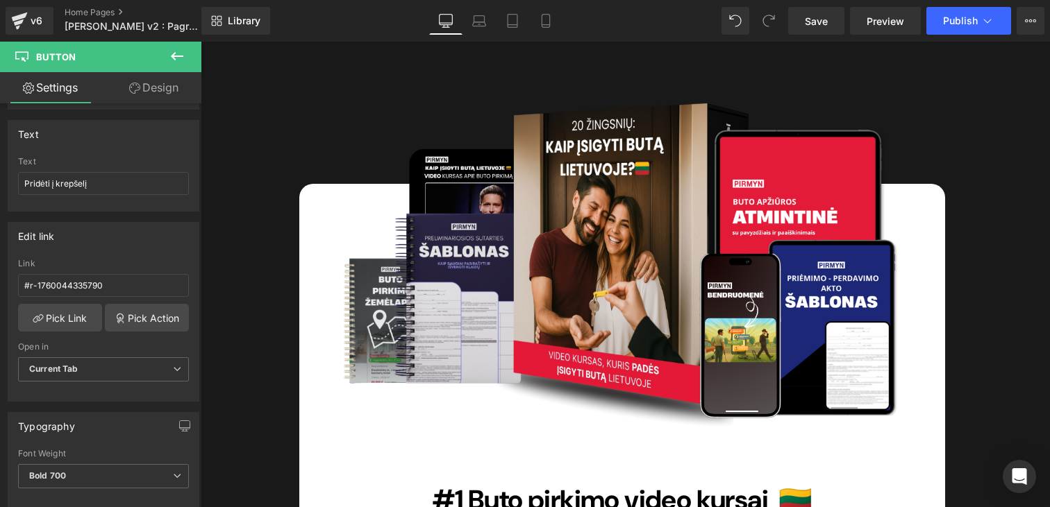
scroll to position [4265, 0]
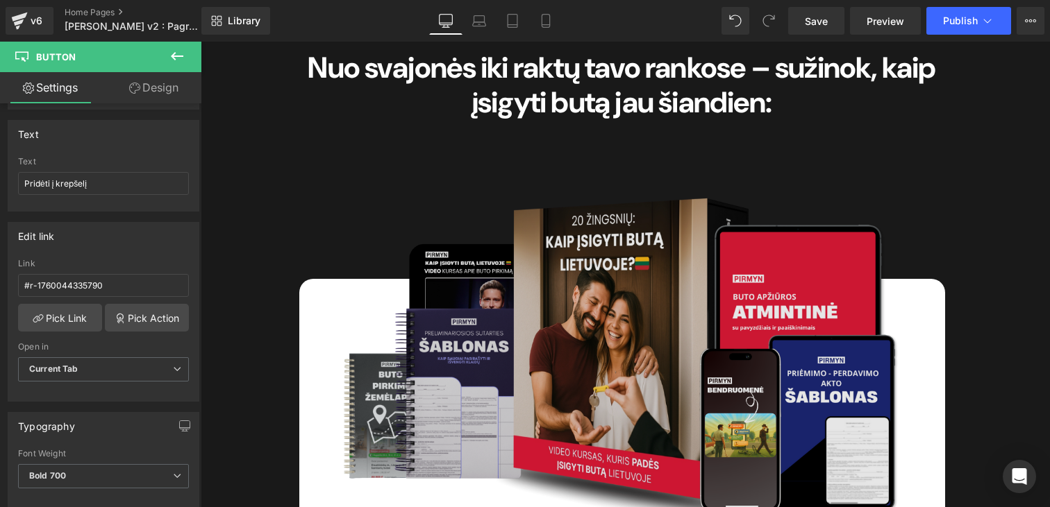
click at [457, 305] on img at bounding box center [622, 352] width 597 height 385
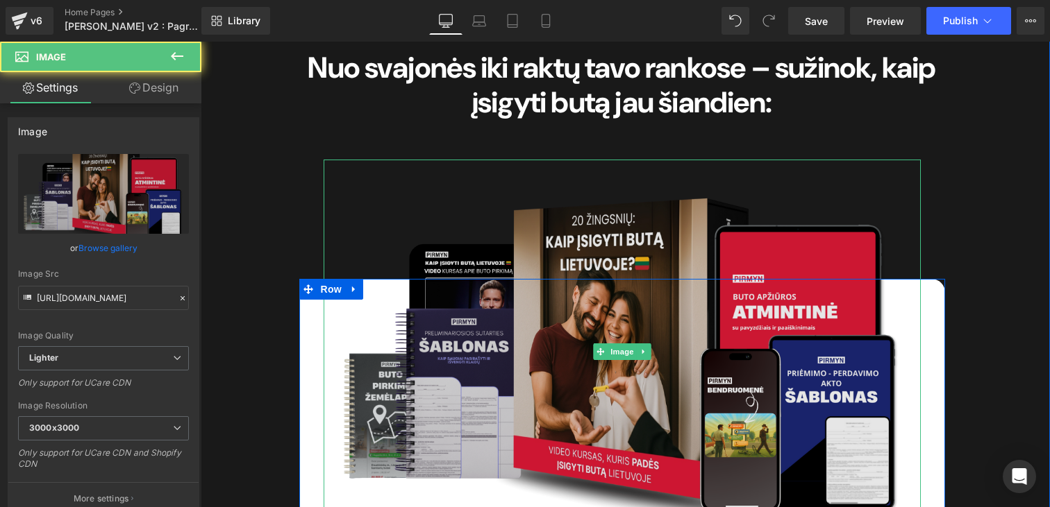
click at [367, 168] on img at bounding box center [622, 352] width 597 height 385
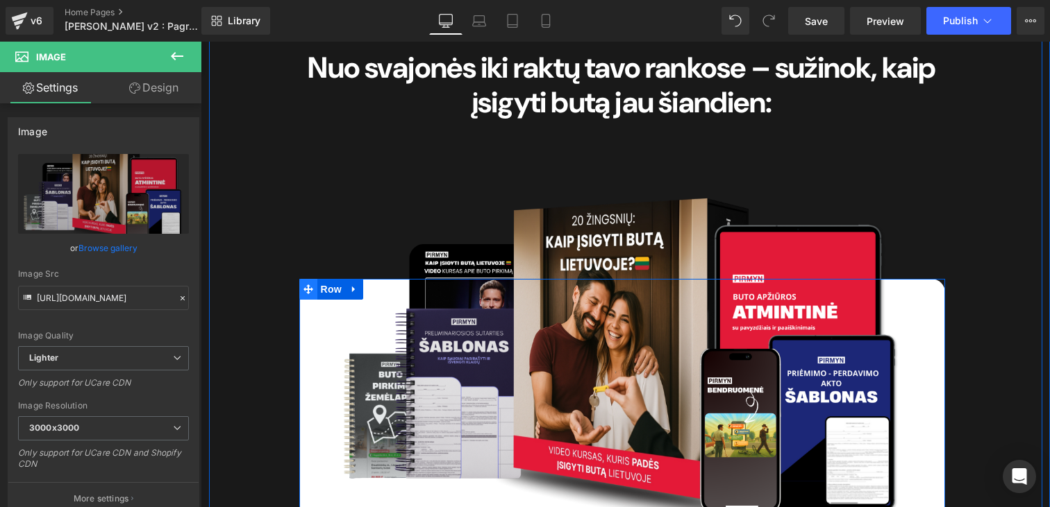
click at [304, 279] on span at bounding box center [308, 289] width 18 height 21
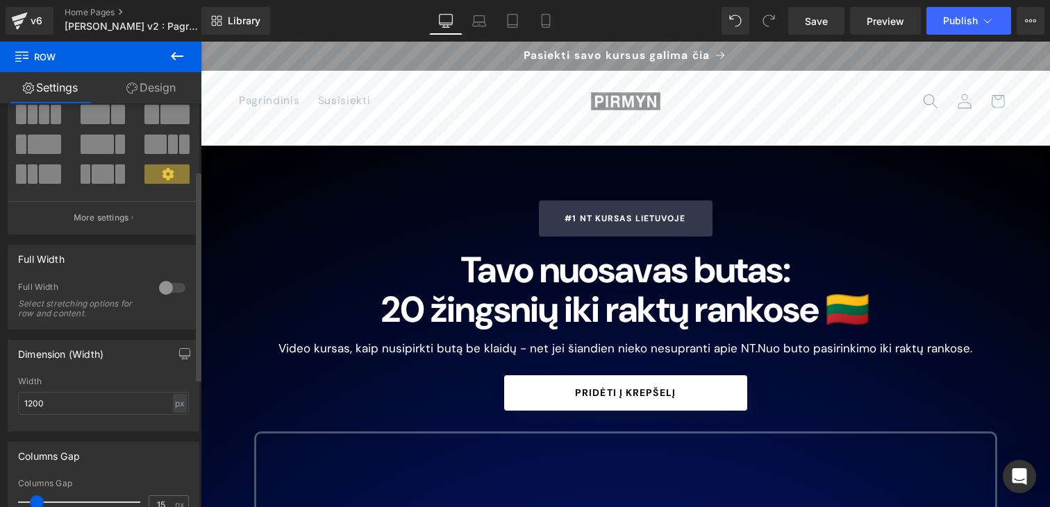
scroll to position [256, 0]
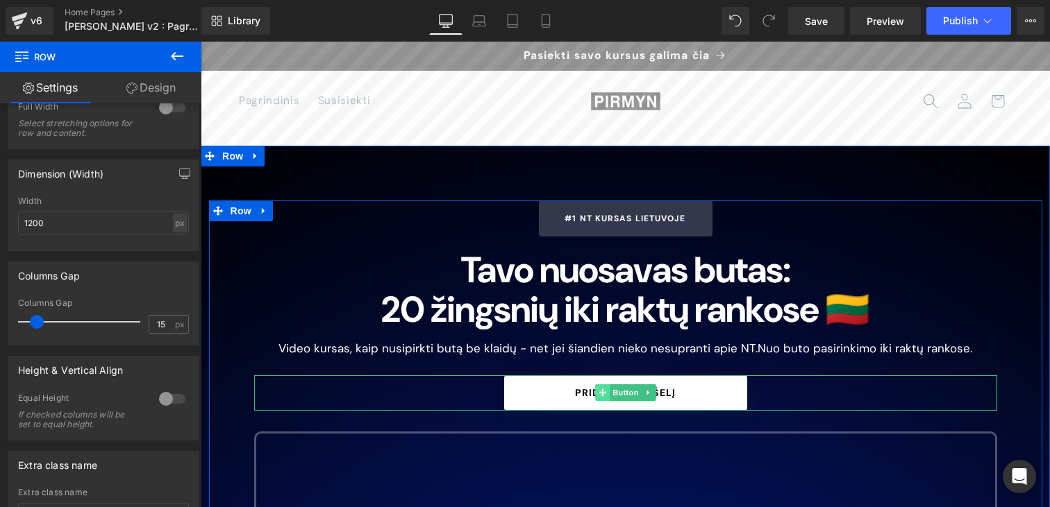
click at [596, 394] on span at bounding box center [602, 393] width 15 height 17
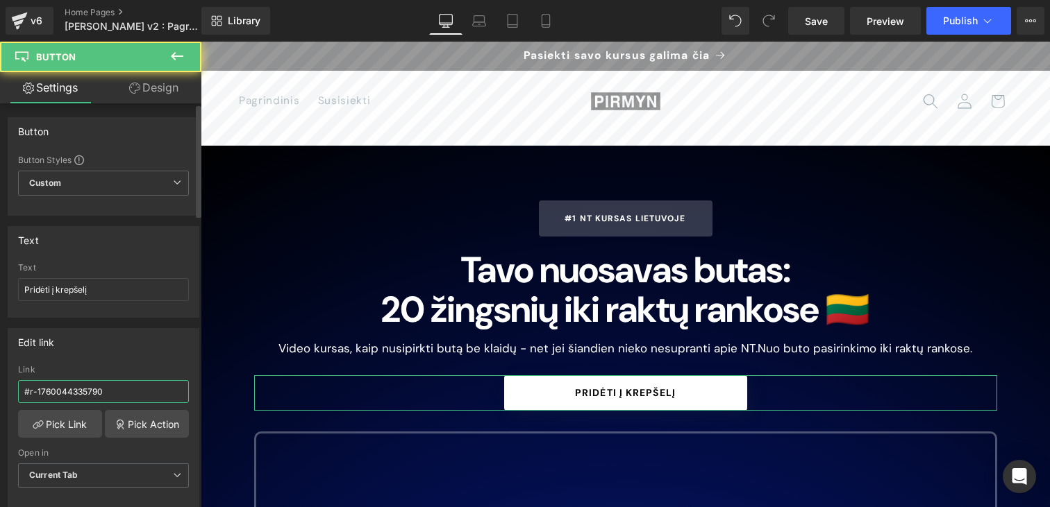
click at [78, 392] on input "#r-1760044335790" at bounding box center [103, 391] width 171 height 23
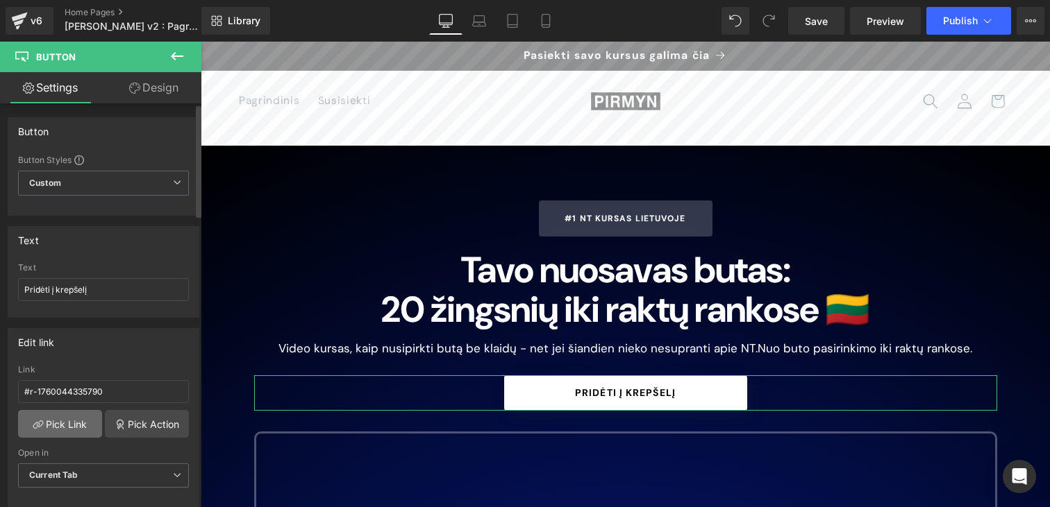
click at [68, 418] on link "Pick Link" at bounding box center [60, 424] width 84 height 28
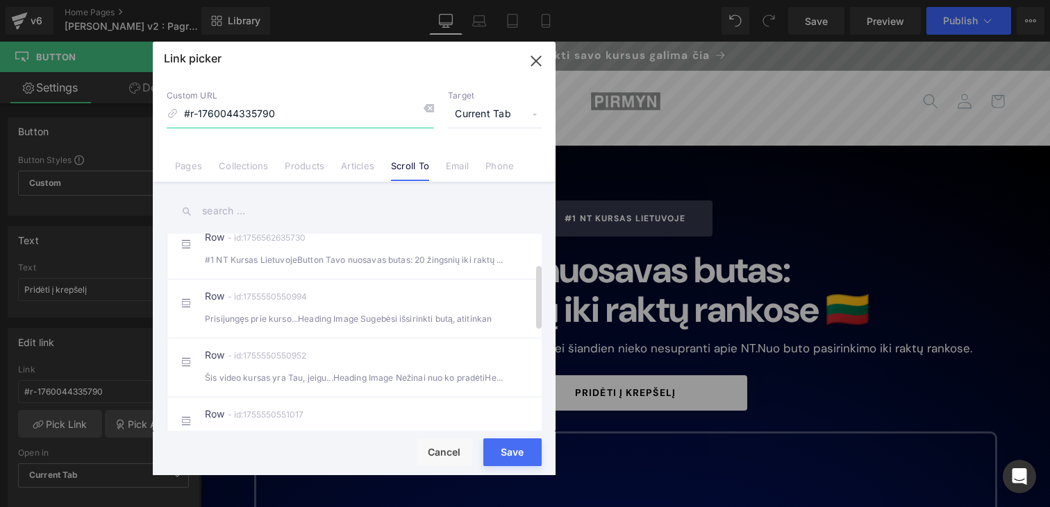
scroll to position [118, 0]
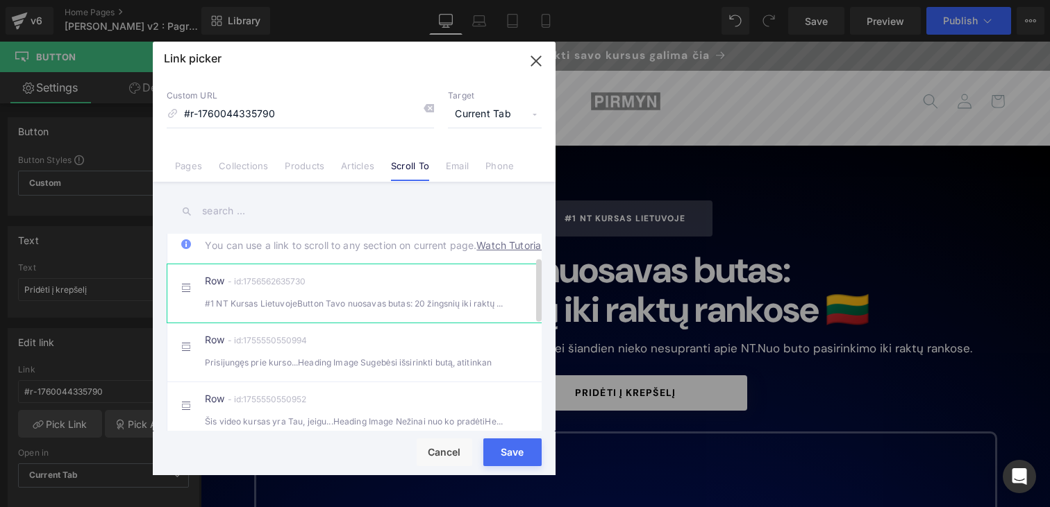
click at [344, 311] on div "#1 NT Kursas LietuvojeButton Tavo nuosavas butas: 20 žingsnių iki raktų ranko" at bounding box center [354, 303] width 299 height 15
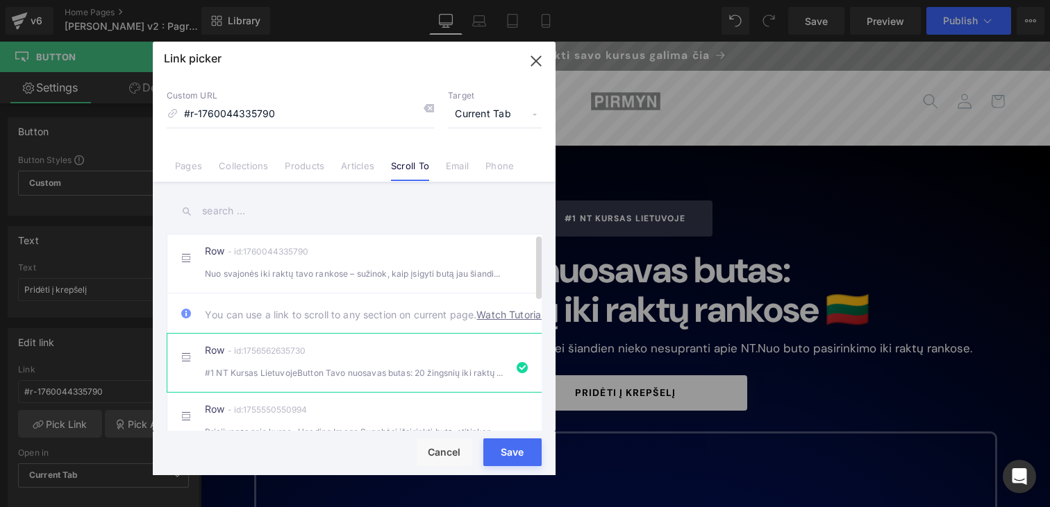
scroll to position [160, 0]
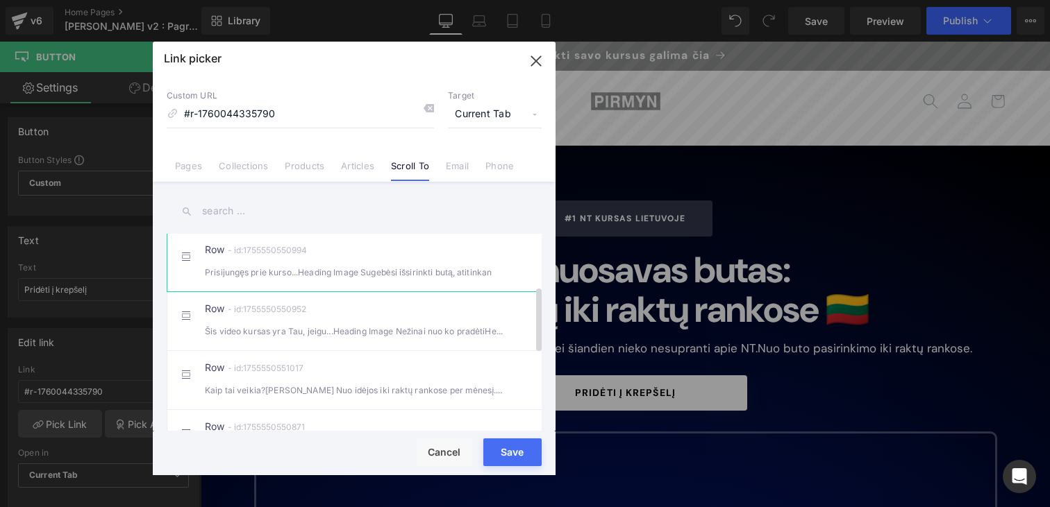
click at [335, 264] on div "Row - id:1755550550994 Prisijungęs prie kurso...Heading Image Sugebėsi išsirink…" at bounding box center [375, 262] width 341 height 35
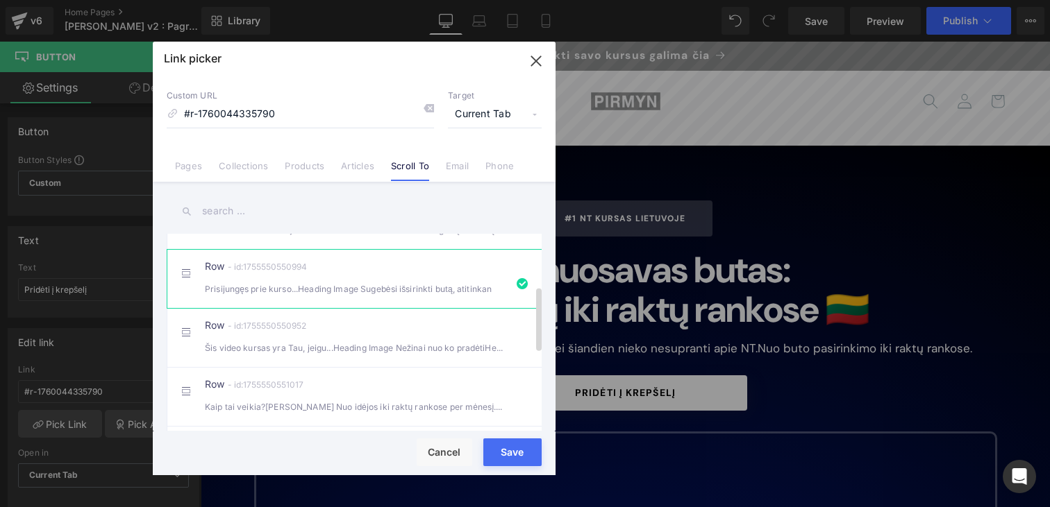
scroll to position [85, 0]
click at [338, 296] on div "#1 NT Kursas LietuvojeButton Tavo nuosavas butas: 20 žingsnių iki raktų ranko" at bounding box center [354, 288] width 299 height 15
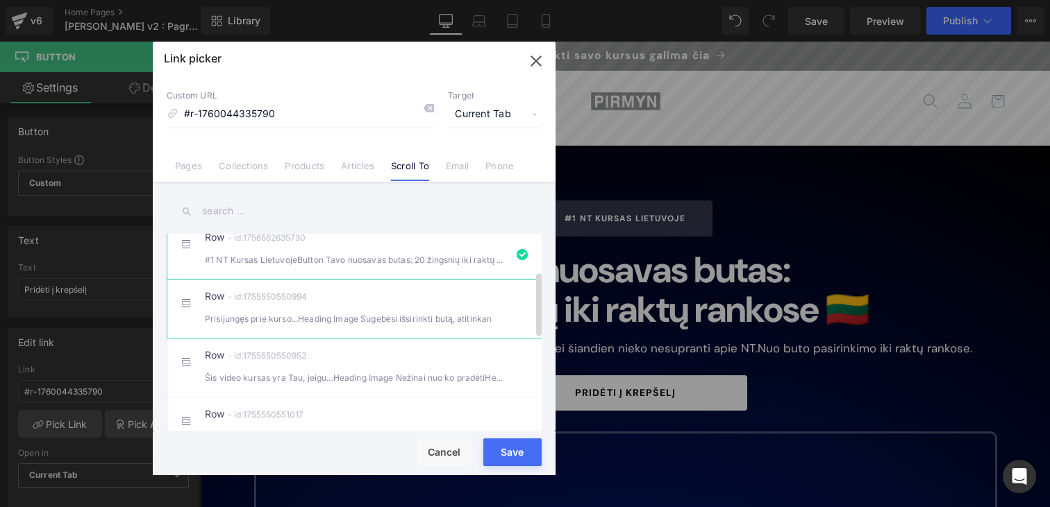
scroll to position [114, 0]
click at [335, 337] on li "Row - id:1755550550994 Prisijungęs prie kurso...Heading Image Sugebėsi išsirink…" at bounding box center [357, 307] width 380 height 59
click at [309, 120] on input "#r-1760044335790" at bounding box center [300, 114] width 267 height 26
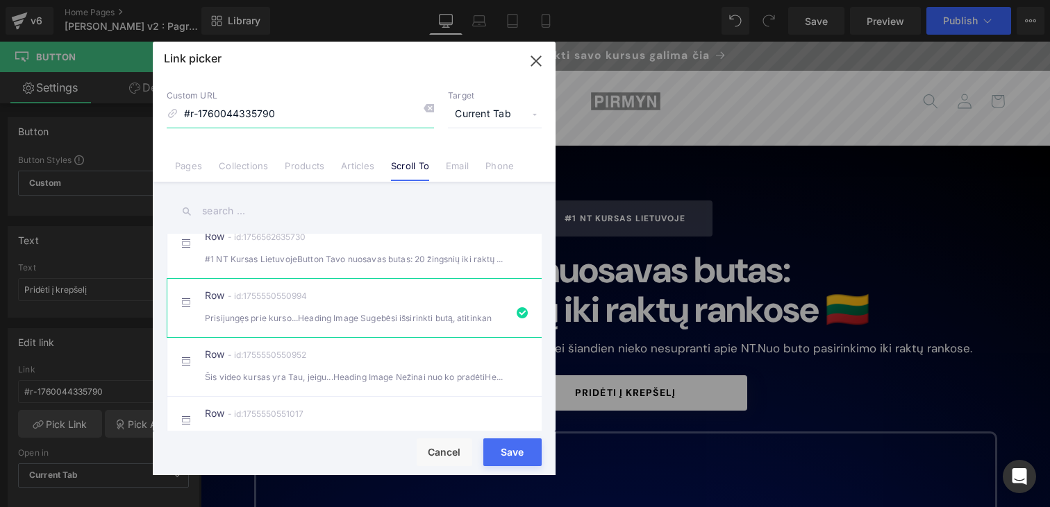
type input "#r-1755550550994"
click at [511, 439] on button "Save" at bounding box center [512, 453] width 58 height 28
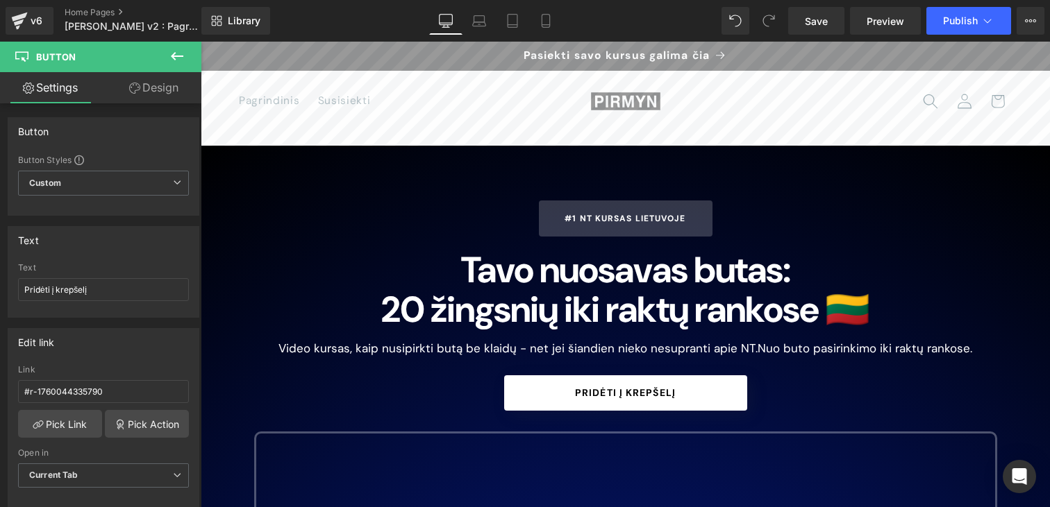
click at [511, 451] on div "Rendering Content" at bounding box center [524, 452] width 85 height 15
click at [105, 401] on input "#r-1760044335790" at bounding box center [103, 391] width 171 height 23
type input "#r-1755550550994"
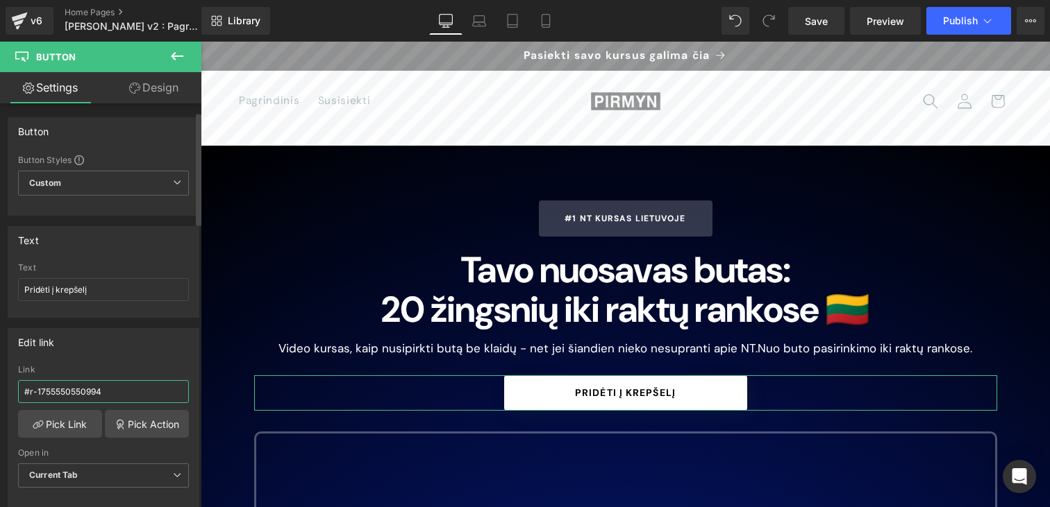
scroll to position [101, 0]
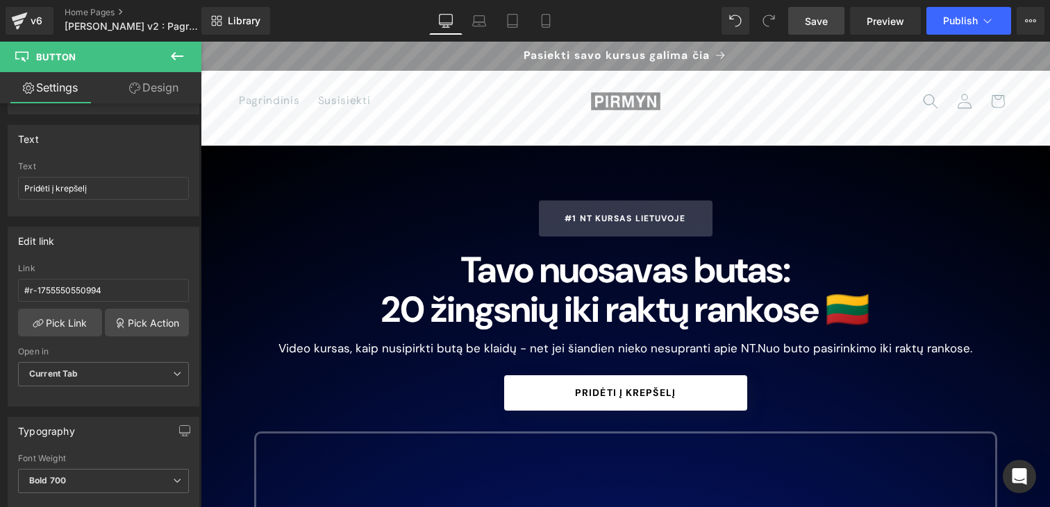
click at [814, 10] on link "Save" at bounding box center [816, 21] width 56 height 28
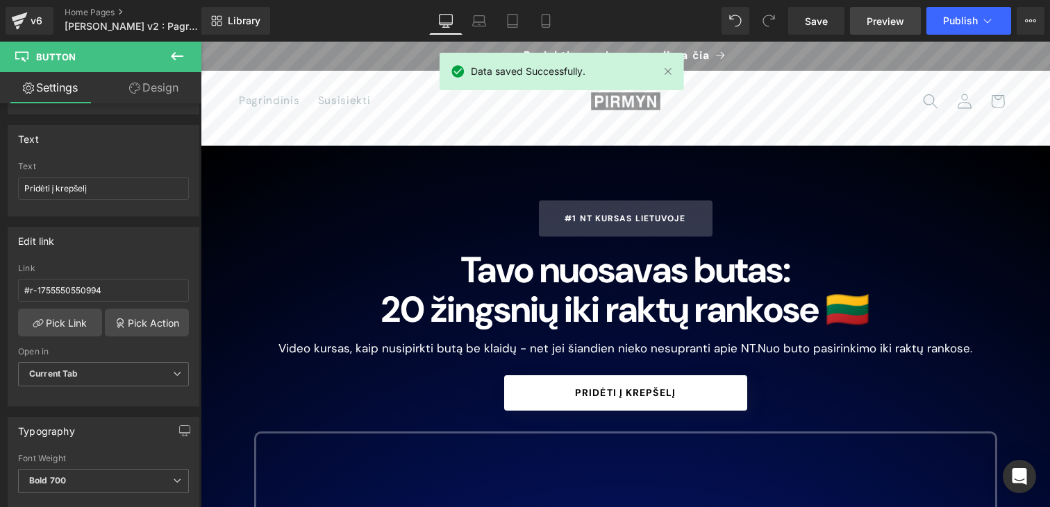
click at [882, 17] on span "Preview" at bounding box center [884, 21] width 37 height 15
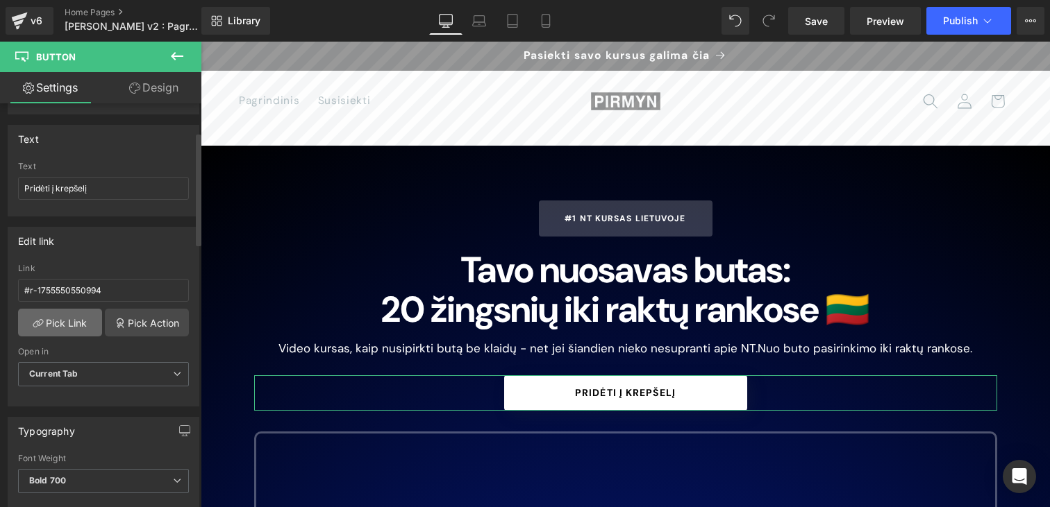
click at [81, 326] on link "Pick Link" at bounding box center [60, 323] width 84 height 28
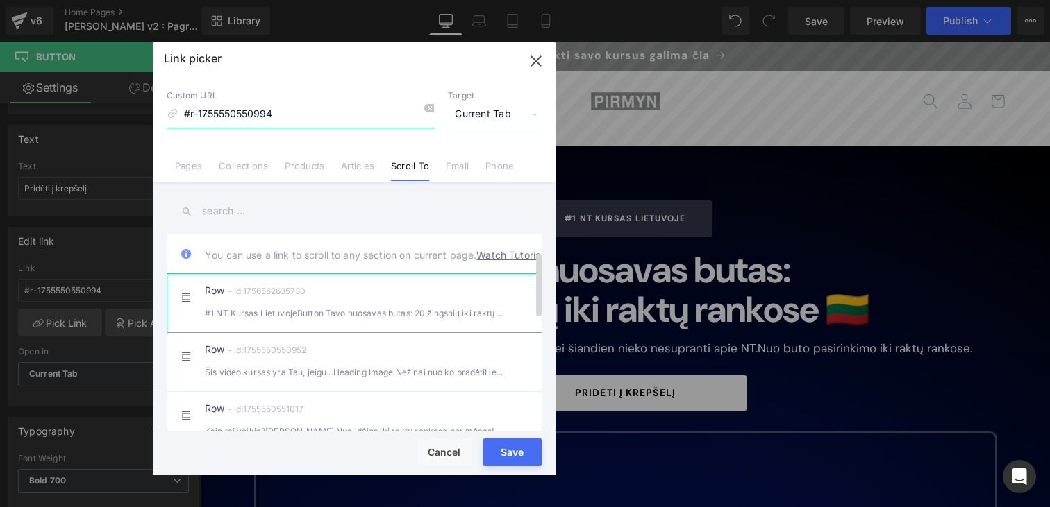
scroll to position [82, 0]
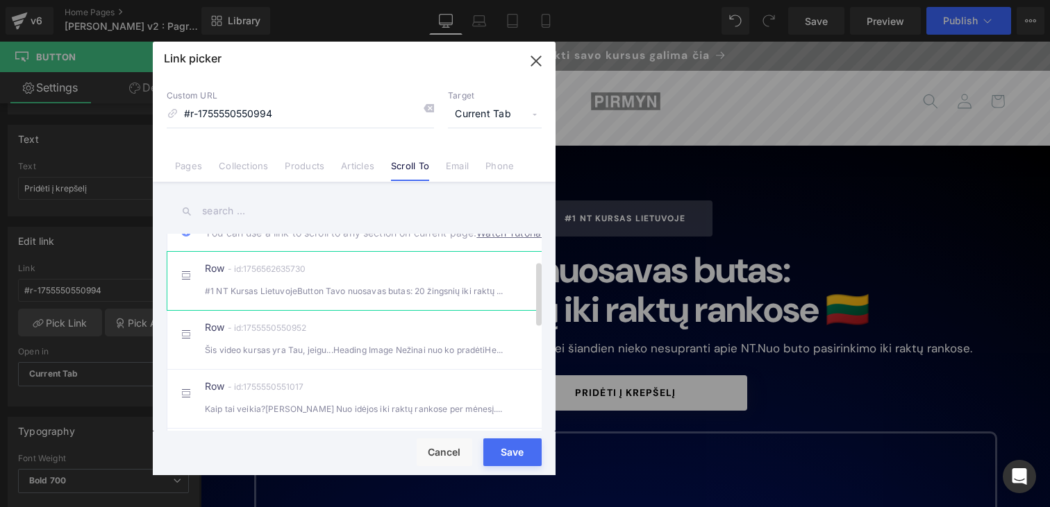
click at [371, 310] on li "Row - id:1756562635730 #1 NT Kursas LietuvojeButton Tavo nuosavas butas: 20 žin…" at bounding box center [357, 280] width 380 height 59
click at [280, 117] on input "#r-1755550550994" at bounding box center [300, 114] width 267 height 26
type input "#r-1756562635730"
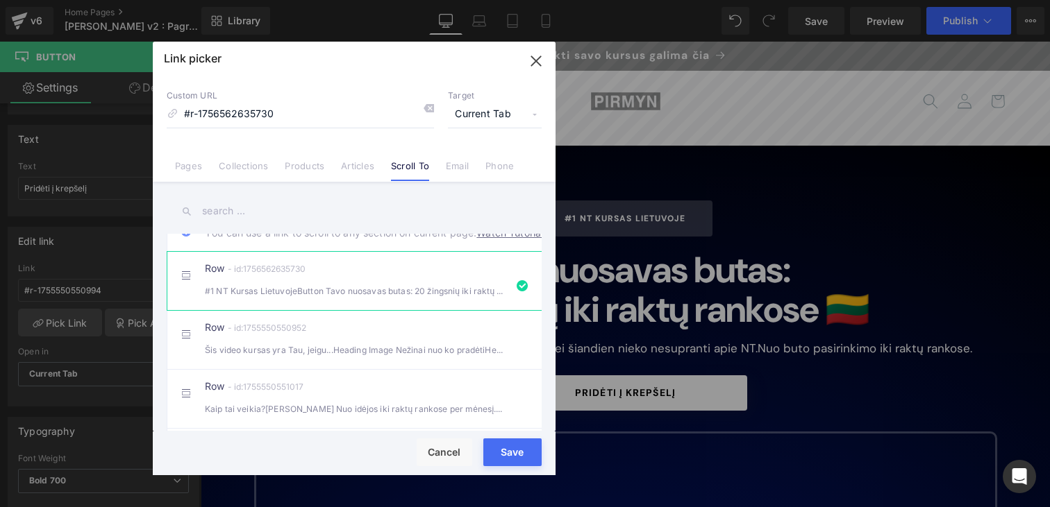
click at [516, 454] on div "Rendering Content" at bounding box center [524, 452] width 85 height 15
click at [515, 450] on div "Rendering Content" at bounding box center [524, 452] width 85 height 15
click at [503, 451] on div "Rendering Content" at bounding box center [524, 452] width 85 height 15
click at [536, 65] on icon "button" at bounding box center [536, 61] width 22 height 22
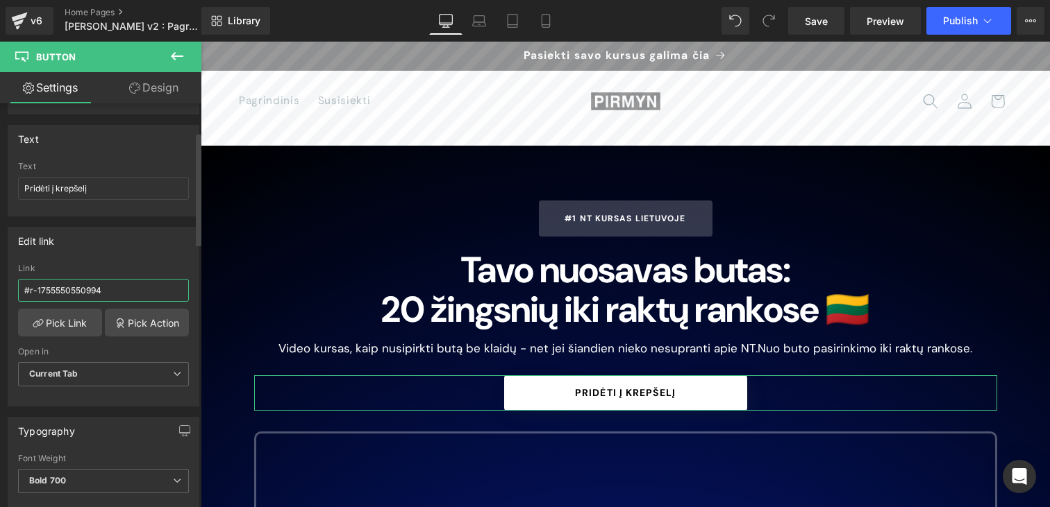
click at [114, 289] on input "#r-1755550550994" at bounding box center [103, 290] width 171 height 23
type input "#r-1756562635730"
click at [811, 11] on link "Save" at bounding box center [816, 21] width 56 height 28
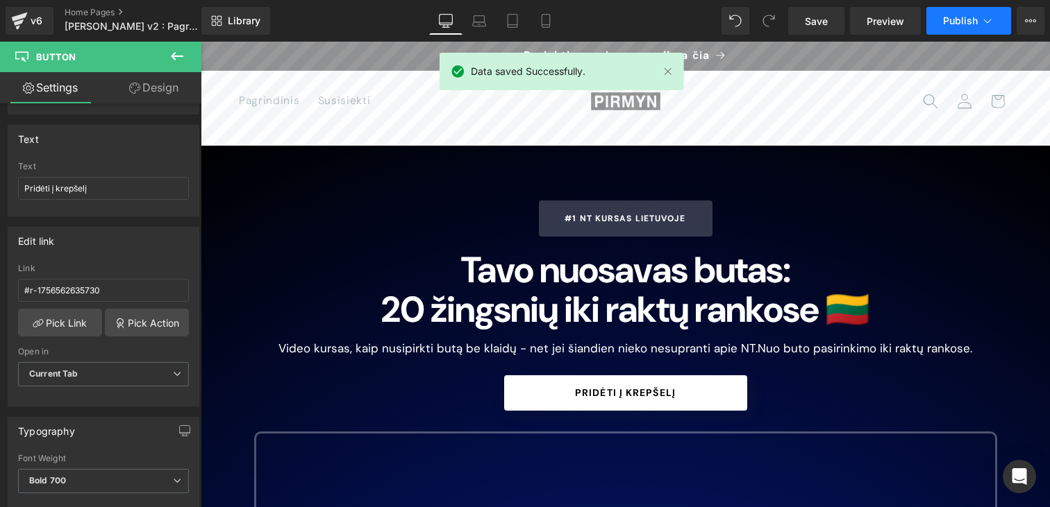
click at [940, 19] on button "Publish" at bounding box center [968, 21] width 85 height 28
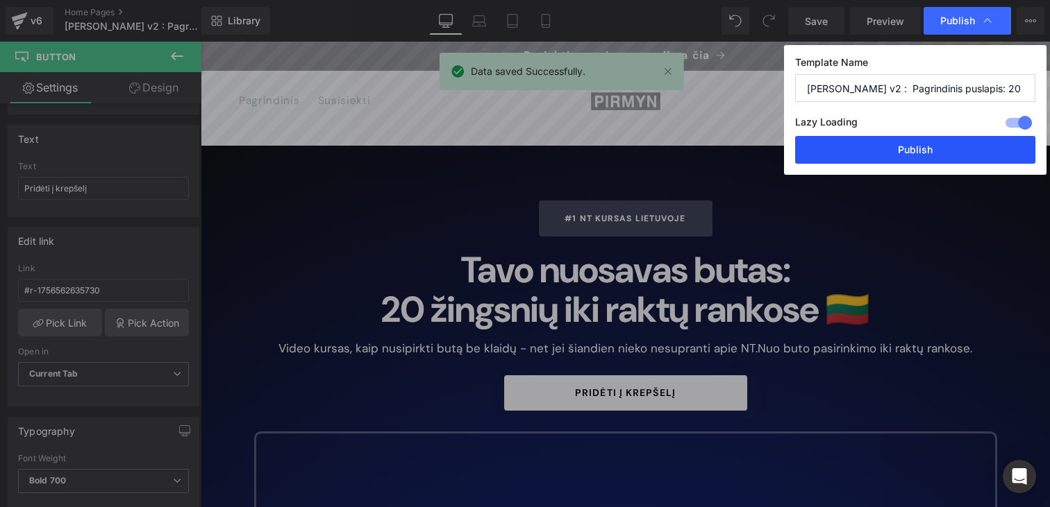
click at [902, 149] on button "Publish" at bounding box center [915, 150] width 240 height 28
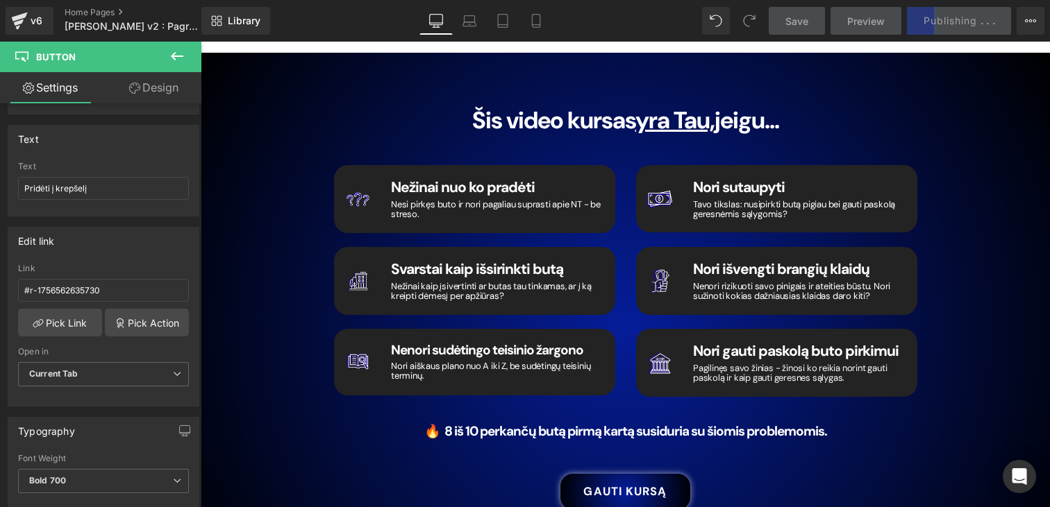
scroll to position [2332, 0]
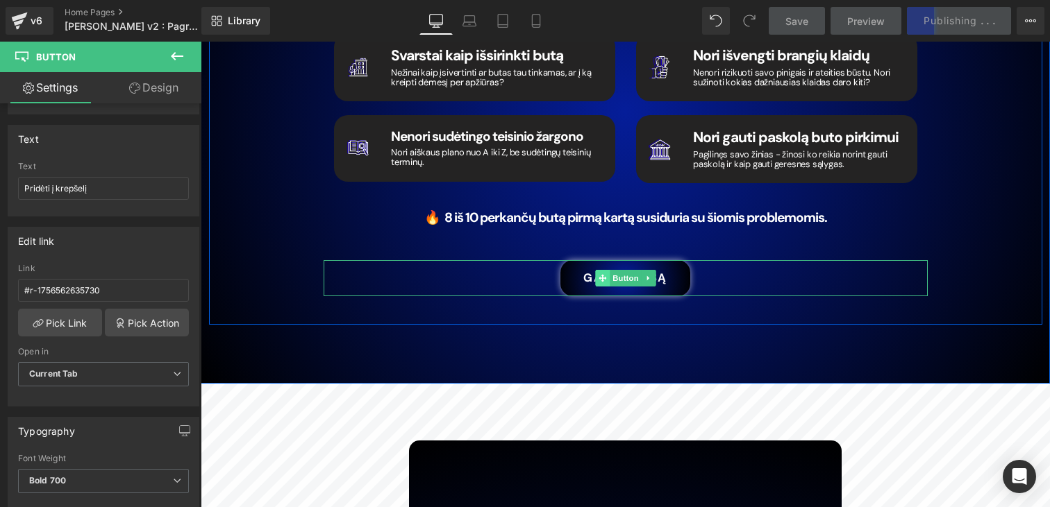
click at [602, 274] on icon at bounding box center [602, 278] width 8 height 8
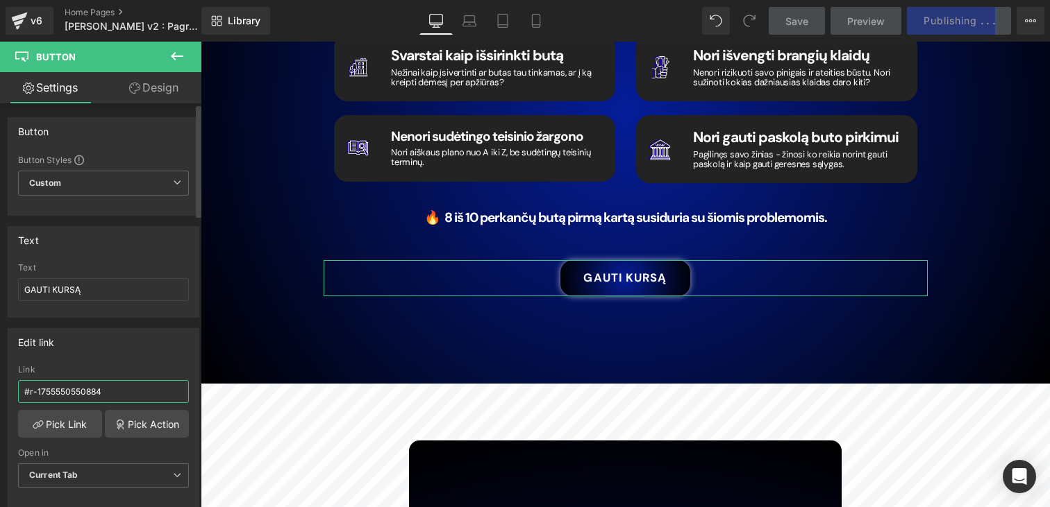
click at [112, 383] on input "#r-1755550550884" at bounding box center [103, 391] width 171 height 23
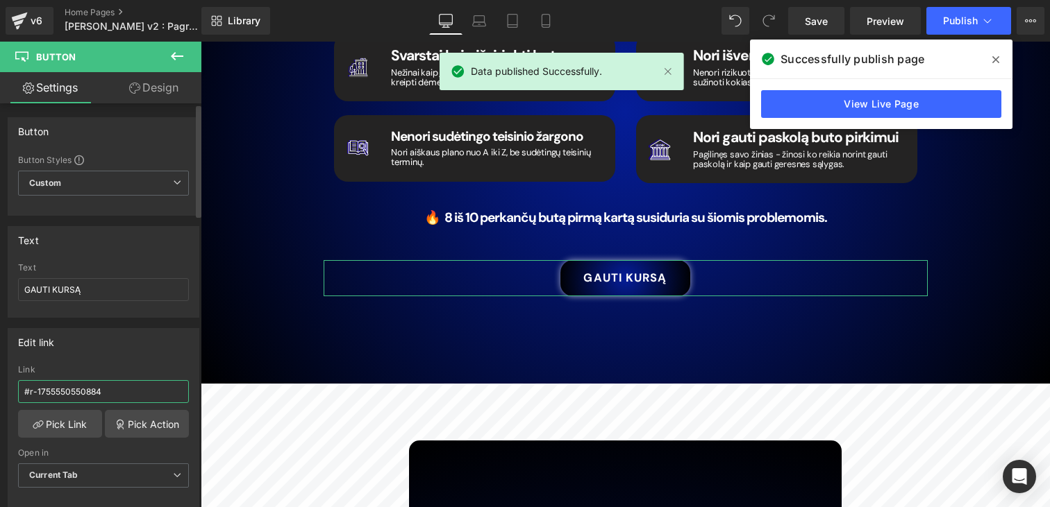
click at [112, 383] on input "#r-1755550550884" at bounding box center [103, 391] width 171 height 23
paste input "6562635730"
type input "#r-1756562635730"
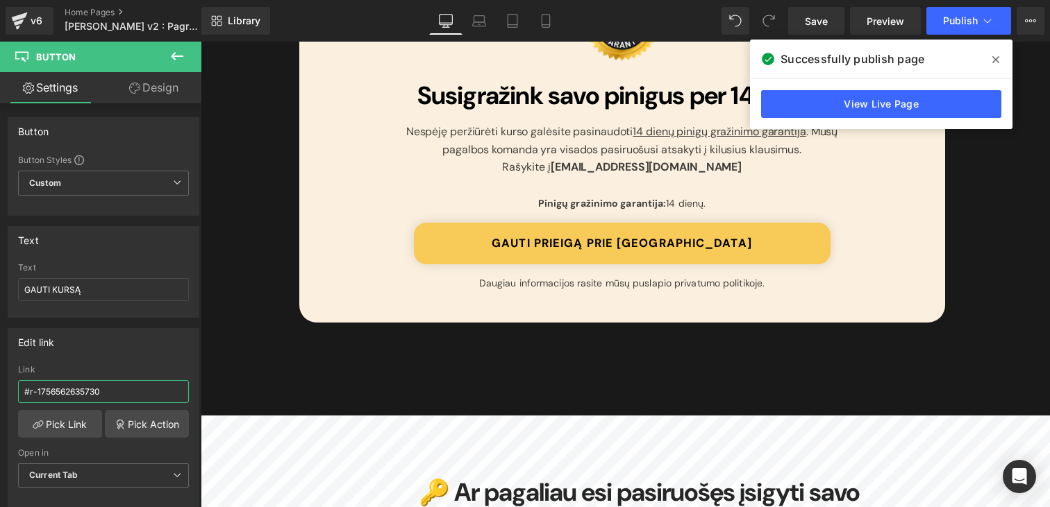
scroll to position [5837, 0]
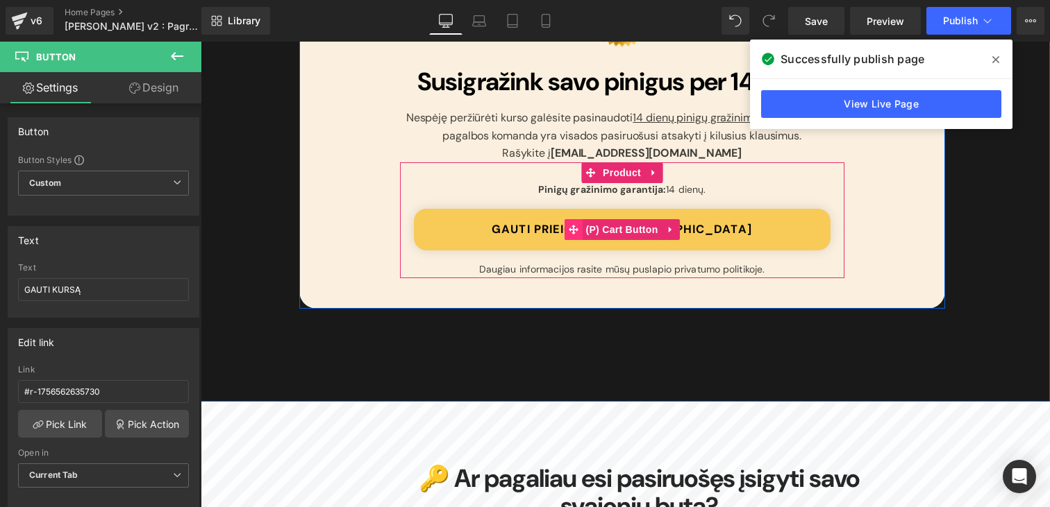
click at [572, 225] on icon at bounding box center [573, 230] width 10 height 10
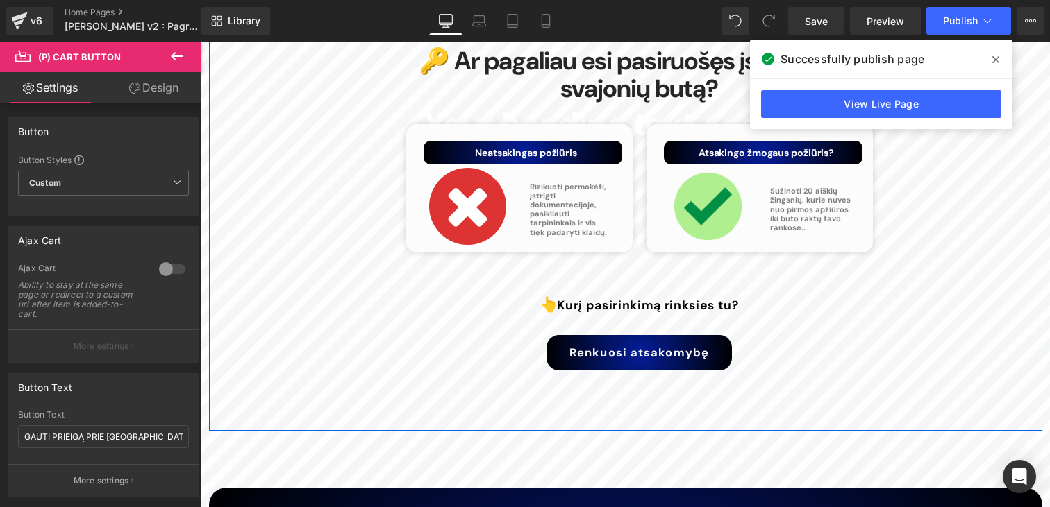
scroll to position [6282, 0]
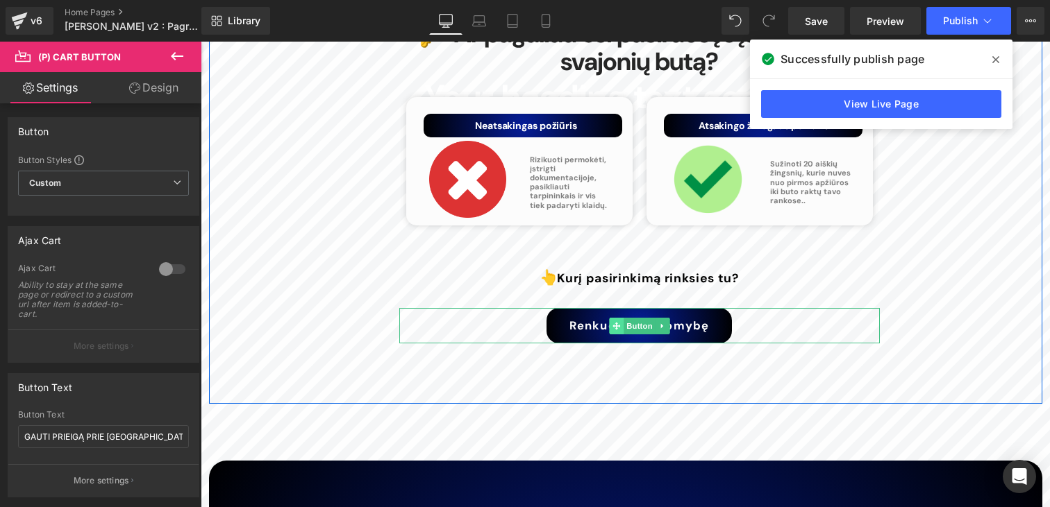
click at [612, 322] on icon at bounding box center [616, 326] width 8 height 8
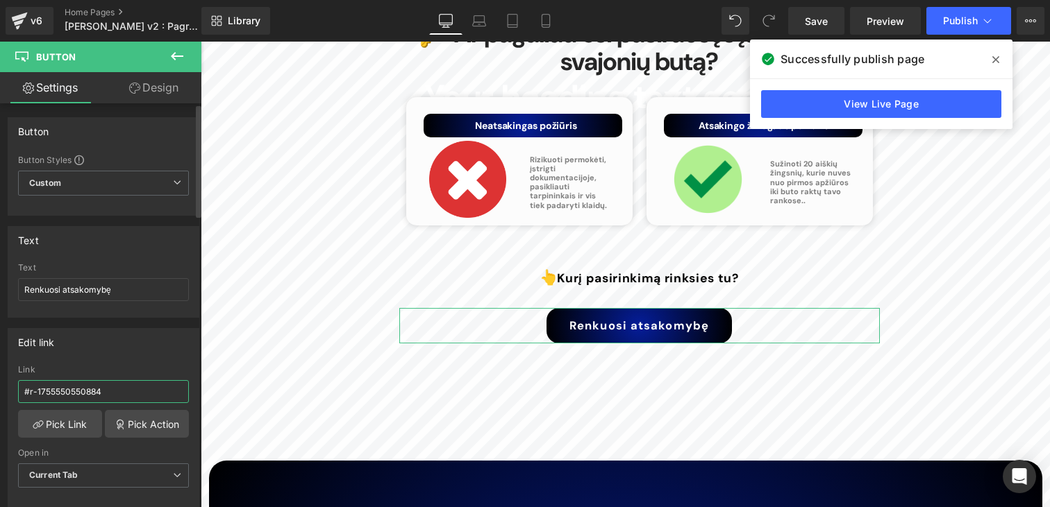
click at [146, 395] on input "#r-1755550550884" at bounding box center [103, 391] width 171 height 23
paste input "6562635730"
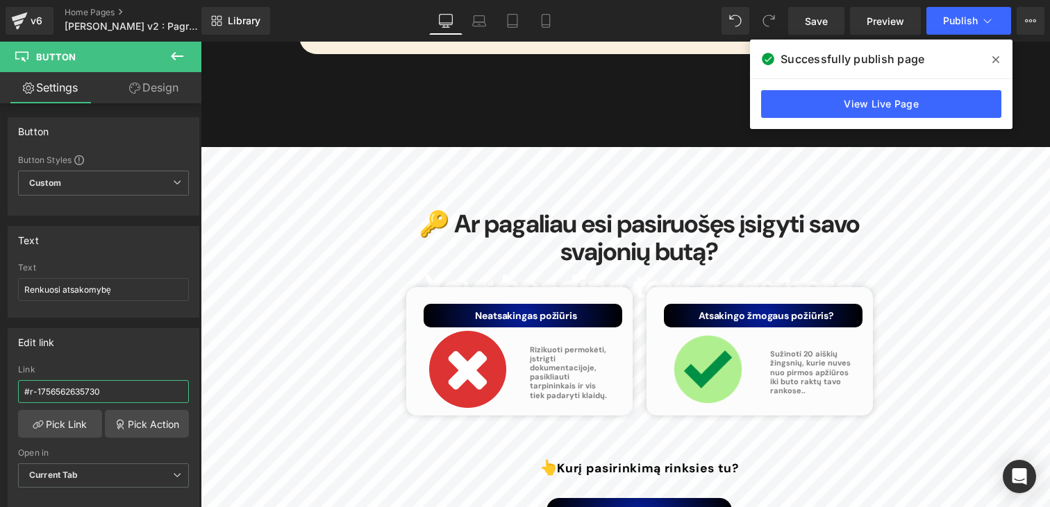
scroll to position [6106, 0]
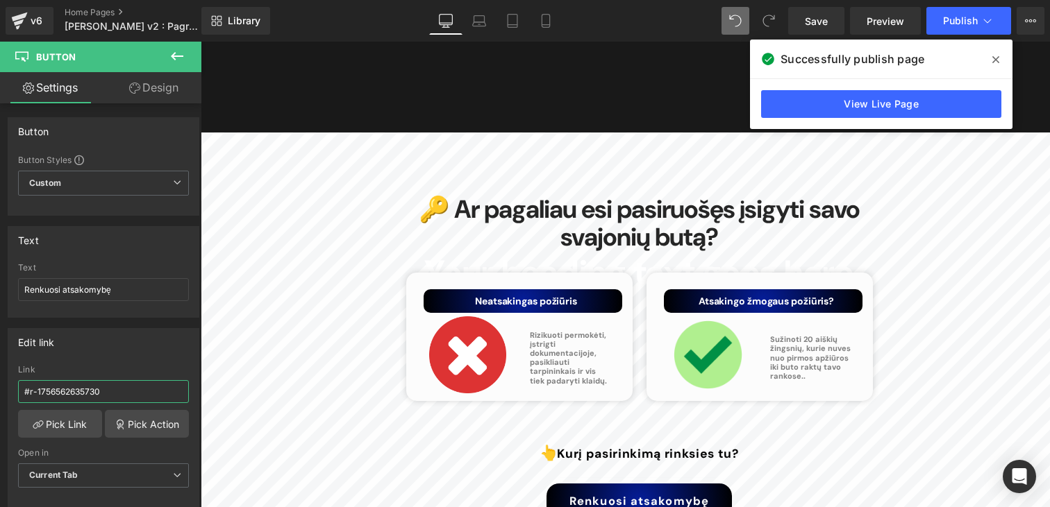
type input "#r-1756562635730"
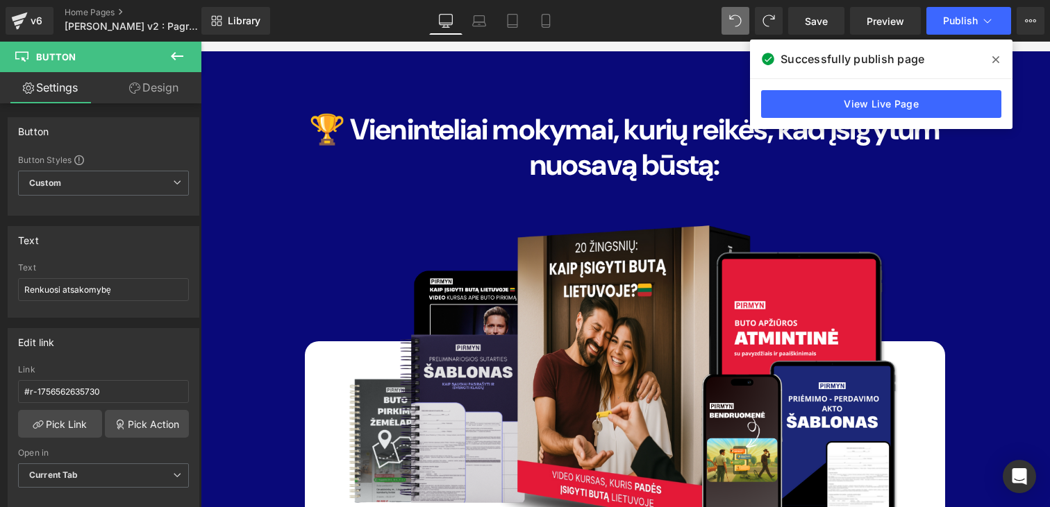
scroll to position [9829, 0]
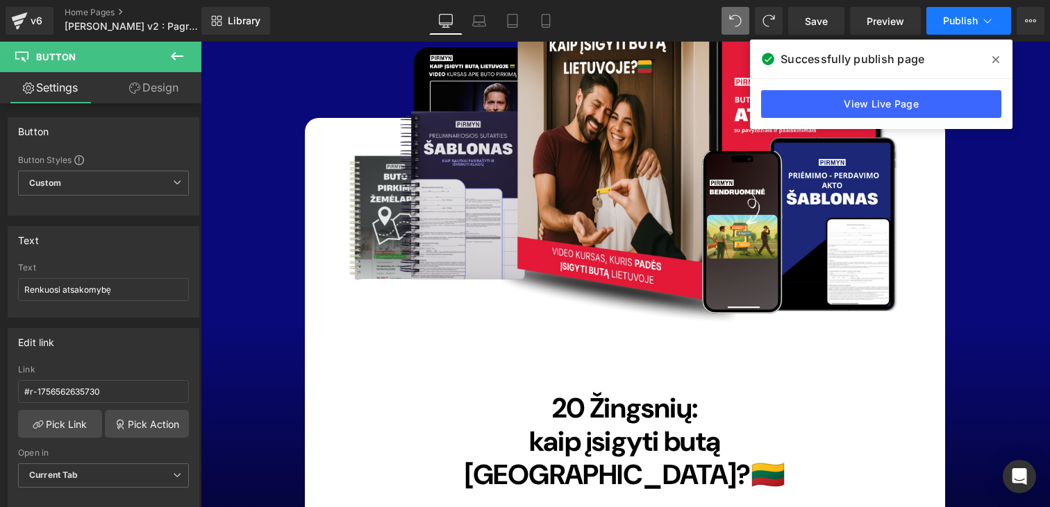
click at [948, 24] on span "Publish" at bounding box center [960, 20] width 35 height 11
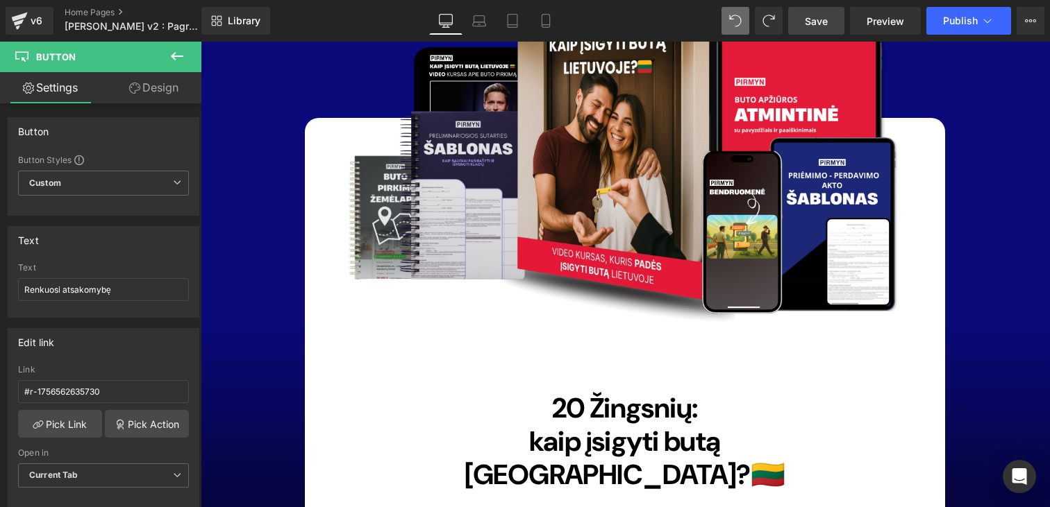
click at [817, 25] on span "Save" at bounding box center [816, 21] width 23 height 15
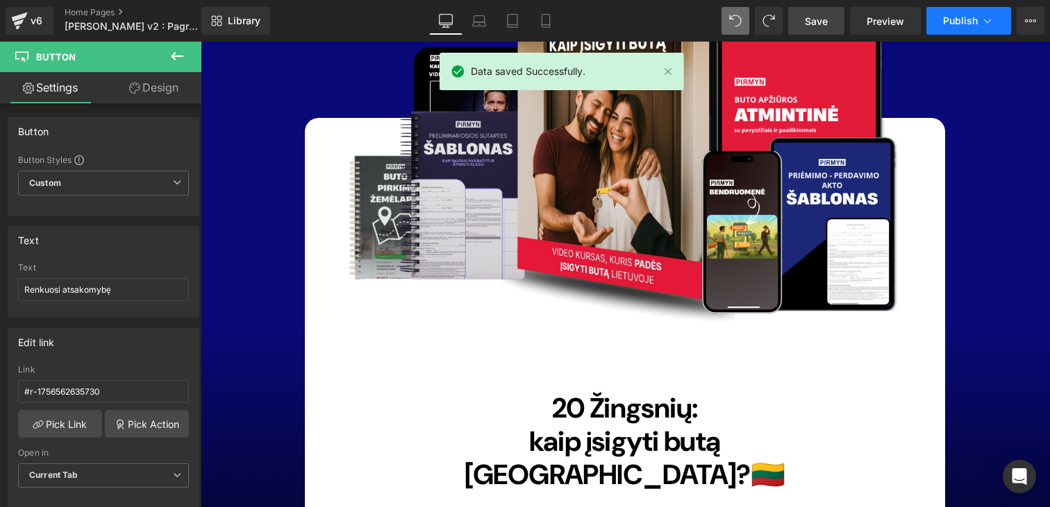
click at [937, 24] on button "Publish" at bounding box center [968, 21] width 85 height 28
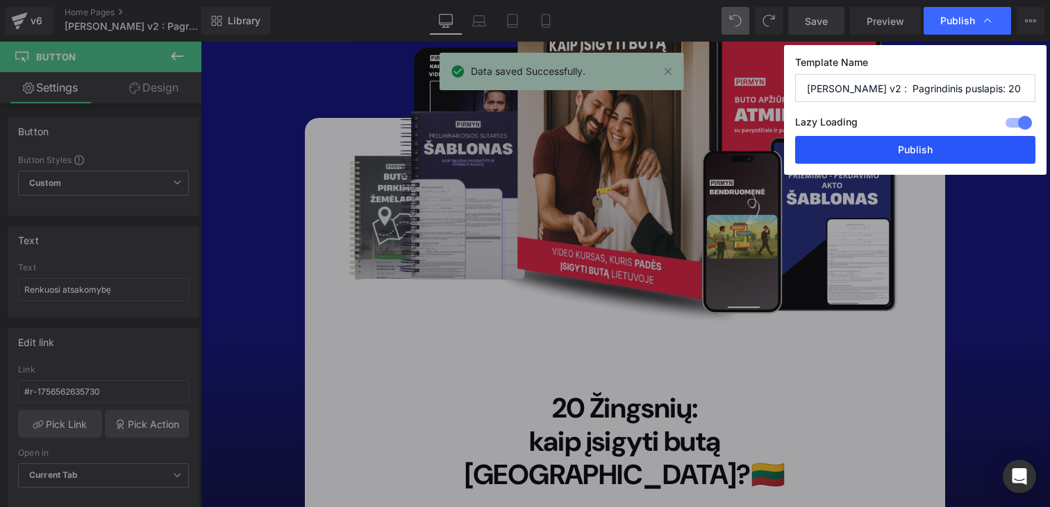
click at [931, 145] on button "Publish" at bounding box center [915, 150] width 240 height 28
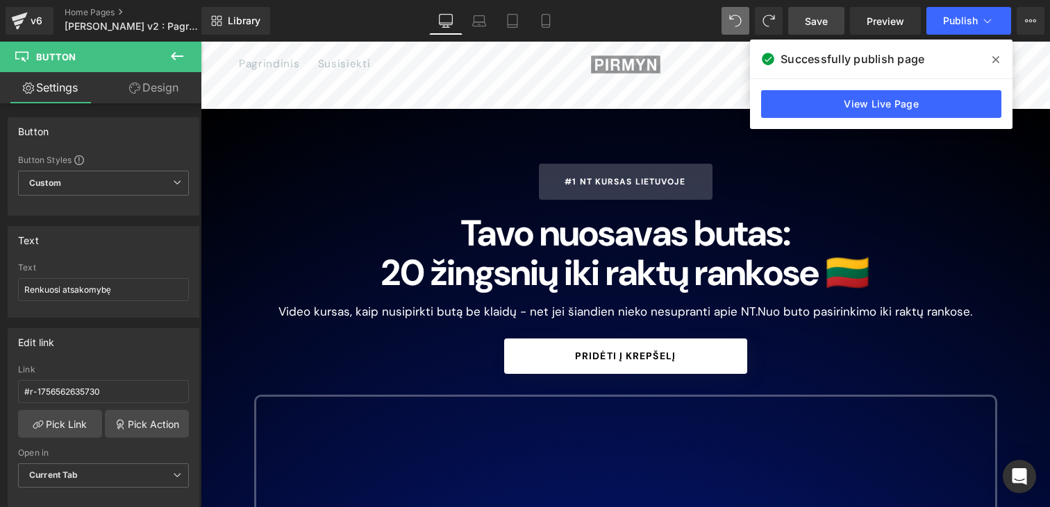
scroll to position [0, 0]
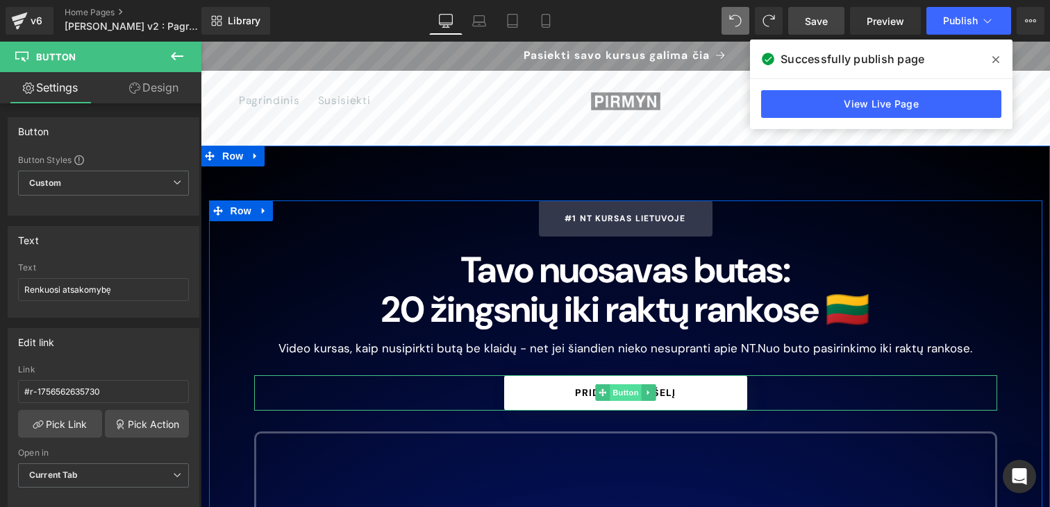
click at [628, 386] on span "Button" at bounding box center [626, 393] width 32 height 17
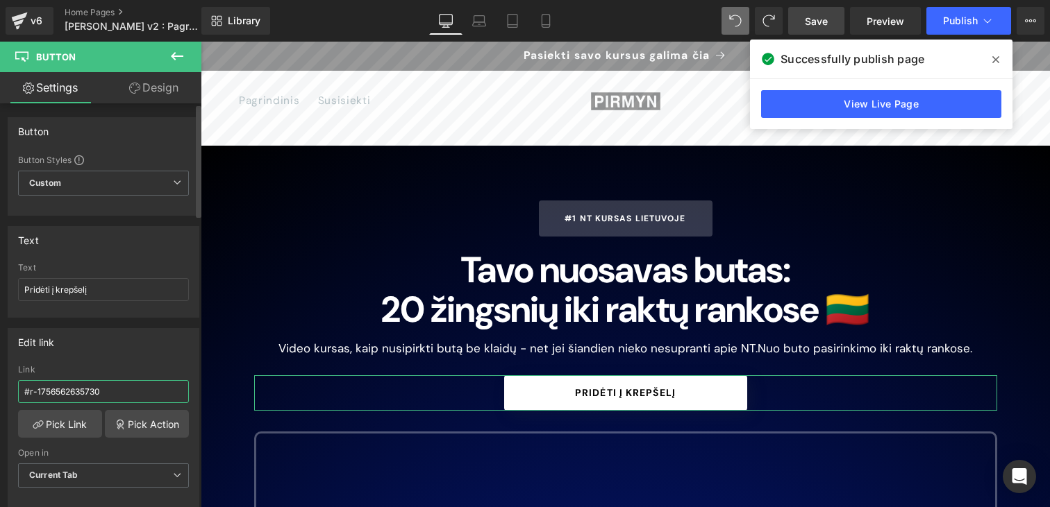
click at [131, 401] on input "#r-1756562635730" at bounding box center [103, 391] width 171 height 23
click at [65, 428] on link "Pick Link" at bounding box center [60, 424] width 84 height 28
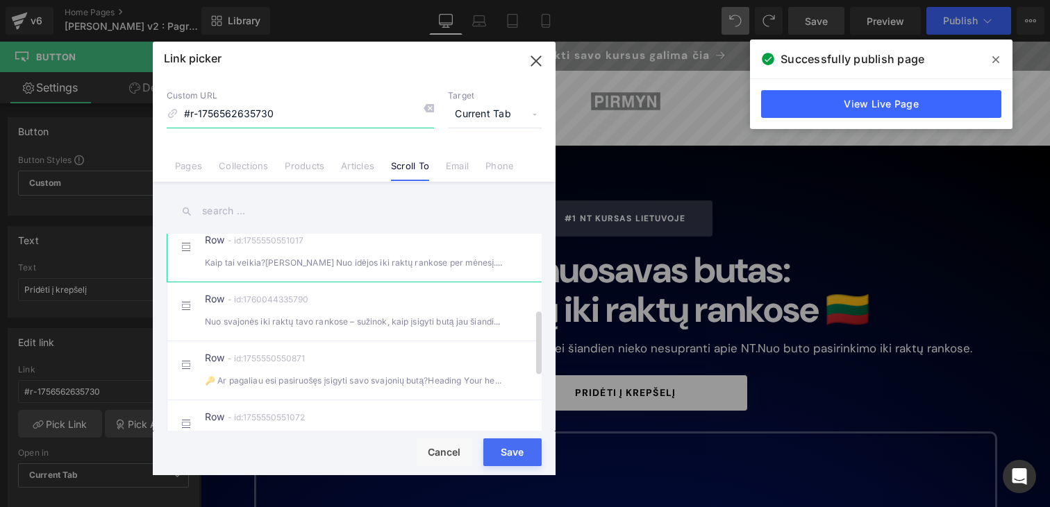
scroll to position [233, 0]
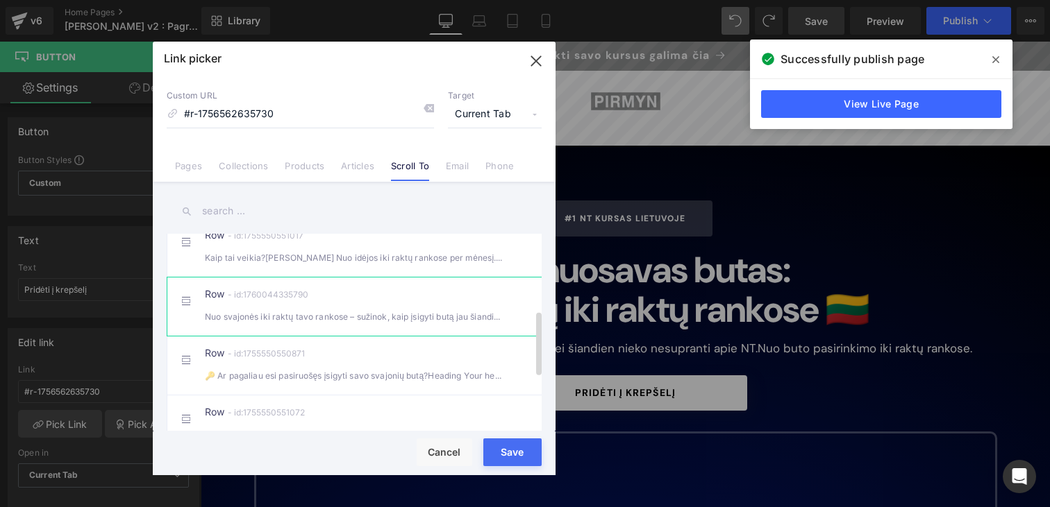
click at [364, 324] on div "Nuo svajonės iki raktų tavo rankose – sužinok, kaip įsigyti butą jau šiandien:He" at bounding box center [354, 317] width 299 height 15
click at [506, 455] on div "Rendering Content" at bounding box center [524, 452] width 85 height 15
click at [510, 446] on div "Rendering Content" at bounding box center [524, 452] width 85 height 15
click at [510, 452] on div "Rendering Content" at bounding box center [524, 452] width 85 height 15
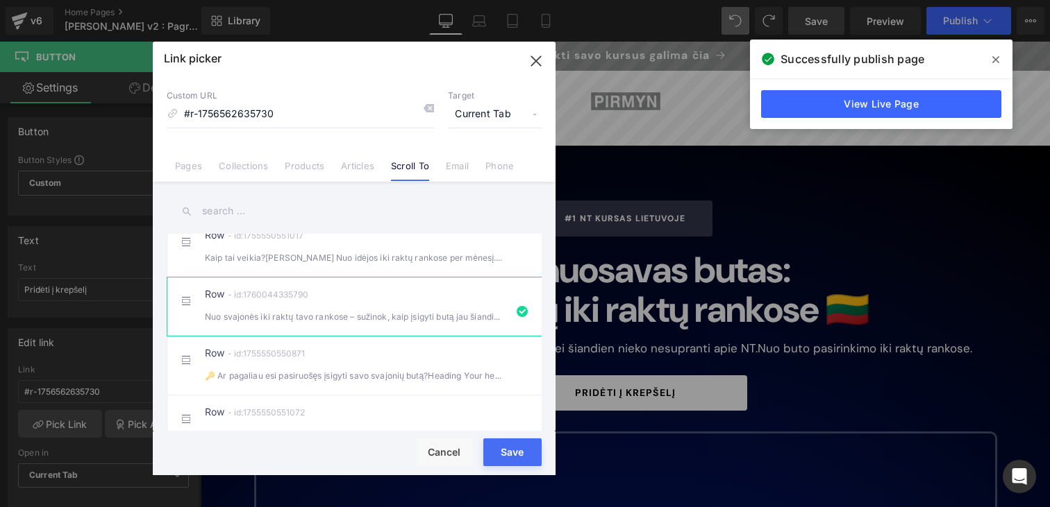
click at [510, 452] on div "Rendering Content" at bounding box center [524, 452] width 85 height 15
click at [388, 452] on div "Save Cancel" at bounding box center [354, 454] width 403 height 44
click at [516, 453] on div "Rendering Content" at bounding box center [524, 452] width 85 height 15
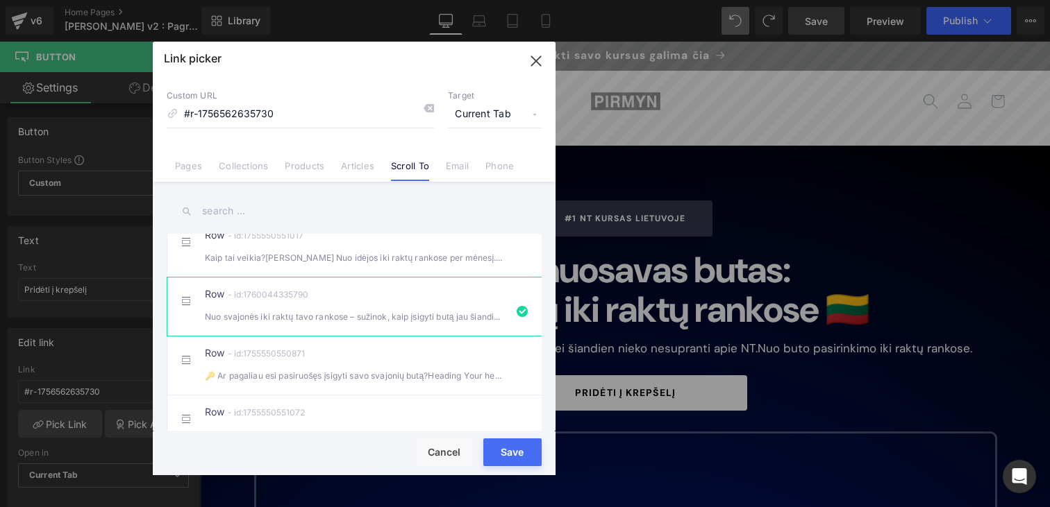
click at [248, 446] on div "Save Cancel" at bounding box center [354, 454] width 403 height 44
click at [526, 464] on button "Save" at bounding box center [512, 453] width 58 height 28
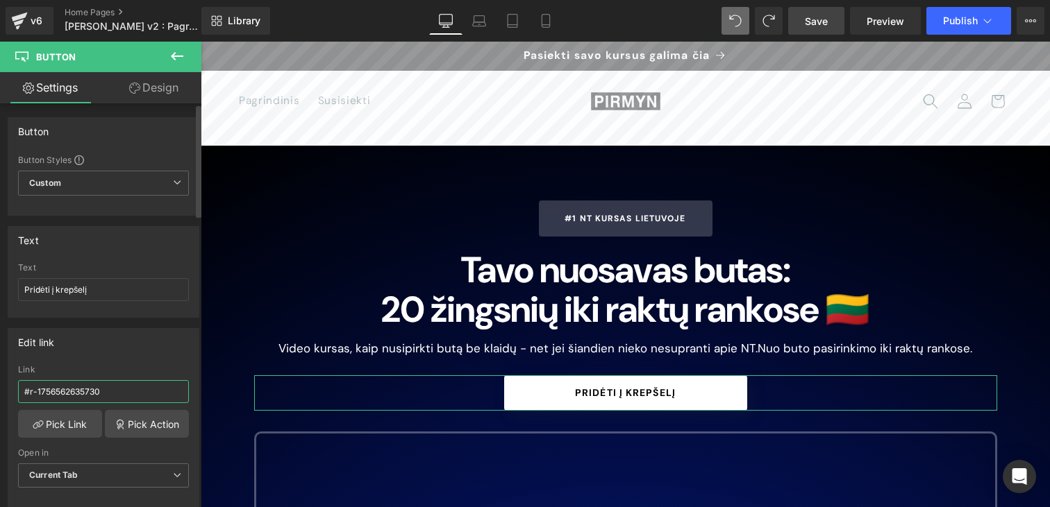
click at [106, 390] on input "#r-1756562635730" at bounding box center [103, 391] width 171 height 23
type input "#r-1760044335790"
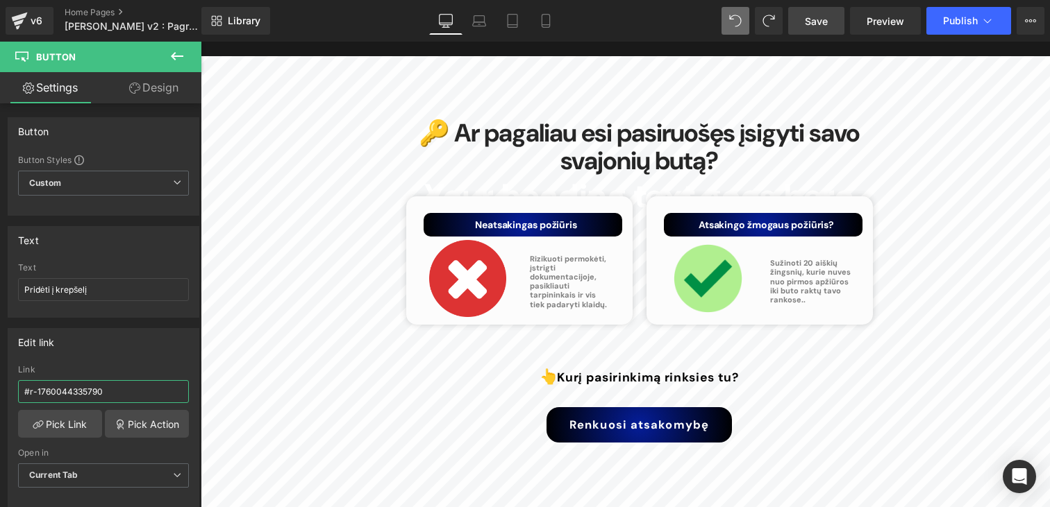
scroll to position [6287, 0]
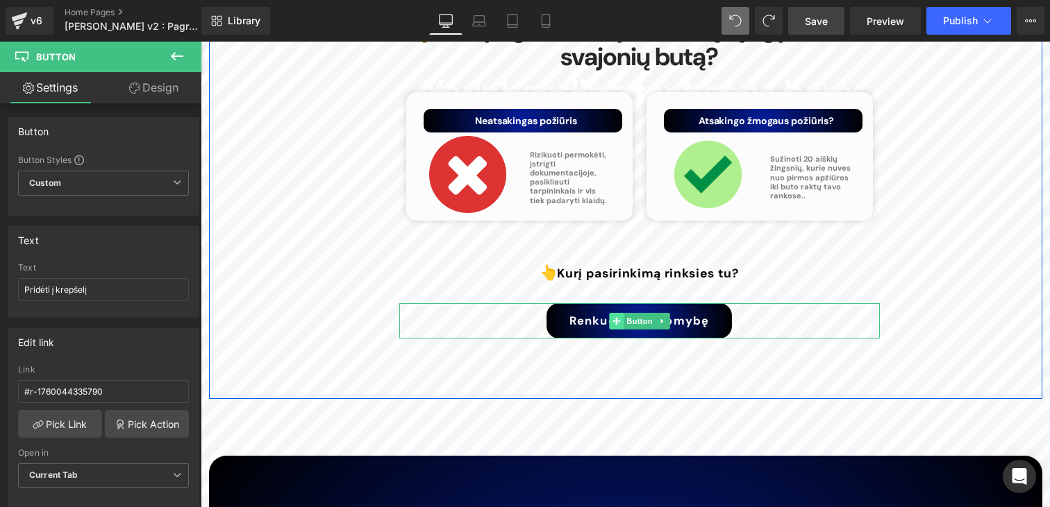
click at [616, 317] on icon at bounding box center [616, 321] width 8 height 8
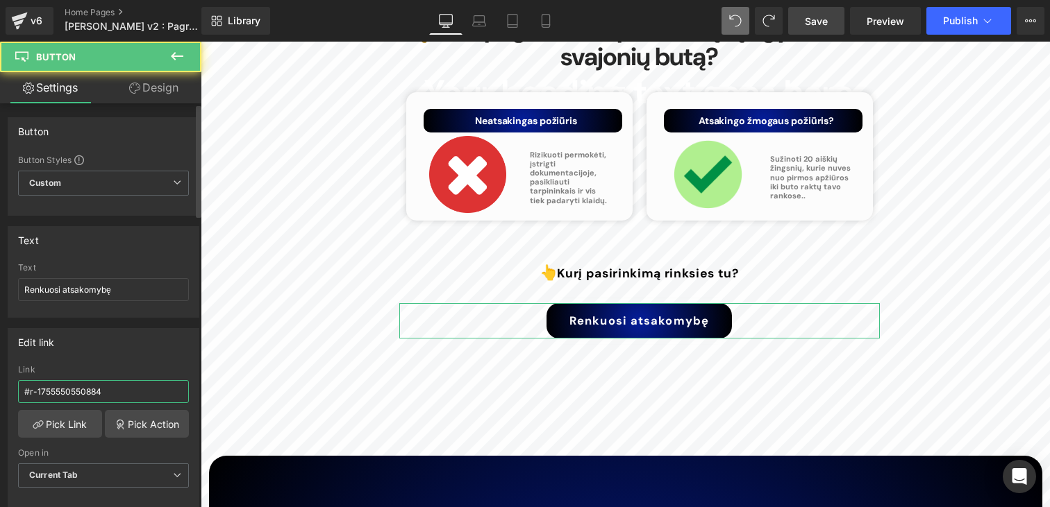
click at [96, 396] on input "#r-1755550550884" at bounding box center [103, 391] width 171 height 23
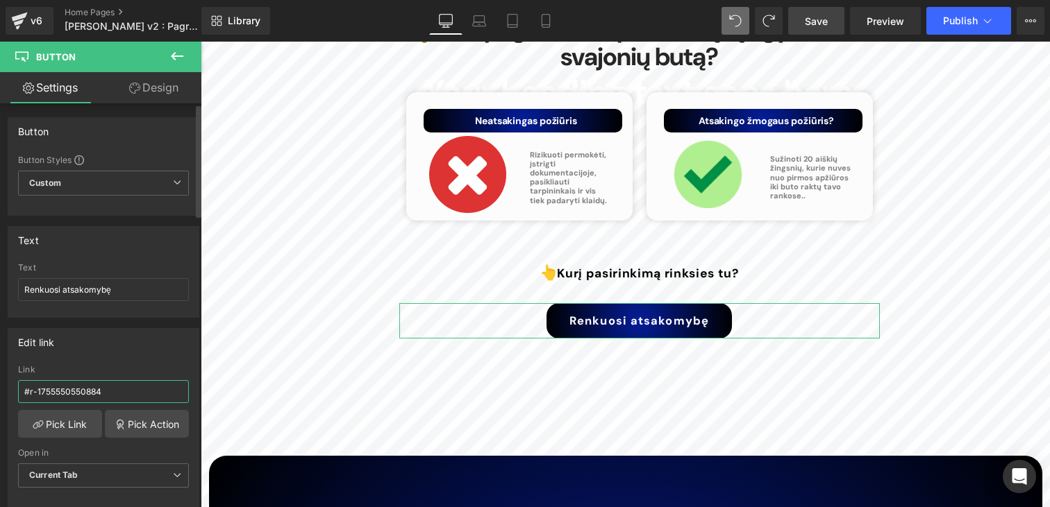
click at [96, 396] on input "#r-1755550550884" at bounding box center [103, 391] width 171 height 23
paste input "60044335790"
type input "#r-1760044335790"
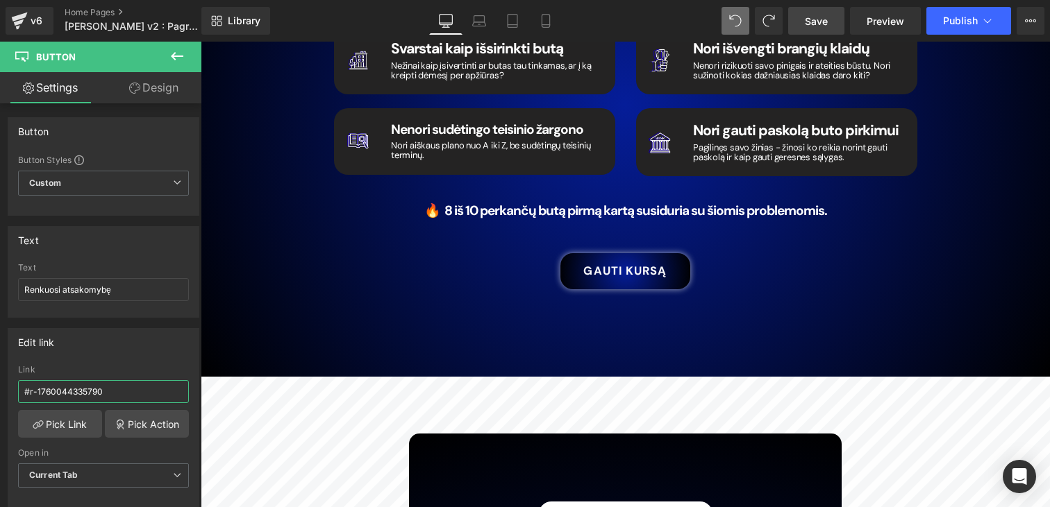
scroll to position [2250, 0]
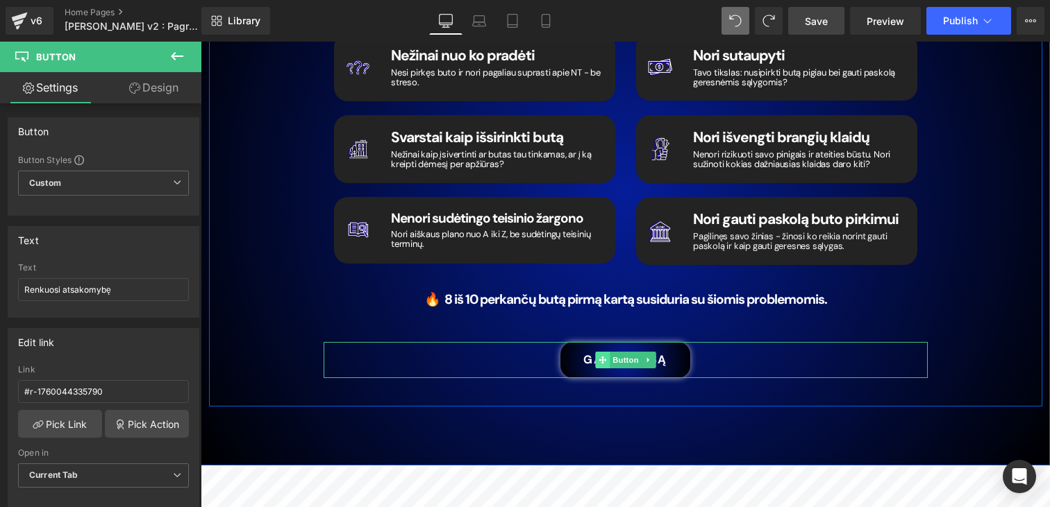
click at [599, 356] on icon at bounding box center [602, 360] width 8 height 8
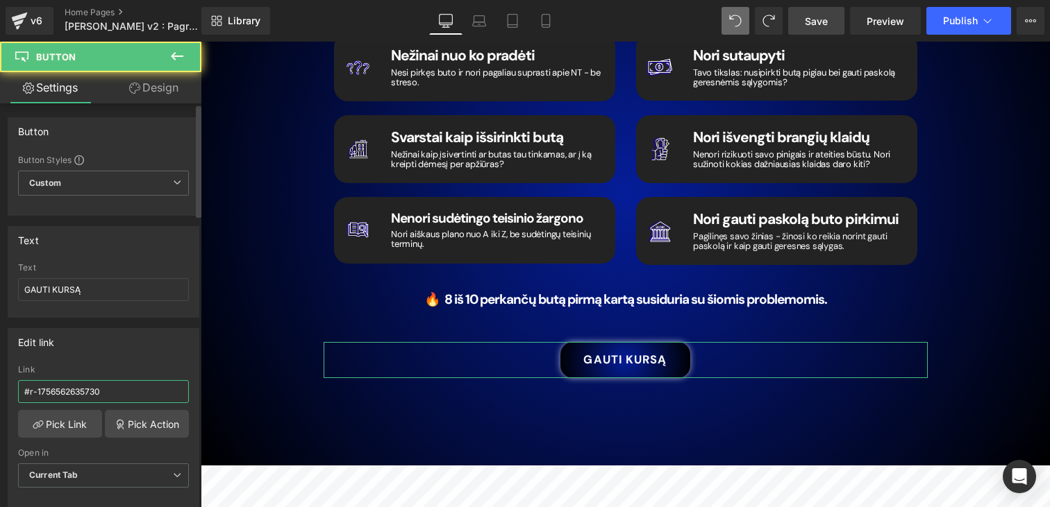
click at [127, 388] on input "#r-1756562635730" at bounding box center [103, 391] width 171 height 23
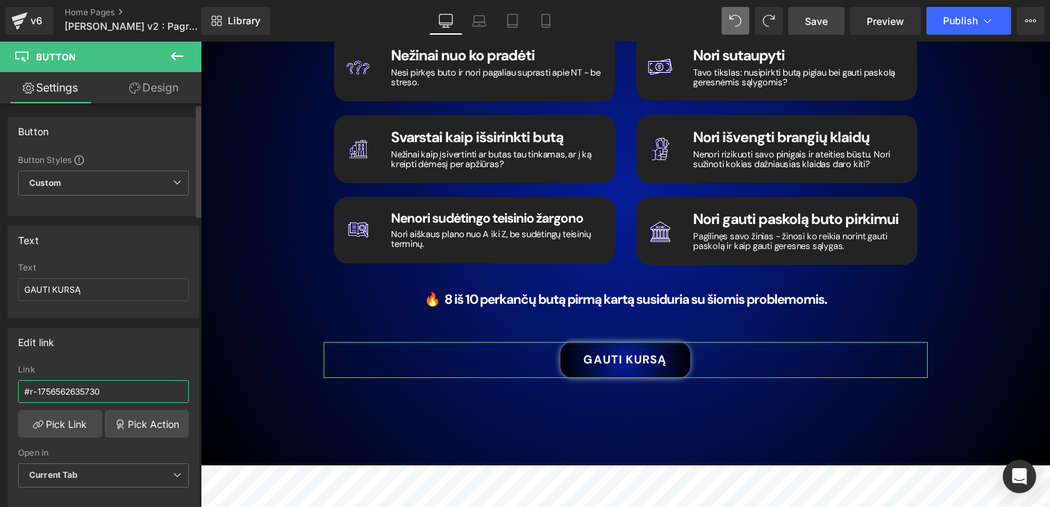
click at [127, 388] on input "#r-1756562635730" at bounding box center [103, 391] width 171 height 23
paste input "6004433579"
type input "#r-1760044335790"
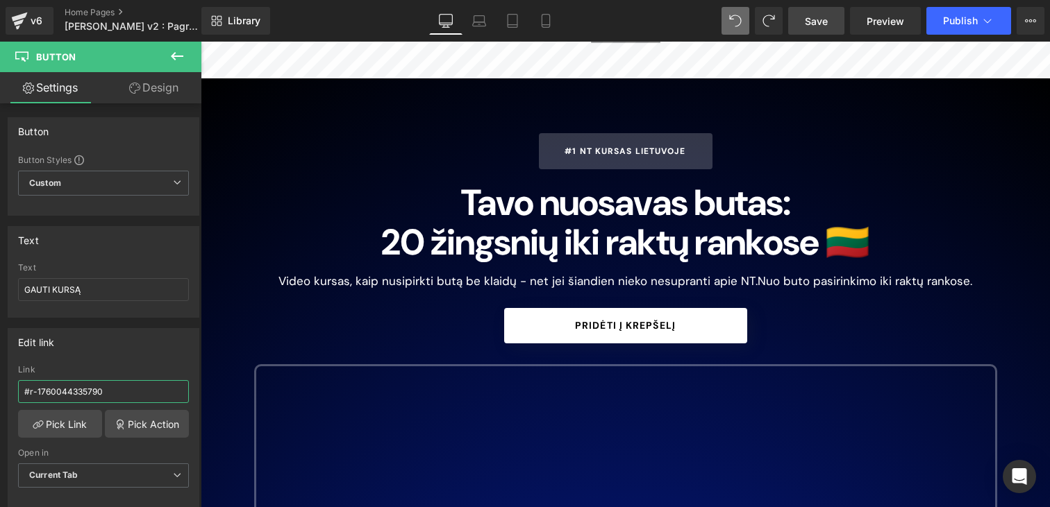
scroll to position [0, 0]
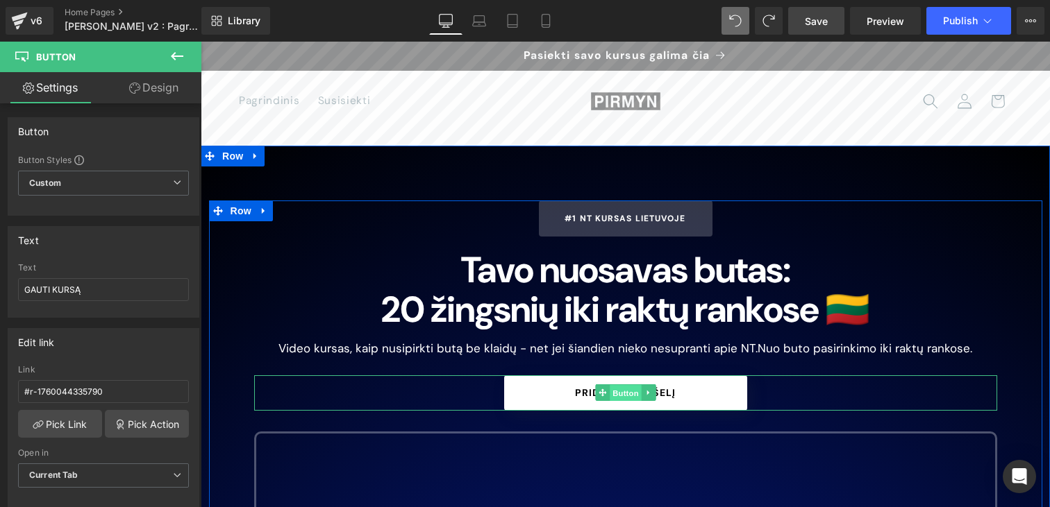
click at [610, 396] on span "Button" at bounding box center [626, 393] width 32 height 17
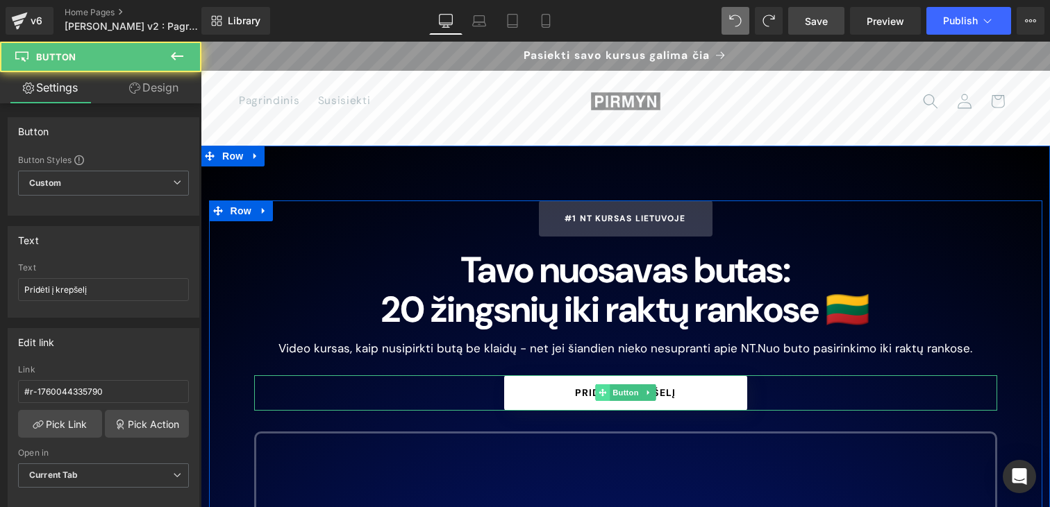
click at [601, 396] on icon at bounding box center [602, 393] width 8 height 8
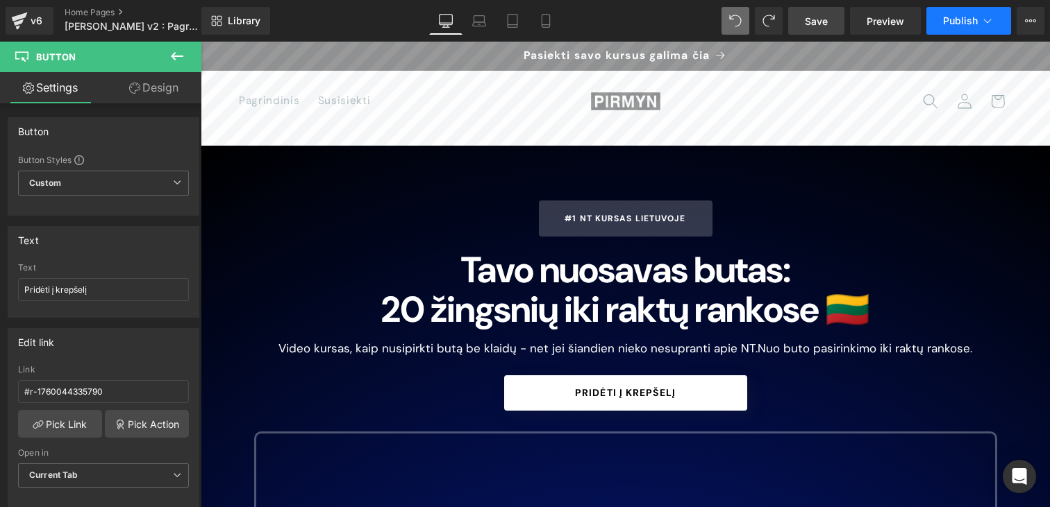
click at [959, 29] on button "Publish" at bounding box center [968, 21] width 85 height 28
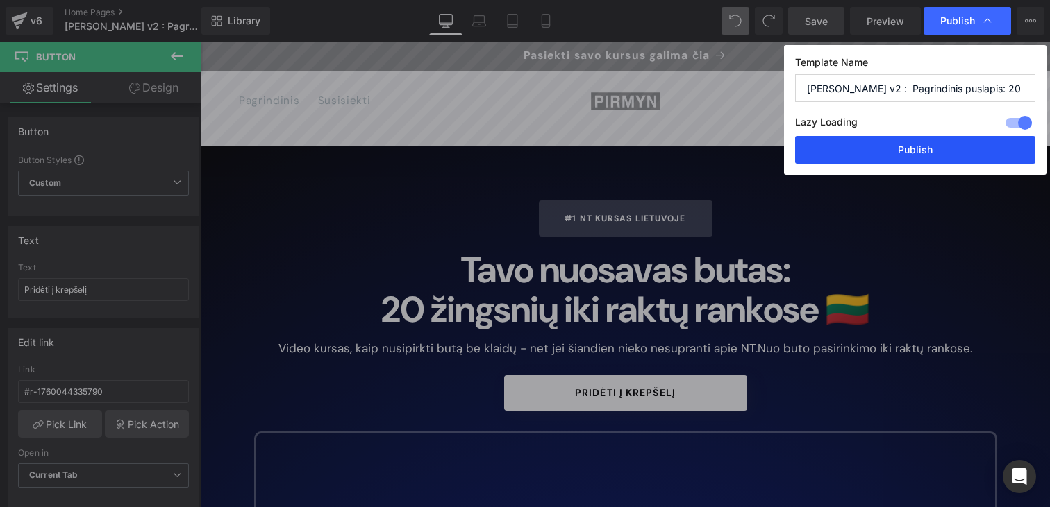
click at [900, 152] on button "Publish" at bounding box center [915, 150] width 240 height 28
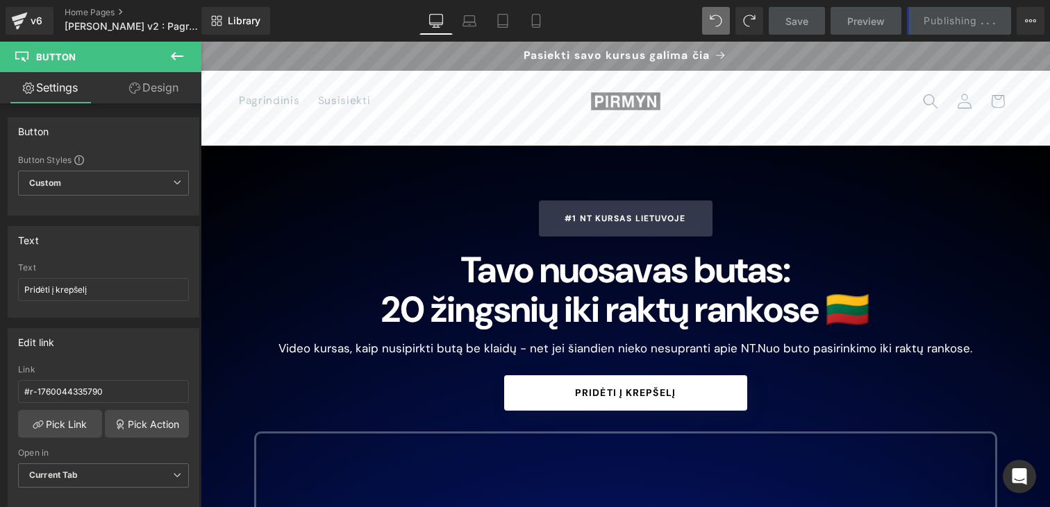
click at [787, 21] on span "Save" at bounding box center [796, 21] width 23 height 15
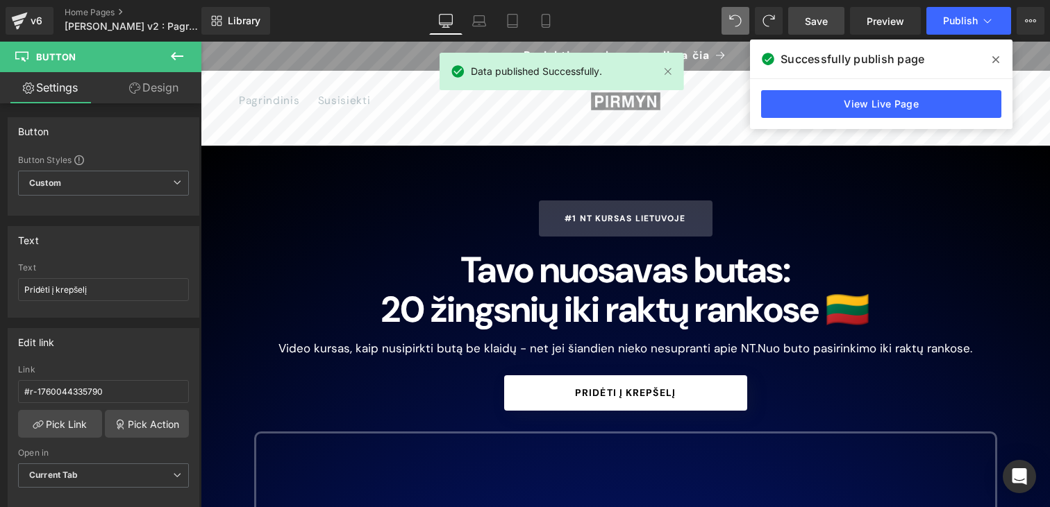
click at [795, 17] on link "Save" at bounding box center [816, 21] width 56 height 28
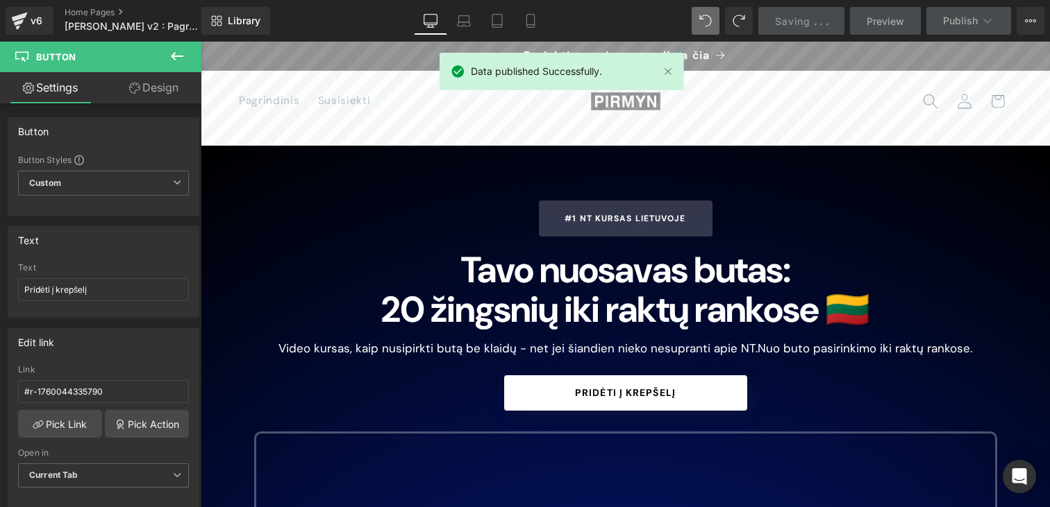
click at [795, 17] on span "Saving" at bounding box center [792, 21] width 35 height 12
